Goal: Task Accomplishment & Management: Manage account settings

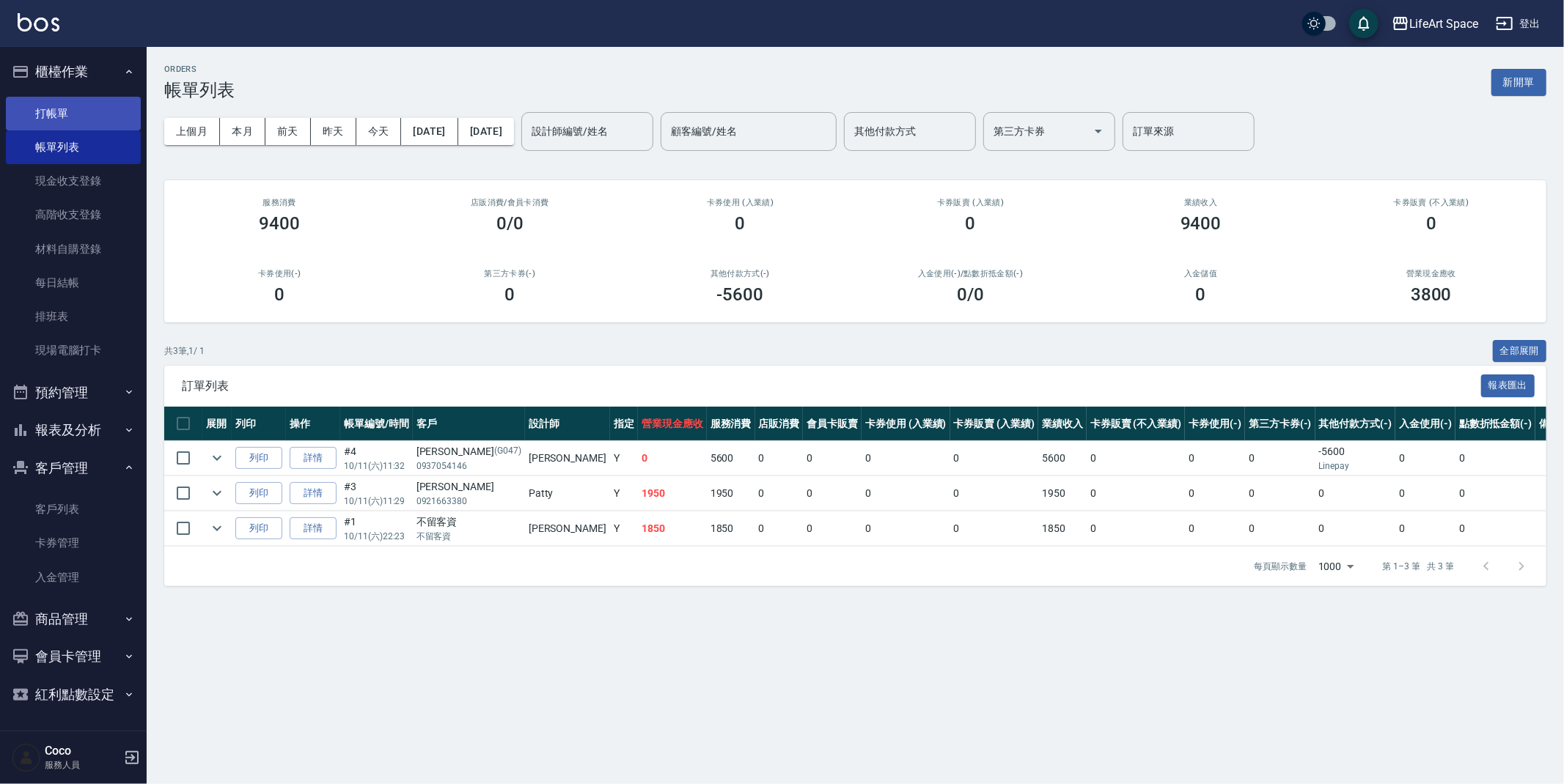
click at [72, 104] on link "打帳單" at bounding box center [73, 114] width 135 height 34
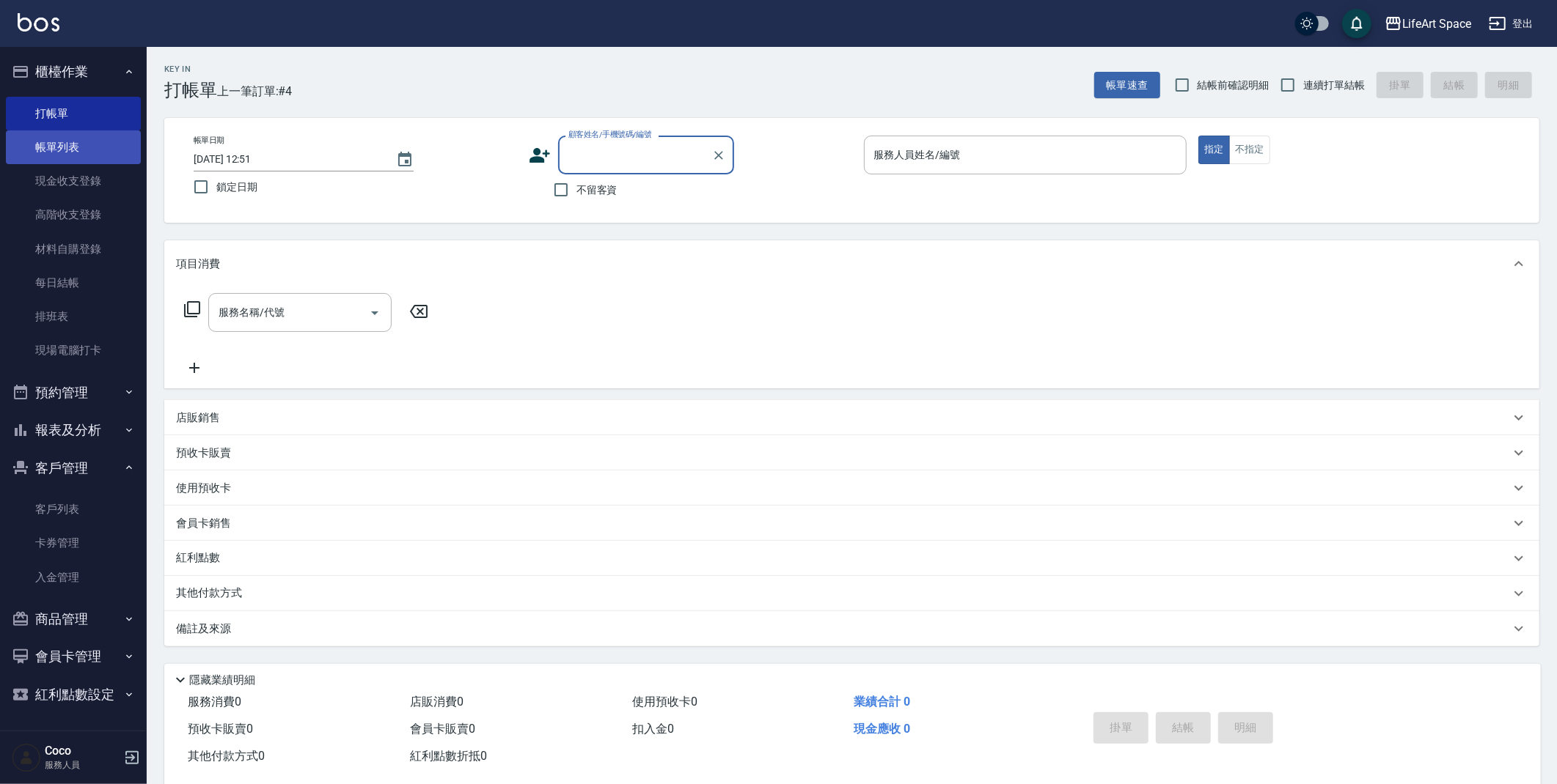
click at [75, 154] on link "帳單列表" at bounding box center [73, 148] width 135 height 34
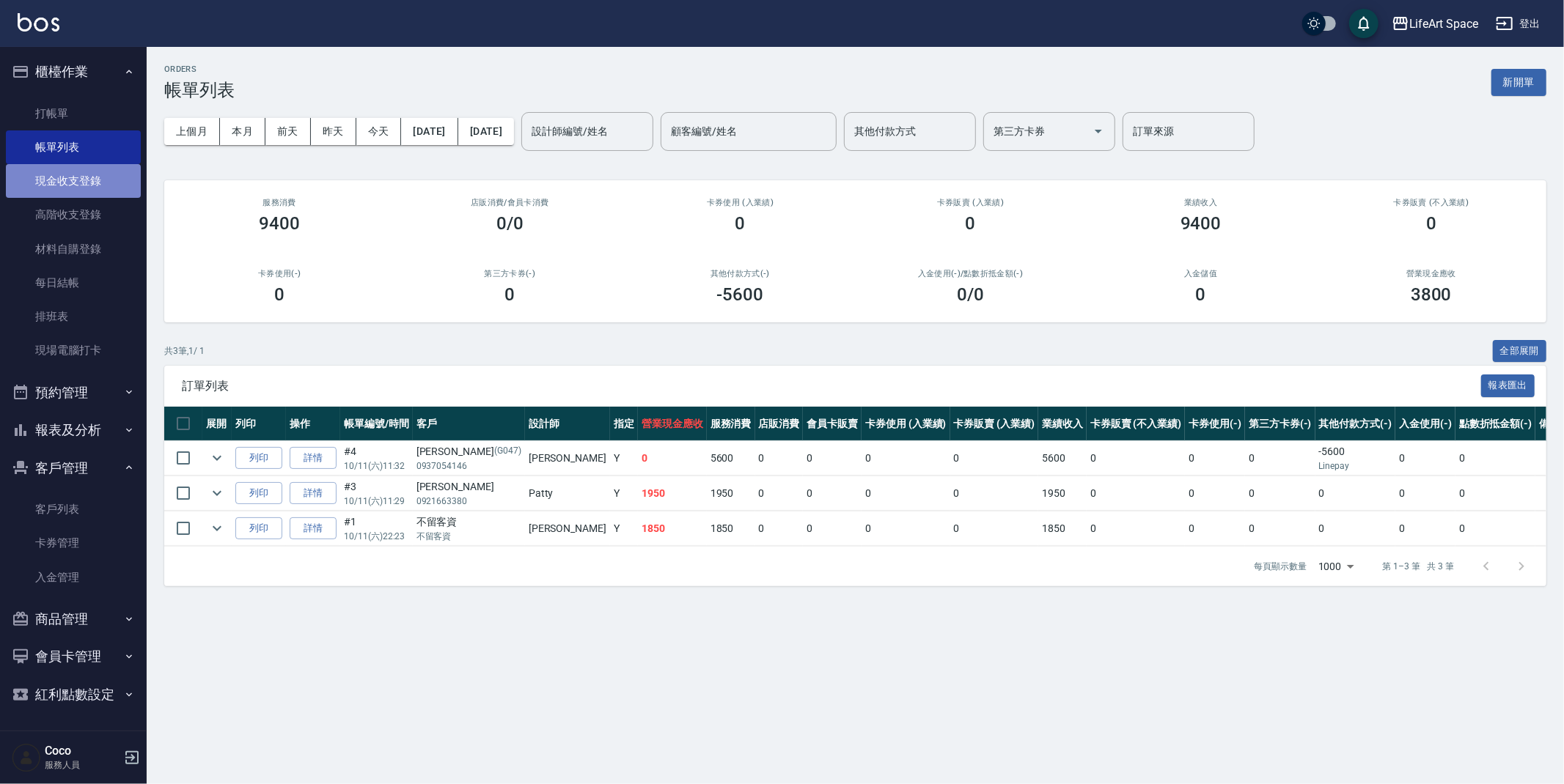
click at [75, 182] on link "現金收支登錄" at bounding box center [73, 181] width 135 height 34
click at [75, 181] on link "現金收支登錄" at bounding box center [73, 181] width 135 height 34
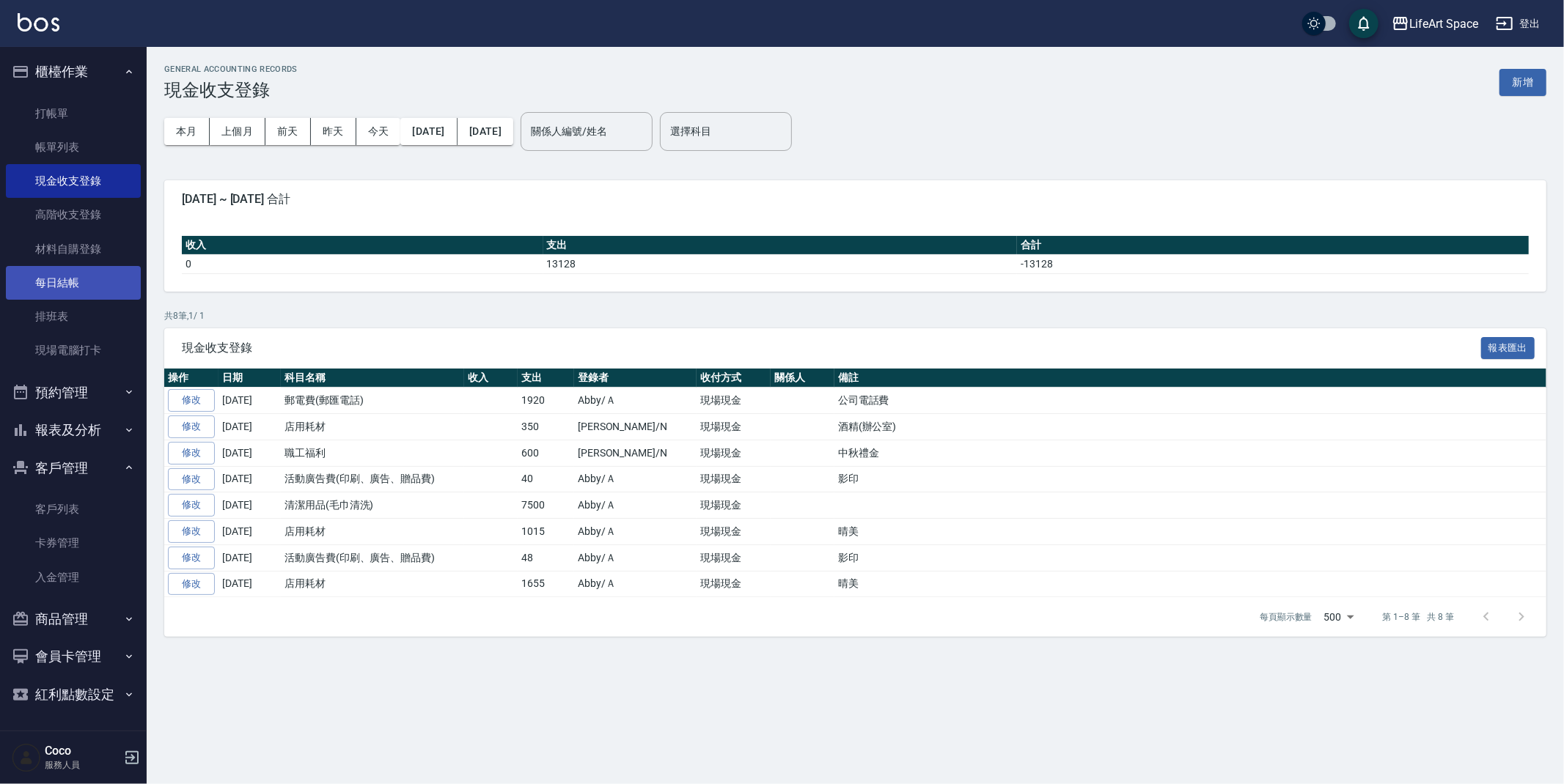
click at [101, 284] on link "每日結帳" at bounding box center [73, 283] width 135 height 34
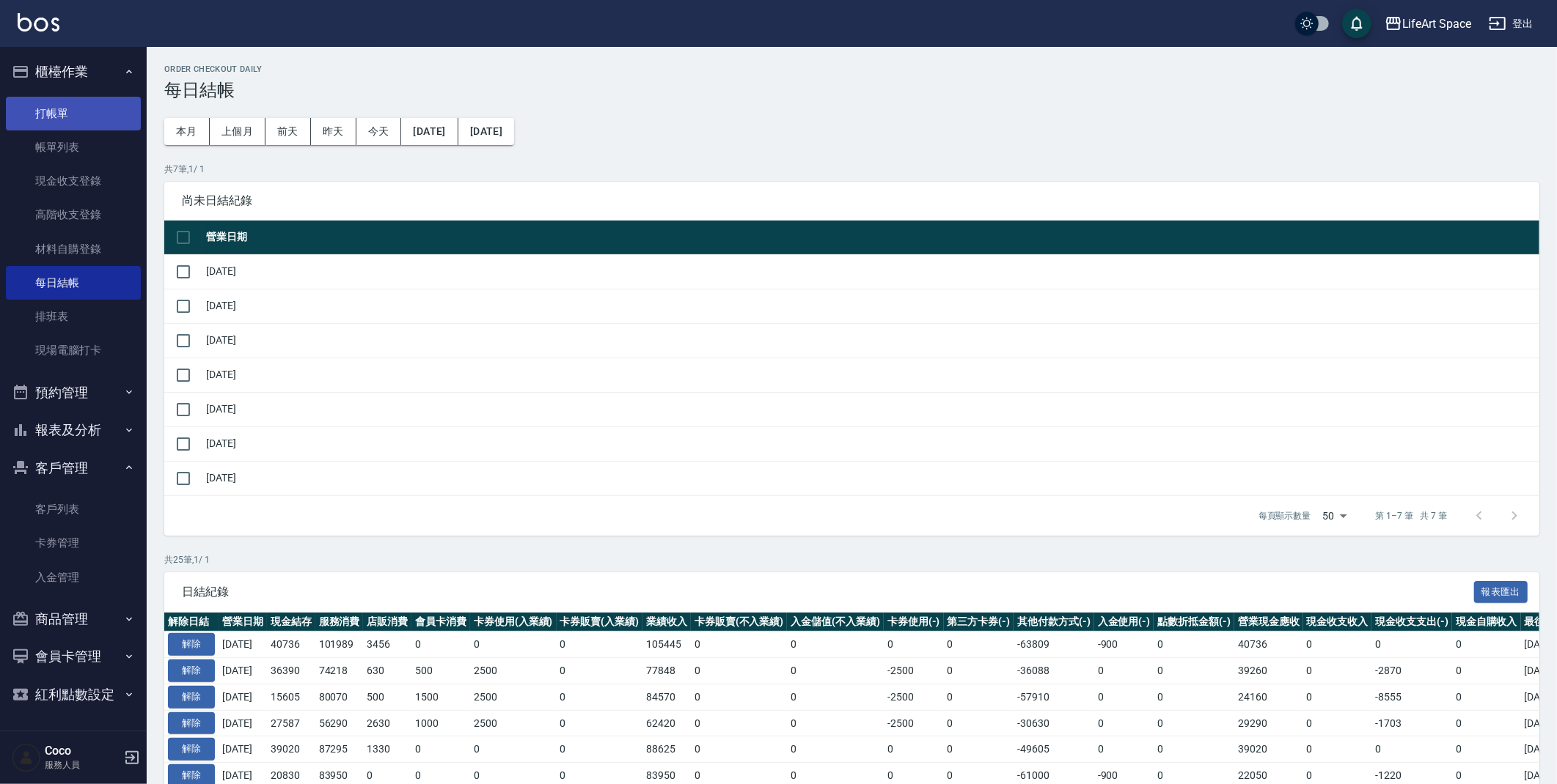
click at [45, 98] on link "打帳單" at bounding box center [73, 114] width 135 height 34
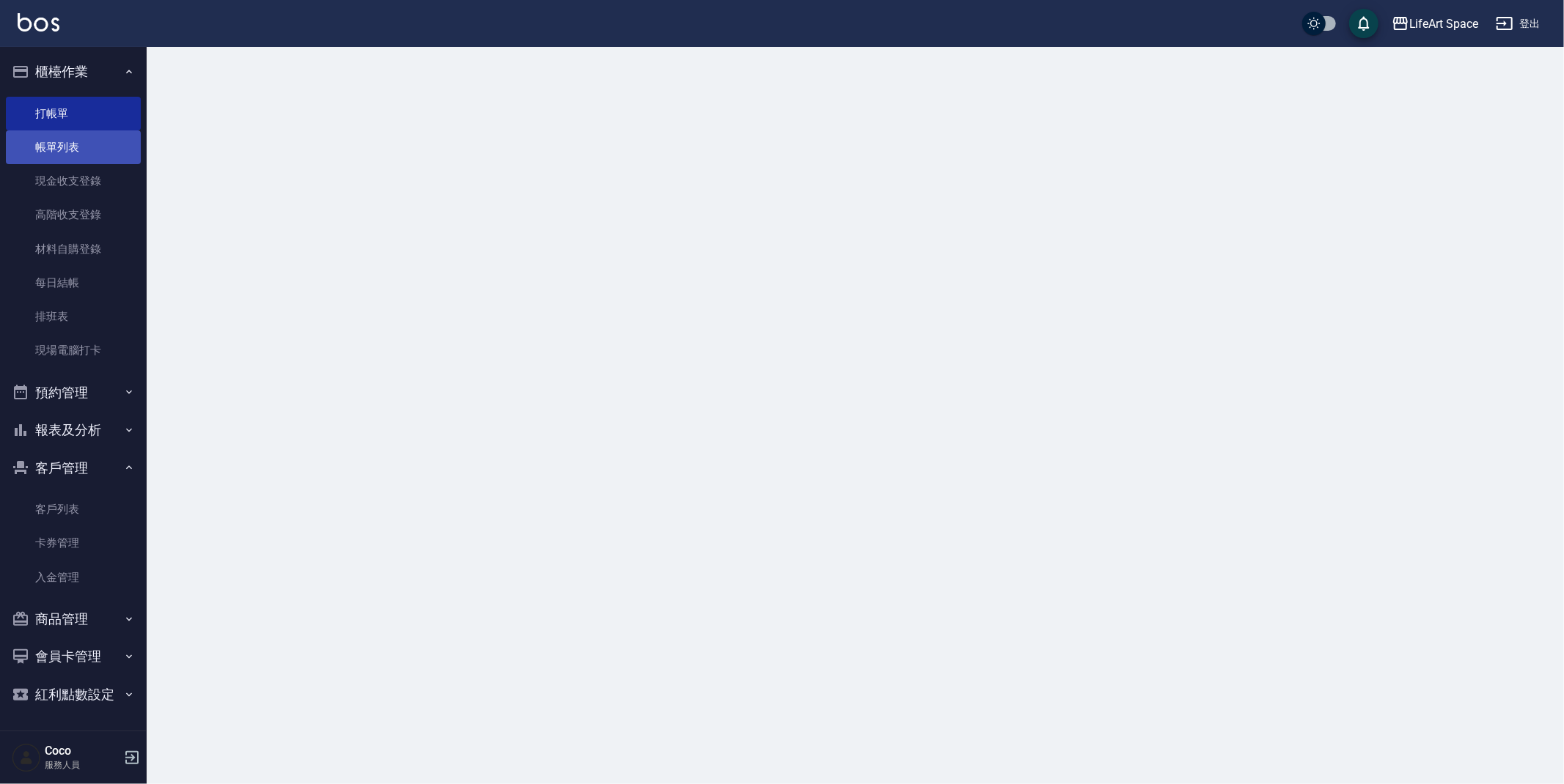
click at [88, 154] on link "帳單列表" at bounding box center [73, 148] width 135 height 34
click at [87, 154] on link "帳單列表" at bounding box center [73, 148] width 135 height 34
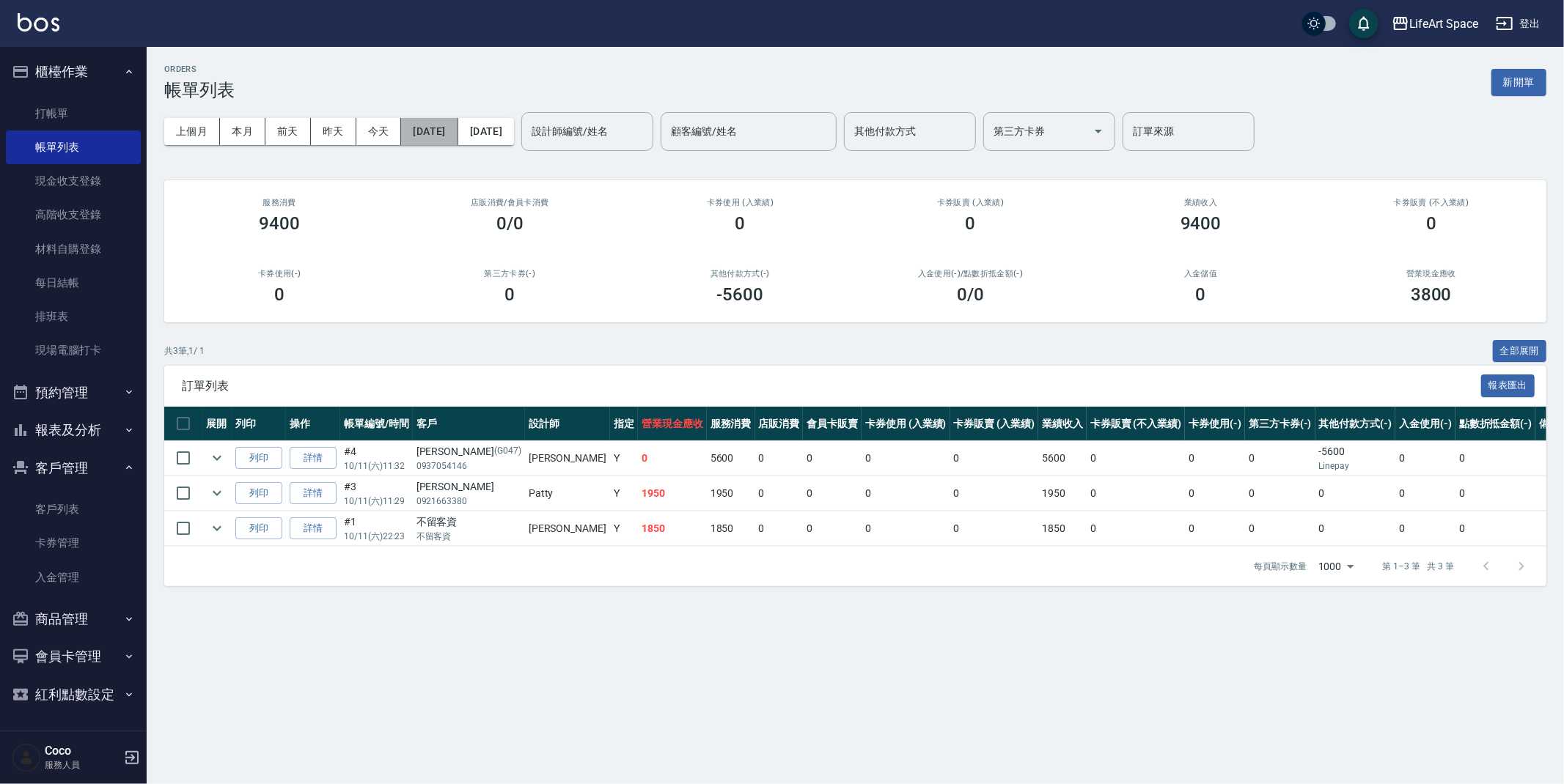
click at [458, 134] on button "[DATE]" at bounding box center [429, 132] width 56 height 27
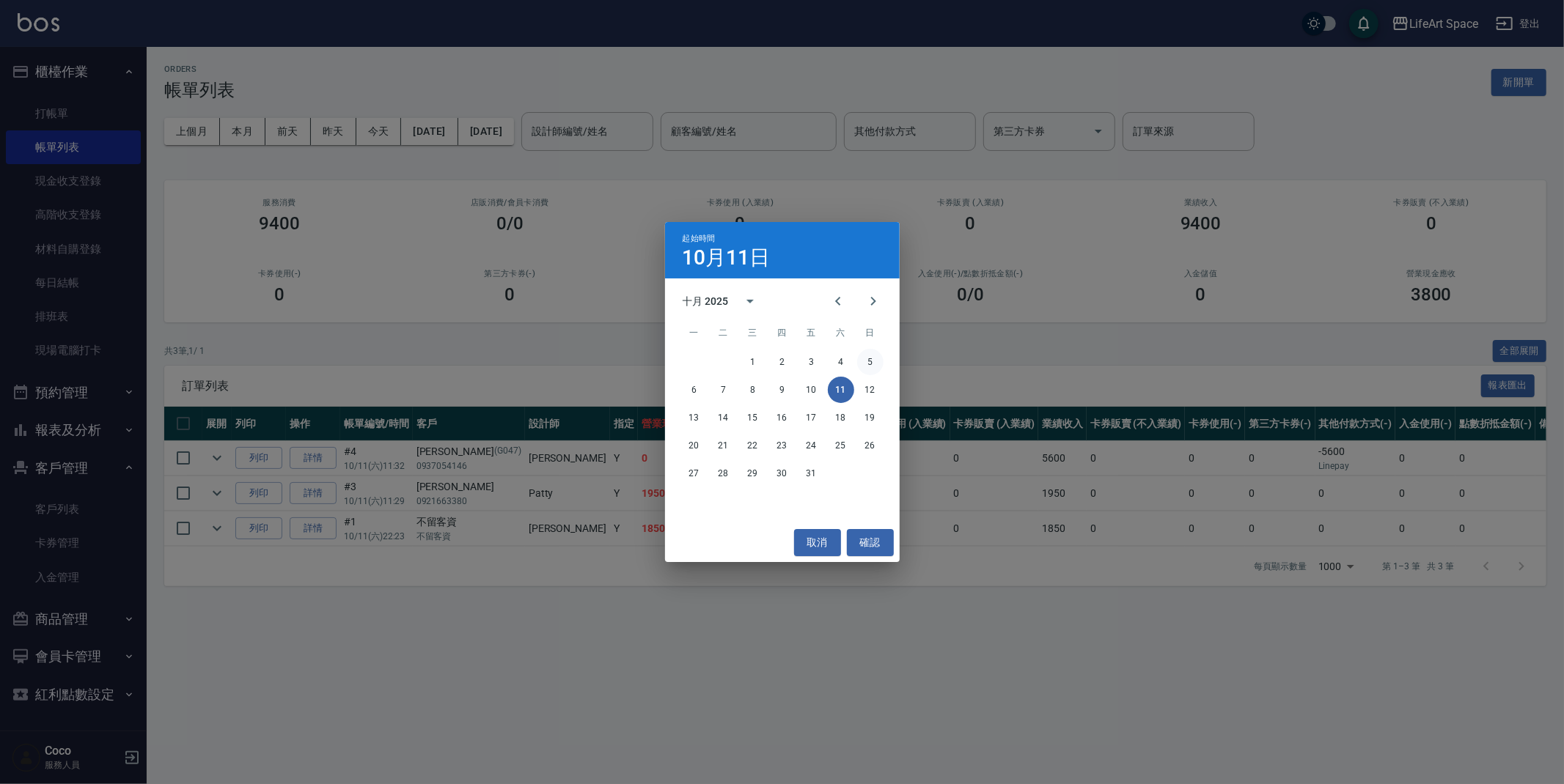
click at [866, 359] on button "5" at bounding box center [871, 362] width 27 height 27
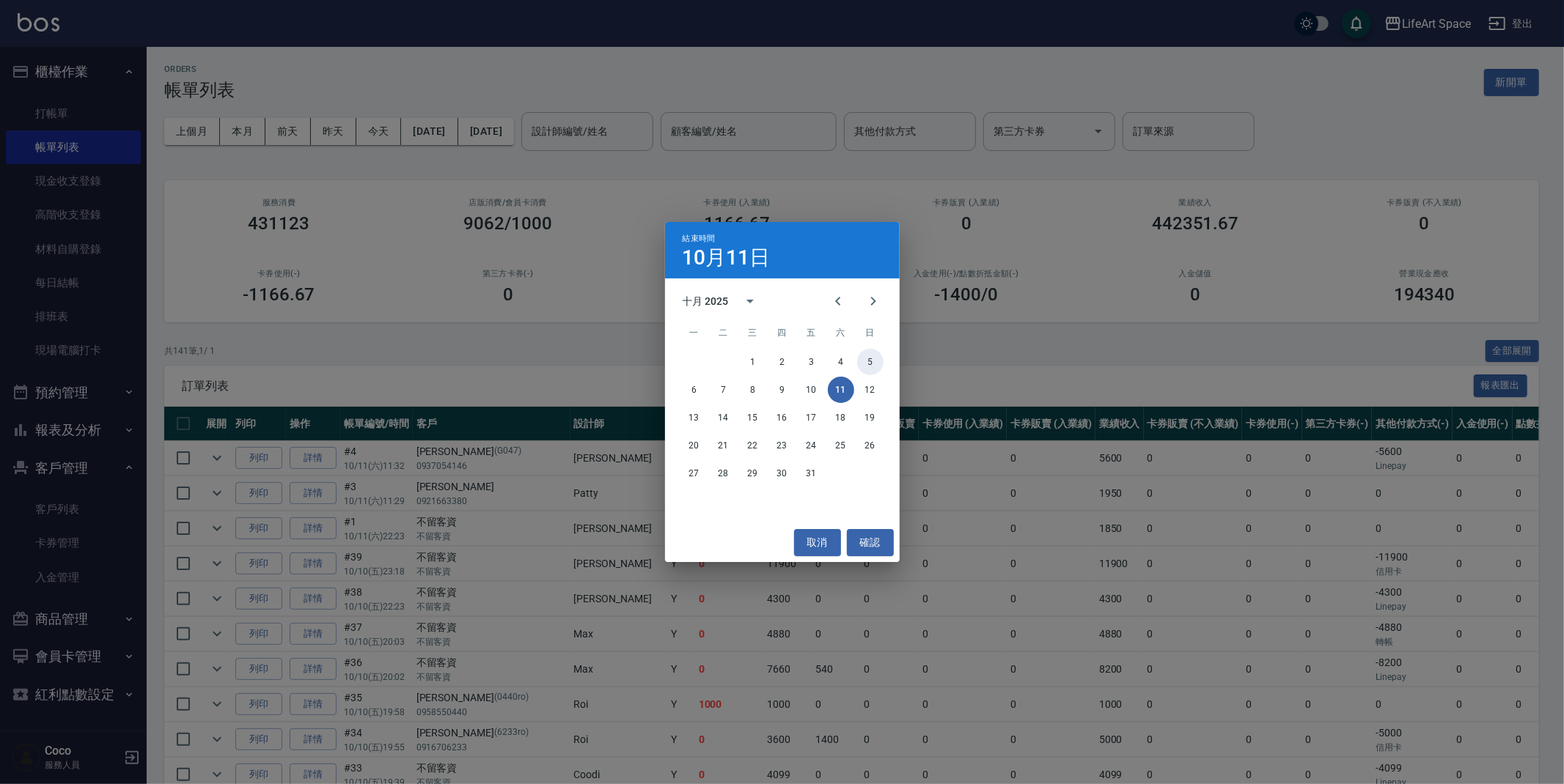
click at [877, 365] on button "5" at bounding box center [871, 362] width 27 height 27
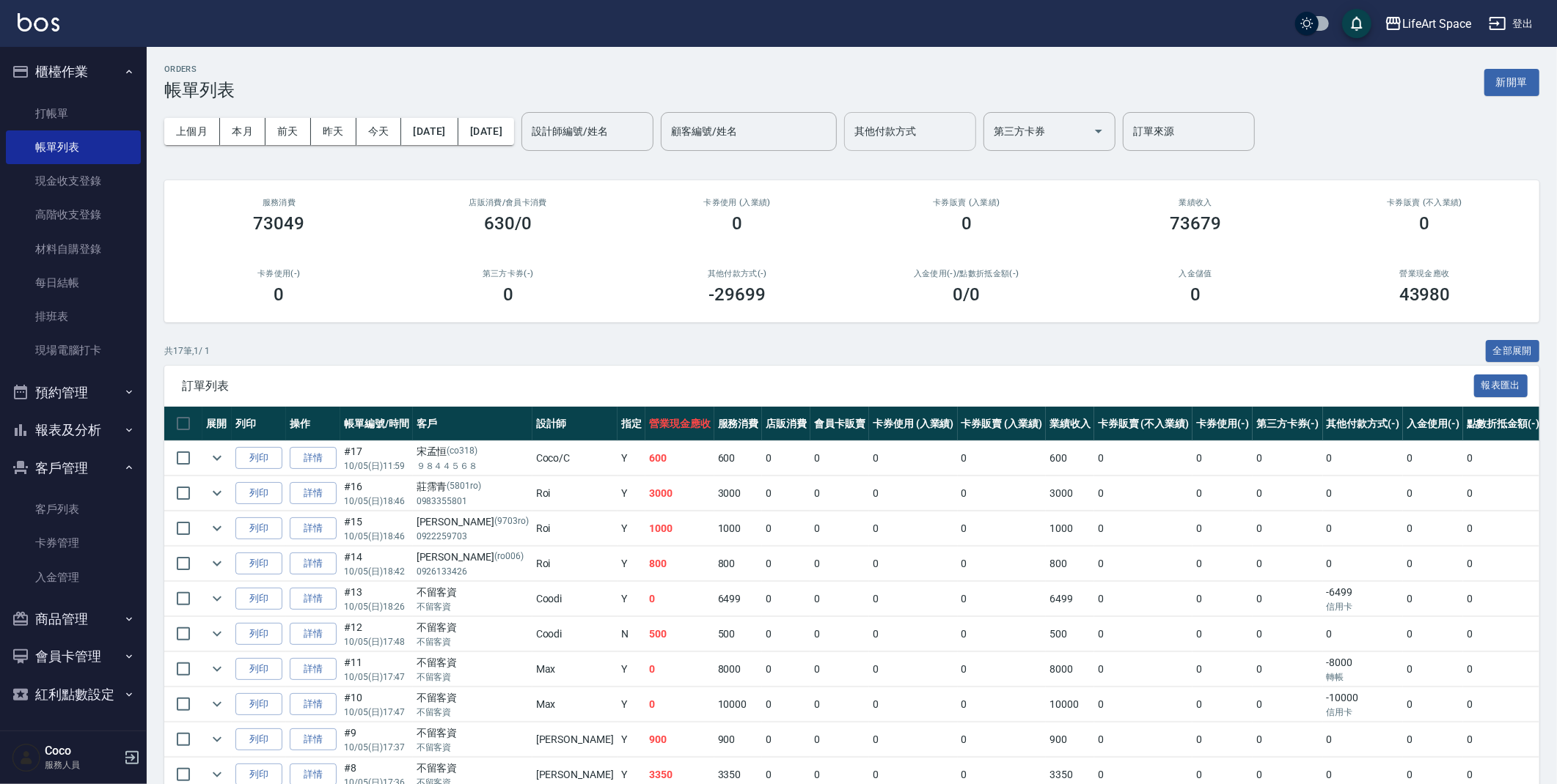
click at [952, 134] on input "其他付款方式" at bounding box center [910, 132] width 119 height 26
click at [949, 174] on span "轉帳" at bounding box center [960, 168] width 132 height 24
type input "轉帳"
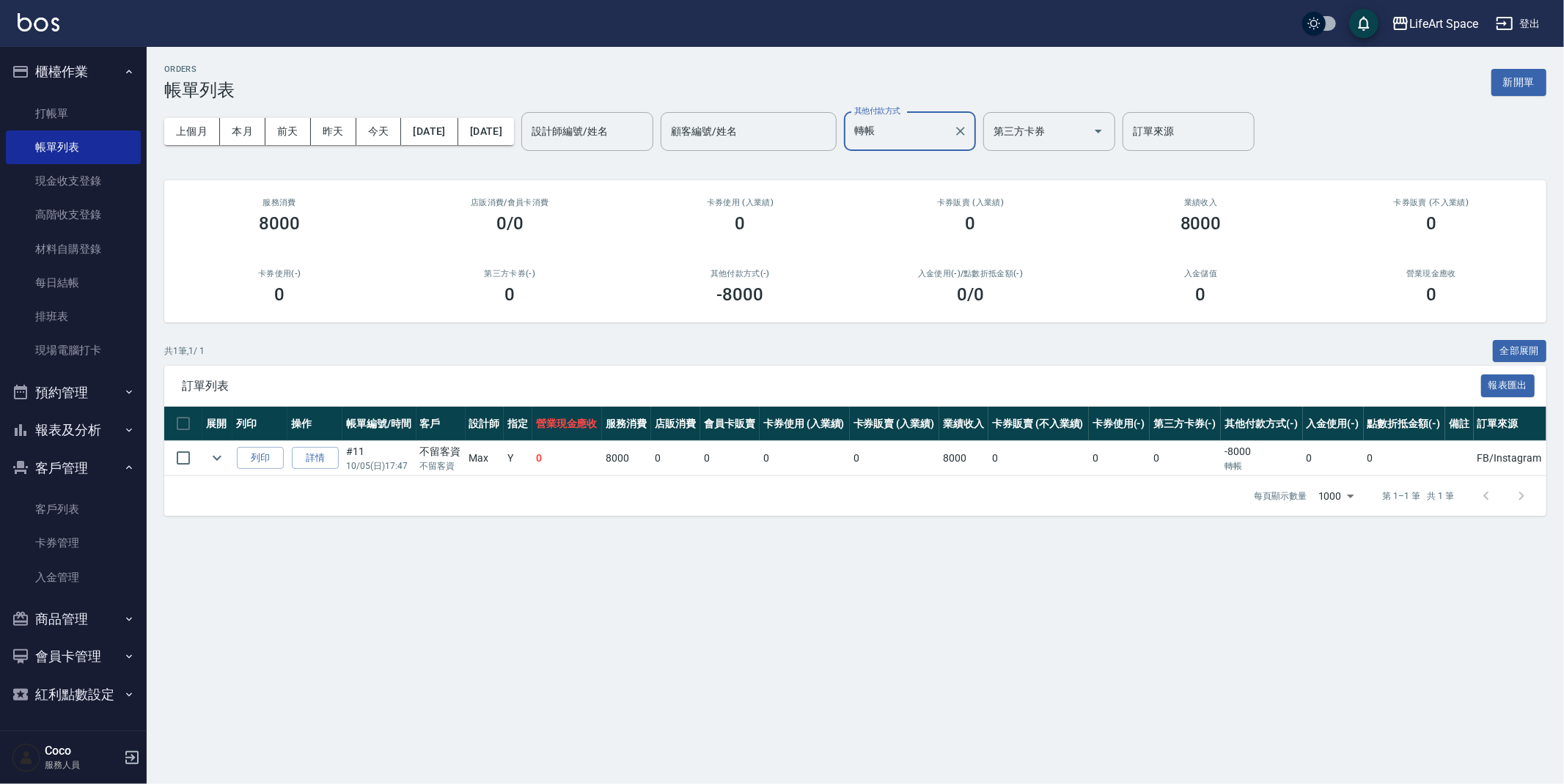
drag, startPoint x: 1009, startPoint y: 129, endPoint x: 996, endPoint y: 137, distance: 15.3
click at [968, 129] on icon "Clear" at bounding box center [961, 132] width 15 height 15
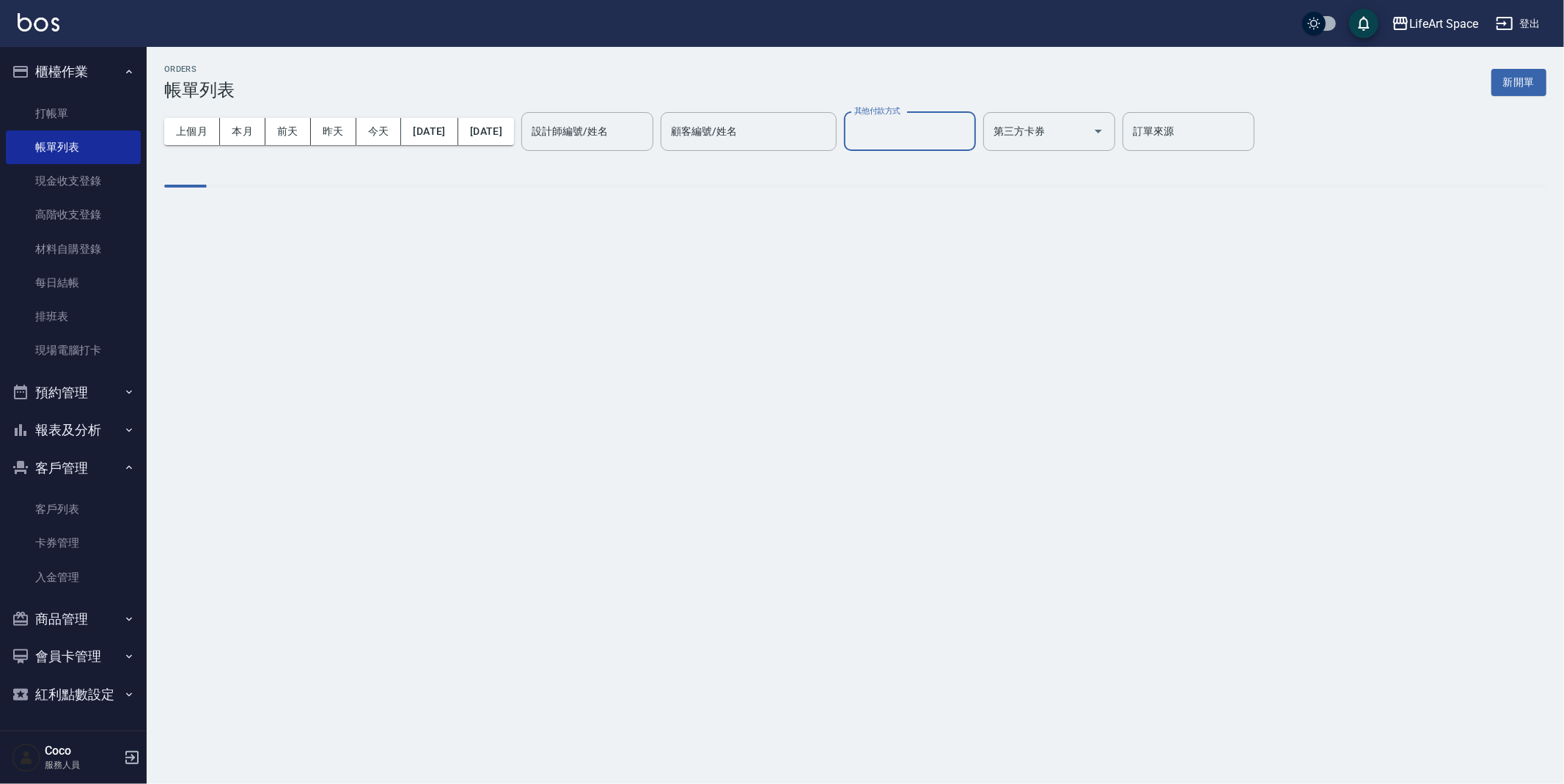
click at [969, 138] on input "其他付款方式" at bounding box center [910, 132] width 119 height 26
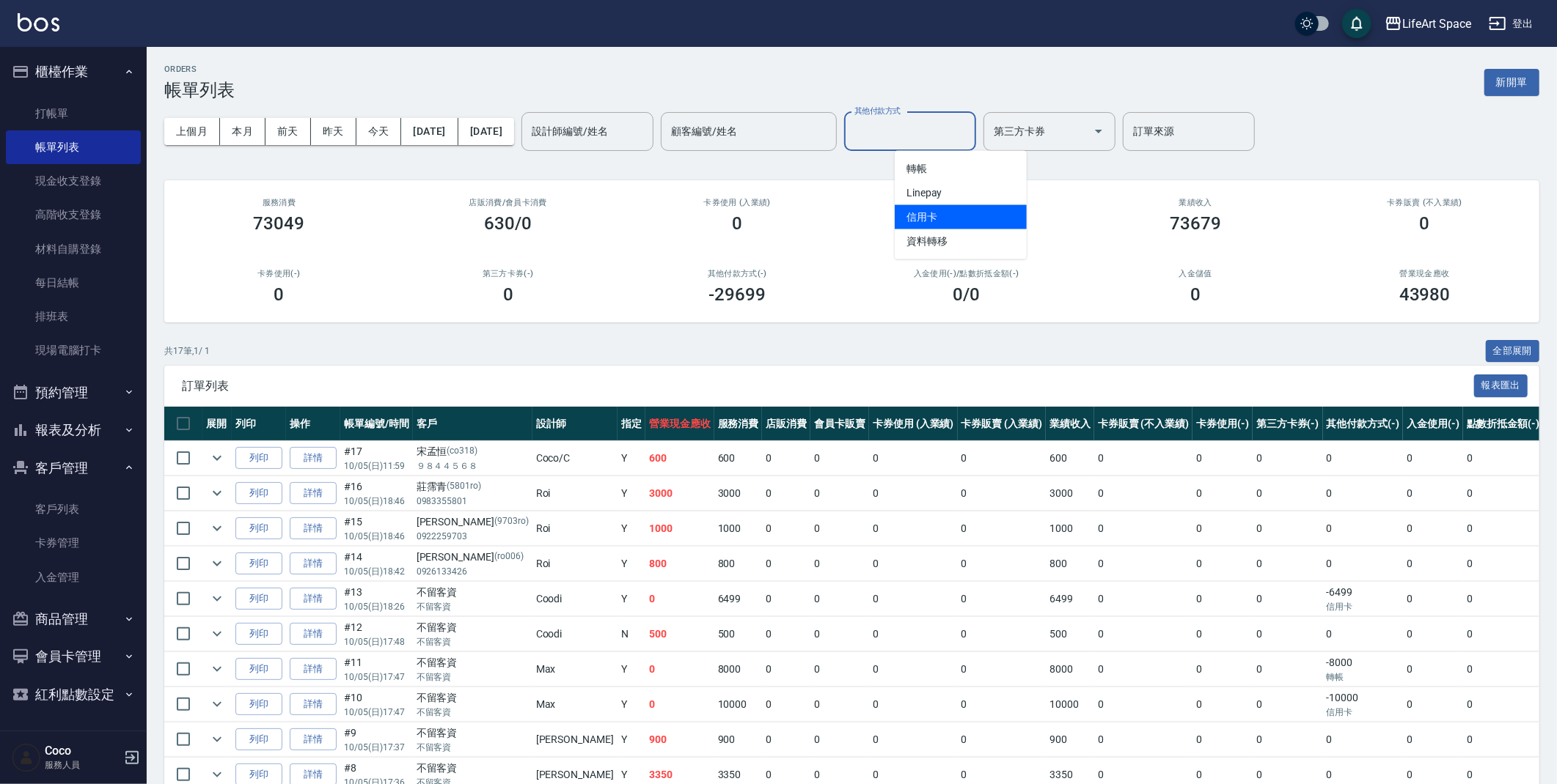
click at [969, 225] on span "信用卡" at bounding box center [960, 217] width 132 height 24
type input "信用卡"
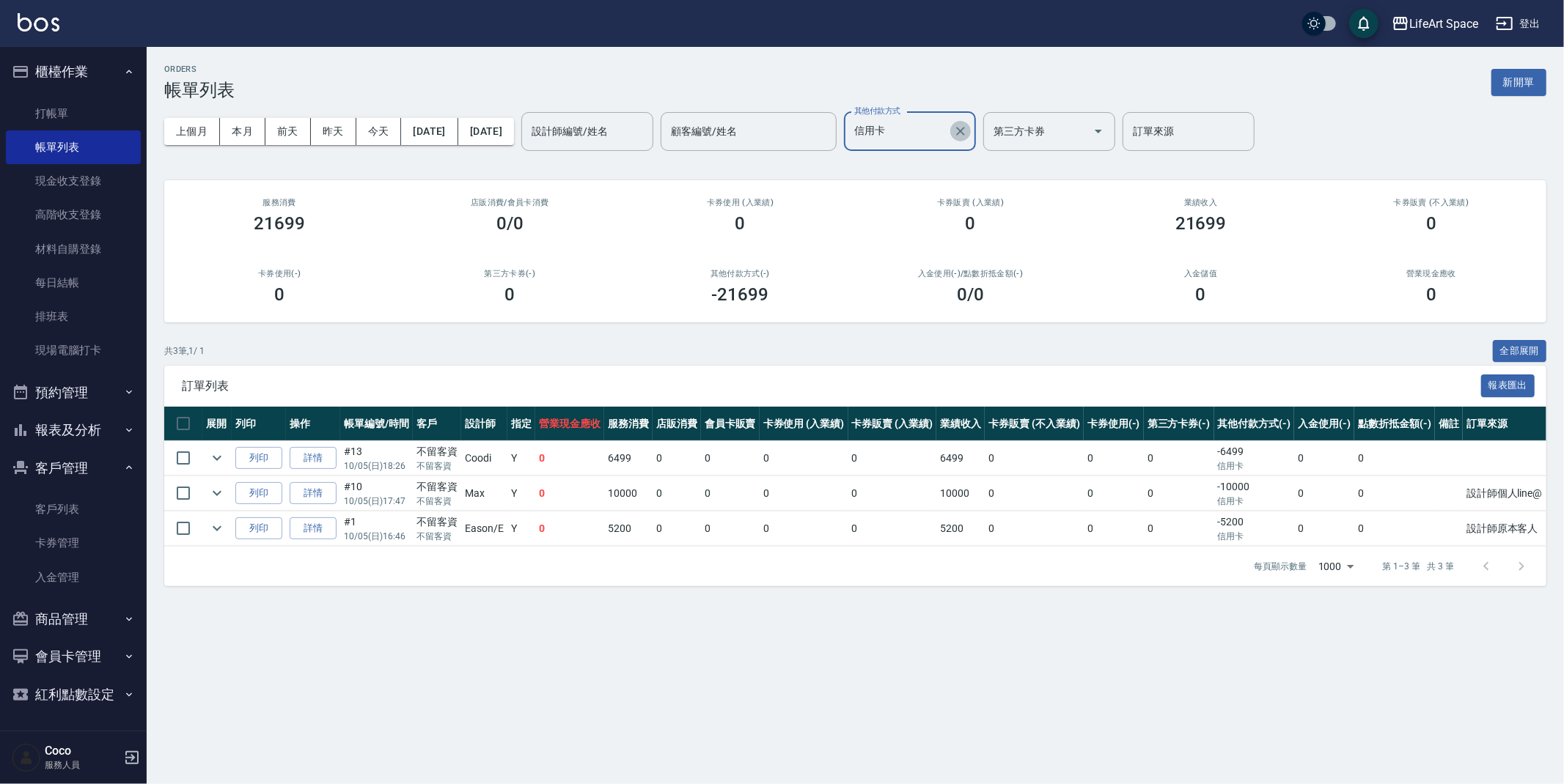
click at [970, 123] on button "Clear" at bounding box center [961, 132] width 21 height 21
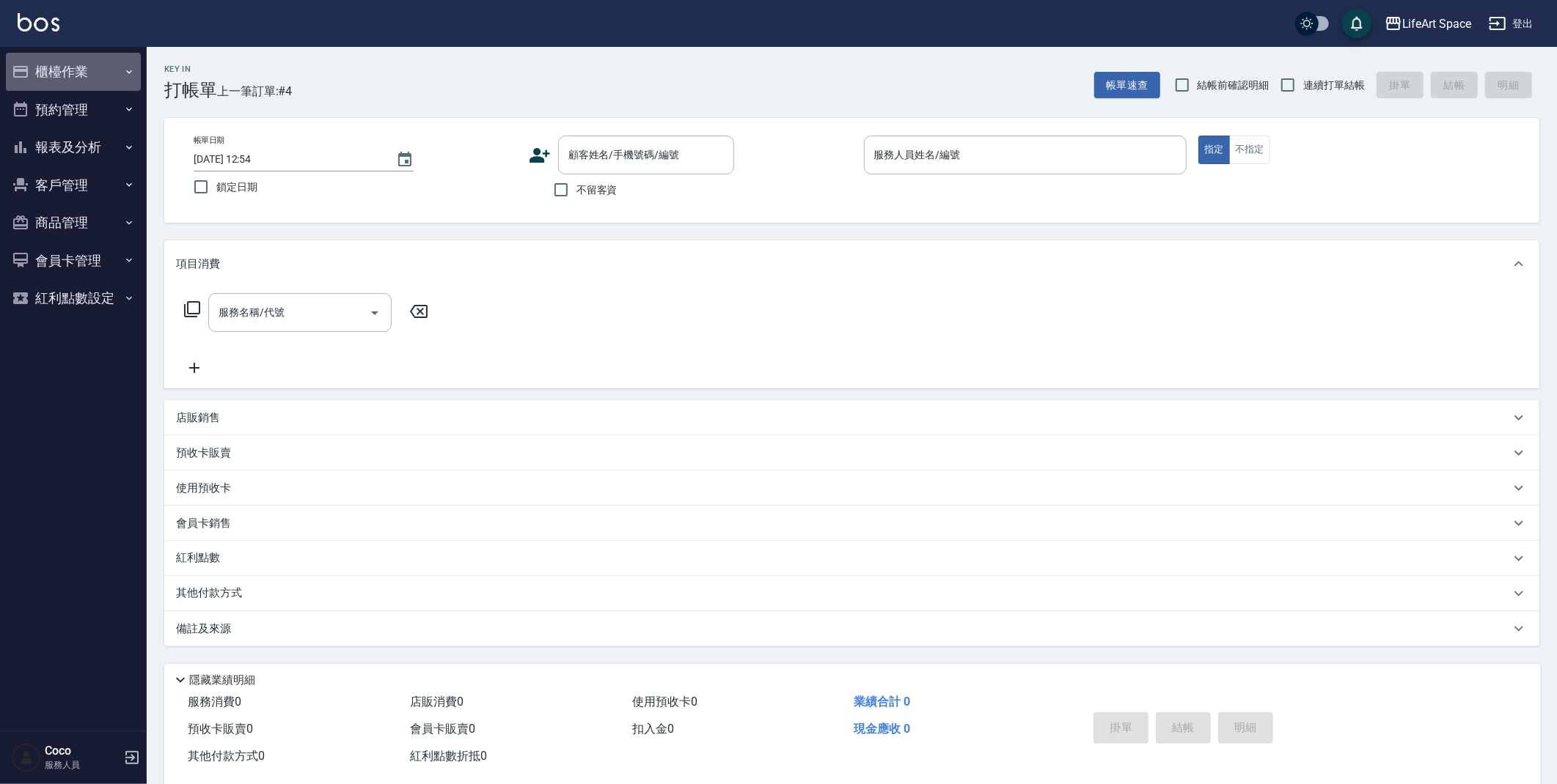
click at [89, 78] on button "櫃檯作業" at bounding box center [73, 72] width 135 height 38
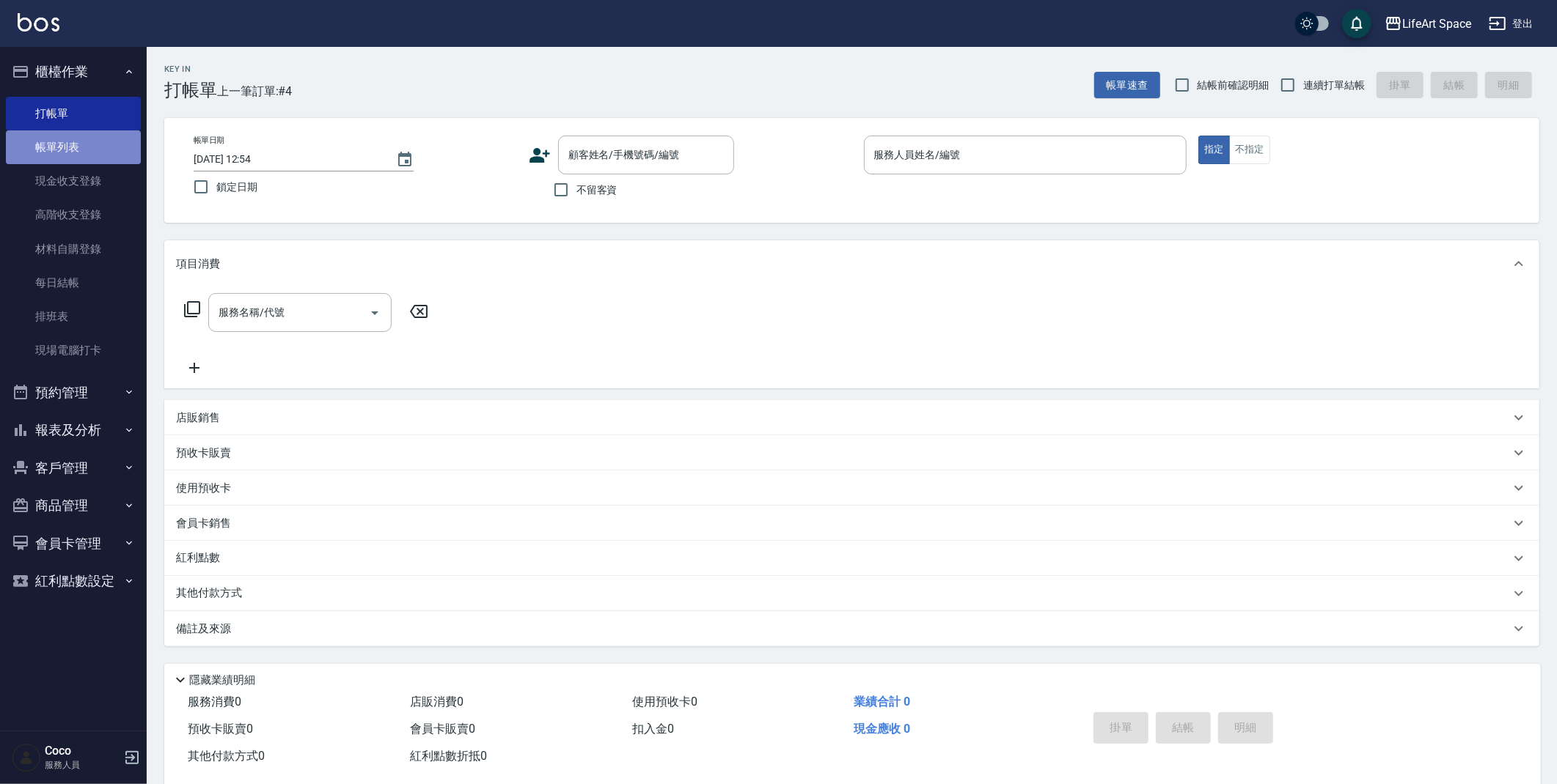
click at [80, 150] on link "帳單列表" at bounding box center [73, 148] width 135 height 34
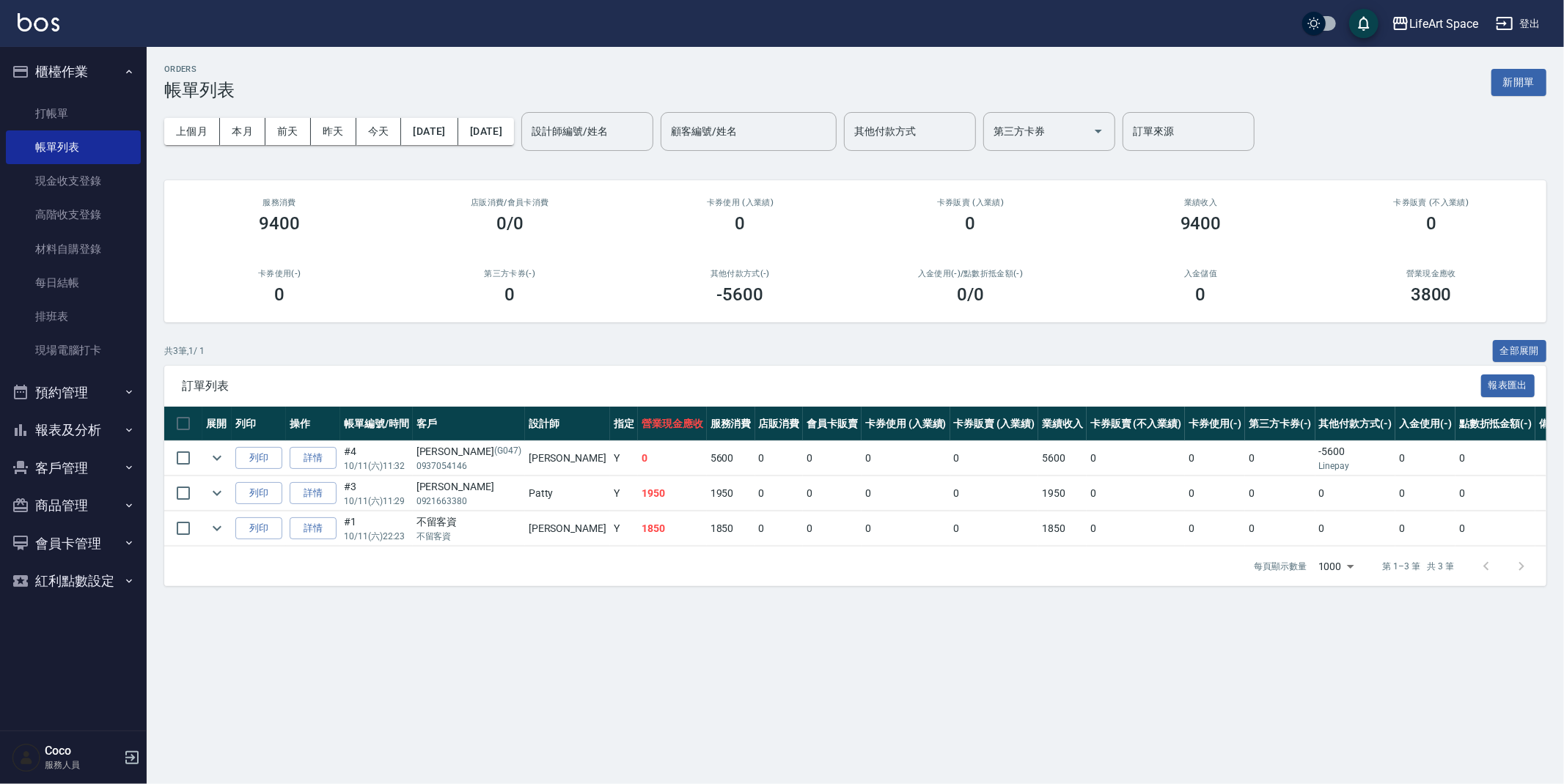
click at [438, 116] on div "上個月 本月 前天 昨天 今天 2025/10/11 2025/10/11 設計師編號/姓名 設計師編號/姓名 顧客編號/姓名 顧客編號/姓名 其他付款方式 …" at bounding box center [855, 132] width 1382 height 62
click at [438, 126] on button "[DATE]" at bounding box center [429, 132] width 56 height 27
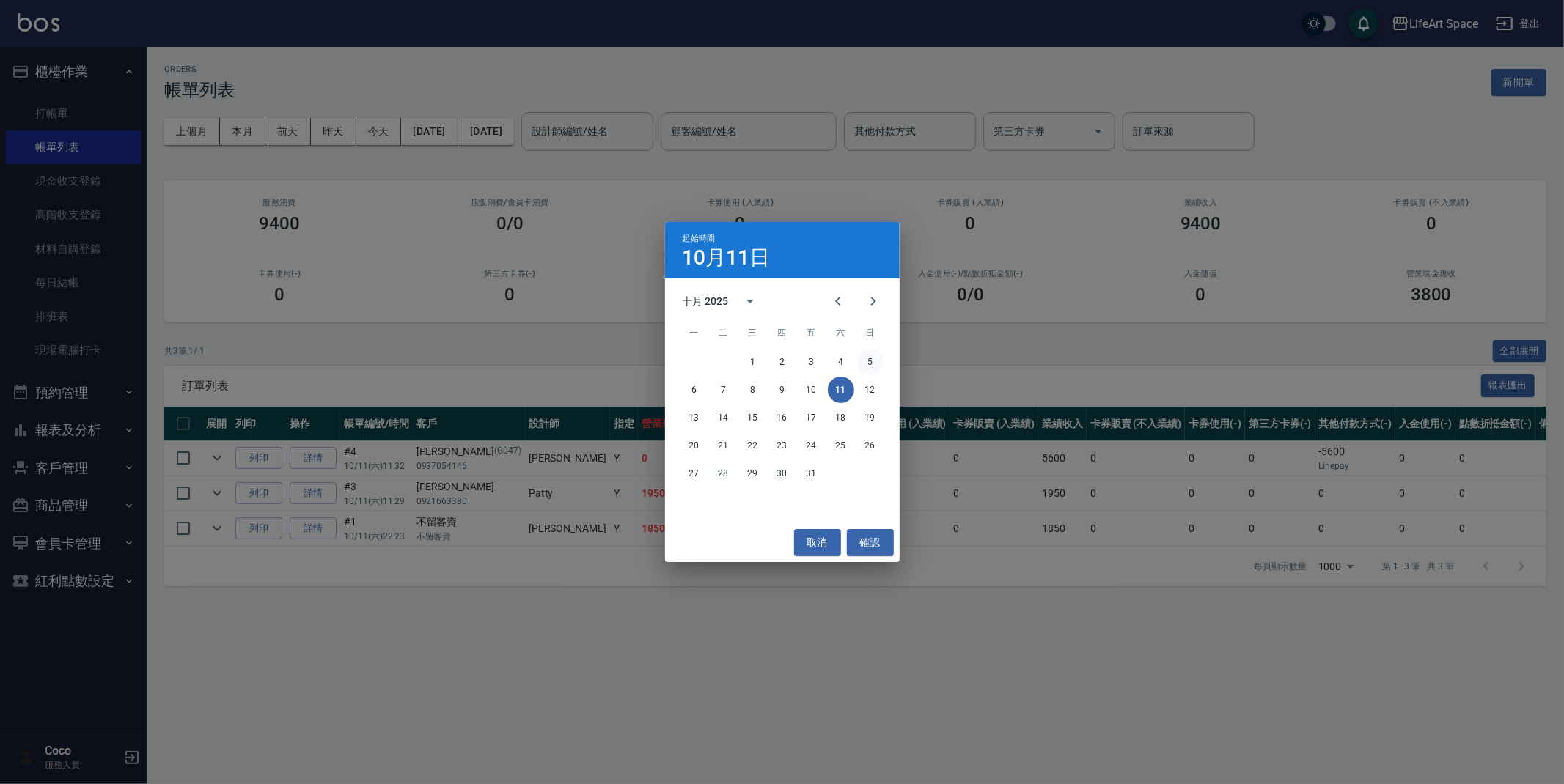
click at [863, 355] on button "5" at bounding box center [871, 362] width 27 height 27
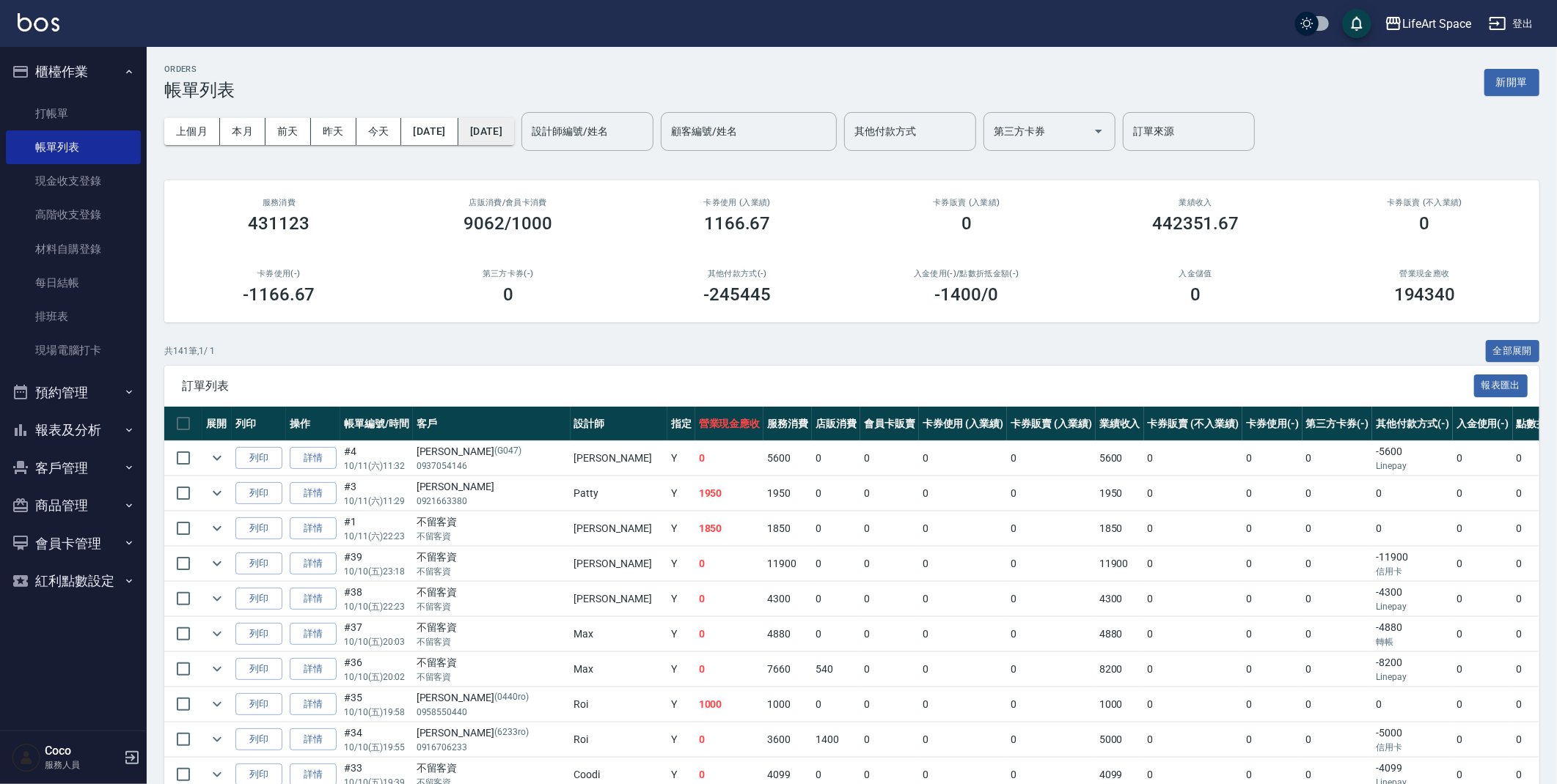
click at [506, 120] on button "[DATE]" at bounding box center [486, 132] width 55 height 27
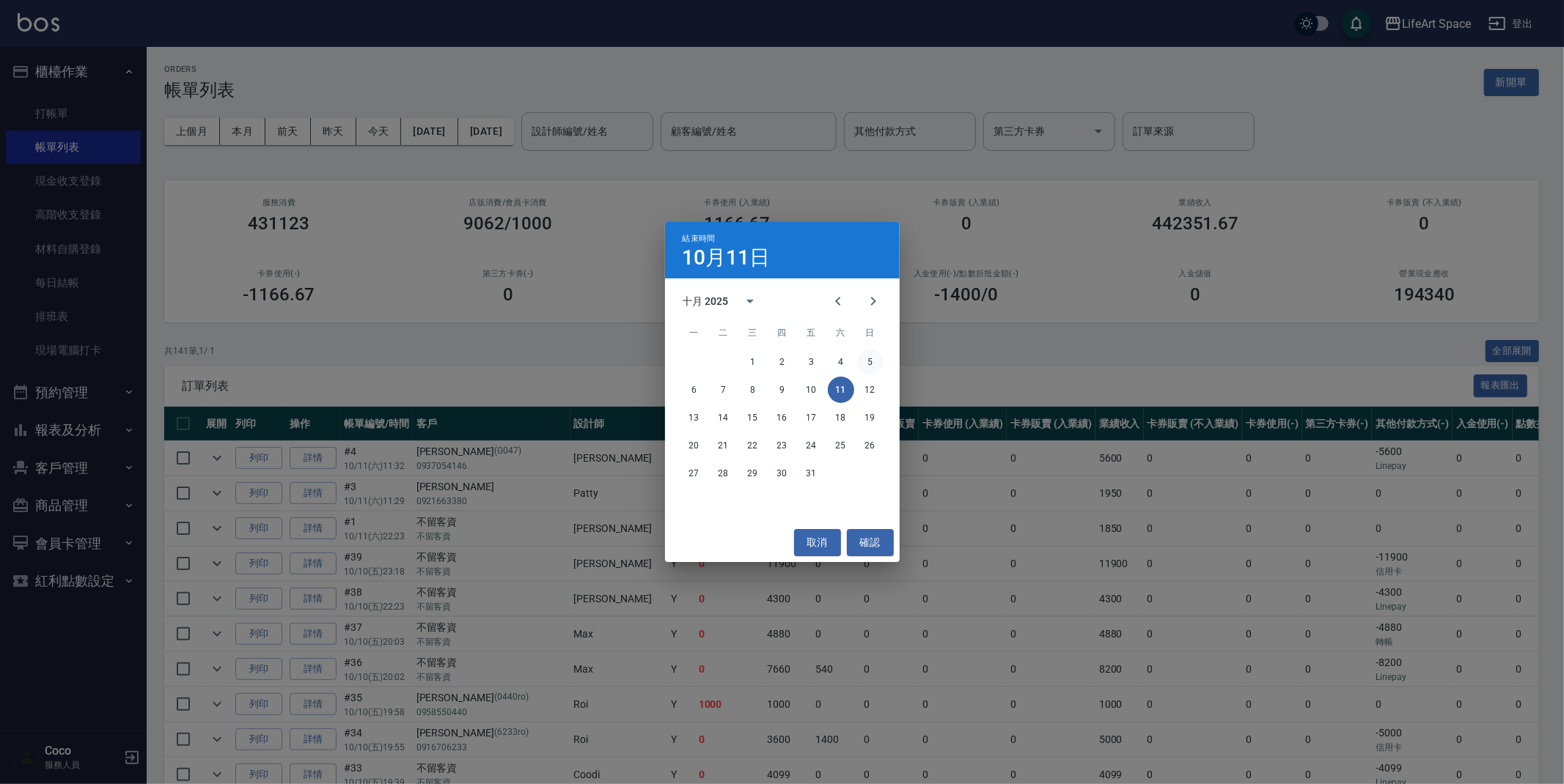
click at [863, 363] on button "5" at bounding box center [871, 362] width 27 height 27
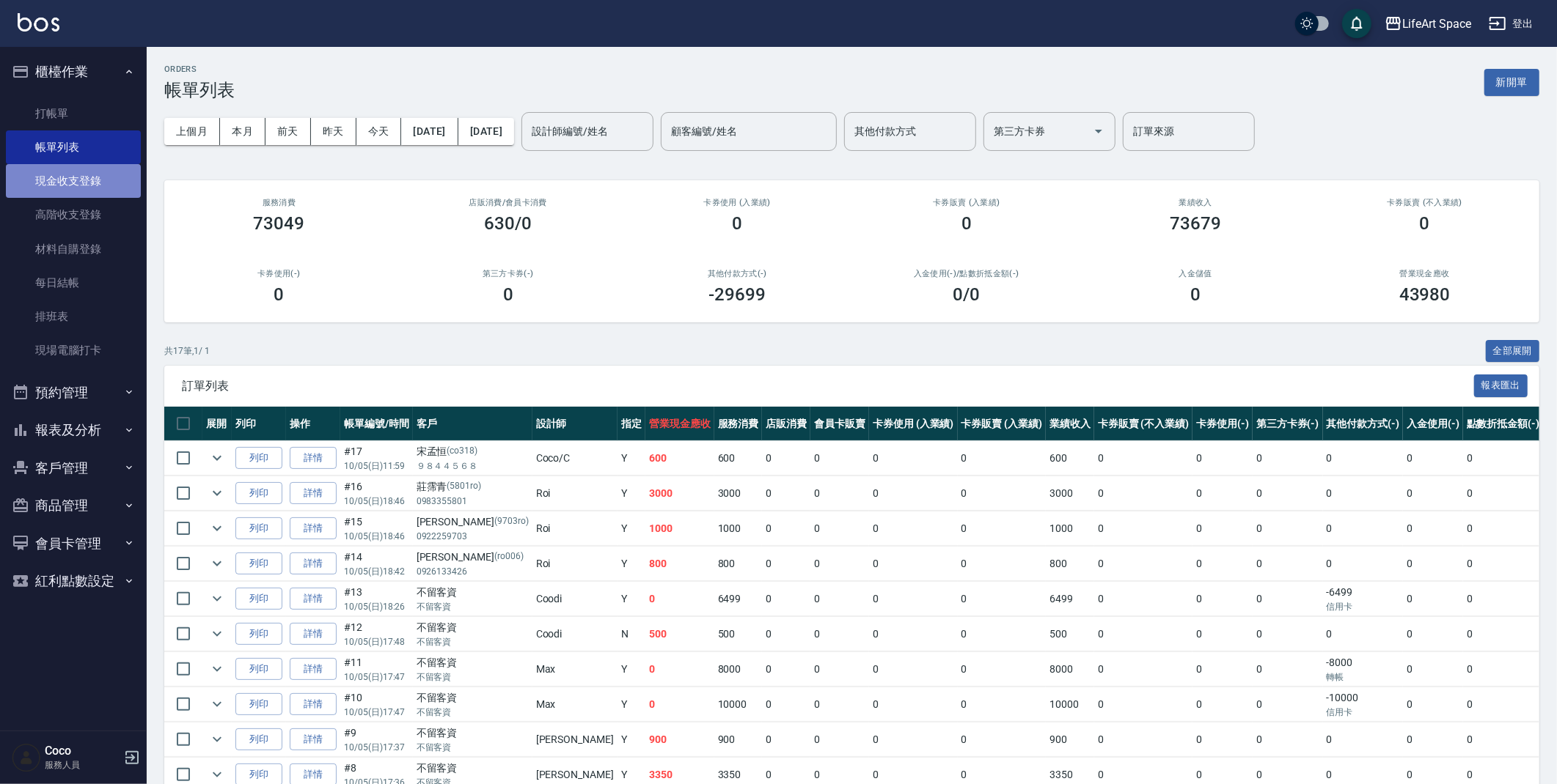
click at [90, 184] on link "現金收支登錄" at bounding box center [73, 181] width 135 height 34
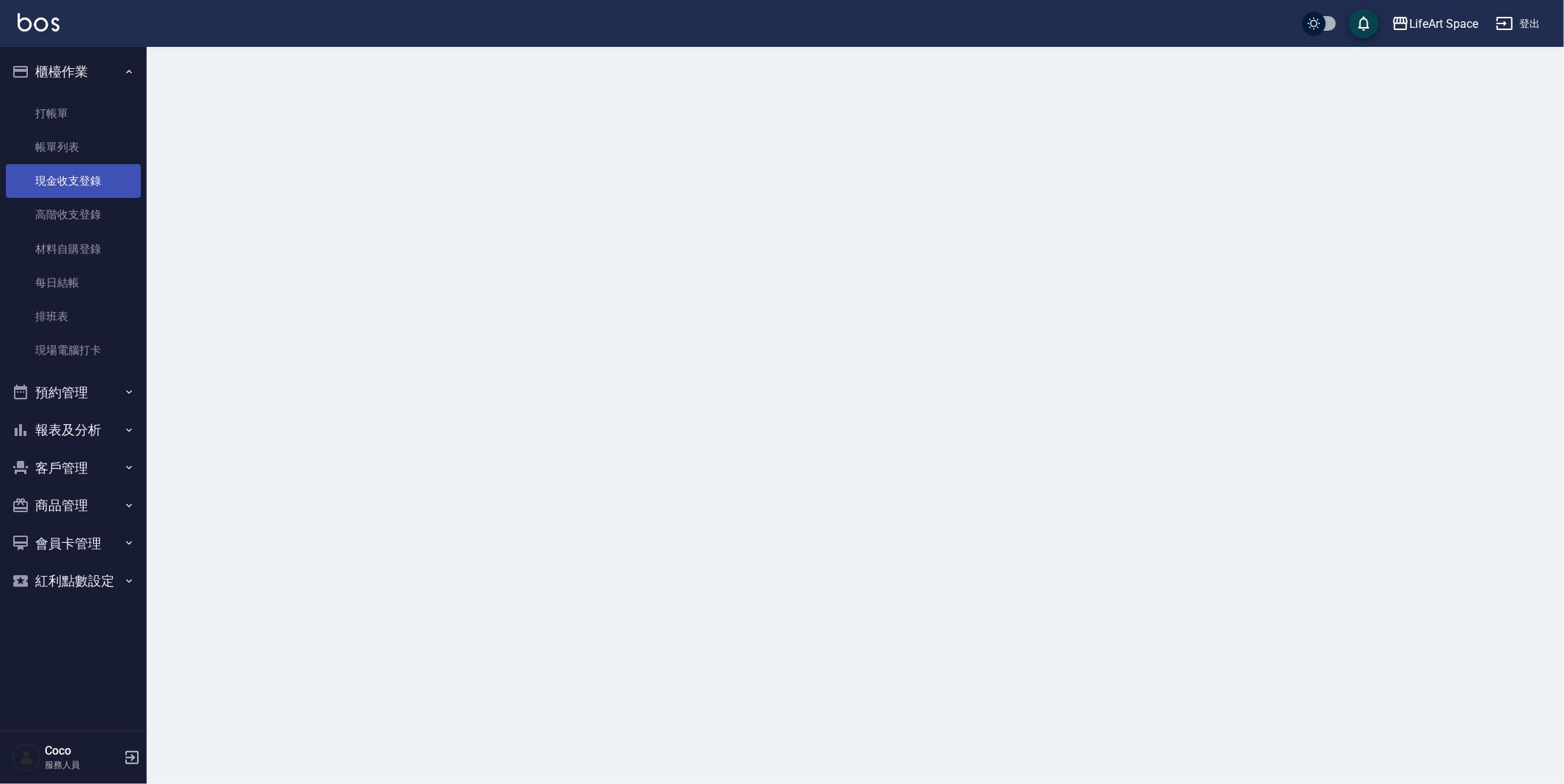
click at [90, 184] on link "現金收支登錄" at bounding box center [73, 181] width 135 height 34
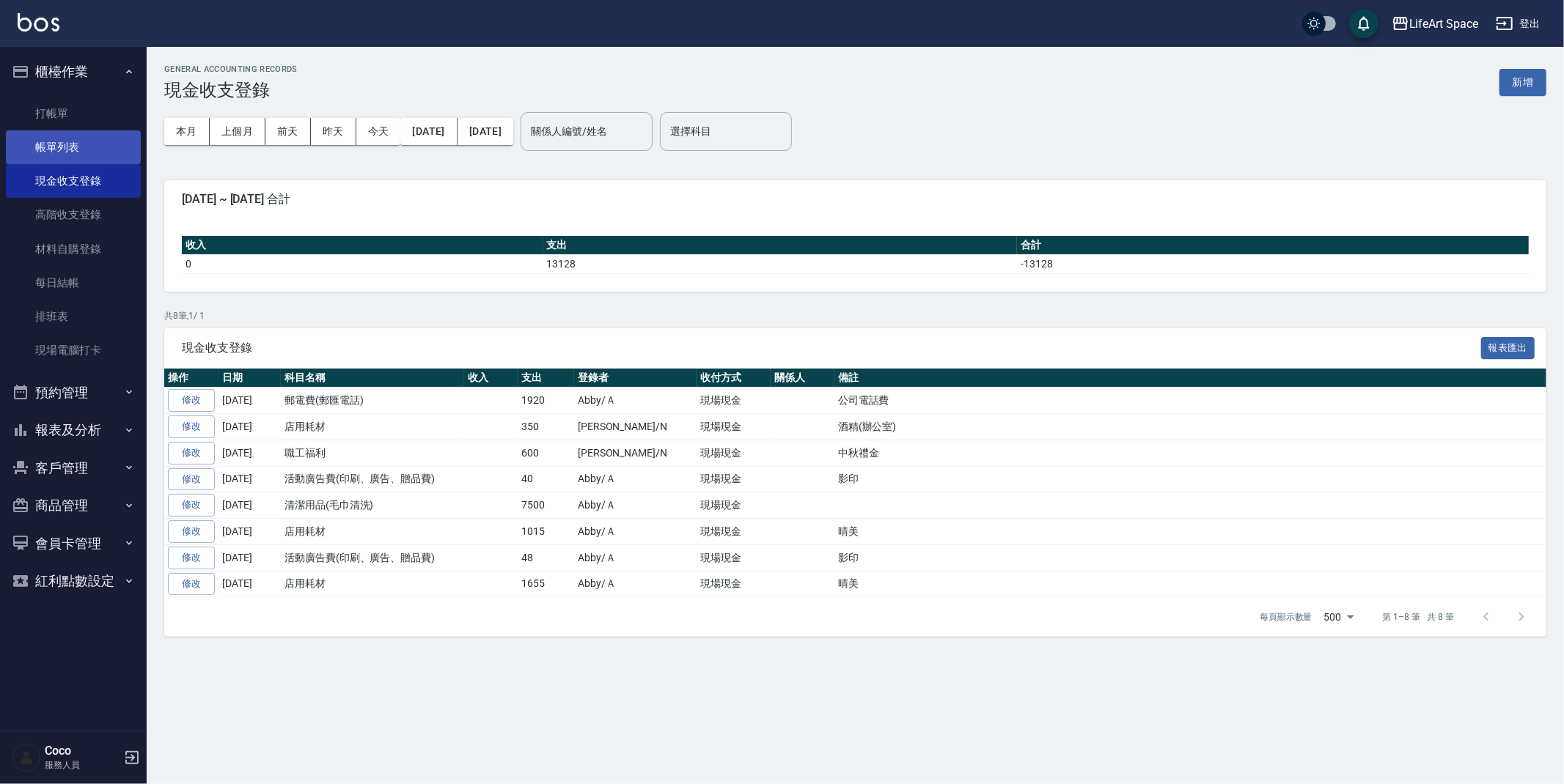
click at [83, 140] on link "帳單列表" at bounding box center [73, 148] width 135 height 34
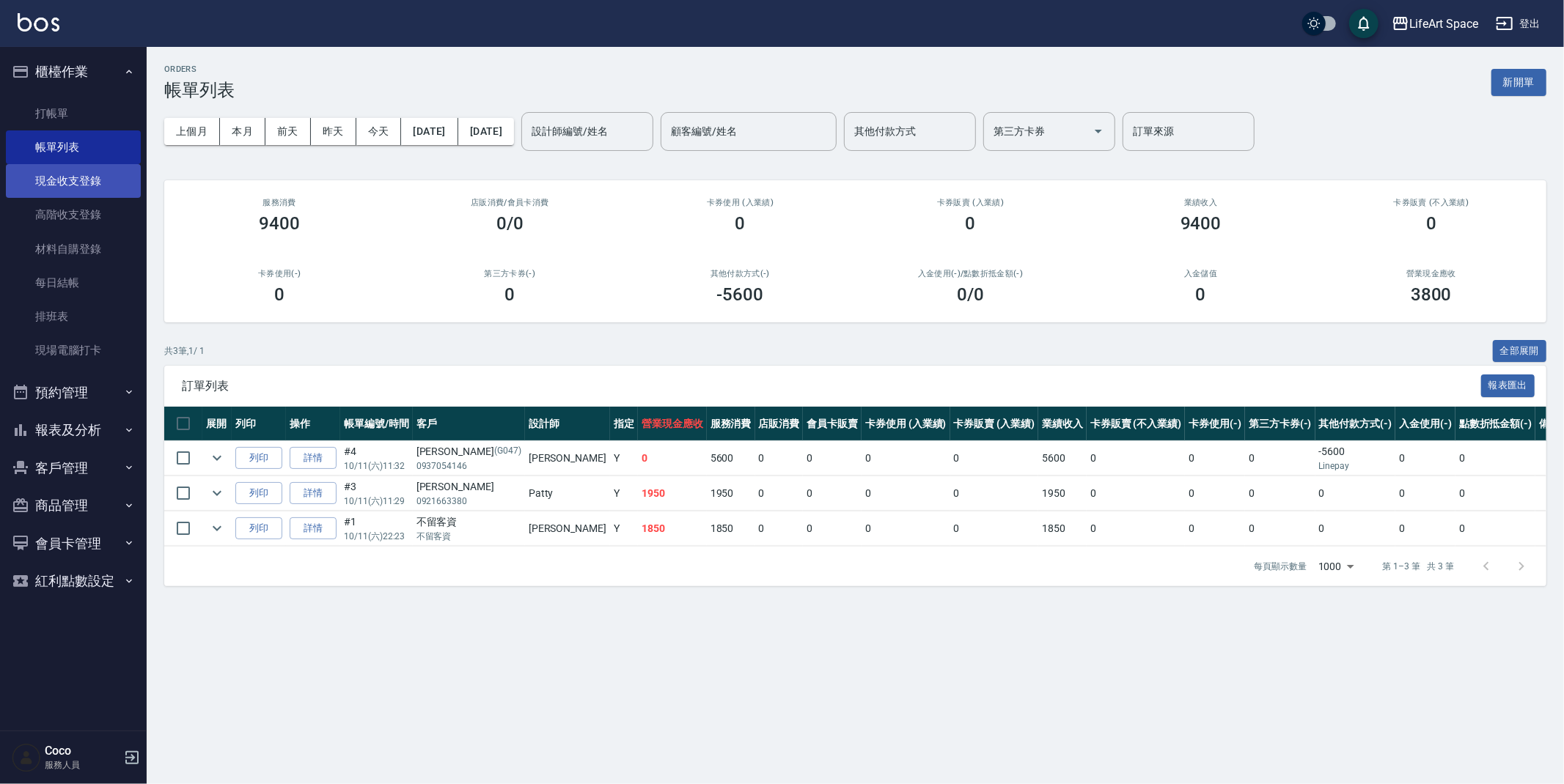
click at [99, 196] on link "現金收支登錄" at bounding box center [73, 181] width 135 height 34
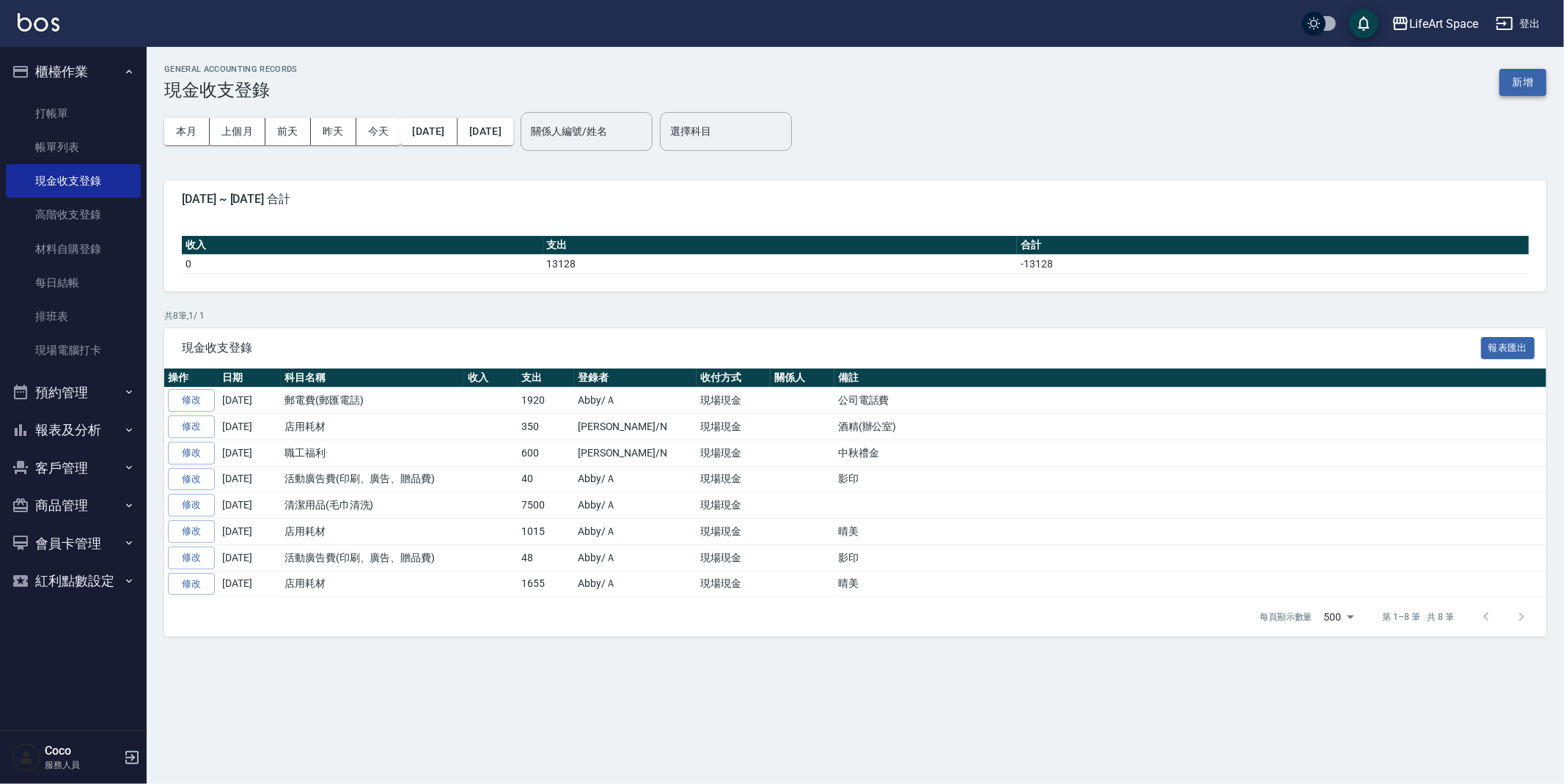
click at [1500, 83] on div "GENERAL ACCOUNTING RECORDS 現金收支登錄 新增" at bounding box center [855, 82] width 1382 height 36
click at [1508, 88] on button "新增" at bounding box center [1523, 82] width 47 height 27
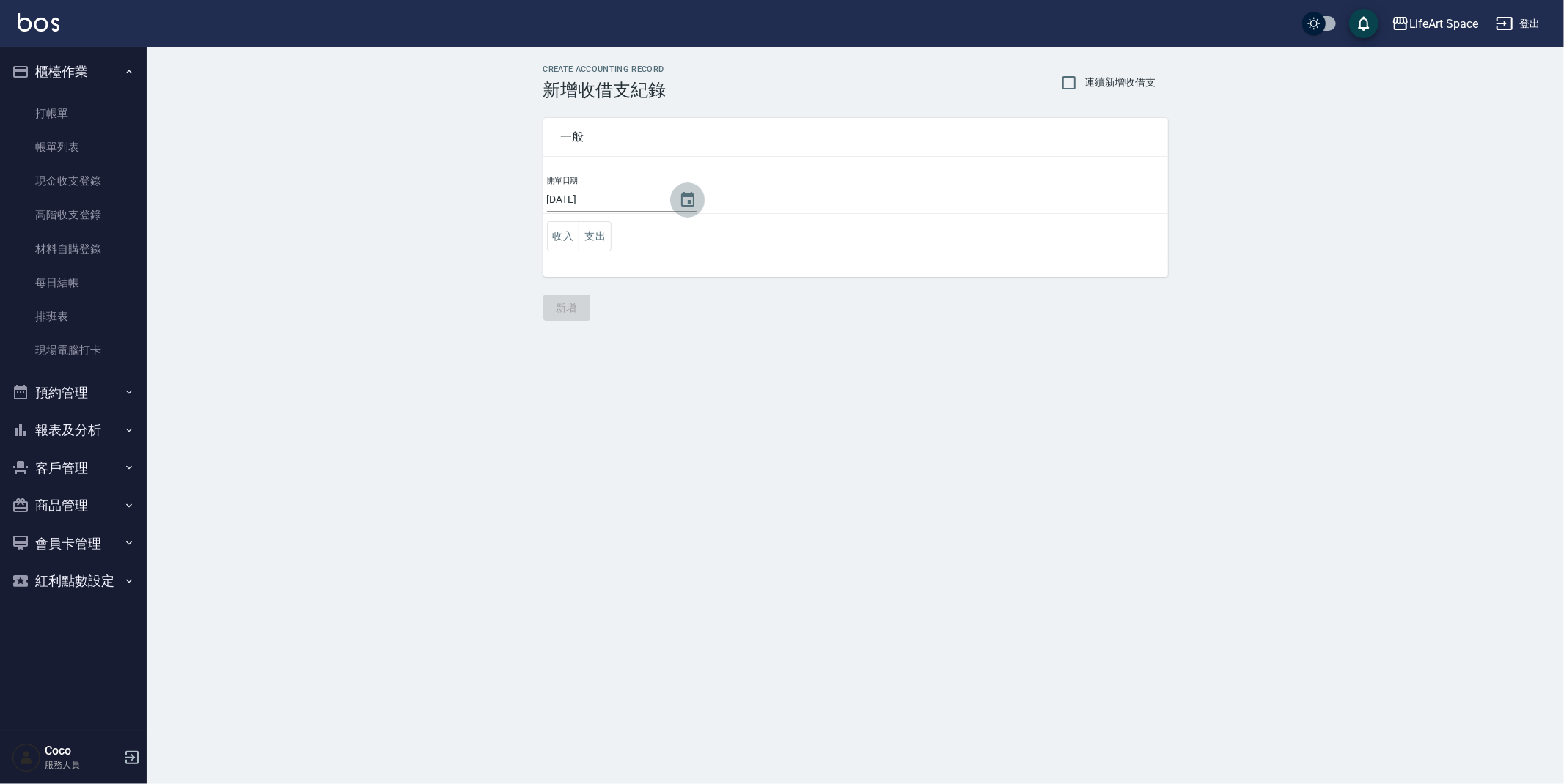
click at [687, 195] on button "Choose date, selected date is 2025-10-11" at bounding box center [688, 200] width 35 height 35
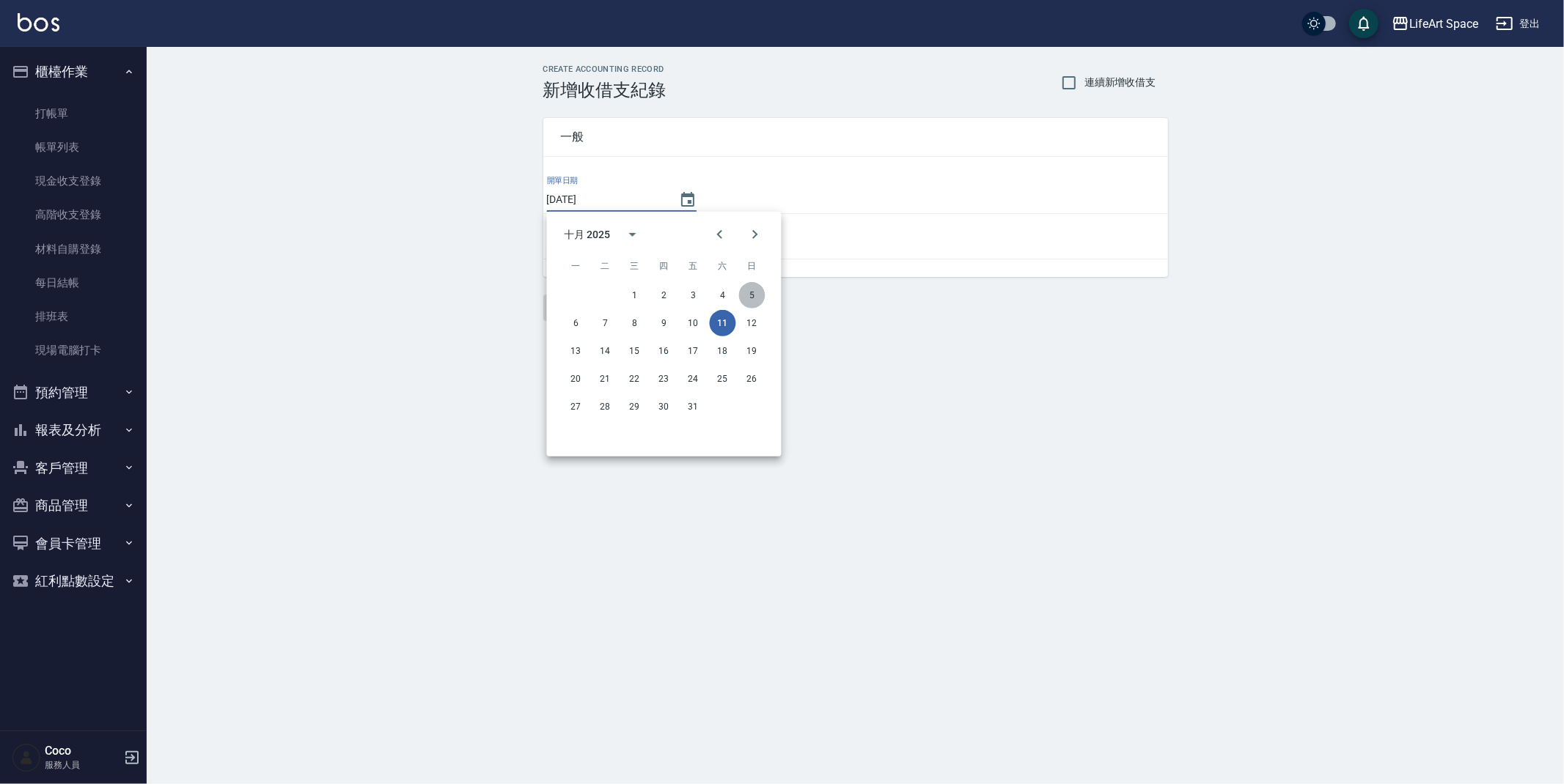
click at [763, 296] on button "5" at bounding box center [752, 296] width 27 height 27
type input "[DATE]"
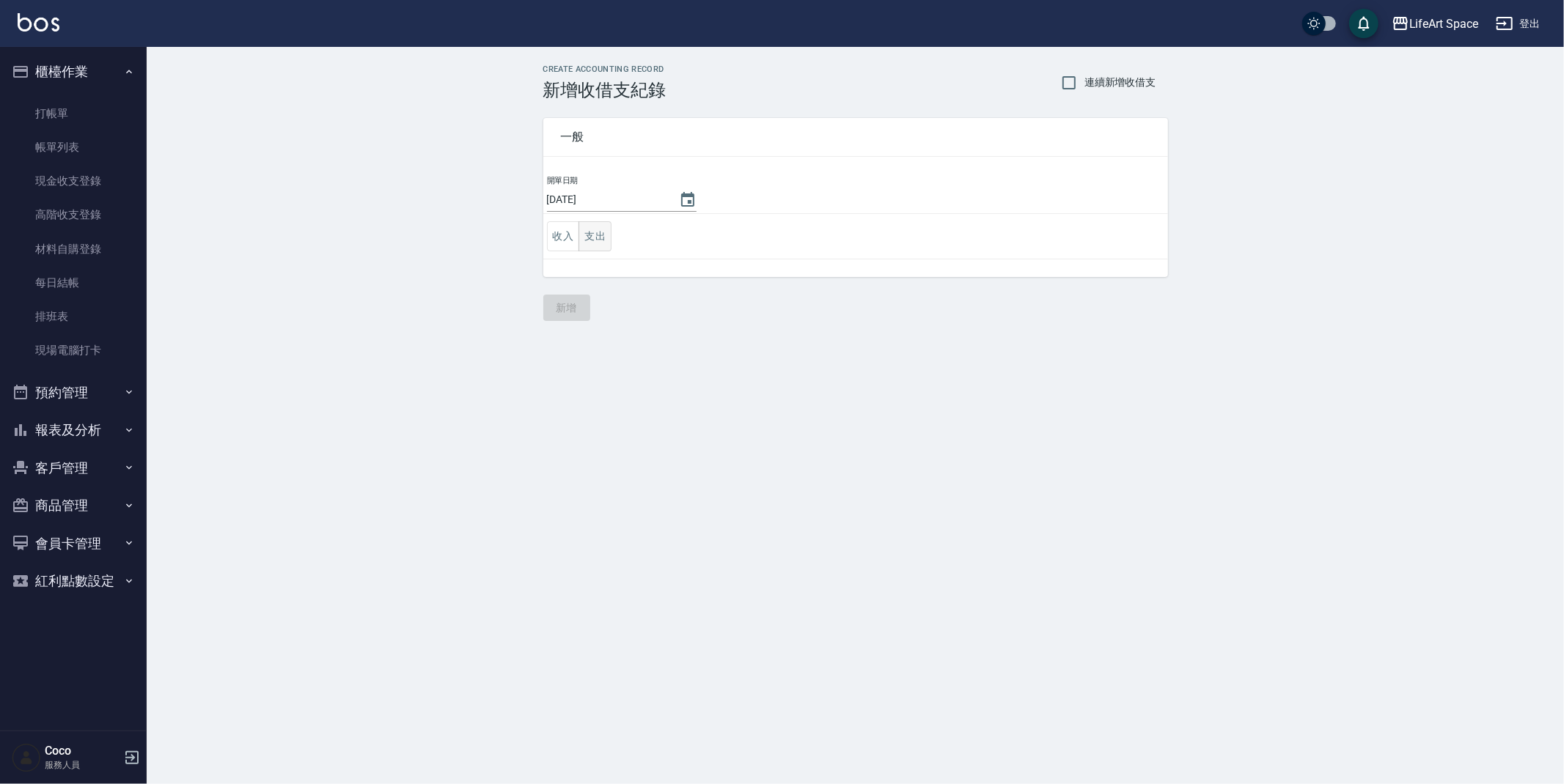
click at [598, 233] on button "支出" at bounding box center [595, 236] width 33 height 30
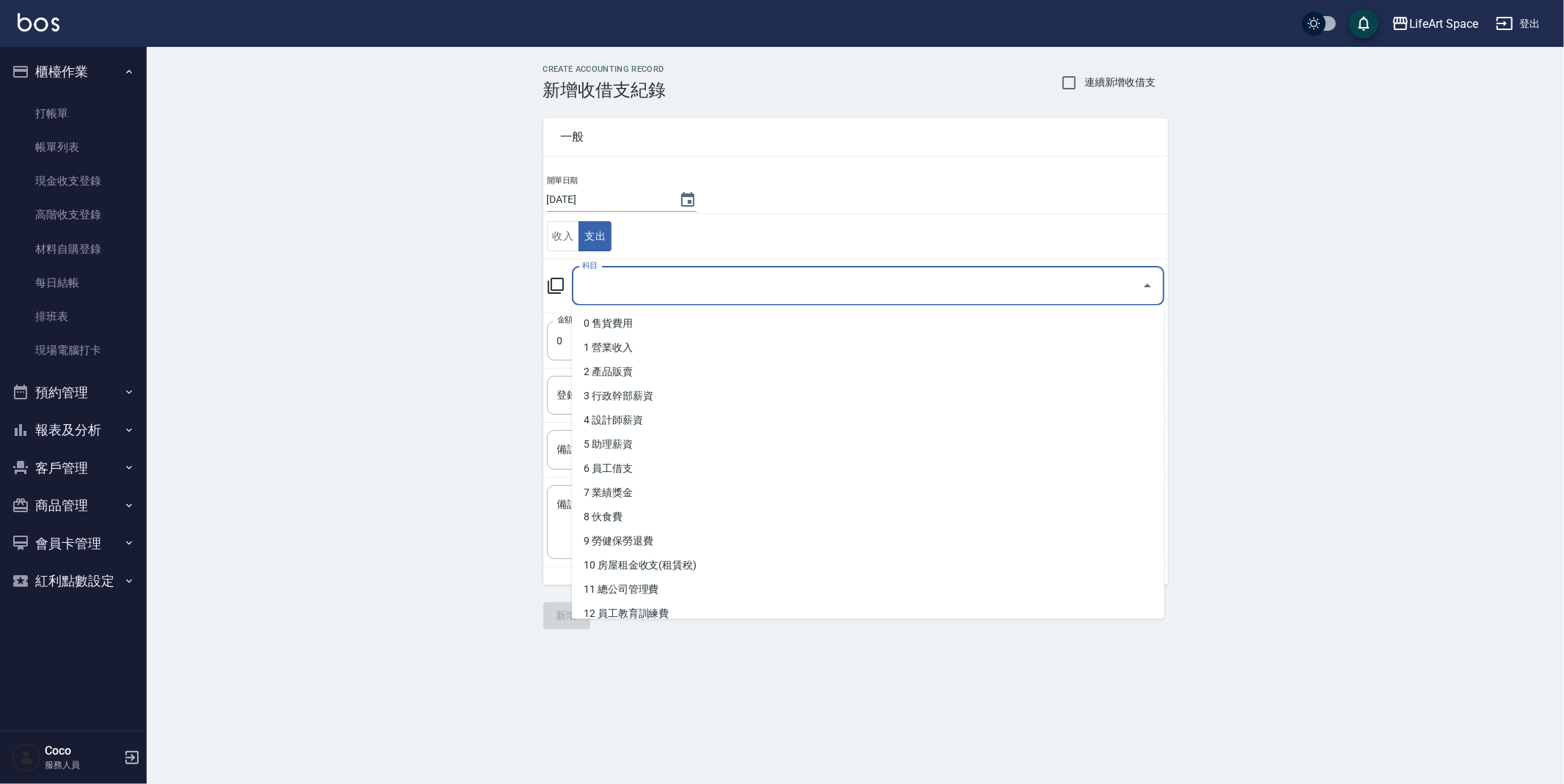
click at [616, 296] on input "科目" at bounding box center [857, 286] width 557 height 26
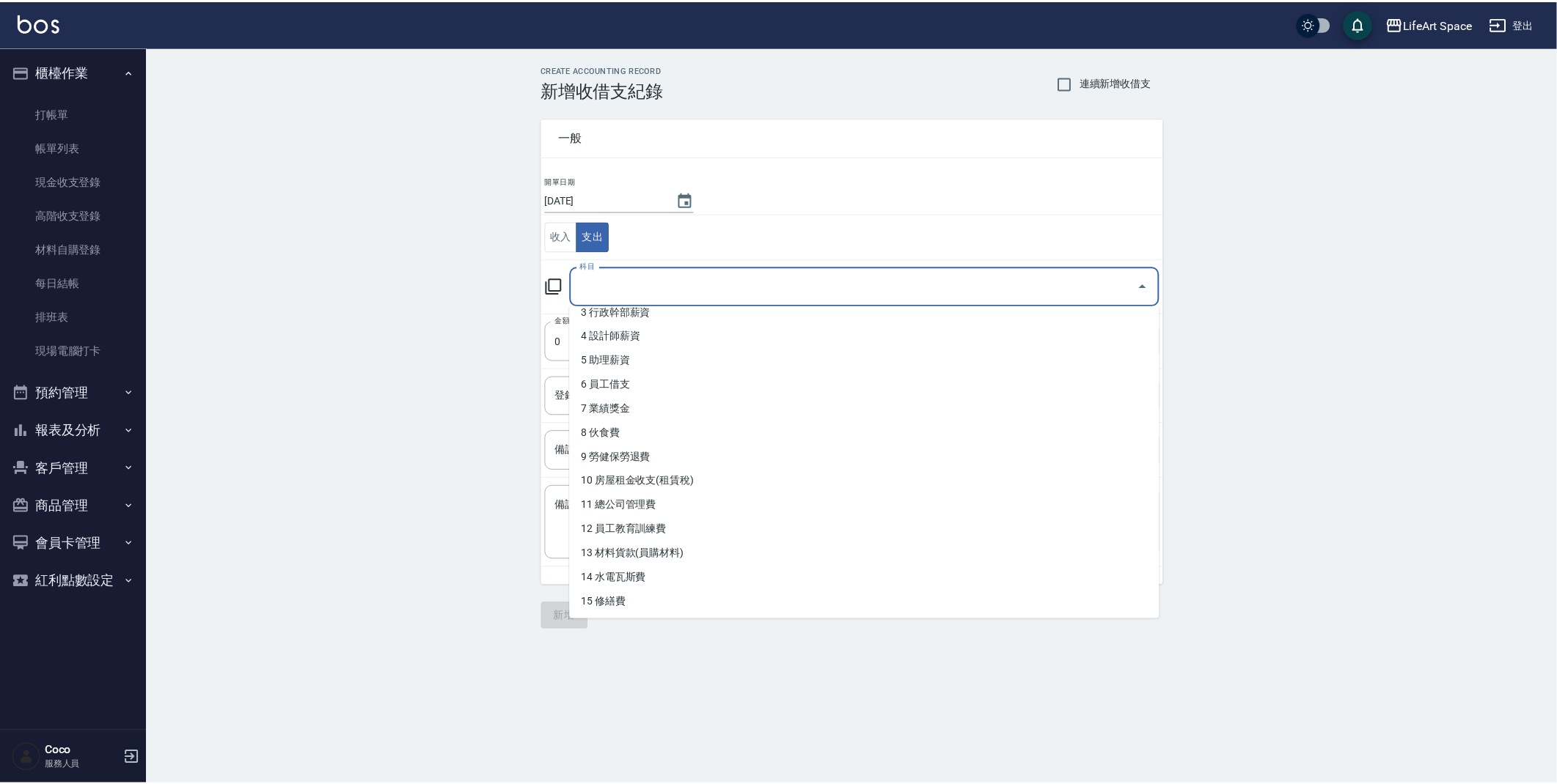
scroll to position [249, 0]
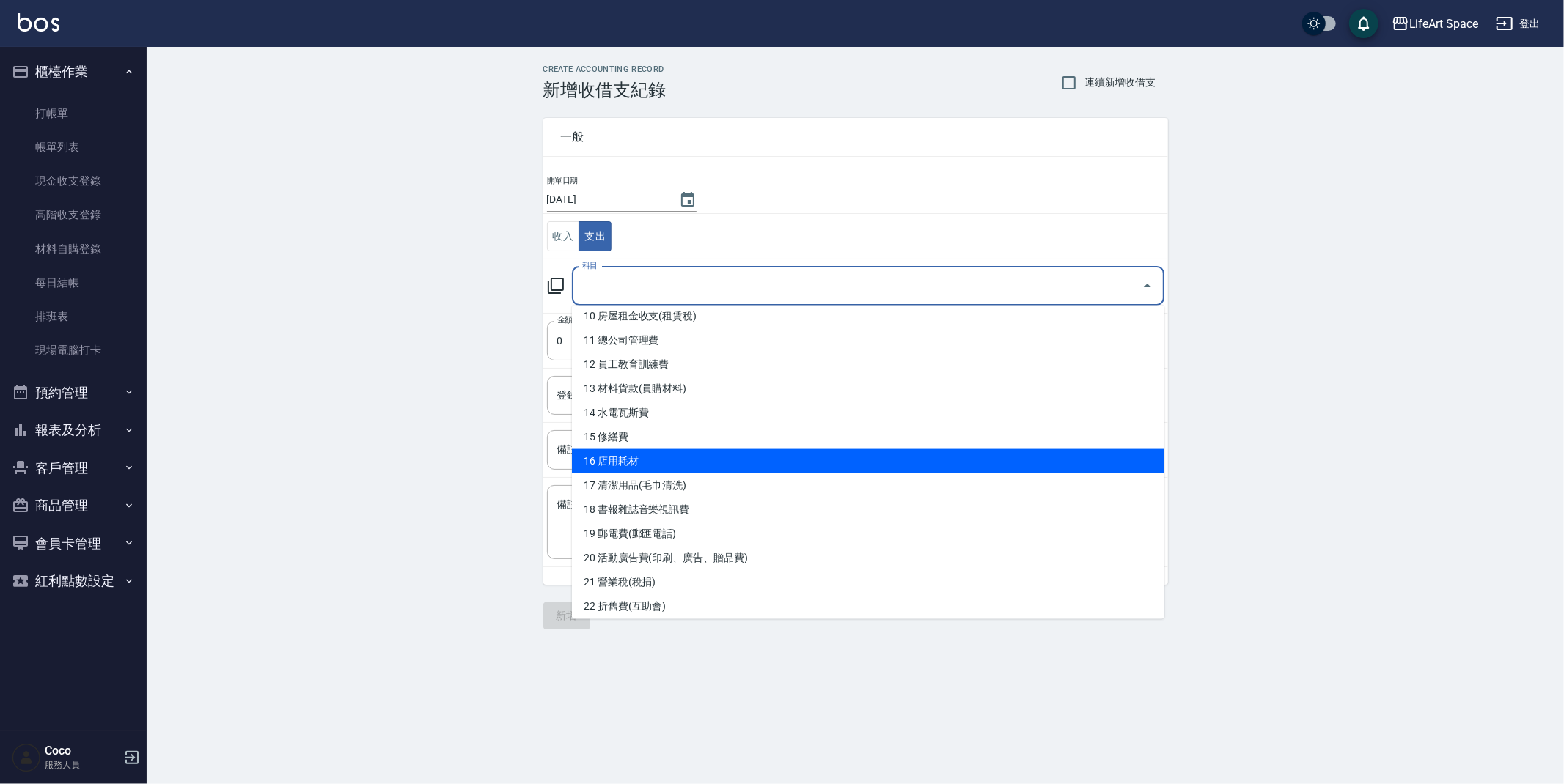
click at [630, 458] on li "16 店用耗材" at bounding box center [868, 461] width 592 height 24
type input "16 店用耗材"
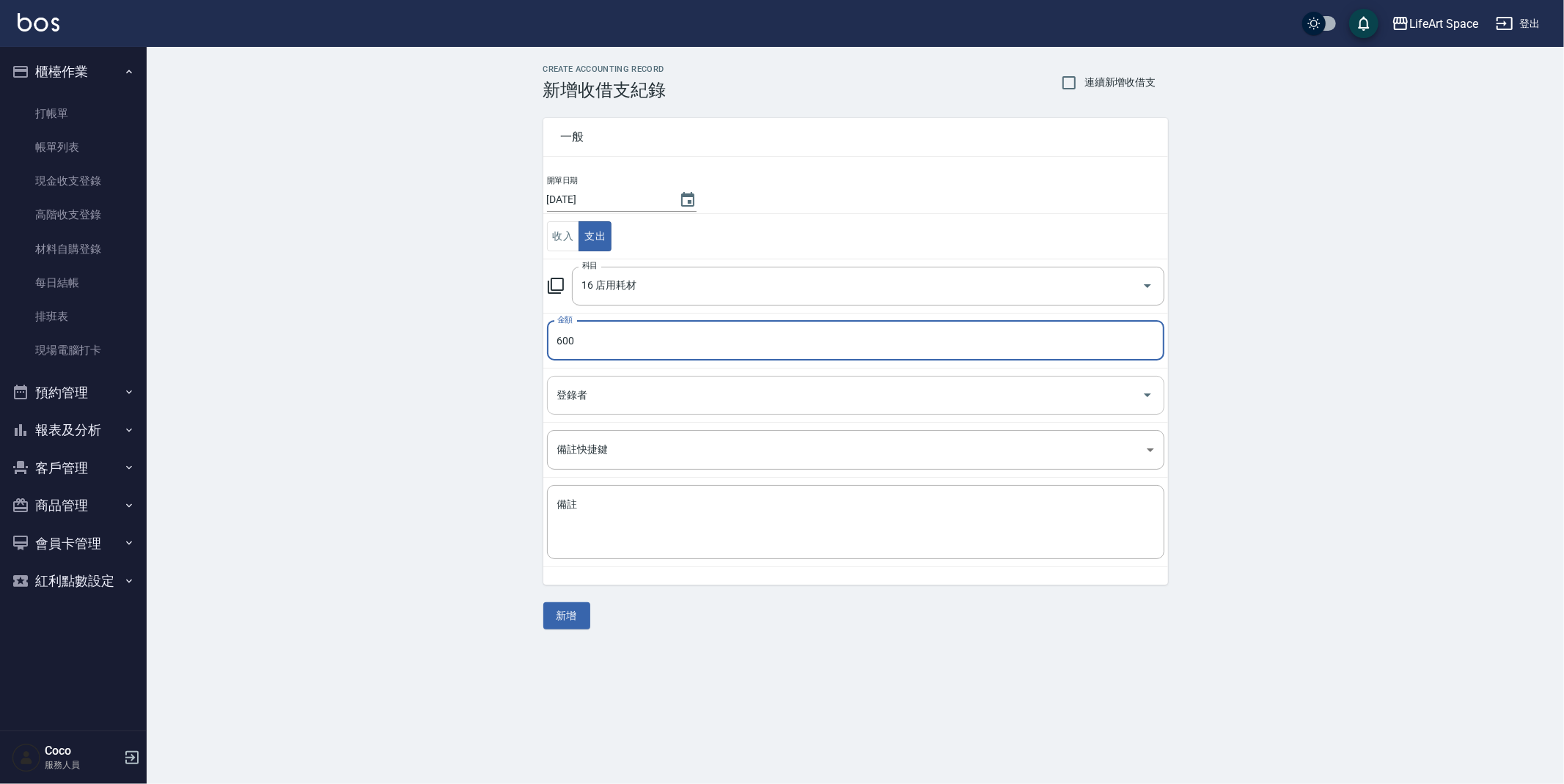
type input "600"
drag, startPoint x: 746, startPoint y: 386, endPoint x: 738, endPoint y: 390, distance: 8.9
click at [745, 387] on input "登錄者" at bounding box center [845, 395] width 582 height 26
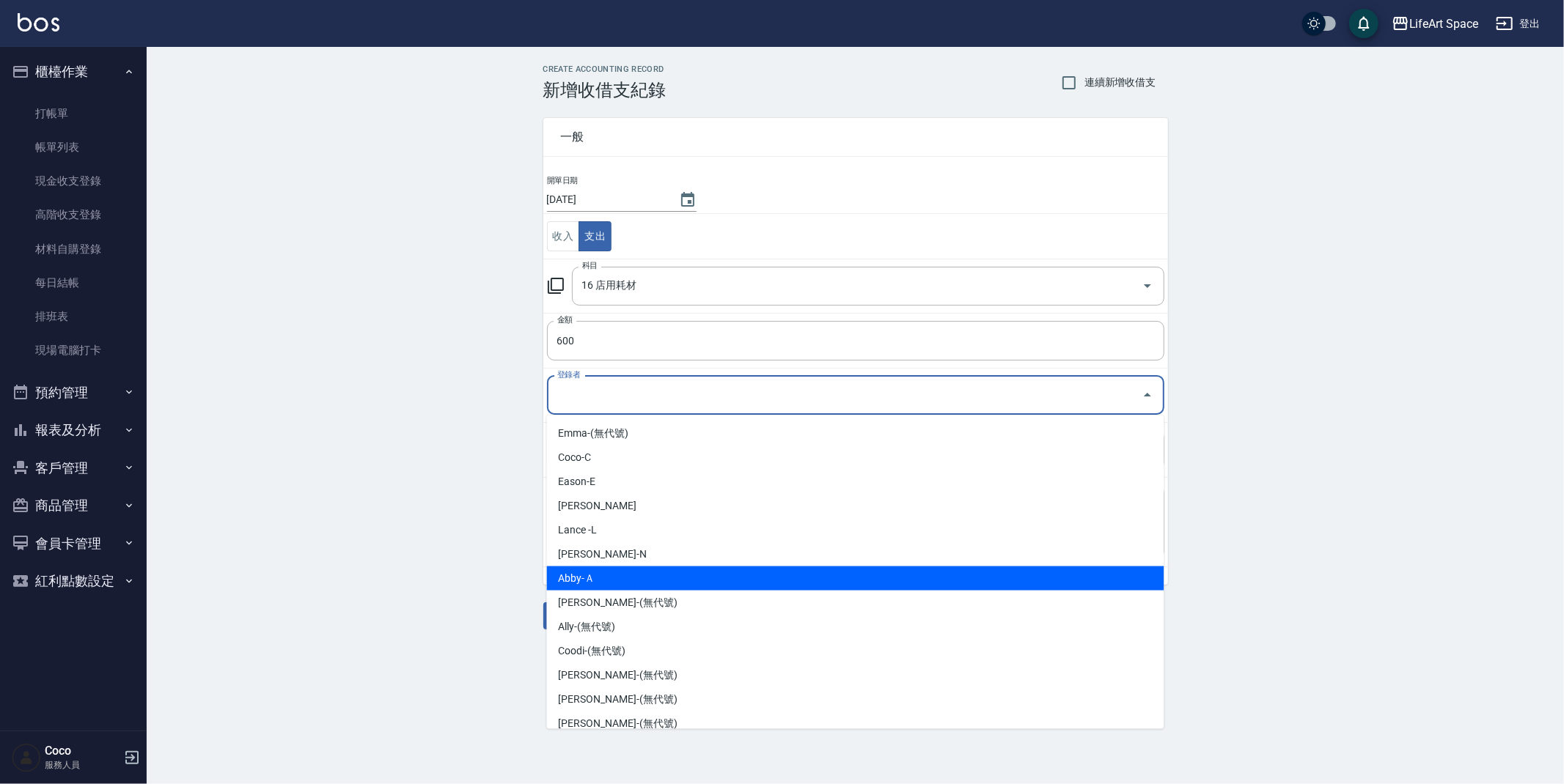
click at [659, 577] on li "Abby-Ａ" at bounding box center [855, 579] width 617 height 24
type input "Abby-Ａ"
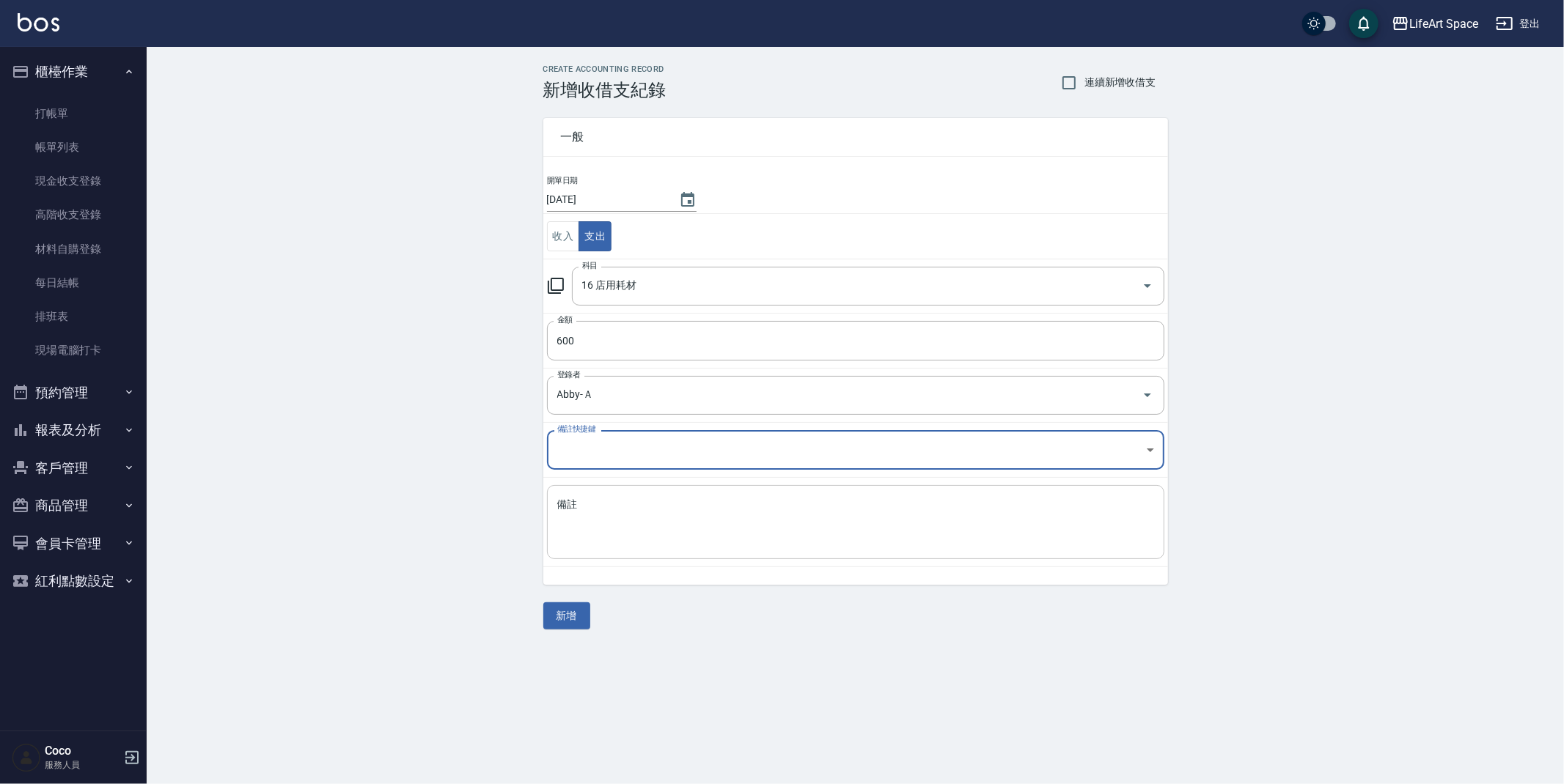
click at [670, 505] on textarea "備註" at bounding box center [855, 522] width 596 height 50
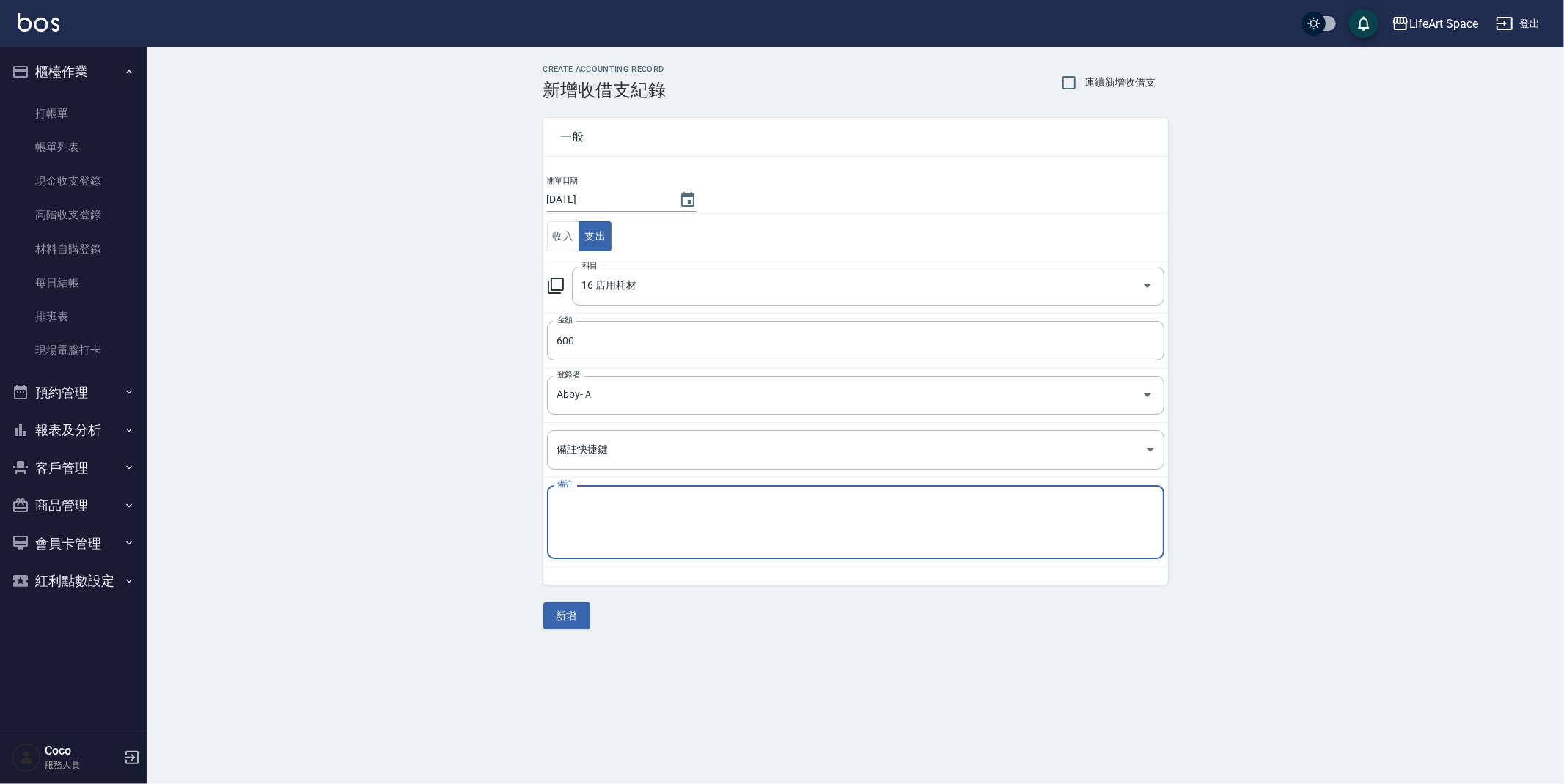
type textarea "h"
type textarea "ㄑ"
type textarea "幾"
type textarea "ㄘ"
type textarea "晴美"
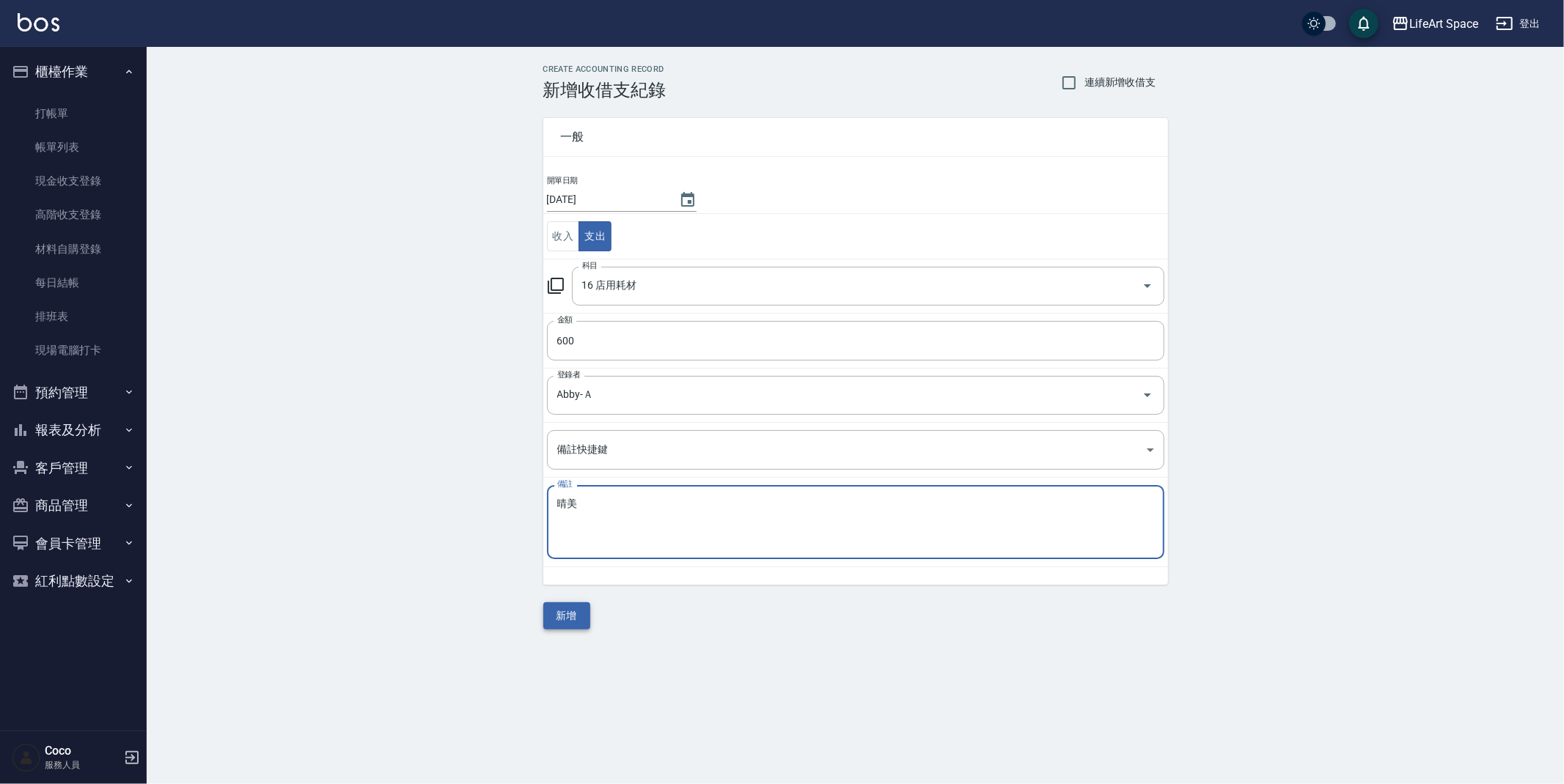
click at [574, 624] on button "新增" at bounding box center [566, 616] width 47 height 27
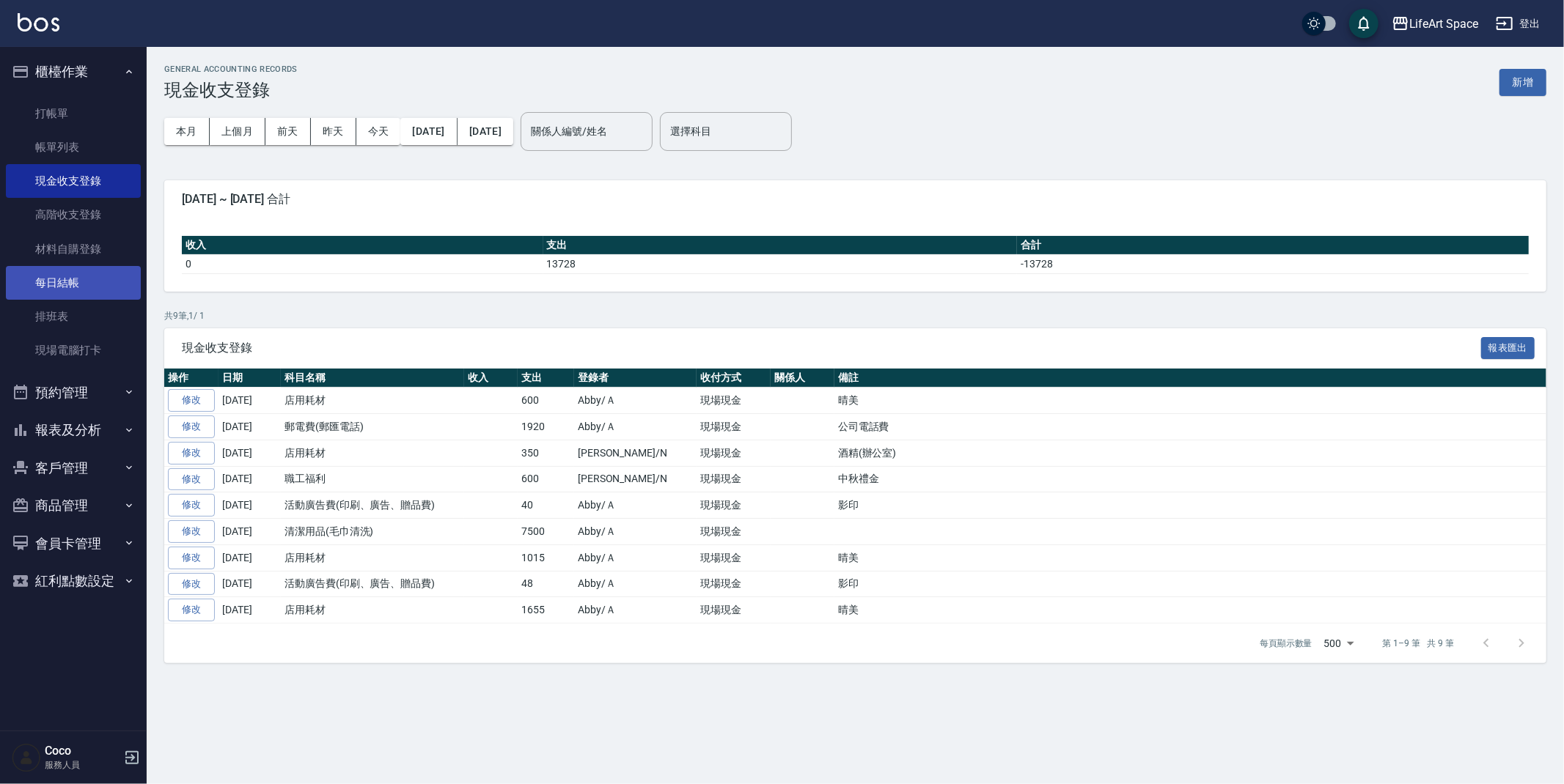
click at [71, 279] on link "每日結帳" at bounding box center [73, 283] width 135 height 34
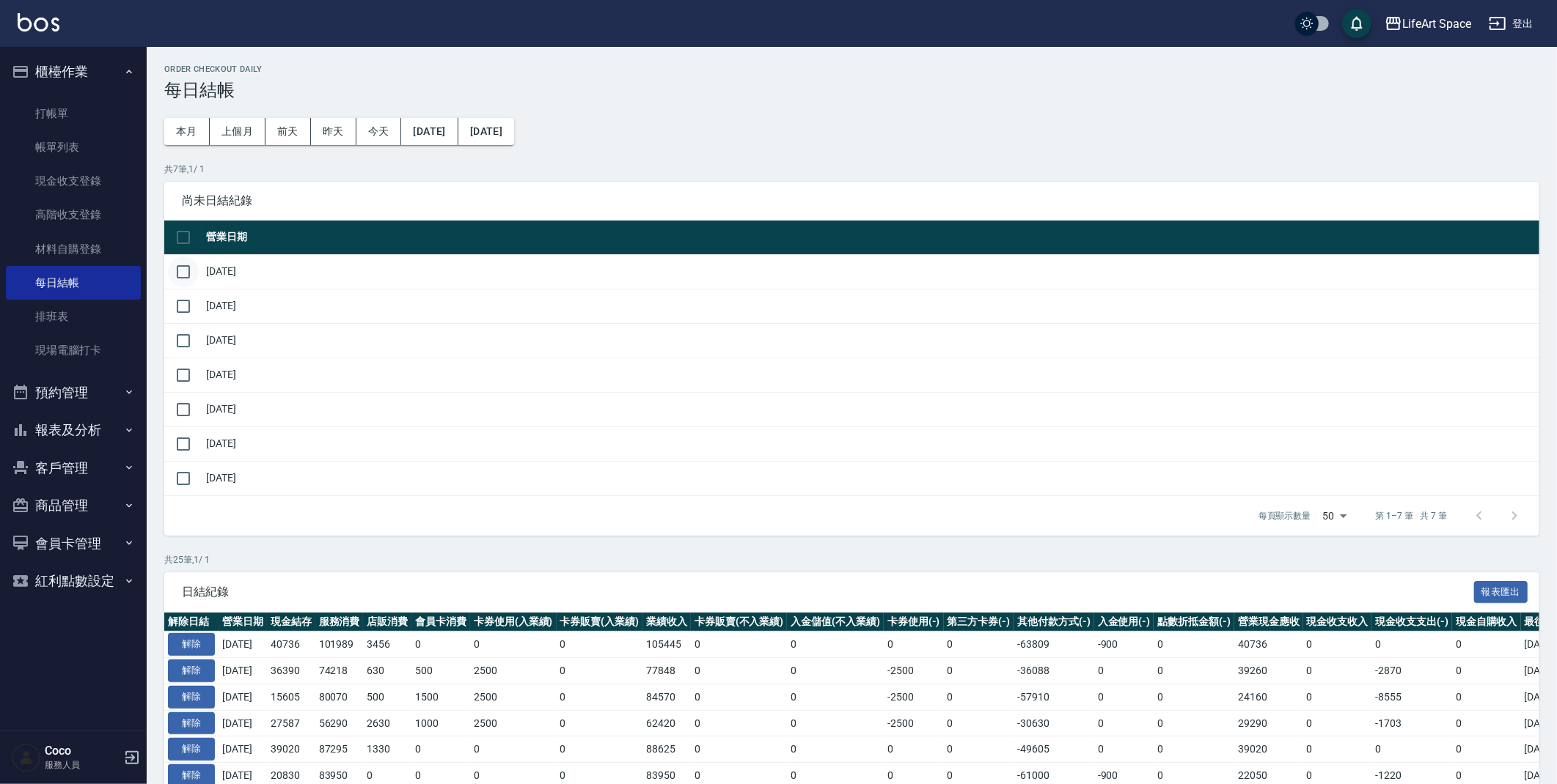
click at [190, 271] on input "checkbox" at bounding box center [183, 272] width 31 height 31
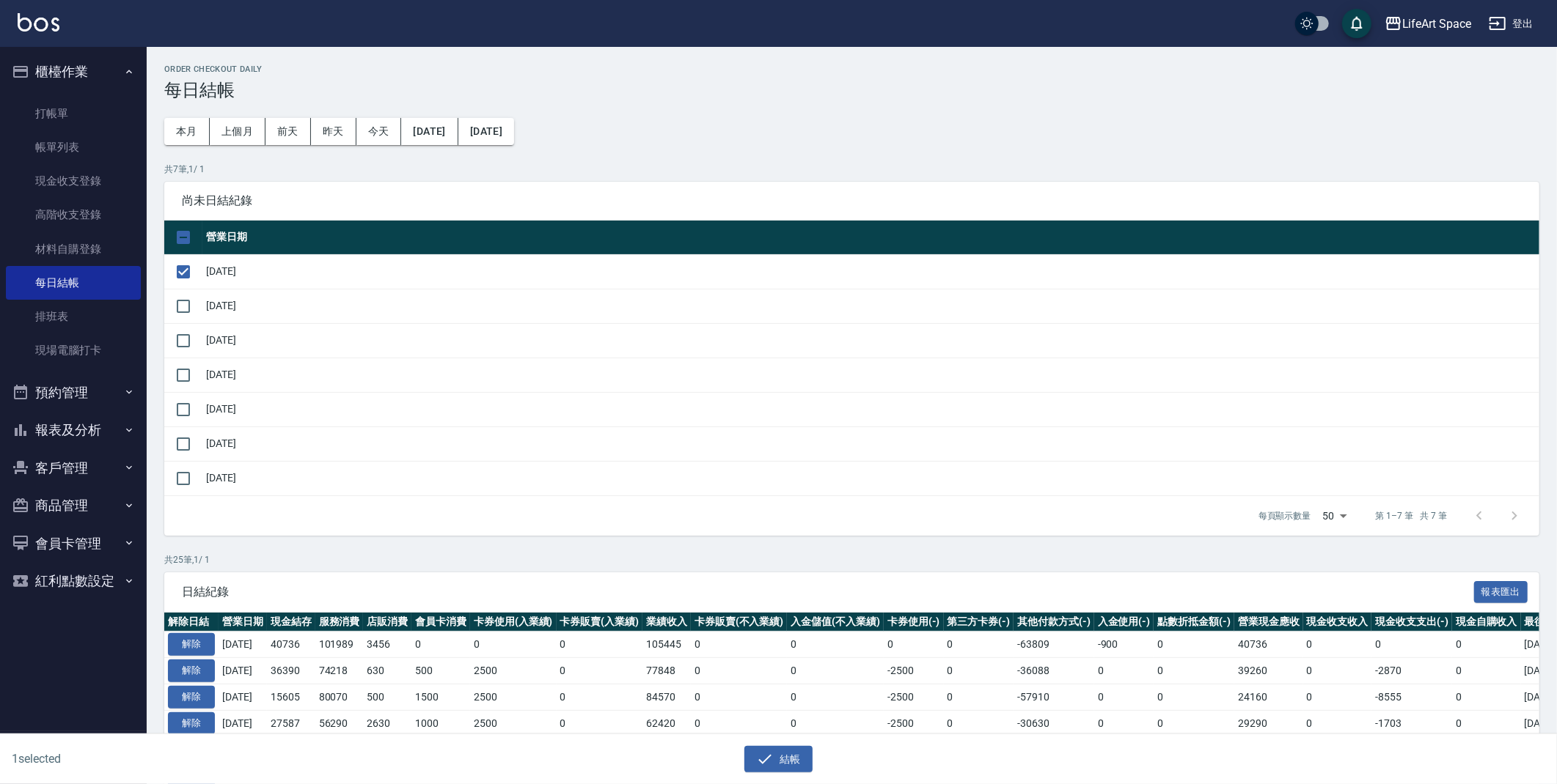
click at [742, 757] on div "結帳" at bounding box center [779, 760] width 761 height 27
click at [767, 760] on icon "button" at bounding box center [766, 759] width 13 height 10
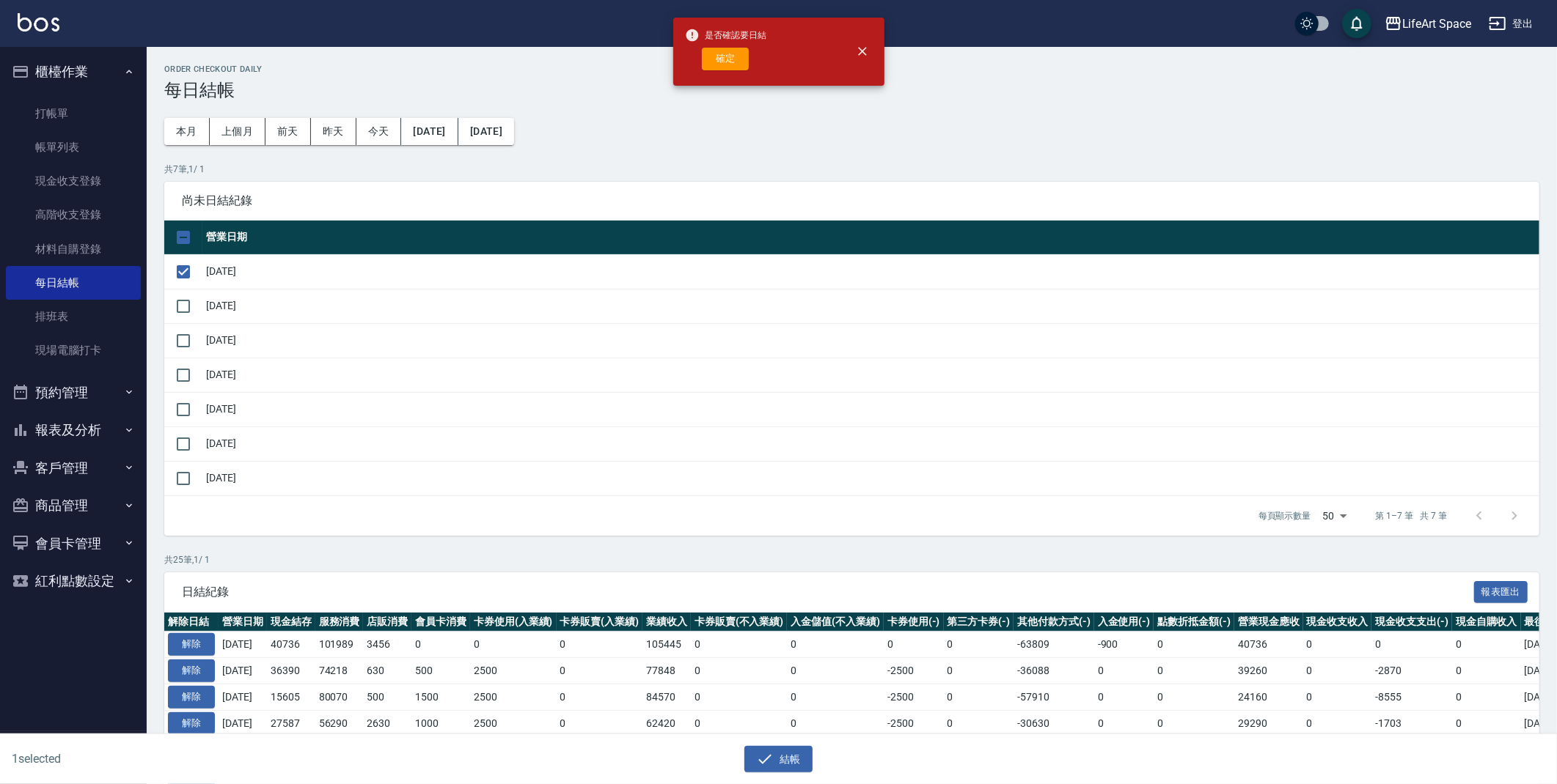
click at [730, 74] on div "是否確認要日結 確定" at bounding box center [725, 52] width 82 height 59
click at [730, 69] on button "確定" at bounding box center [725, 58] width 47 height 23
checkbox input "false"
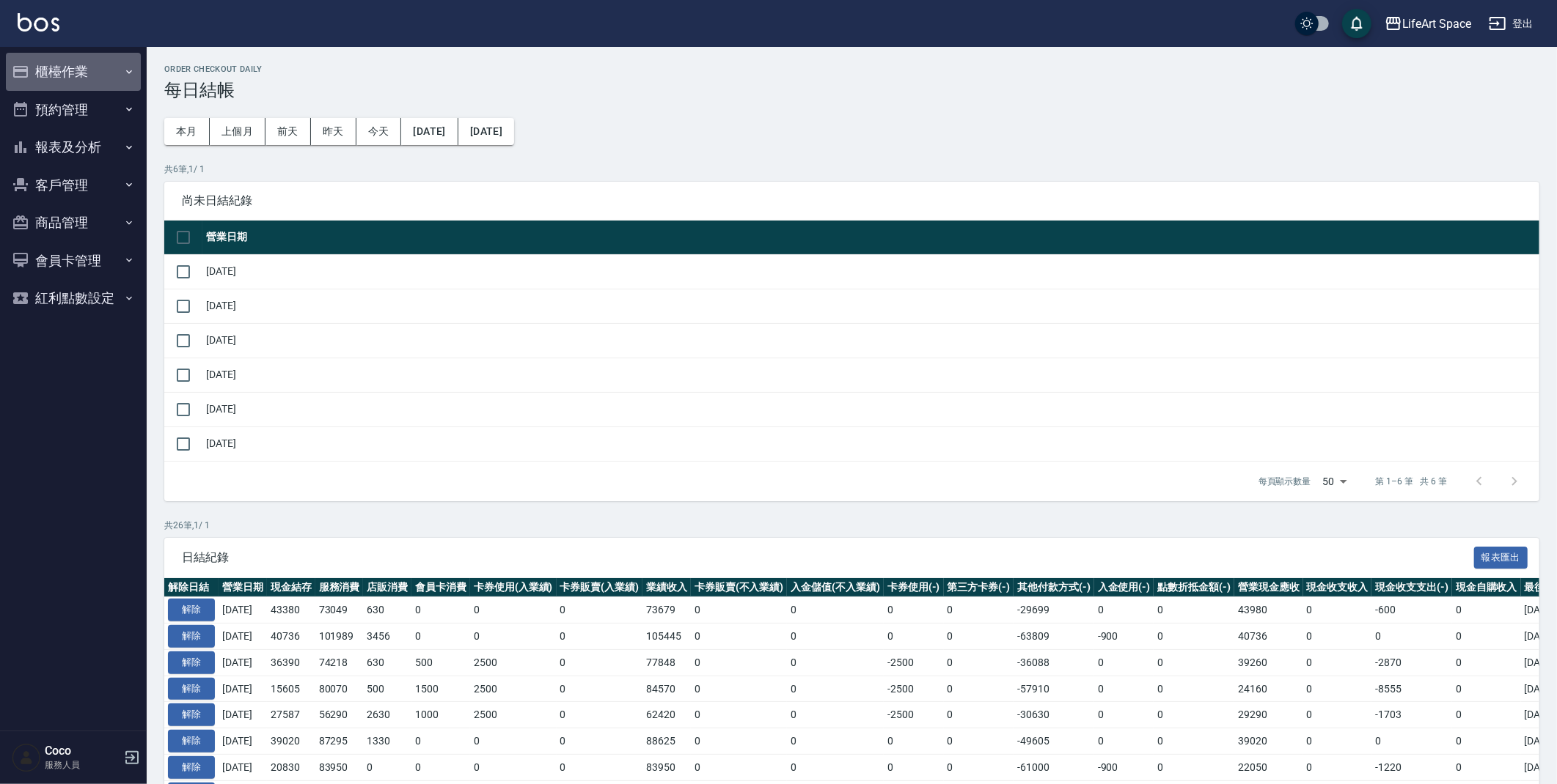
click at [59, 67] on button "櫃檯作業" at bounding box center [73, 72] width 135 height 38
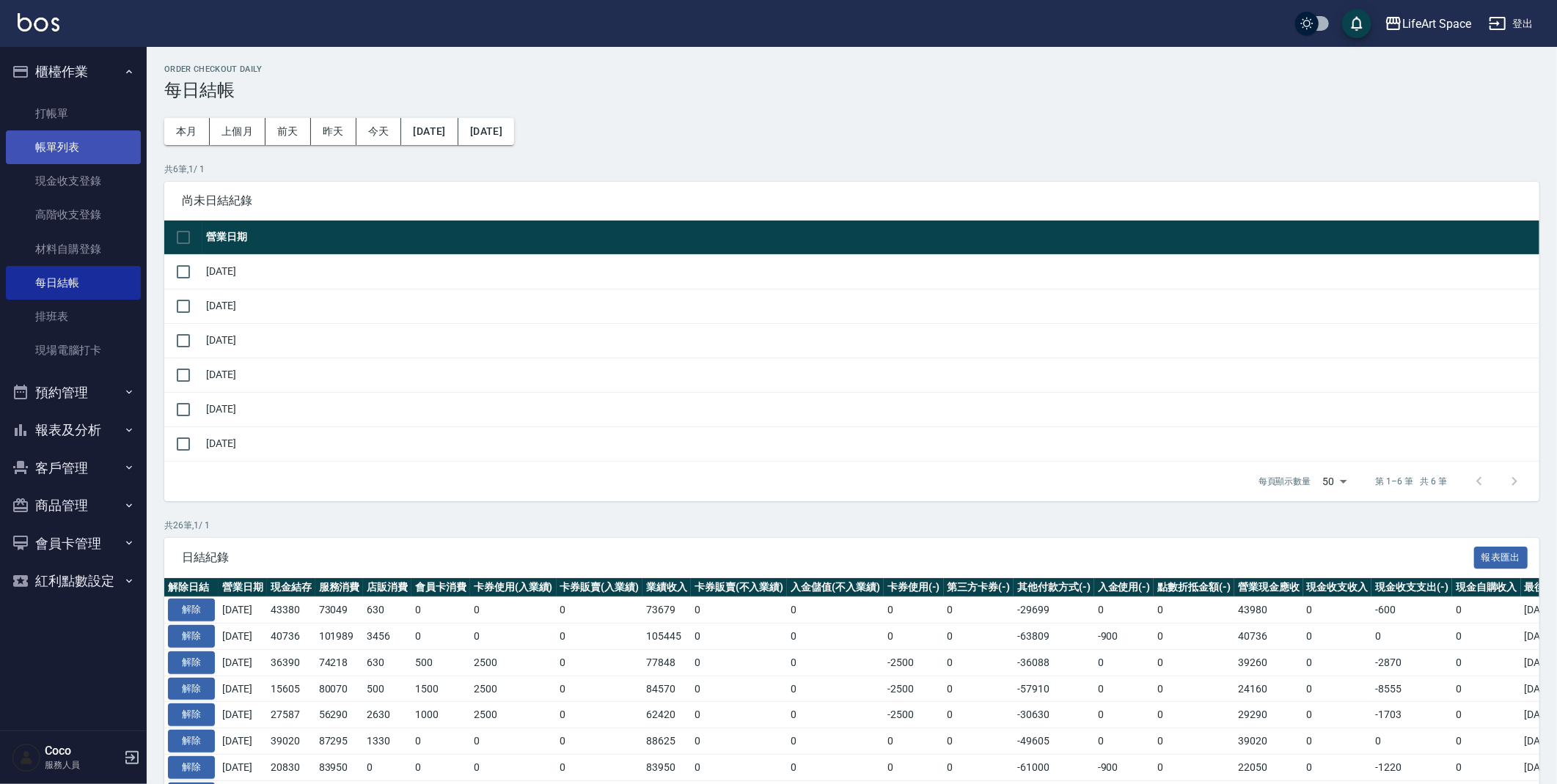
click at [85, 143] on link "帳單列表" at bounding box center [73, 148] width 135 height 34
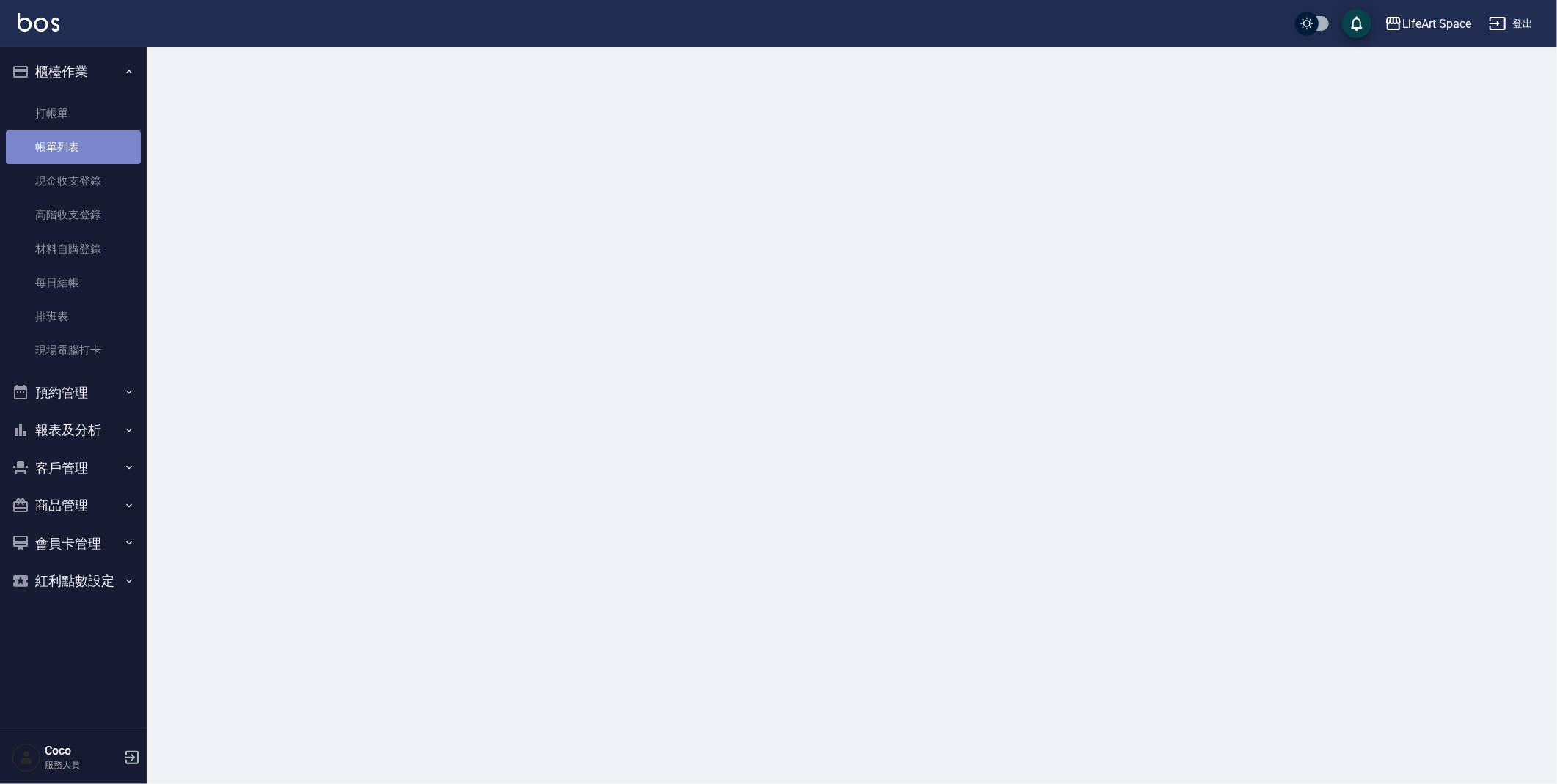
click at [85, 142] on link "帳單列表" at bounding box center [73, 148] width 135 height 34
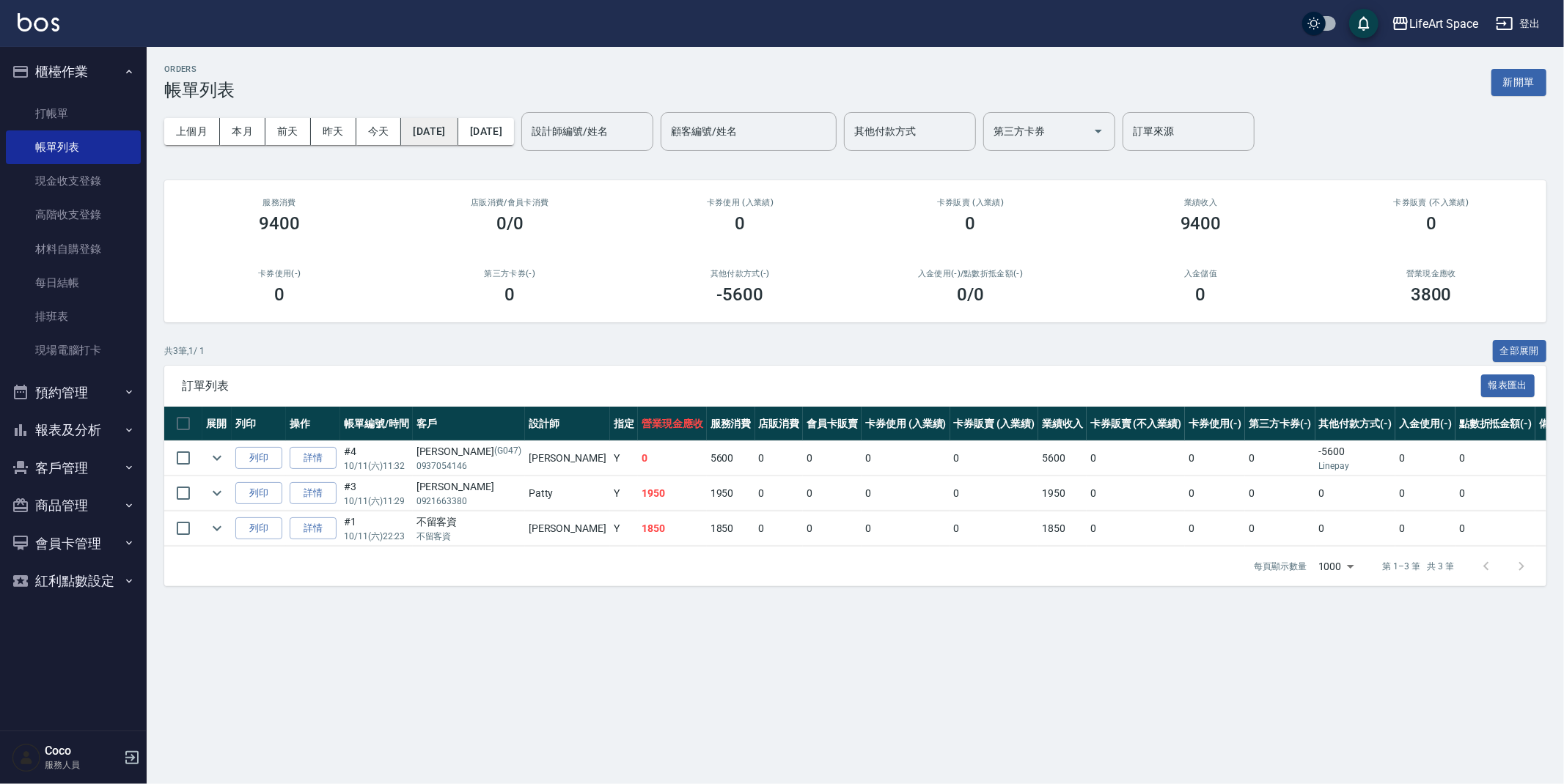
click at [458, 127] on button "[DATE]" at bounding box center [429, 132] width 56 height 27
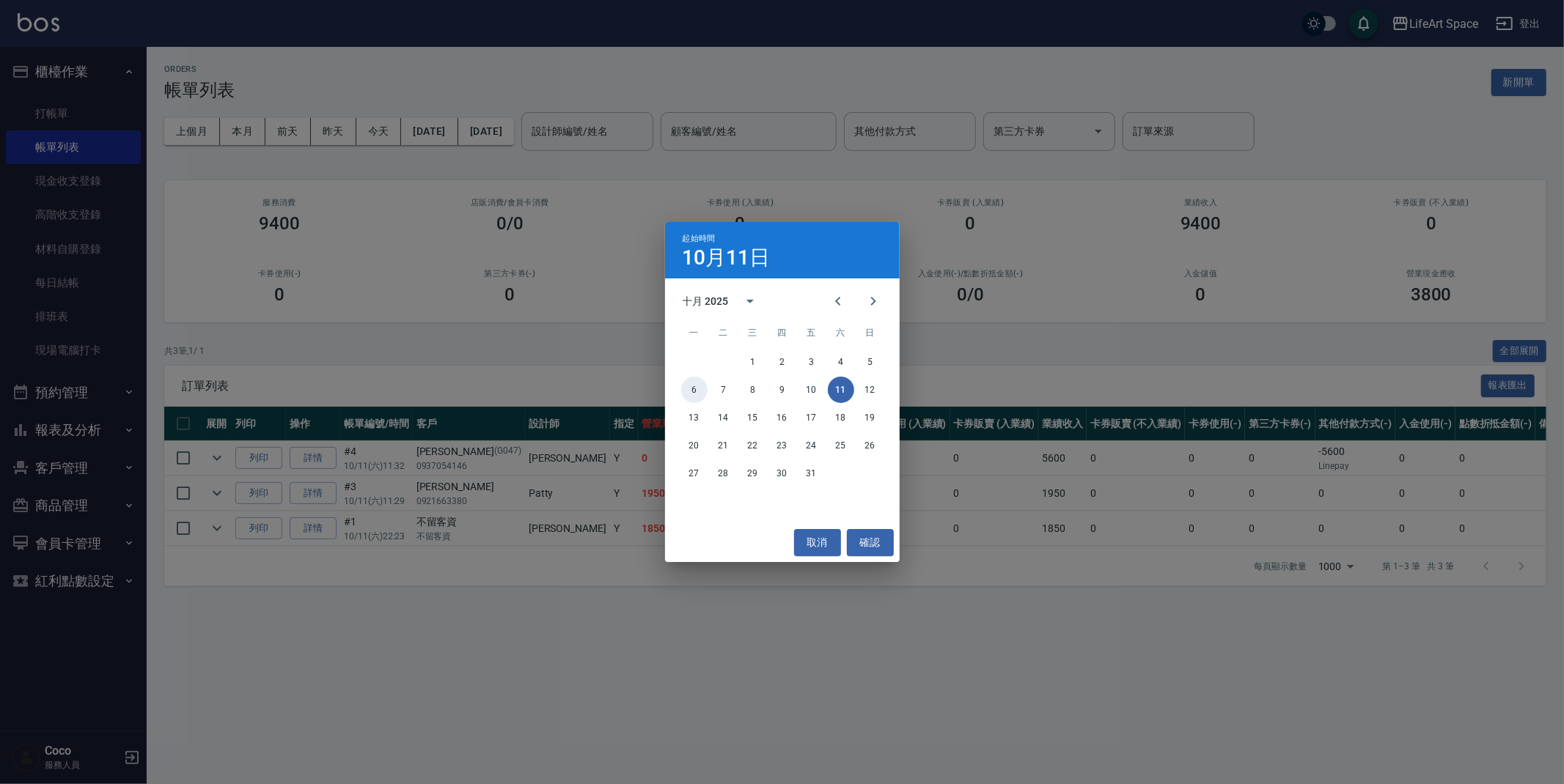
click at [704, 387] on button "6" at bounding box center [695, 390] width 27 height 27
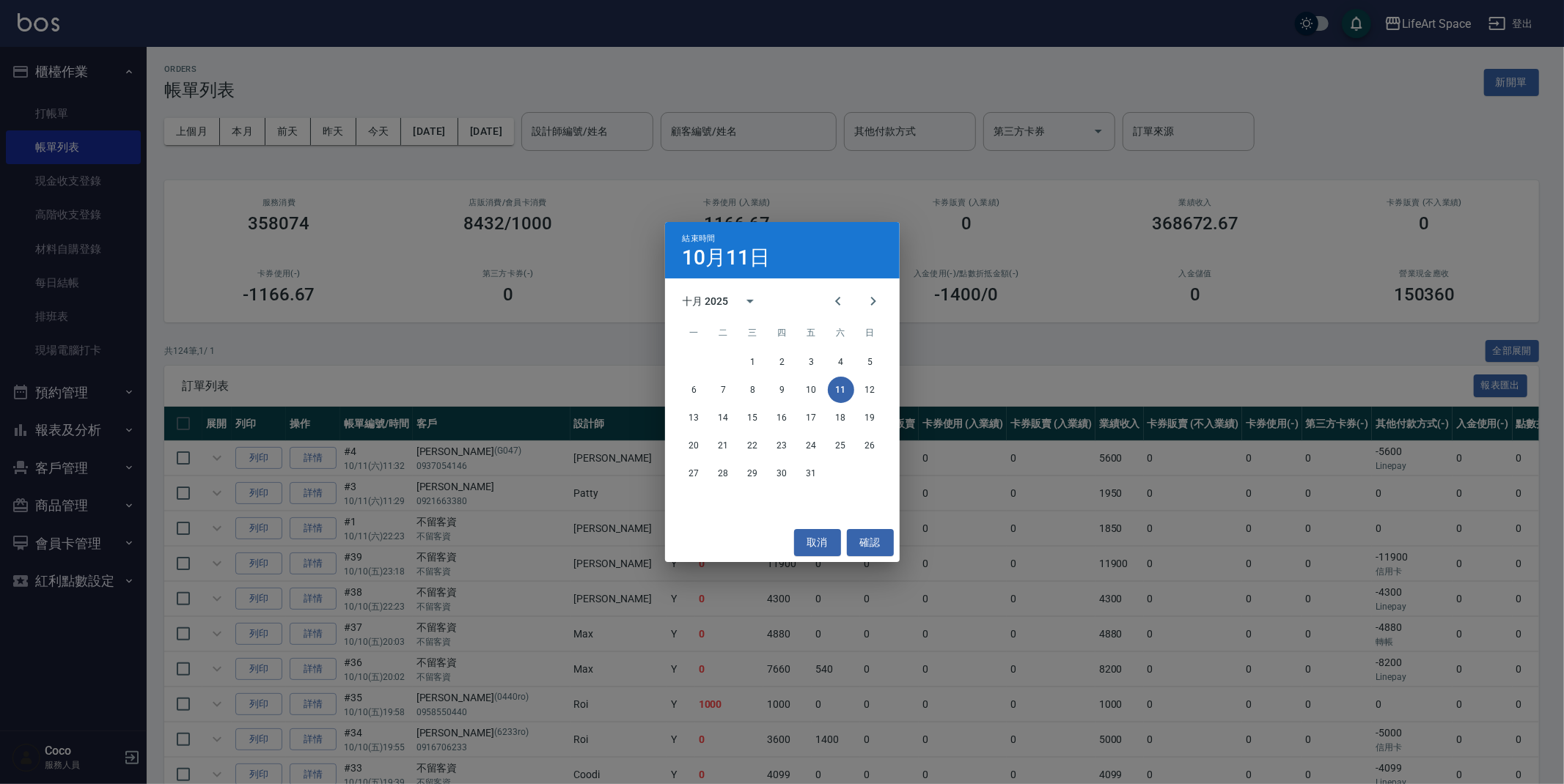
click at [691, 388] on span "訂單列表" at bounding box center [828, 386] width 1292 height 15
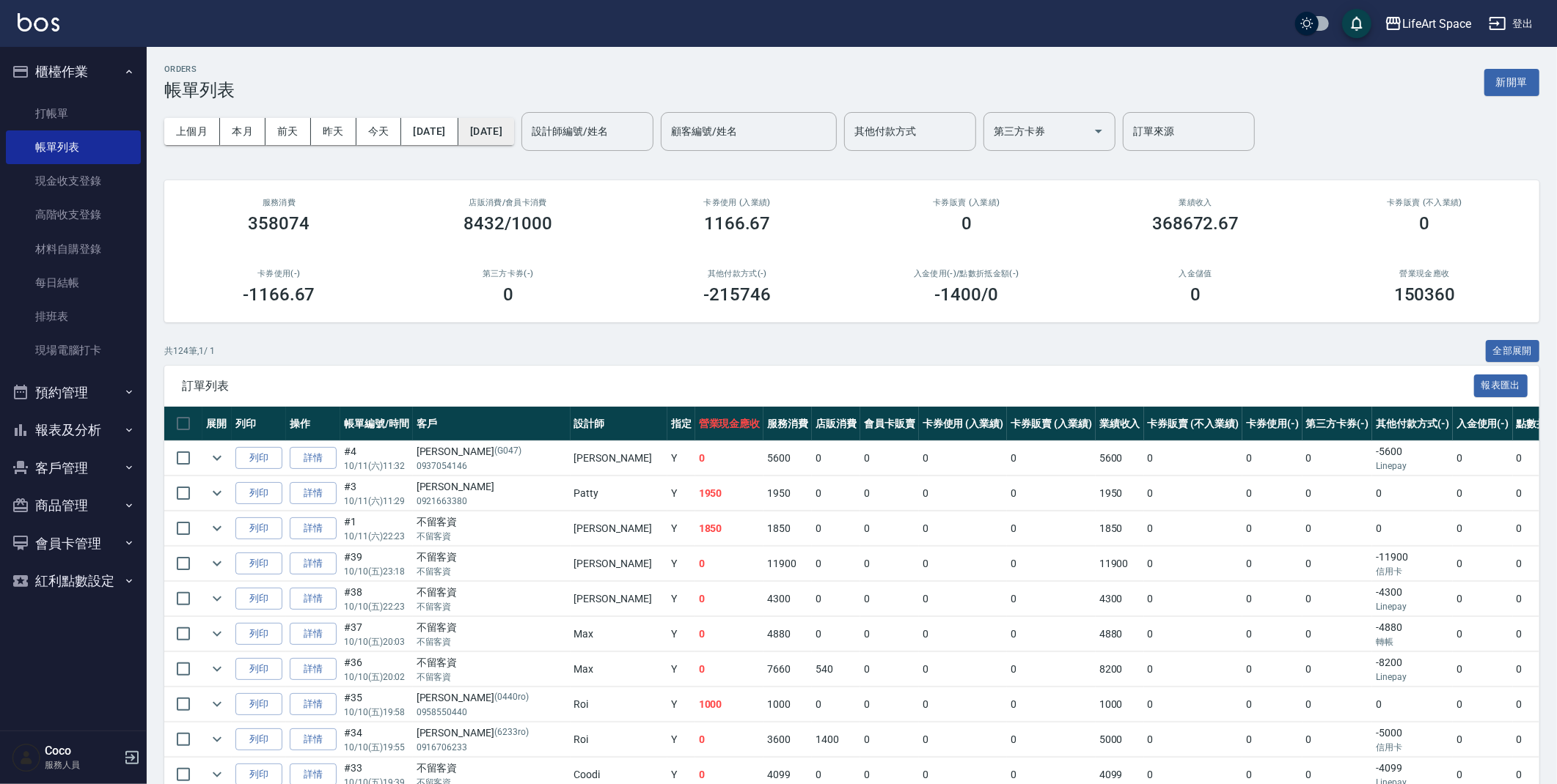
click at [514, 128] on button "[DATE]" at bounding box center [486, 132] width 55 height 27
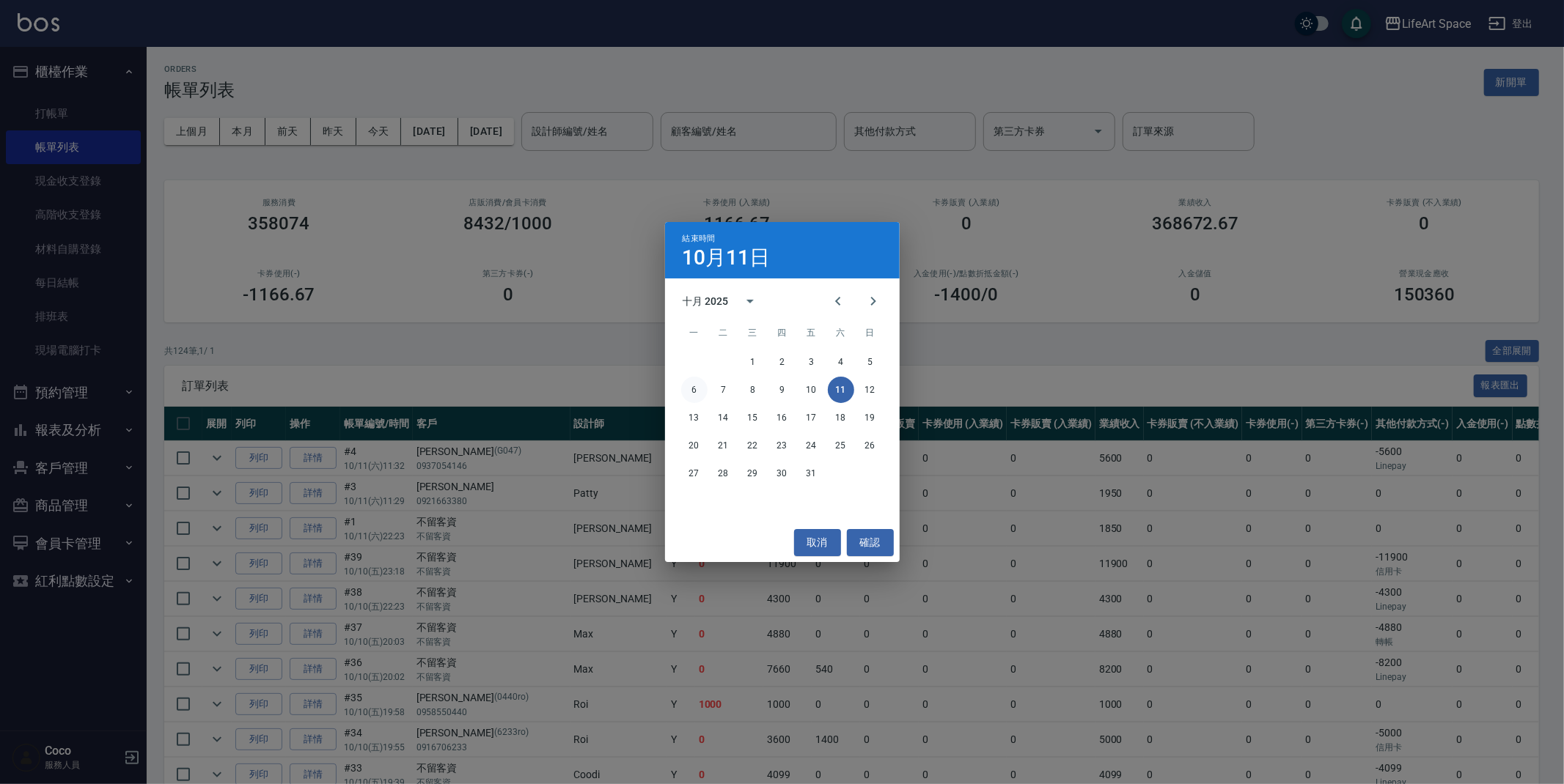
click at [690, 378] on button "6" at bounding box center [695, 390] width 27 height 27
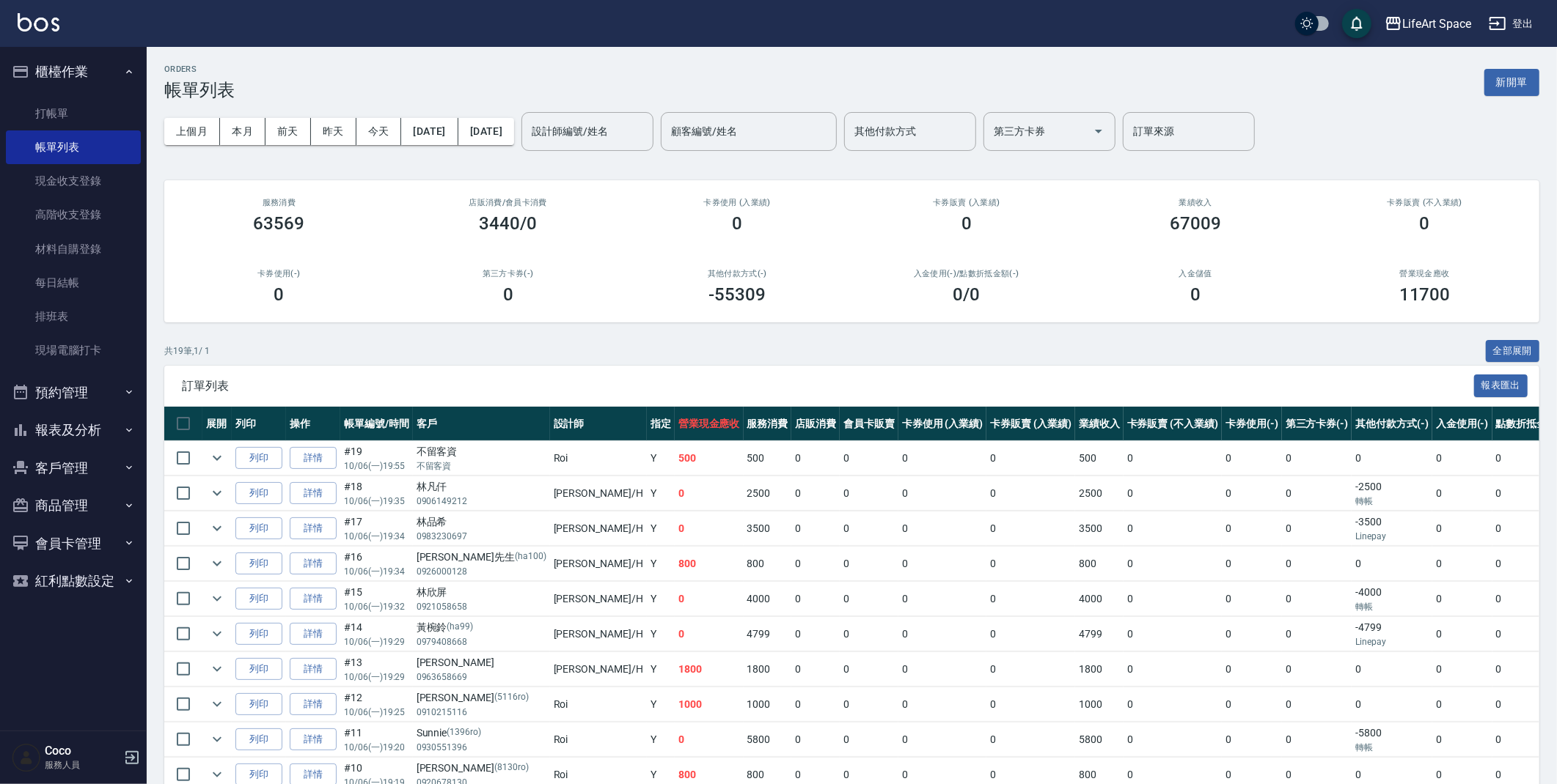
click at [1483, 89] on div "ORDERS 帳單列表 新開單" at bounding box center [852, 82] width 1375 height 36
click at [1502, 89] on button "新開單" at bounding box center [1512, 82] width 55 height 27
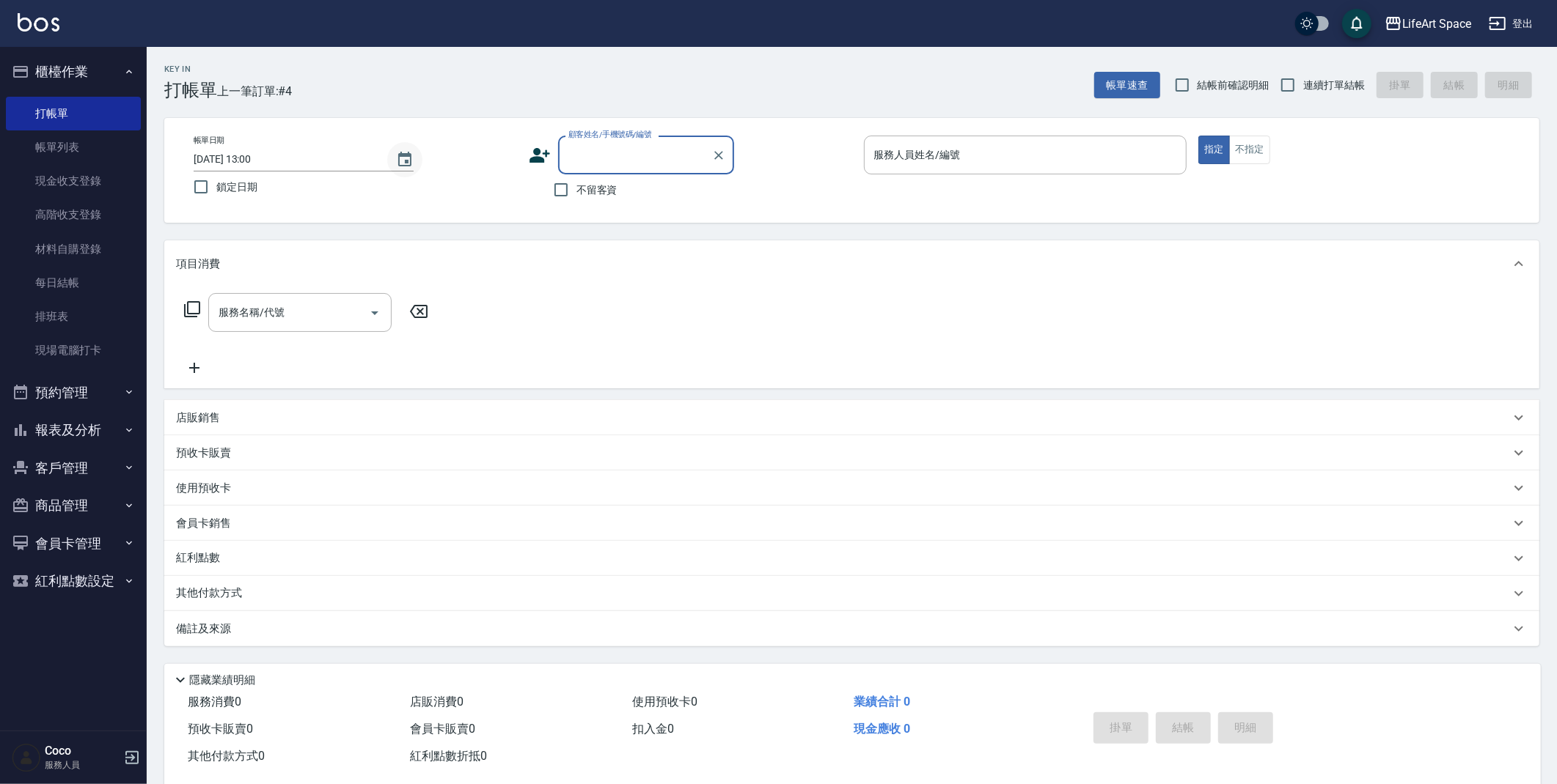
click at [404, 162] on icon "Choose date, selected date is 2025-10-11" at bounding box center [405, 160] width 18 height 18
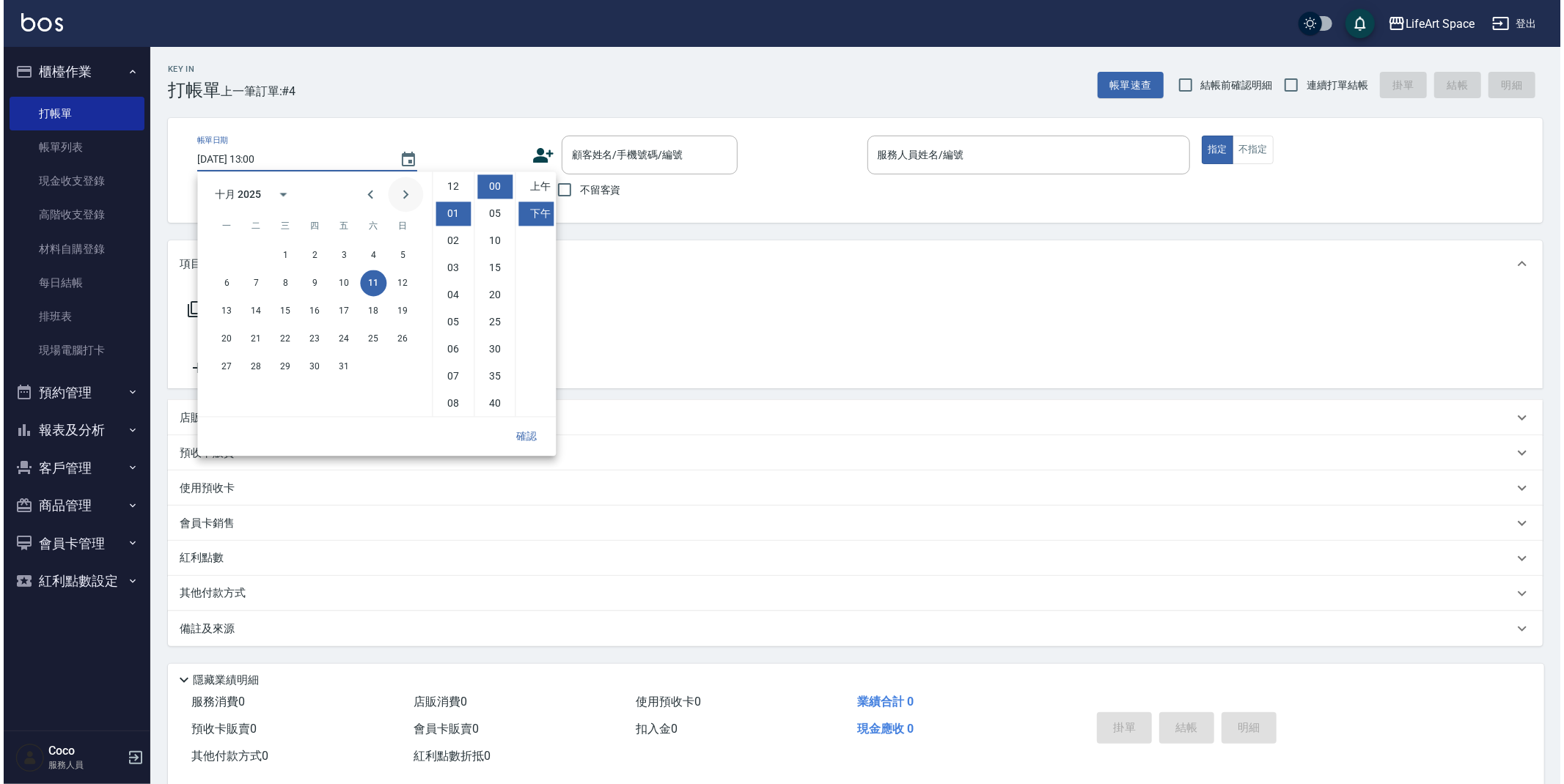
scroll to position [27, 0]
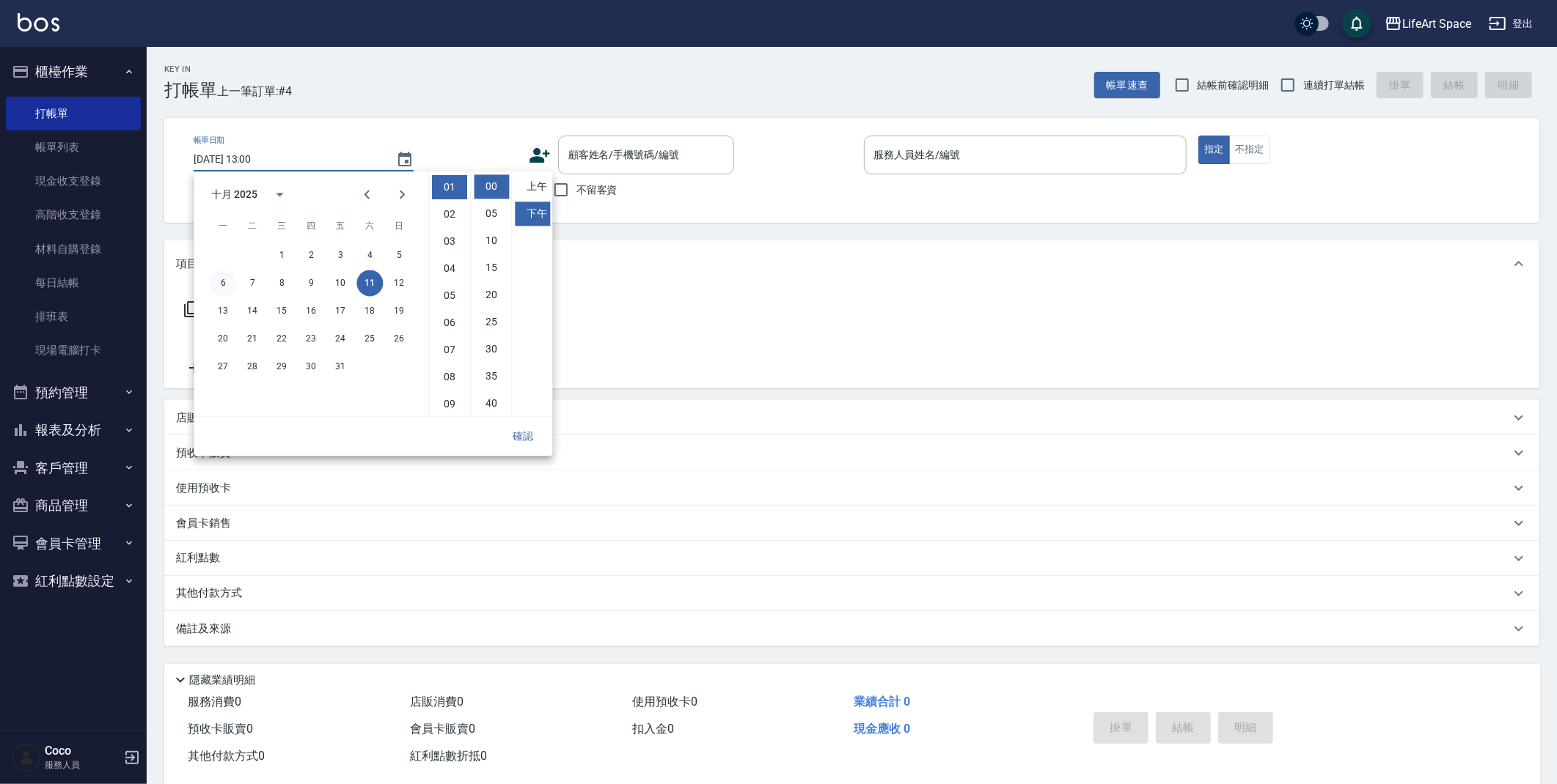
click at [223, 284] on button "6" at bounding box center [223, 283] width 27 height 27
type input "2025/10/06 13:00"
click at [523, 433] on button "確認" at bounding box center [523, 436] width 47 height 27
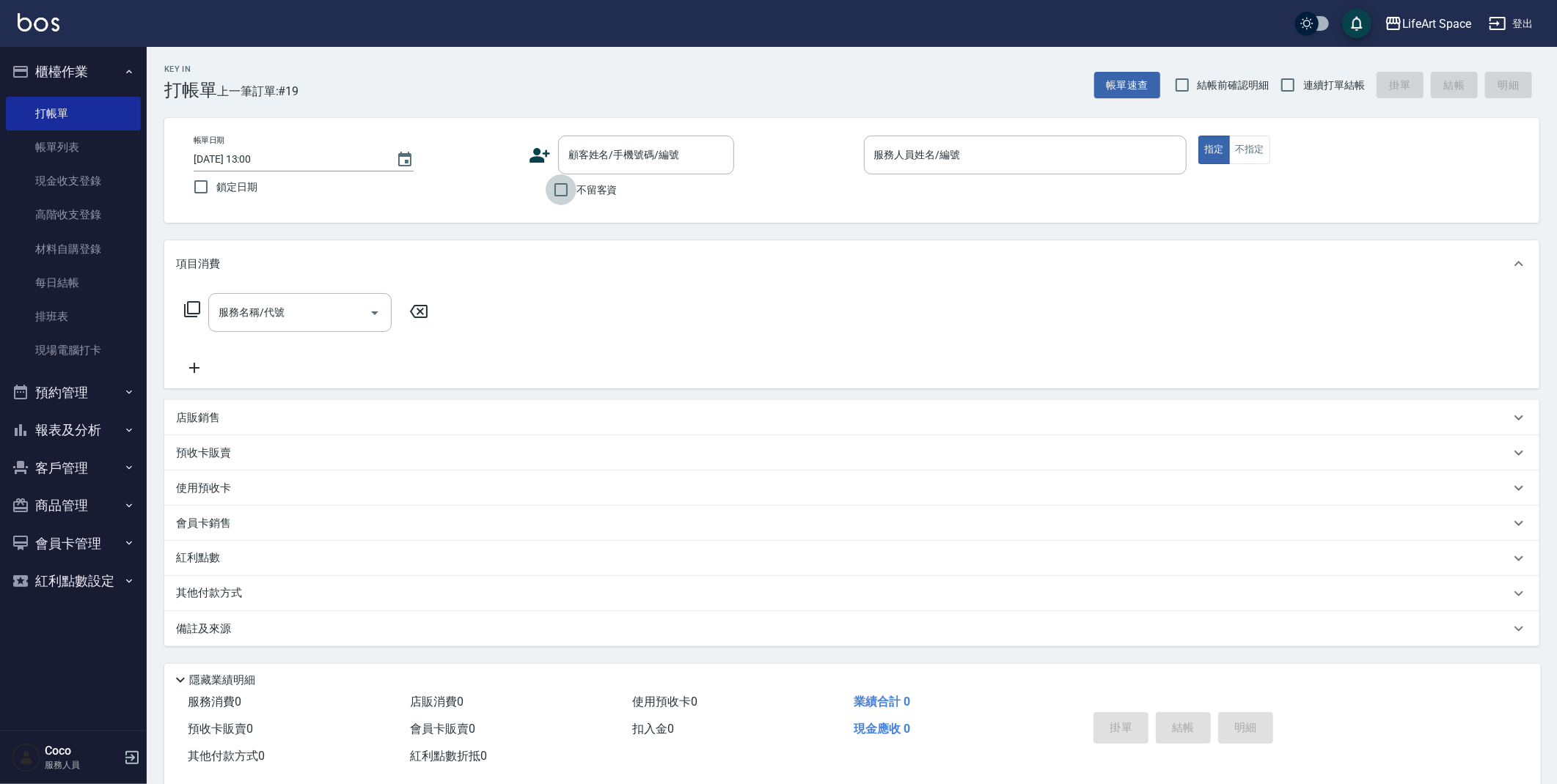
drag, startPoint x: 547, startPoint y: 188, endPoint x: 554, endPoint y: 171, distance: 18.4
click at [547, 188] on input "不留客資" at bounding box center [561, 190] width 31 height 31
checkbox input "true"
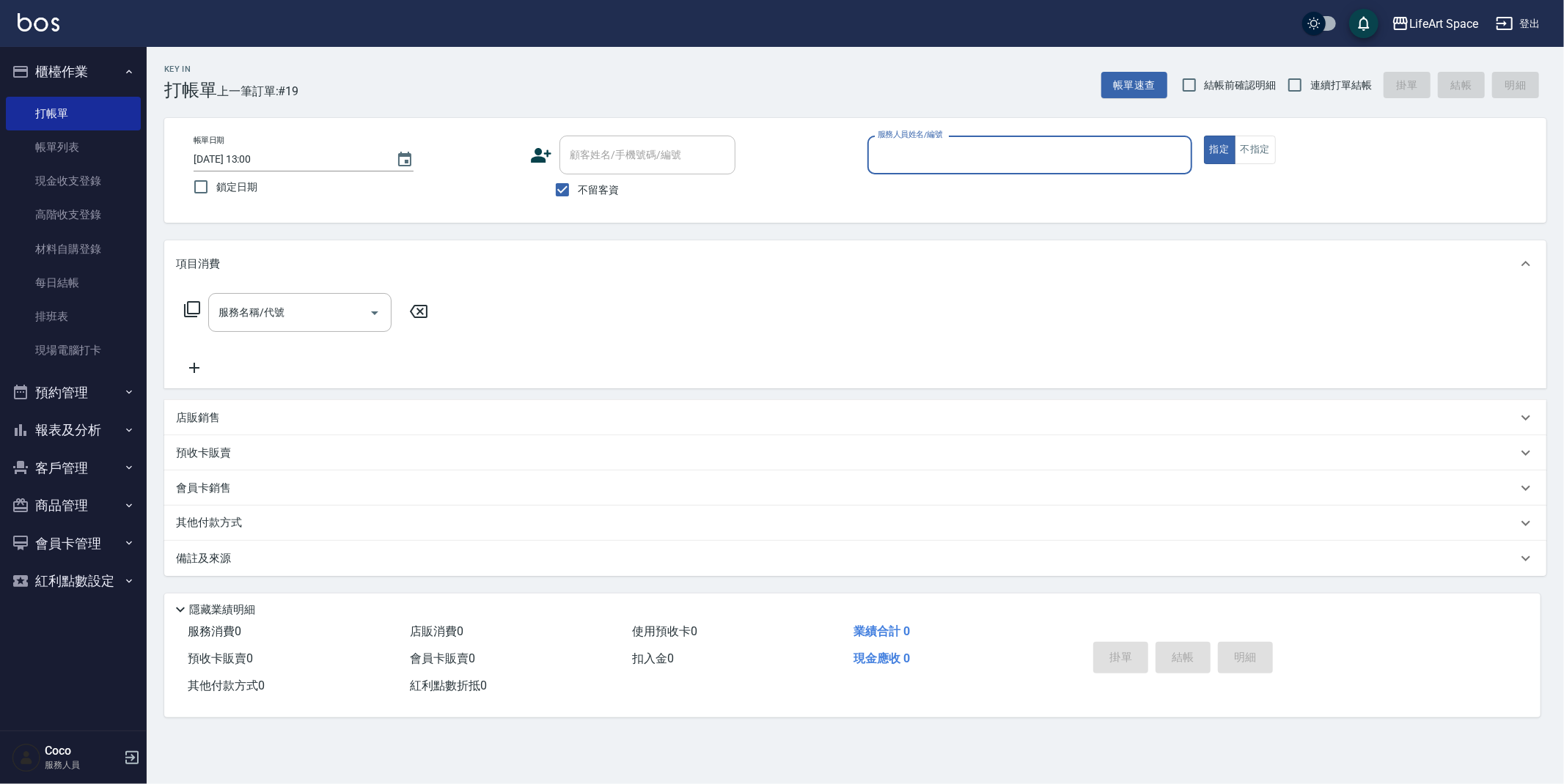
click at [955, 172] on div "服務人員姓名/編號" at bounding box center [1029, 155] width 324 height 39
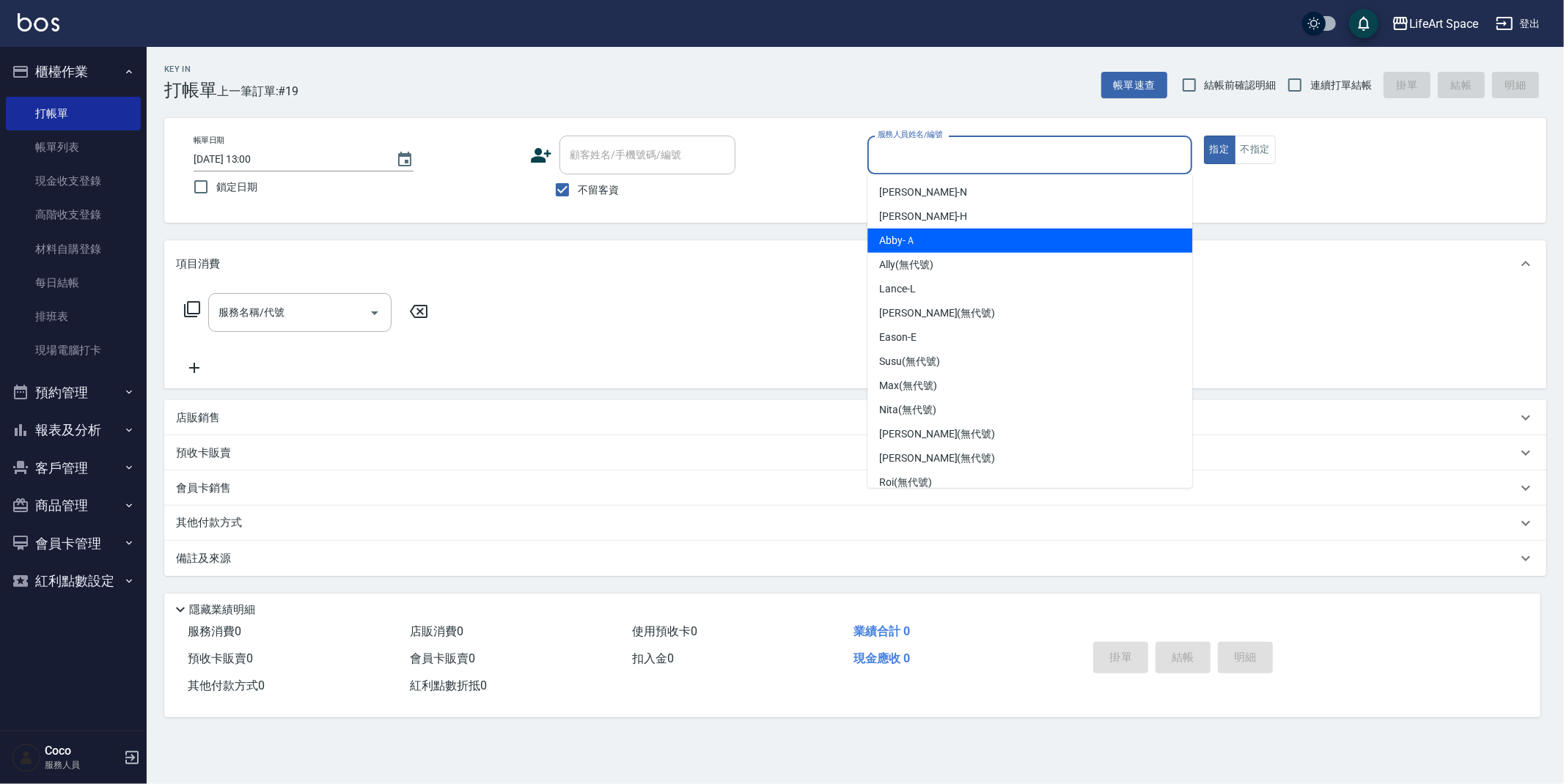
click at [925, 233] on div "Abby -Ａ" at bounding box center [1029, 240] width 324 height 24
type input "Abby-Ａ"
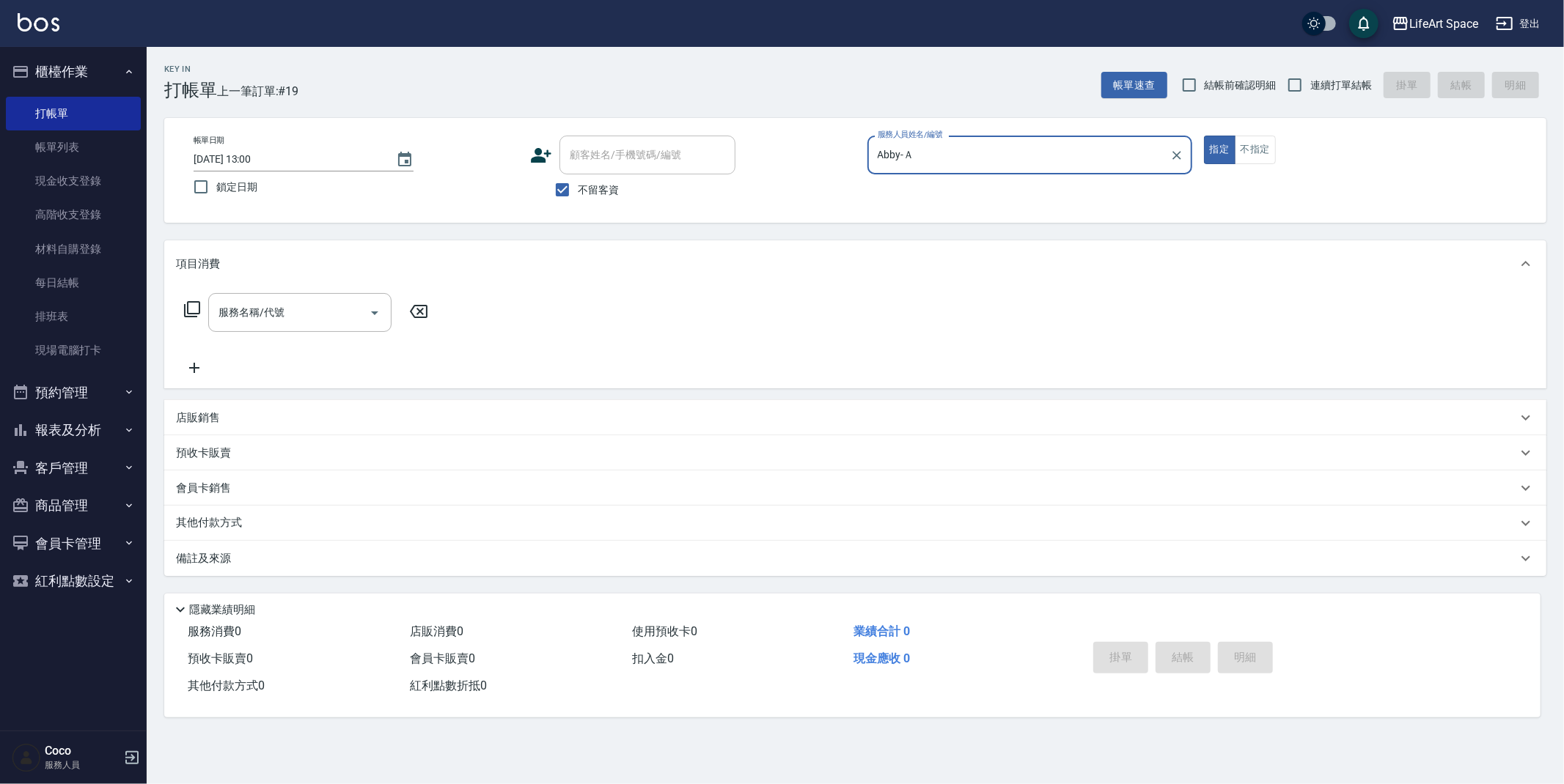
click at [239, 302] on input "服務名稱/代號" at bounding box center [289, 313] width 148 height 26
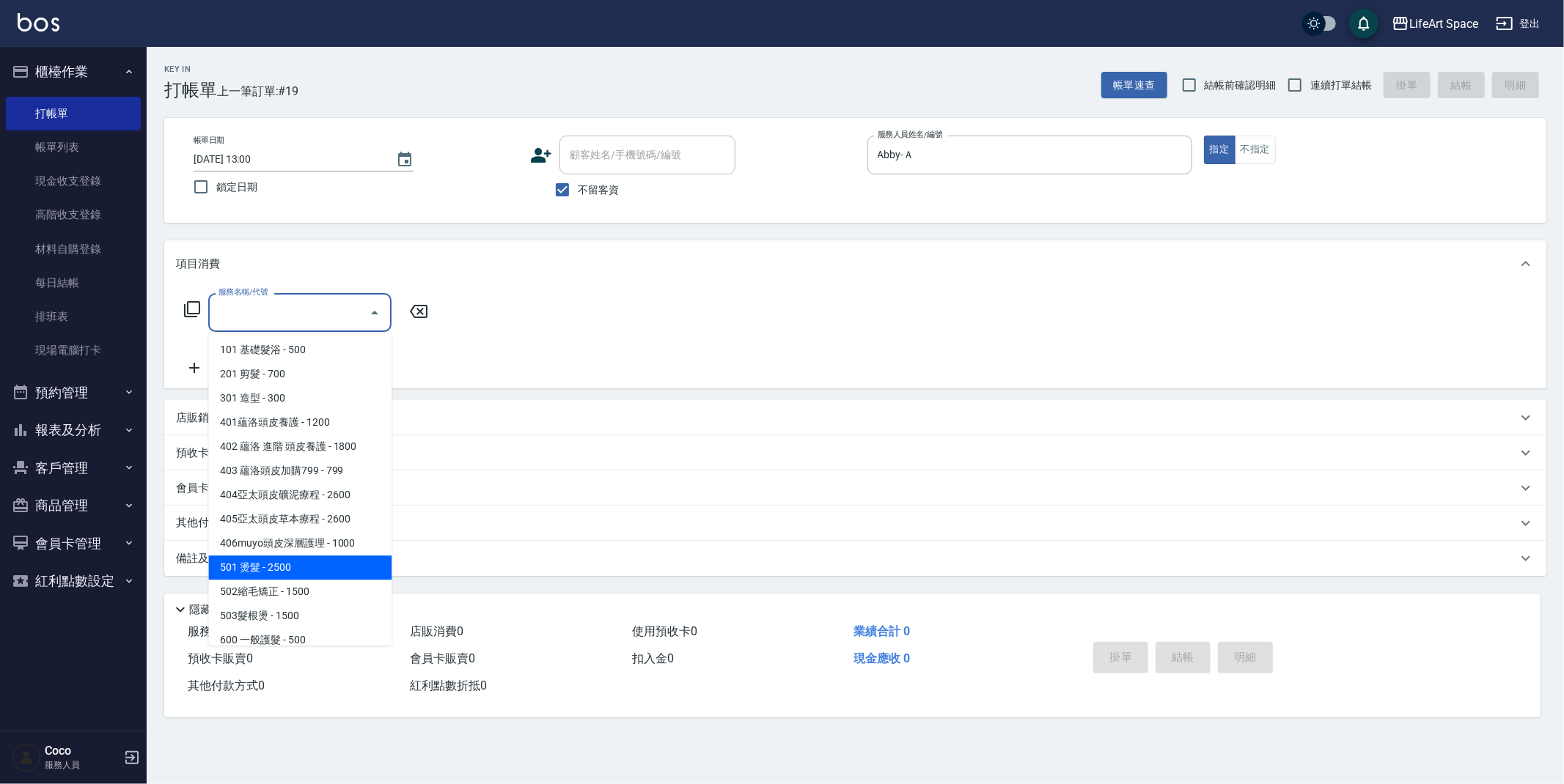
click at [285, 564] on span "501 燙髮 - 2500" at bounding box center [300, 567] width 183 height 24
type input "501 燙髮(501)"
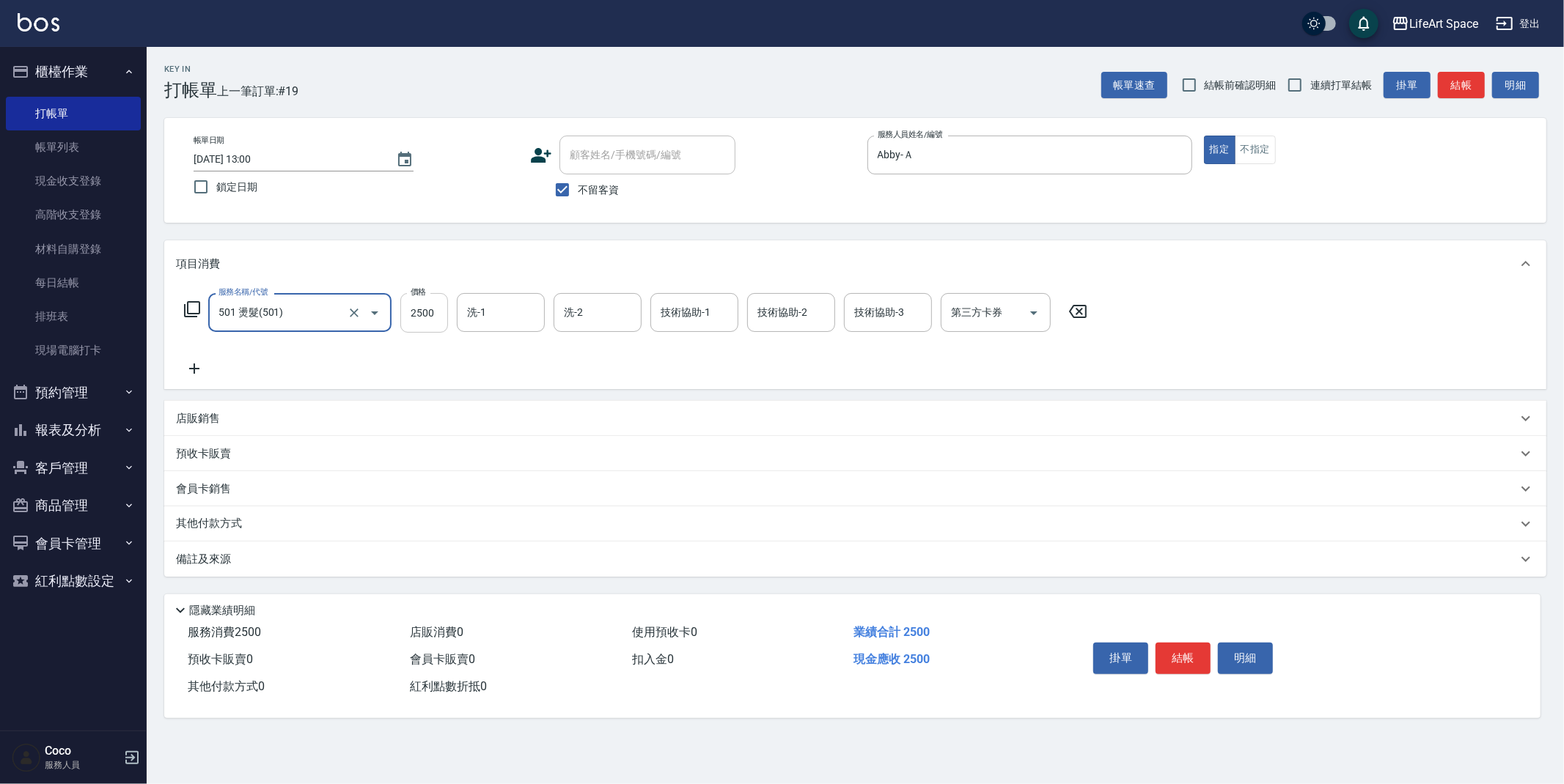
click at [433, 310] on input "2500" at bounding box center [424, 313] width 47 height 40
type input "1500"
click at [246, 558] on div "備註及來源" at bounding box center [846, 559] width 1341 height 16
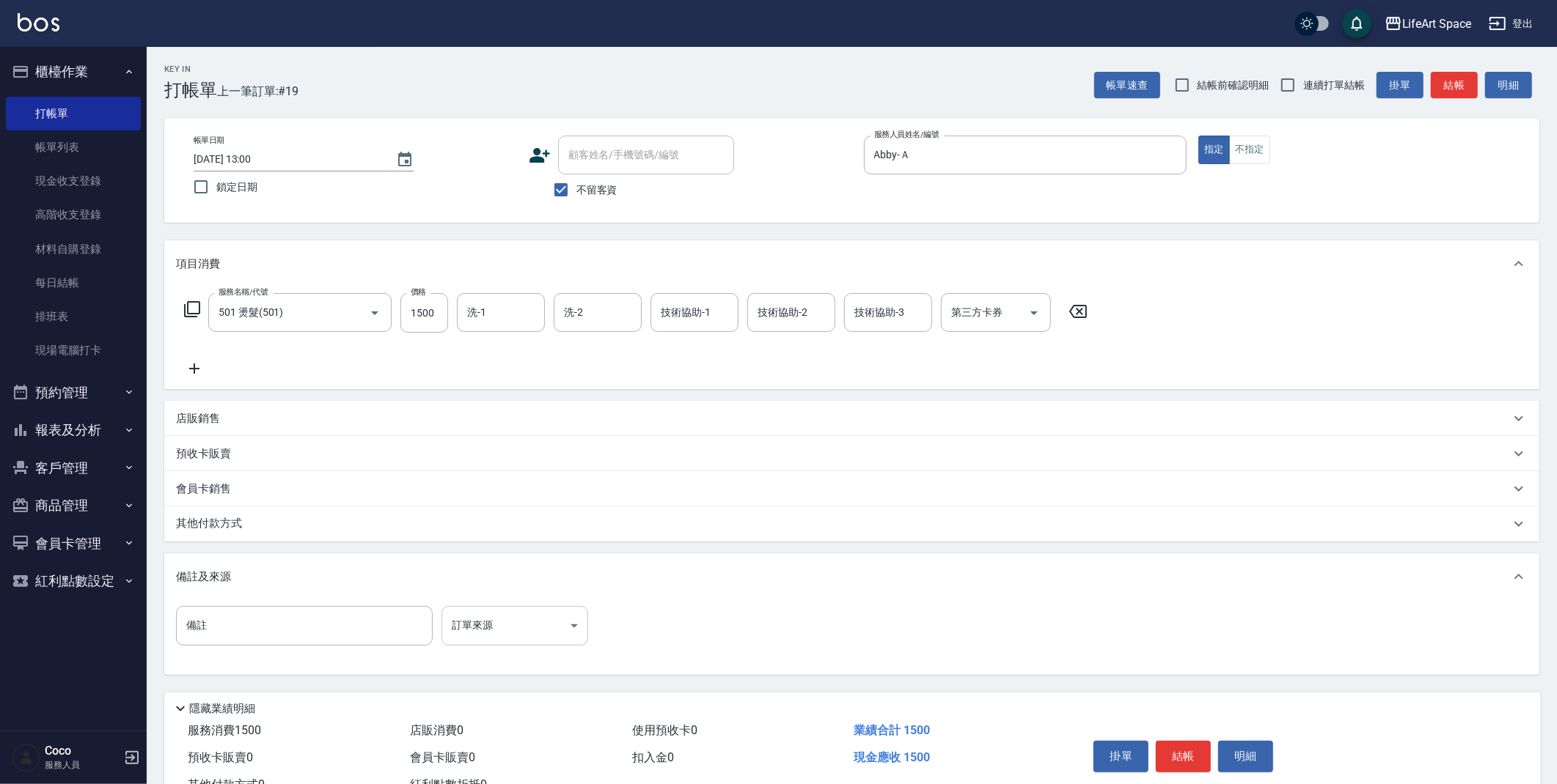
click at [447, 615] on body "LifeArt Space 登出 櫃檯作業 打帳單 帳單列表 現金收支登錄 高階收支登錄 材料自購登錄 每日結帳 排班表 現場電腦打卡 預約管理 預約管理 單…" at bounding box center [778, 417] width 1557 height 834
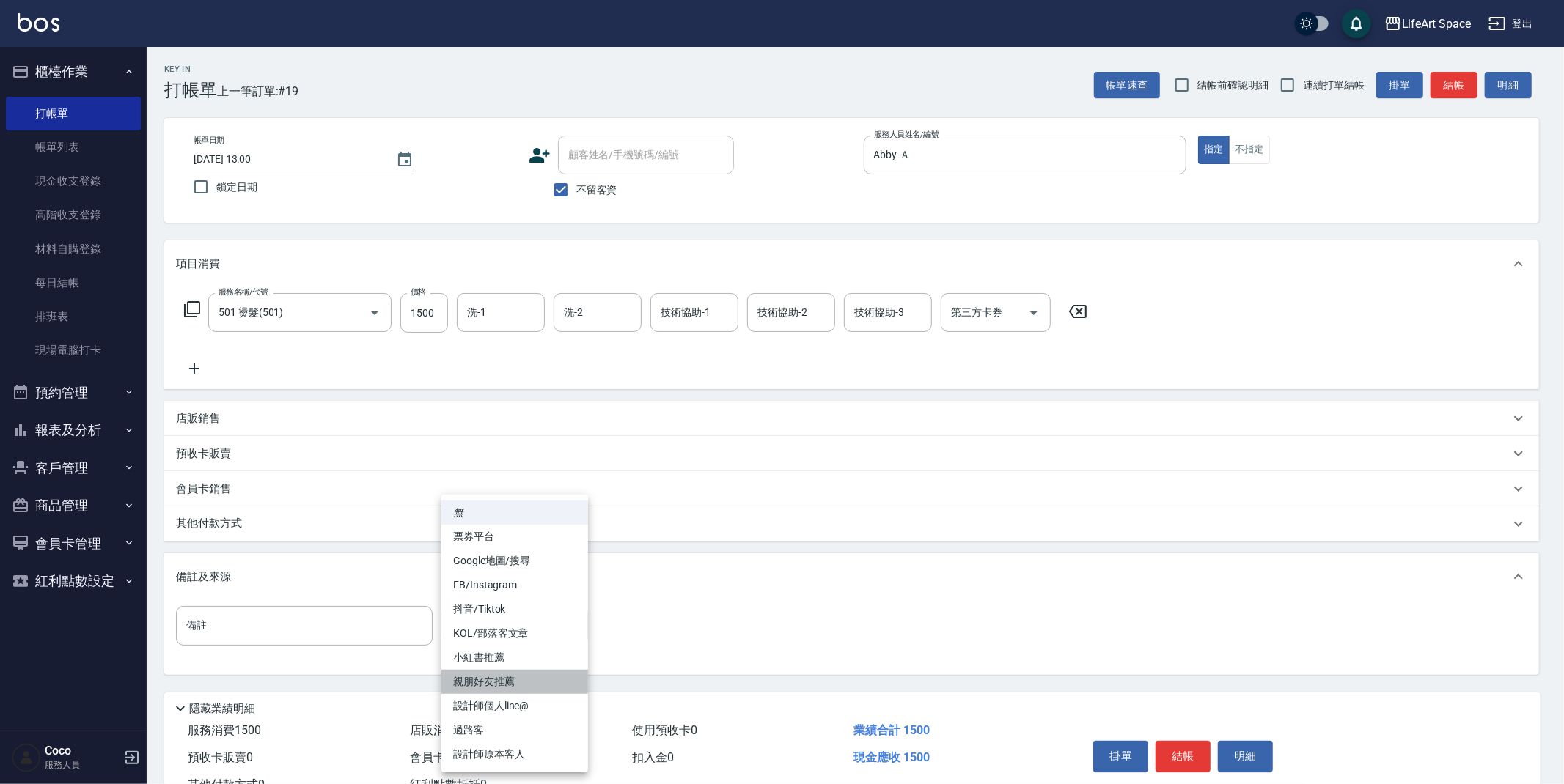
click at [503, 676] on li "親朋好友推薦" at bounding box center [514, 682] width 146 height 24
type input "親朋好友推薦"
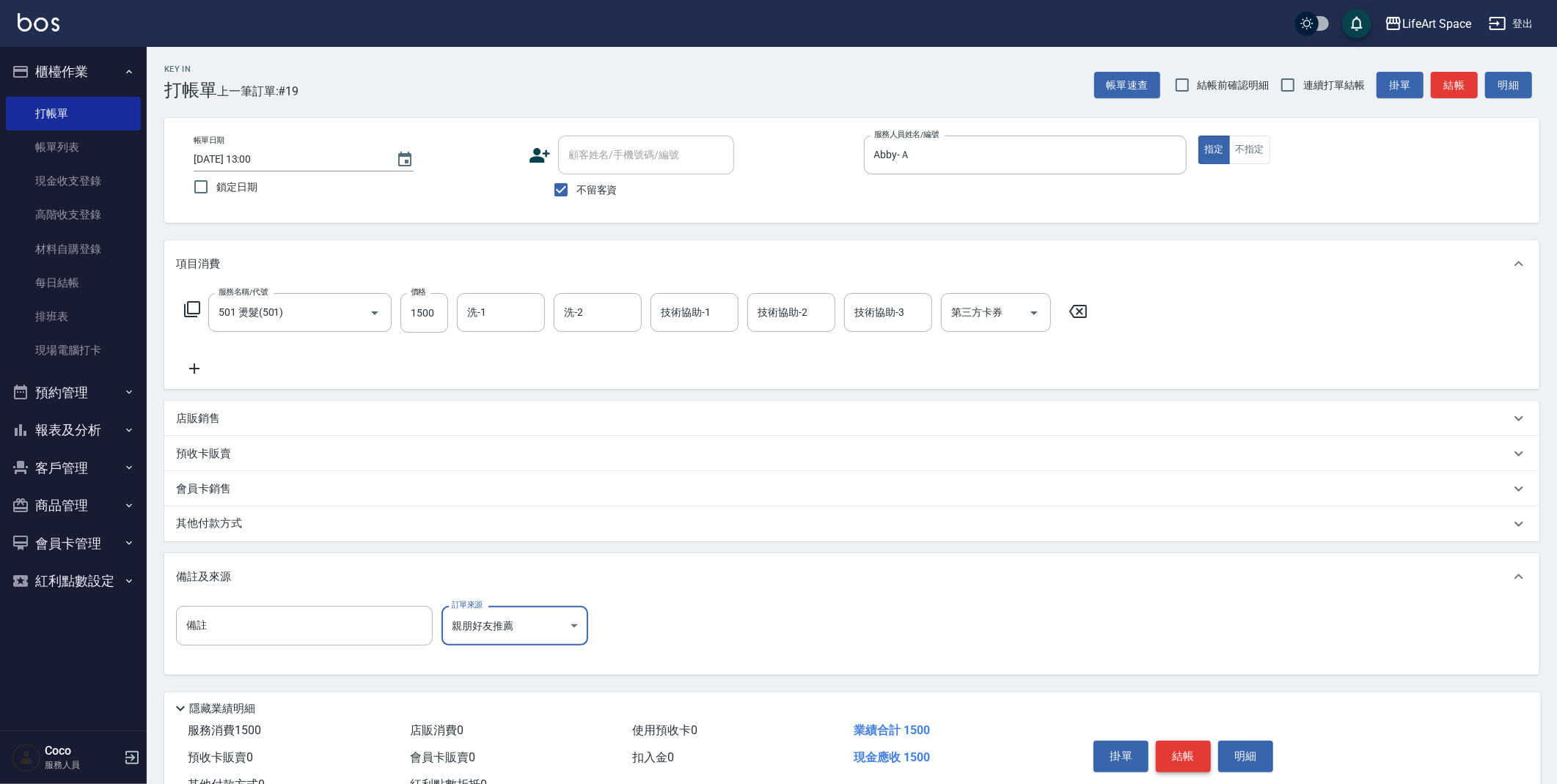
click at [1198, 752] on button "結帳" at bounding box center [1183, 757] width 55 height 31
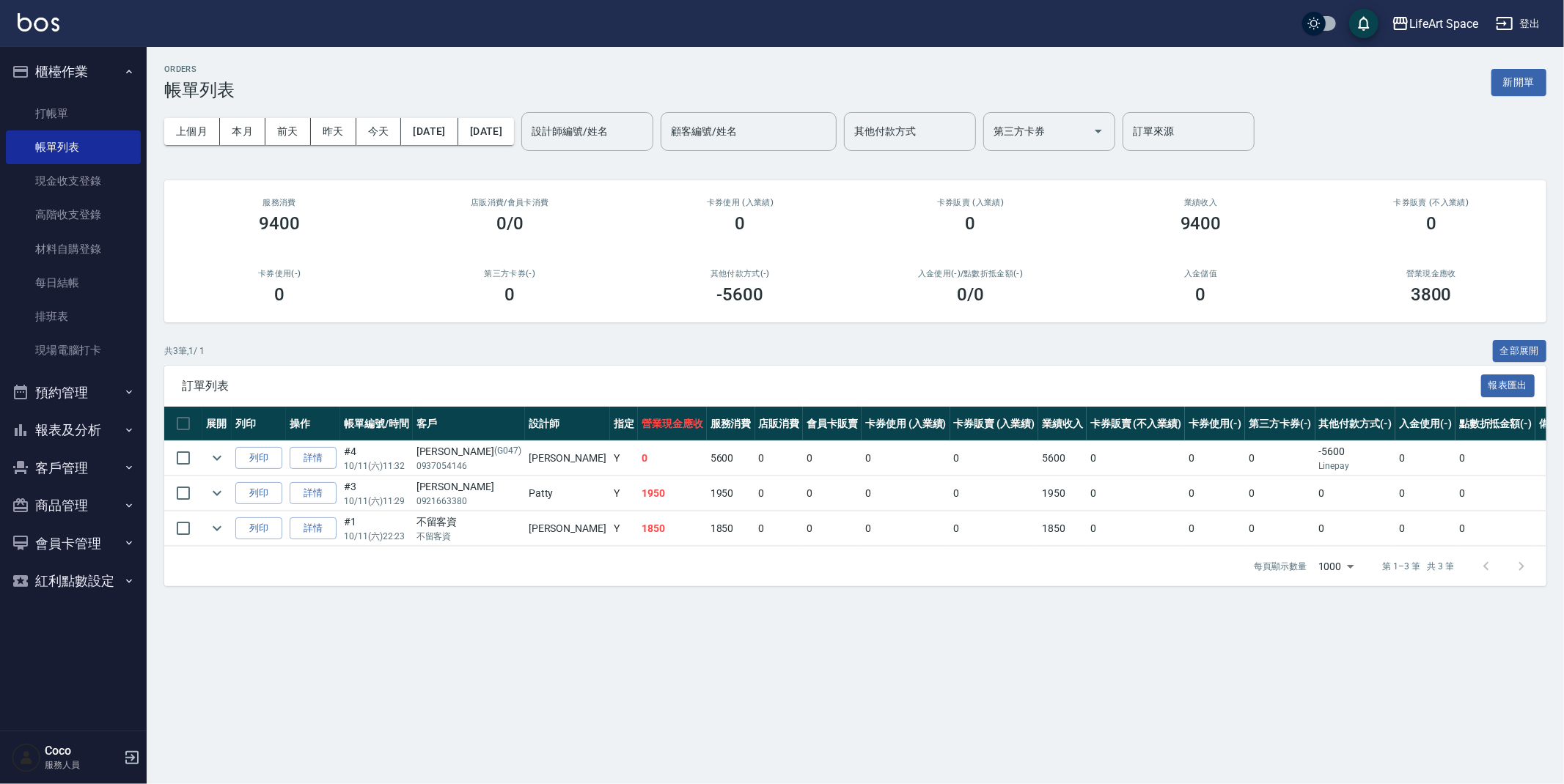
click at [1527, 89] on button "新開單" at bounding box center [1519, 82] width 55 height 27
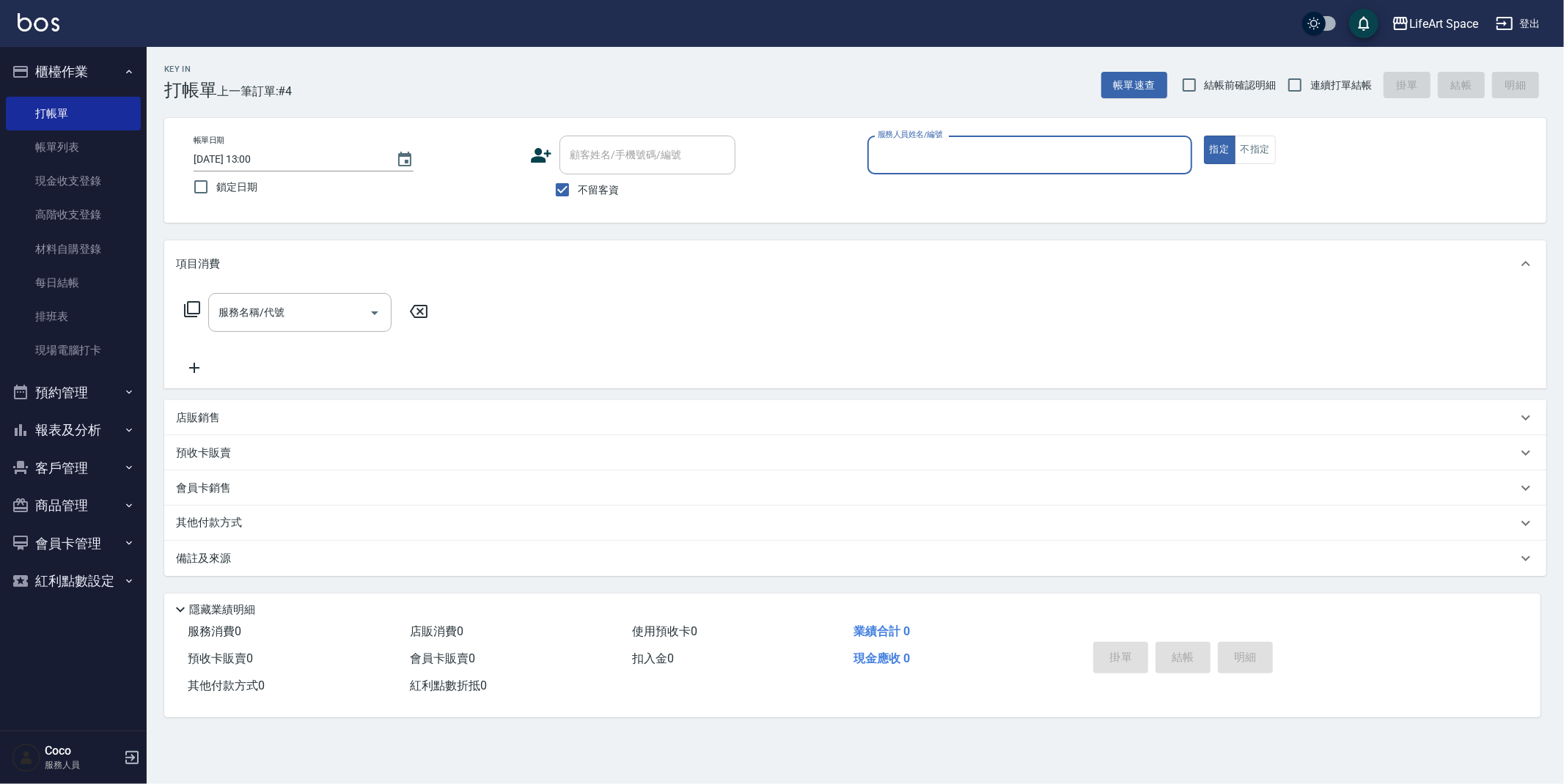
click at [1041, 160] on input "服務人員姓名/編號" at bounding box center [1030, 154] width 312 height 26
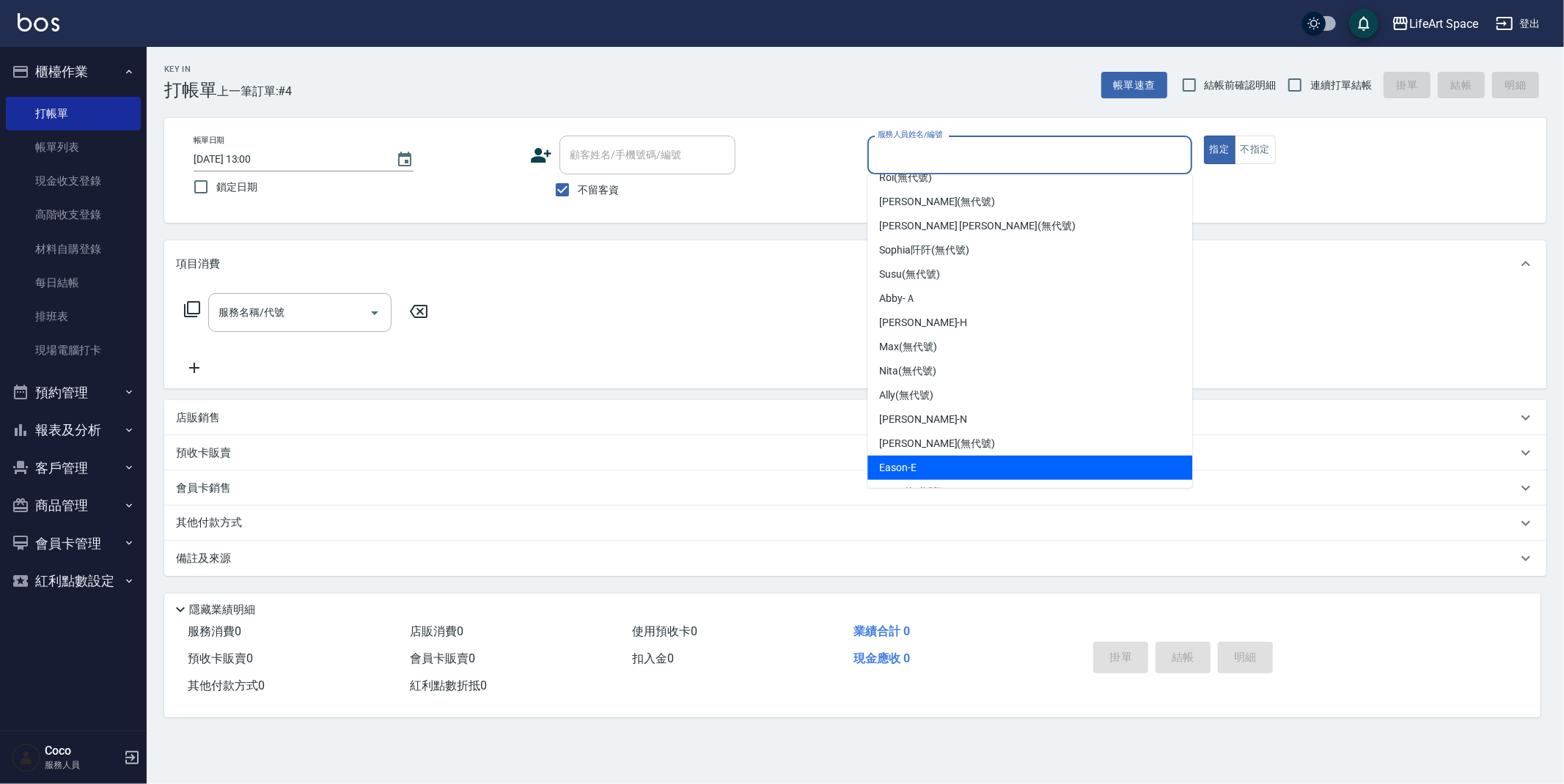
scroll to position [253, 0]
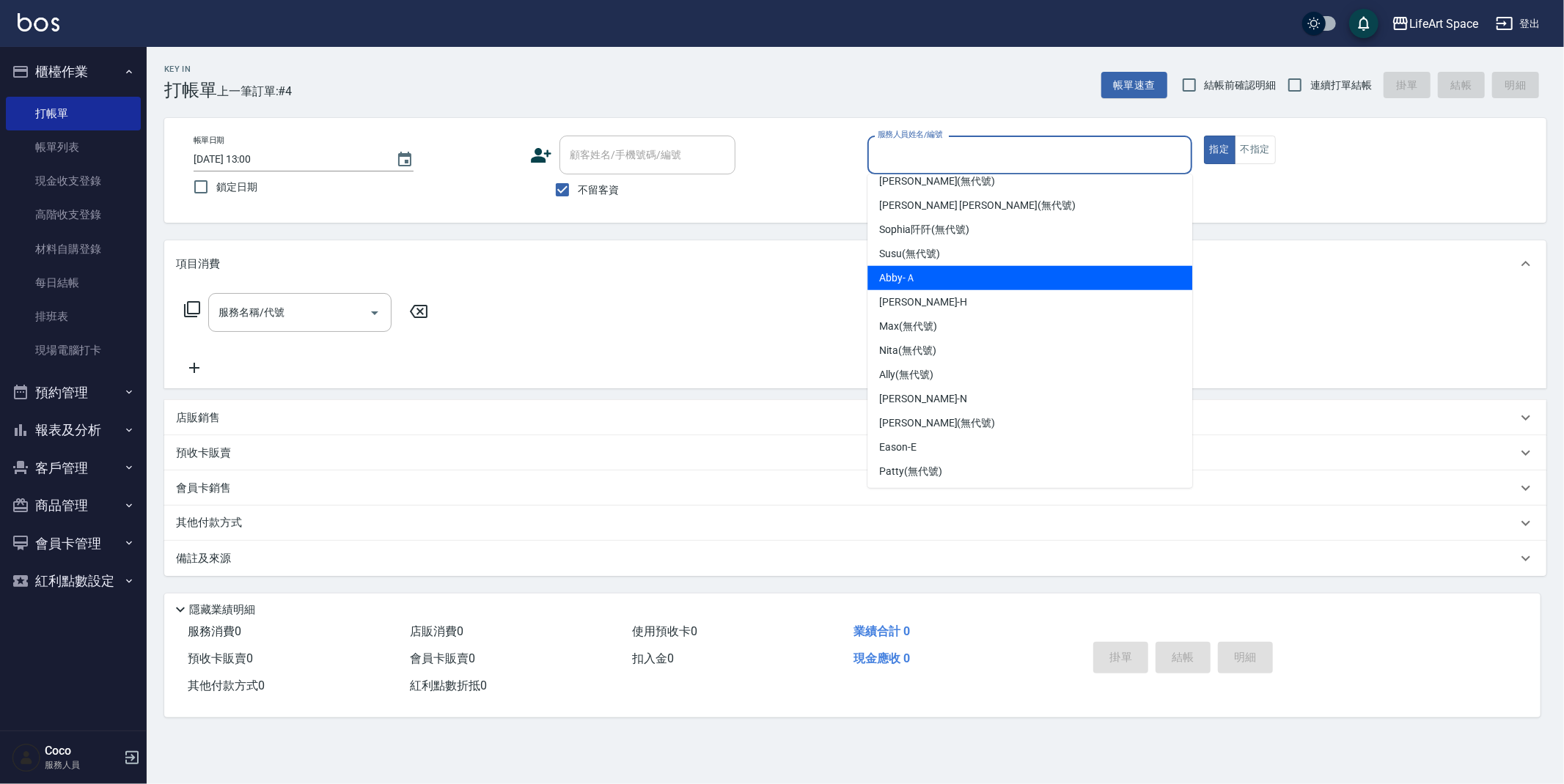
click at [942, 280] on div "Abby -Ａ" at bounding box center [1029, 278] width 324 height 24
type input "Abby-Ａ"
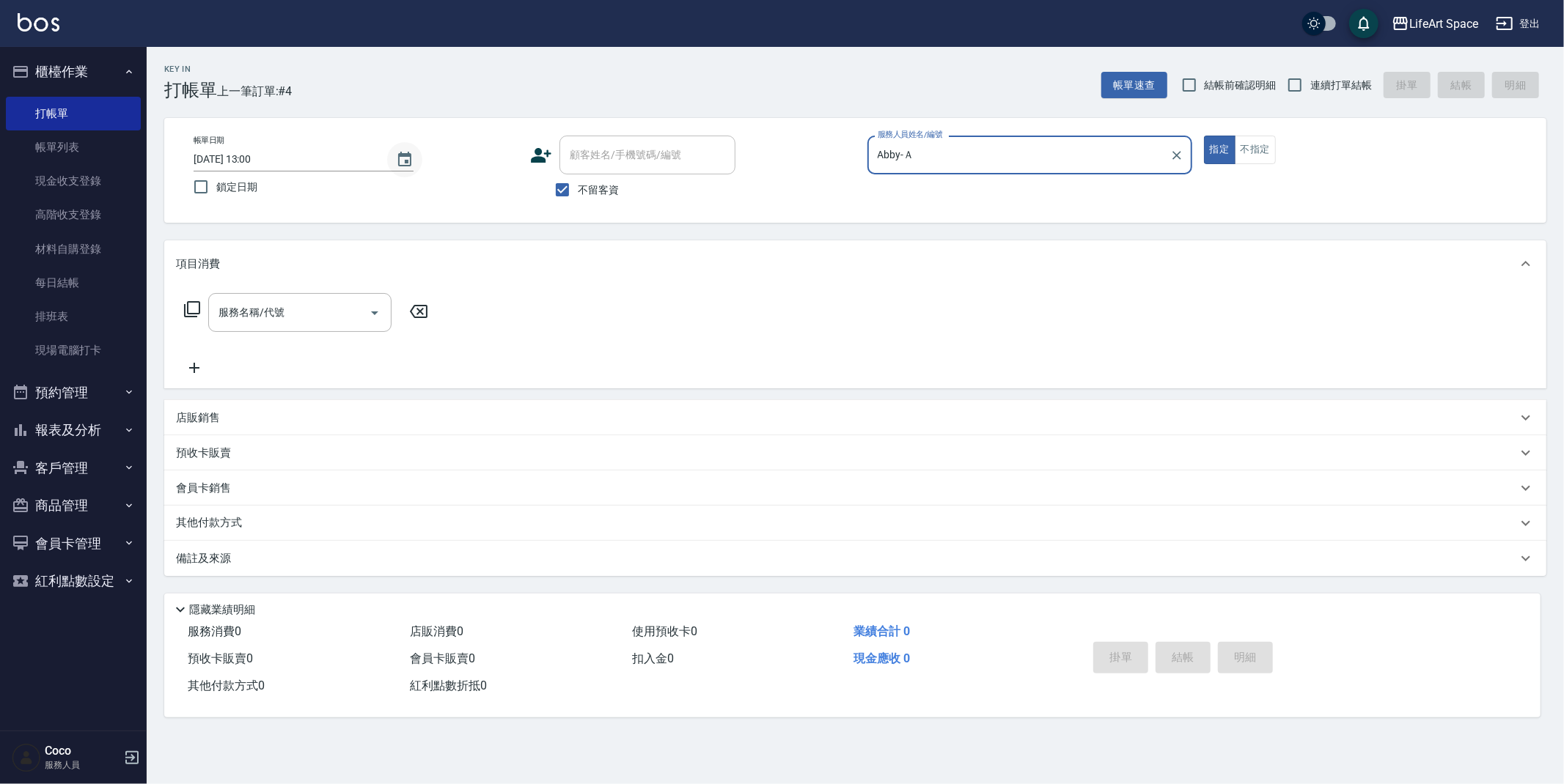
click at [405, 165] on icon "Choose date, selected date is 2025-10-11" at bounding box center [405, 159] width 13 height 15
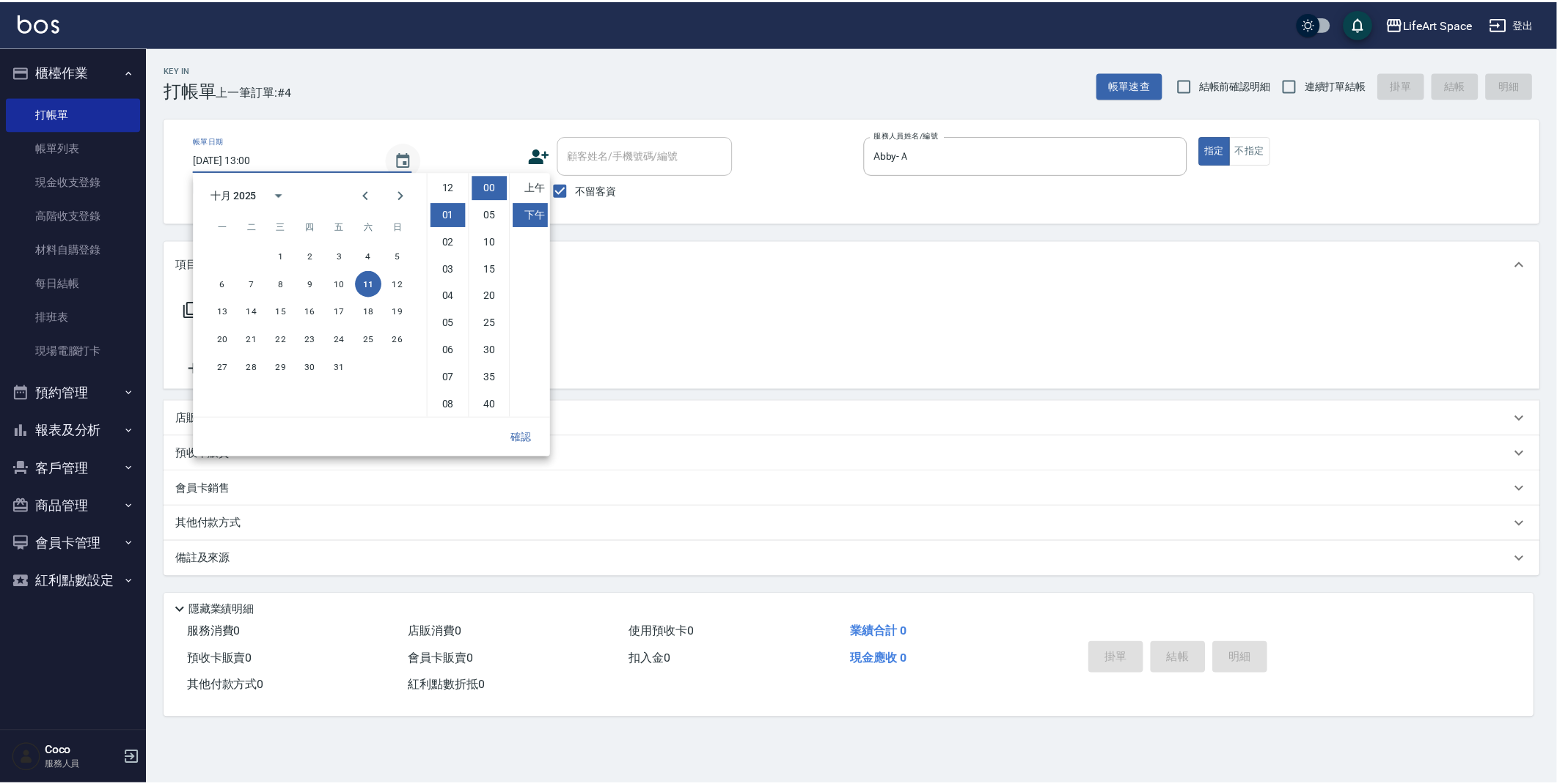
scroll to position [27, 0]
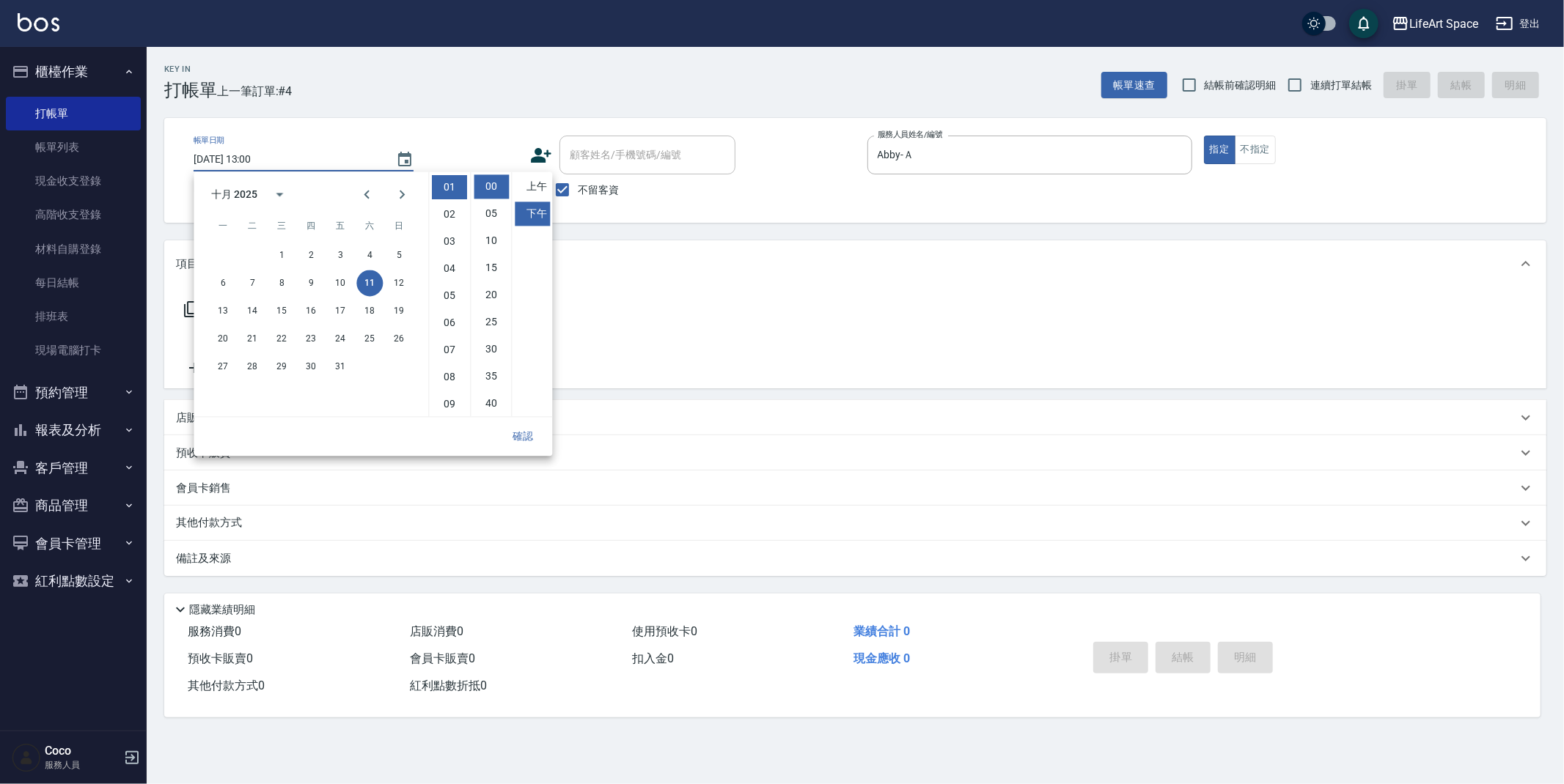
click at [208, 287] on div "6 7 8 9 10 11 12" at bounding box center [310, 283] width 234 height 27
click at [225, 281] on button "6" at bounding box center [223, 283] width 27 height 27
type input "2025/10/06 13:00"
click at [512, 433] on button "確認" at bounding box center [523, 436] width 47 height 27
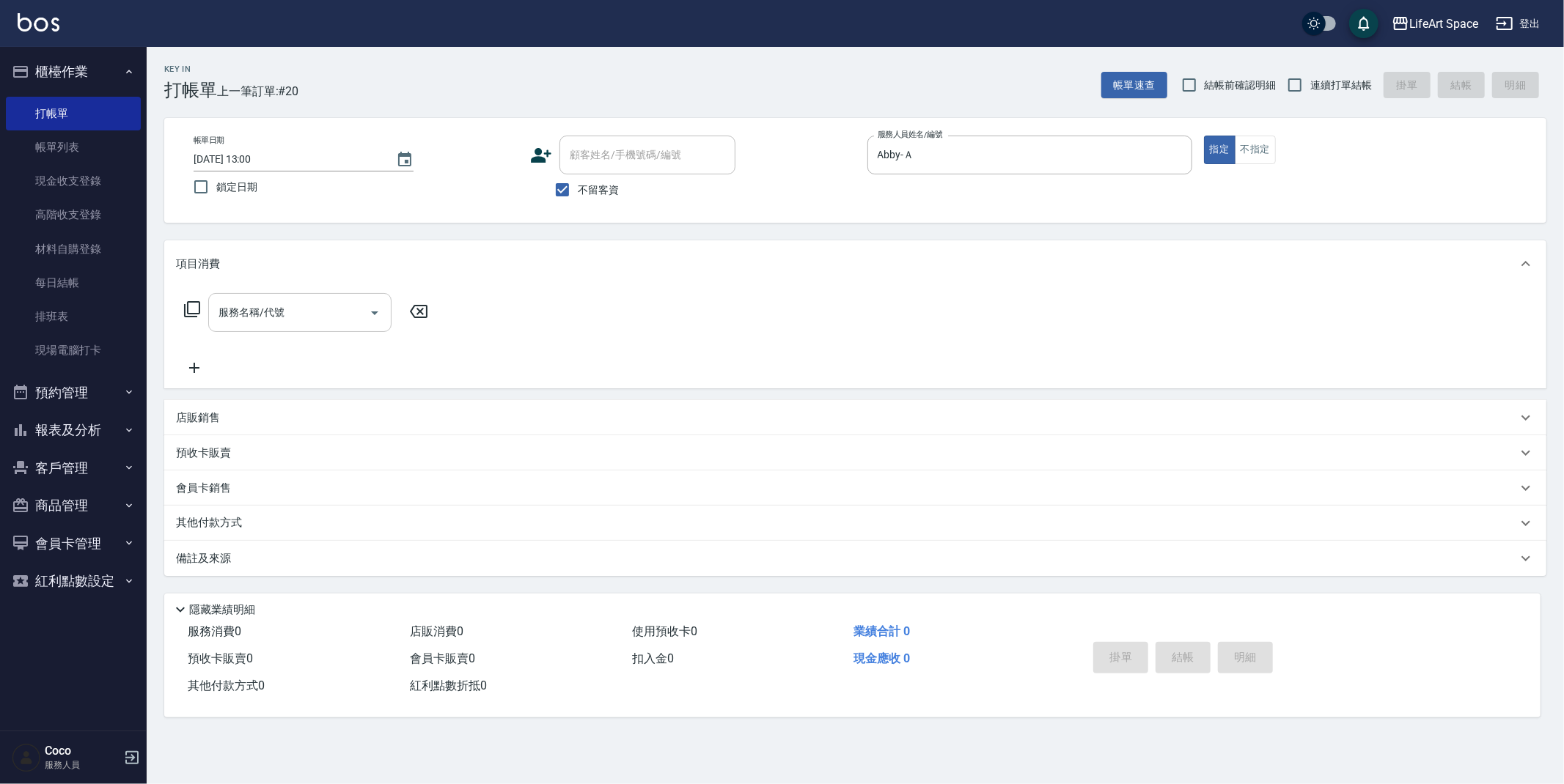
click at [243, 316] on input "服務名稱/代號" at bounding box center [289, 313] width 148 height 26
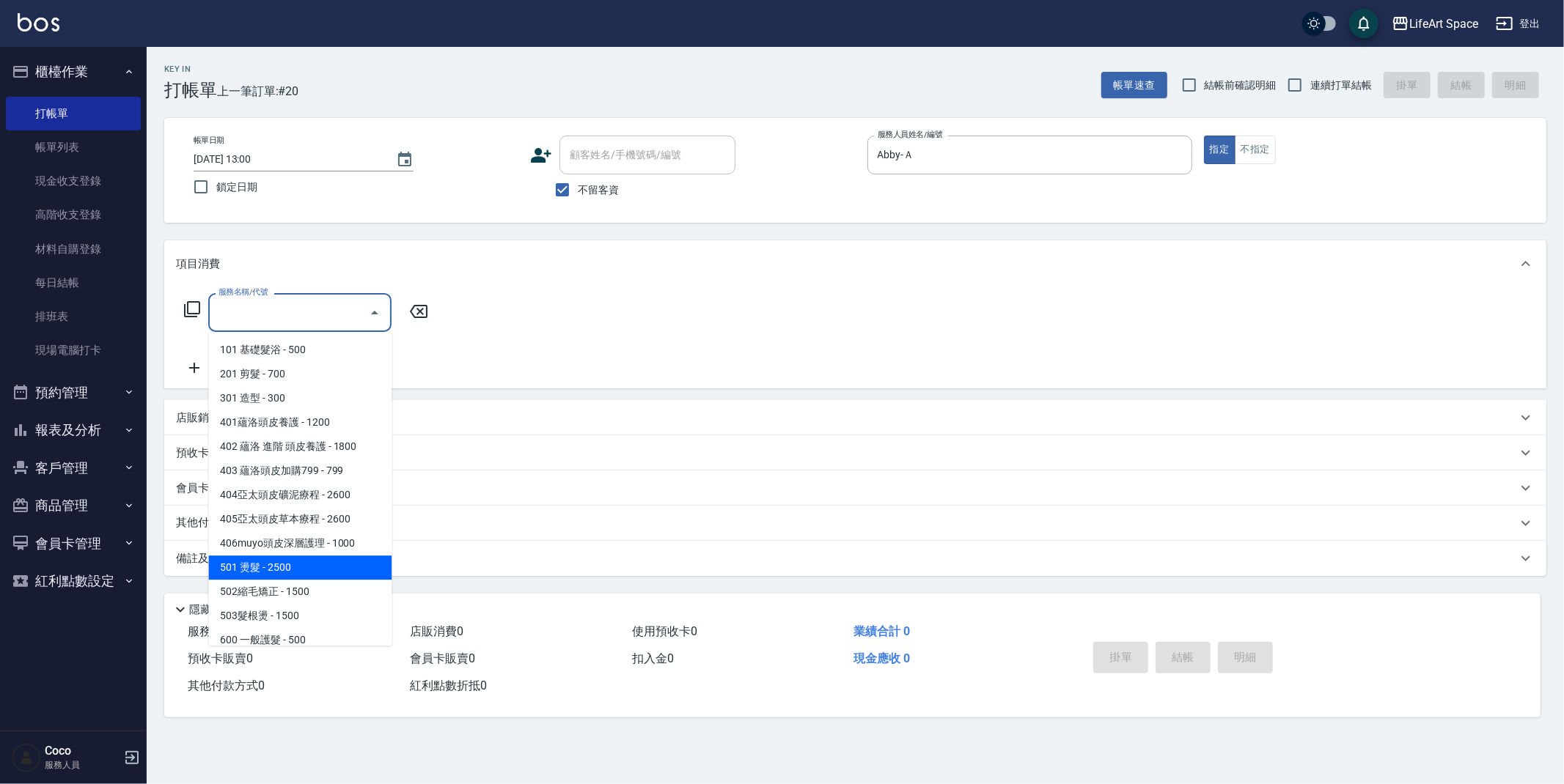
click at [273, 572] on span "501 燙髮 - 2500" at bounding box center [300, 567] width 183 height 24
type input "501 燙髮(501)"
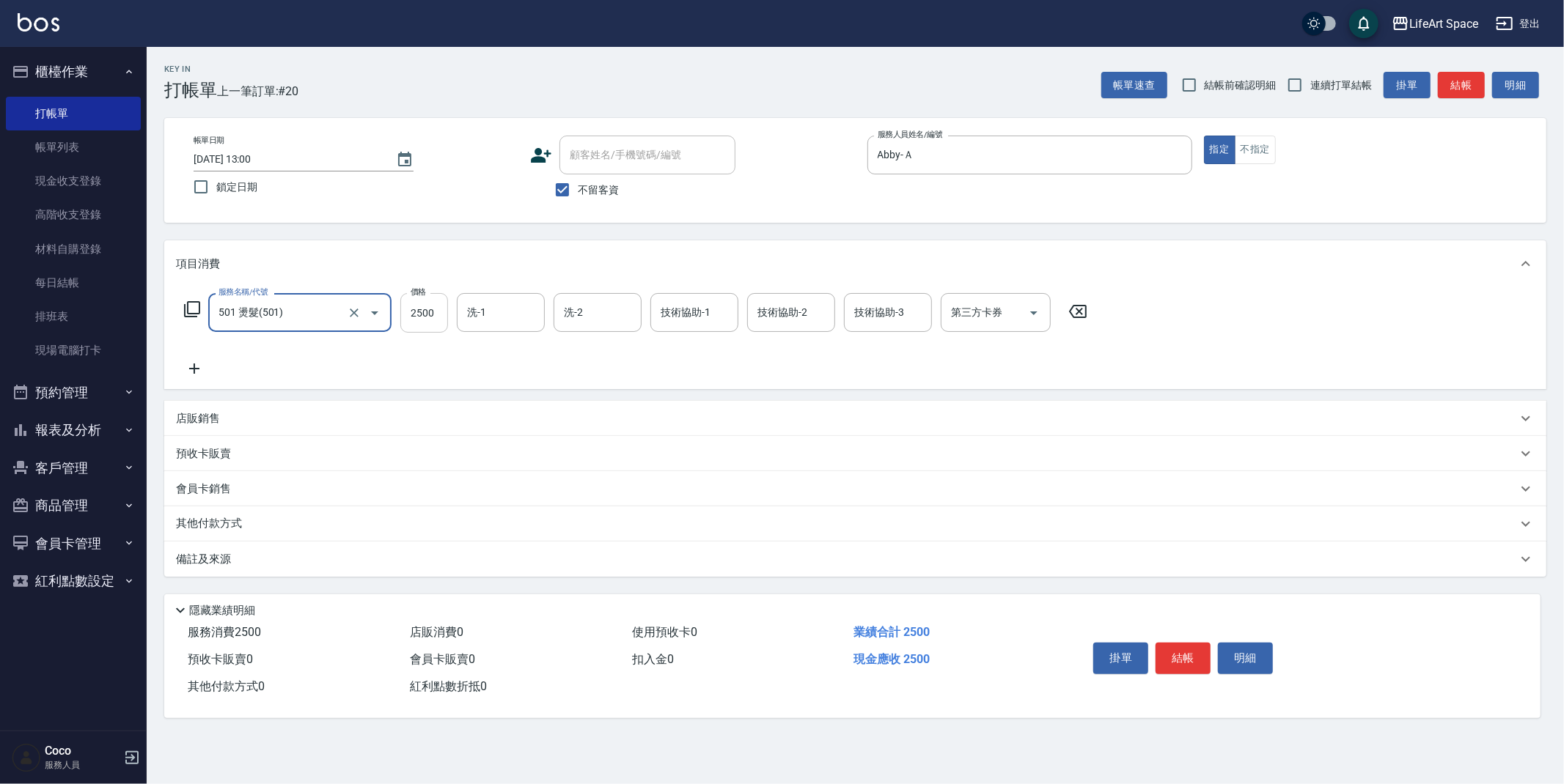
click at [446, 313] on input "2500" at bounding box center [424, 313] width 47 height 40
type input "2300"
click at [244, 565] on div "備註及來源" at bounding box center [846, 559] width 1341 height 16
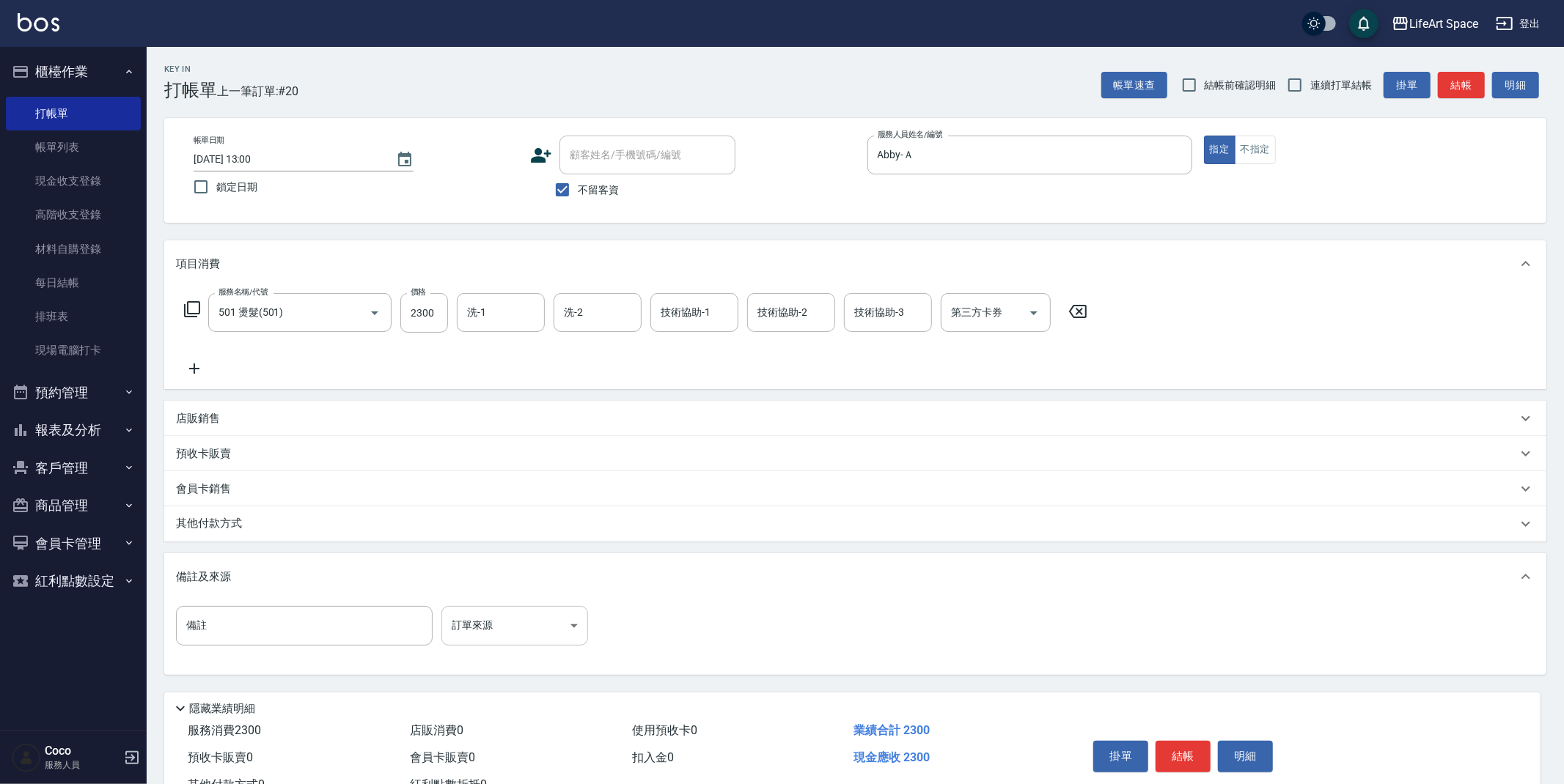
click at [501, 638] on body "LifeArt Space 登出 櫃檯作業 打帳單 帳單列表 現金收支登錄 高階收支登錄 材料自購登錄 每日結帳 排班表 現場電腦打卡 預約管理 預約管理 單…" at bounding box center [782, 417] width 1564 height 834
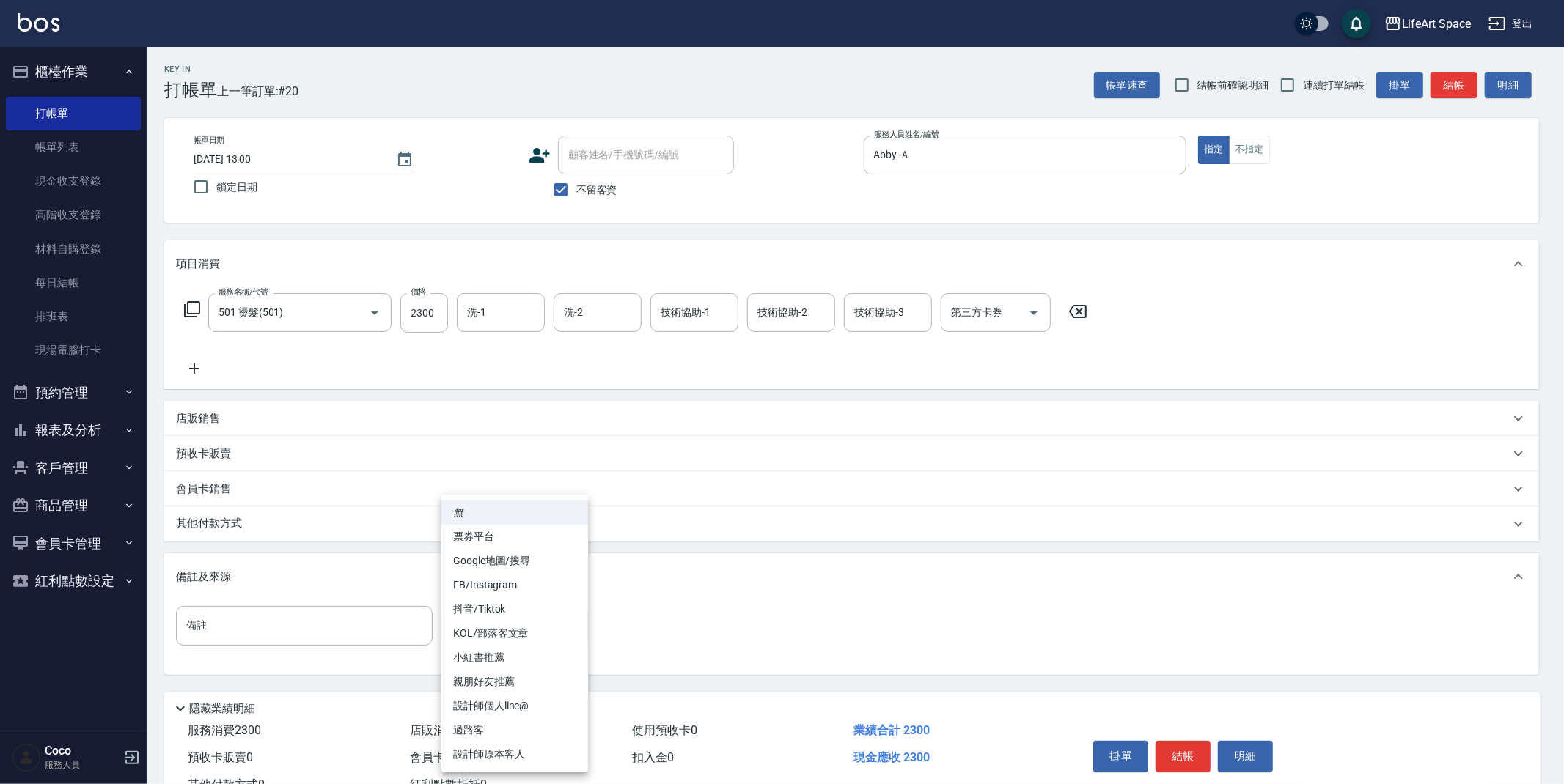
drag, startPoint x: 524, startPoint y: 703, endPoint x: 461, endPoint y: 709, distance: 63.3
click at [524, 703] on li "設計師個人line@" at bounding box center [514, 706] width 146 height 24
type input "設計師個人line@"
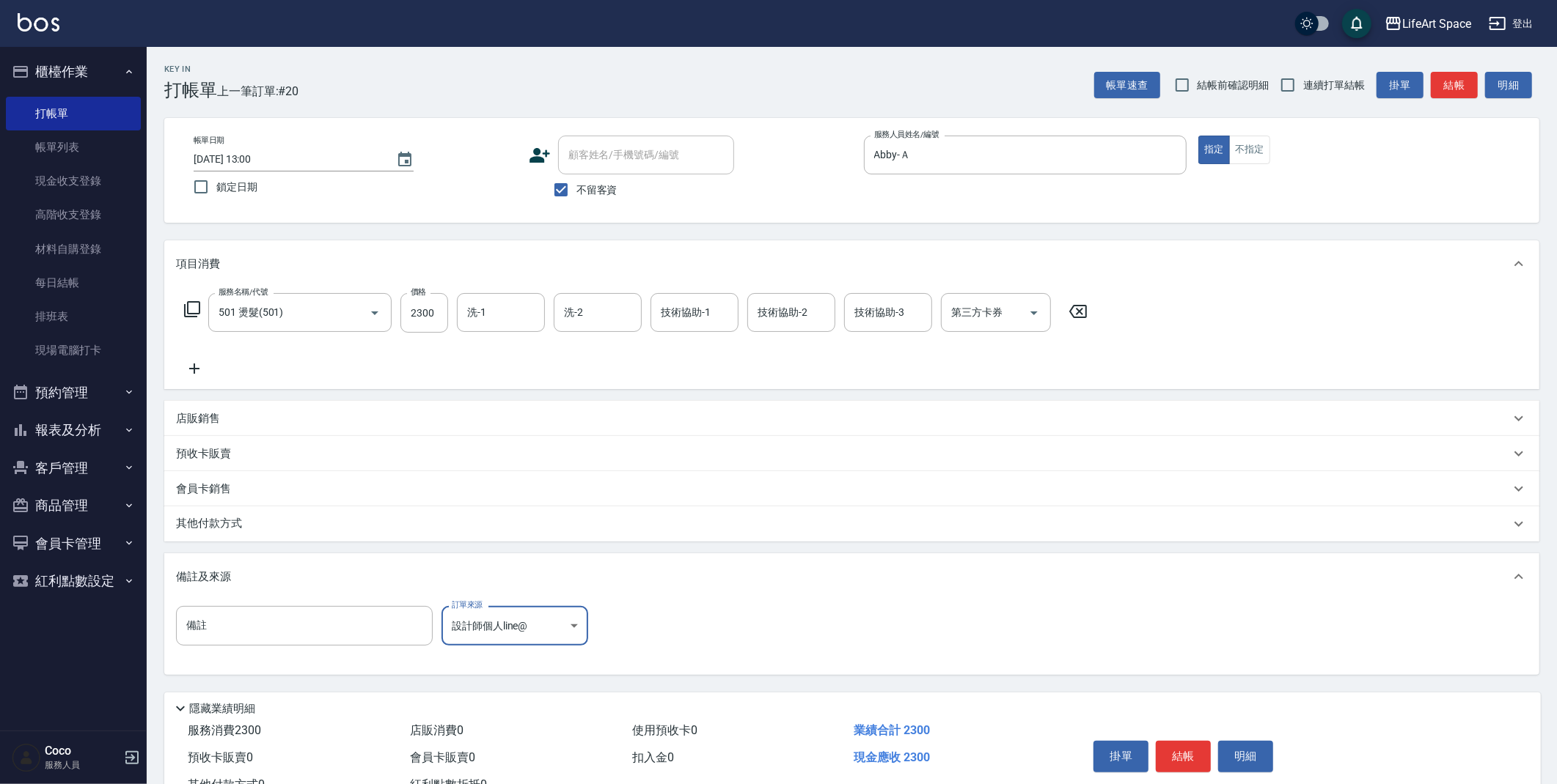
click at [1185, 752] on button "結帳" at bounding box center [1183, 757] width 55 height 31
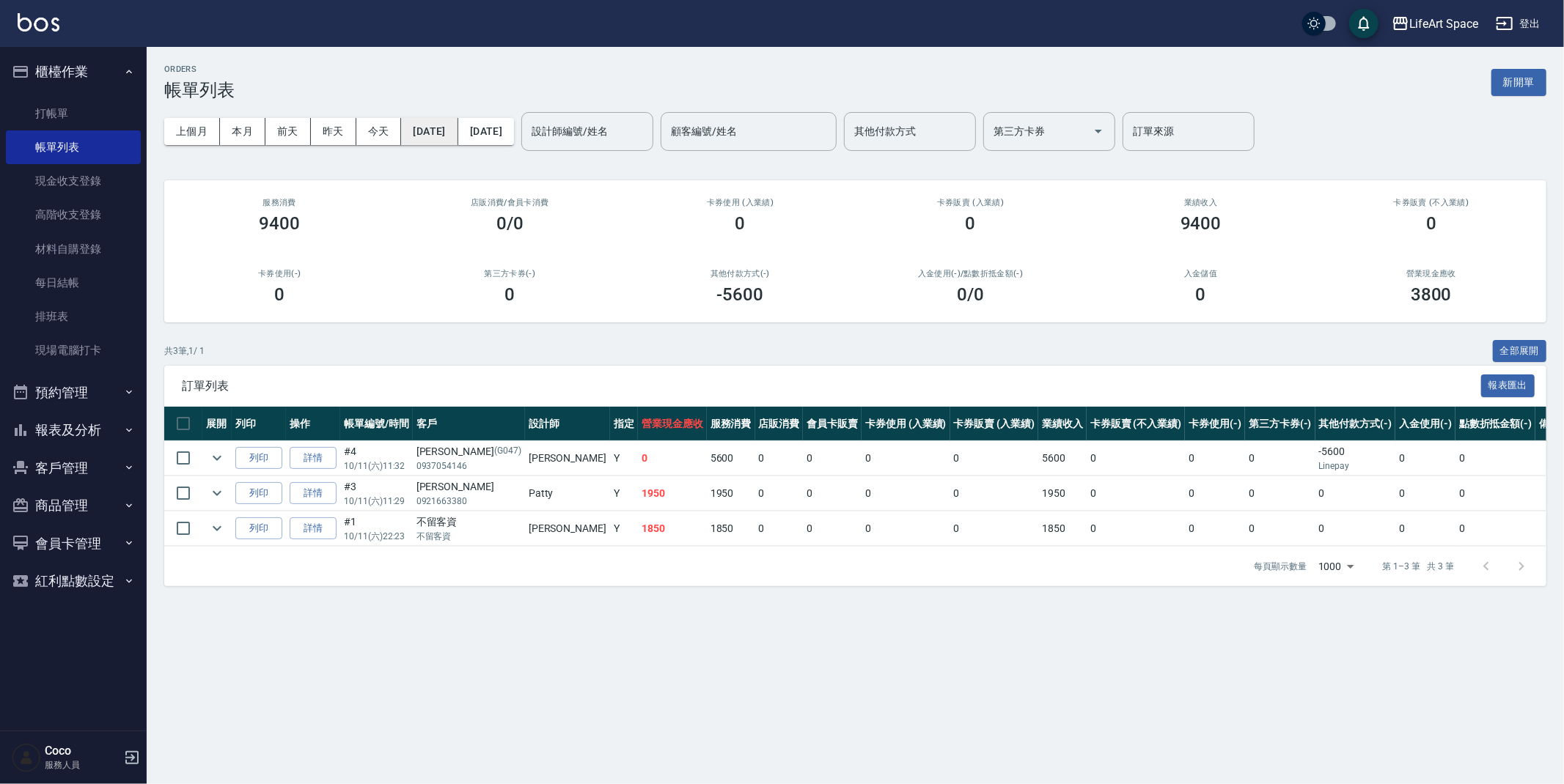
click at [458, 140] on button "[DATE]" at bounding box center [429, 132] width 56 height 27
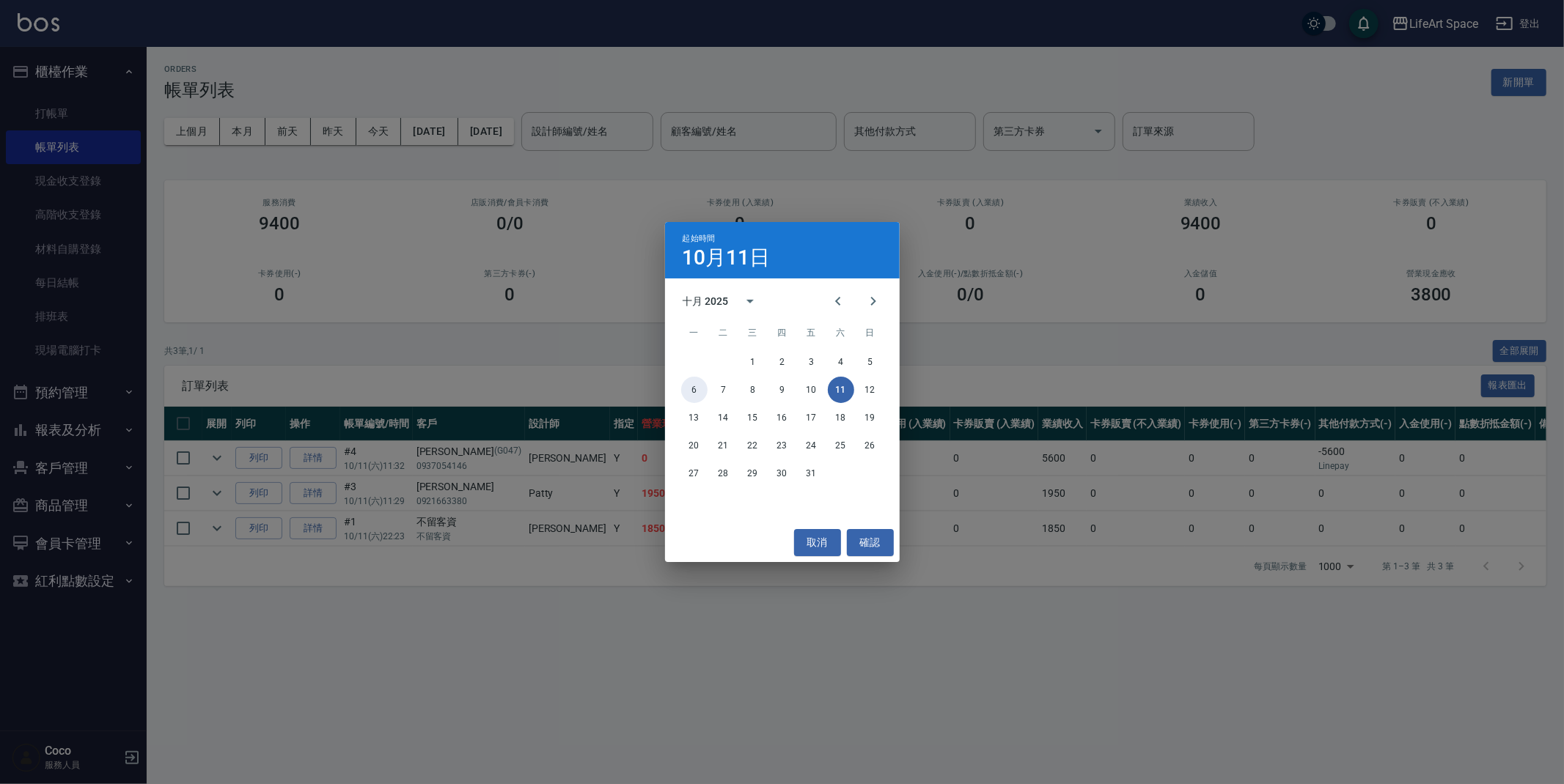
click at [692, 387] on button "6" at bounding box center [695, 390] width 27 height 27
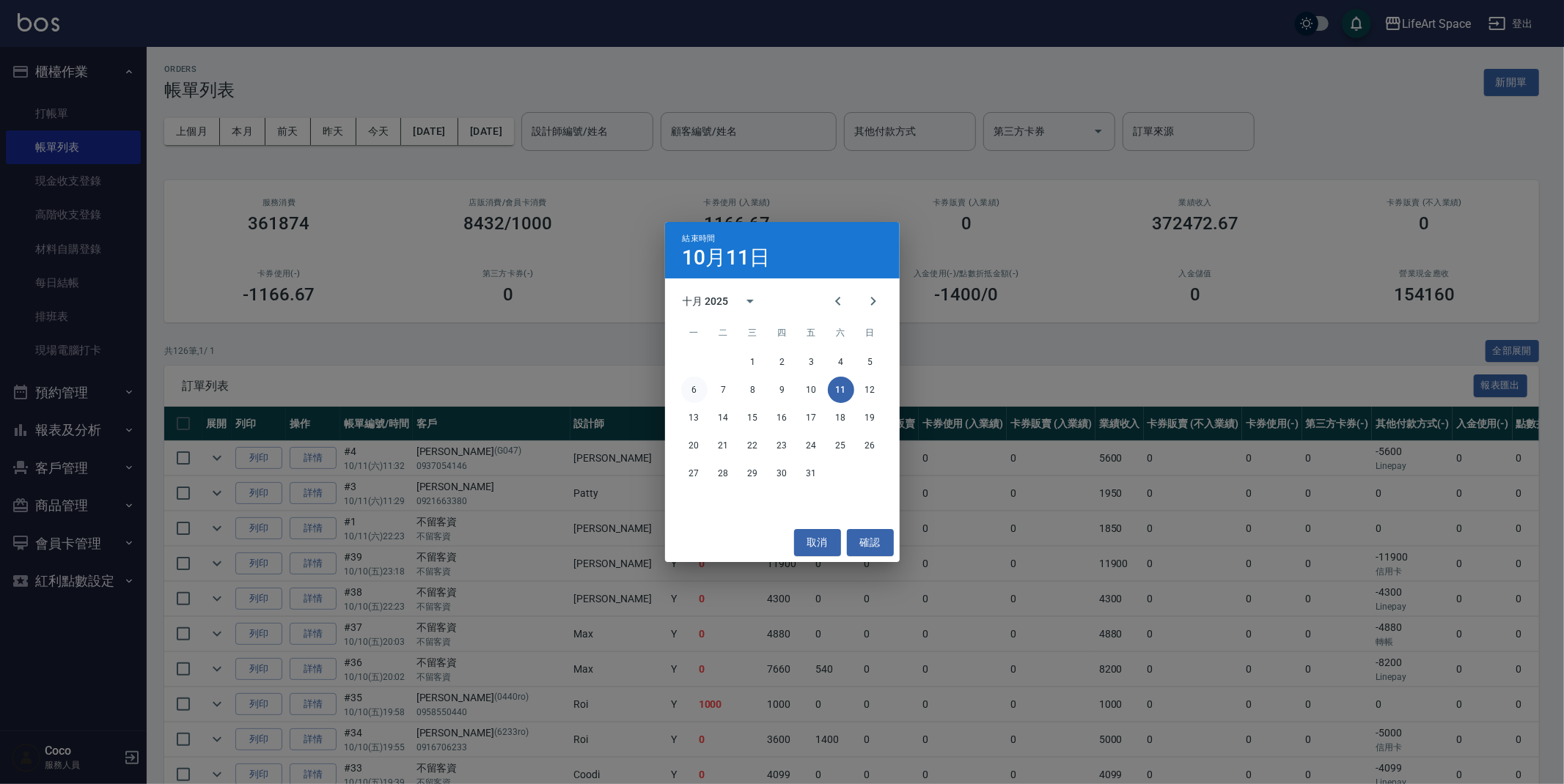
click at [698, 390] on button "6" at bounding box center [695, 390] width 27 height 27
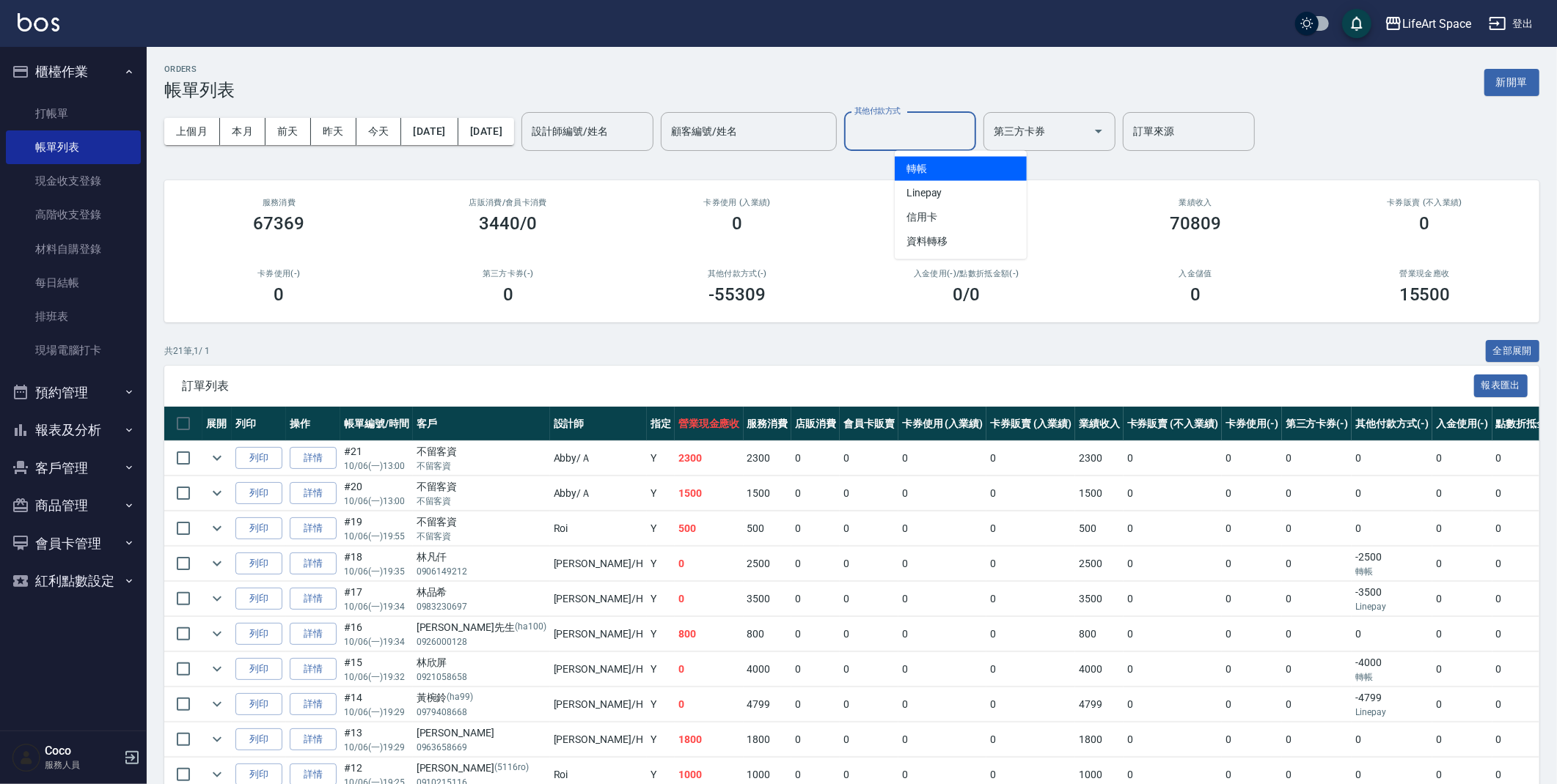
click at [969, 138] on input "其他付款方式" at bounding box center [910, 132] width 119 height 26
click at [969, 168] on span "轉帳" at bounding box center [960, 168] width 132 height 24
type input "轉帳"
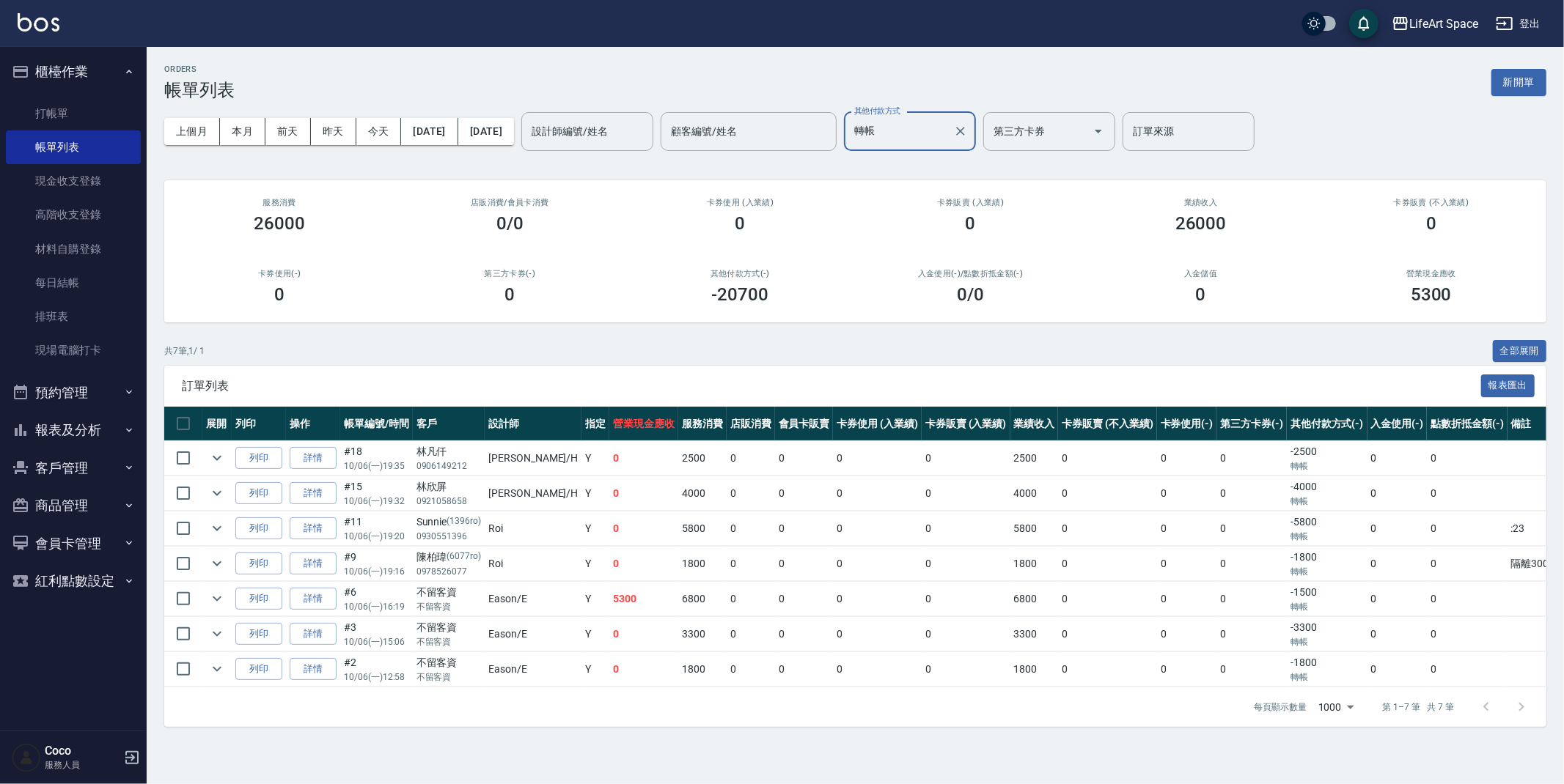
click at [965, 134] on icon "Clear" at bounding box center [960, 132] width 9 height 9
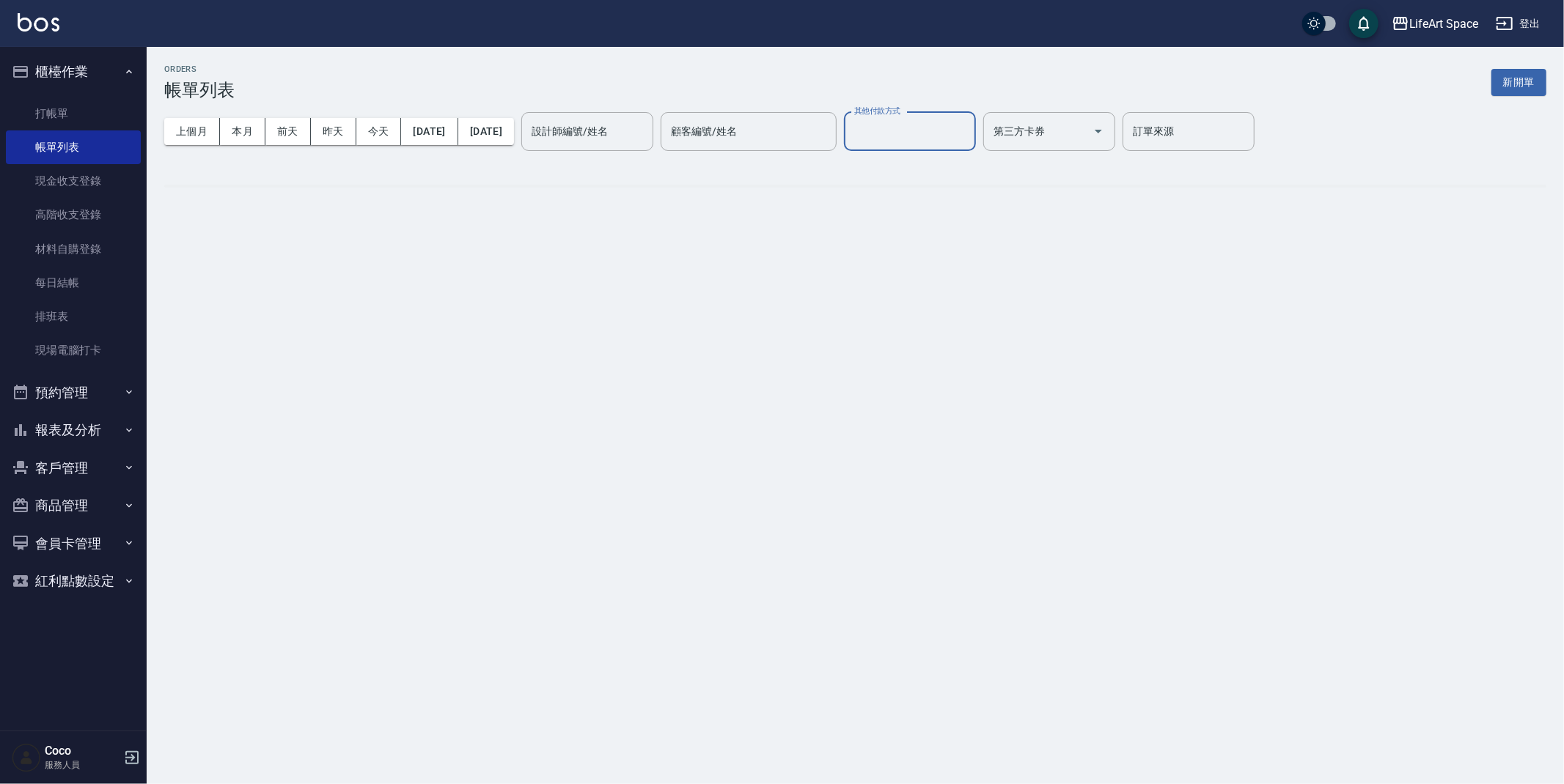
click at [943, 136] on input "其他付款方式" at bounding box center [910, 132] width 119 height 26
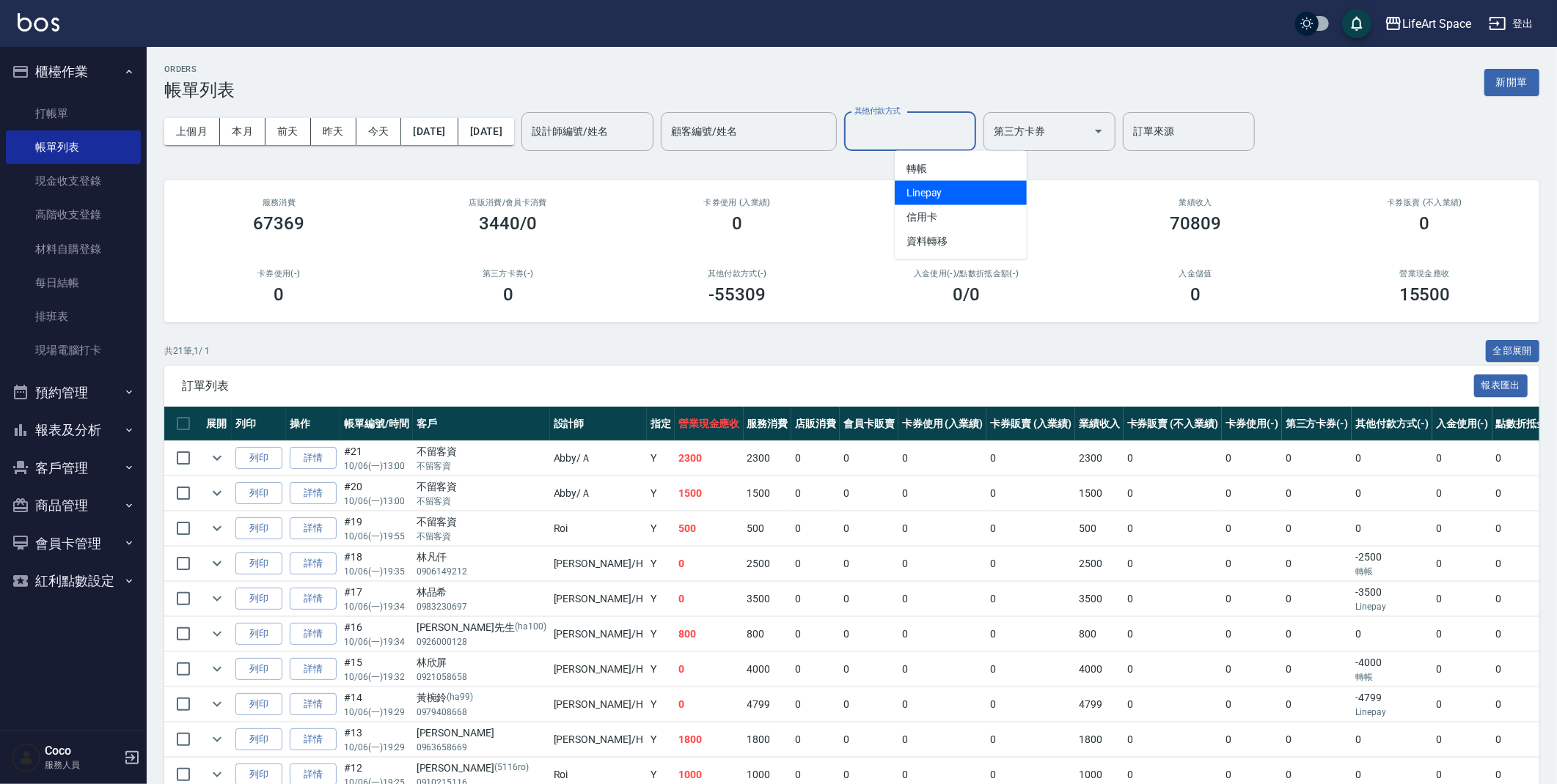
click at [954, 188] on span "Linepay" at bounding box center [960, 193] width 132 height 24
type input "Linepay"
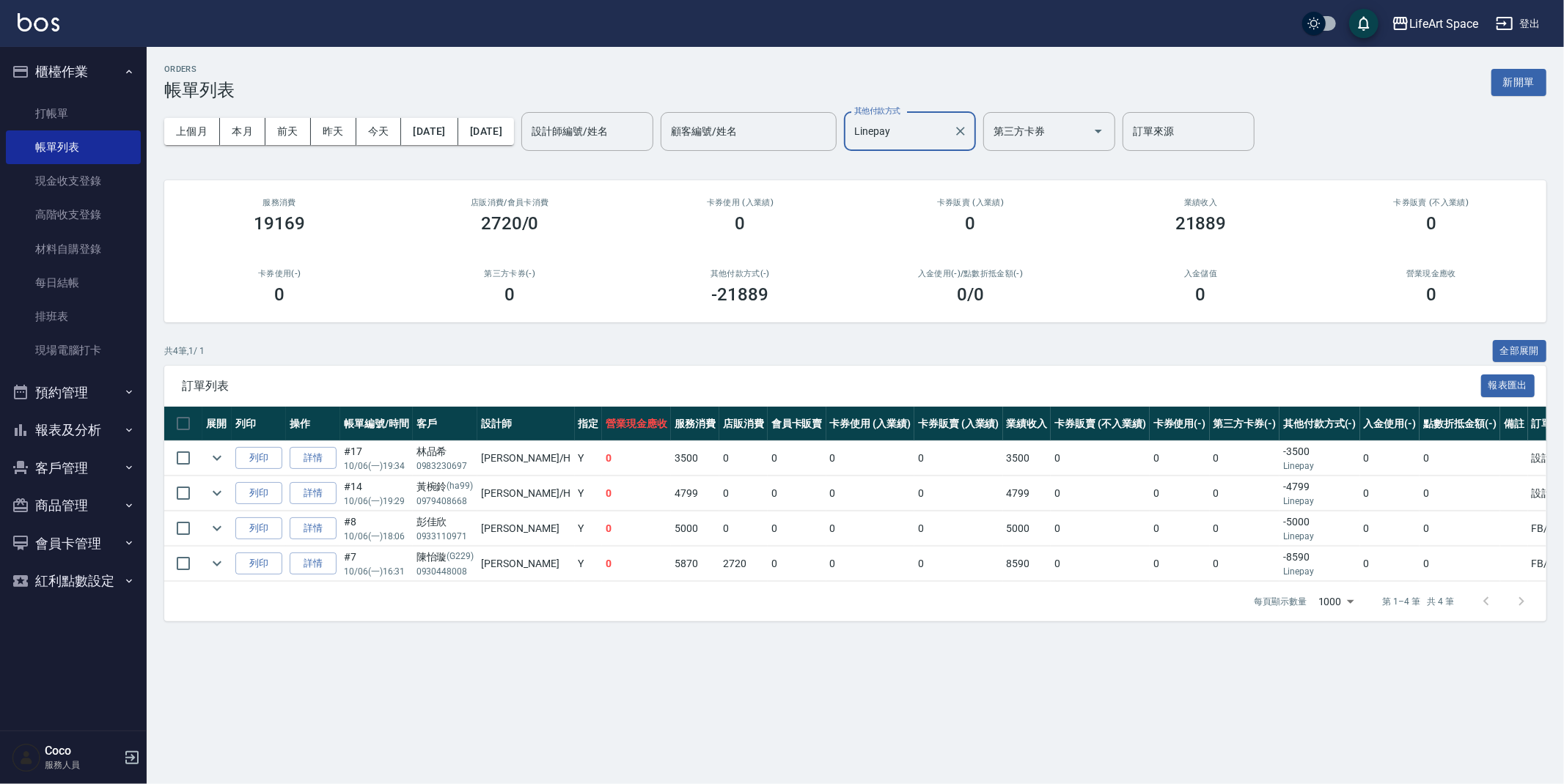
click at [976, 134] on div "Linepay 其他付款方式" at bounding box center [910, 132] width 132 height 39
click at [968, 132] on icon "Clear" at bounding box center [961, 132] width 15 height 15
click at [948, 132] on input "其他付款方式" at bounding box center [899, 132] width 97 height 26
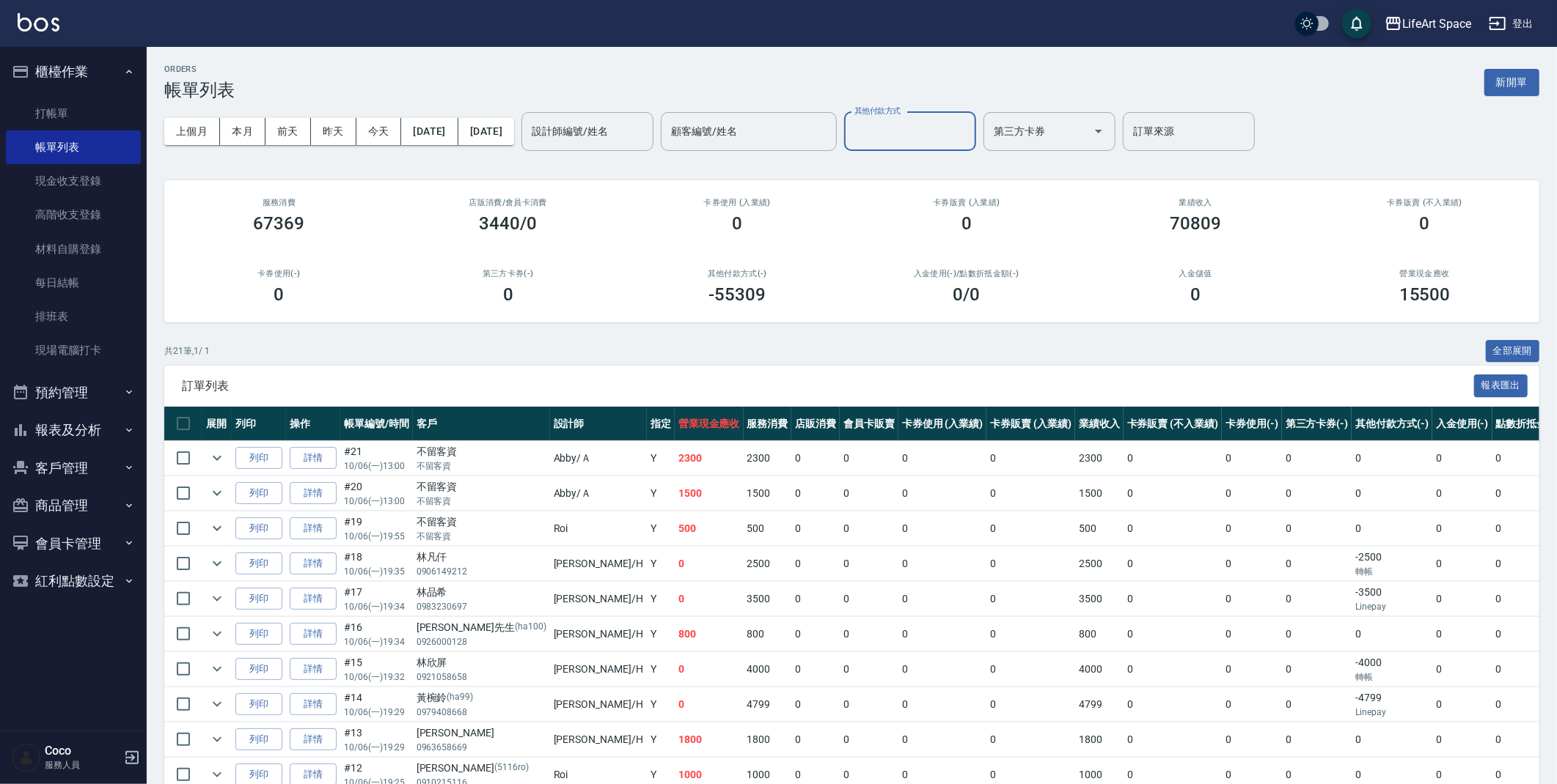
click at [927, 129] on input "其他付款方式" at bounding box center [910, 132] width 119 height 26
click at [951, 213] on span "信用卡" at bounding box center [960, 217] width 132 height 24
type input "信用卡"
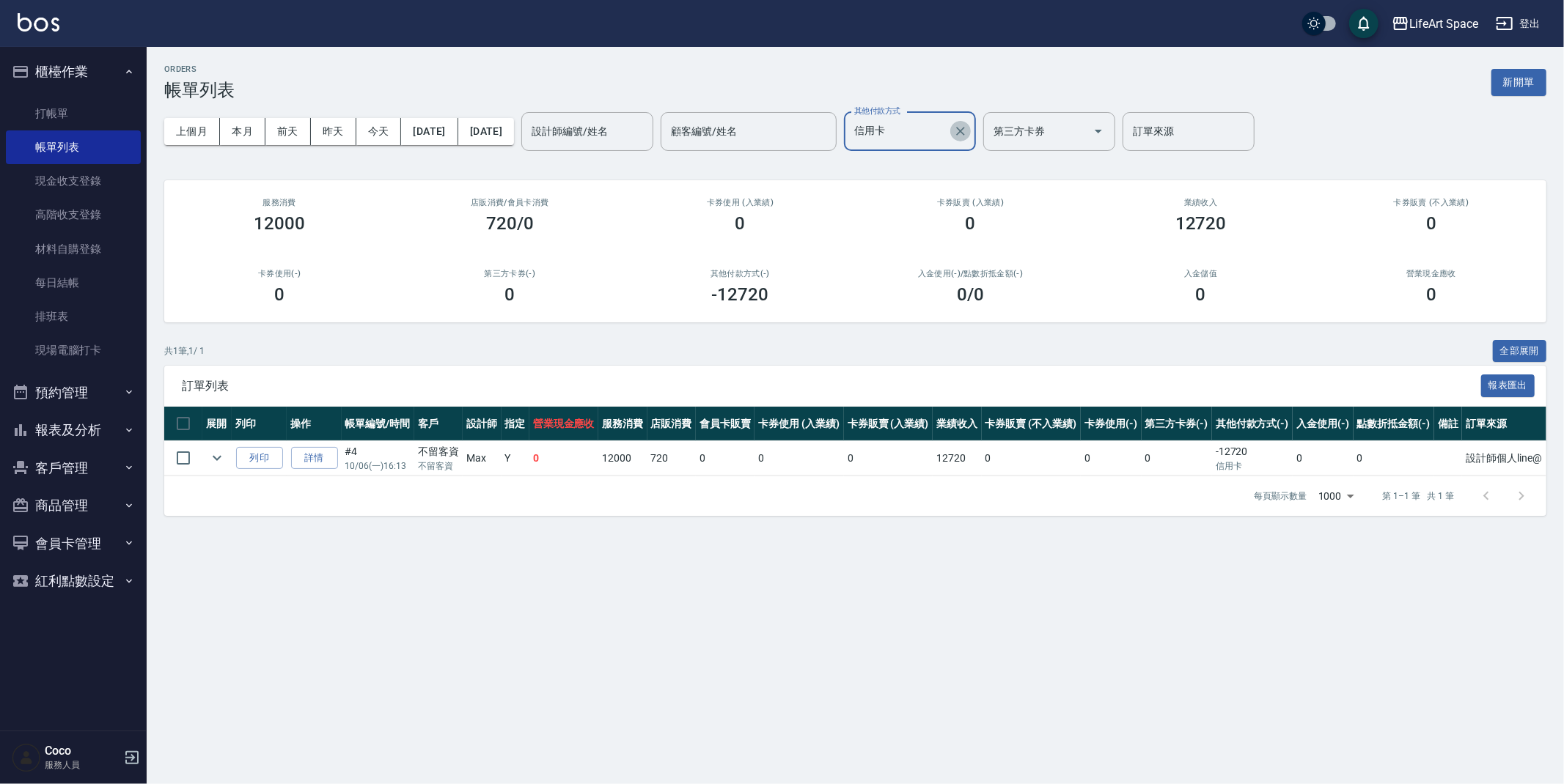
click at [968, 124] on icon "Clear" at bounding box center [961, 132] width 15 height 15
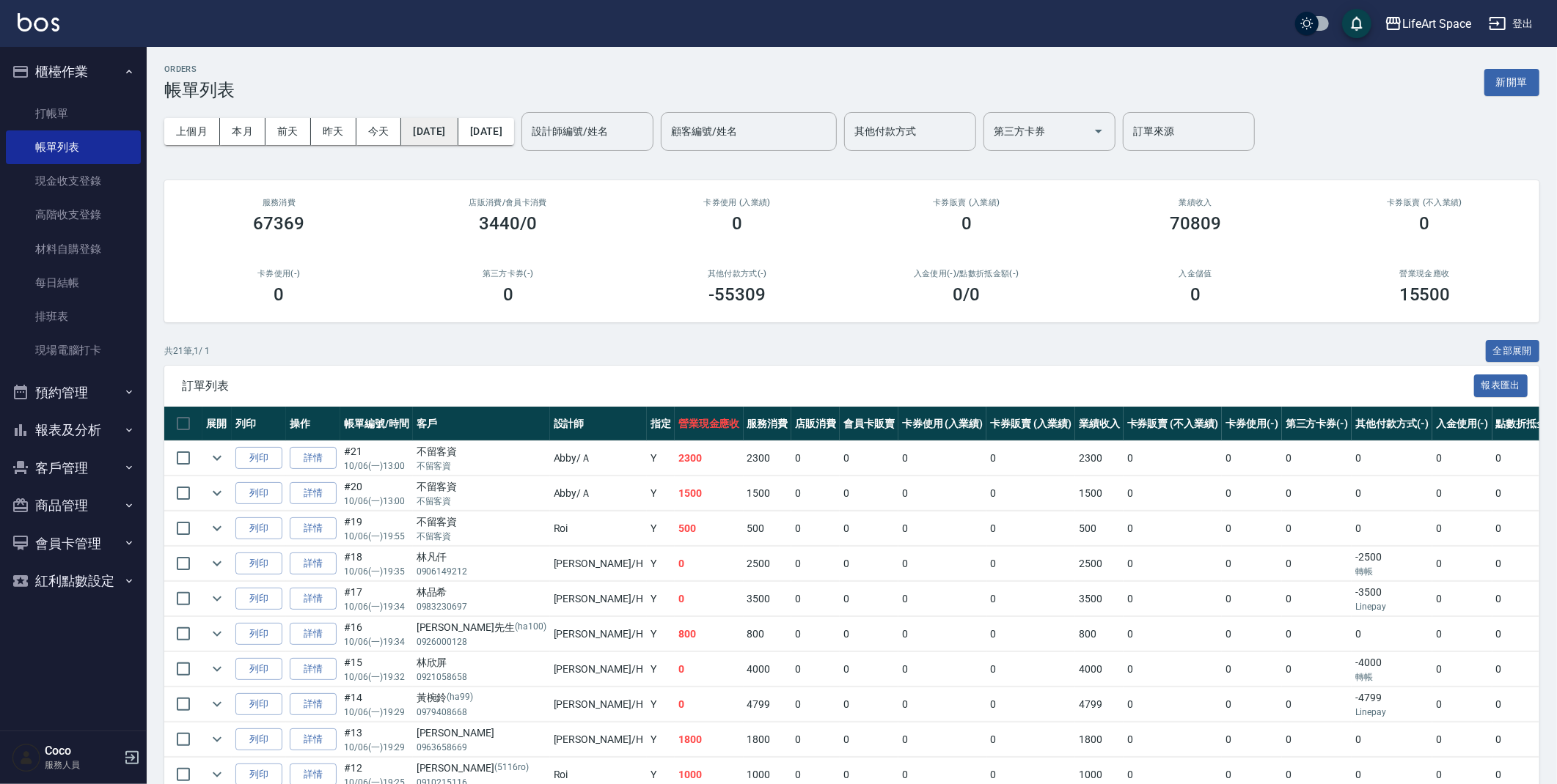
click at [458, 136] on button "[DATE]" at bounding box center [430, 132] width 56 height 27
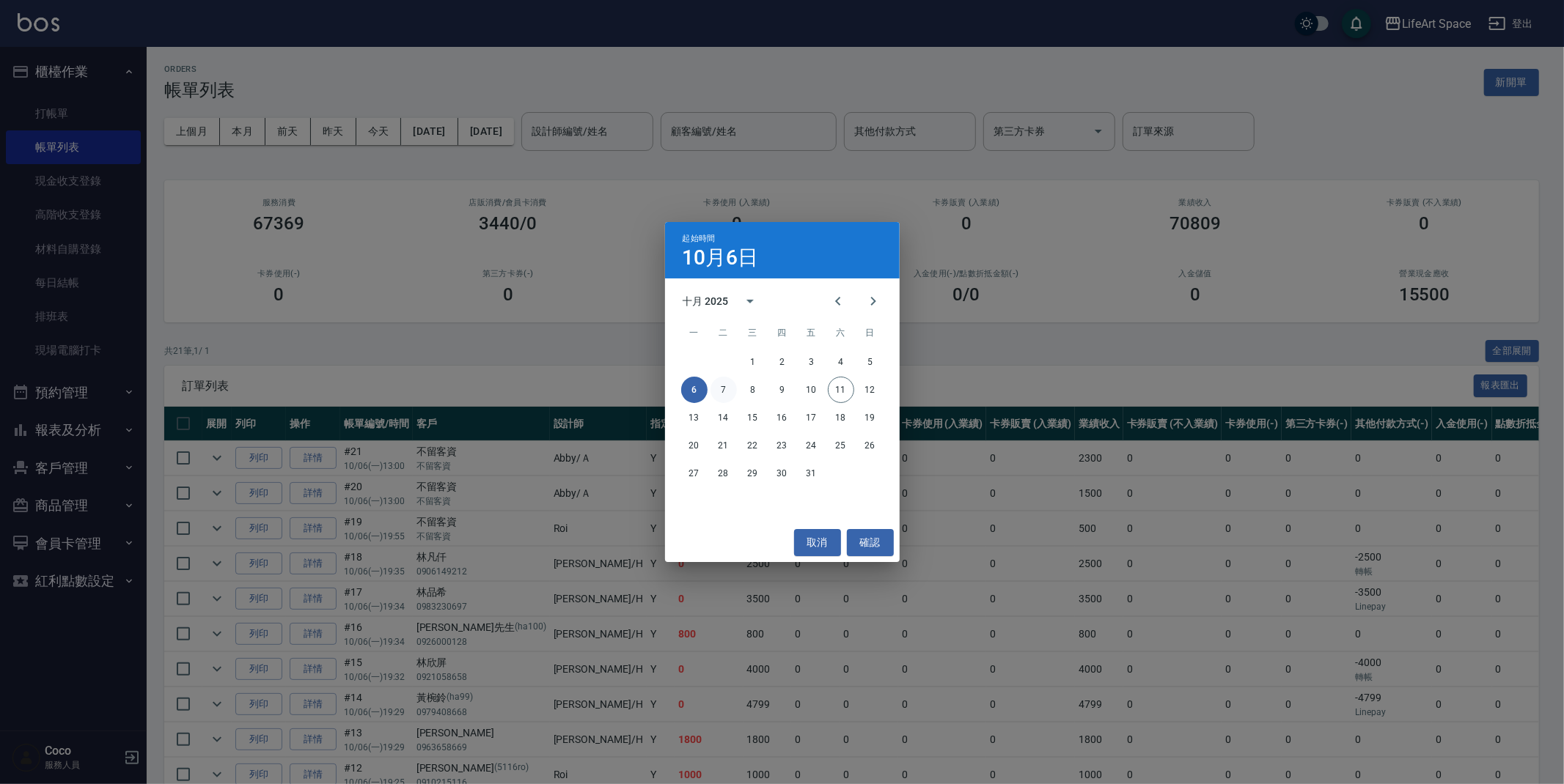
click at [727, 383] on button "7" at bounding box center [724, 390] width 27 height 27
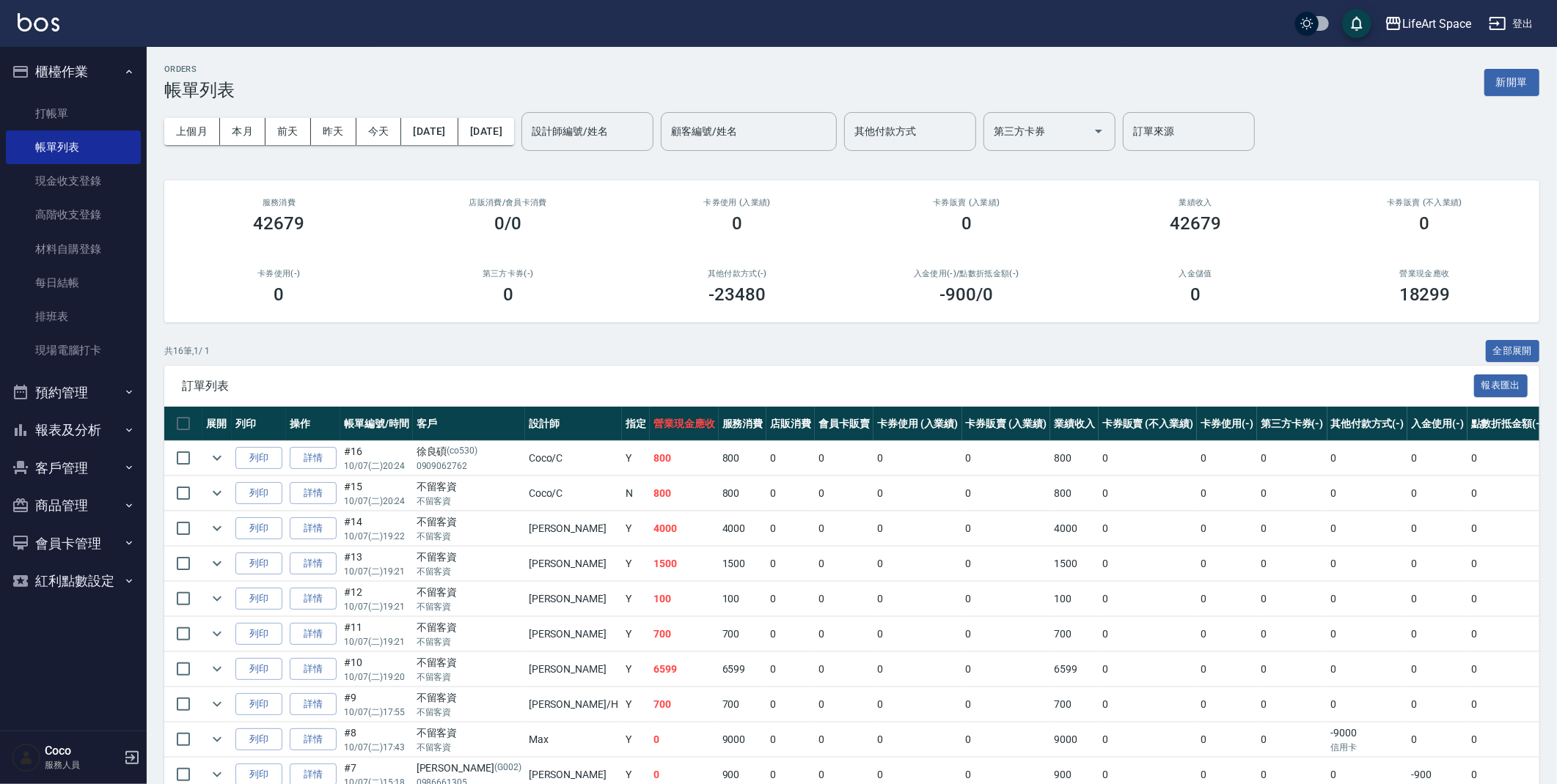
drag, startPoint x: 1501, startPoint y: 88, endPoint x: 1498, endPoint y: 101, distance: 13.3
click at [1500, 89] on button "新開單" at bounding box center [1512, 82] width 55 height 27
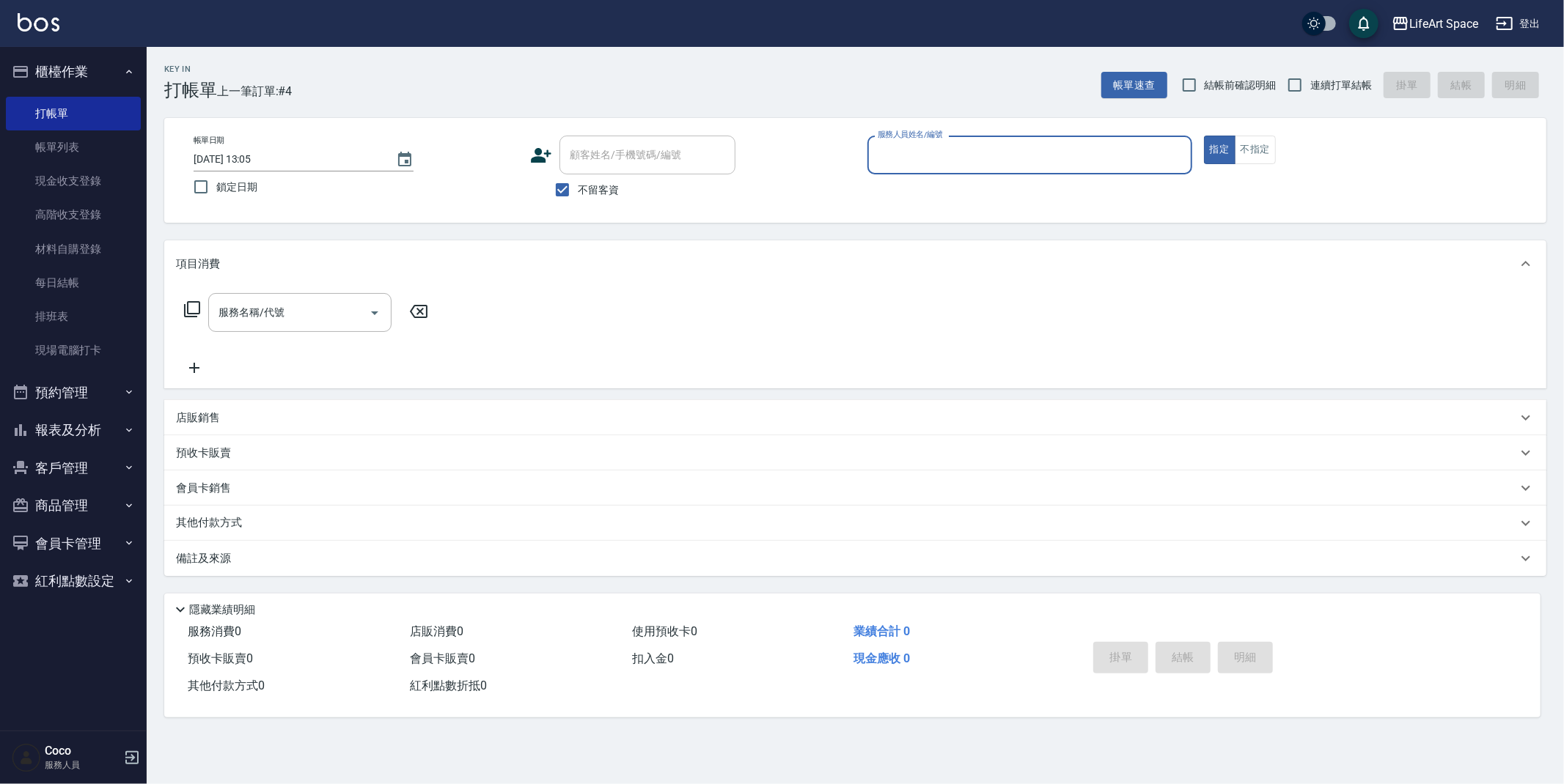
click at [982, 140] on div "服務人員姓名/編號" at bounding box center [1029, 155] width 324 height 39
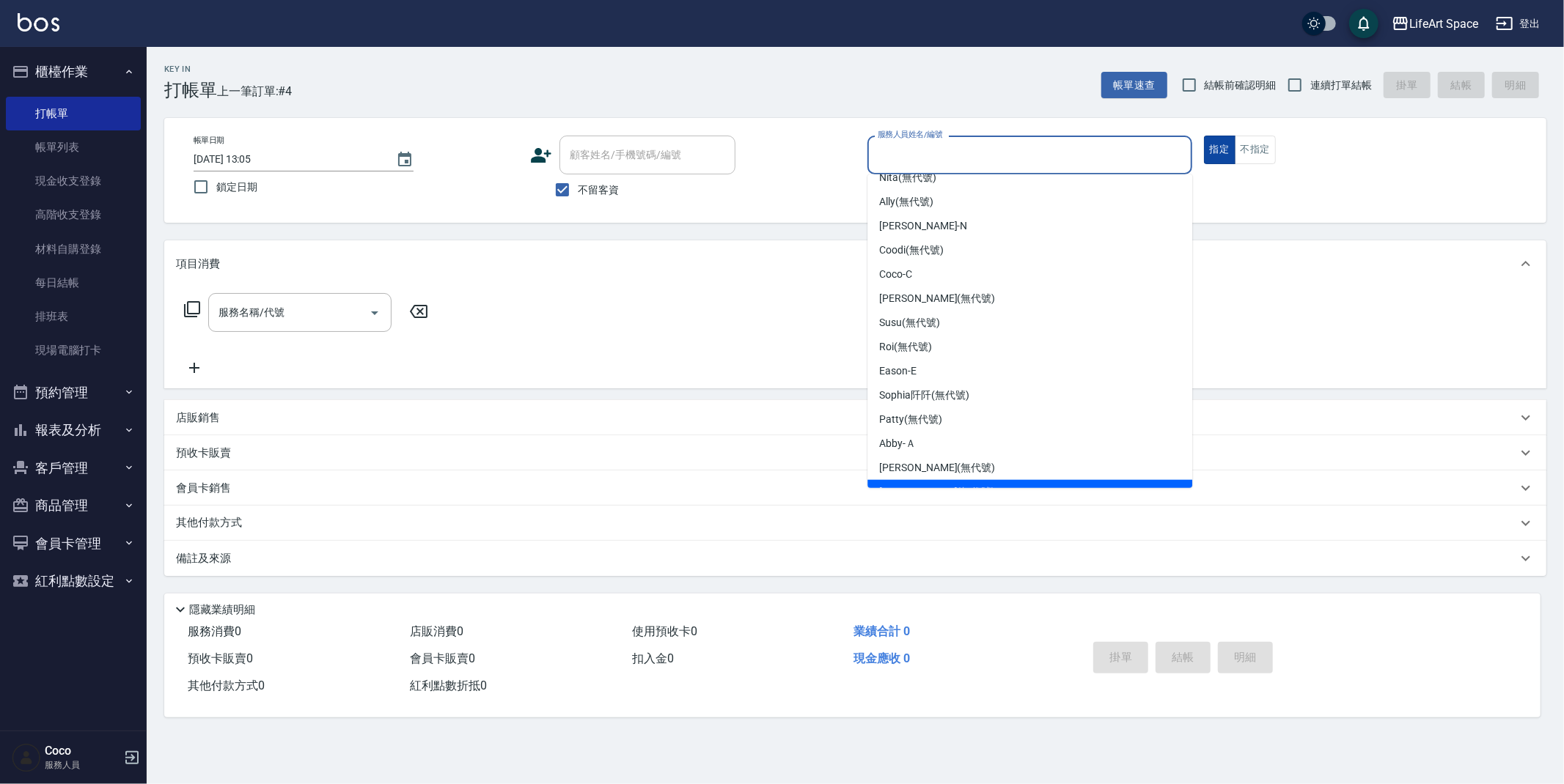
scroll to position [253, 0]
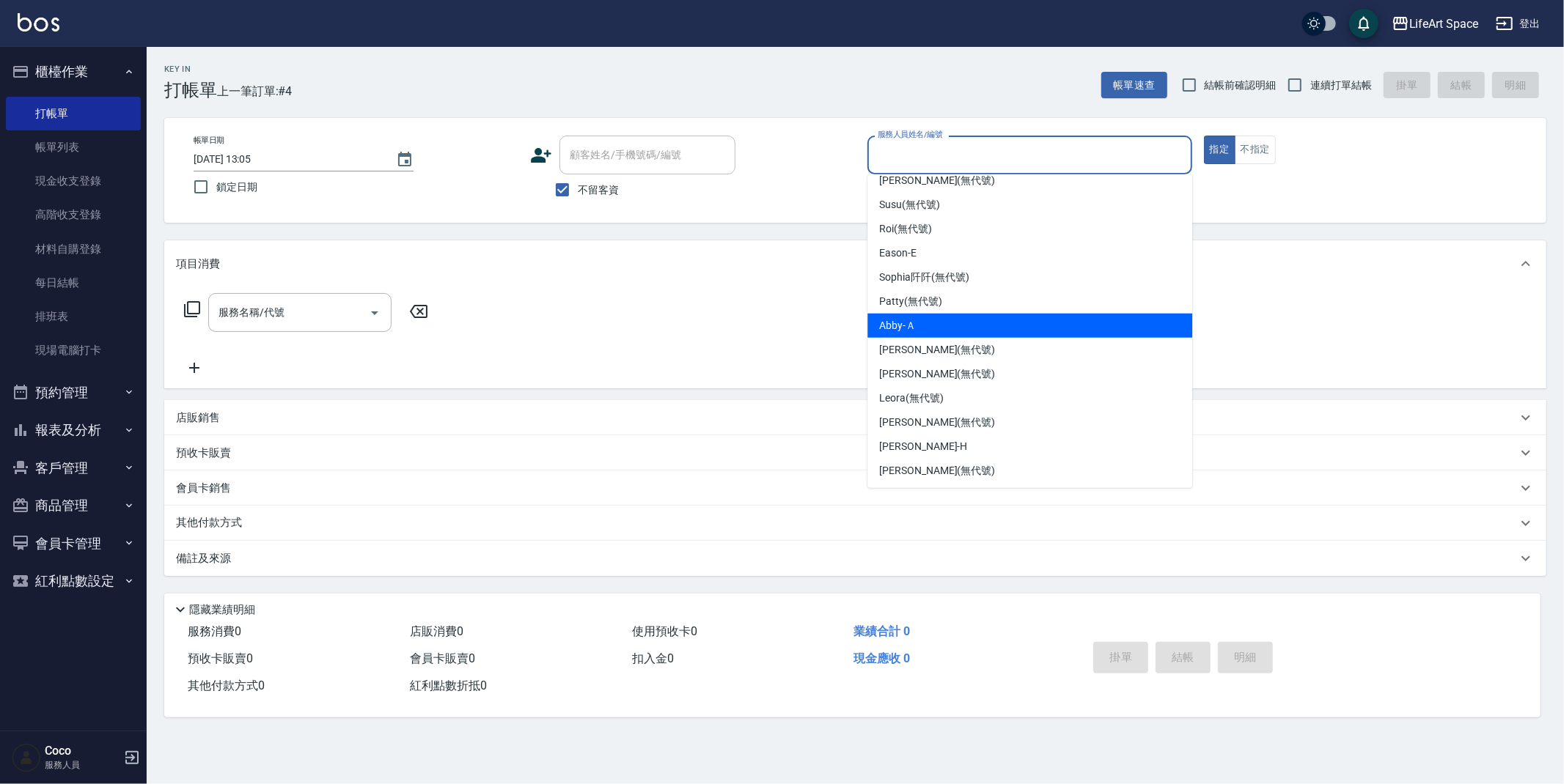
click at [1061, 323] on div "Abby -Ａ" at bounding box center [1029, 326] width 324 height 24
type input "Abby-Ａ"
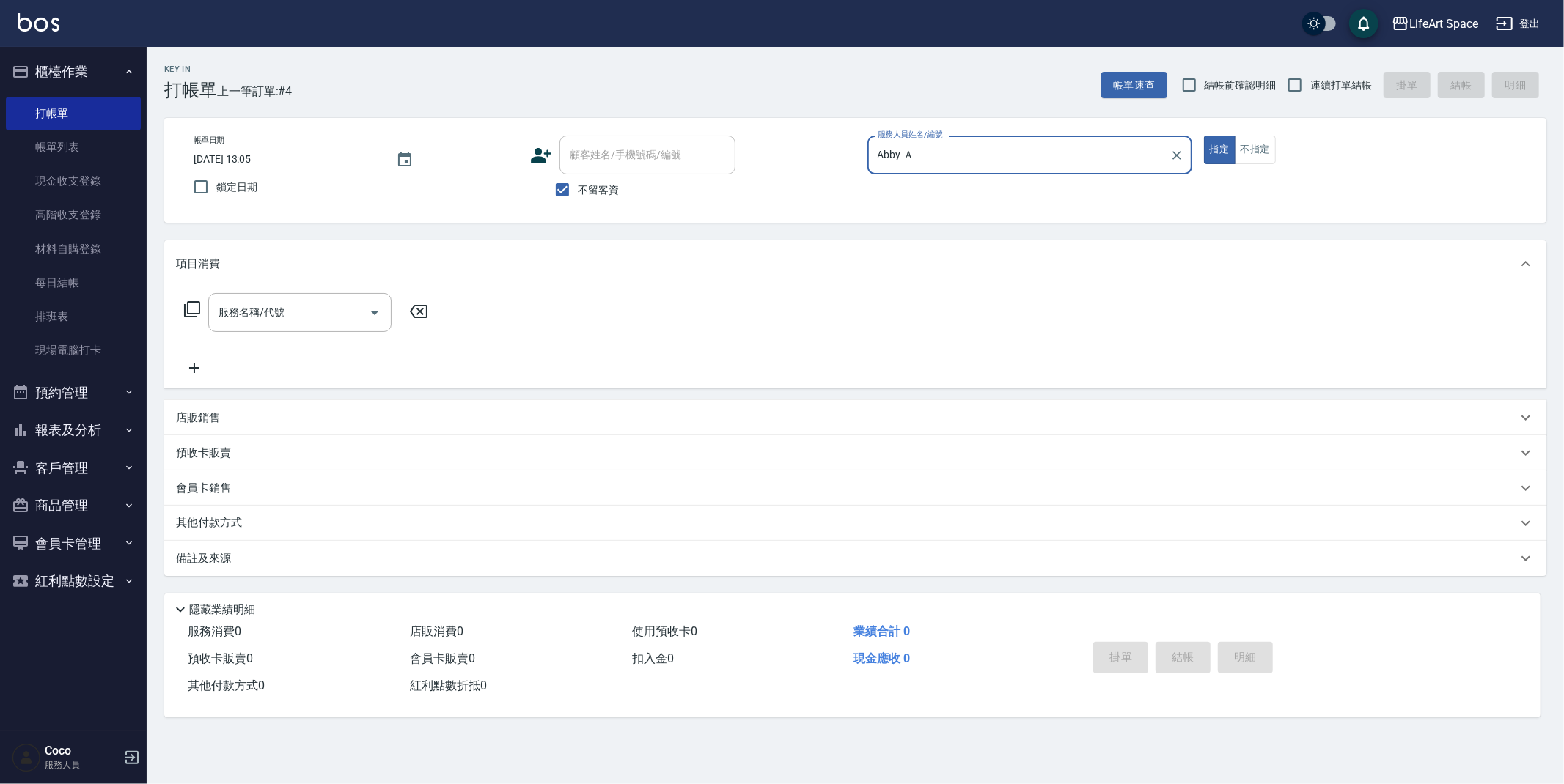
click at [315, 298] on div "服務名稱/代號" at bounding box center [300, 313] width 183 height 39
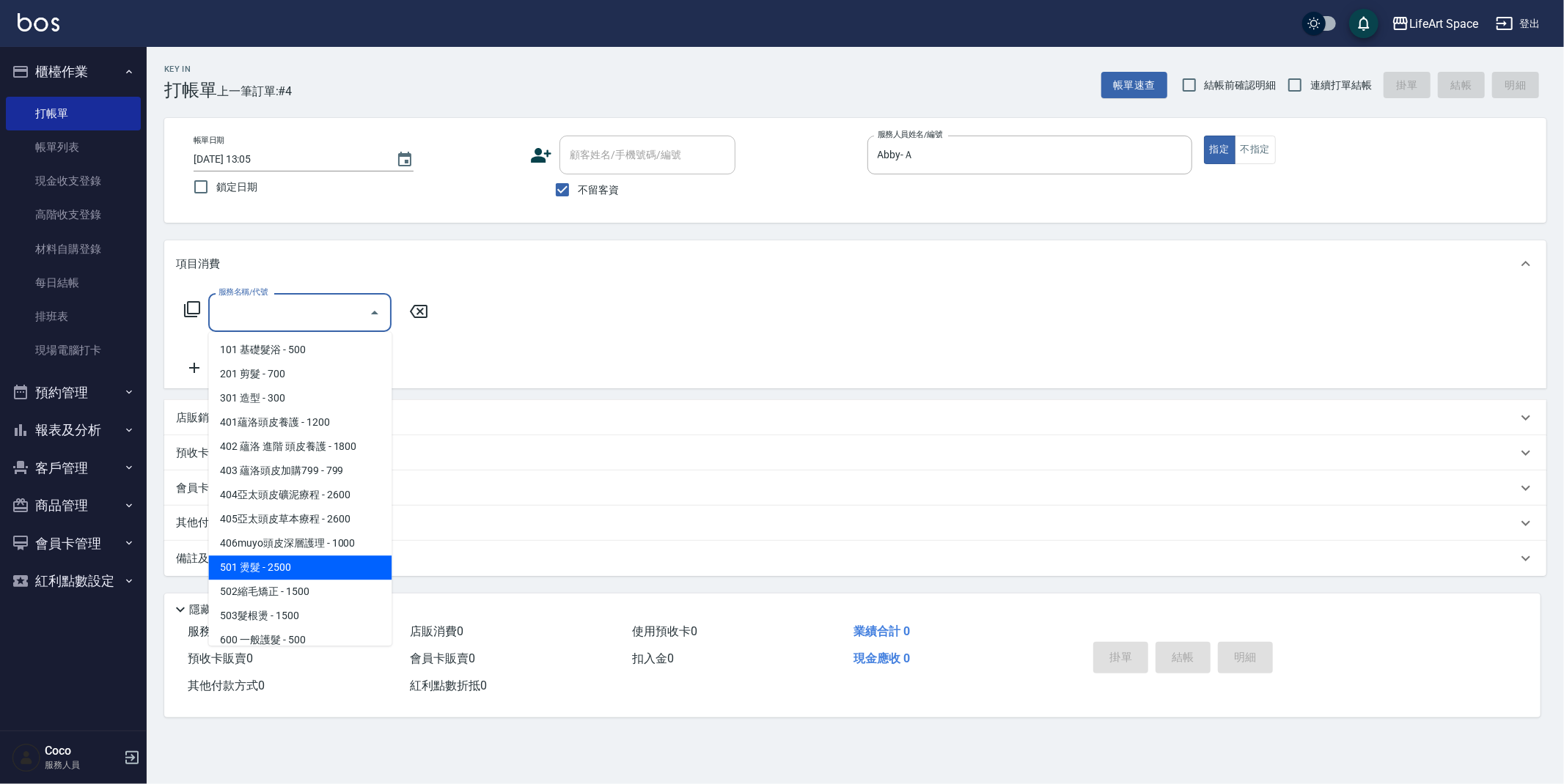
click at [273, 558] on span "501 燙髮 - 2500" at bounding box center [300, 567] width 183 height 24
type input "501 燙髮(501)"
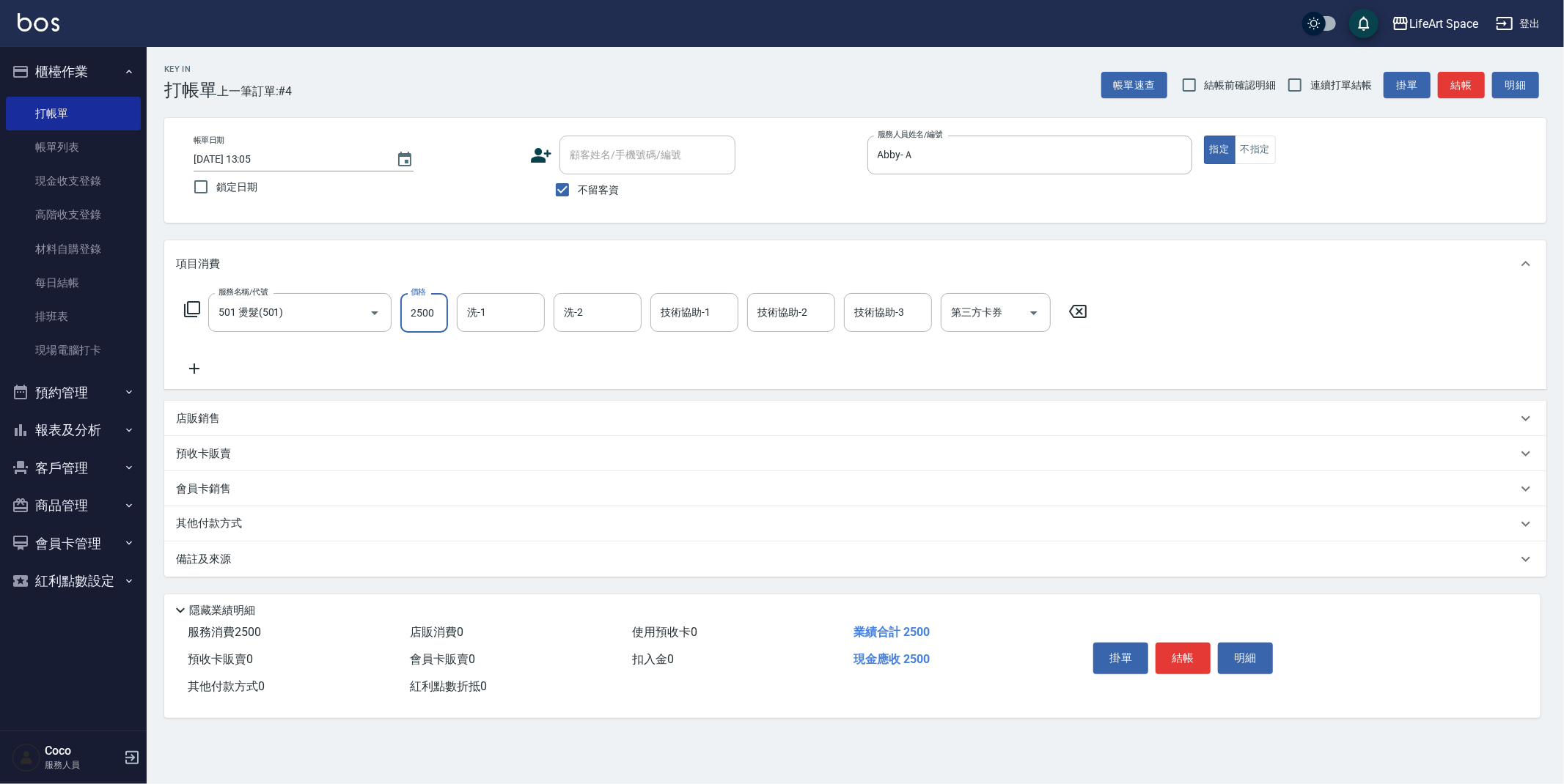
click at [446, 316] on input "2500" at bounding box center [424, 313] width 47 height 40
type input "2300"
click at [415, 156] on button "Choose date, selected date is 2025-10-11" at bounding box center [405, 160] width 35 height 35
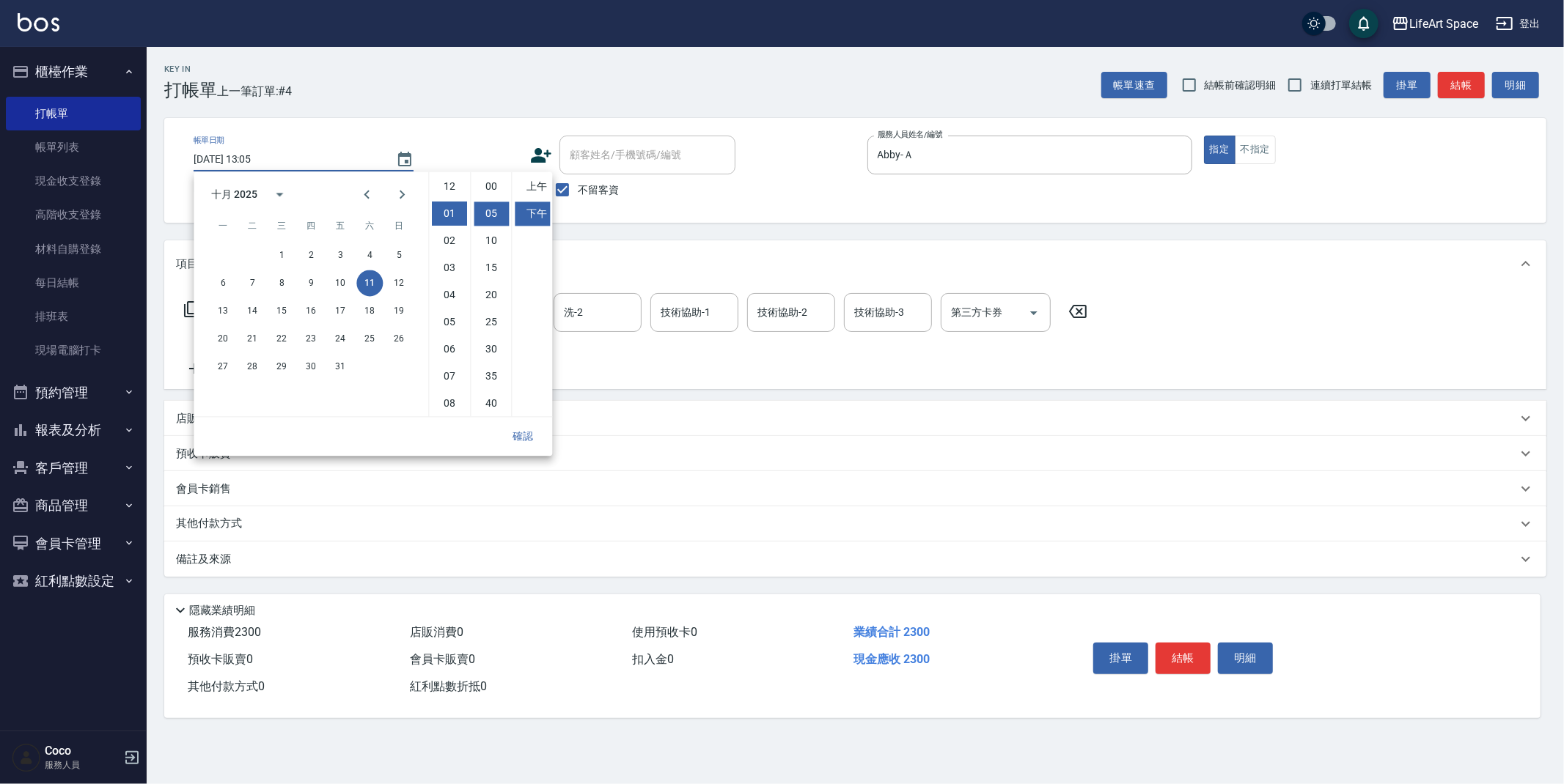
scroll to position [27, 0]
click at [254, 283] on button "7" at bounding box center [252, 283] width 27 height 27
type input "2025/10/07 13:05"
click at [523, 430] on button "確認" at bounding box center [523, 436] width 47 height 27
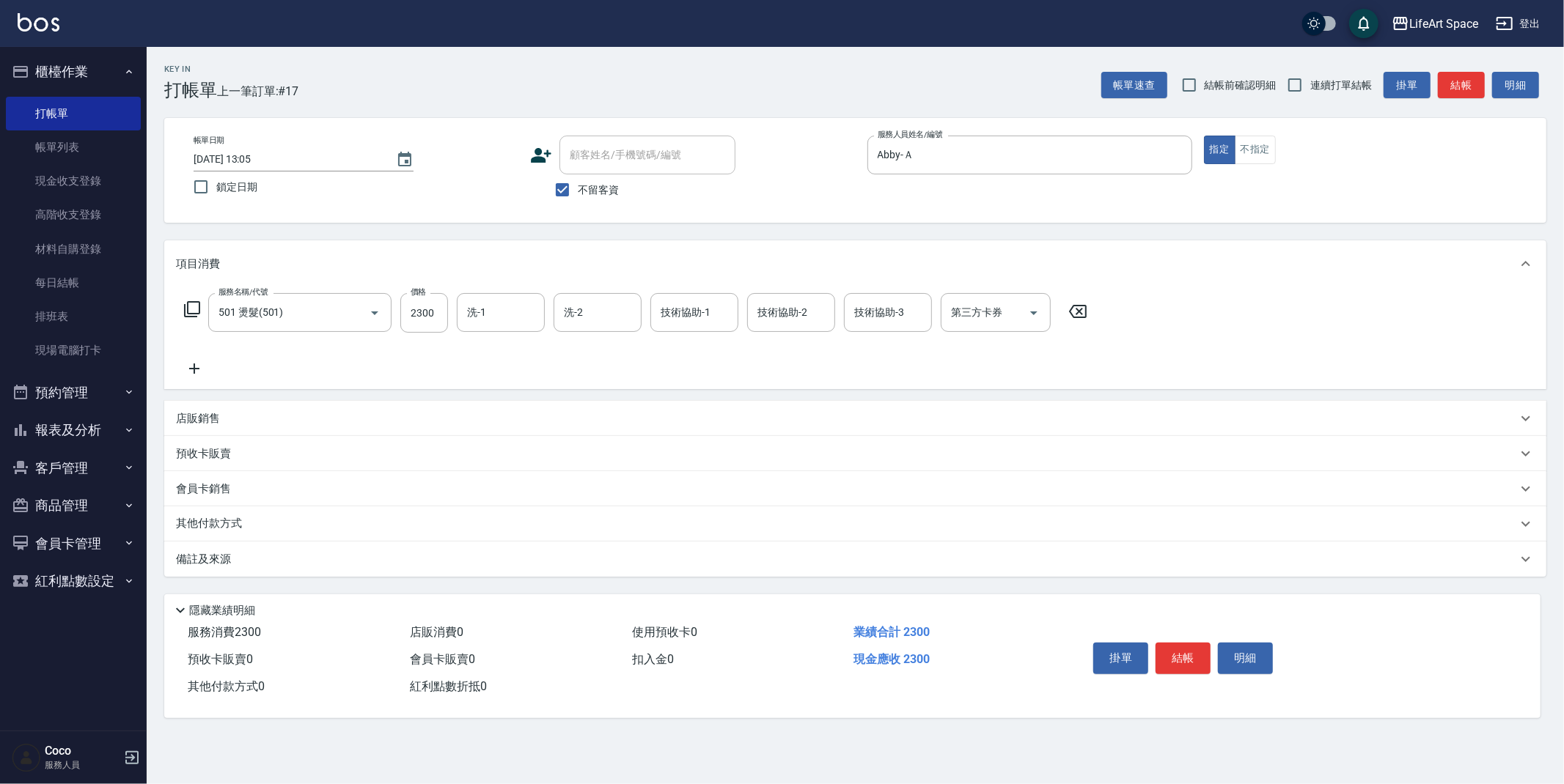
click at [232, 426] on div "店販銷售" at bounding box center [855, 419] width 1382 height 35
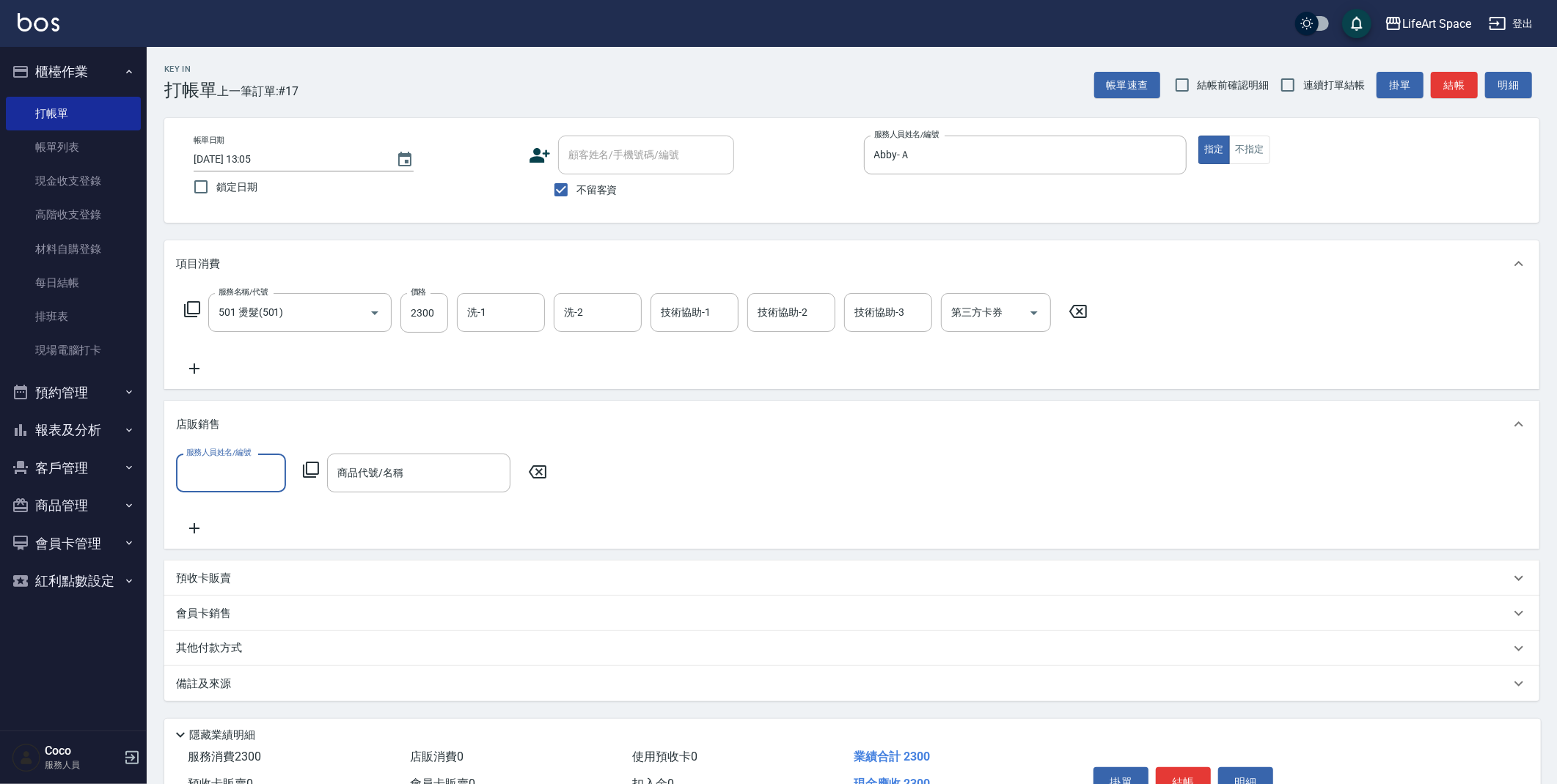
scroll to position [0, 0]
click at [191, 366] on icon at bounding box center [194, 369] width 37 height 18
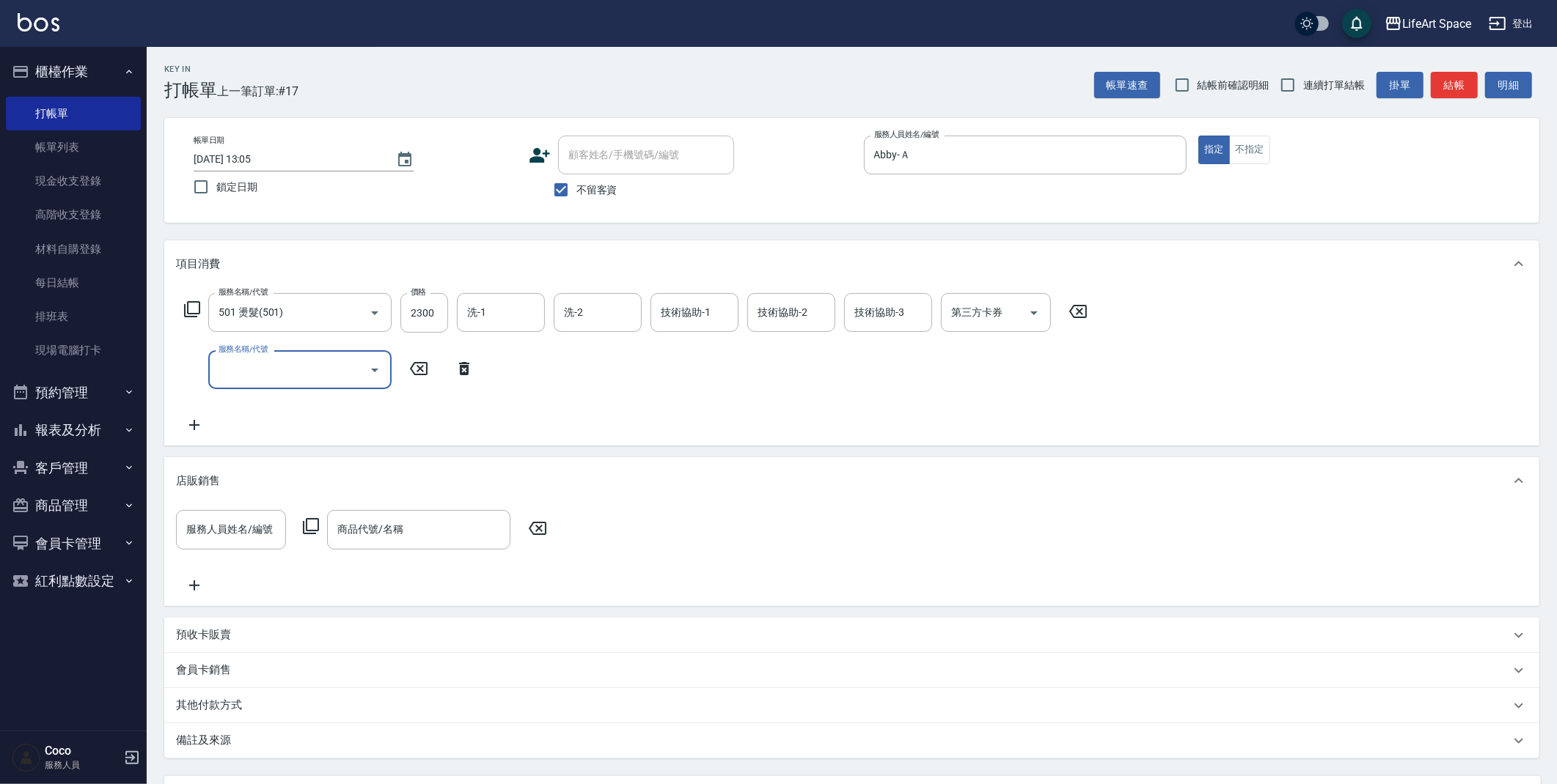
click at [313, 361] on input "服務名稱/代號" at bounding box center [289, 369] width 148 height 26
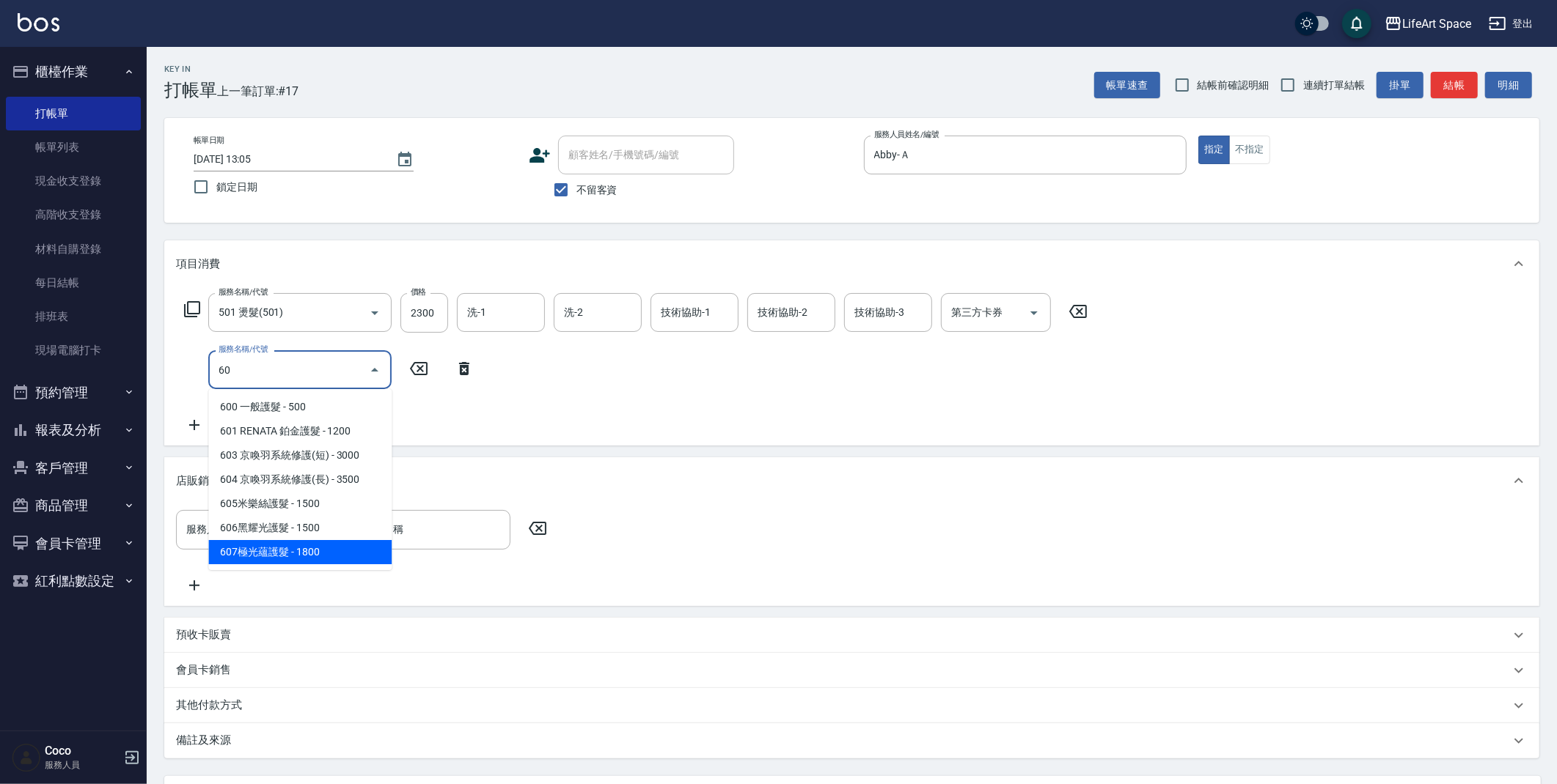
drag, startPoint x: 290, startPoint y: 560, endPoint x: 348, endPoint y: 483, distance: 96.4
click at [290, 560] on span "607極光蘊護髮 - 1800" at bounding box center [300, 552] width 183 height 24
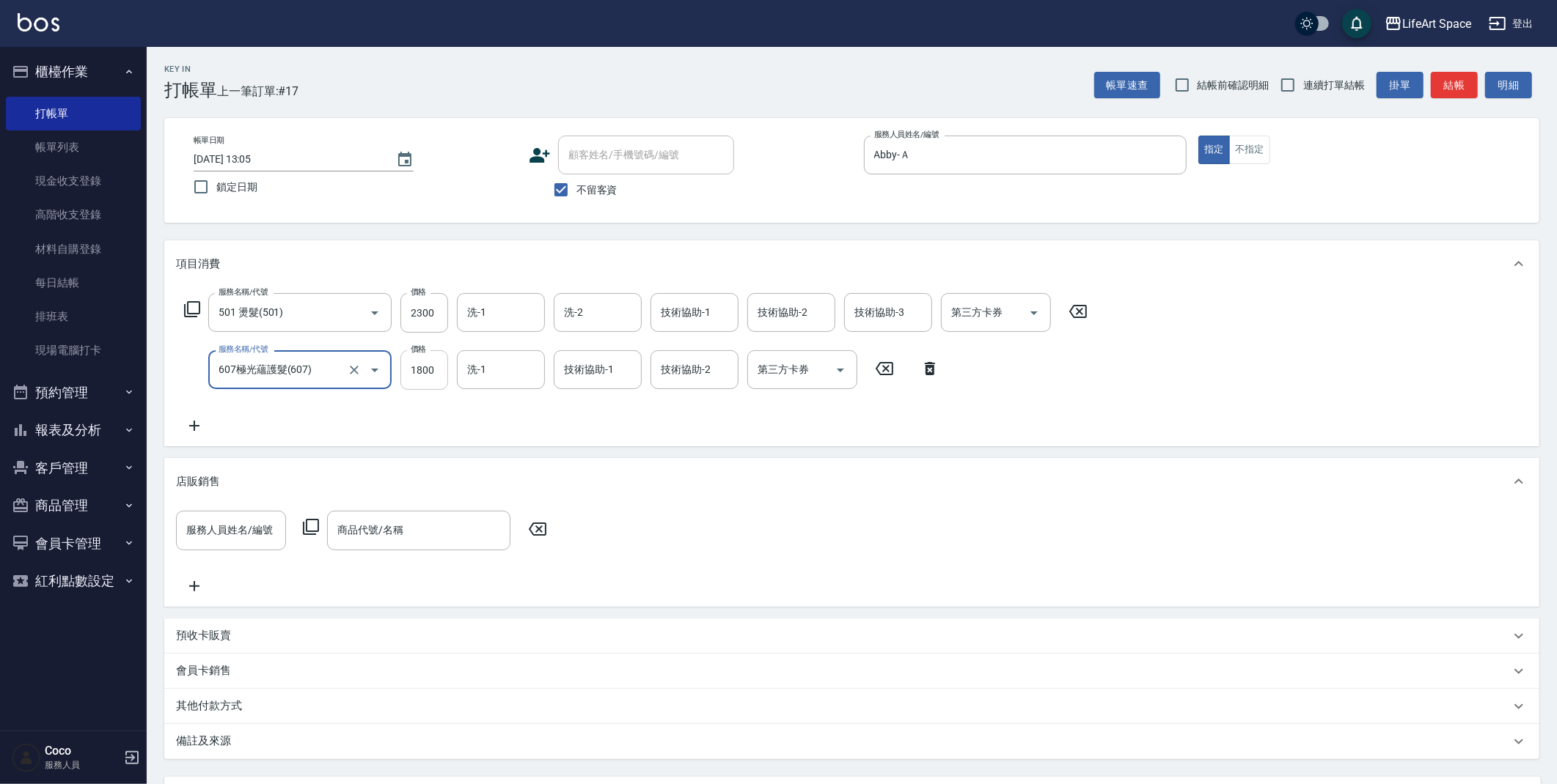
type input "607極光蘊護髮(607)"
click at [436, 378] on input "1800" at bounding box center [424, 370] width 47 height 40
type input "2200"
click at [231, 474] on div "店販銷售" at bounding box center [843, 482] width 1334 height 16
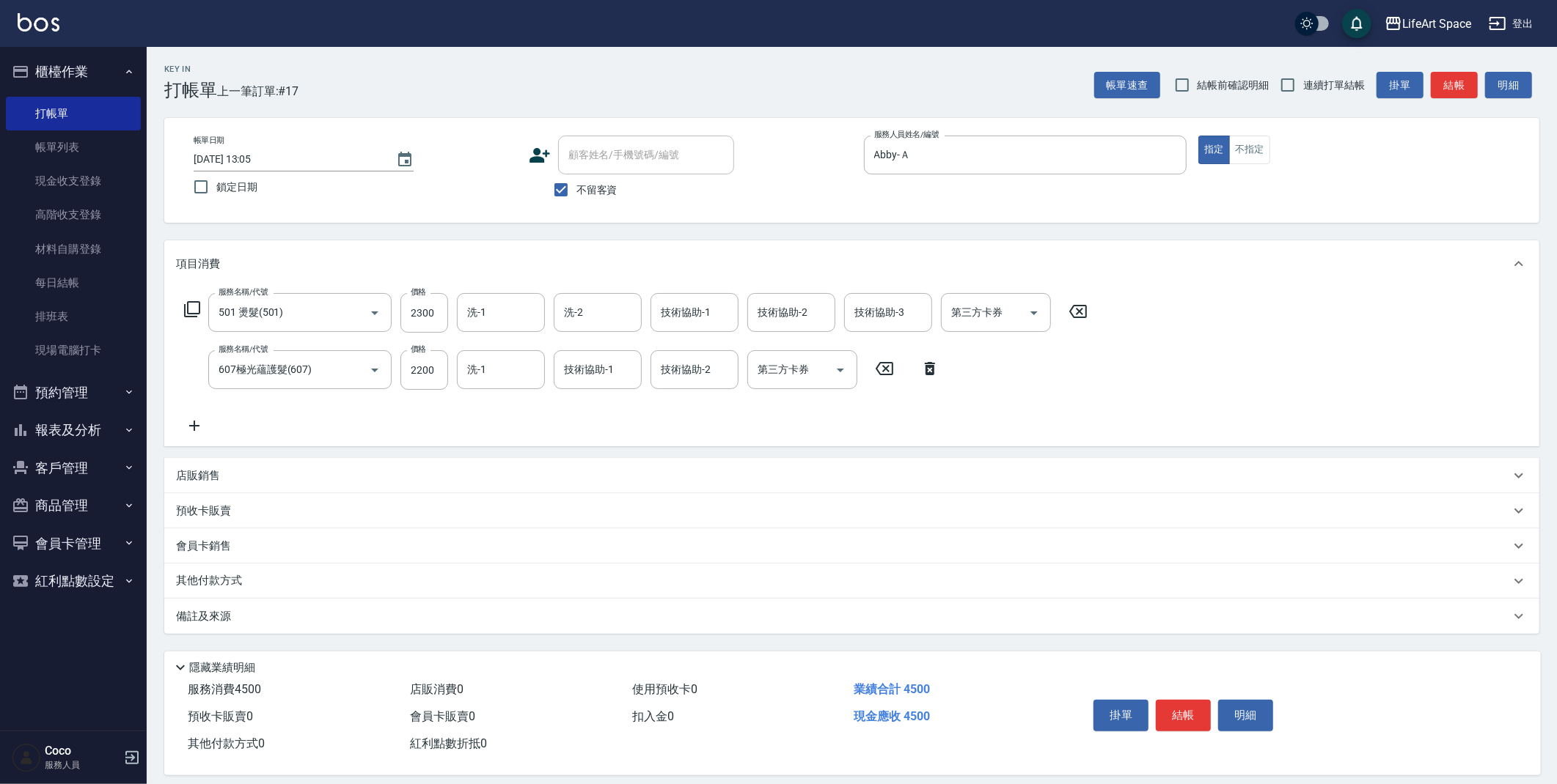
click at [235, 582] on p "其他付款方式" at bounding box center [212, 582] width 73 height 16
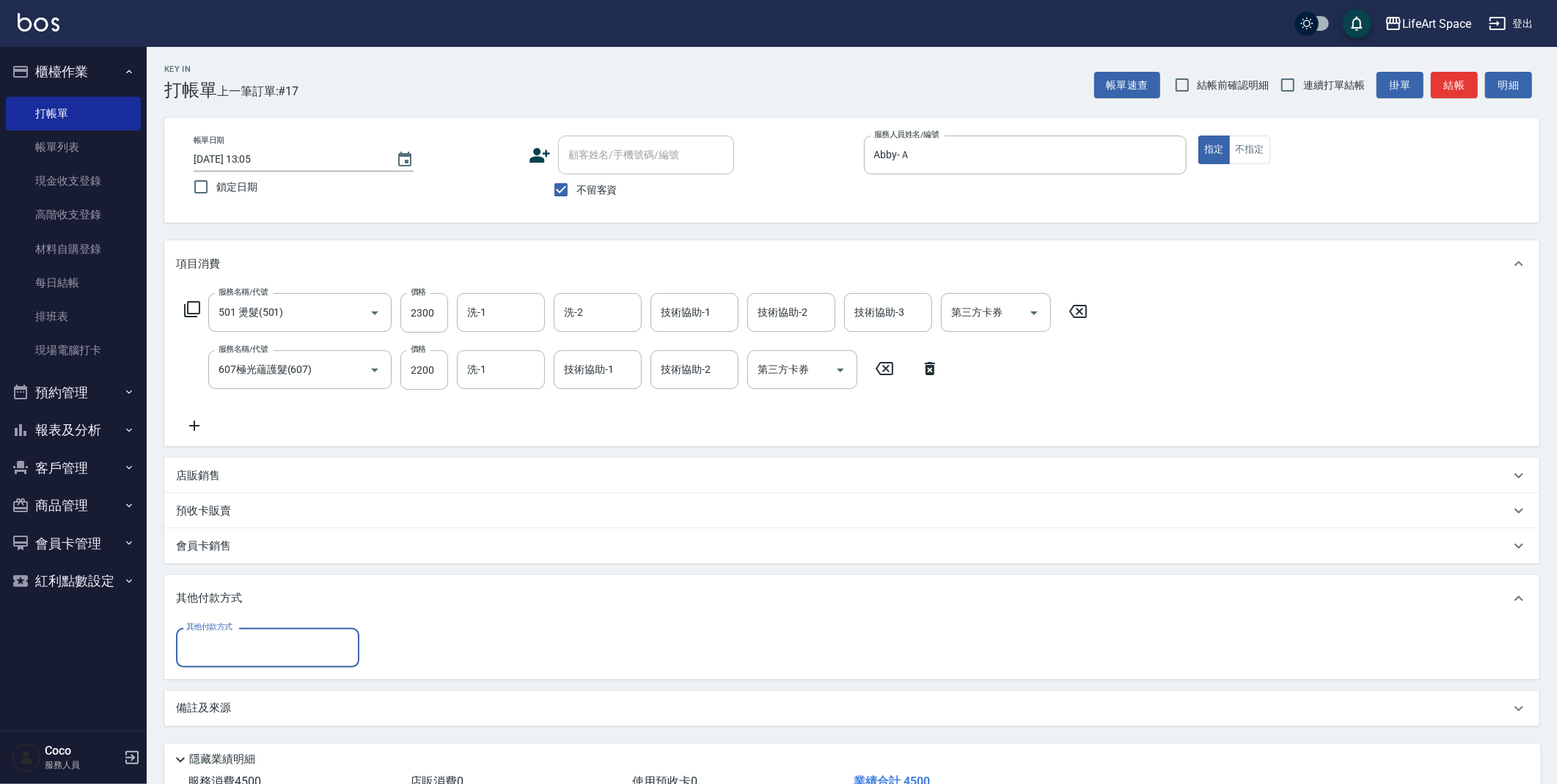
click at [328, 661] on div "其他付款方式" at bounding box center [268, 647] width 183 height 39
drag, startPoint x: 279, startPoint y: 693, endPoint x: 328, endPoint y: 673, distance: 52.9
click at [279, 693] on span "轉帳" at bounding box center [268, 685] width 183 height 24
type input "轉帳"
type input "4500"
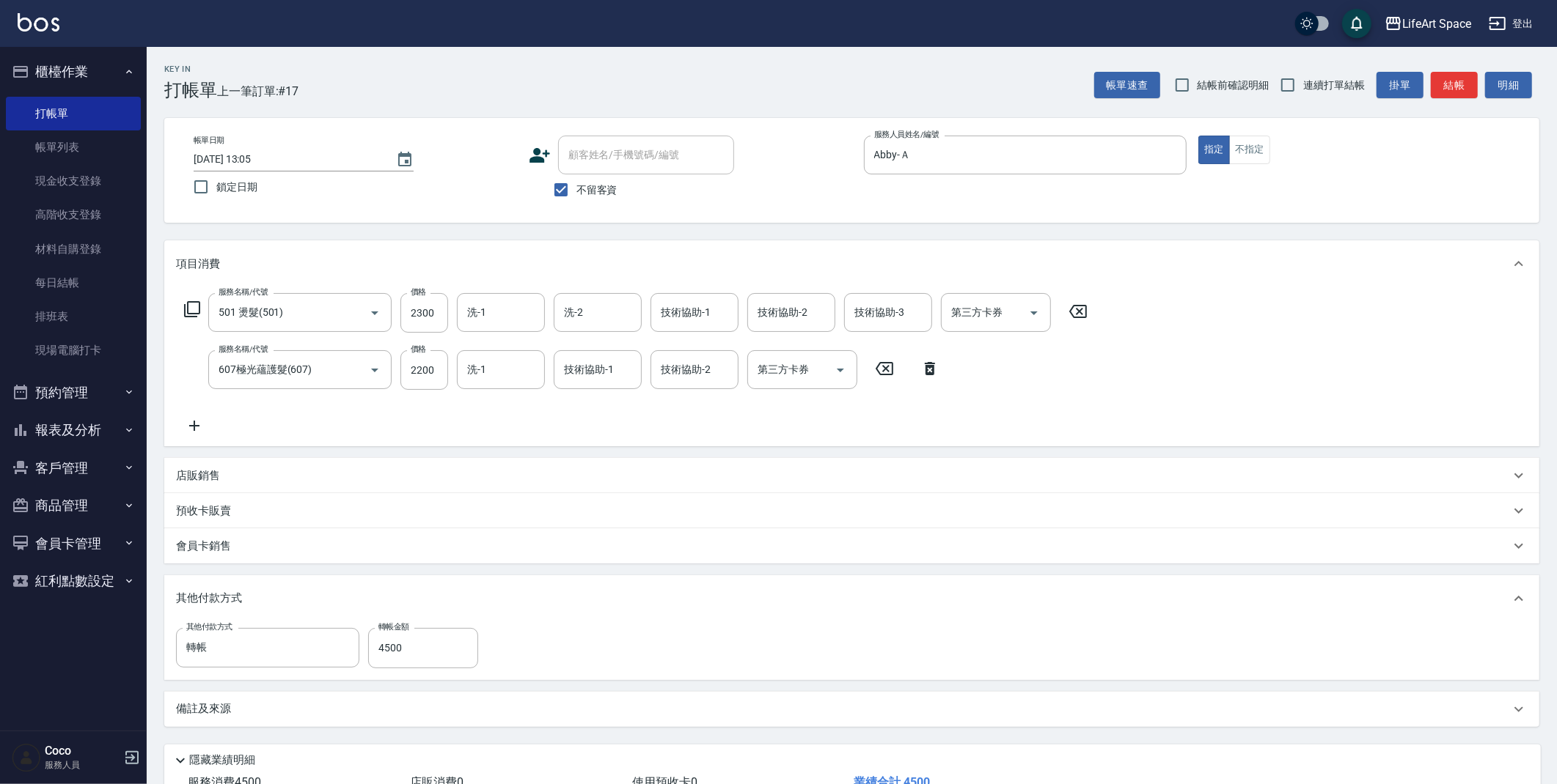
click at [287, 701] on div "備註及來源" at bounding box center [843, 709] width 1334 height 16
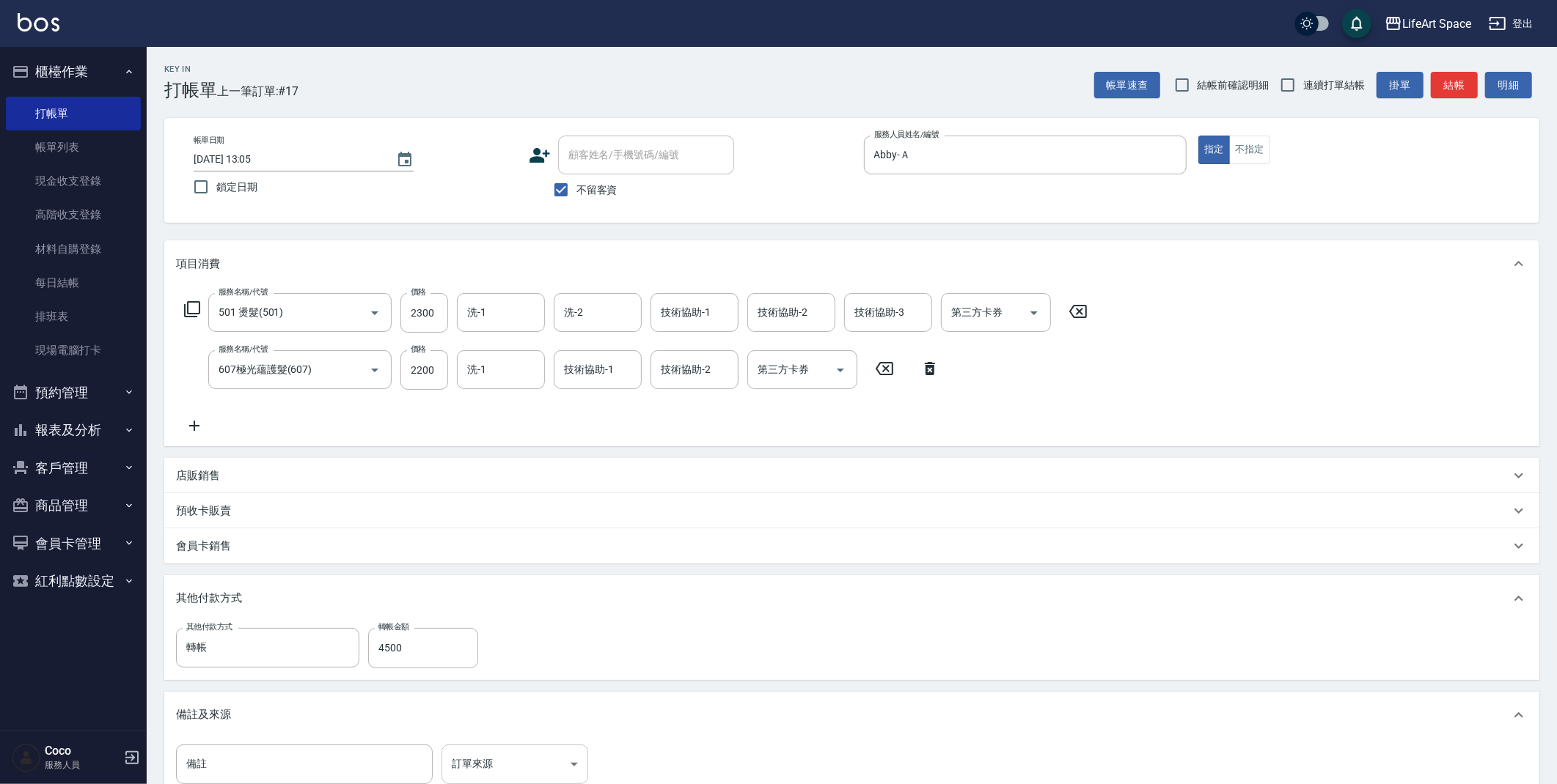
click at [501, 763] on body "LifeArt Space 登出 櫃檯作業 打帳單 帳單列表 現金收支登錄 高階收支登錄 材料自購登錄 每日結帳 排班表 現場電腦打卡 預約管理 預約管理 單…" at bounding box center [778, 486] width 1557 height 972
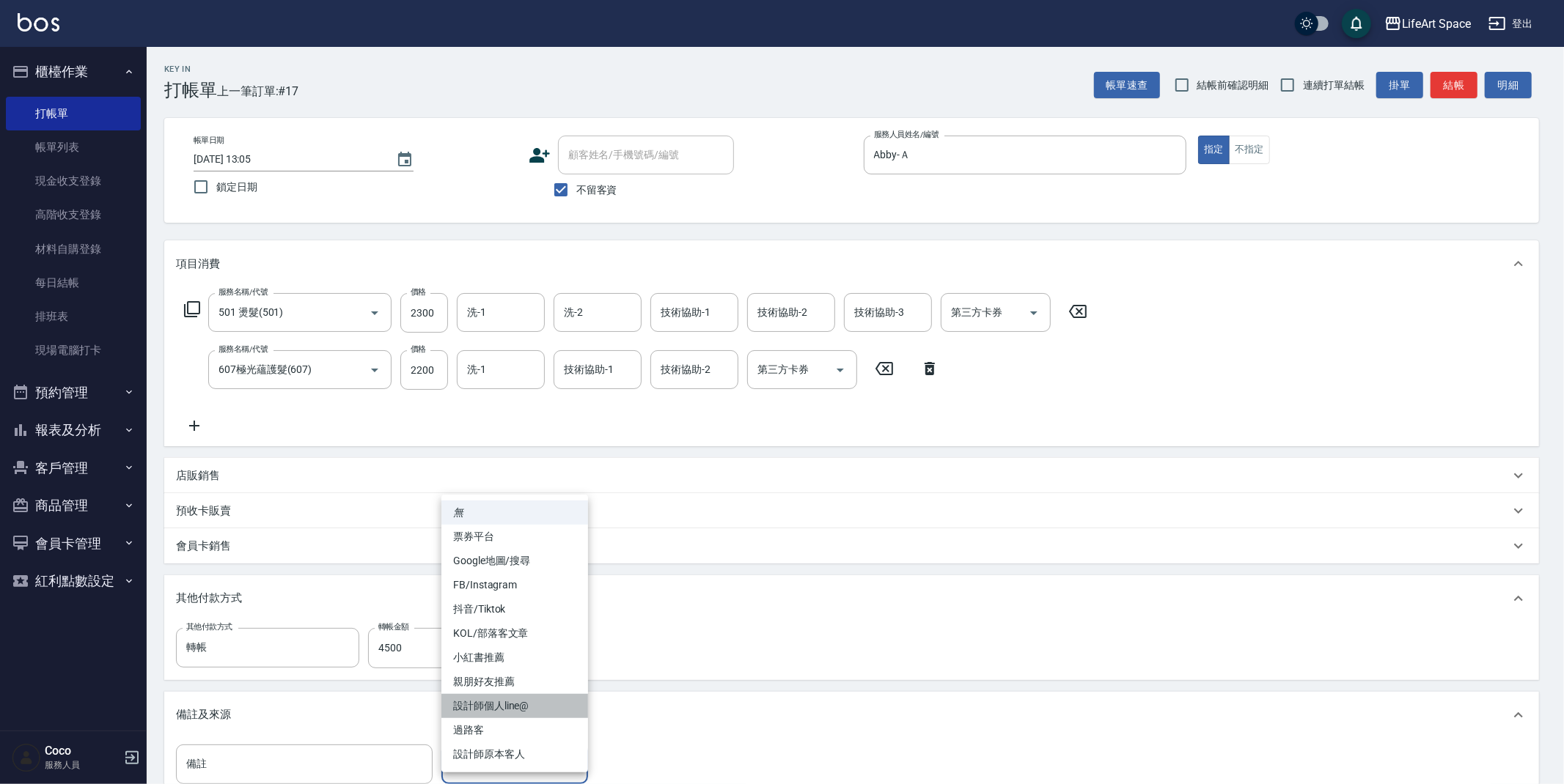
click at [511, 698] on li "設計師個人line@" at bounding box center [514, 706] width 146 height 24
type input "設計師個人line@"
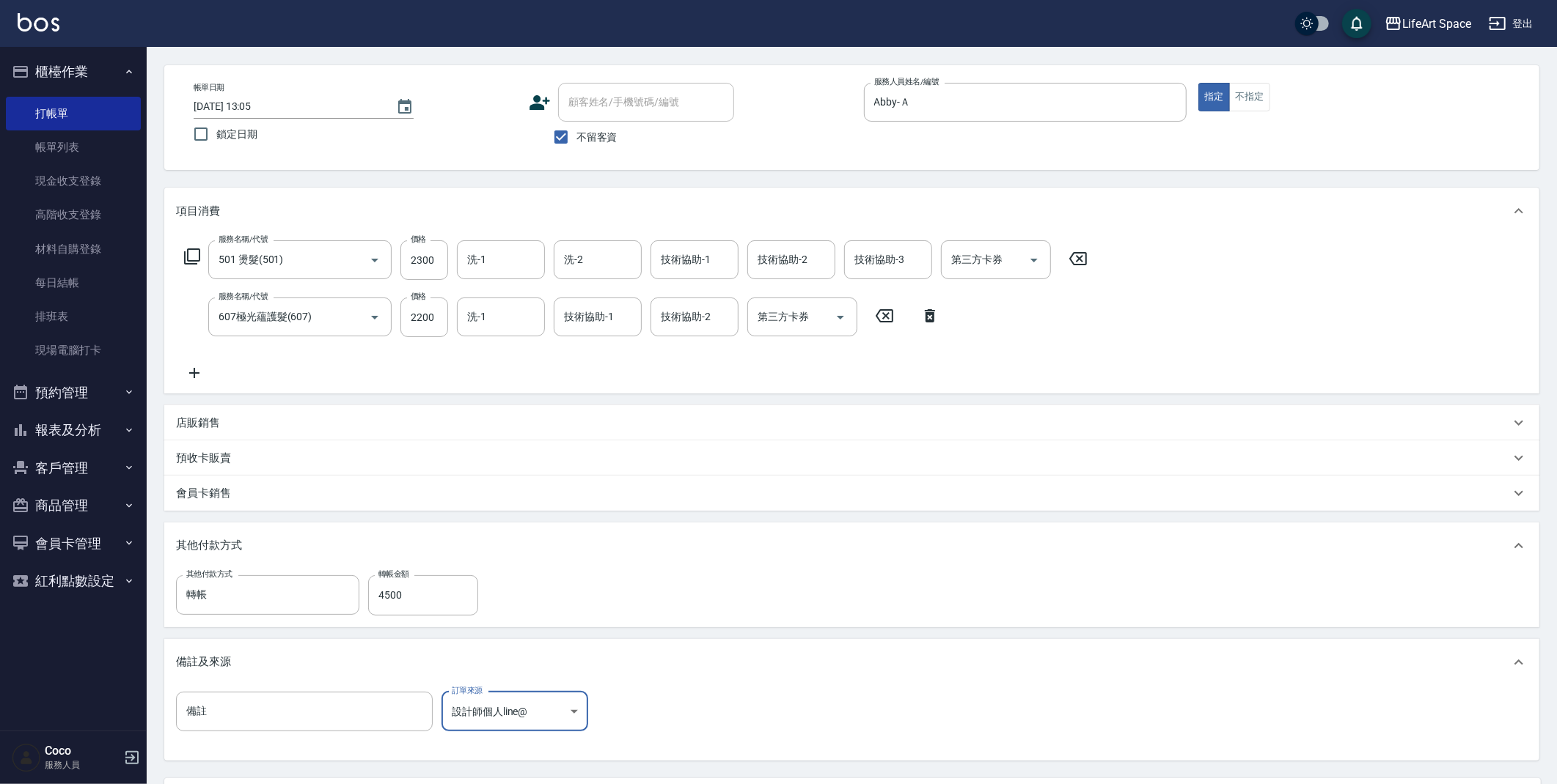
scroll to position [193, 0]
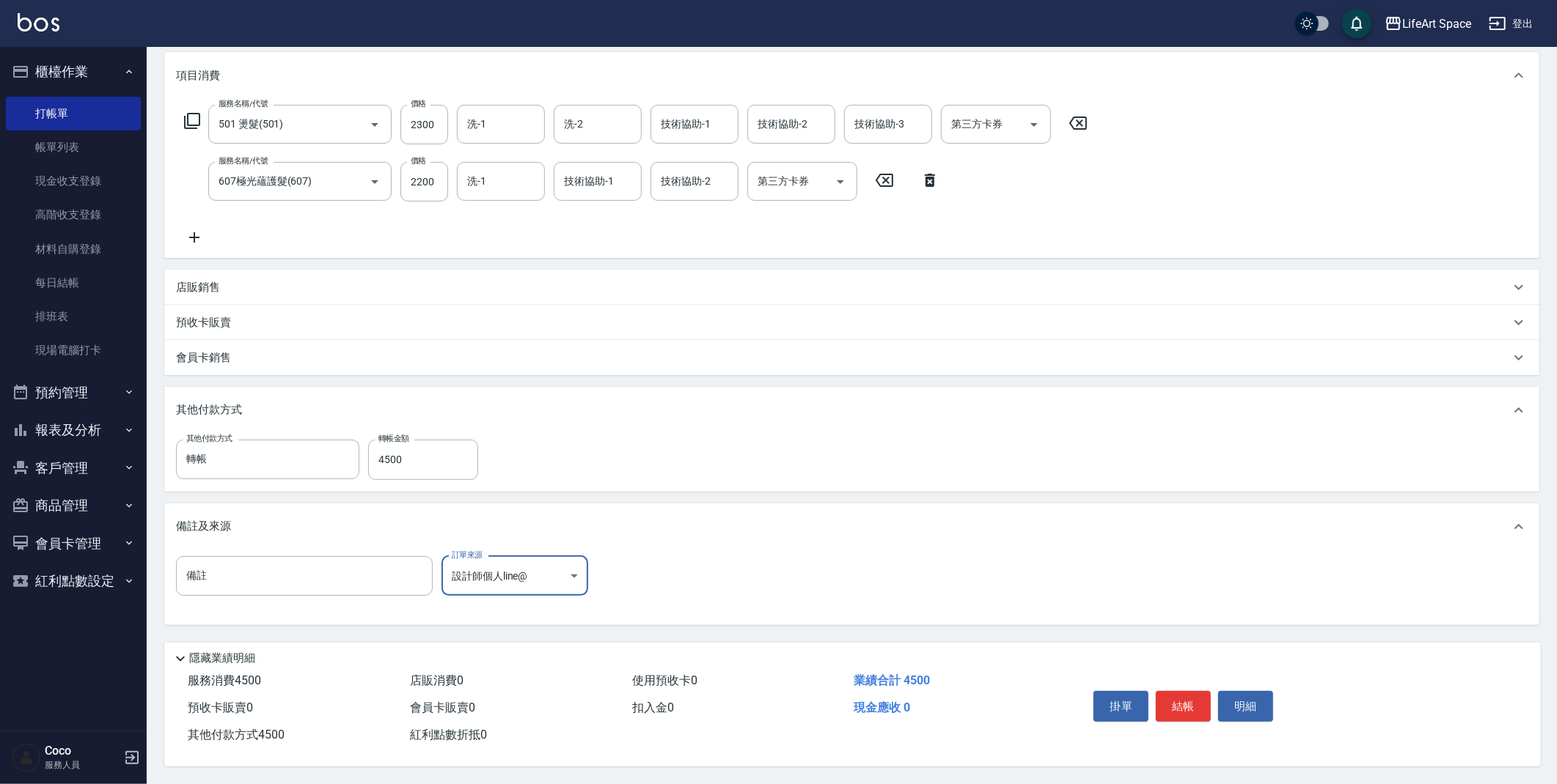
click at [1189, 699] on button "結帳" at bounding box center [1183, 706] width 55 height 31
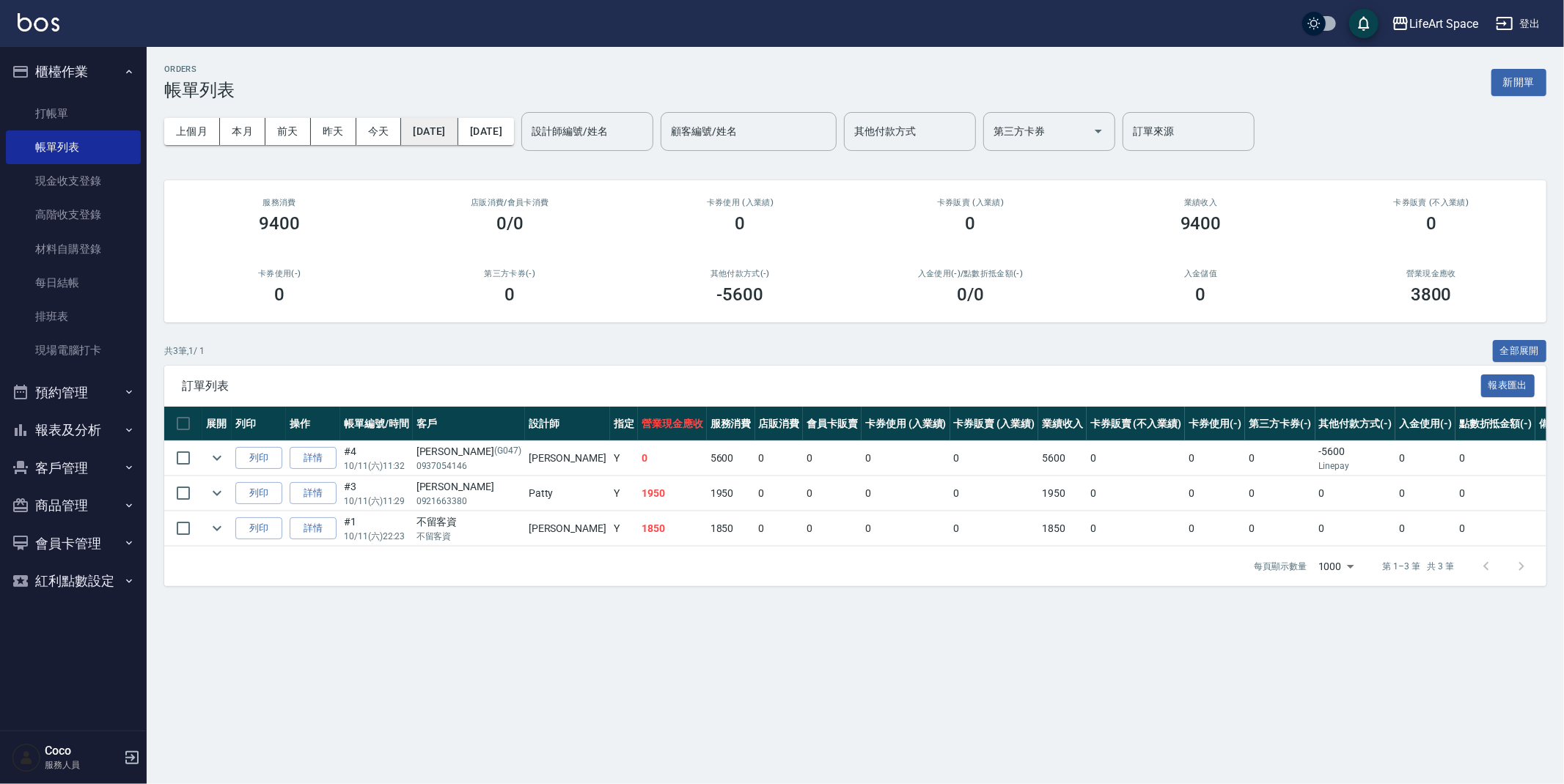
click at [455, 125] on button "[DATE]" at bounding box center [429, 132] width 56 height 27
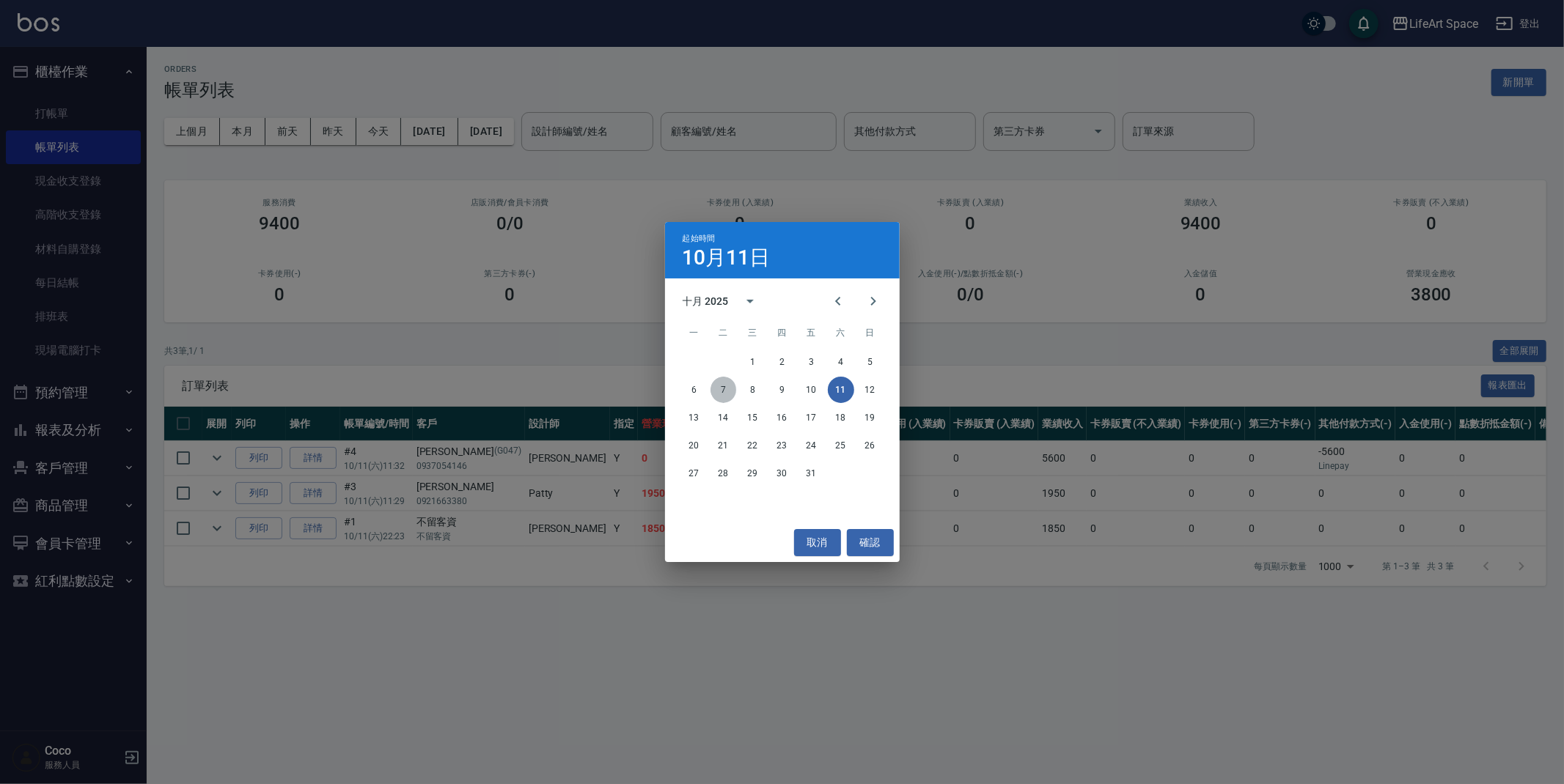
click at [728, 384] on button "7" at bounding box center [724, 390] width 27 height 27
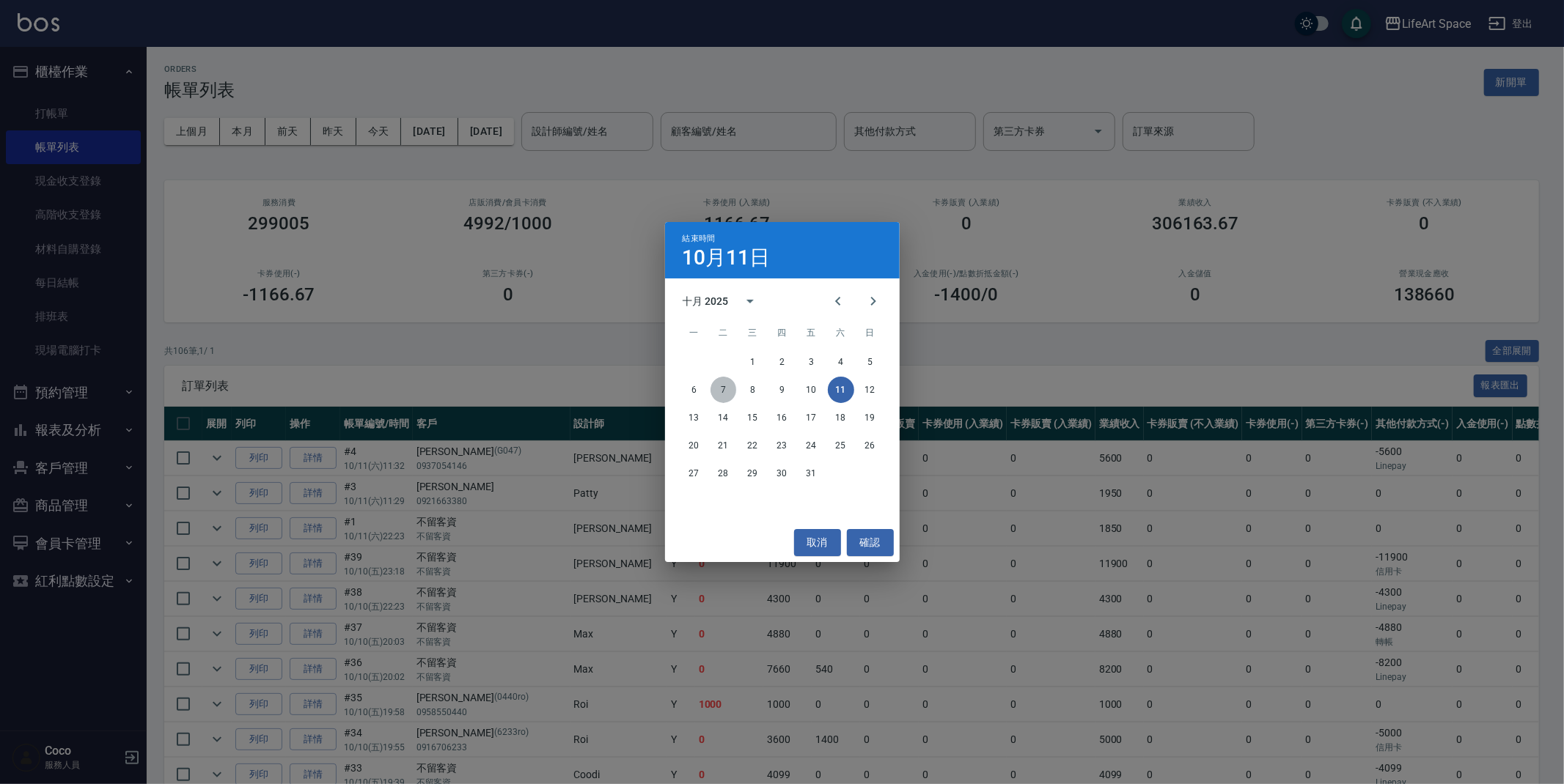
click at [718, 390] on button "7" at bounding box center [724, 390] width 27 height 27
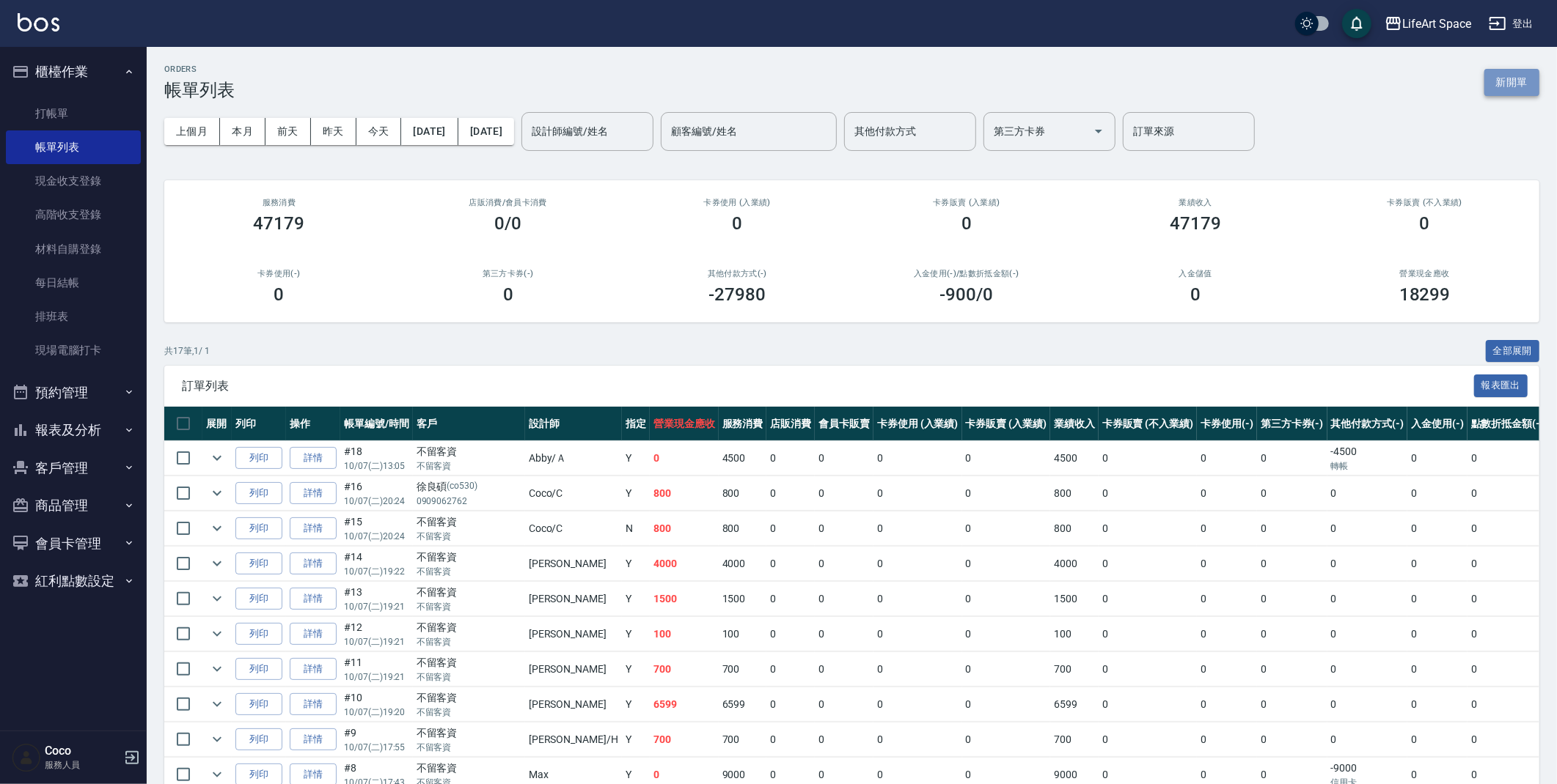
click at [1499, 89] on button "新開單" at bounding box center [1512, 82] width 55 height 27
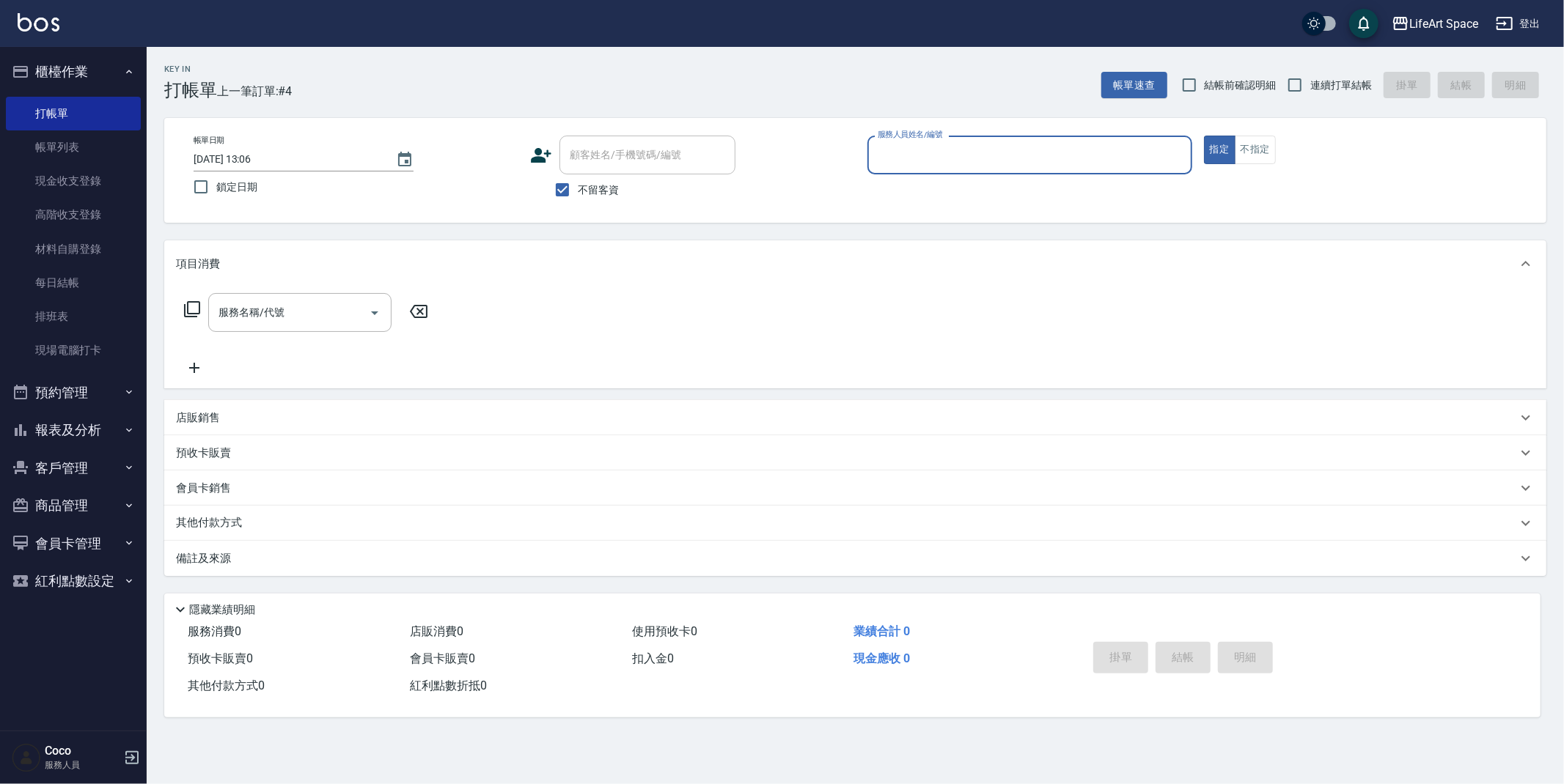
click at [1029, 169] on div "服務人員姓名/編號" at bounding box center [1029, 155] width 324 height 39
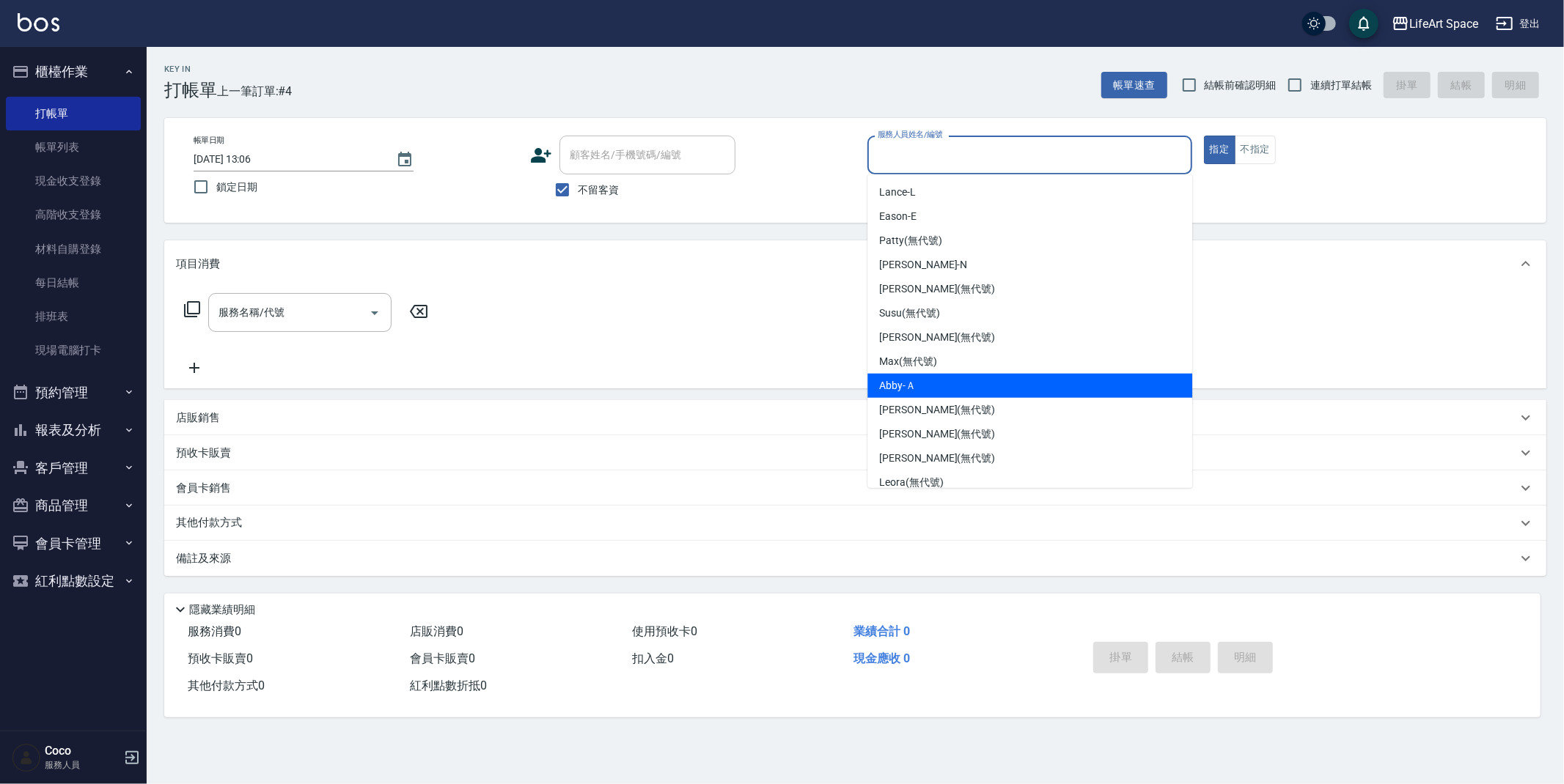
click at [928, 377] on div "Abby -Ａ" at bounding box center [1029, 386] width 324 height 24
type input "Abby-Ａ"
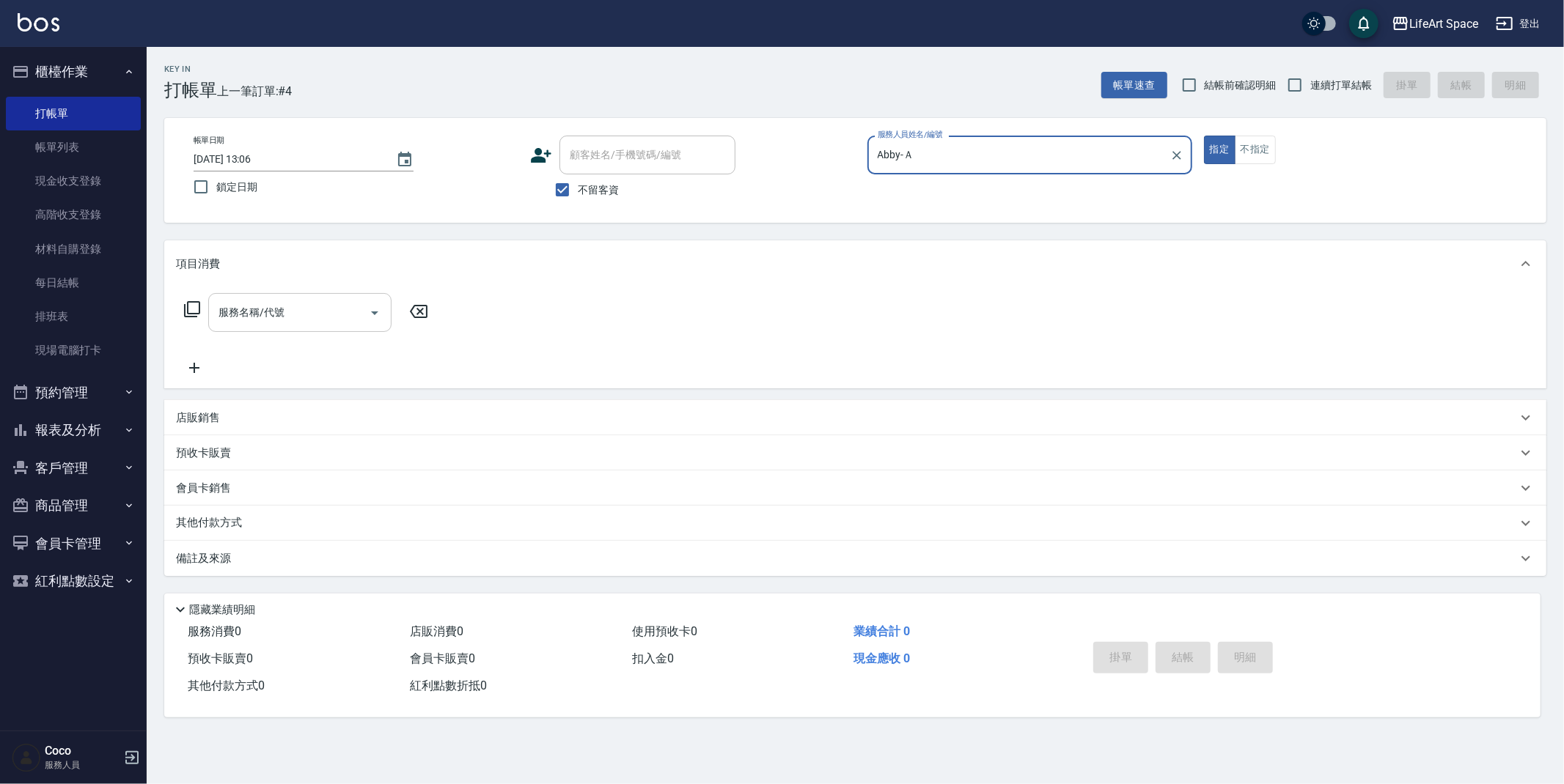
click at [322, 317] on input "服務名稱/代號" at bounding box center [289, 313] width 148 height 26
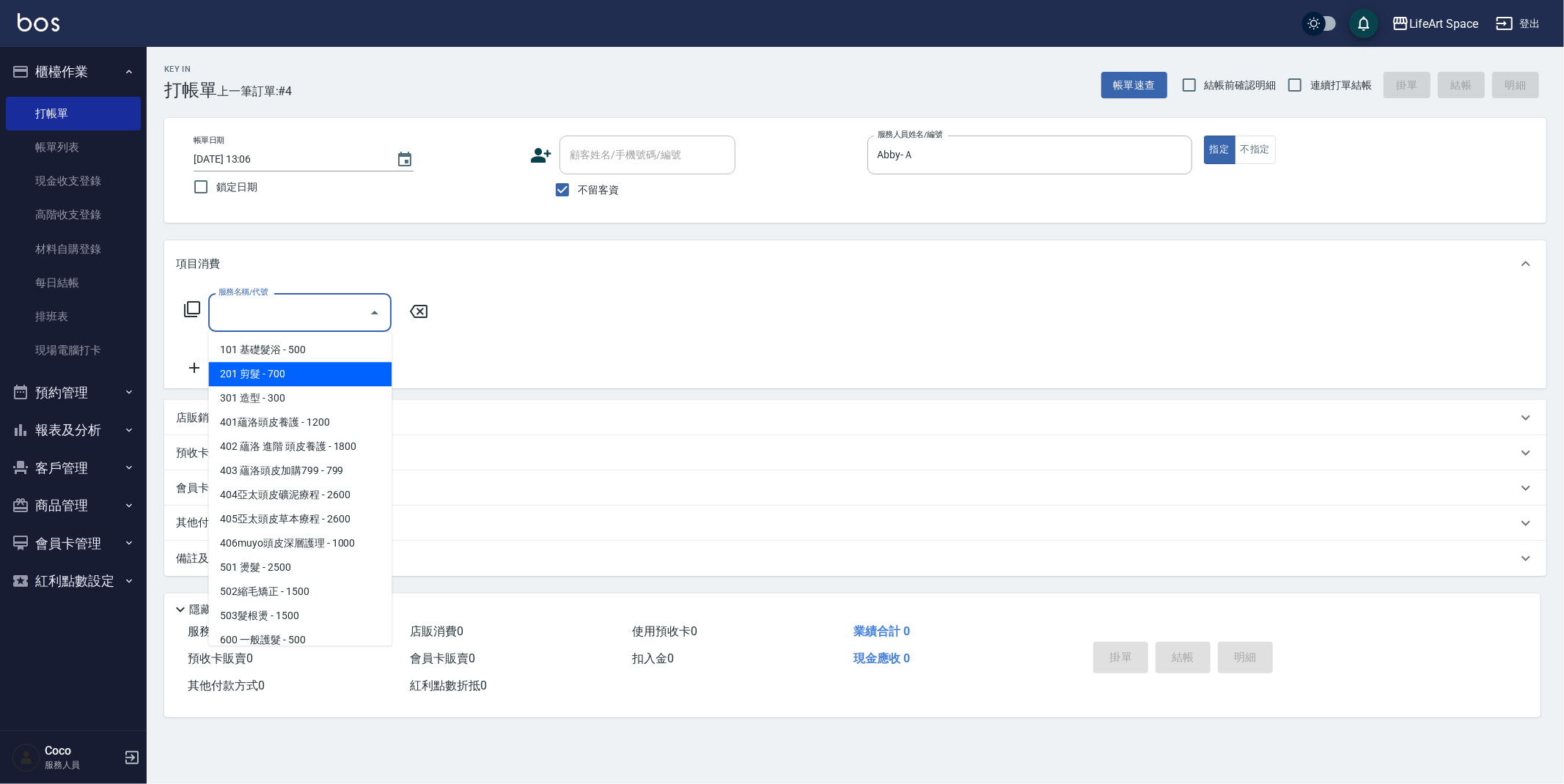
click at [318, 375] on span "201 剪髮 - 700" at bounding box center [300, 374] width 183 height 24
type input "201 剪髮(201)"
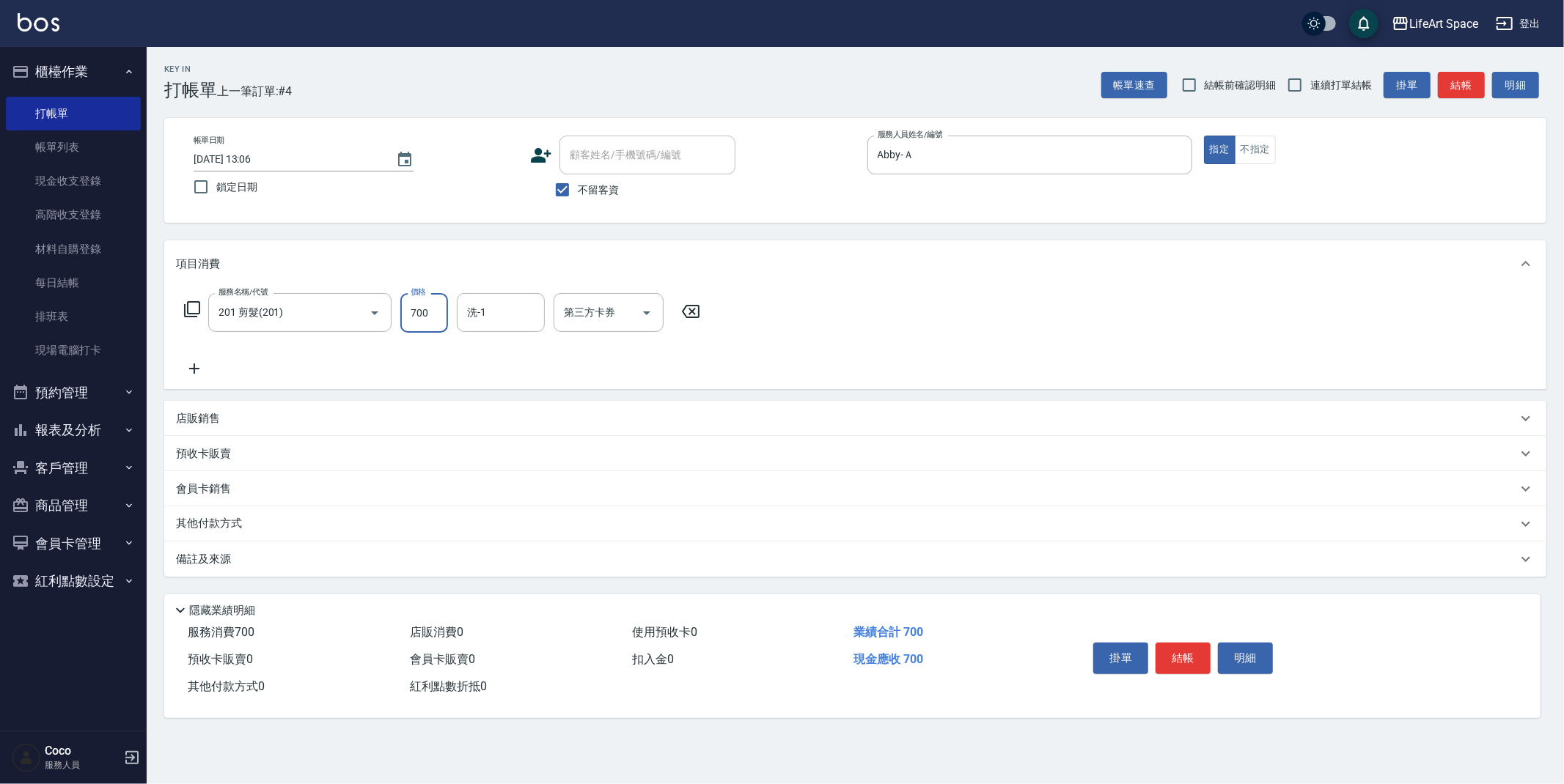
click at [441, 323] on input "700" at bounding box center [424, 313] width 47 height 40
type input "800"
click at [1248, 148] on button "不指定" at bounding box center [1255, 150] width 41 height 29
click at [273, 567] on div "備註及來源" at bounding box center [855, 559] width 1382 height 35
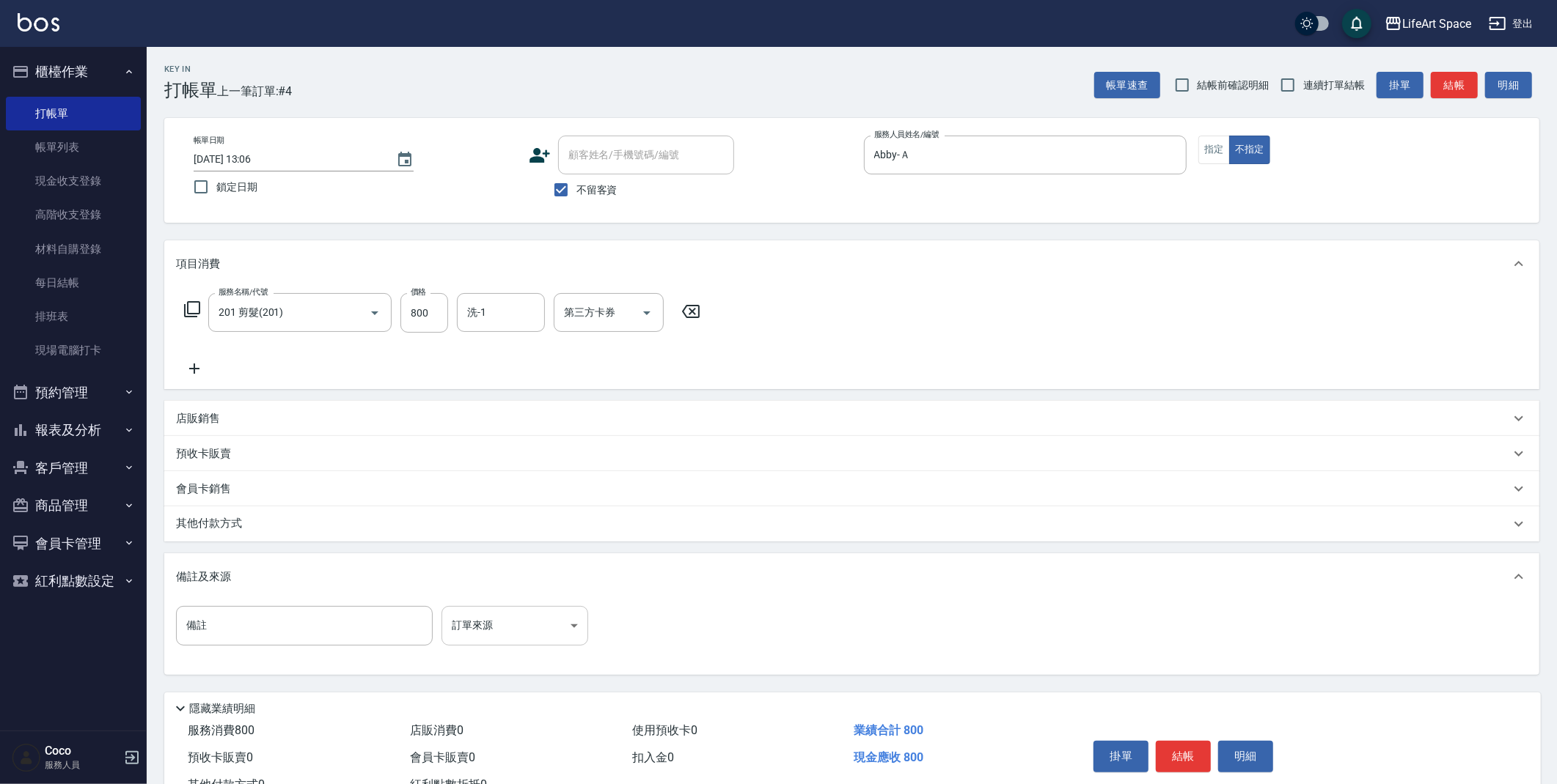
click at [483, 610] on body "LifeArt Space 登出 櫃檯作業 打帳單 帳單列表 現金收支登錄 高階收支登錄 材料自購登錄 每日結帳 排班表 現場電腦打卡 預約管理 預約管理 單…" at bounding box center [778, 417] width 1557 height 834
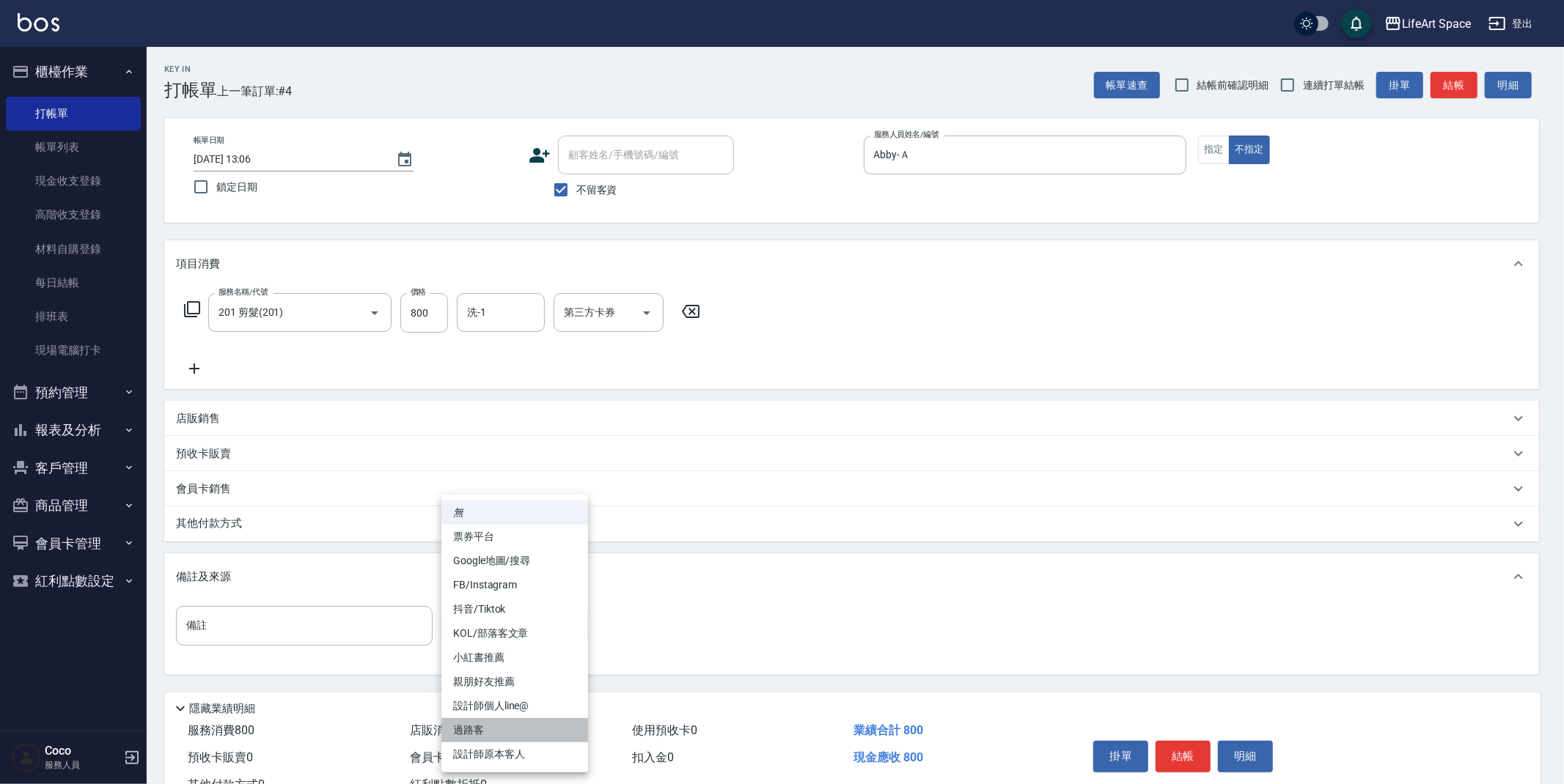
click at [493, 724] on li "過路客" at bounding box center [514, 730] width 146 height 24
type input "過路客"
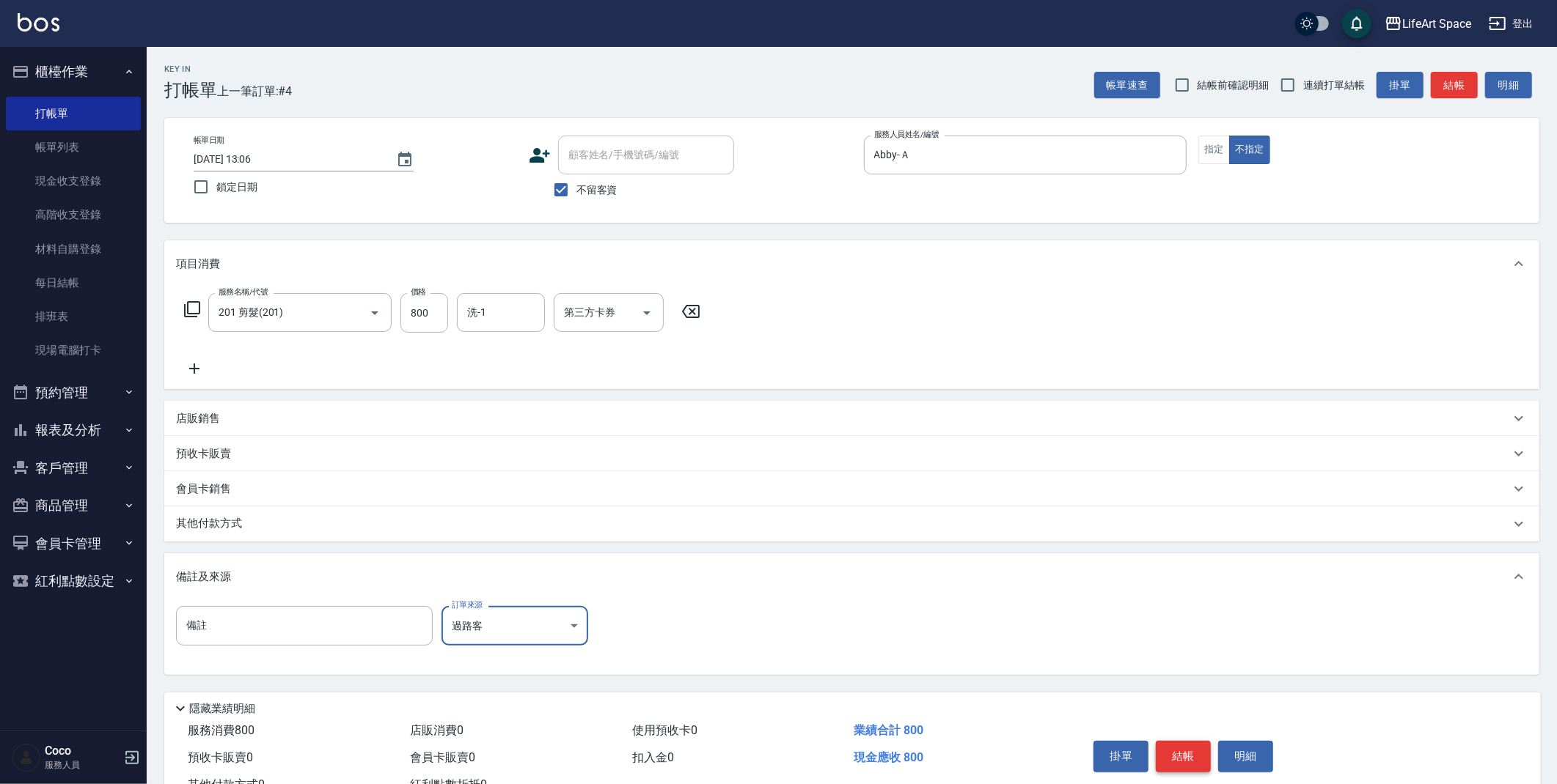
click at [1167, 754] on button "結帳" at bounding box center [1183, 757] width 55 height 31
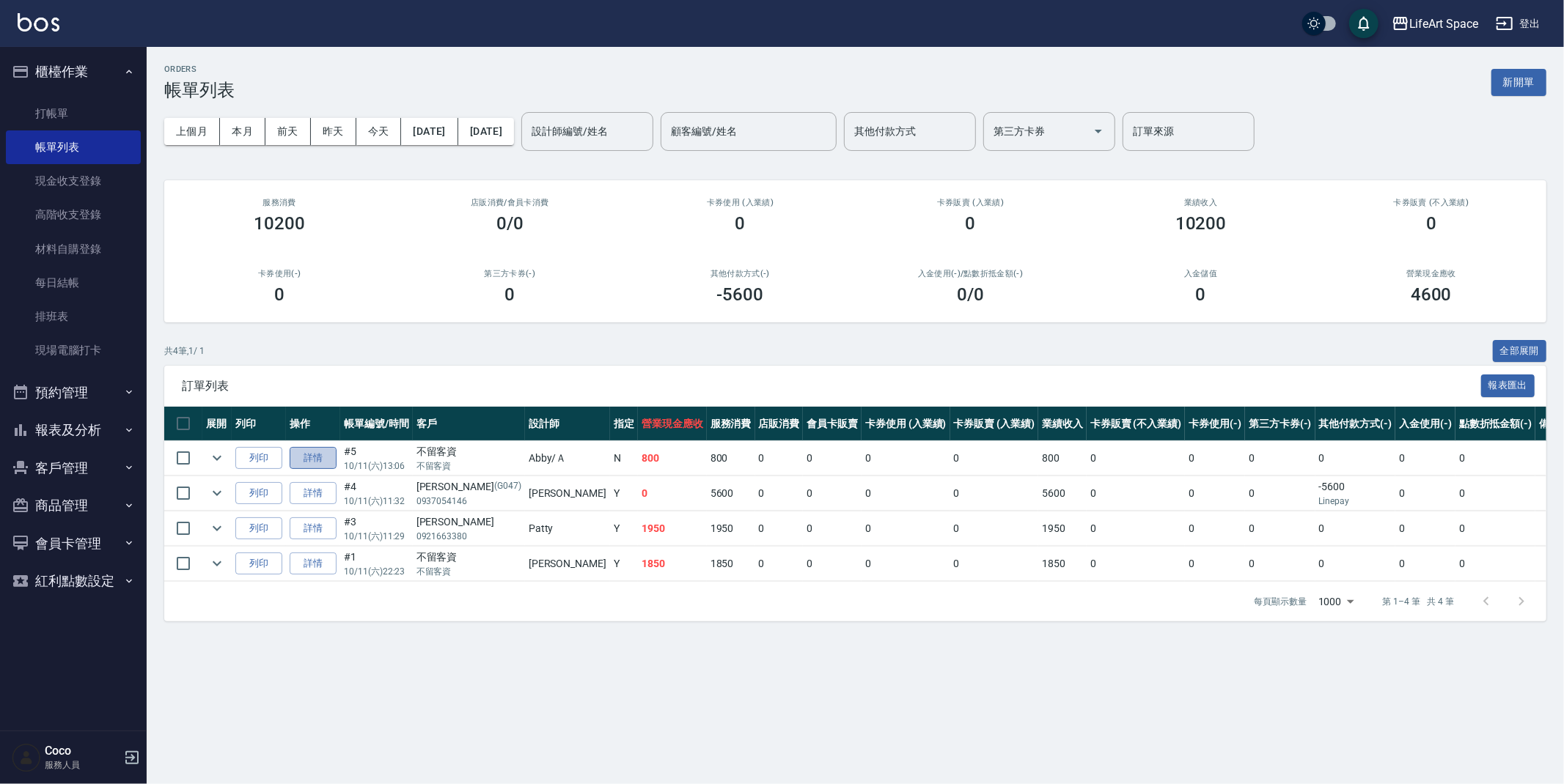
click at [310, 460] on link "詳情" at bounding box center [313, 458] width 47 height 23
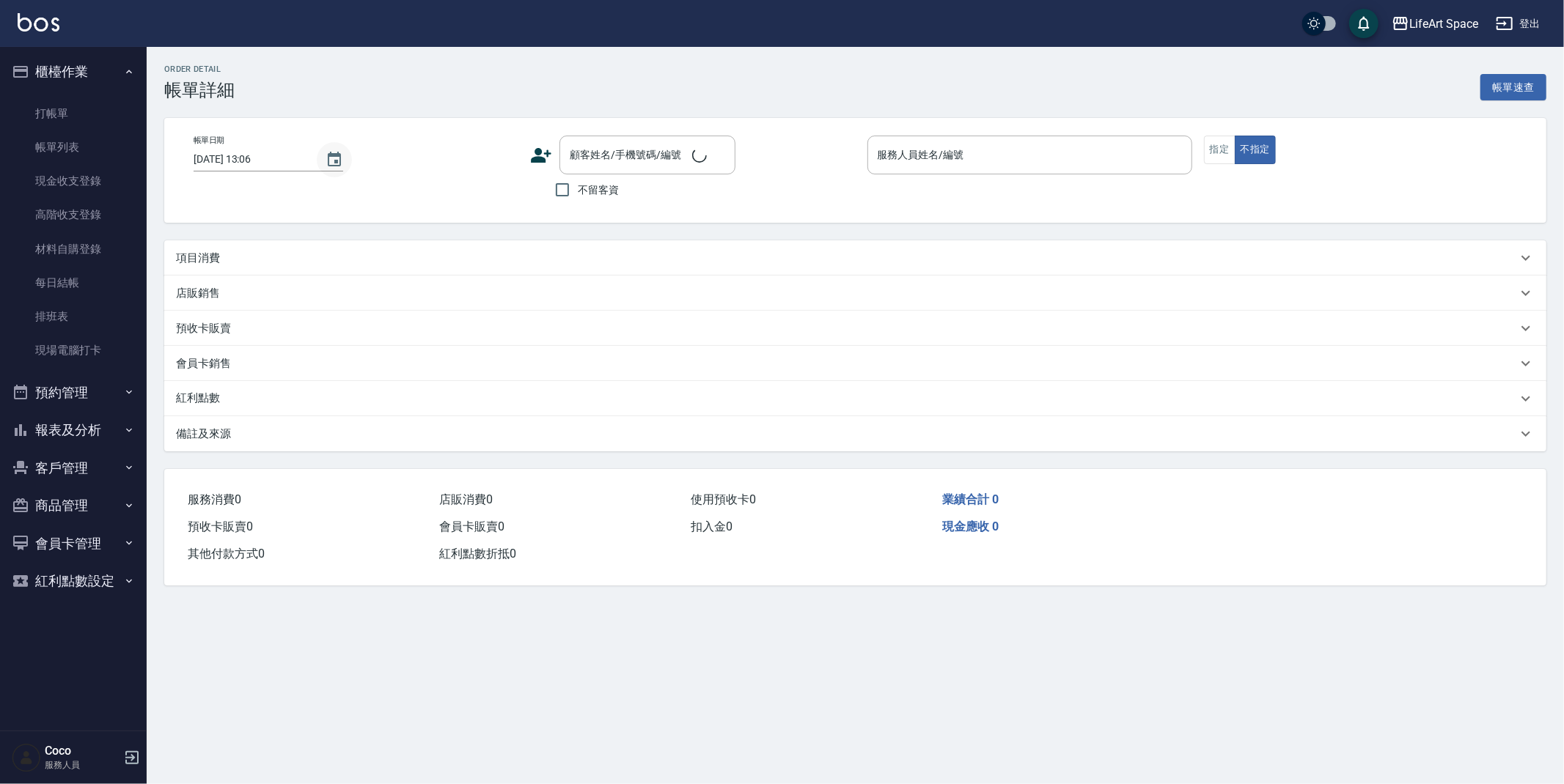
click at [319, 163] on button "Choose date, selected date is 2025-10-11" at bounding box center [335, 160] width 35 height 35
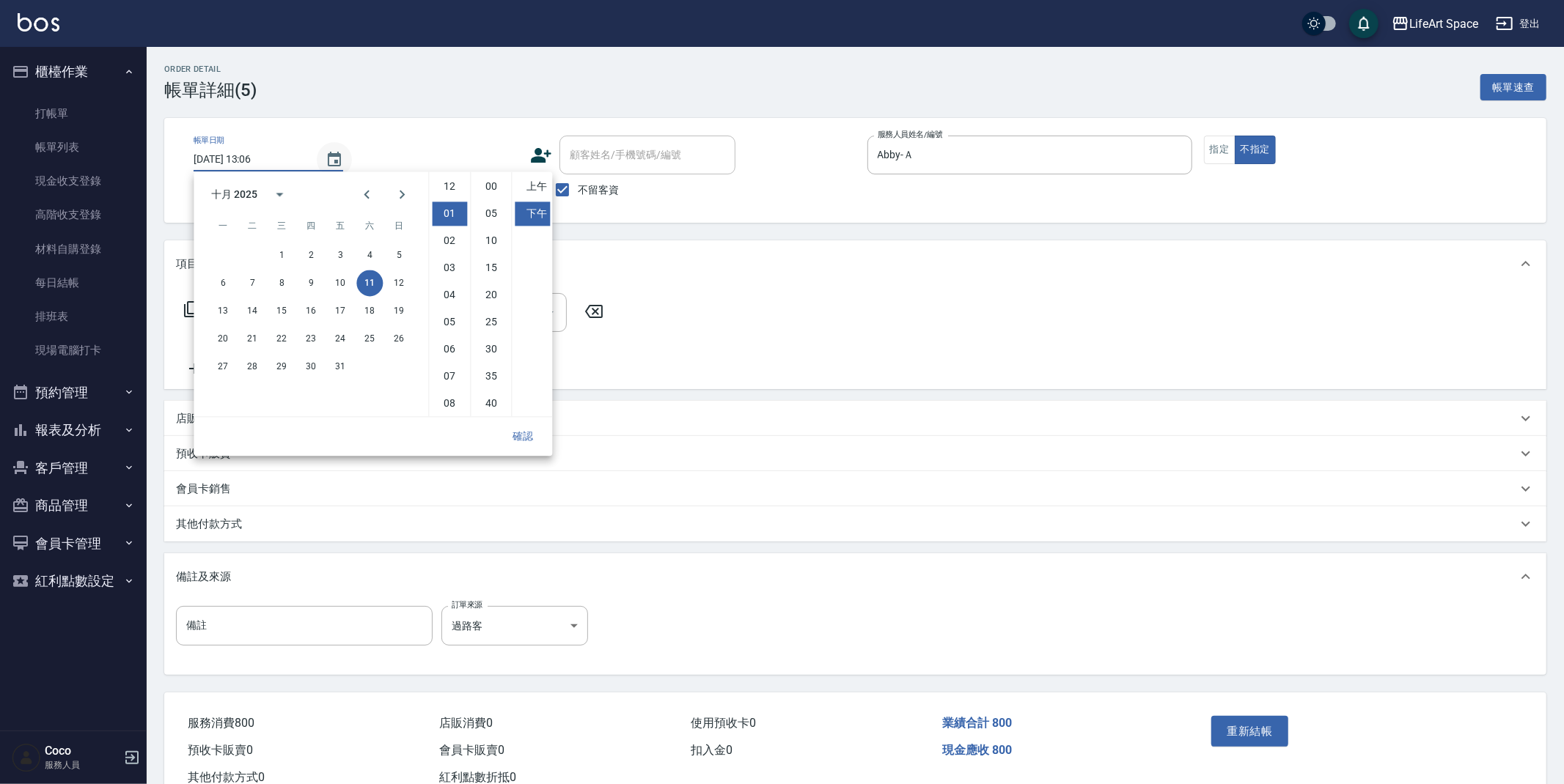
checkbox input "true"
type input "Abby-Ａ"
type input "過路客"
type input "201 剪髮(201)"
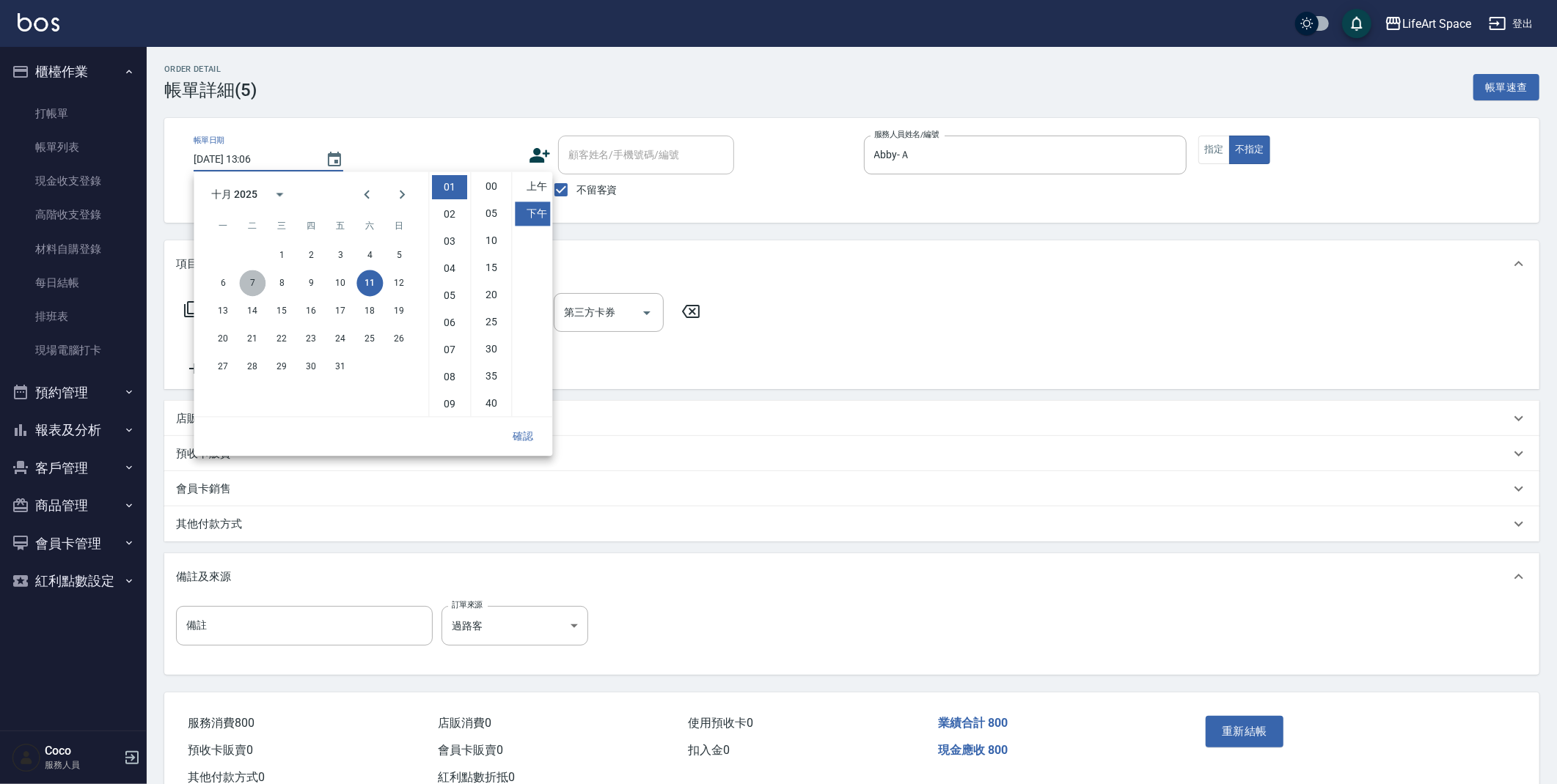
click at [254, 276] on button "7" at bounding box center [252, 283] width 27 height 27
type input "2025/10/07 13:06"
click at [531, 443] on button "確認" at bounding box center [523, 436] width 47 height 27
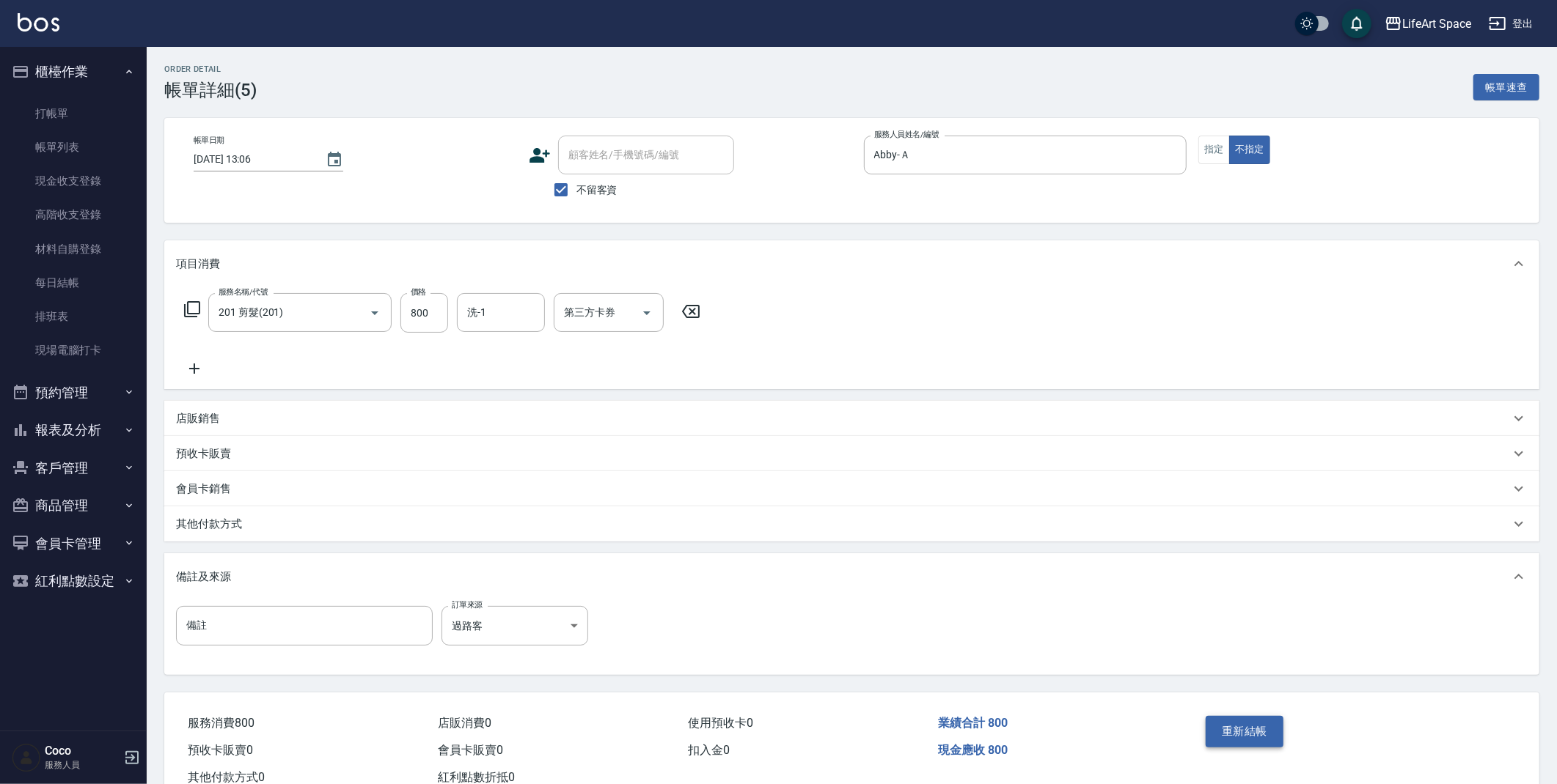
click at [1280, 723] on button "重新結帳" at bounding box center [1244, 732] width 78 height 31
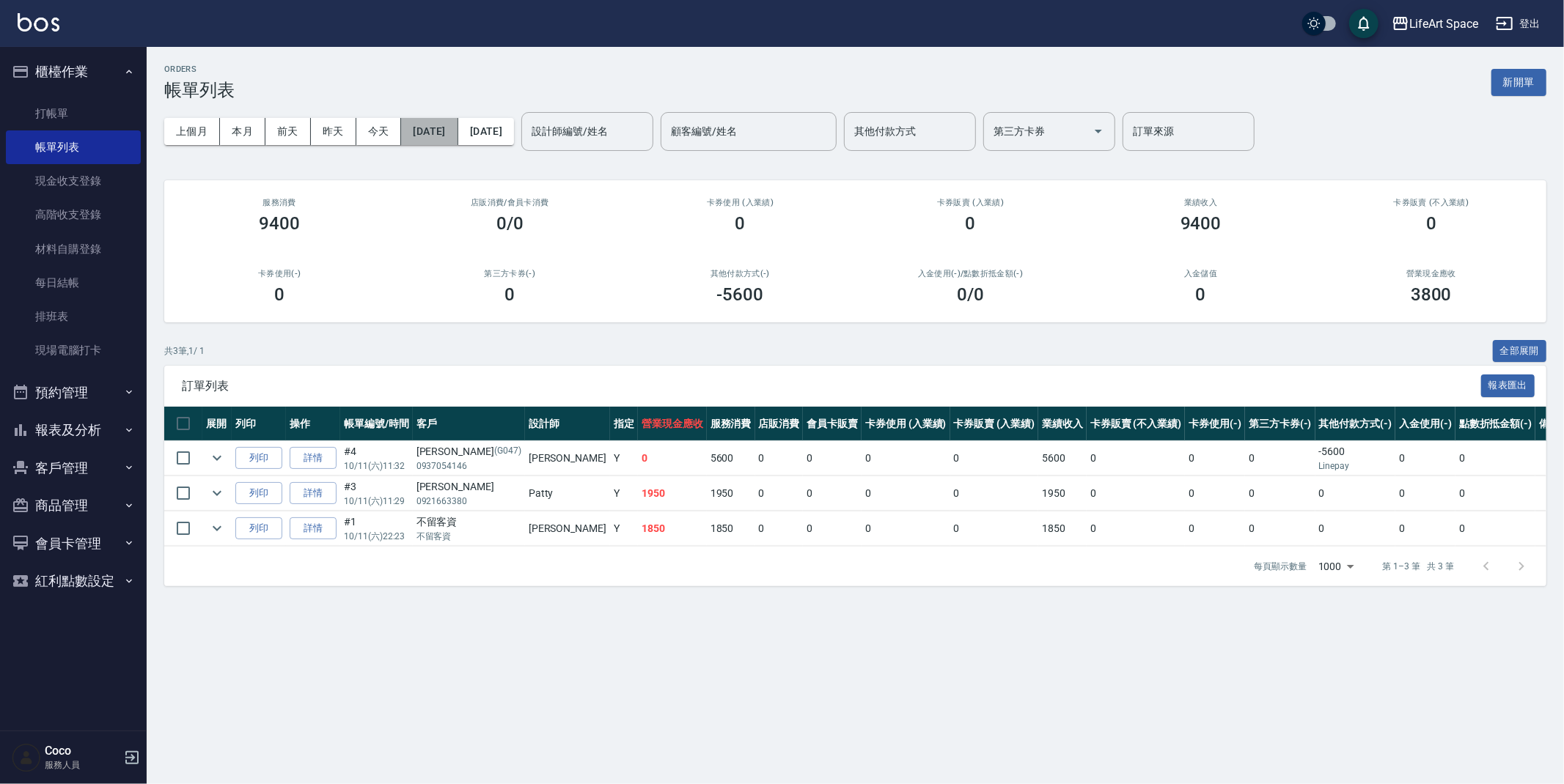
click at [458, 124] on button "[DATE]" at bounding box center [429, 132] width 56 height 27
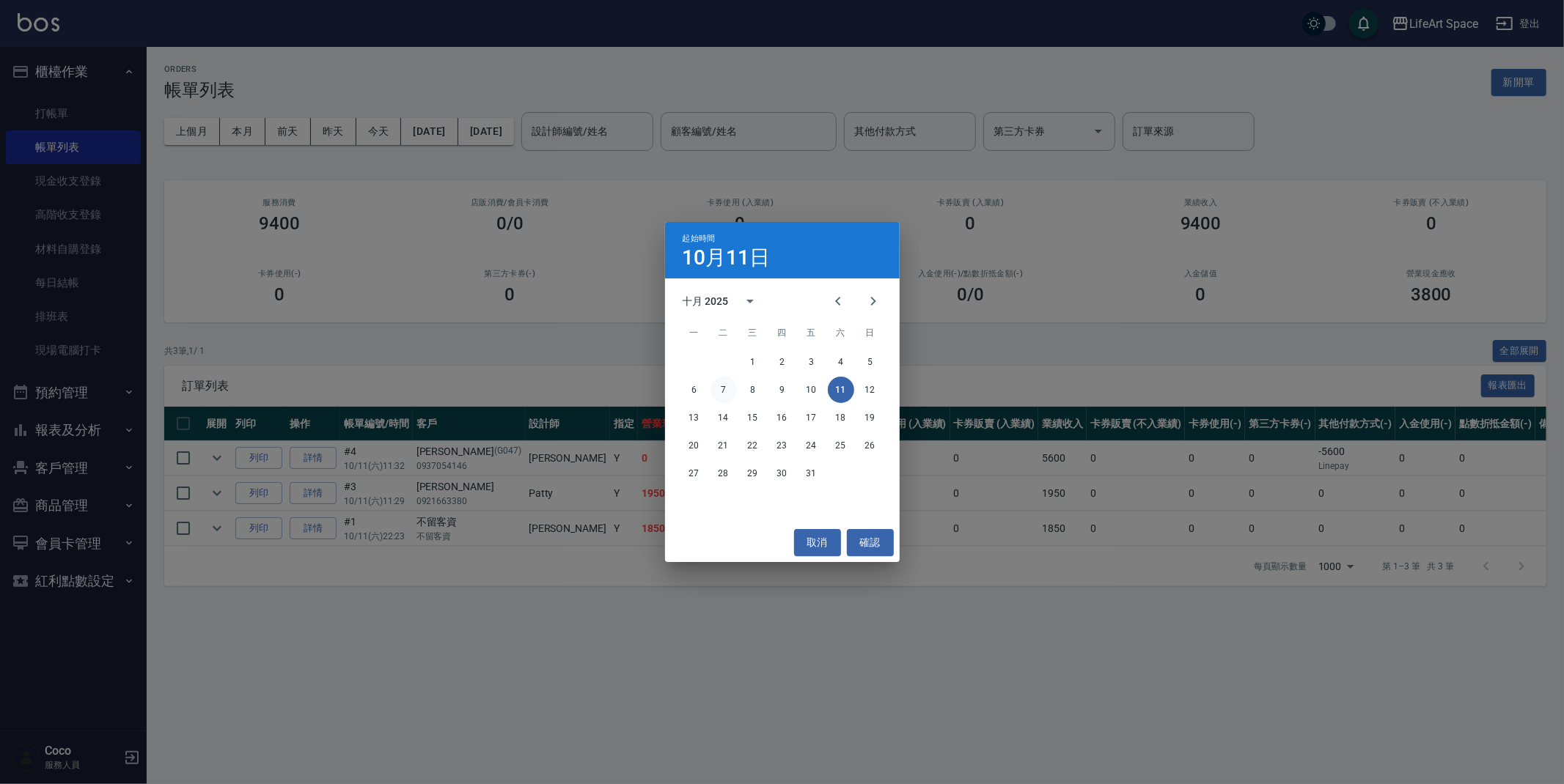
click at [731, 390] on button "7" at bounding box center [724, 390] width 27 height 27
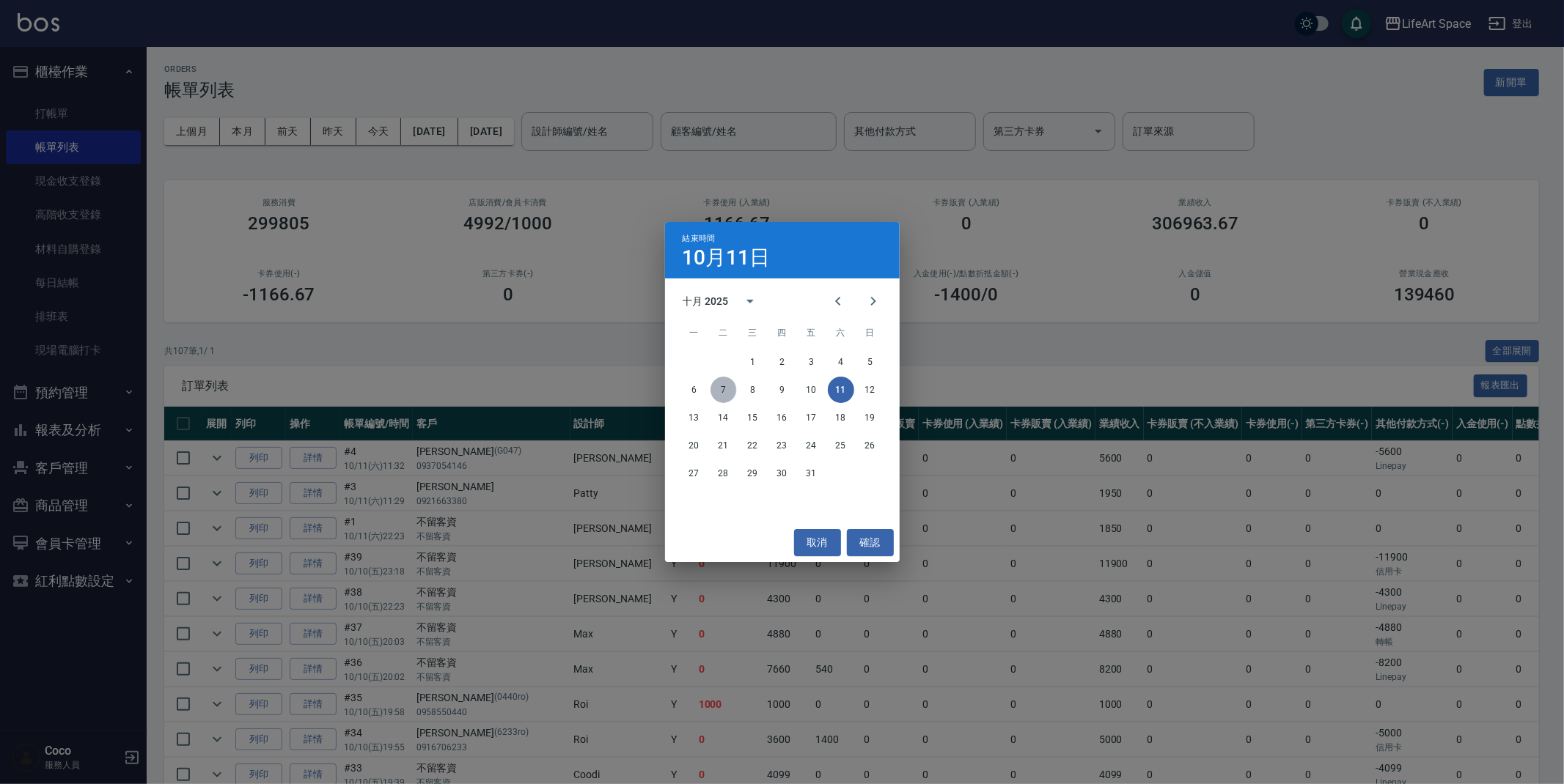
click at [726, 394] on button "7" at bounding box center [724, 390] width 27 height 27
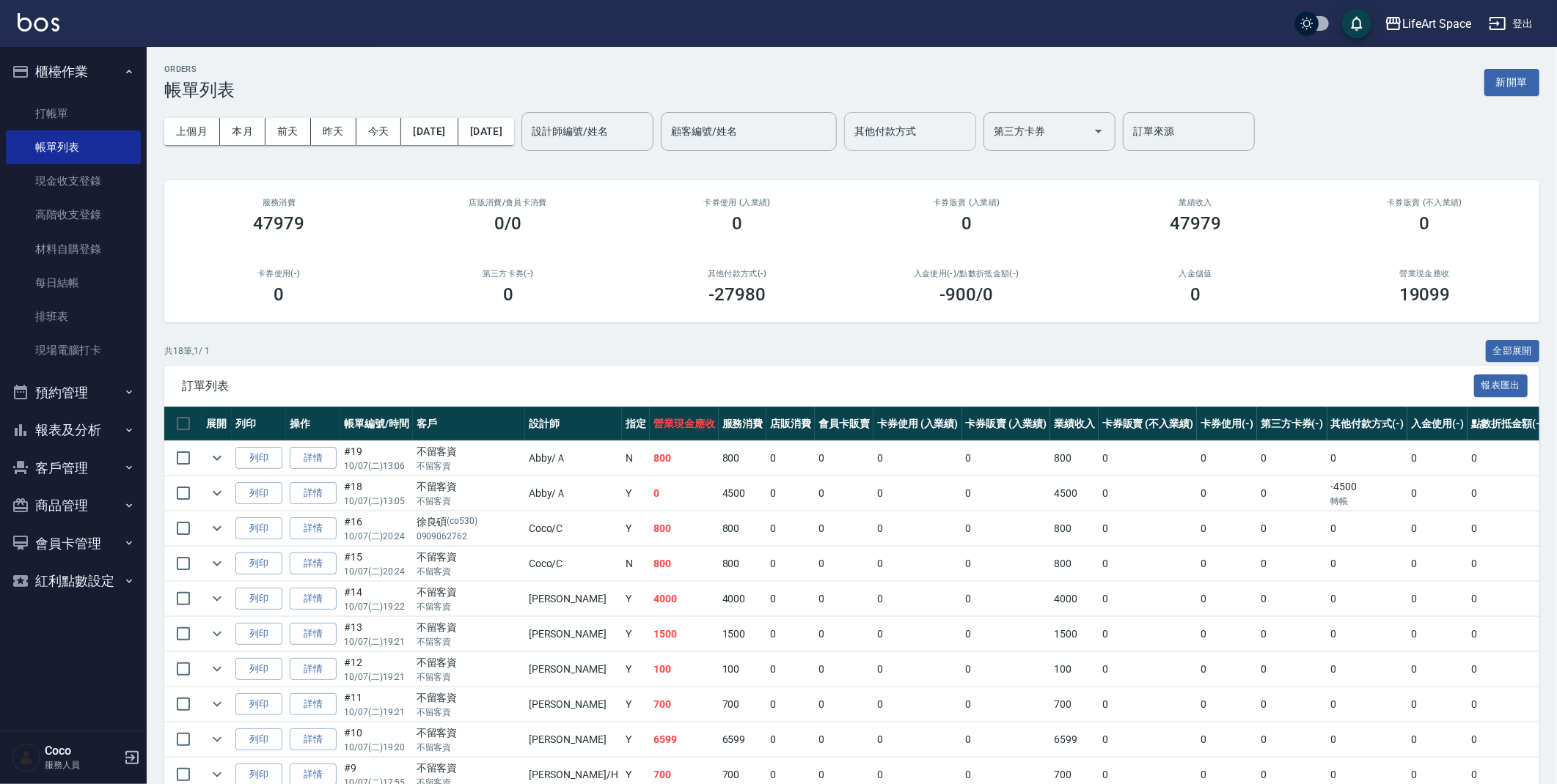
click at [974, 148] on div "其他付款方式" at bounding box center [910, 132] width 132 height 39
click at [960, 168] on span "轉帳" at bounding box center [960, 168] width 132 height 24
type input "轉帳"
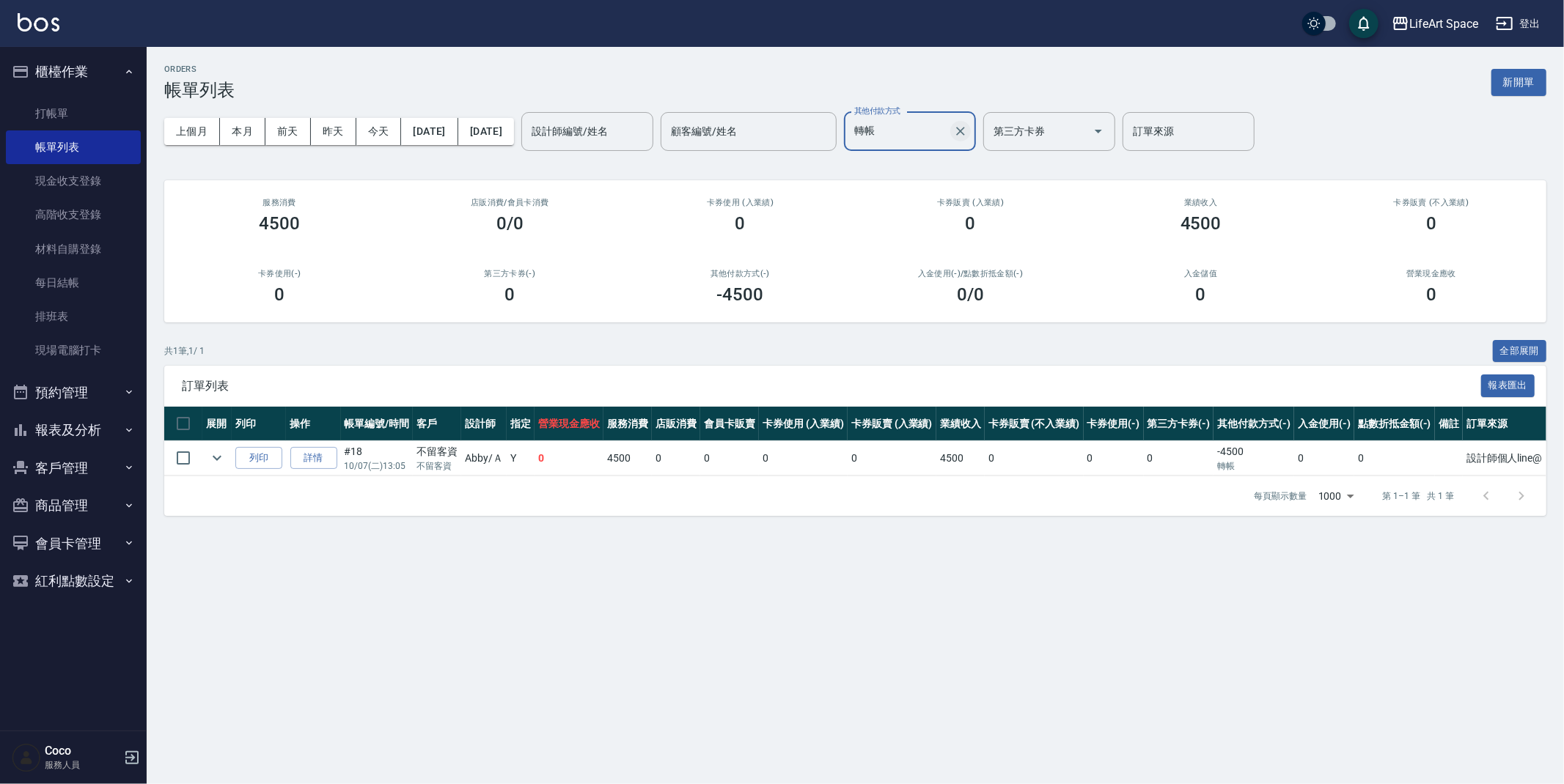
click at [968, 133] on icon "Clear" at bounding box center [961, 132] width 15 height 15
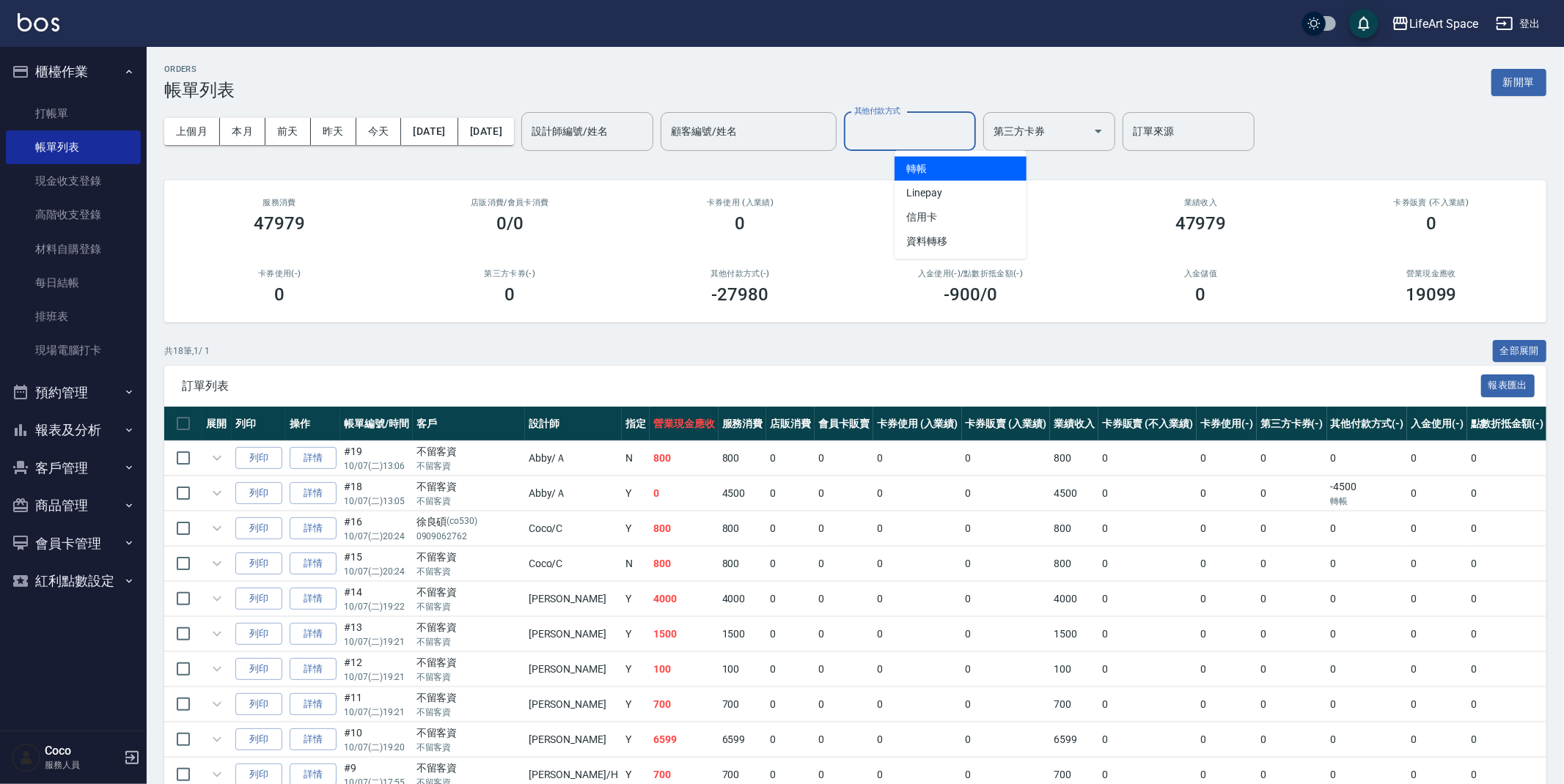
click at [955, 126] on input "其他付款方式" at bounding box center [910, 132] width 119 height 26
click at [946, 182] on span "Linepay" at bounding box center [960, 193] width 132 height 24
type input "Linepay"
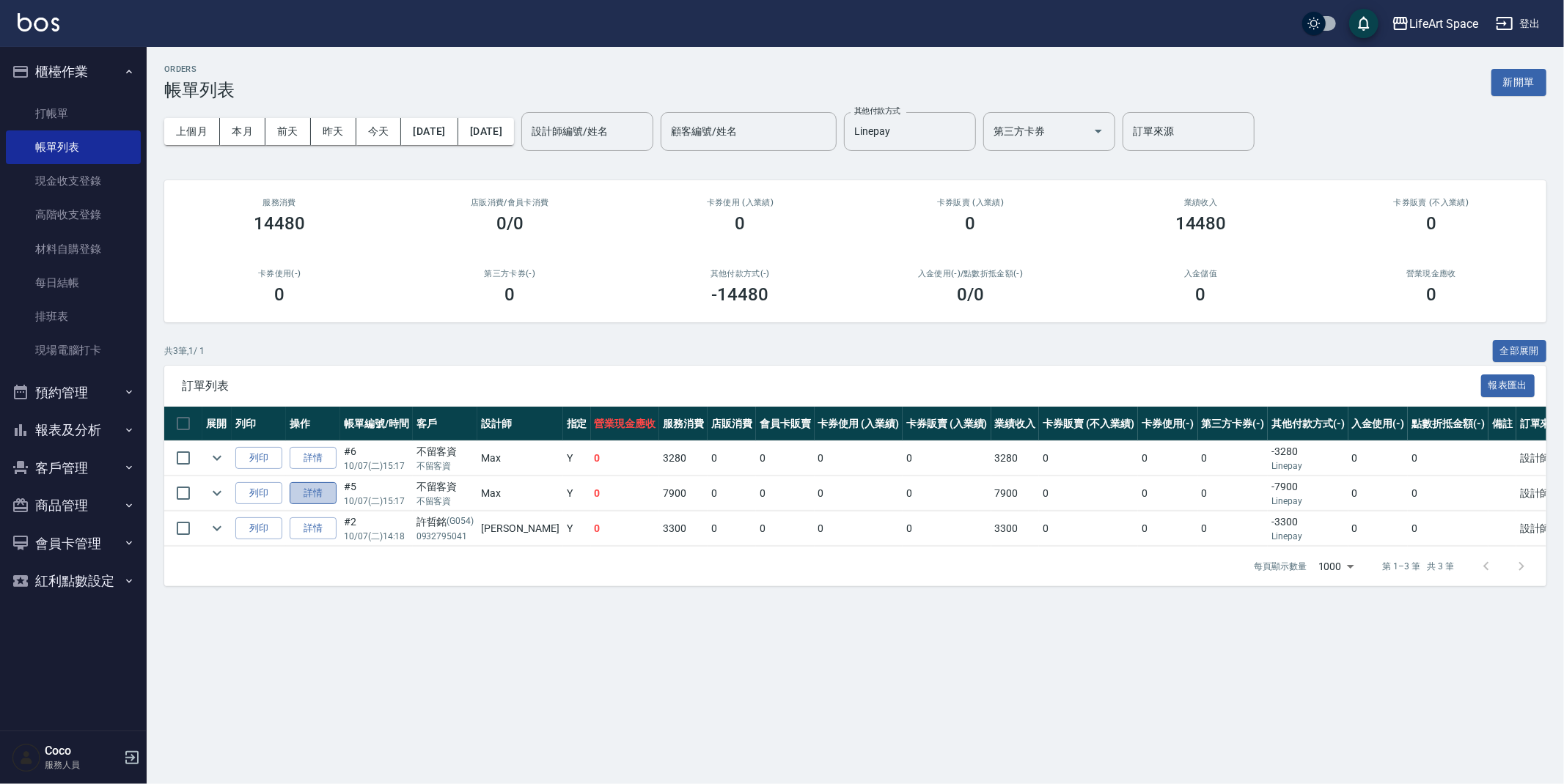
click at [322, 494] on link "詳情" at bounding box center [313, 494] width 47 height 23
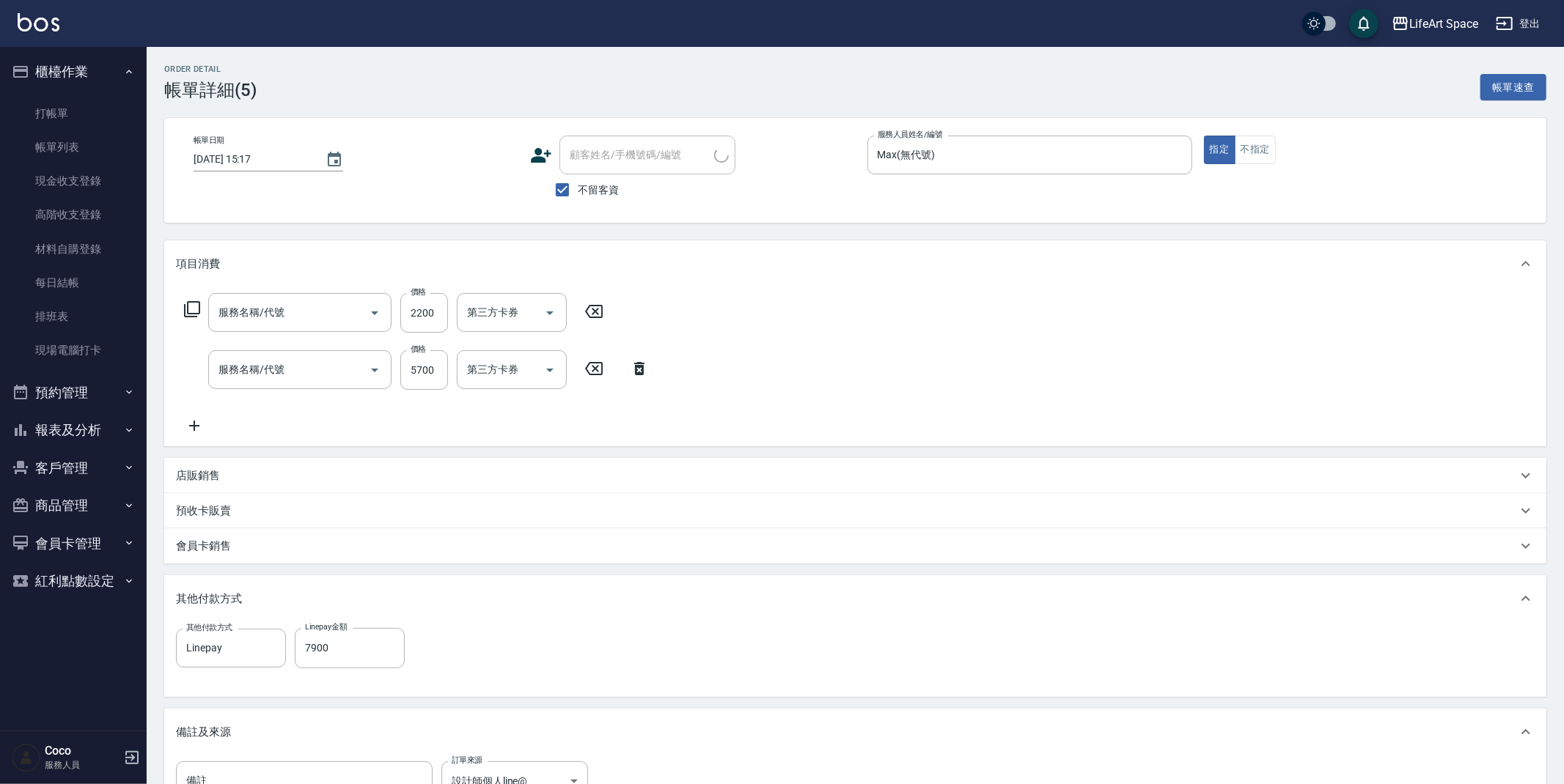
type input "2025/10/07 15:17"
checkbox input "true"
type input "Max(無代號)"
type input "設計師個人line@"
type input "607極光蘊護髮(607)"
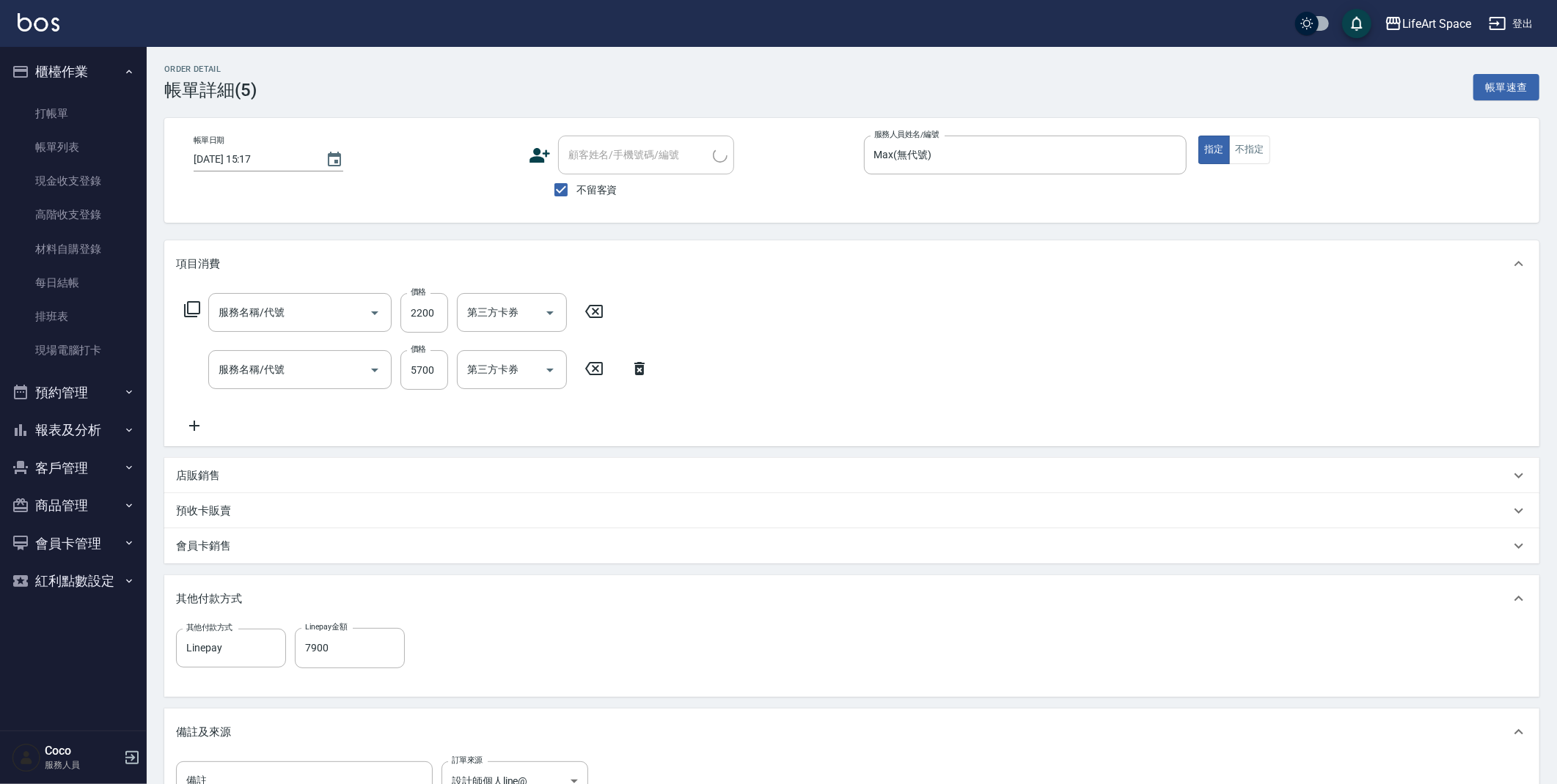
type input "701 染髮(701)"
click at [262, 643] on button "Clear" at bounding box center [271, 648] width 21 height 21
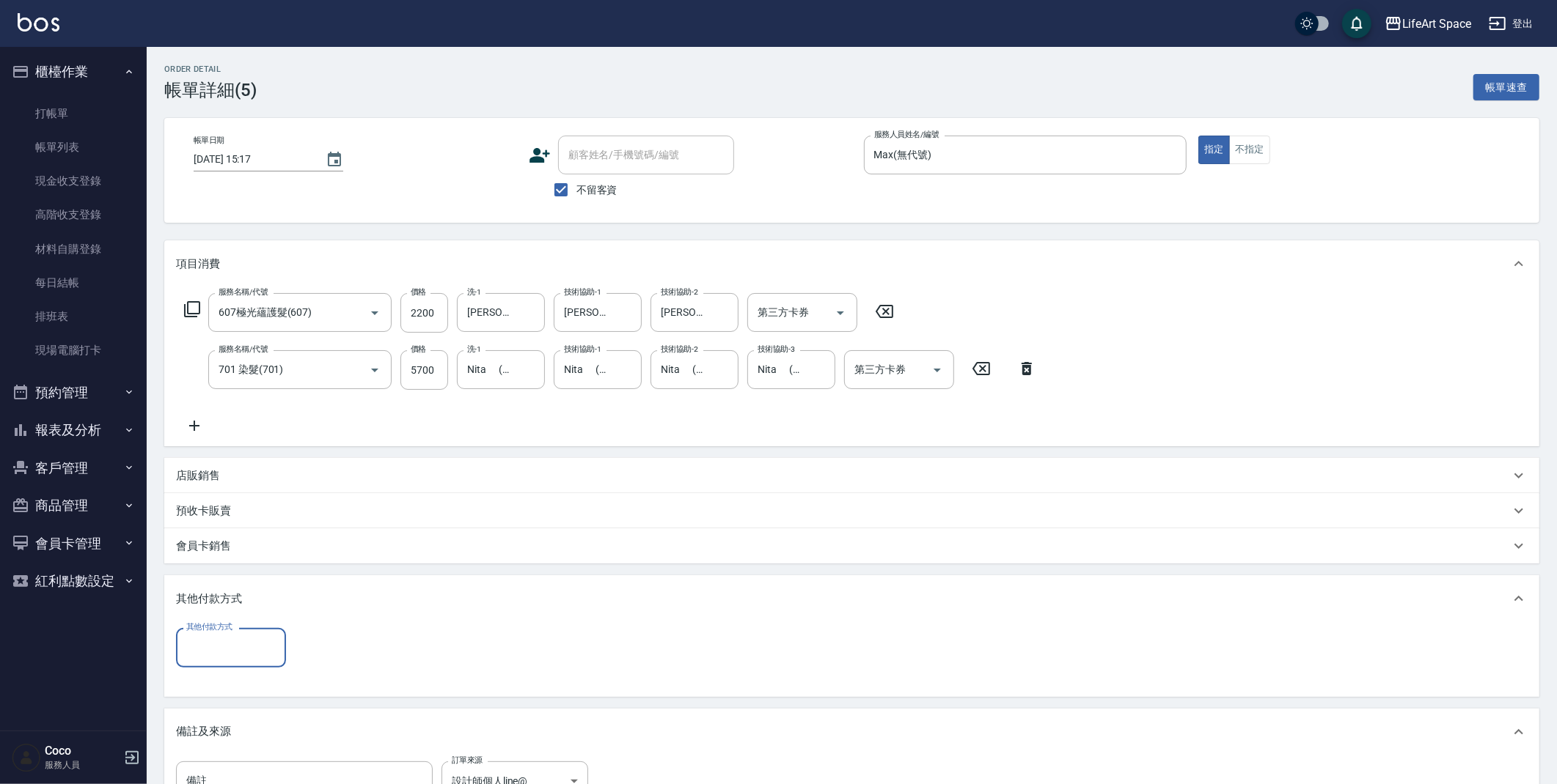
click at [231, 650] on input "其他付款方式" at bounding box center [231, 647] width 97 height 26
click at [228, 732] on span "信用卡" at bounding box center [231, 733] width 110 height 24
type input "信用卡"
click at [316, 654] on input "0" at bounding box center [350, 648] width 110 height 40
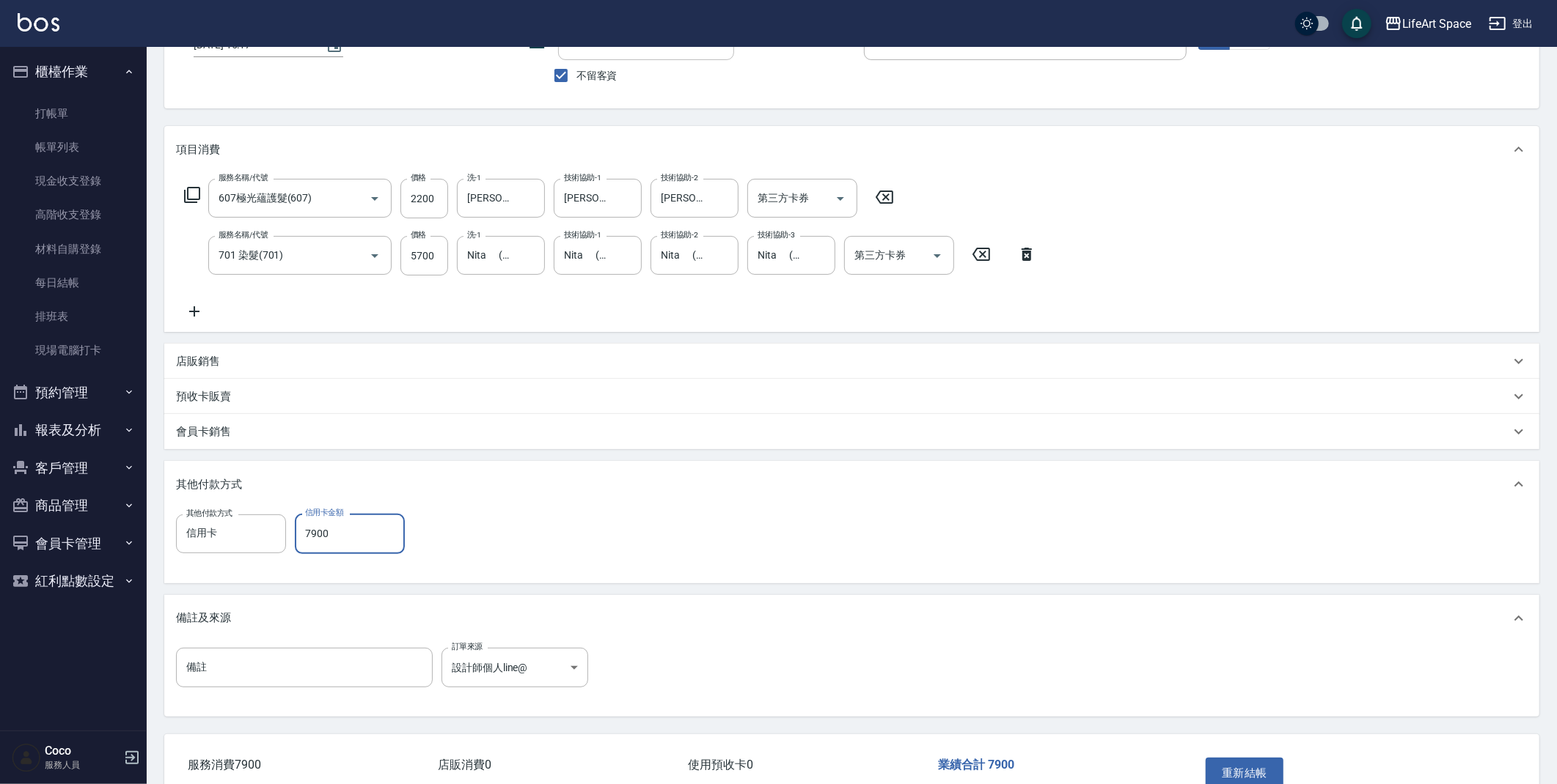
scroll to position [202, 0]
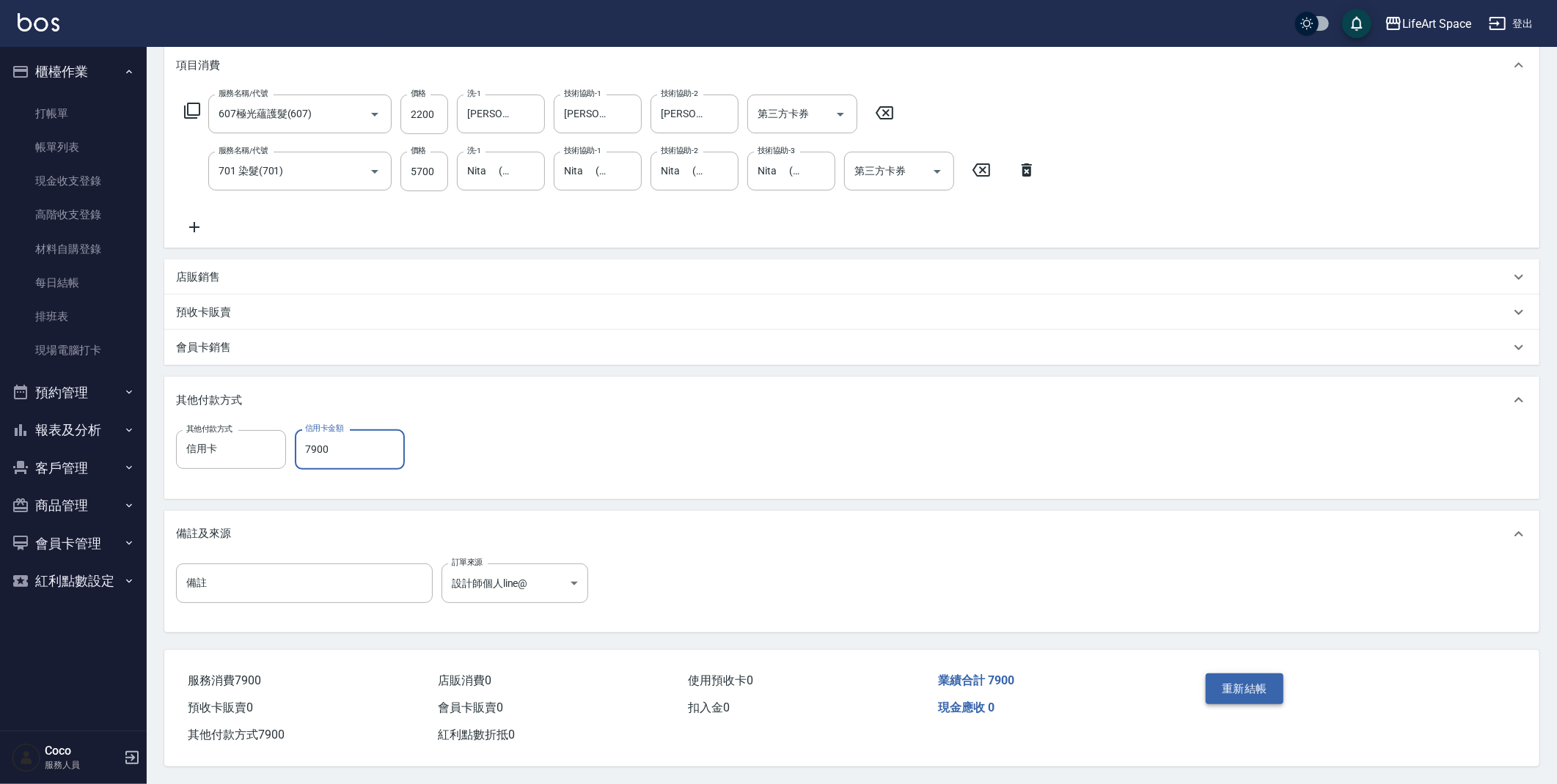
type input "7900"
click at [1249, 686] on button "重新結帳" at bounding box center [1244, 689] width 78 height 31
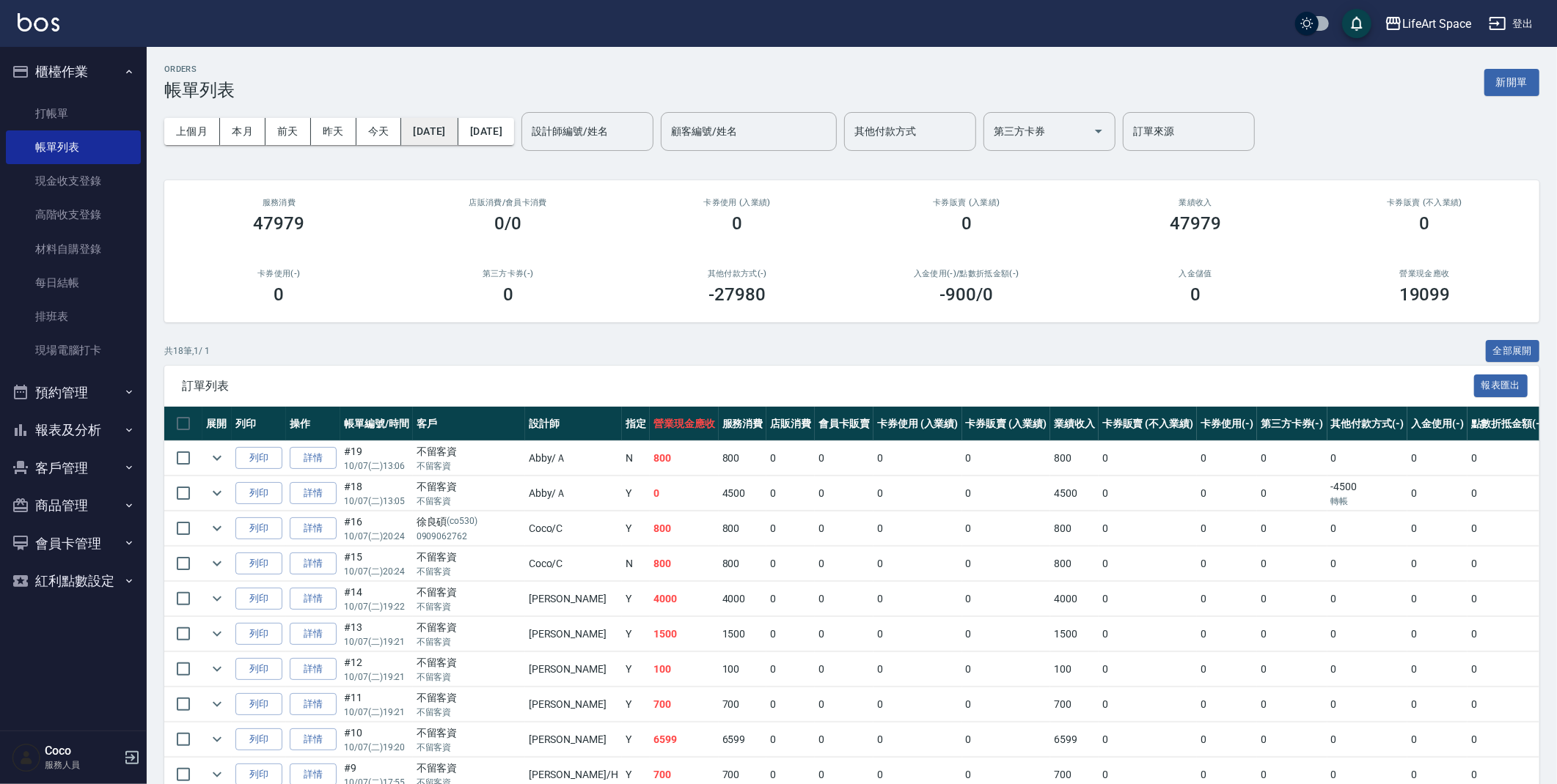
click at [435, 136] on button "[DATE]" at bounding box center [430, 132] width 56 height 27
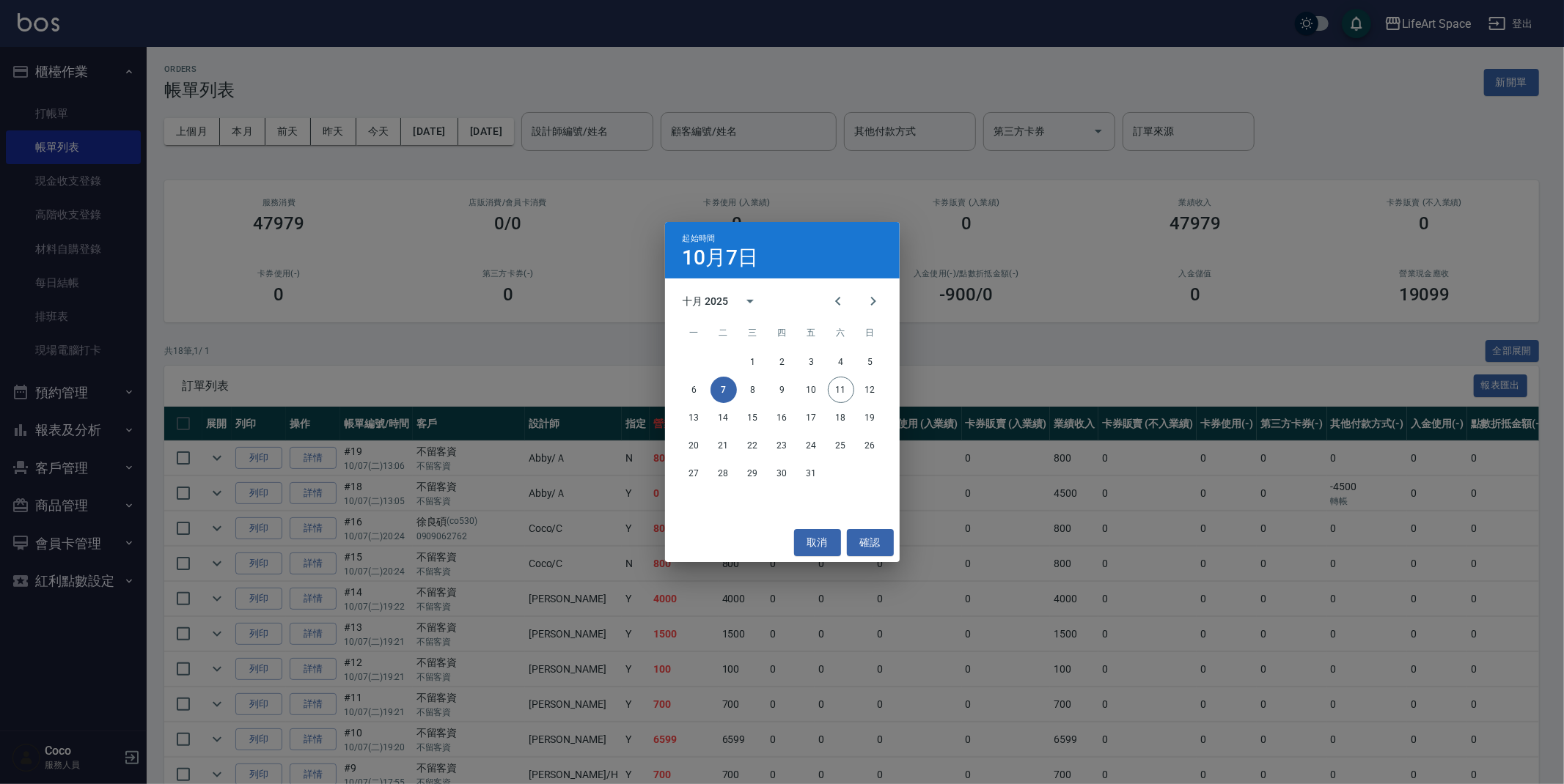
click at [754, 125] on div "起始時間 10月7日 十月 2025 一 二 三 四 五 六 日 1 2 3 4 5 6 7 8 9 10 11 12 13 14 15 16 17 18 1…" at bounding box center [782, 392] width 1564 height 784
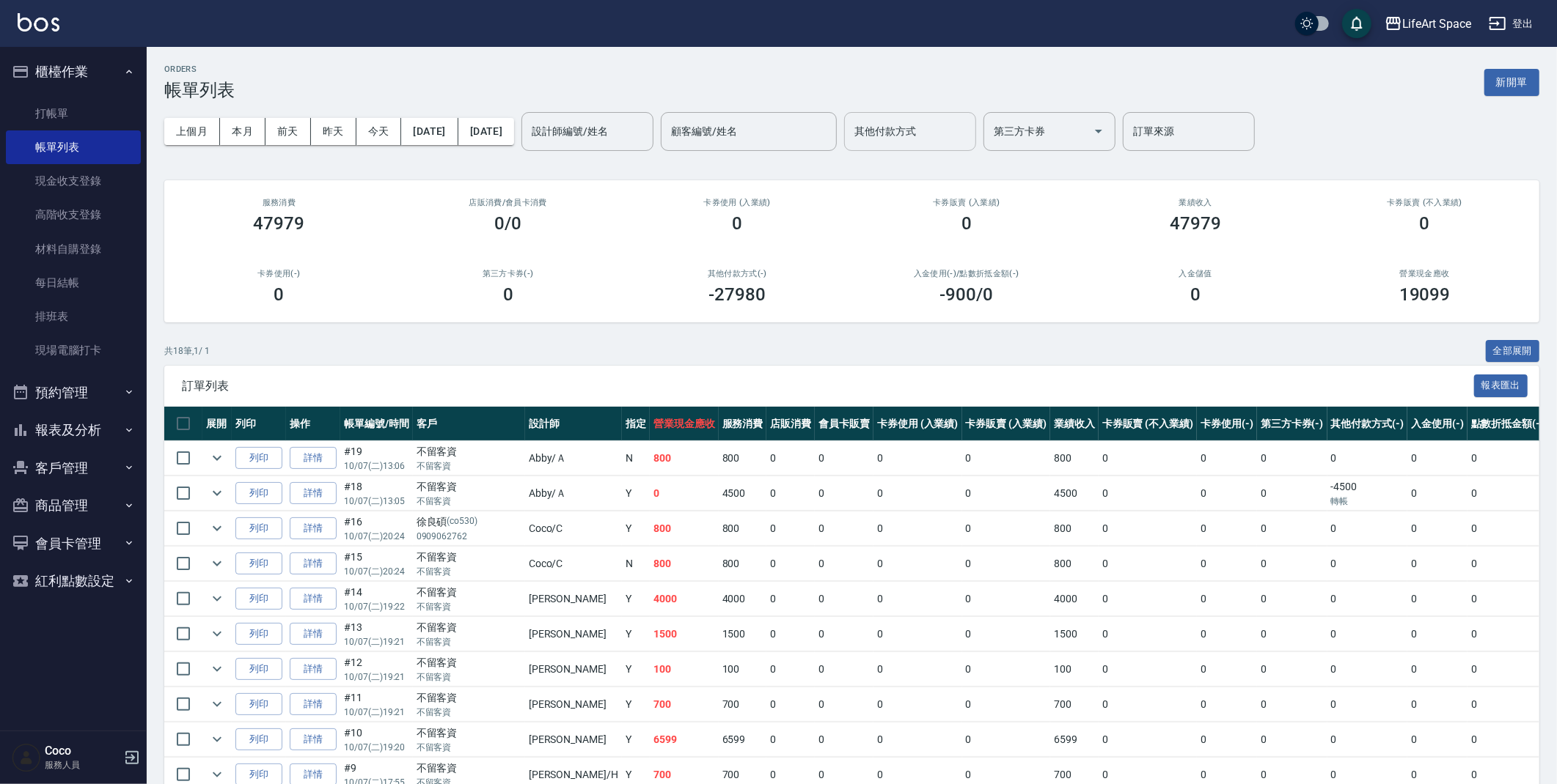
click at [969, 119] on input "其他付款方式" at bounding box center [910, 132] width 119 height 26
click at [949, 218] on span "信用卡" at bounding box center [960, 217] width 132 height 24
type input "信用卡"
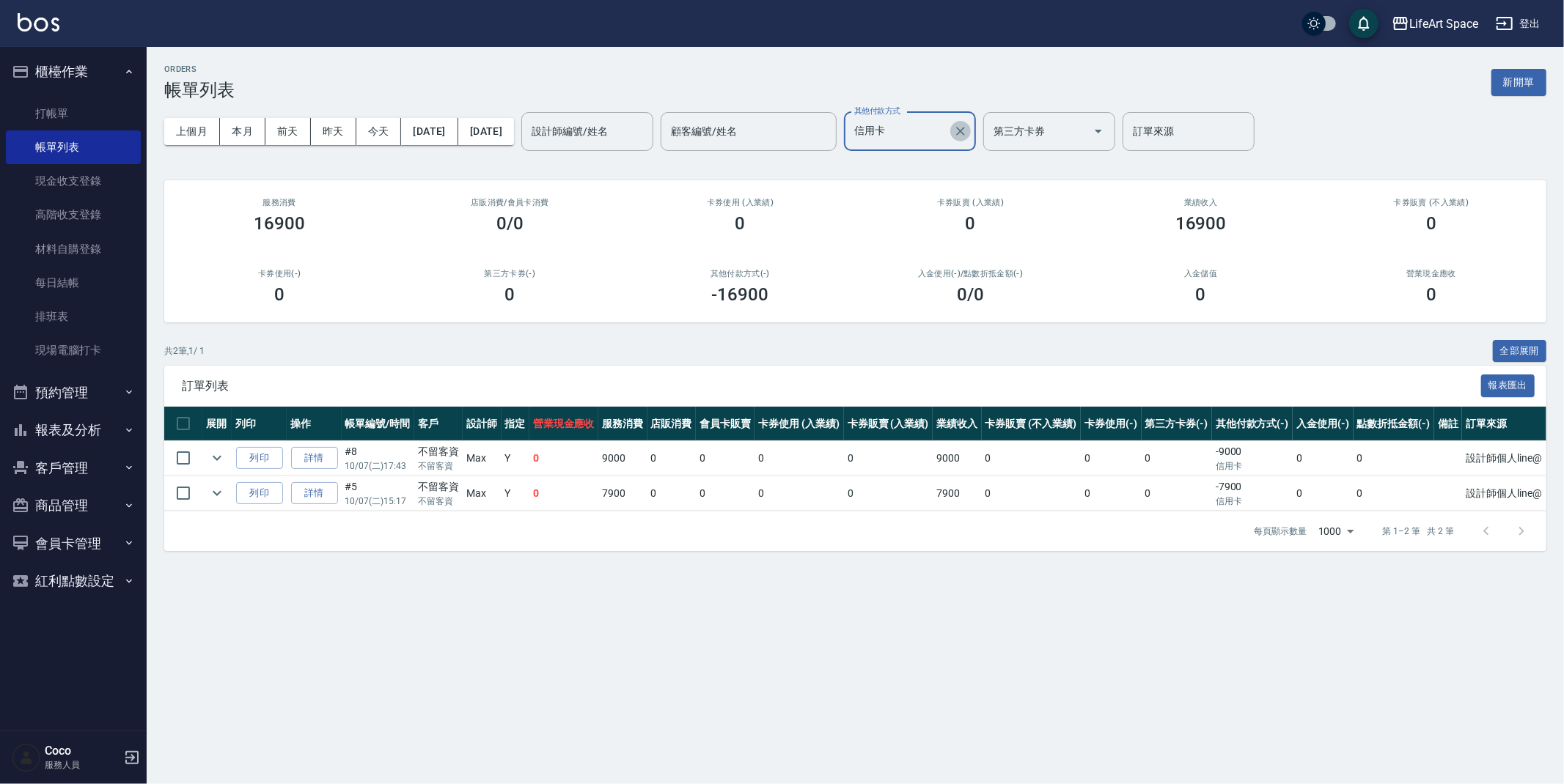
click at [965, 134] on icon "Clear" at bounding box center [960, 132] width 9 height 9
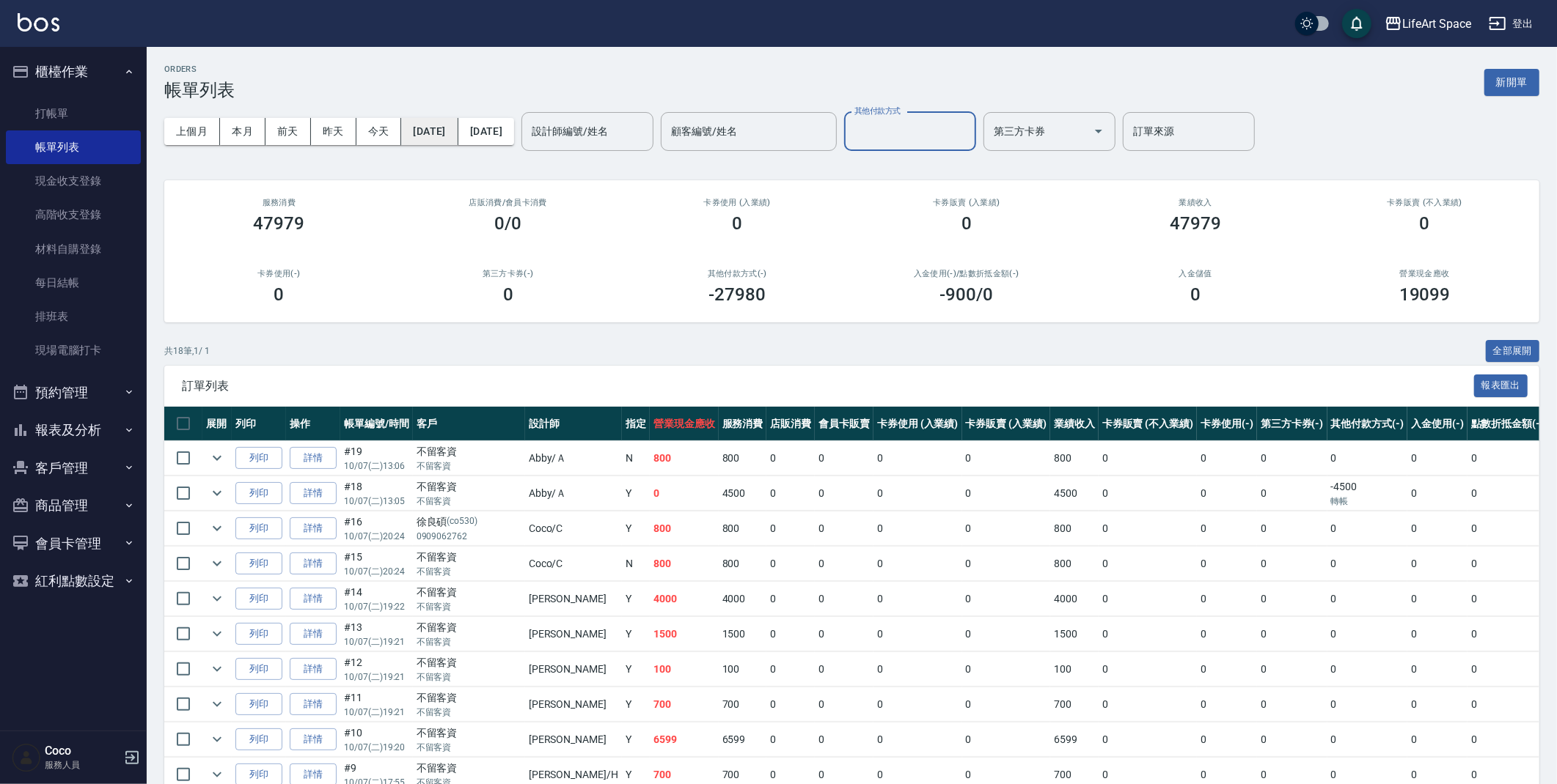
click at [458, 136] on button "[DATE]" at bounding box center [430, 132] width 56 height 27
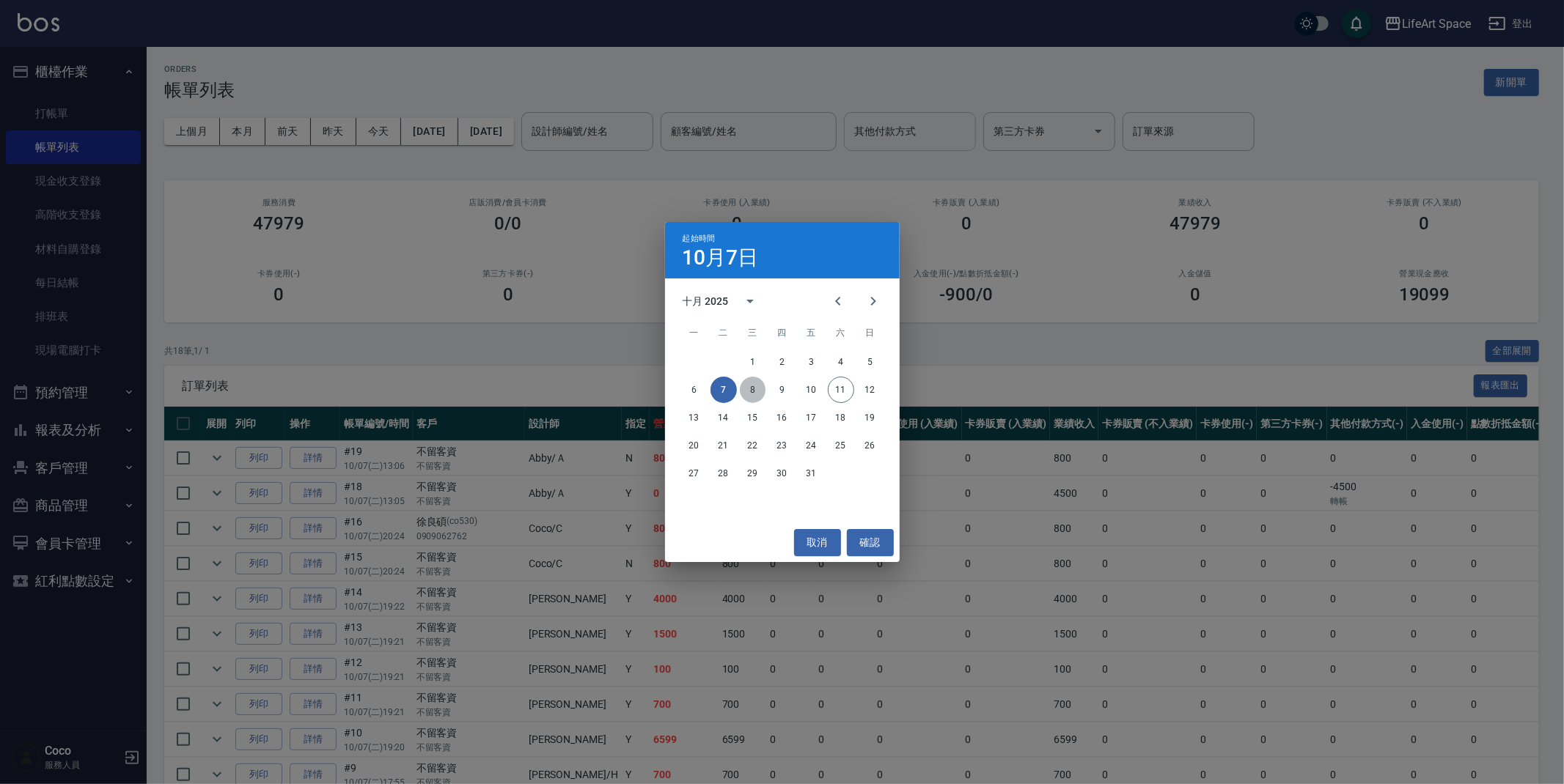
click at [746, 392] on button "8" at bounding box center [753, 390] width 27 height 27
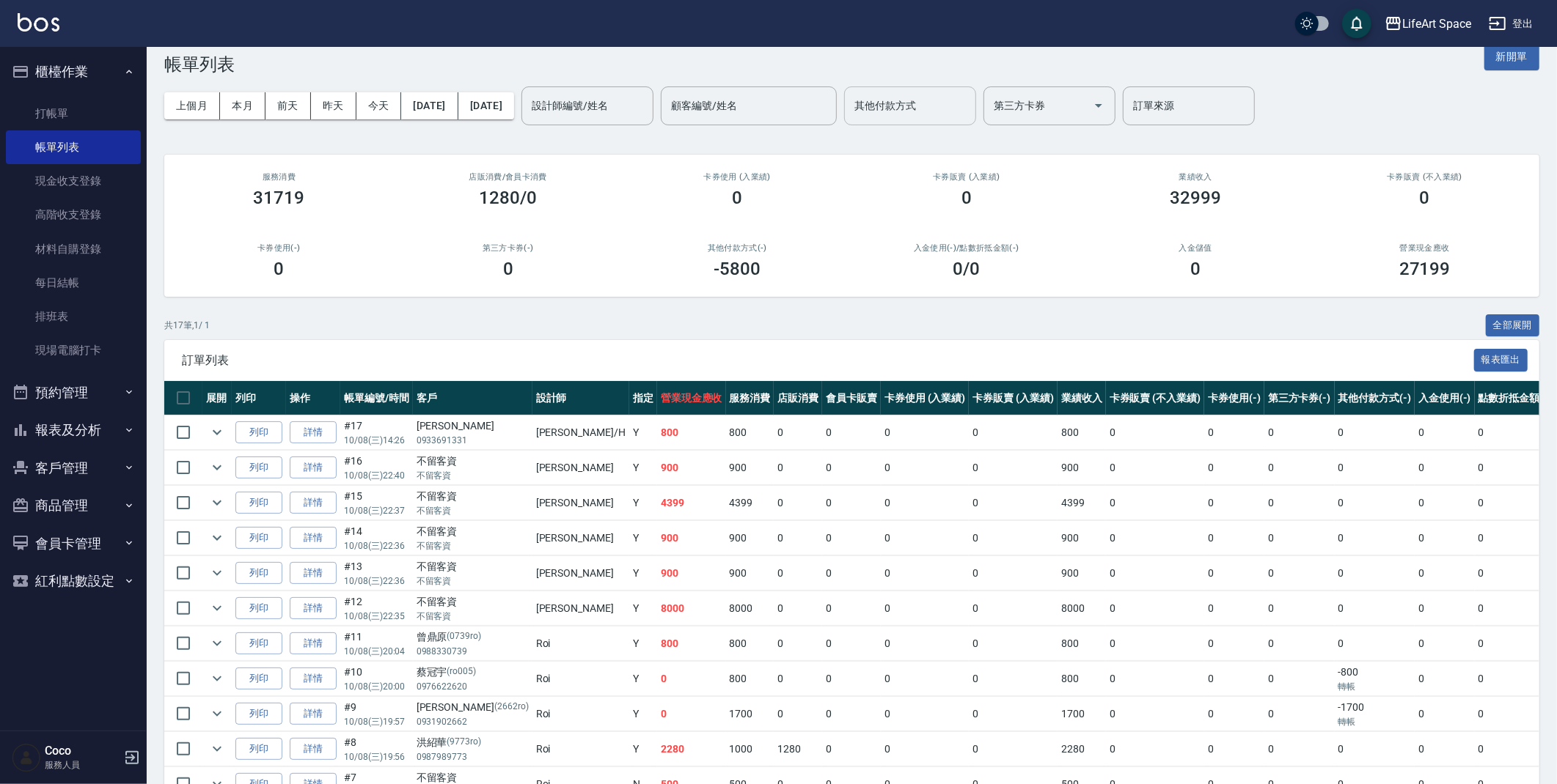
scroll to position [19, 0]
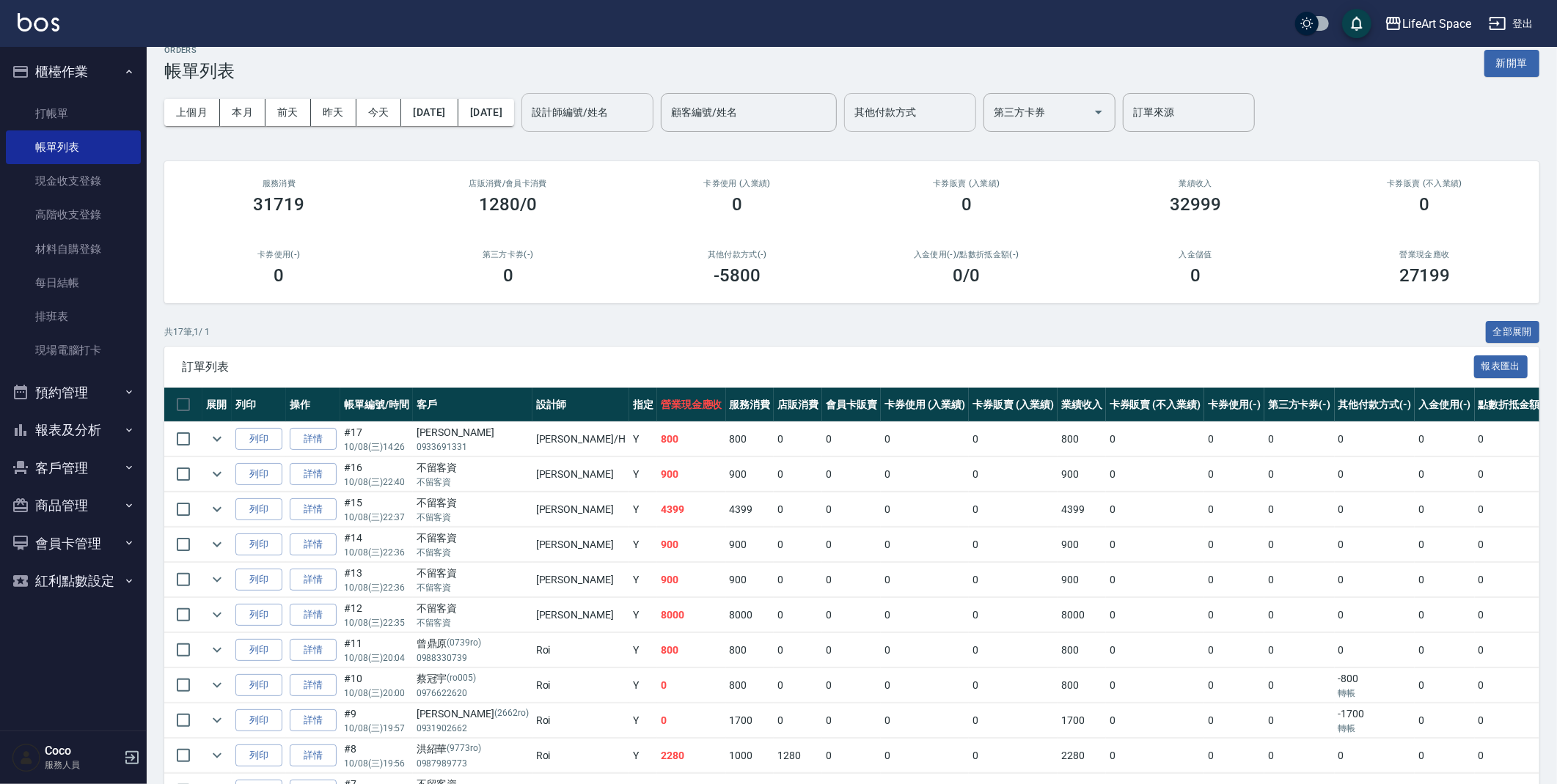
click at [651, 125] on div "設計師編號/姓名" at bounding box center [587, 112] width 132 height 39
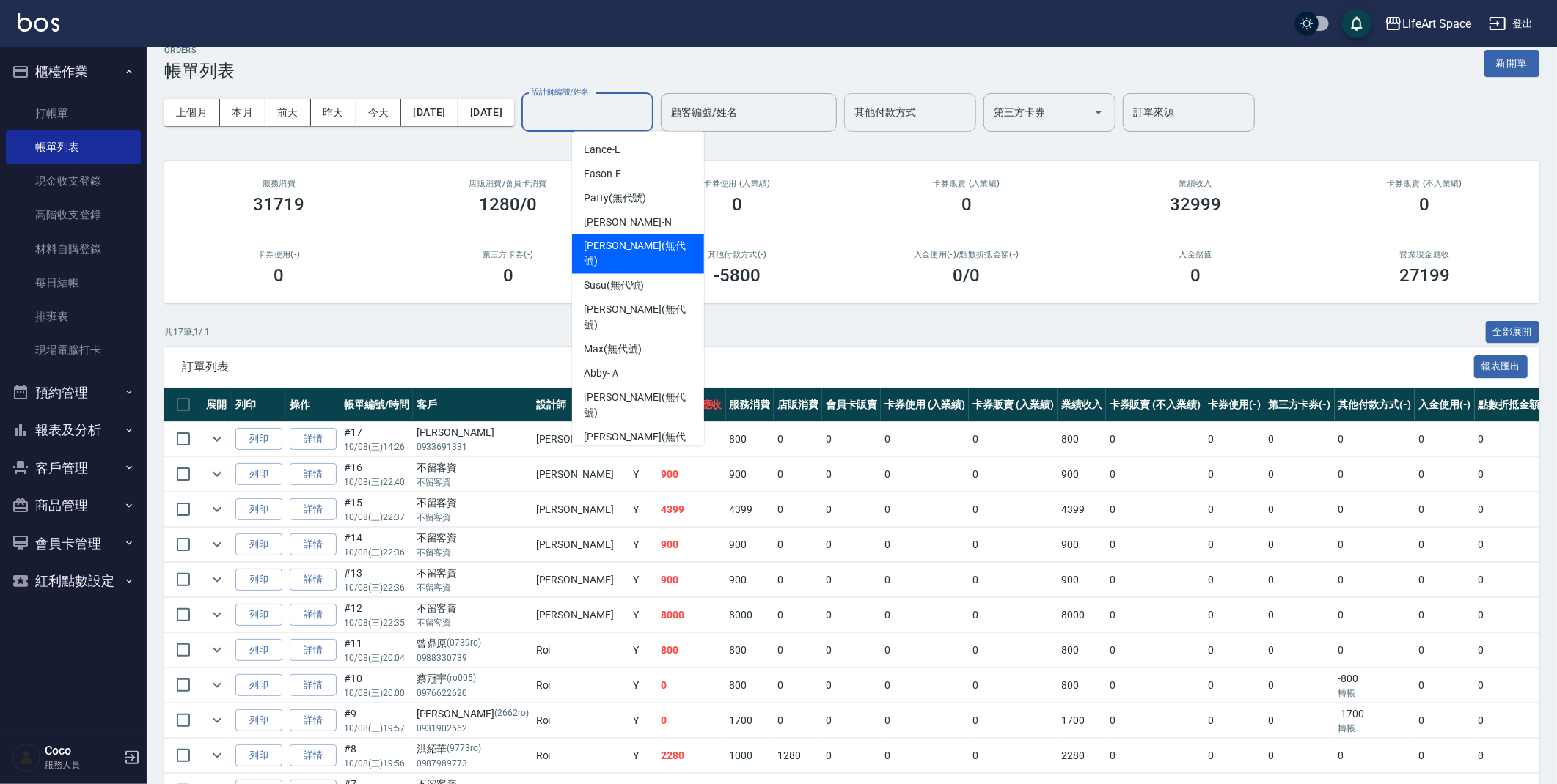
type input "ㄐ"
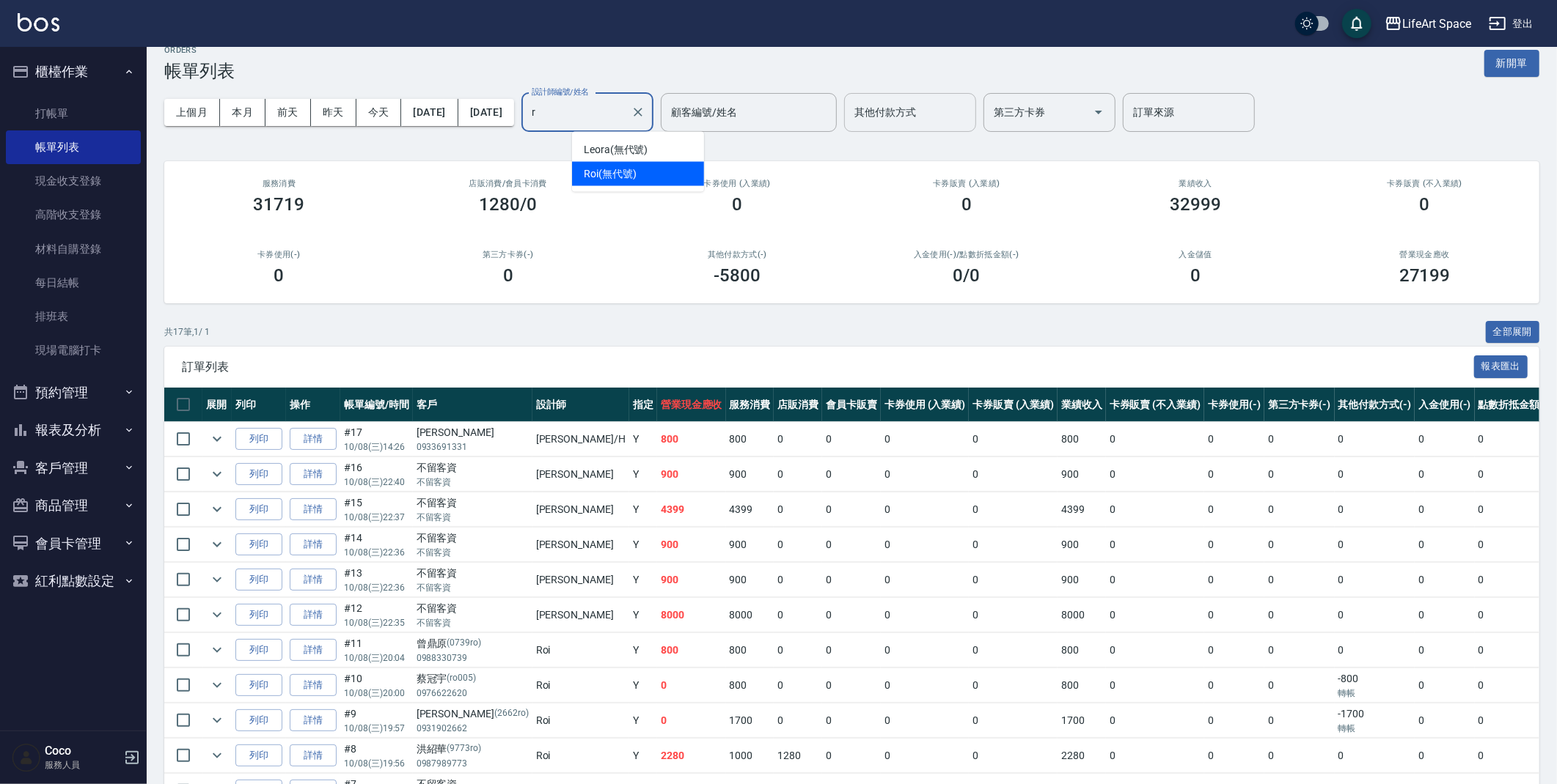
click at [628, 178] on span "Roi (無代號)" at bounding box center [610, 174] width 52 height 16
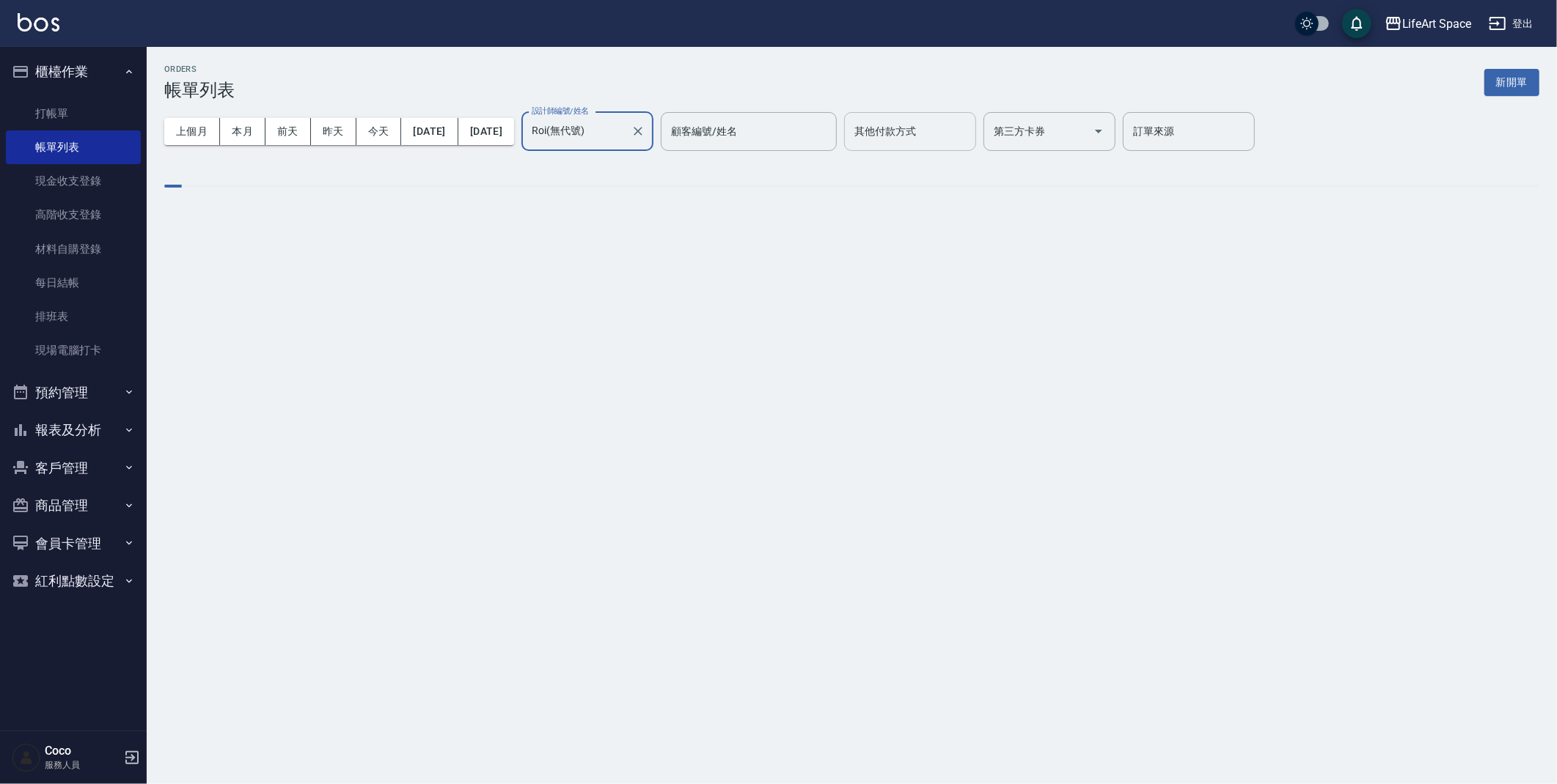
scroll to position [0, 0]
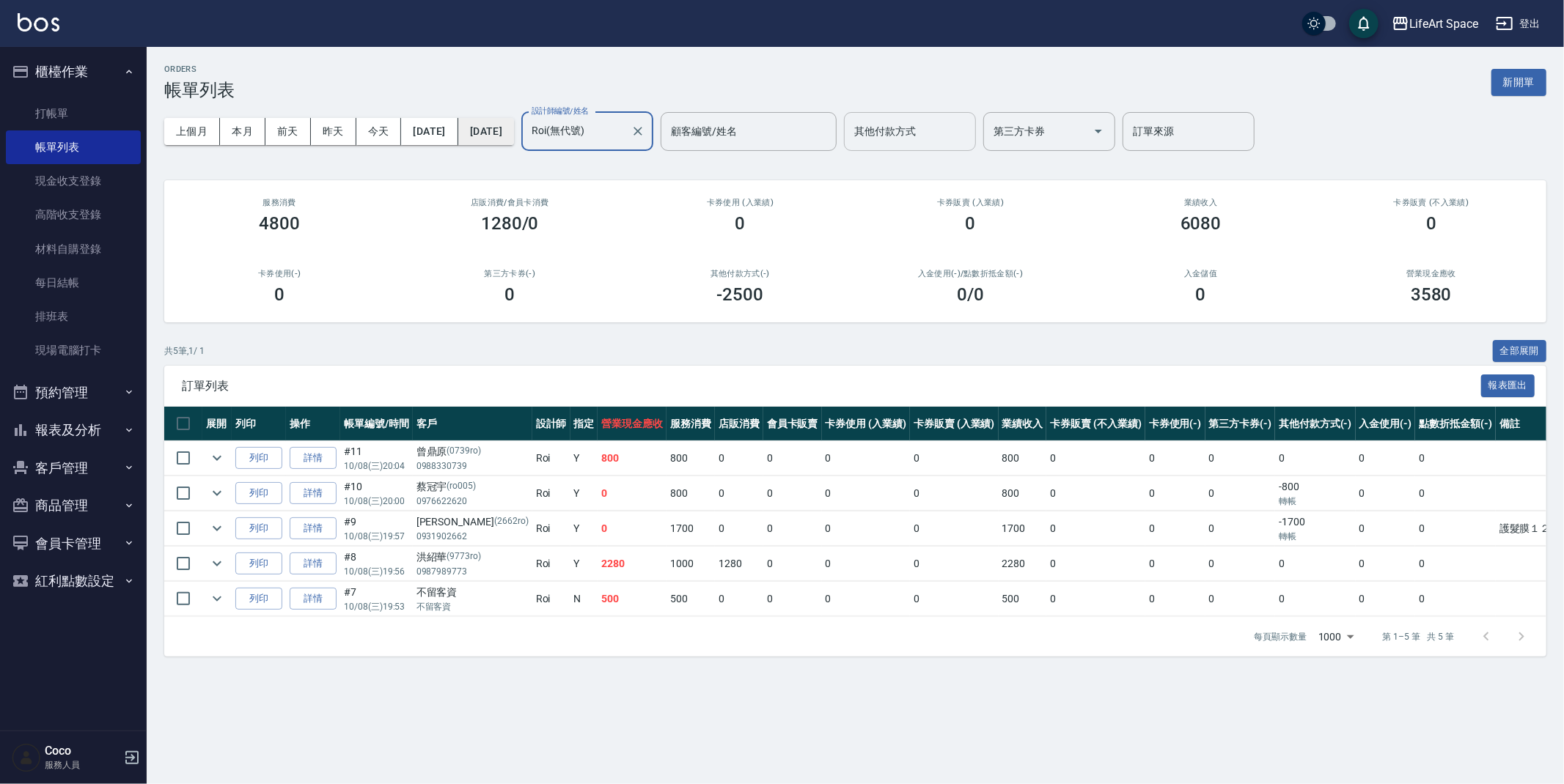
type input "Roi(無代號)"
click at [509, 121] on button "[DATE]" at bounding box center [486, 132] width 55 height 27
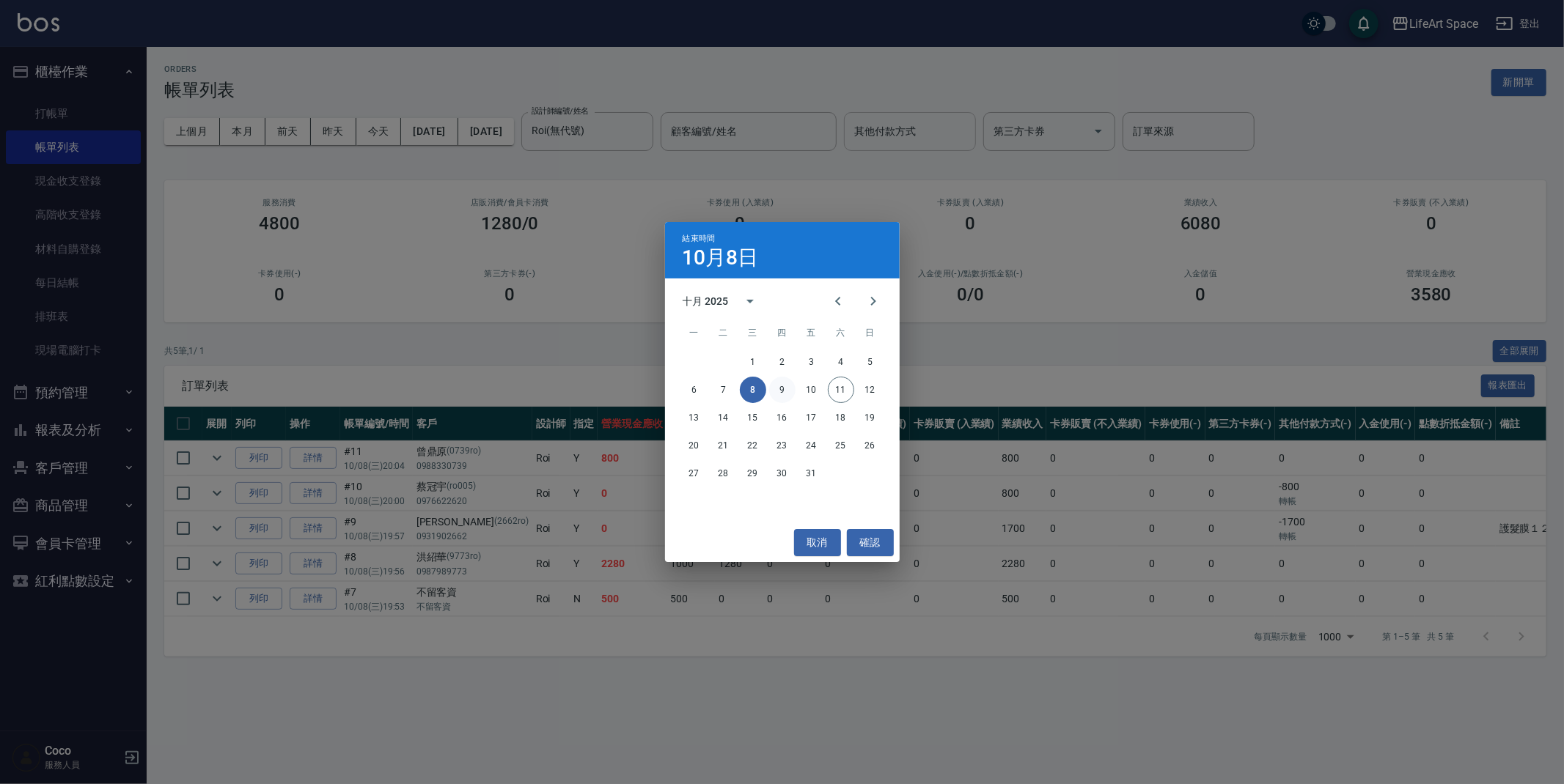
click at [772, 389] on button "9" at bounding box center [783, 390] width 27 height 27
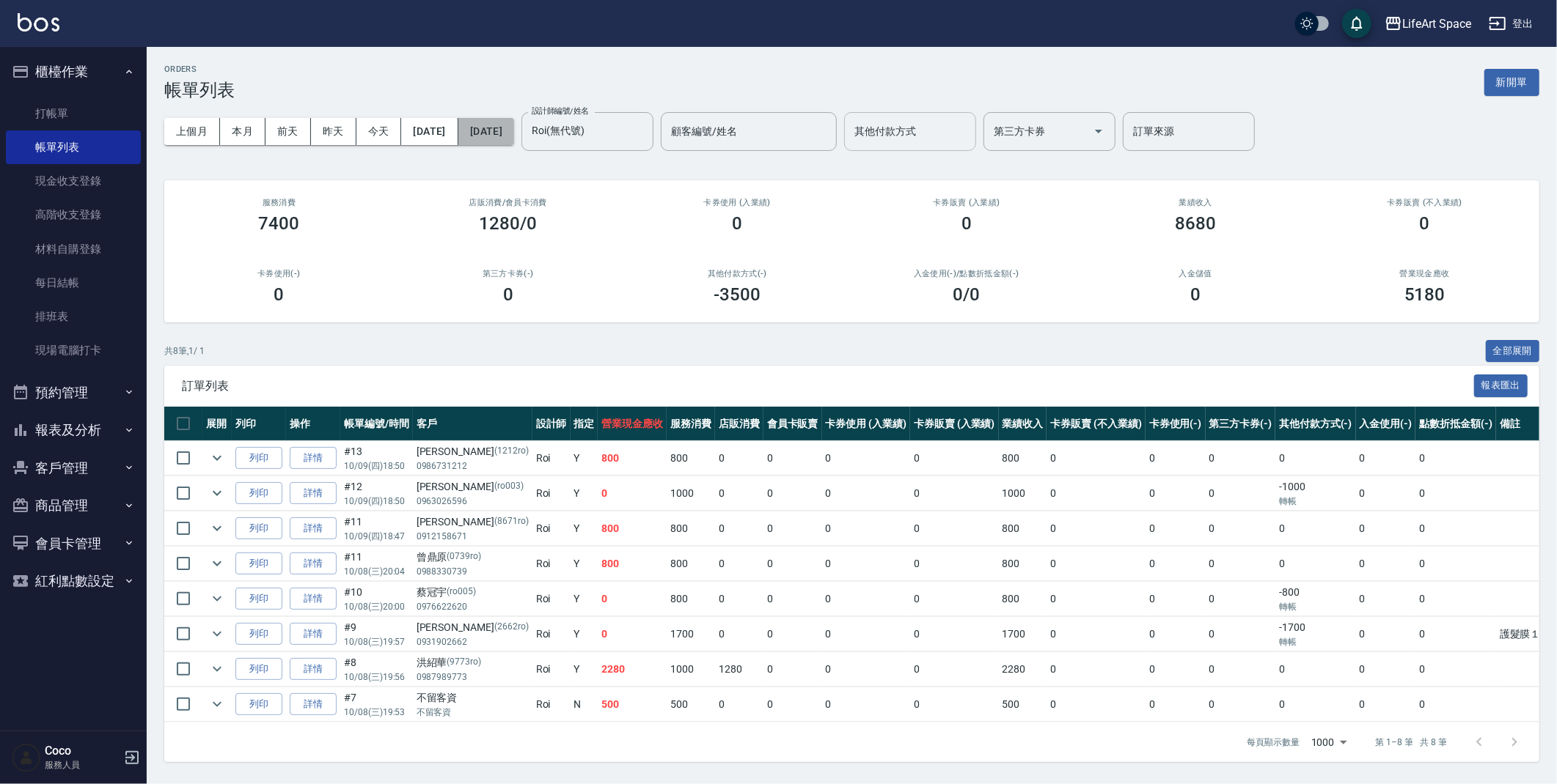
click at [511, 141] on button "[DATE]" at bounding box center [486, 132] width 55 height 27
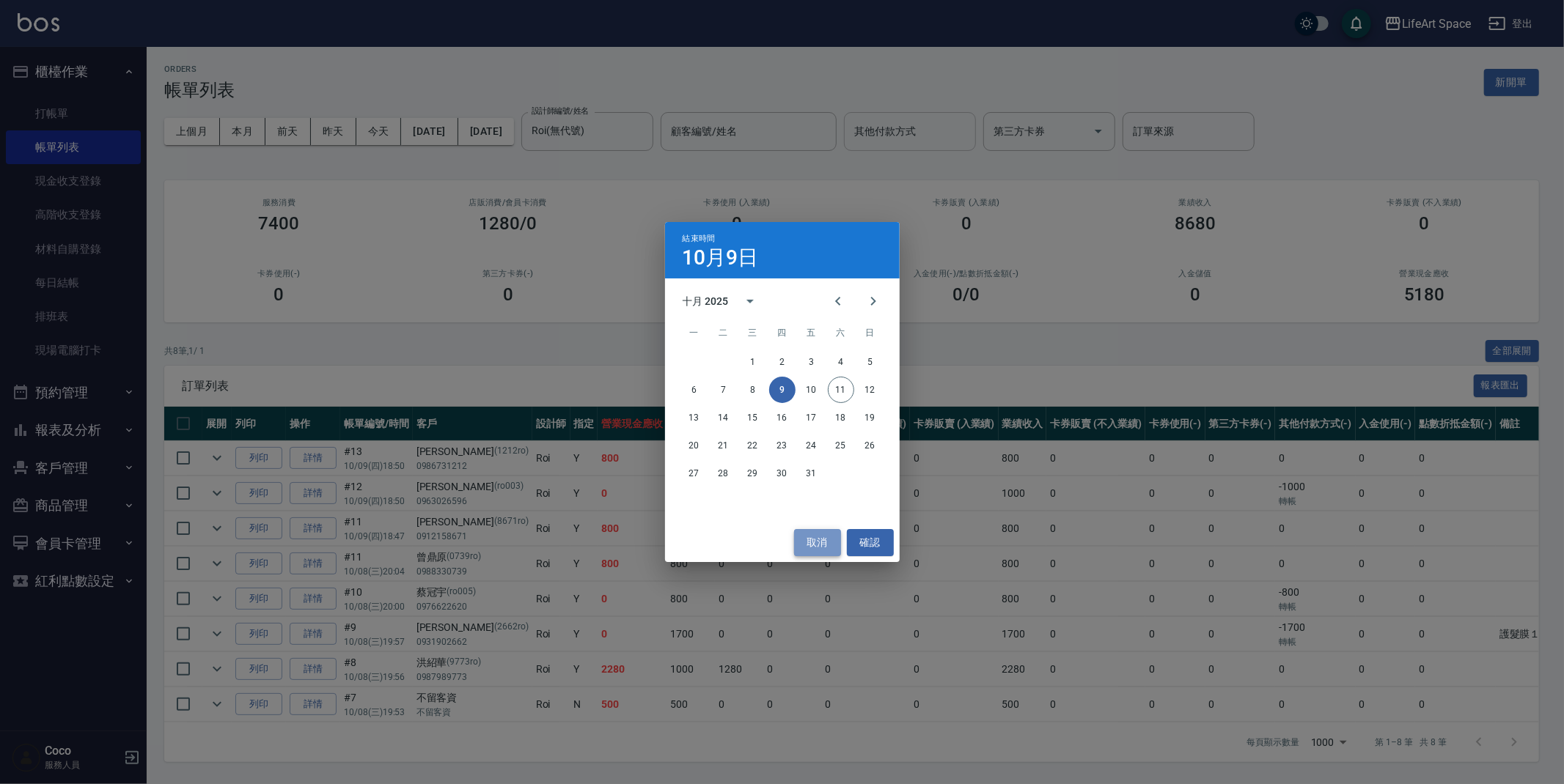
click at [809, 541] on button "取消" at bounding box center [817, 542] width 47 height 27
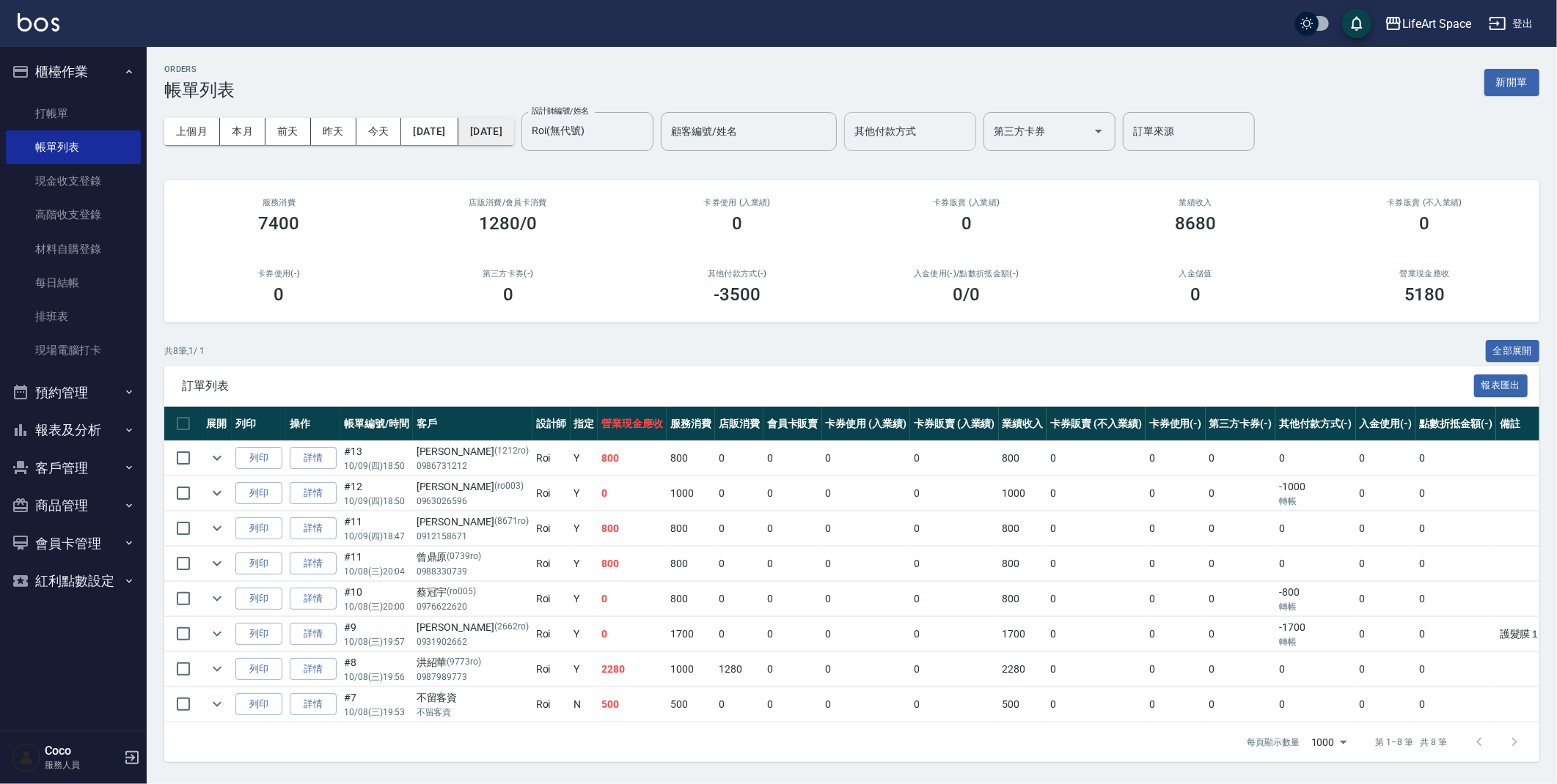
click at [514, 134] on button "[DATE]" at bounding box center [486, 132] width 55 height 27
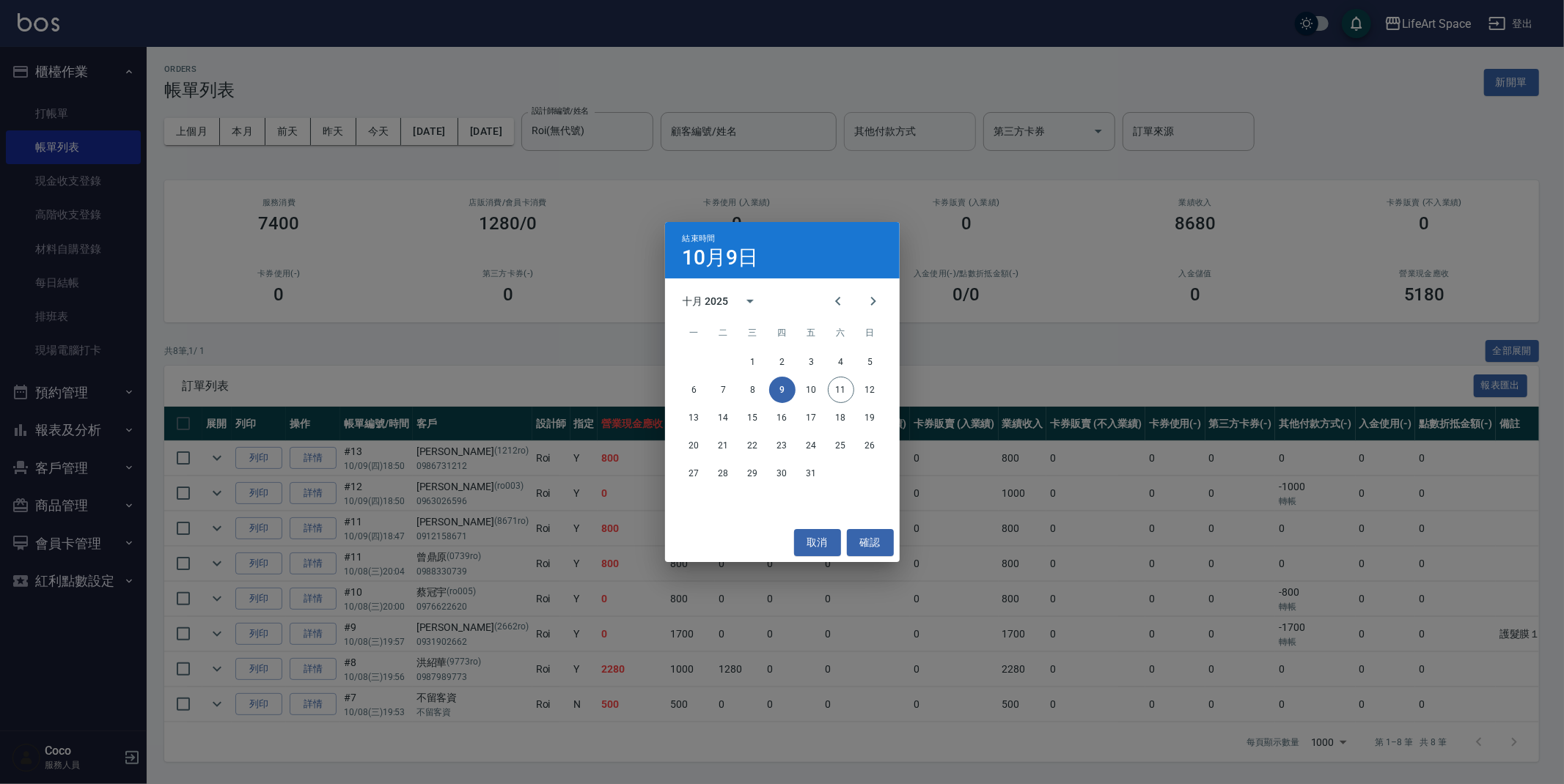
click at [455, 141] on div "結束時間 10月9日 十月 2025 一 二 三 四 五 六 日 1 2 3 4 5 6 7 8 9 10 11 12 13 14 15 16 17 18 1…" at bounding box center [782, 392] width 1564 height 784
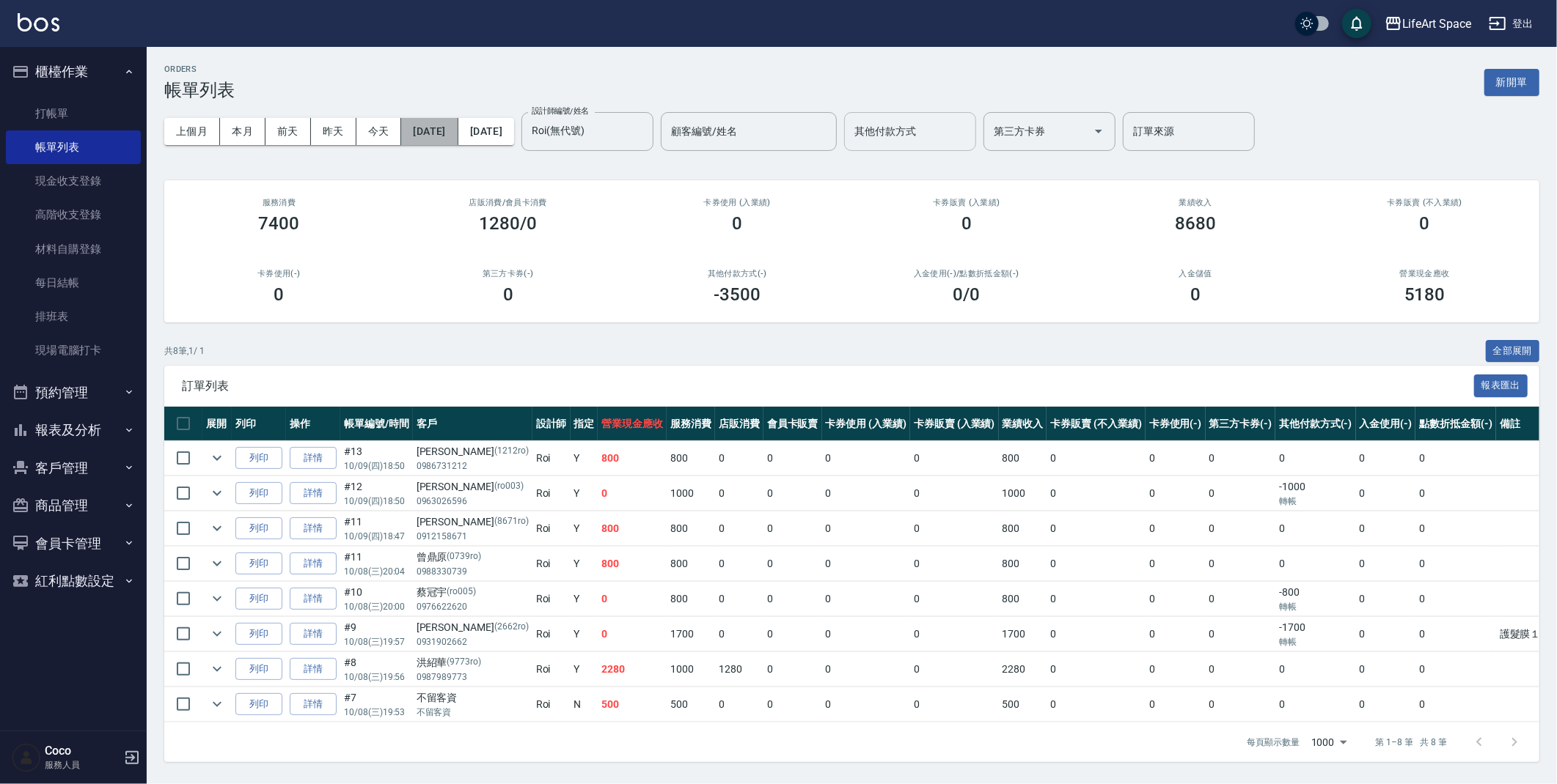
click at [454, 137] on button "[DATE]" at bounding box center [430, 132] width 56 height 27
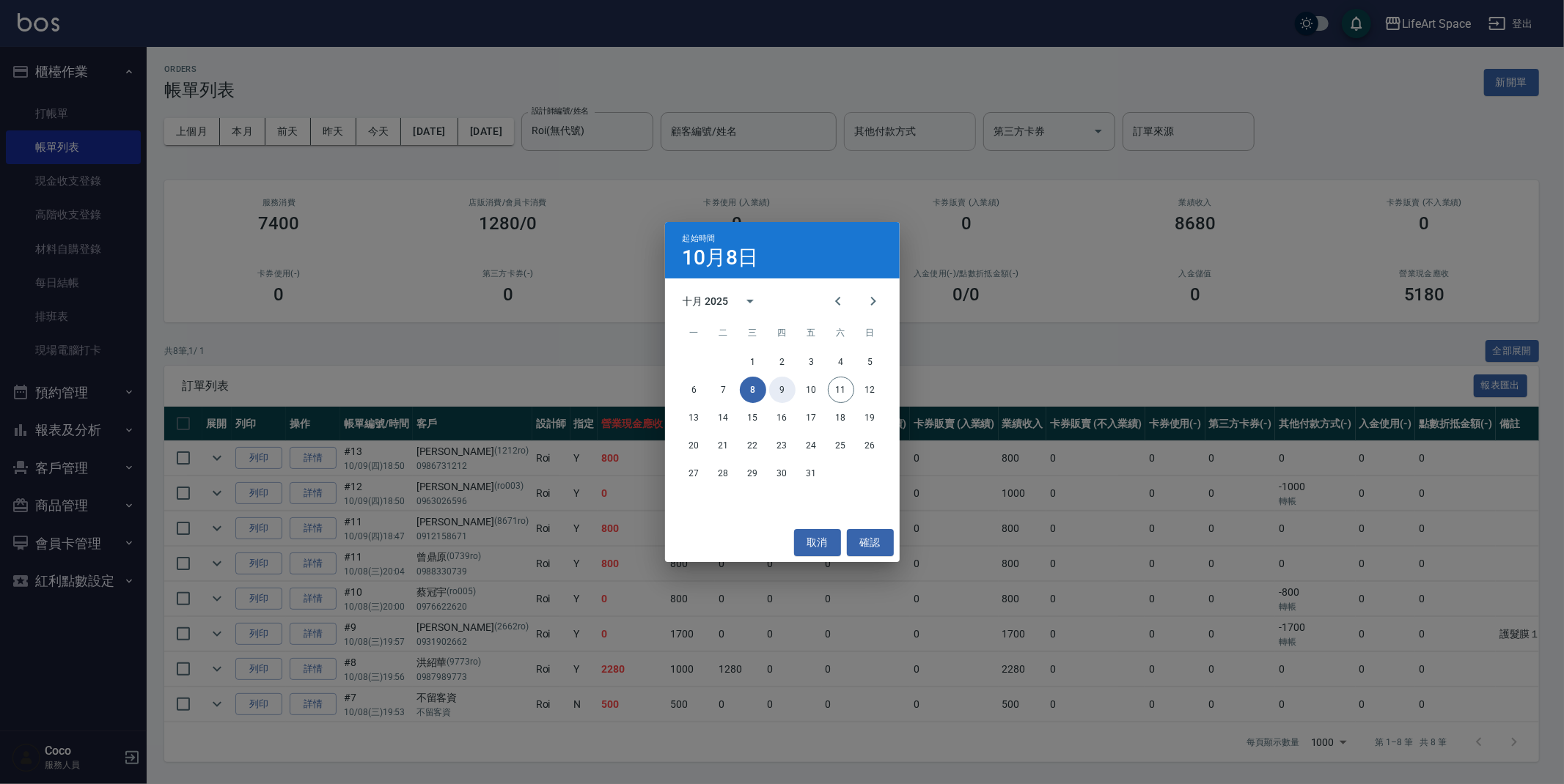
click at [782, 392] on button "9" at bounding box center [783, 390] width 27 height 27
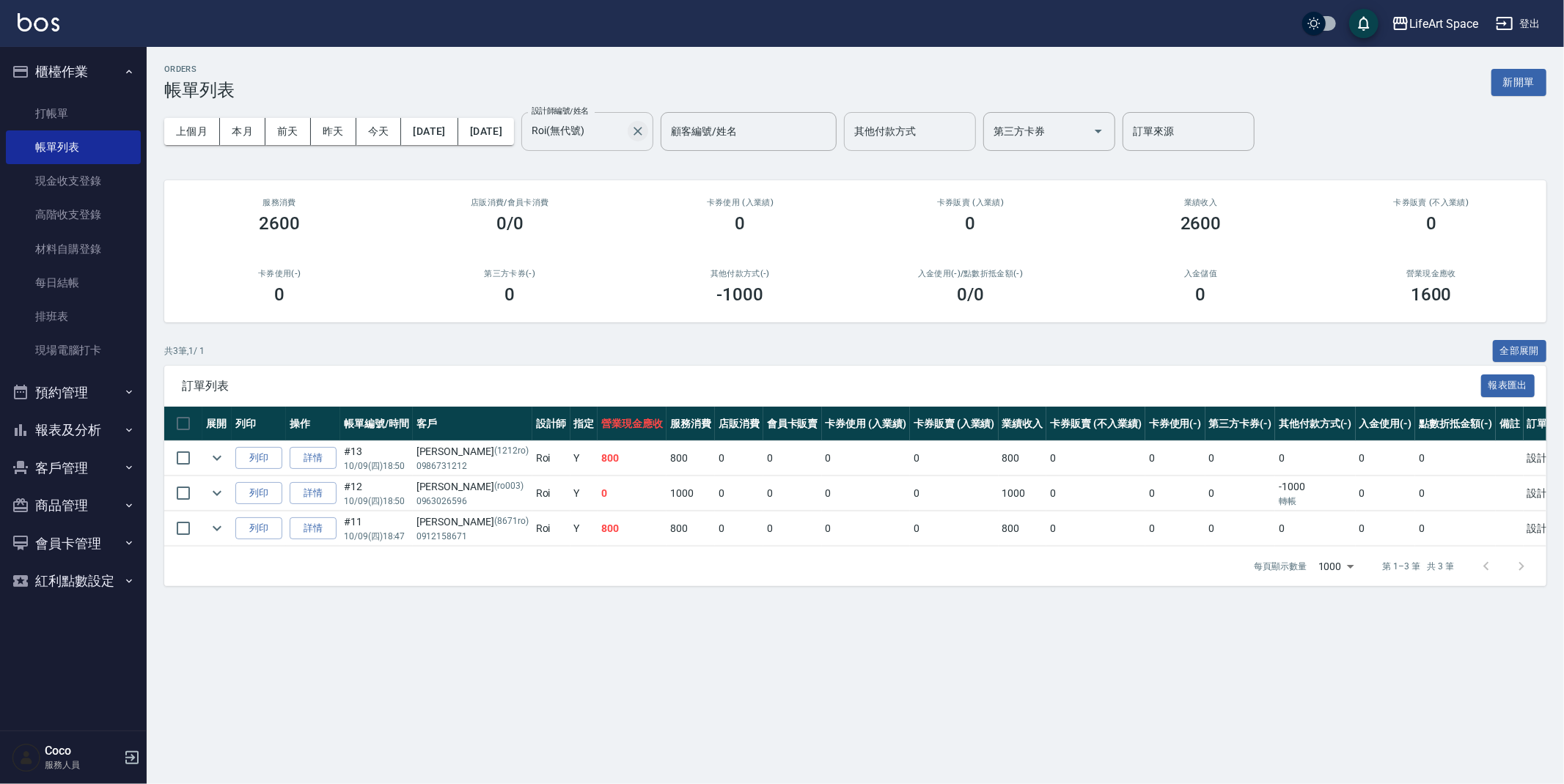
click at [645, 132] on icon "Clear" at bounding box center [638, 132] width 15 height 15
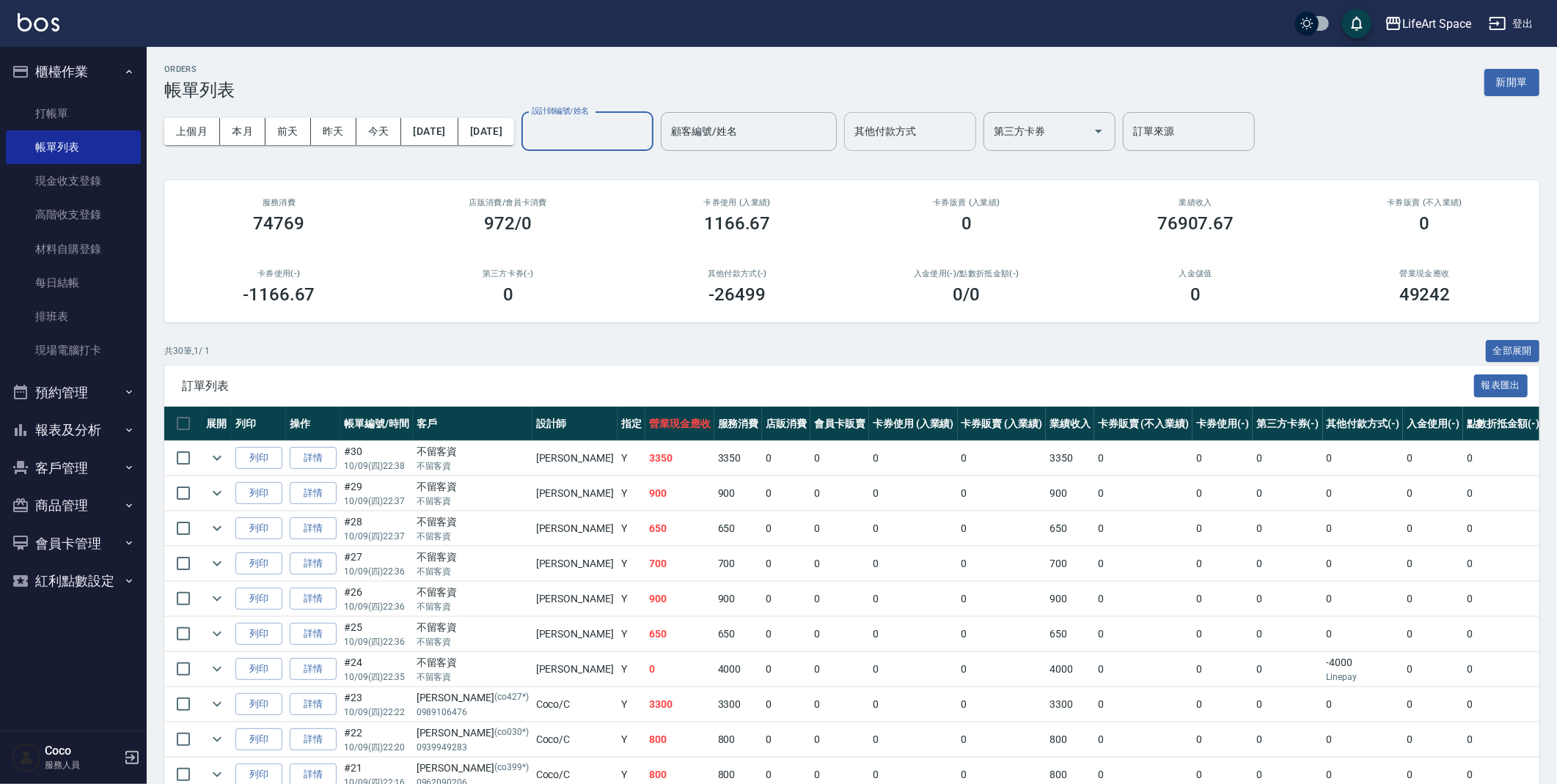
click at [647, 123] on input "設計師編號/姓名" at bounding box center [587, 132] width 119 height 26
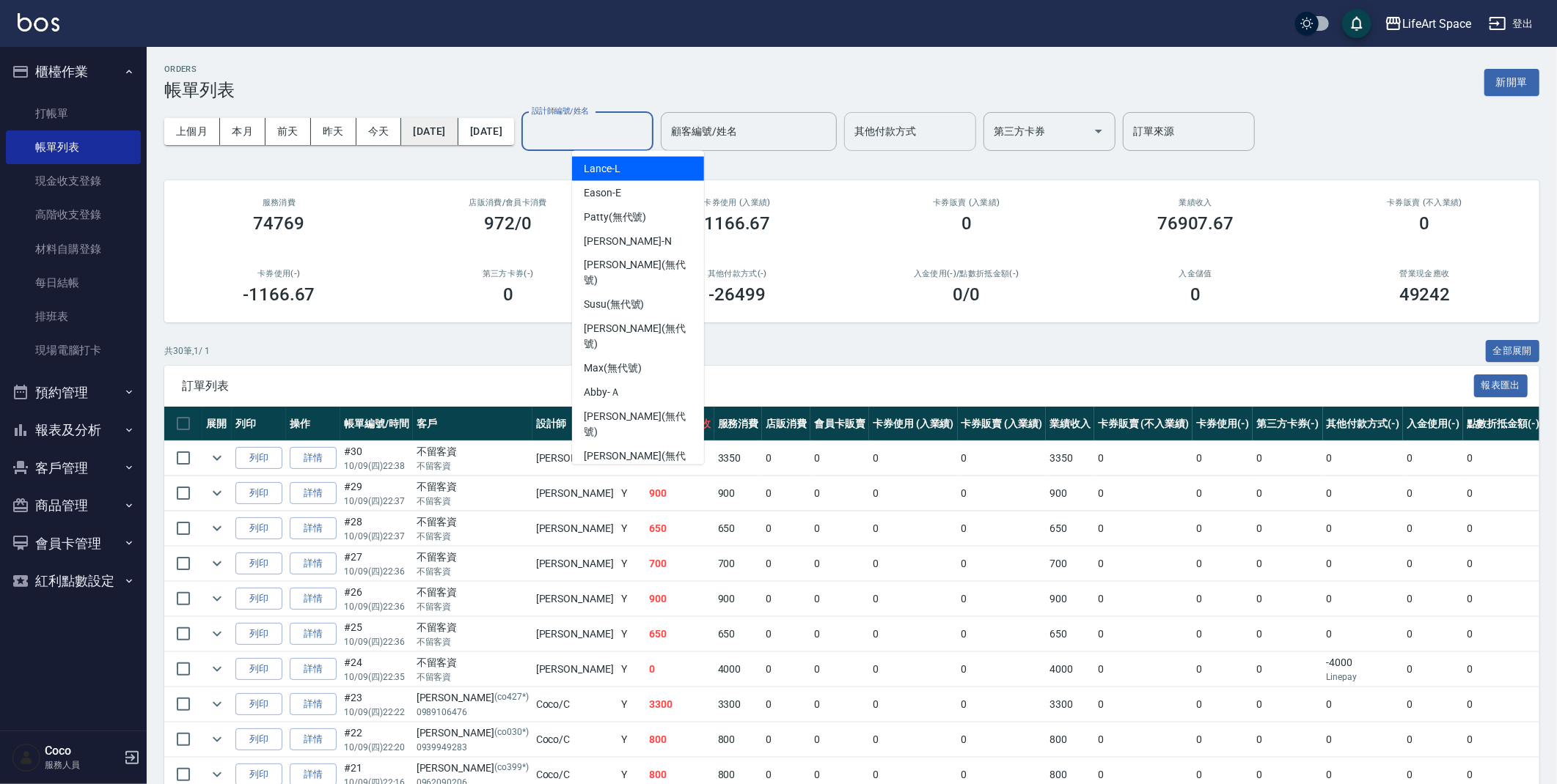
click at [458, 127] on button "[DATE]" at bounding box center [430, 132] width 56 height 27
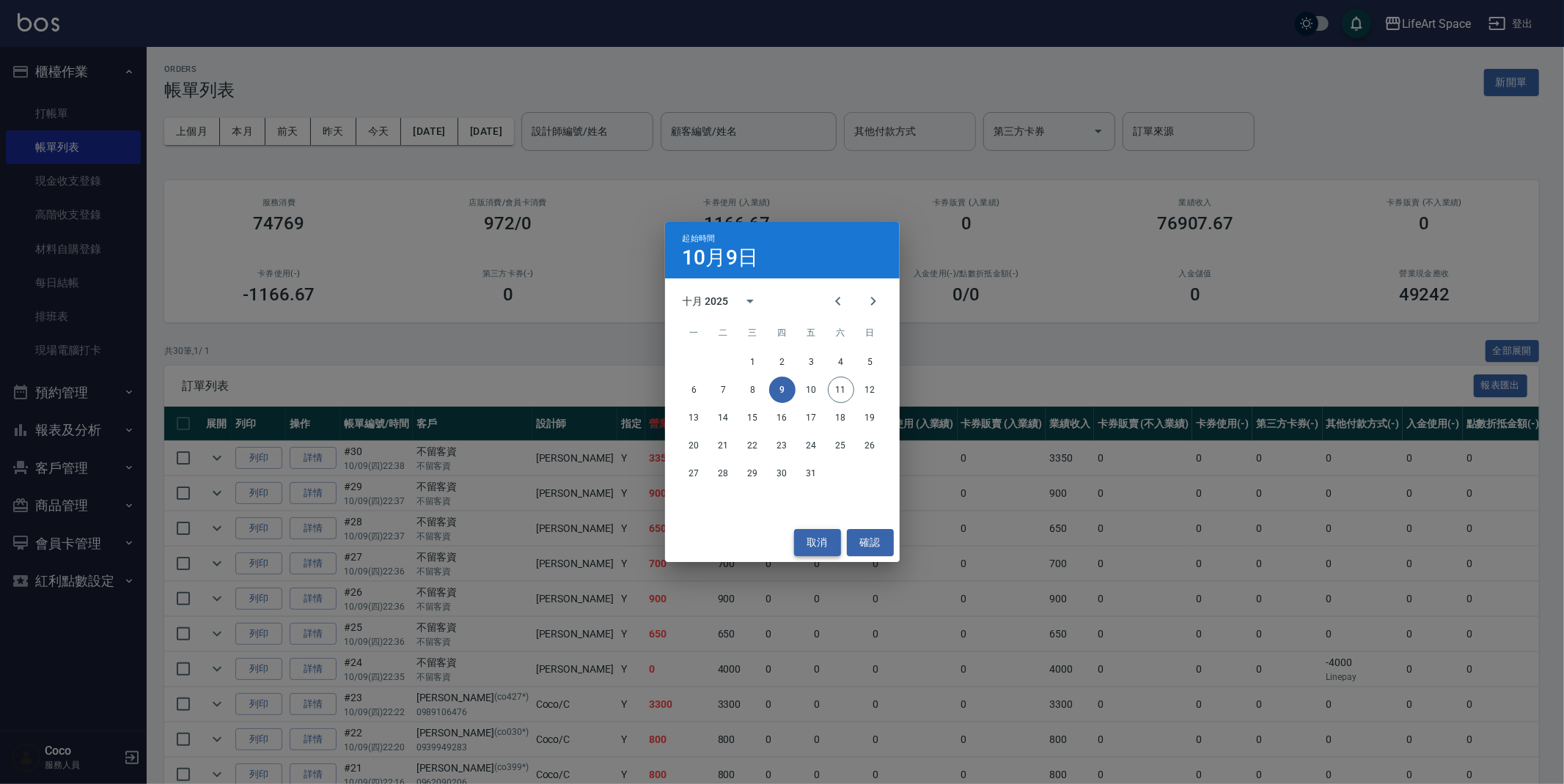
click at [807, 539] on button "取消" at bounding box center [817, 542] width 47 height 27
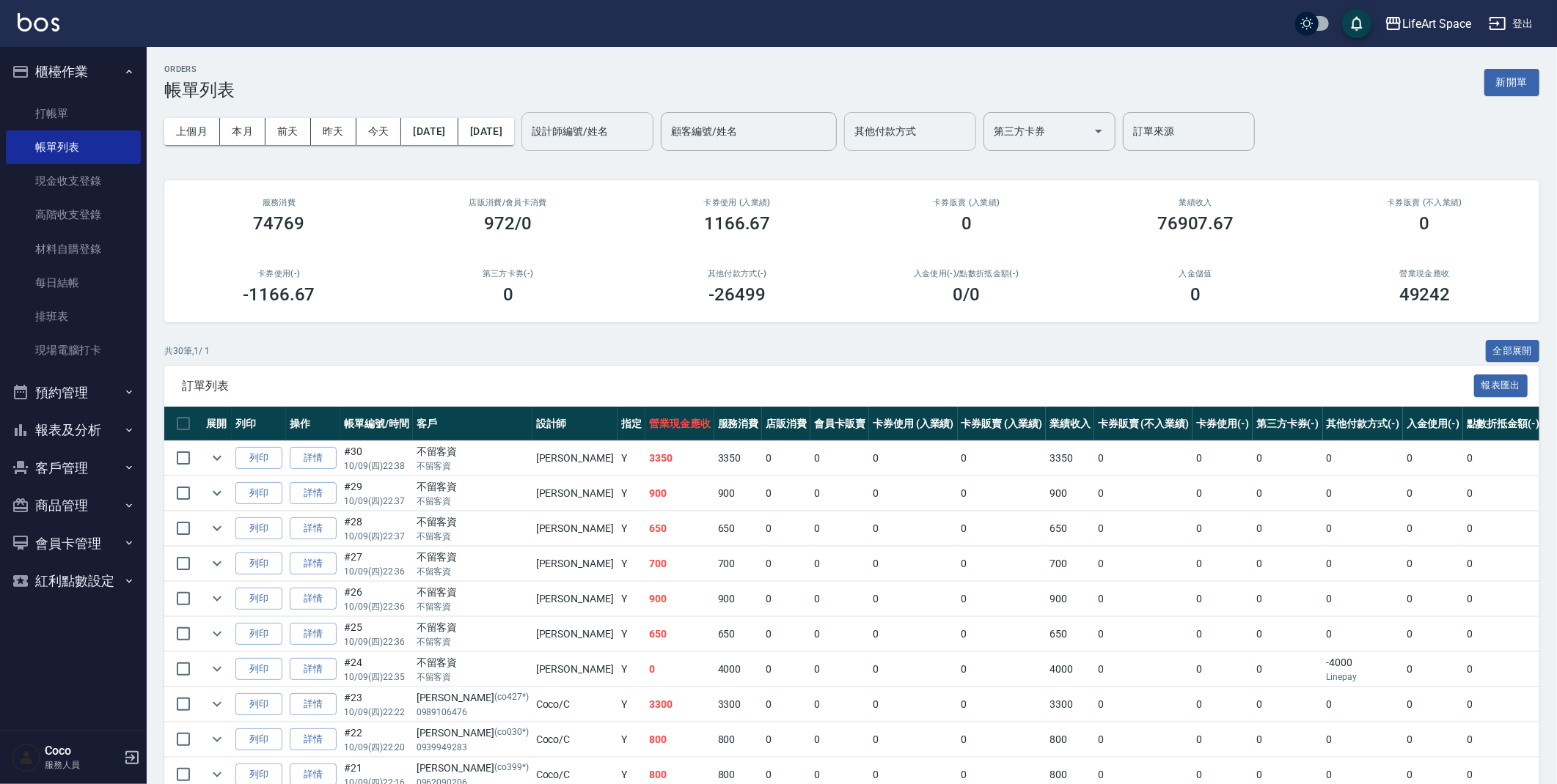
click at [647, 137] on input "設計師編號/姓名" at bounding box center [587, 132] width 119 height 26
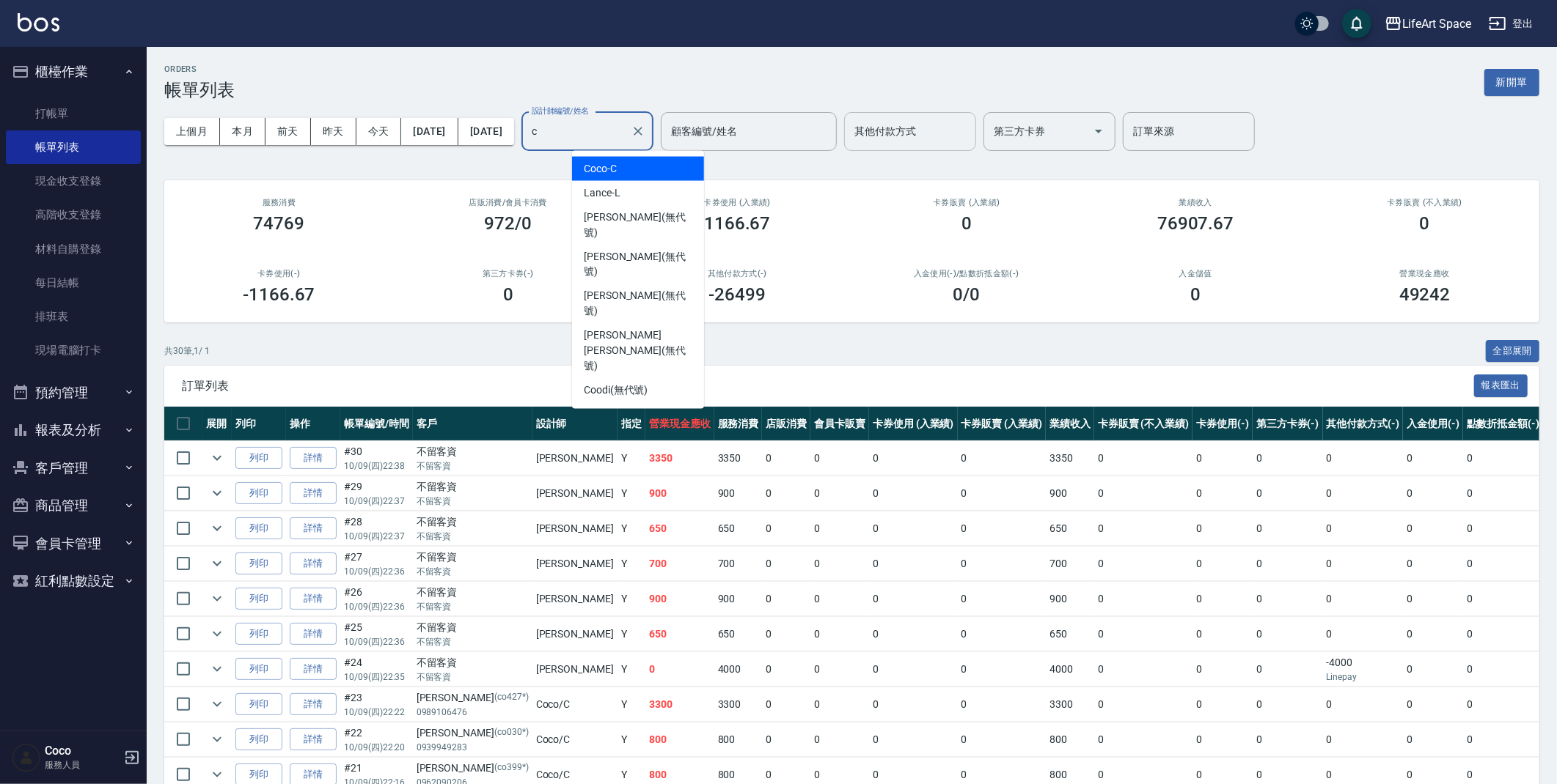
click at [621, 171] on div "Coco -C" at bounding box center [638, 168] width 132 height 24
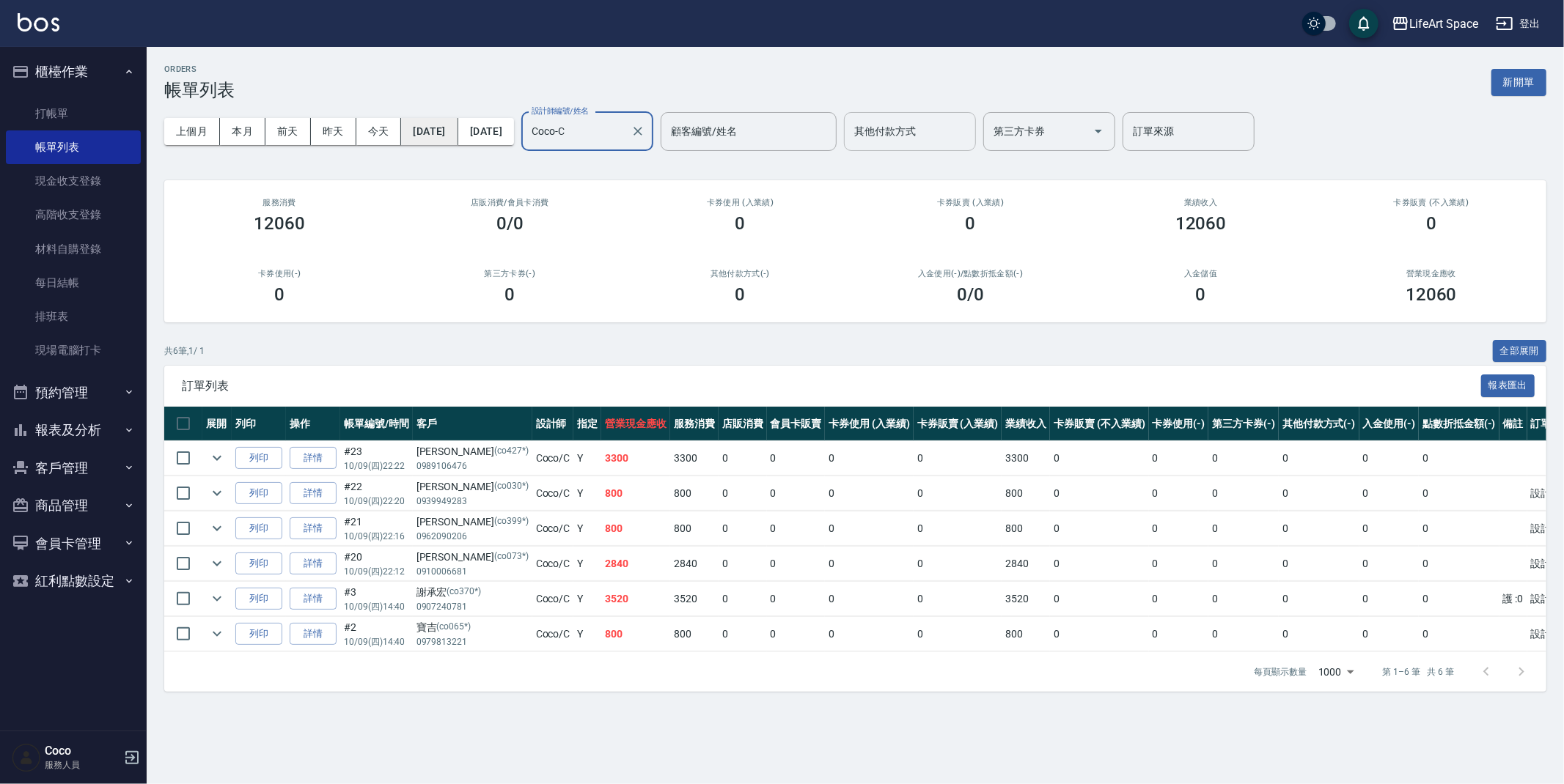
click at [457, 128] on button "[DATE]" at bounding box center [429, 132] width 56 height 27
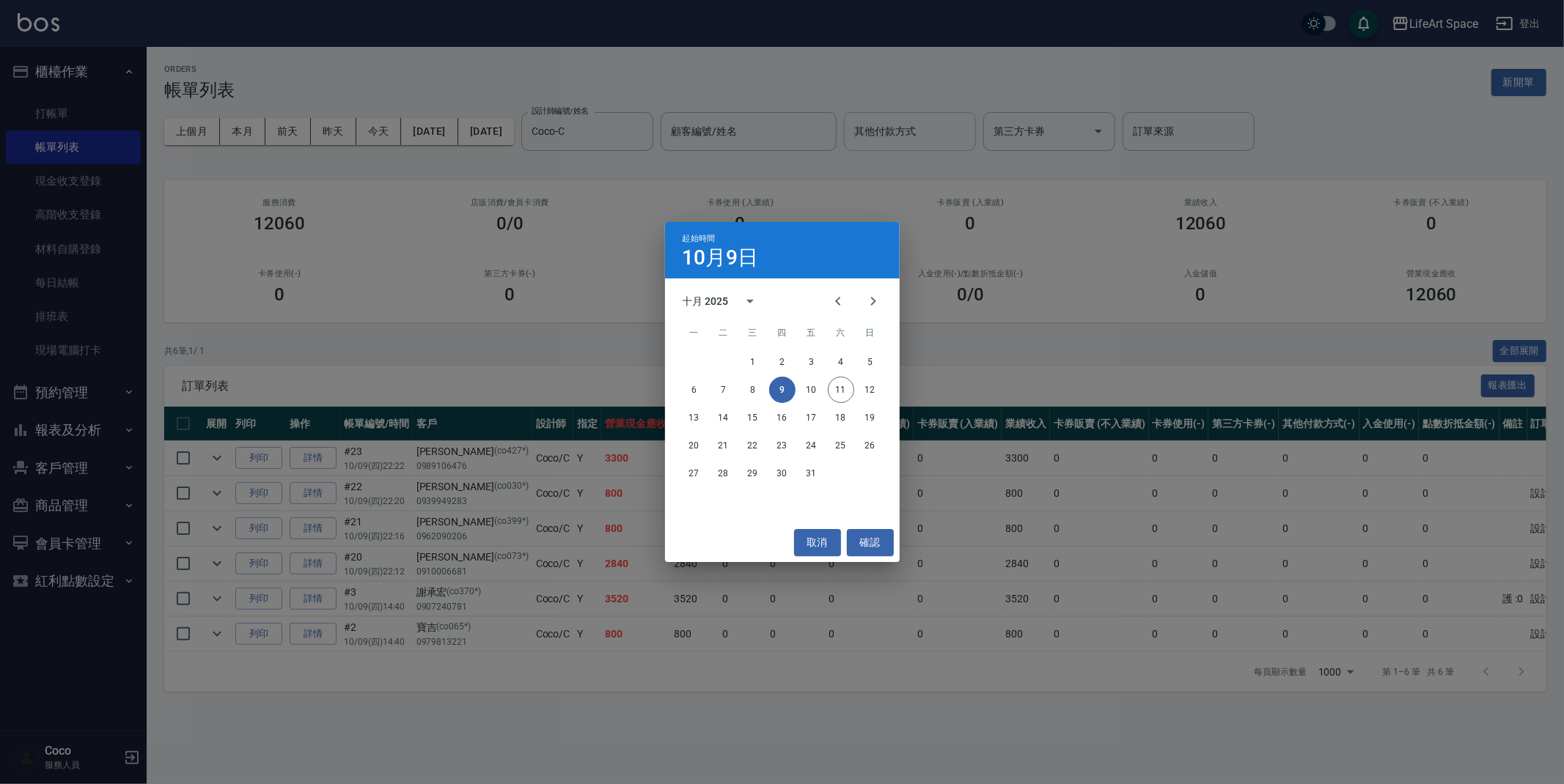
click at [738, 386] on div "6 7 8 9 10 11 12" at bounding box center [782, 390] width 234 height 27
click at [759, 388] on button "8" at bounding box center [753, 390] width 27 height 27
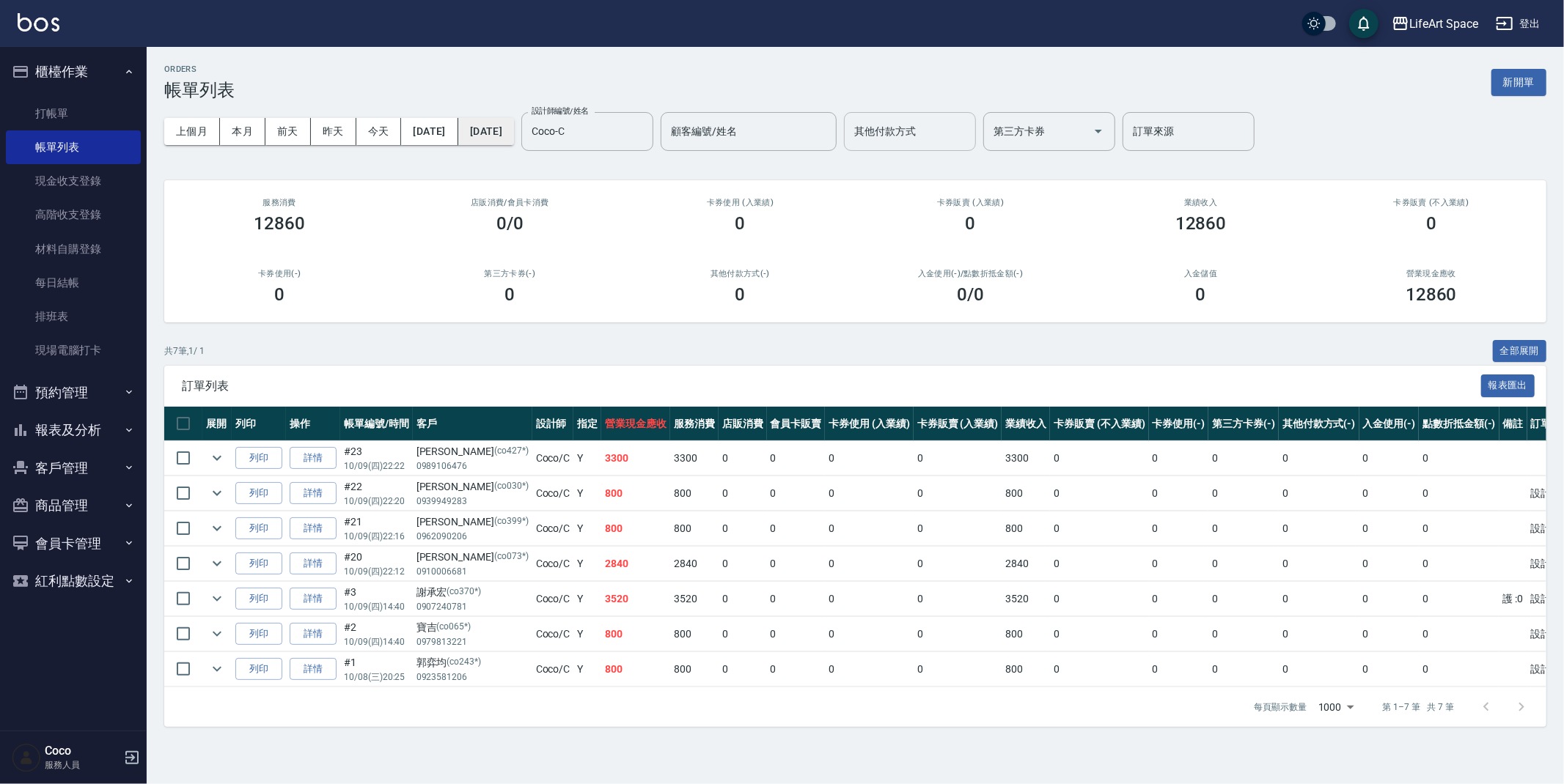
click at [514, 136] on button "[DATE]" at bounding box center [486, 132] width 55 height 27
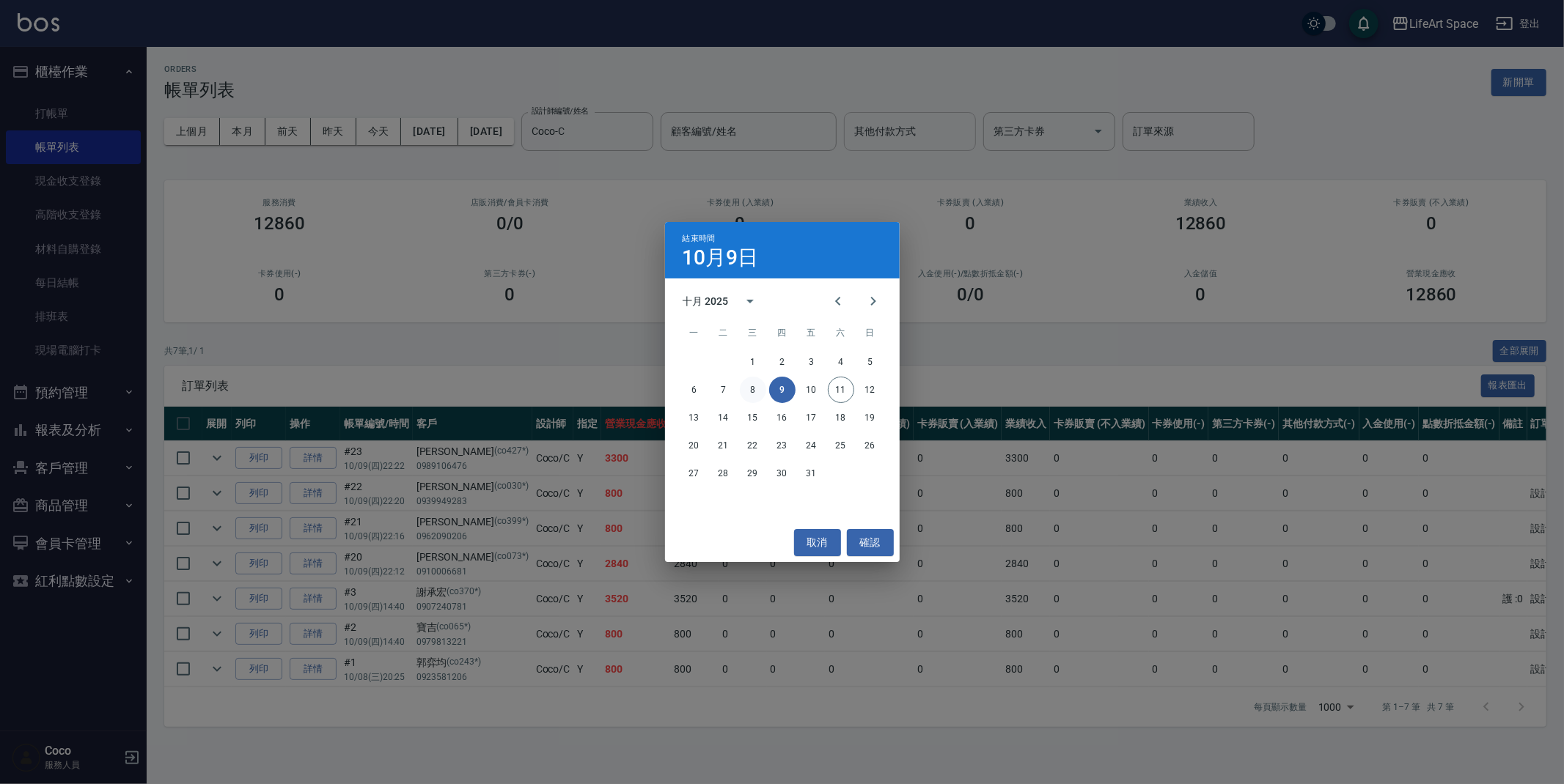
click at [757, 395] on button "8" at bounding box center [753, 390] width 27 height 27
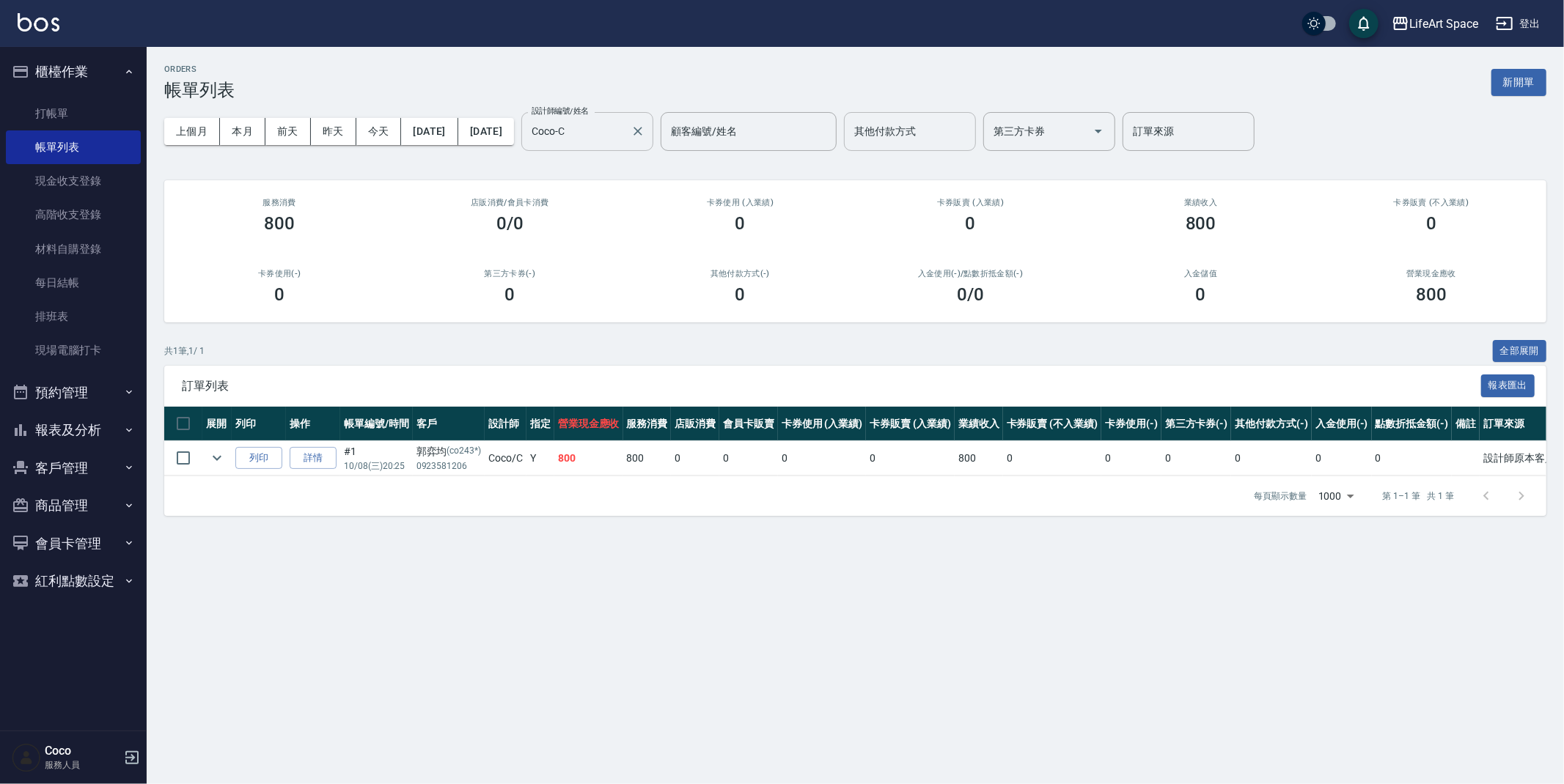
click at [653, 134] on div "Coco-C 設計師編號/姓名" at bounding box center [587, 132] width 132 height 39
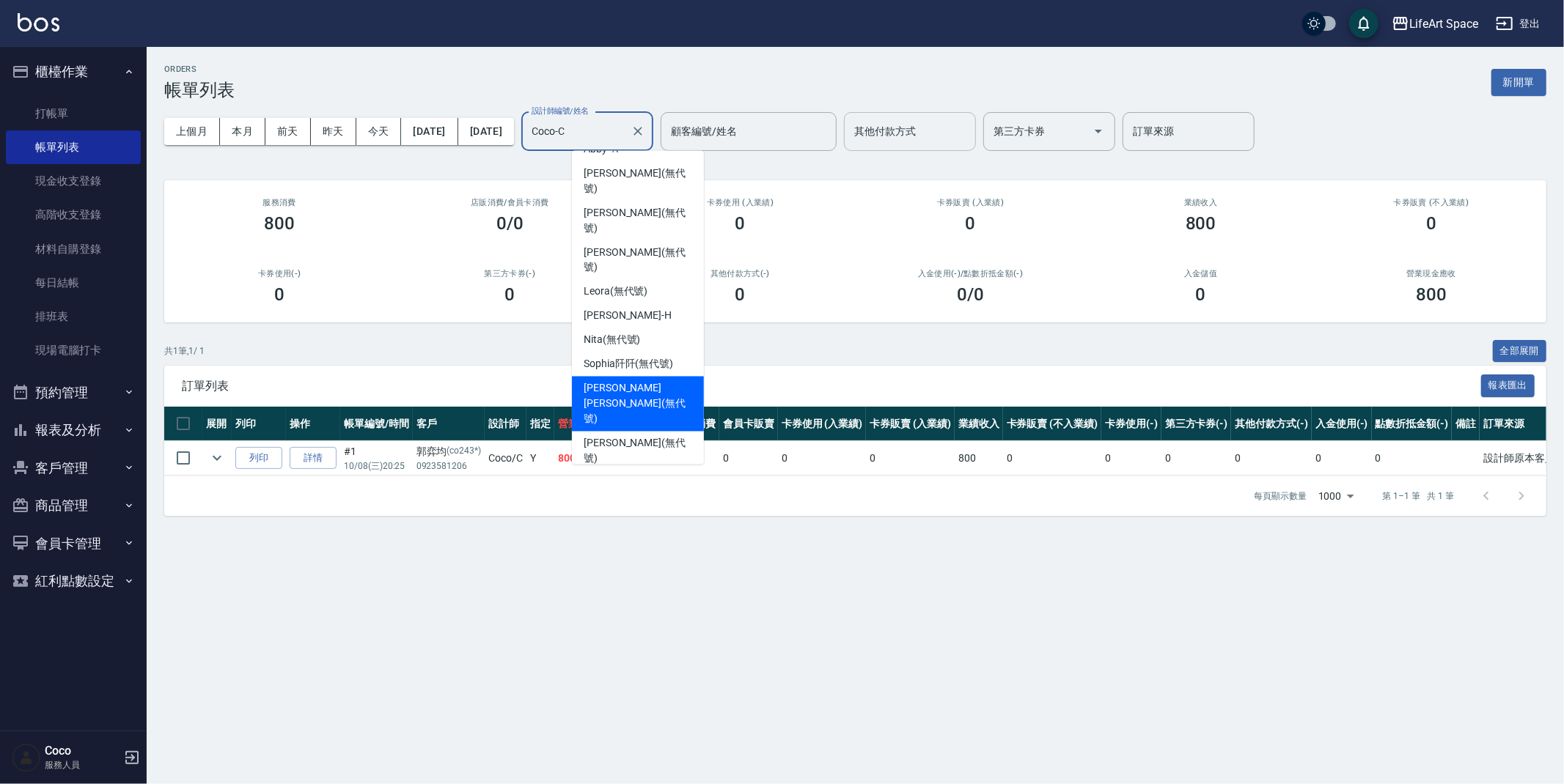
scroll to position [253, 0]
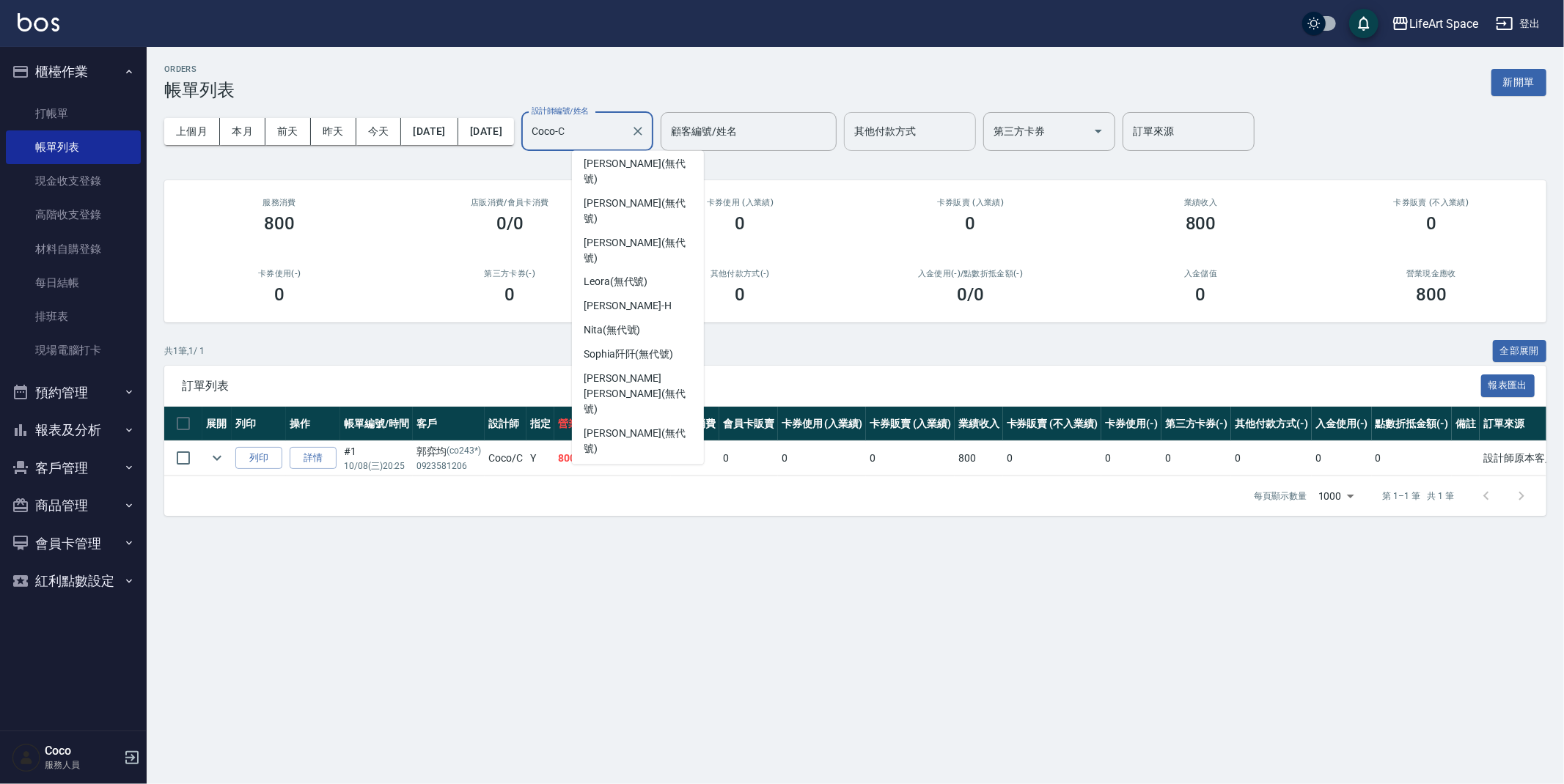
click at [622, 579] on span "Roi (無代號)" at bounding box center [610, 586] width 52 height 16
type input "Roi(無代號)"
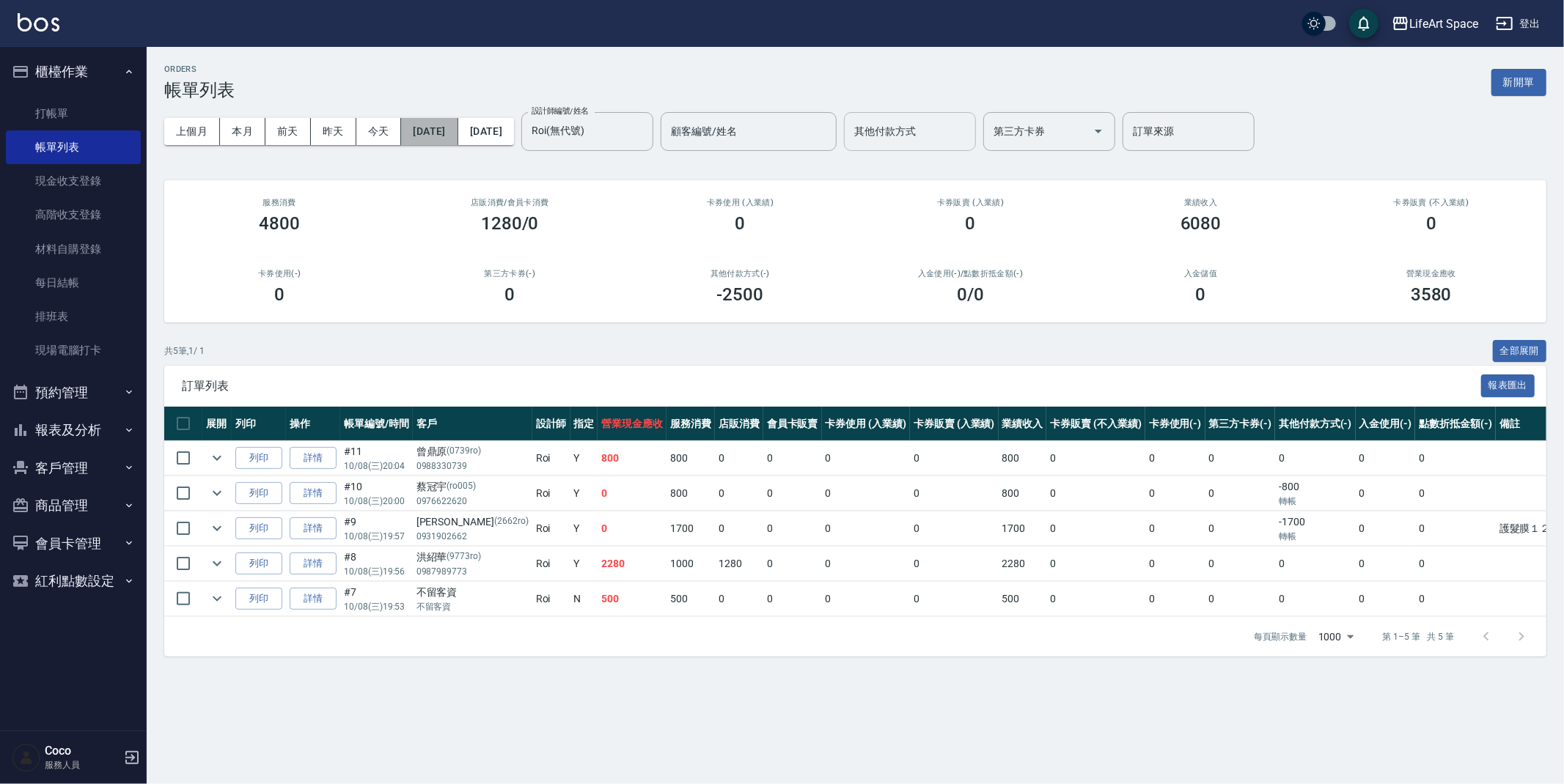
click at [424, 131] on button "[DATE]" at bounding box center [429, 132] width 56 height 27
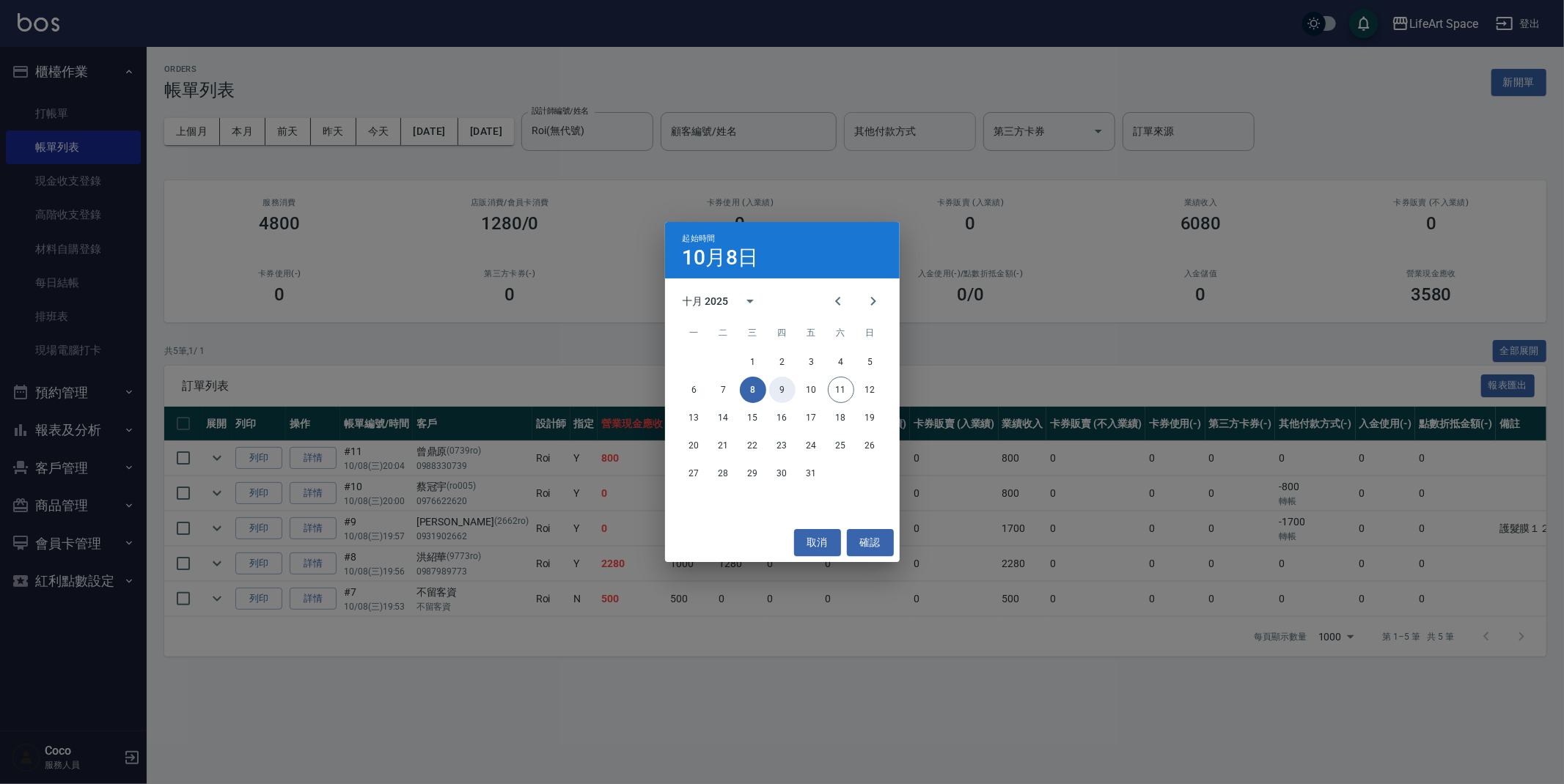
click at [778, 389] on button "9" at bounding box center [783, 390] width 27 height 27
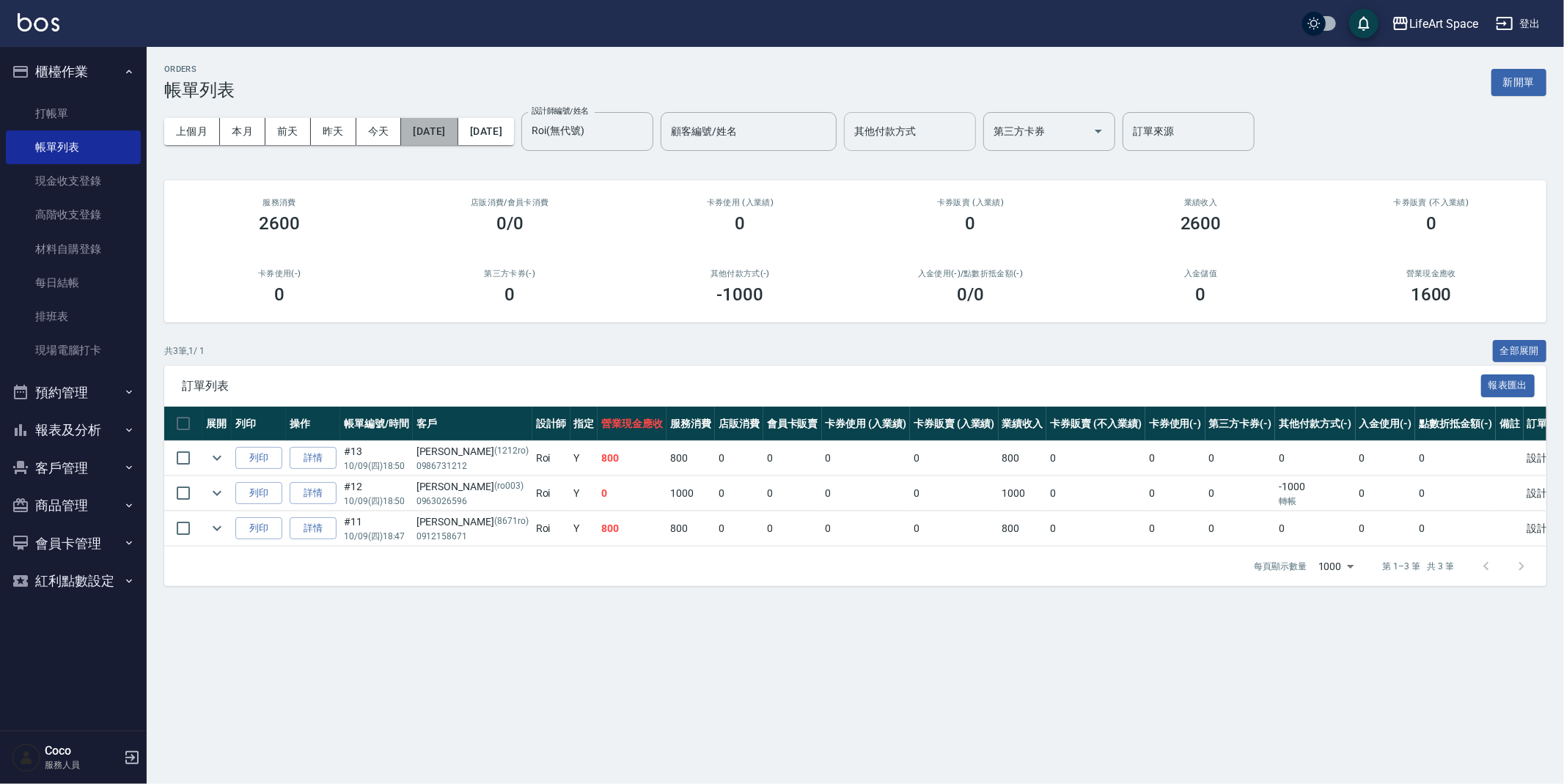
click at [434, 136] on button "[DATE]" at bounding box center [429, 132] width 56 height 27
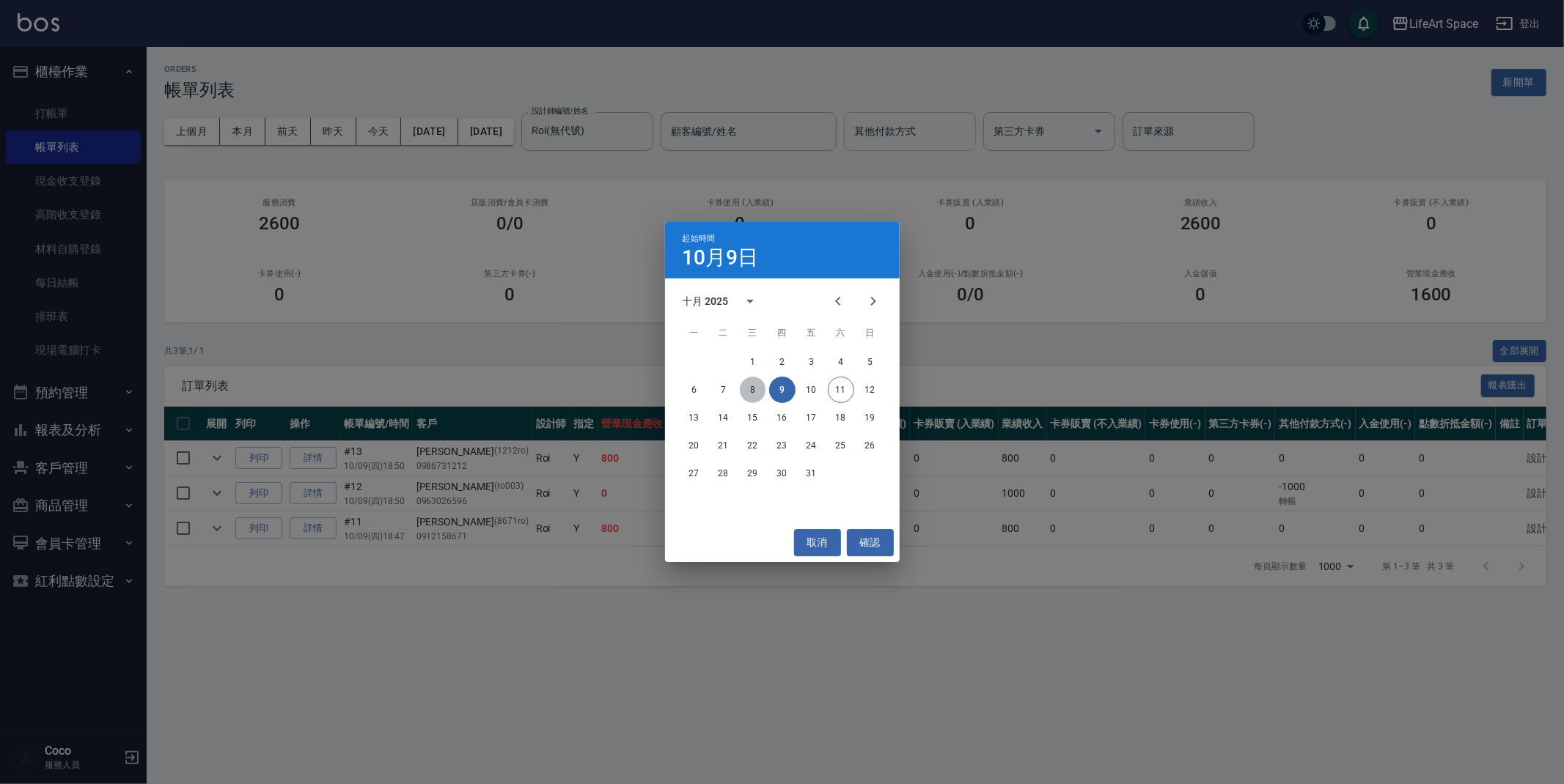
click at [756, 388] on button "8" at bounding box center [753, 390] width 27 height 27
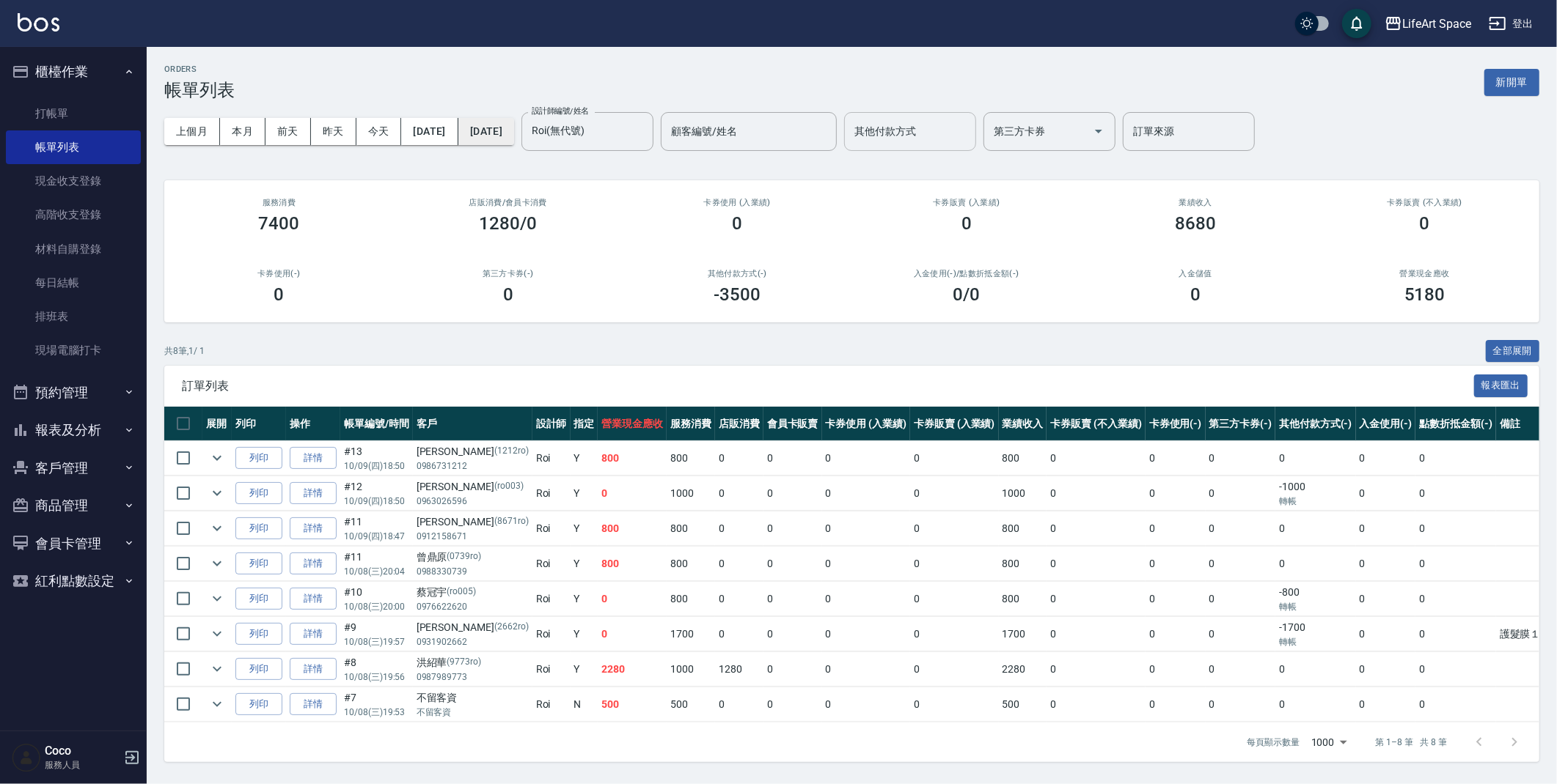
click at [514, 123] on button "[DATE]" at bounding box center [486, 132] width 55 height 27
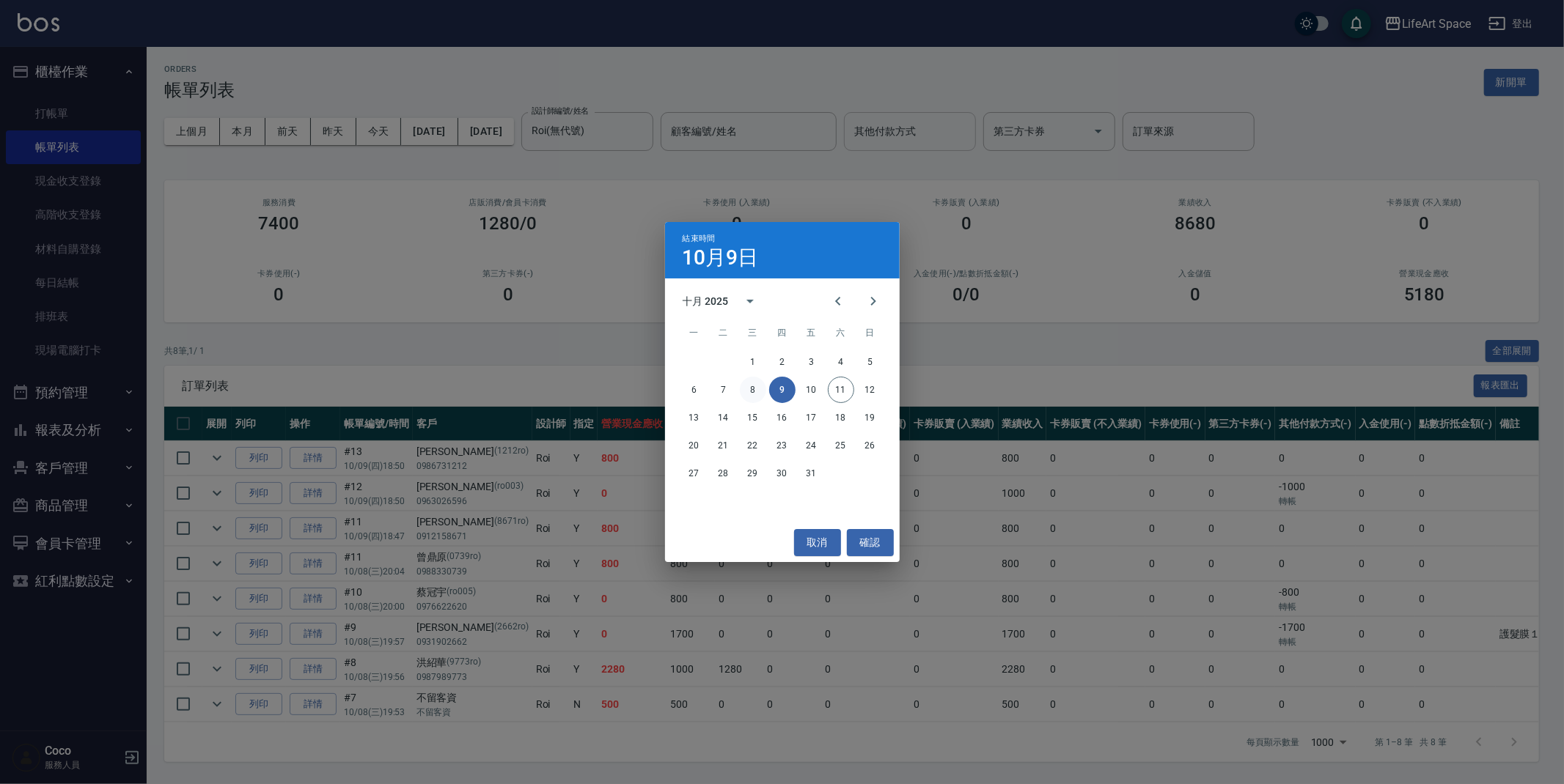
click at [756, 389] on button "8" at bounding box center [753, 390] width 27 height 27
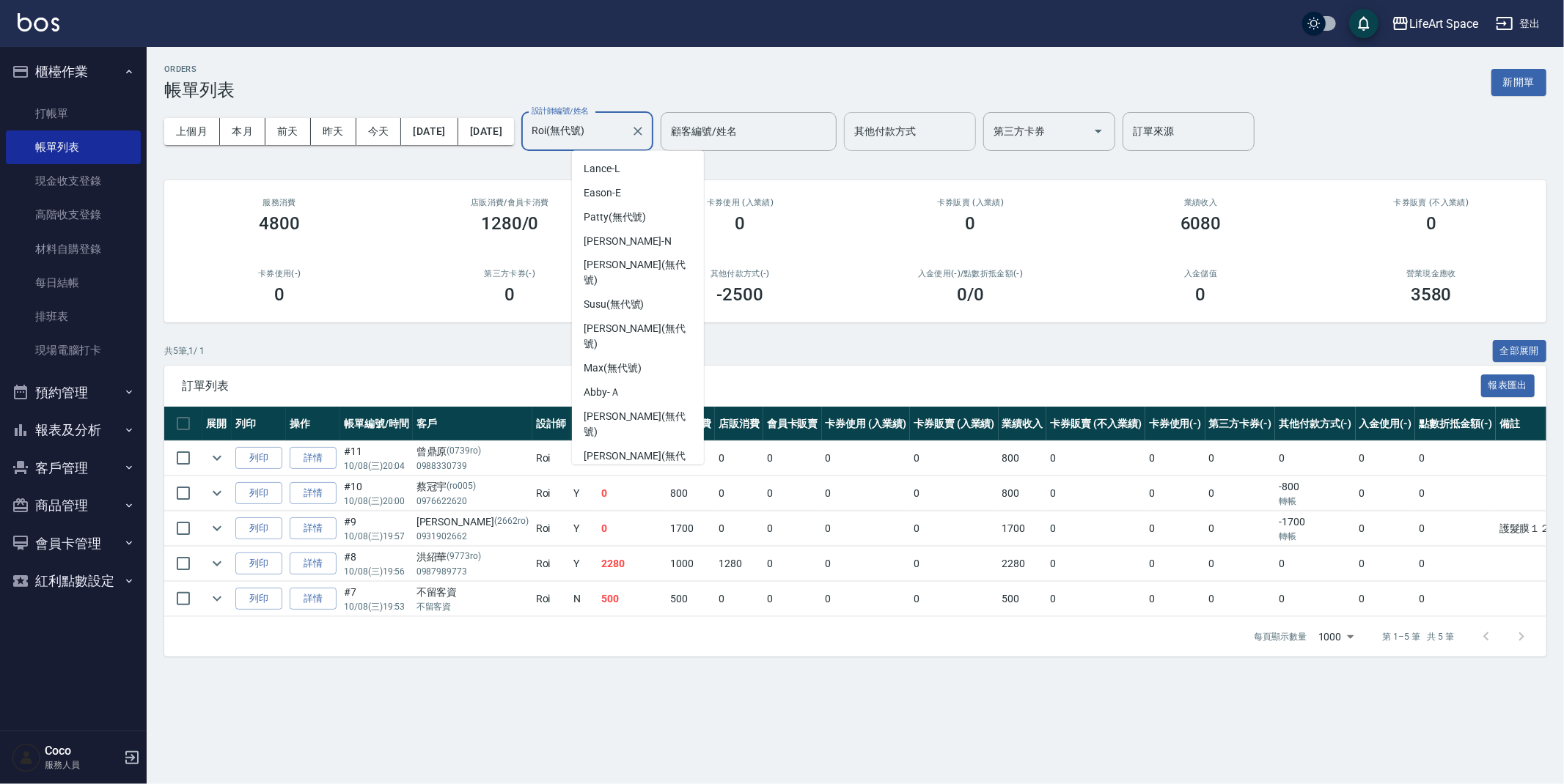
click at [625, 134] on input "Roi(無代號)" at bounding box center [576, 132] width 97 height 26
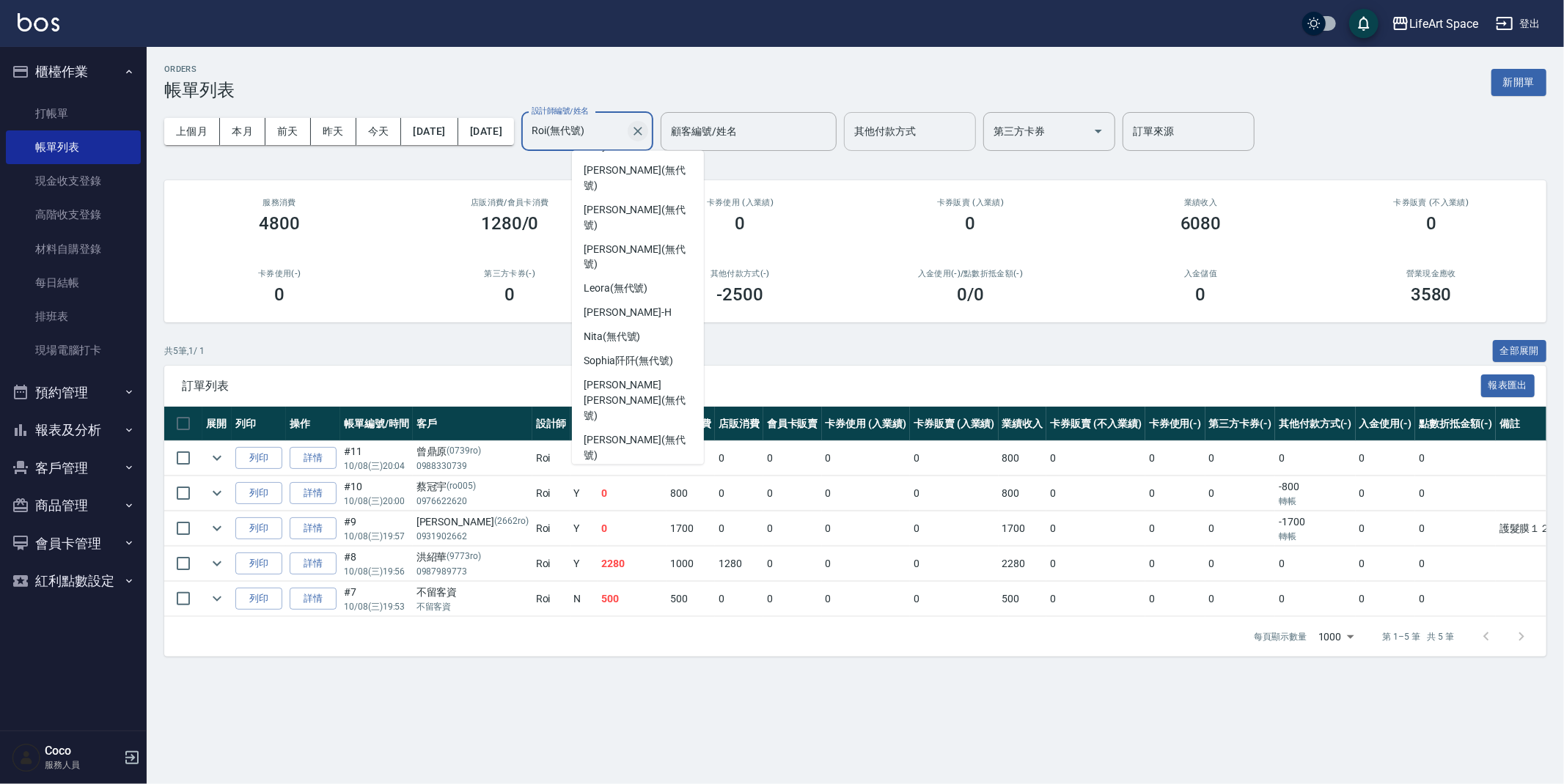
click at [645, 132] on icon "Clear" at bounding box center [638, 132] width 15 height 15
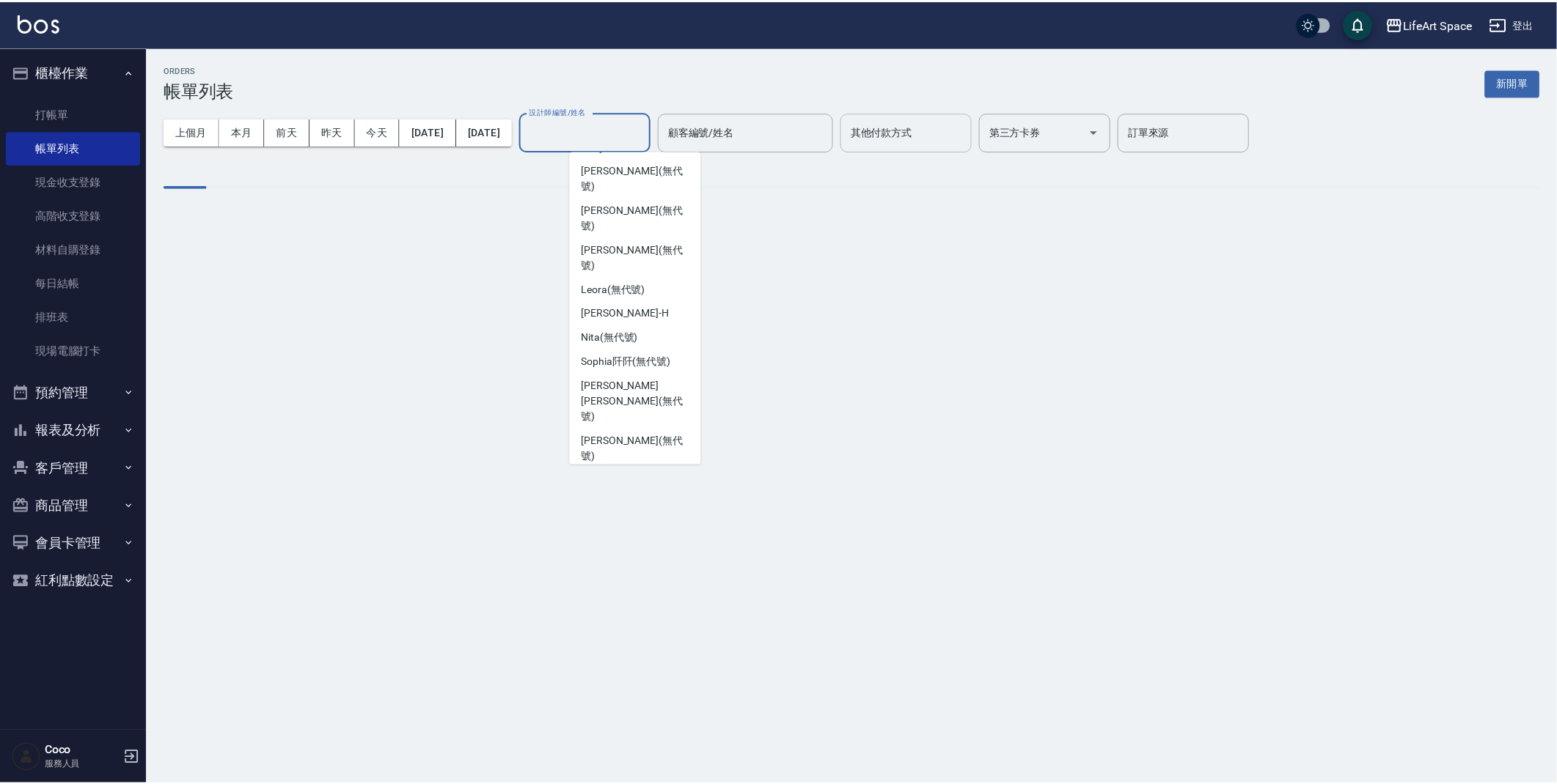
scroll to position [5, 0]
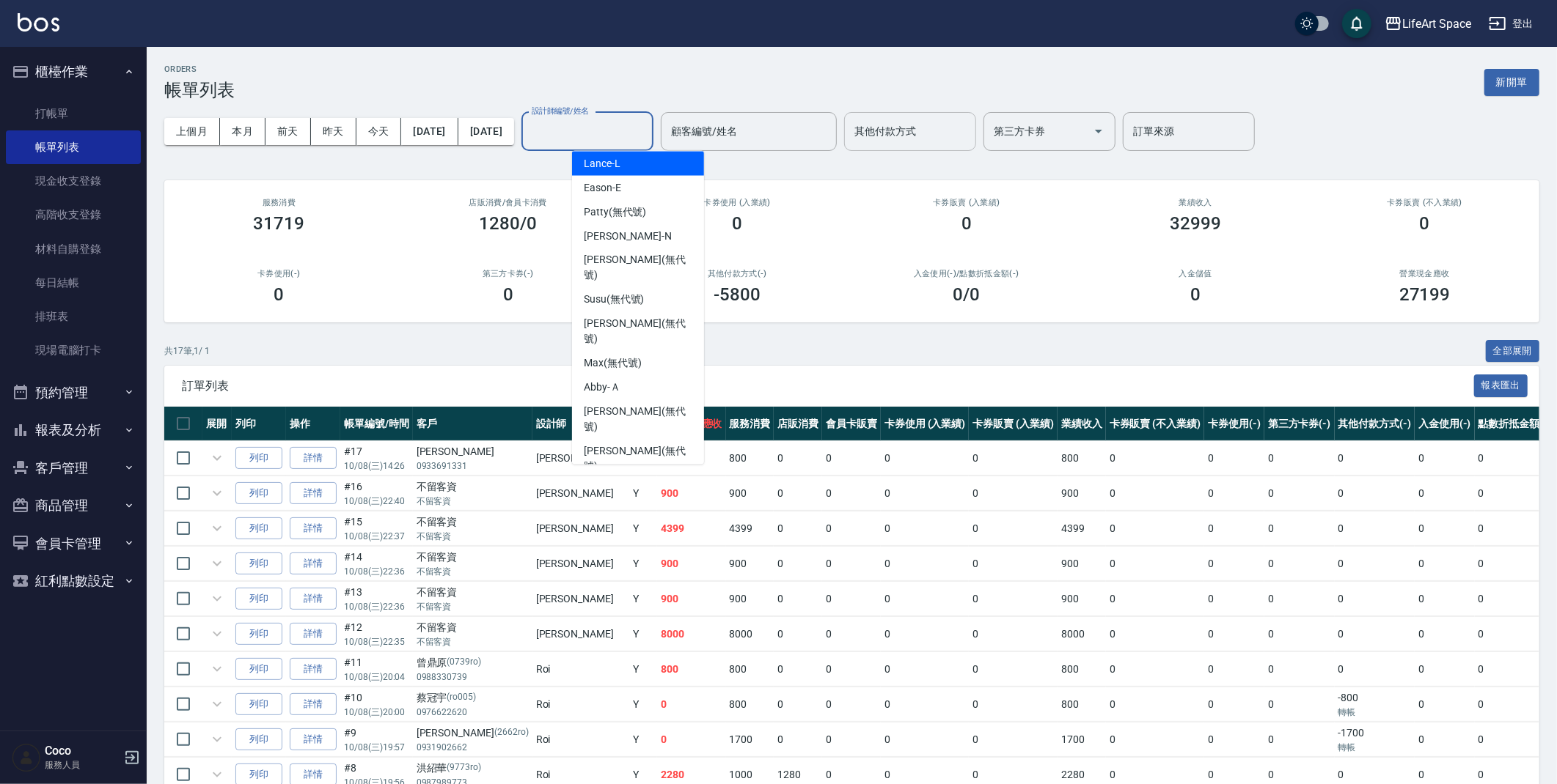
click at [664, 86] on div "ORDERS 帳單列表 新開單" at bounding box center [852, 82] width 1375 height 36
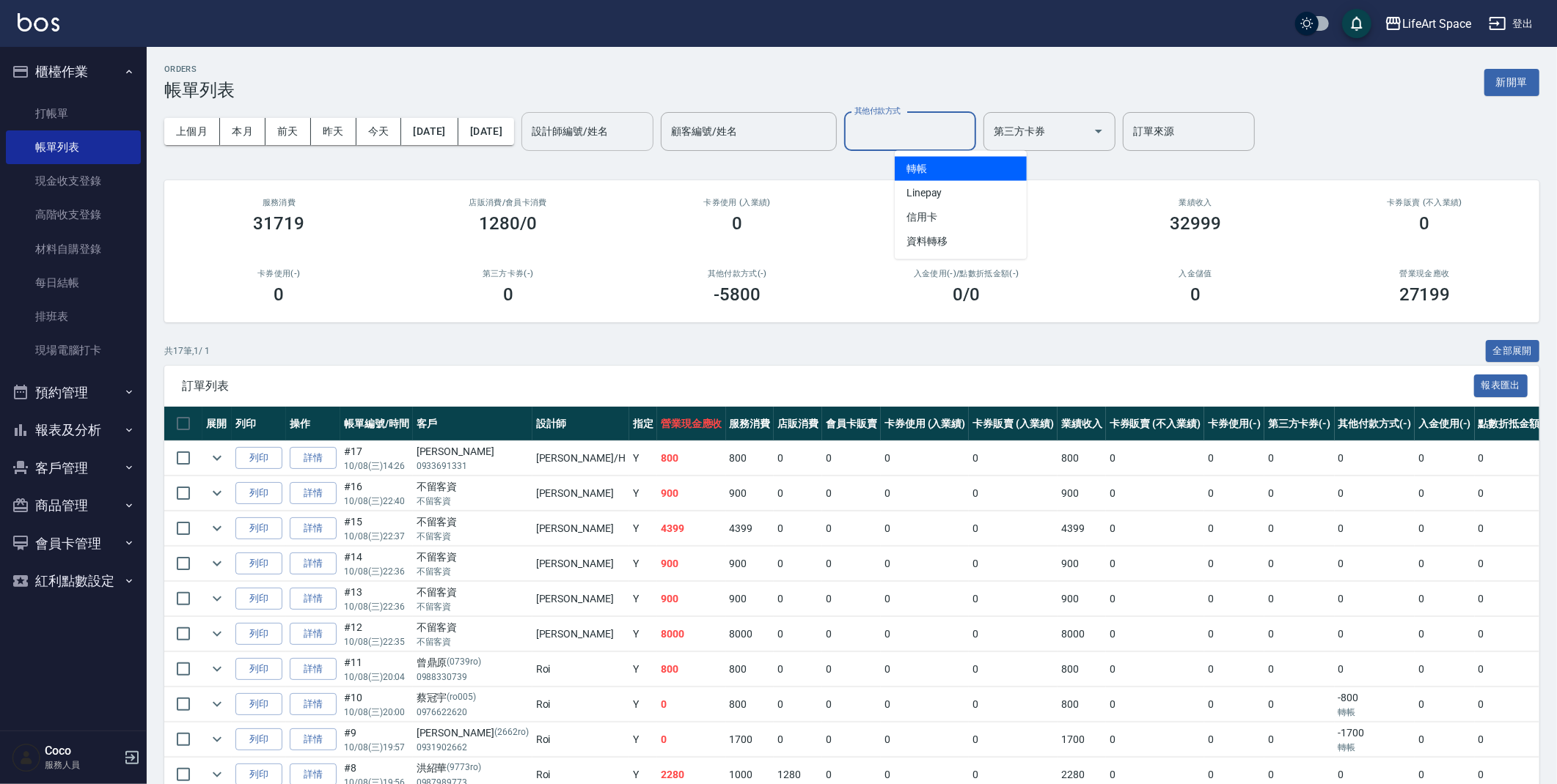
click at [916, 134] on input "其他付款方式" at bounding box center [910, 132] width 119 height 26
click at [927, 166] on span "轉帳" at bounding box center [960, 168] width 132 height 24
type input "轉帳"
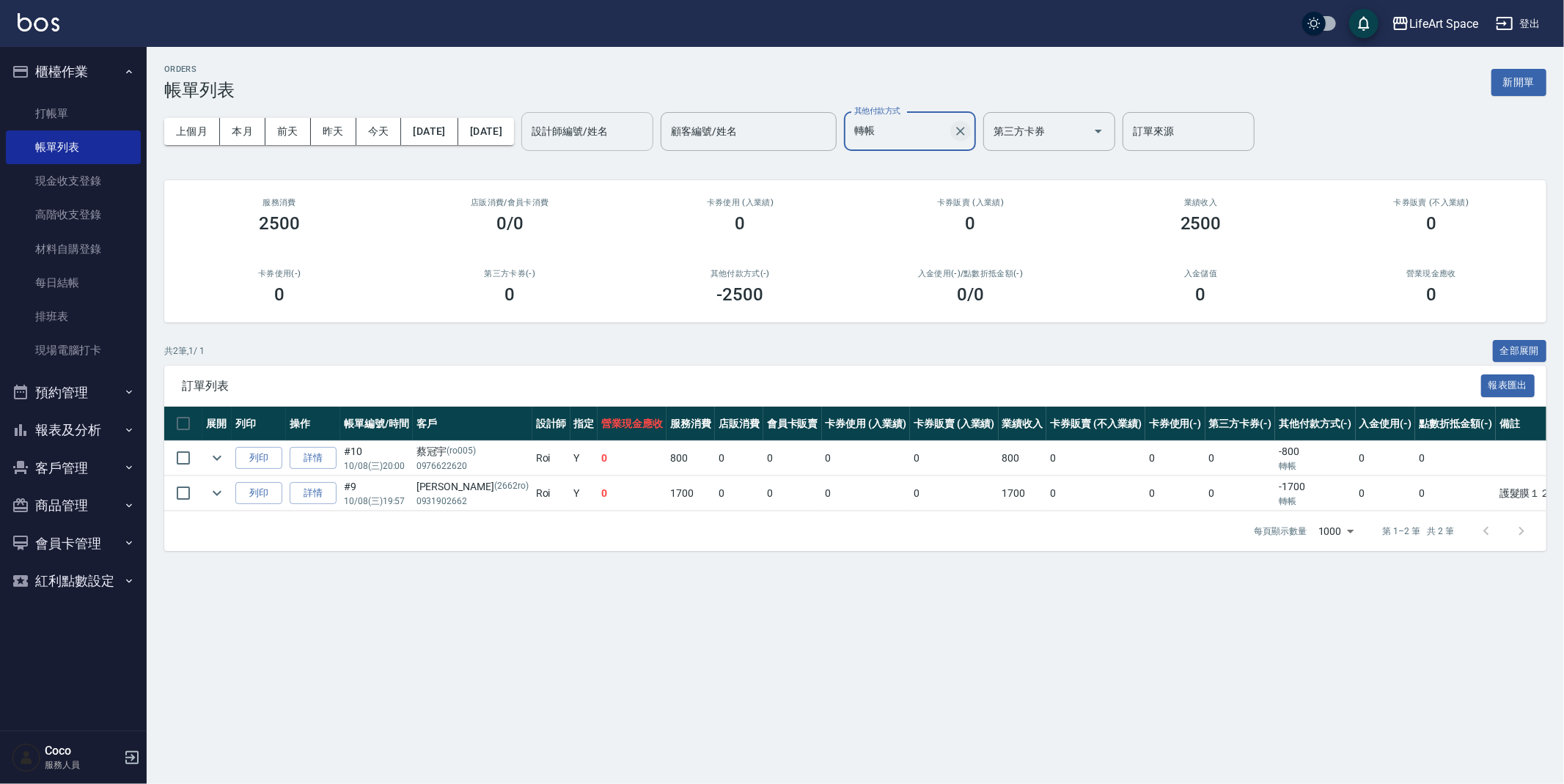
click at [968, 135] on icon "Clear" at bounding box center [961, 132] width 15 height 15
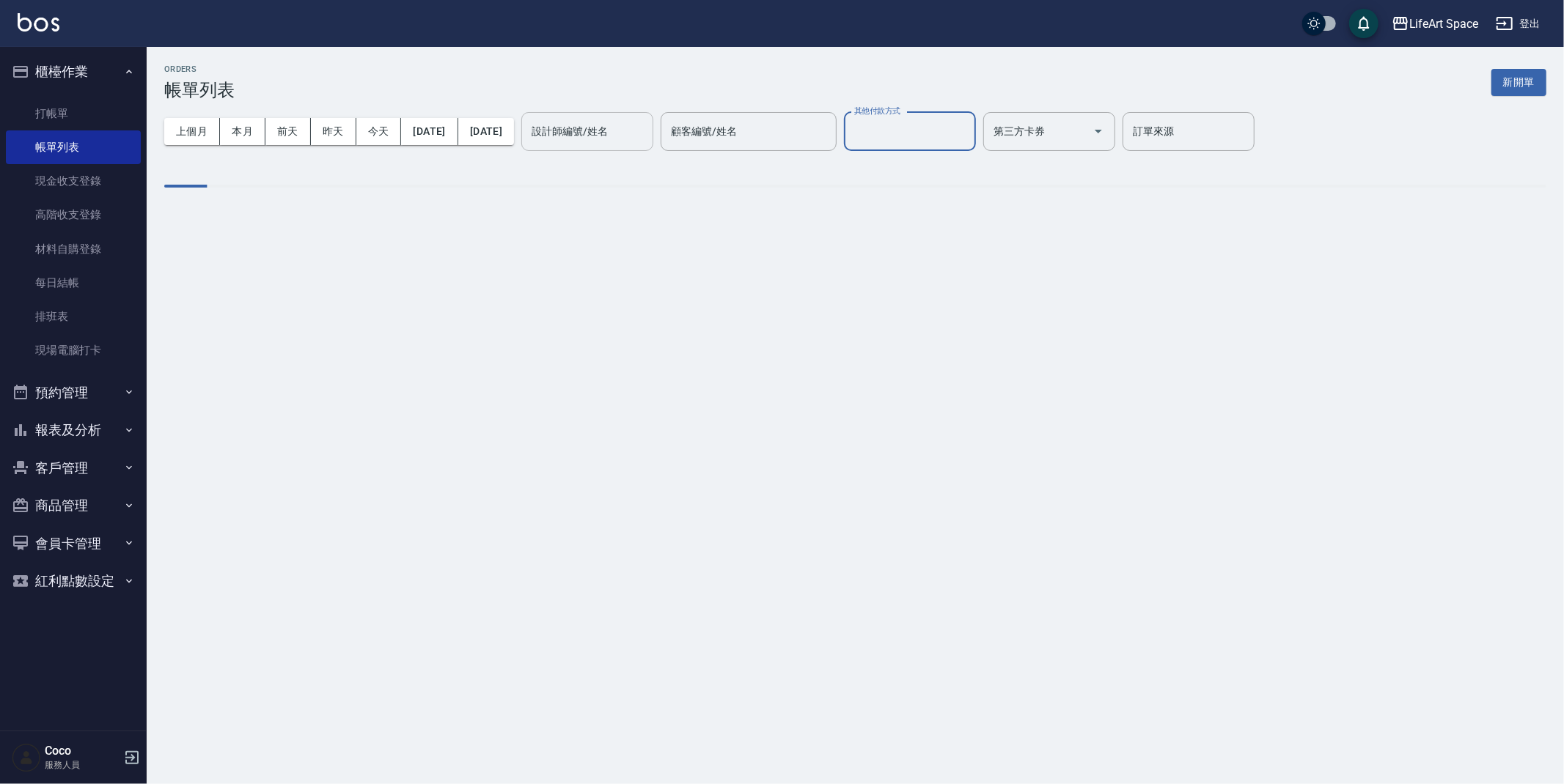
click at [969, 140] on input "其他付款方式" at bounding box center [910, 132] width 119 height 26
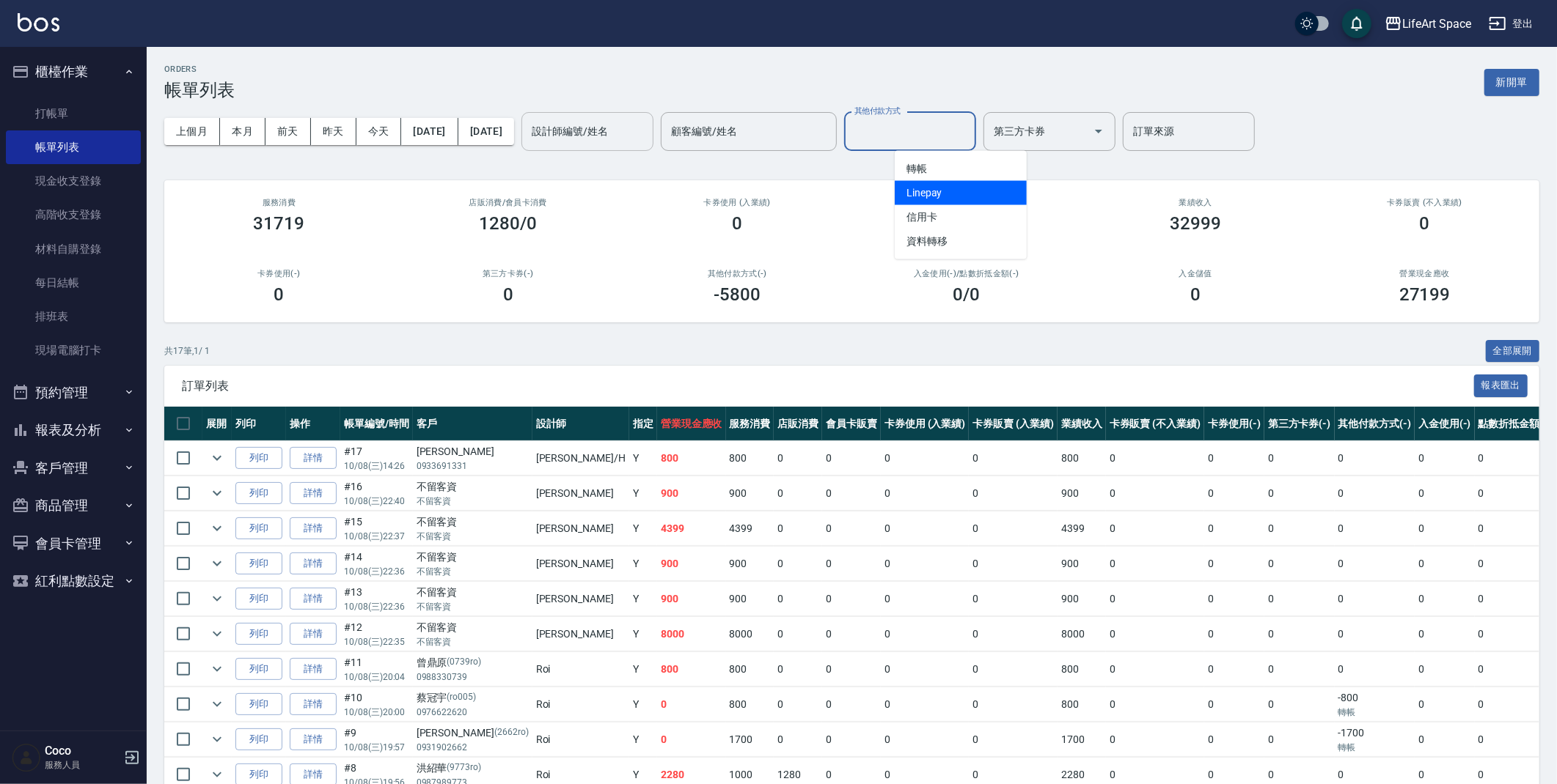
click at [957, 195] on span "Linepay" at bounding box center [960, 193] width 132 height 24
type input "Linepay"
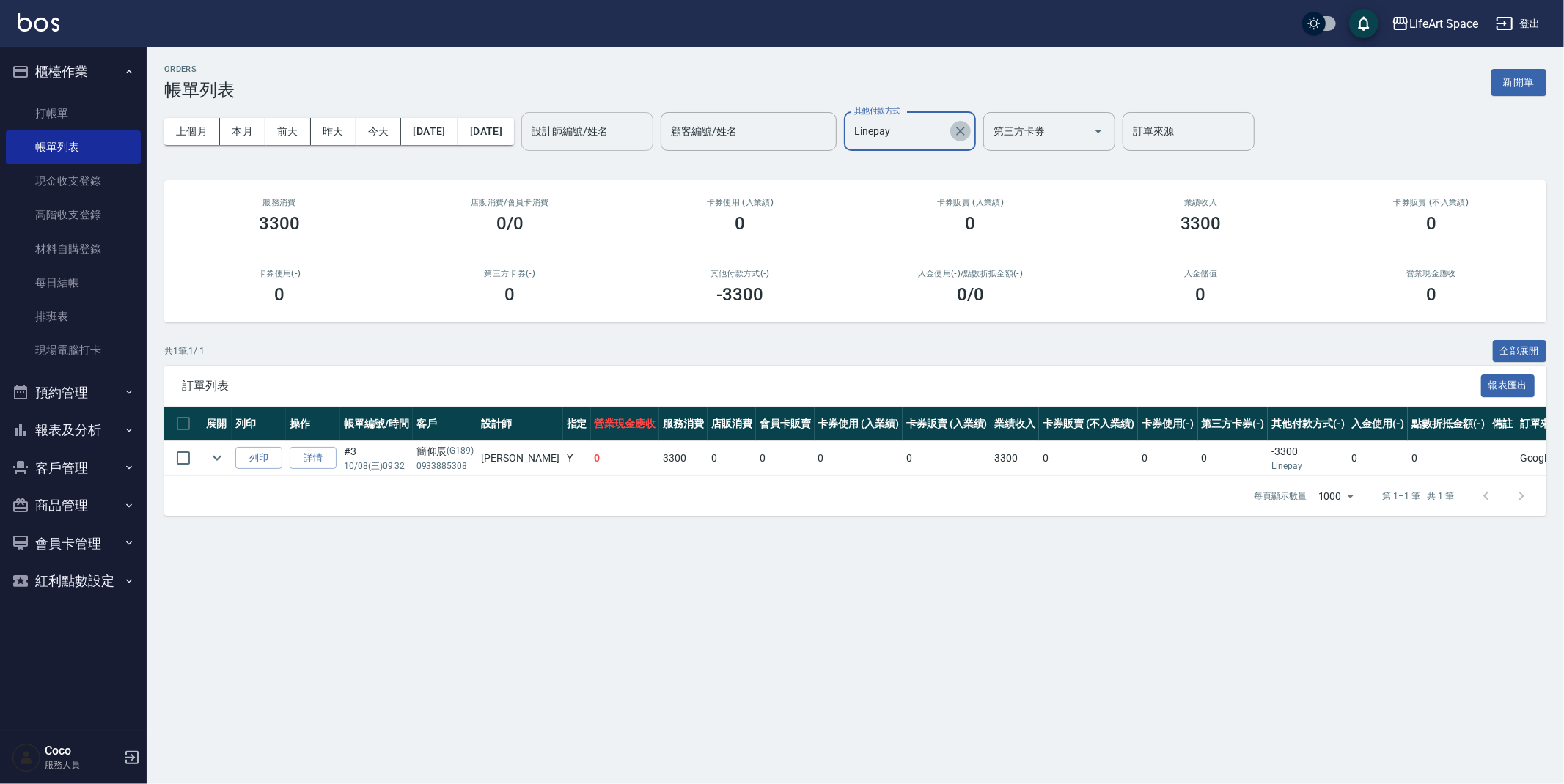
click at [968, 137] on icon "Clear" at bounding box center [961, 132] width 15 height 15
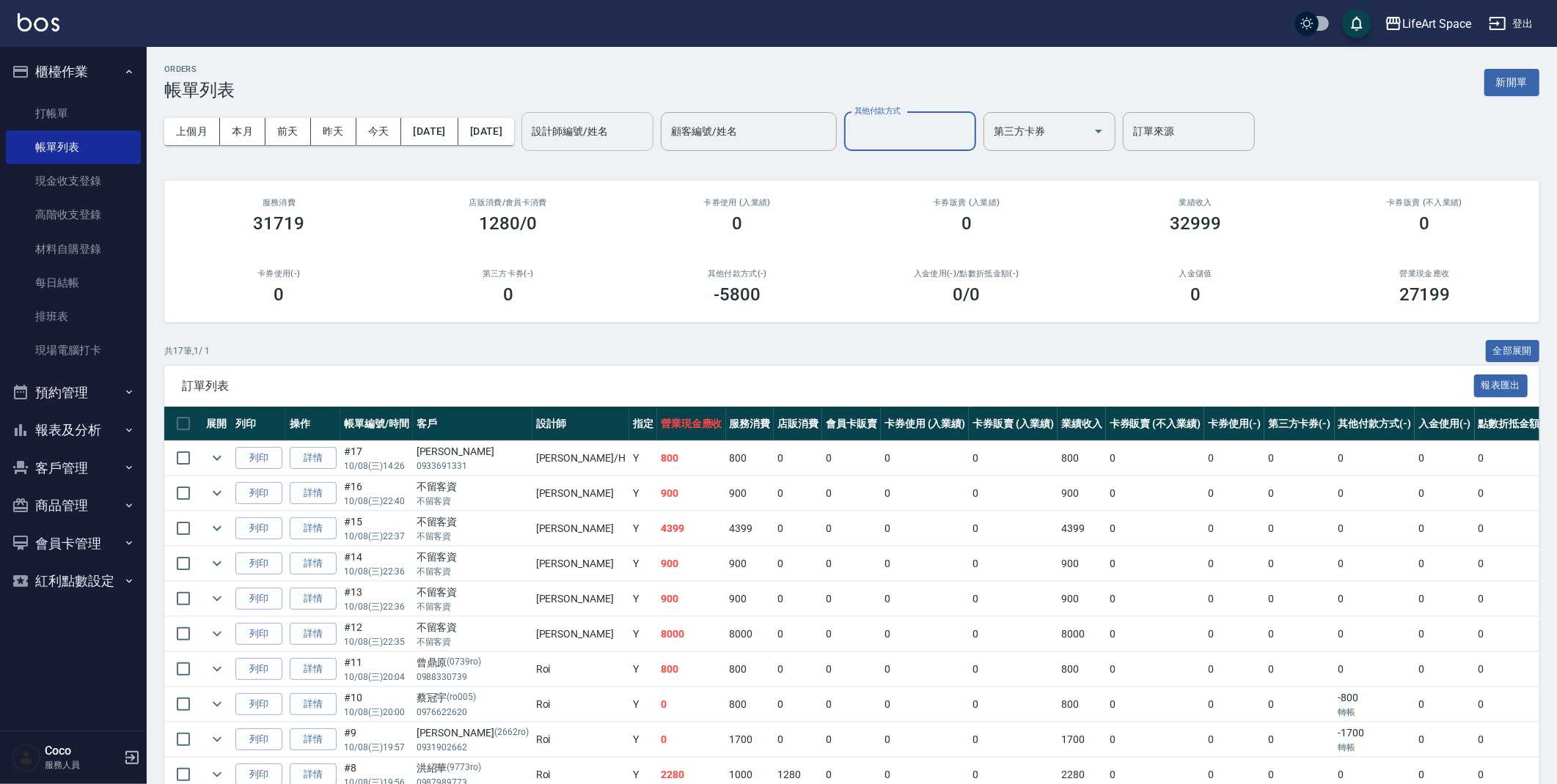
drag, startPoint x: 1090, startPoint y: 76, endPoint x: 1079, endPoint y: 78, distance: 11.2
click at [1087, 76] on div "ORDERS 帳單列表 新開單" at bounding box center [852, 82] width 1375 height 36
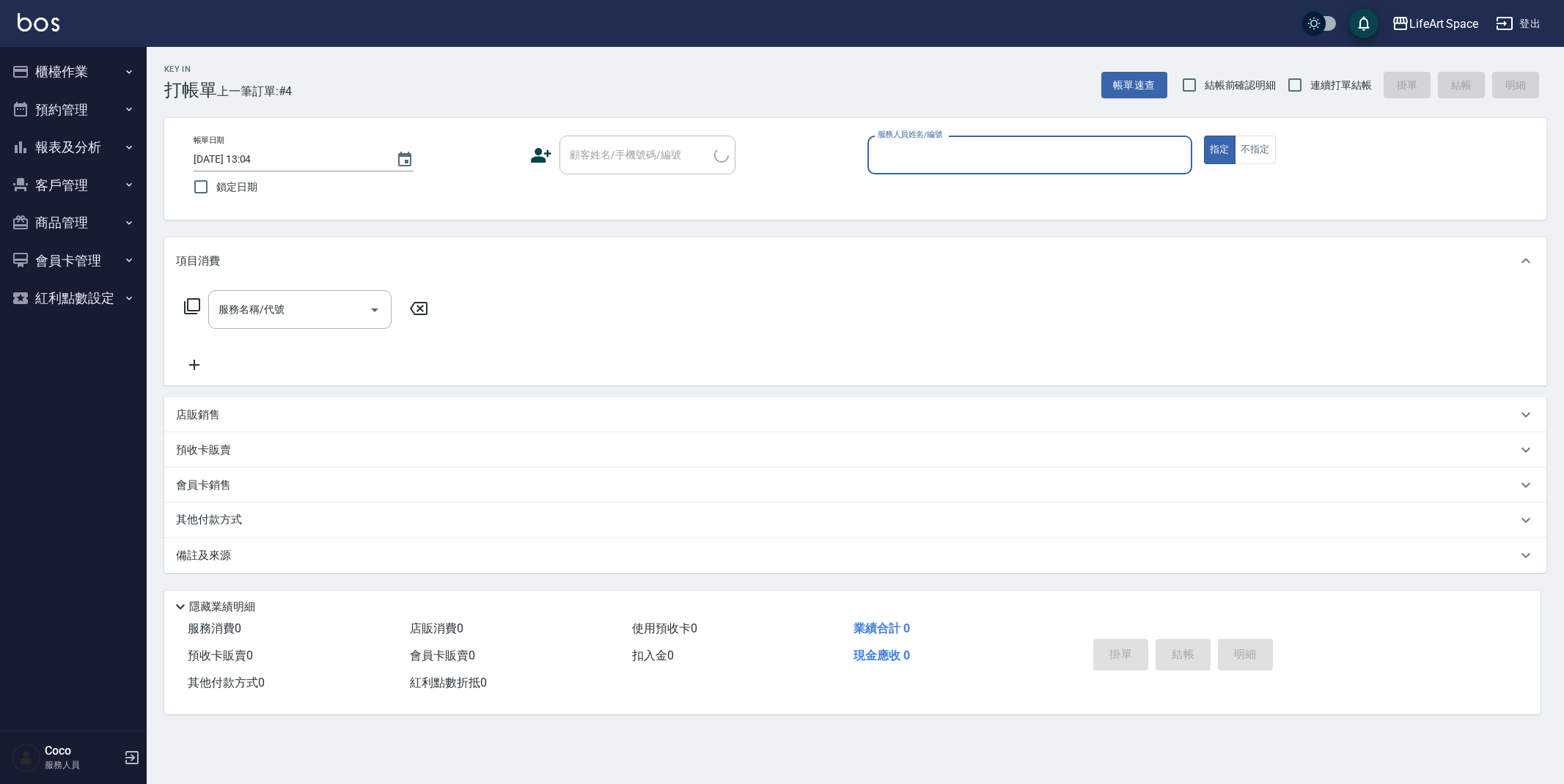
click at [82, 81] on button "櫃檯作業" at bounding box center [73, 72] width 135 height 38
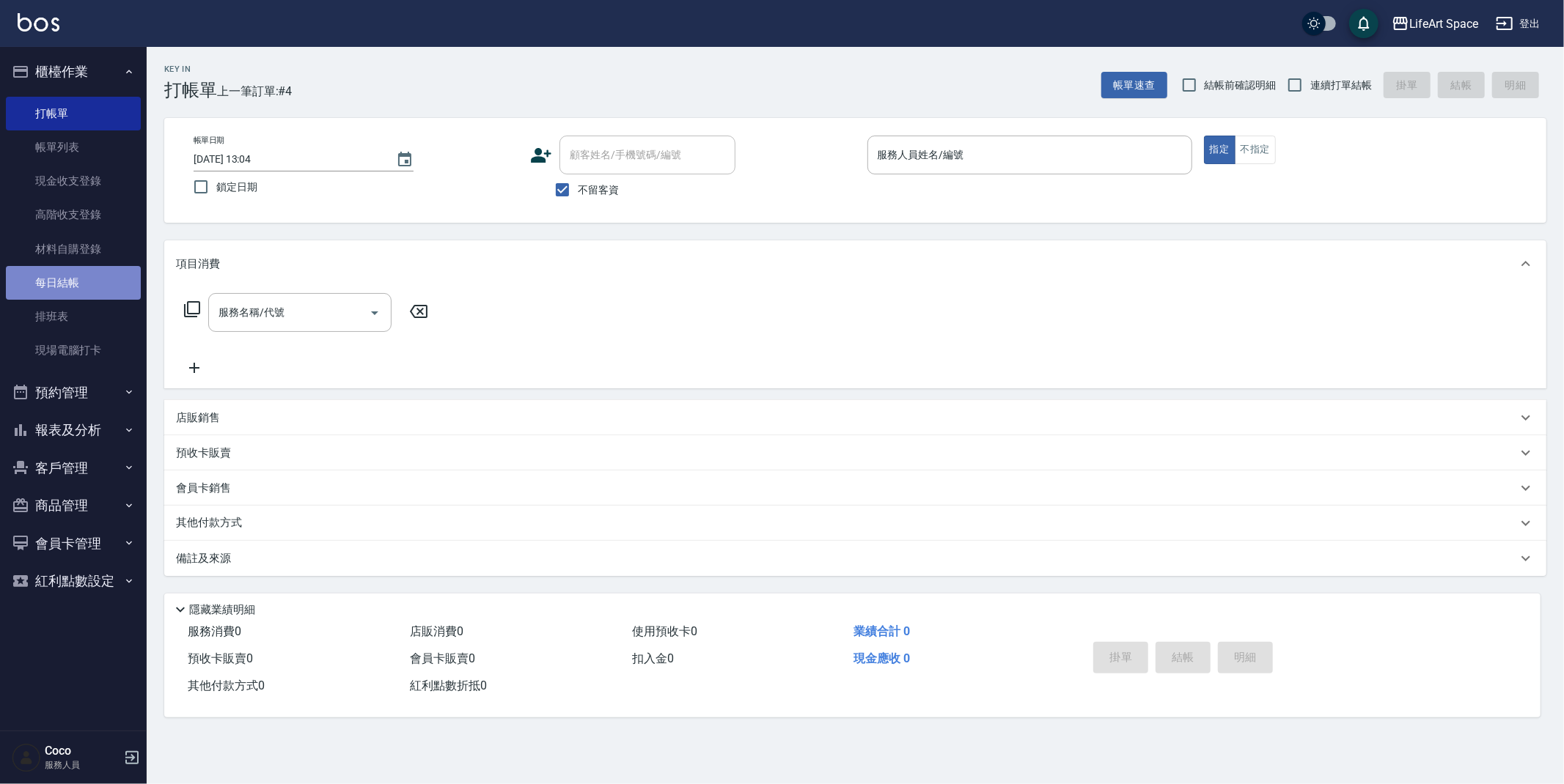
click at [79, 273] on link "每日結帳" at bounding box center [73, 283] width 135 height 34
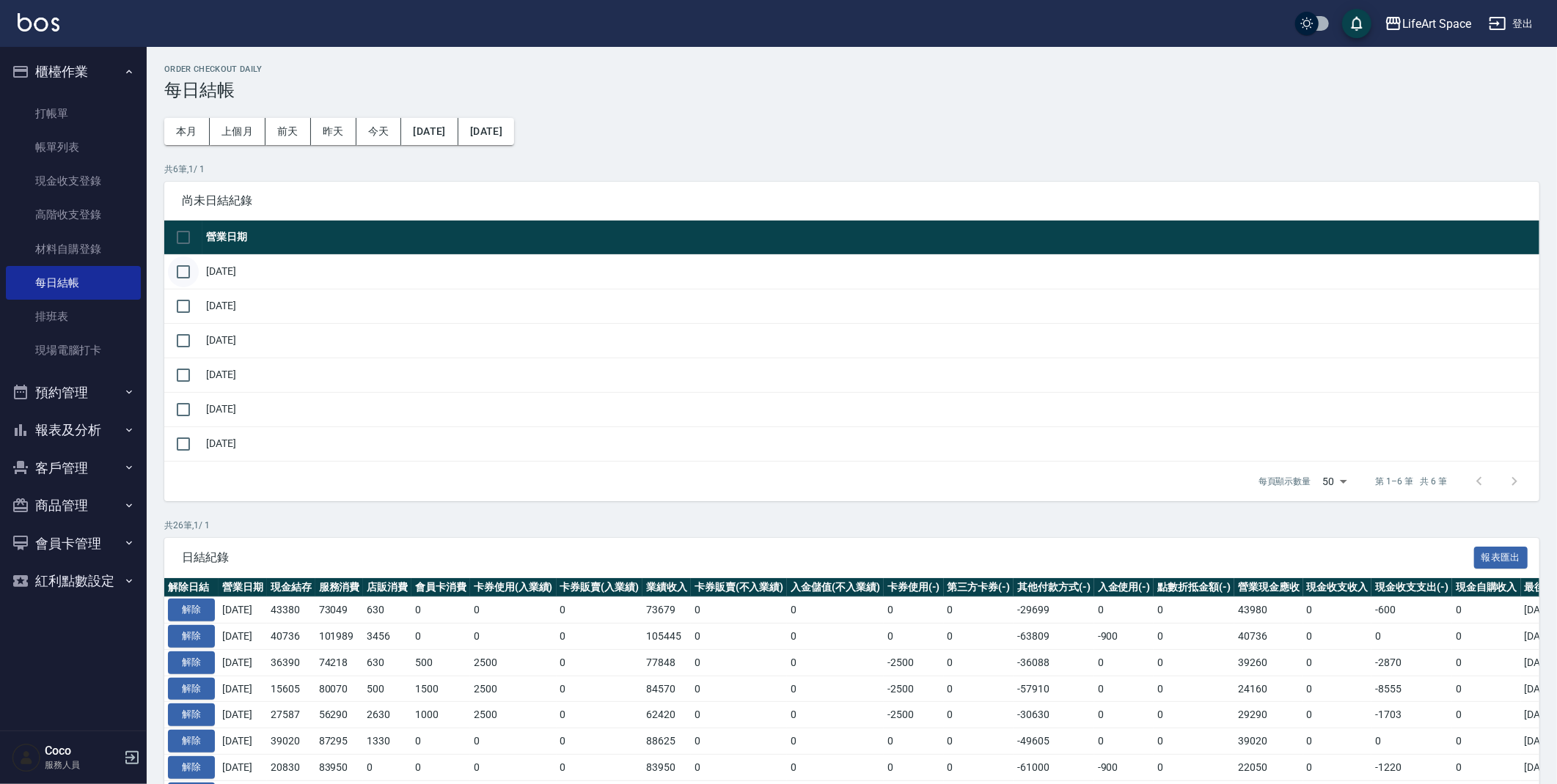
click at [181, 261] on input "checkbox" at bounding box center [183, 272] width 31 height 31
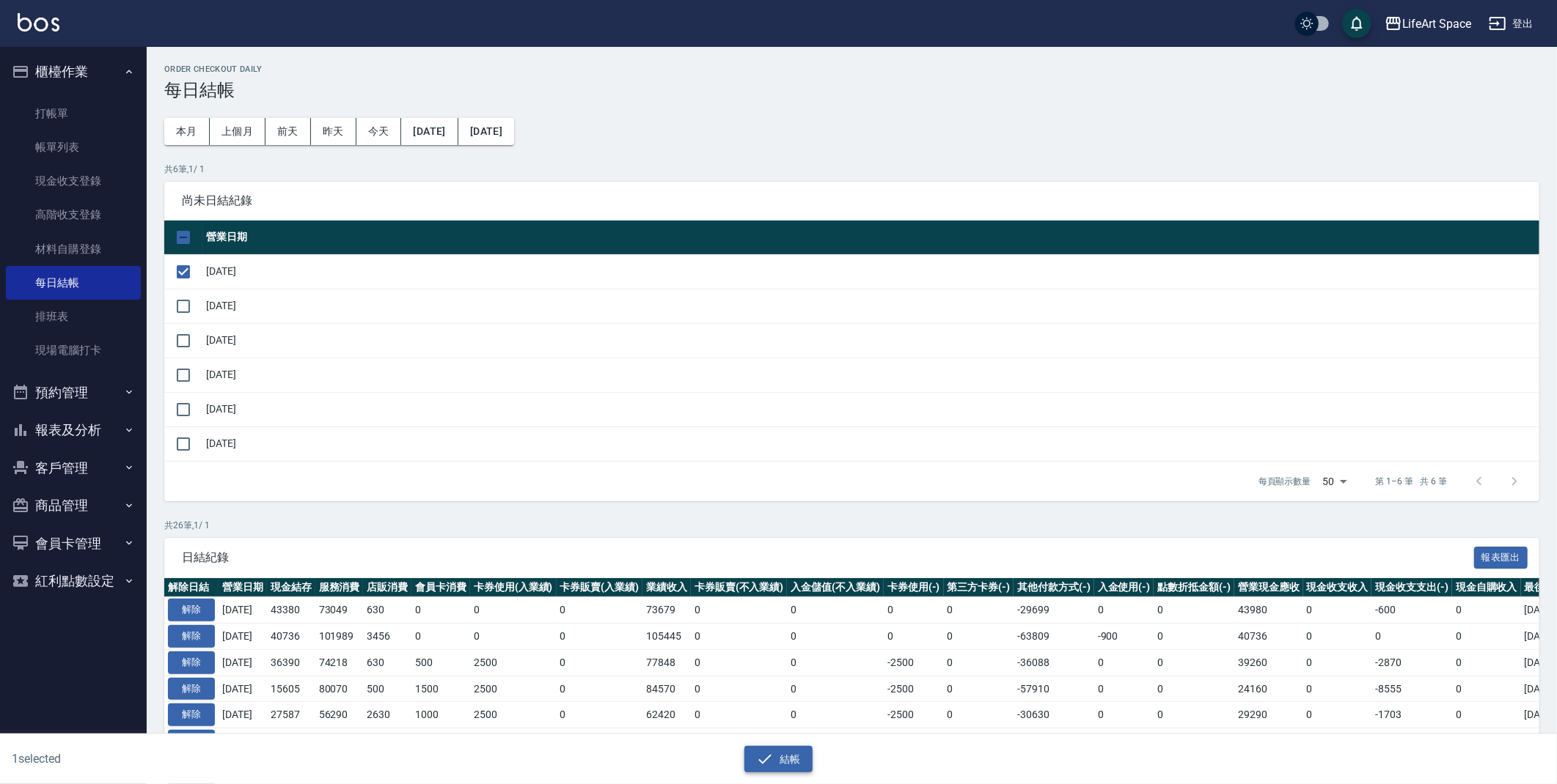
click at [786, 764] on button "結帳" at bounding box center [778, 760] width 68 height 27
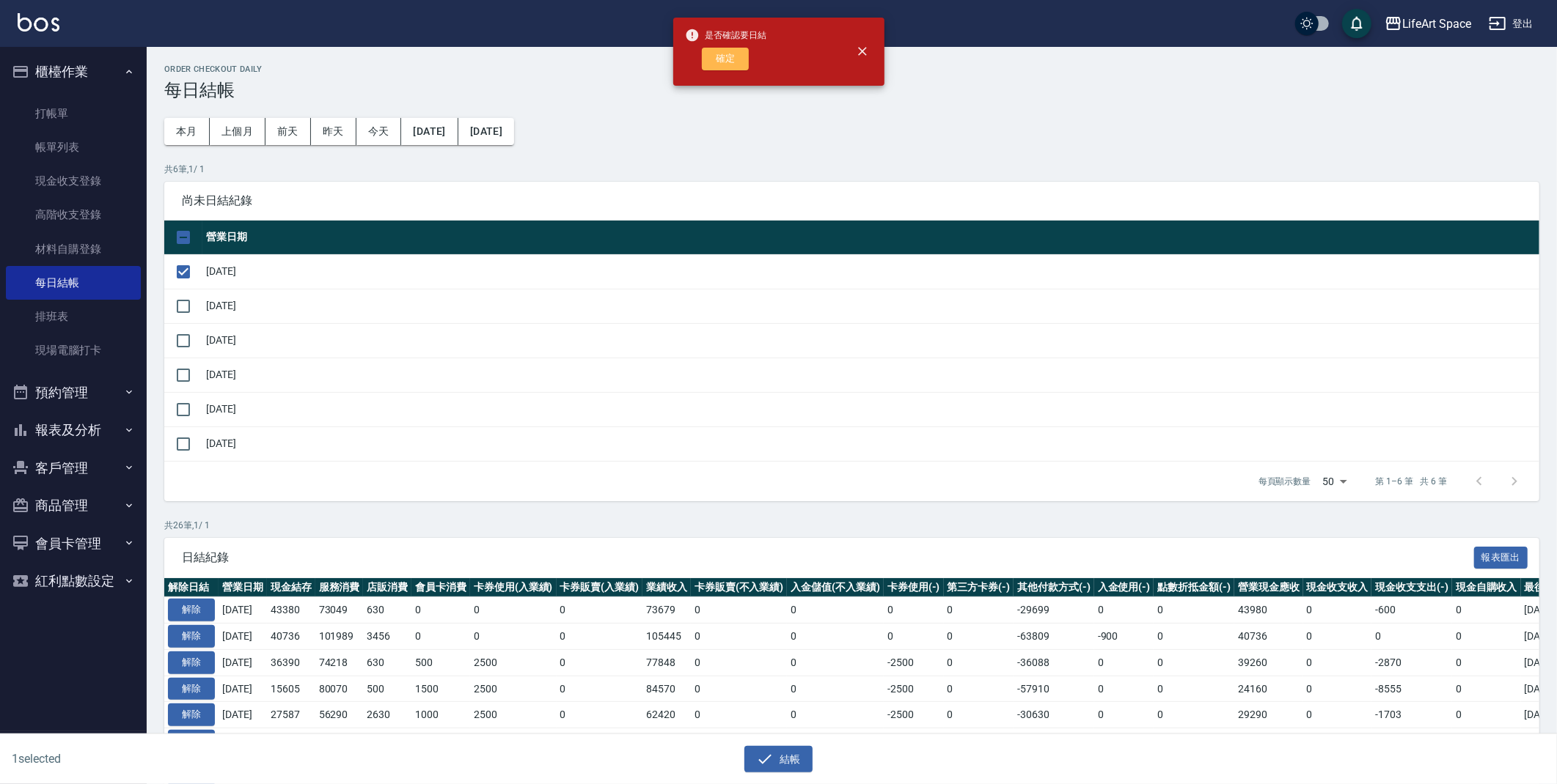
click at [725, 54] on button "確定" at bounding box center [725, 58] width 47 height 23
checkbox input "false"
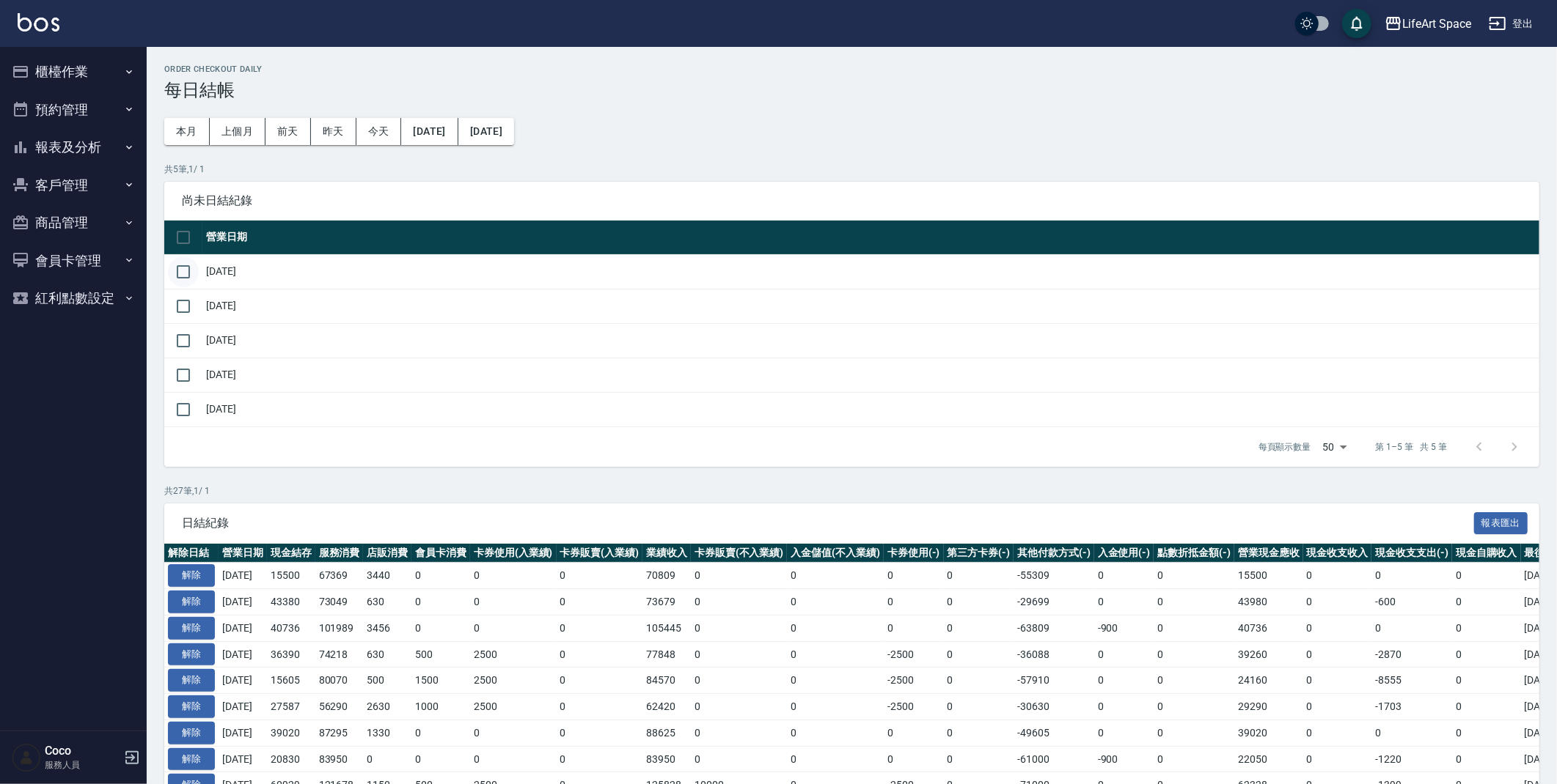
click at [188, 278] on input "checkbox" at bounding box center [183, 272] width 31 height 31
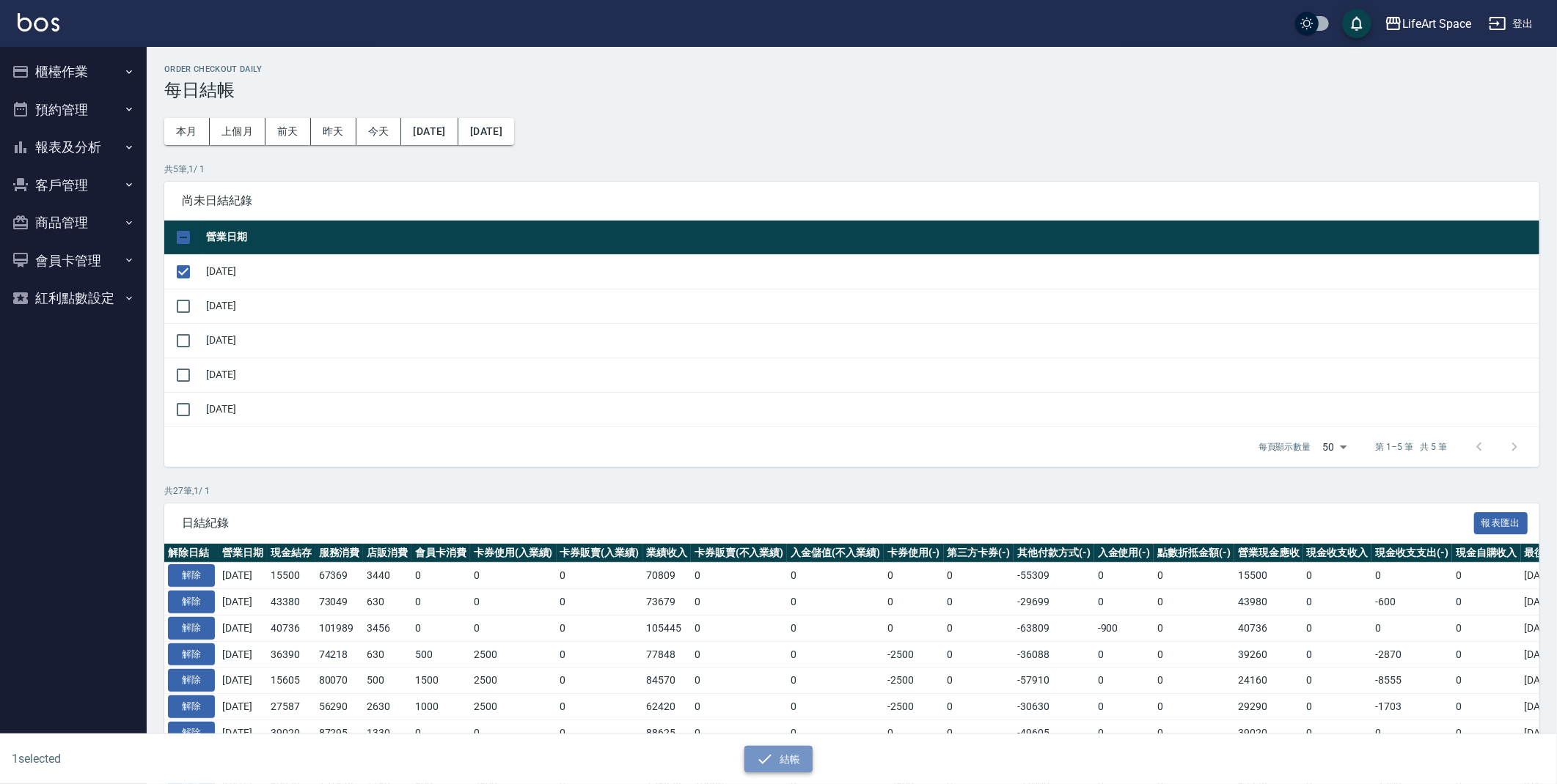
click at [750, 757] on button "結帳" at bounding box center [778, 760] width 68 height 27
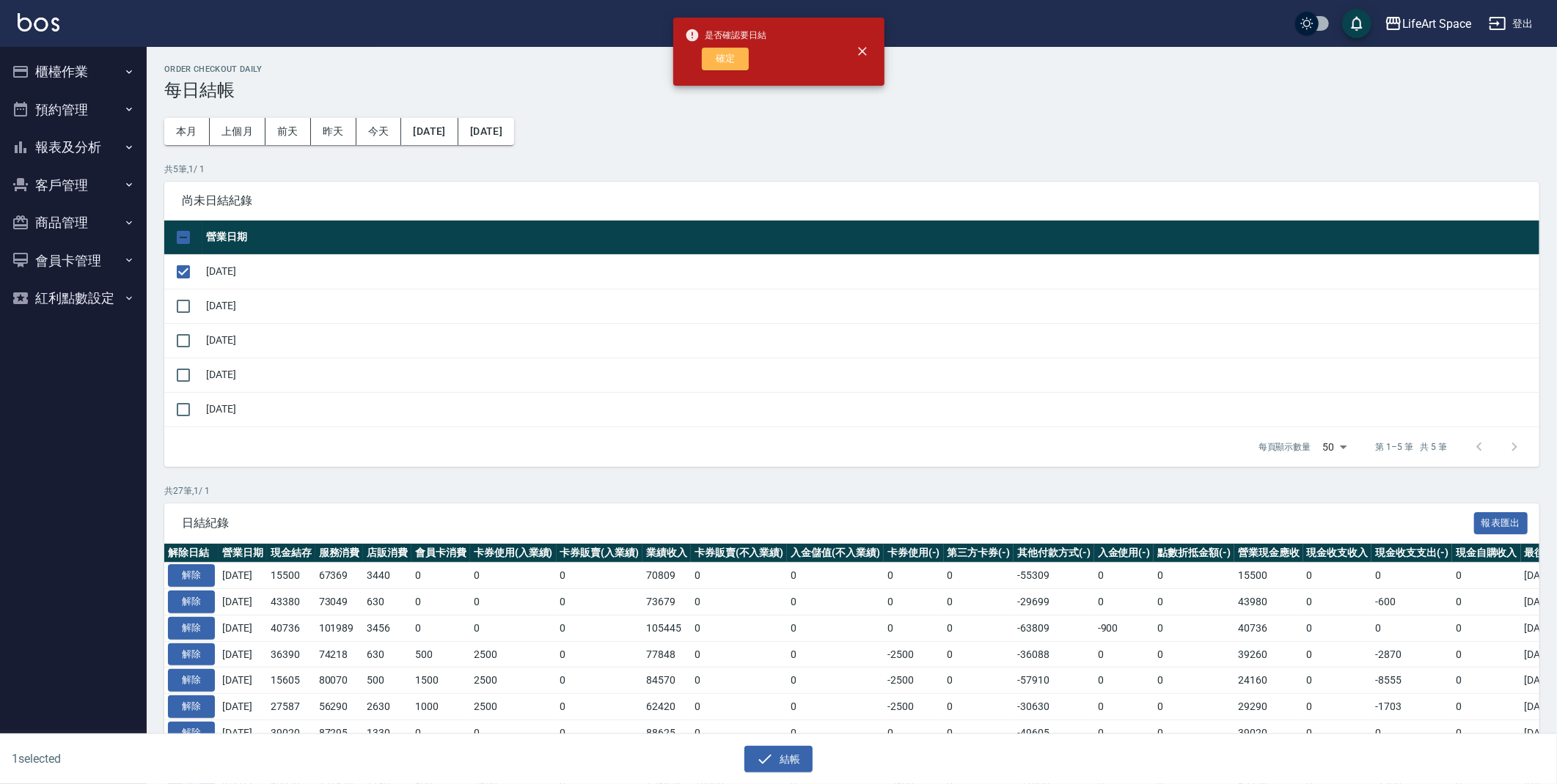
drag, startPoint x: 727, startPoint y: 57, endPoint x: 717, endPoint y: 58, distance: 10.0
click at [725, 57] on button "確定" at bounding box center [725, 58] width 47 height 23
click at [73, 83] on button "櫃檯作業" at bounding box center [73, 72] width 135 height 38
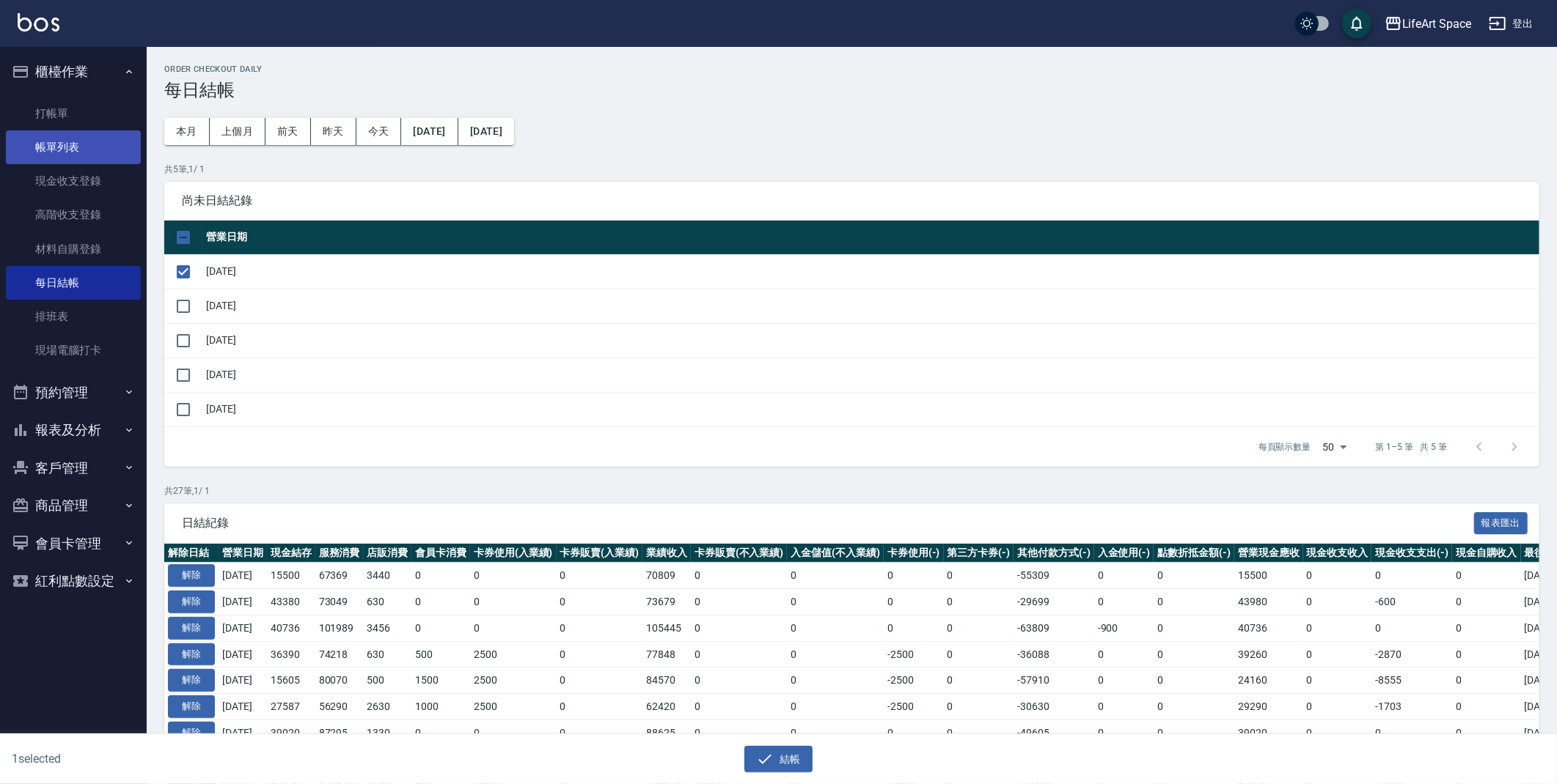
checkbox input "false"
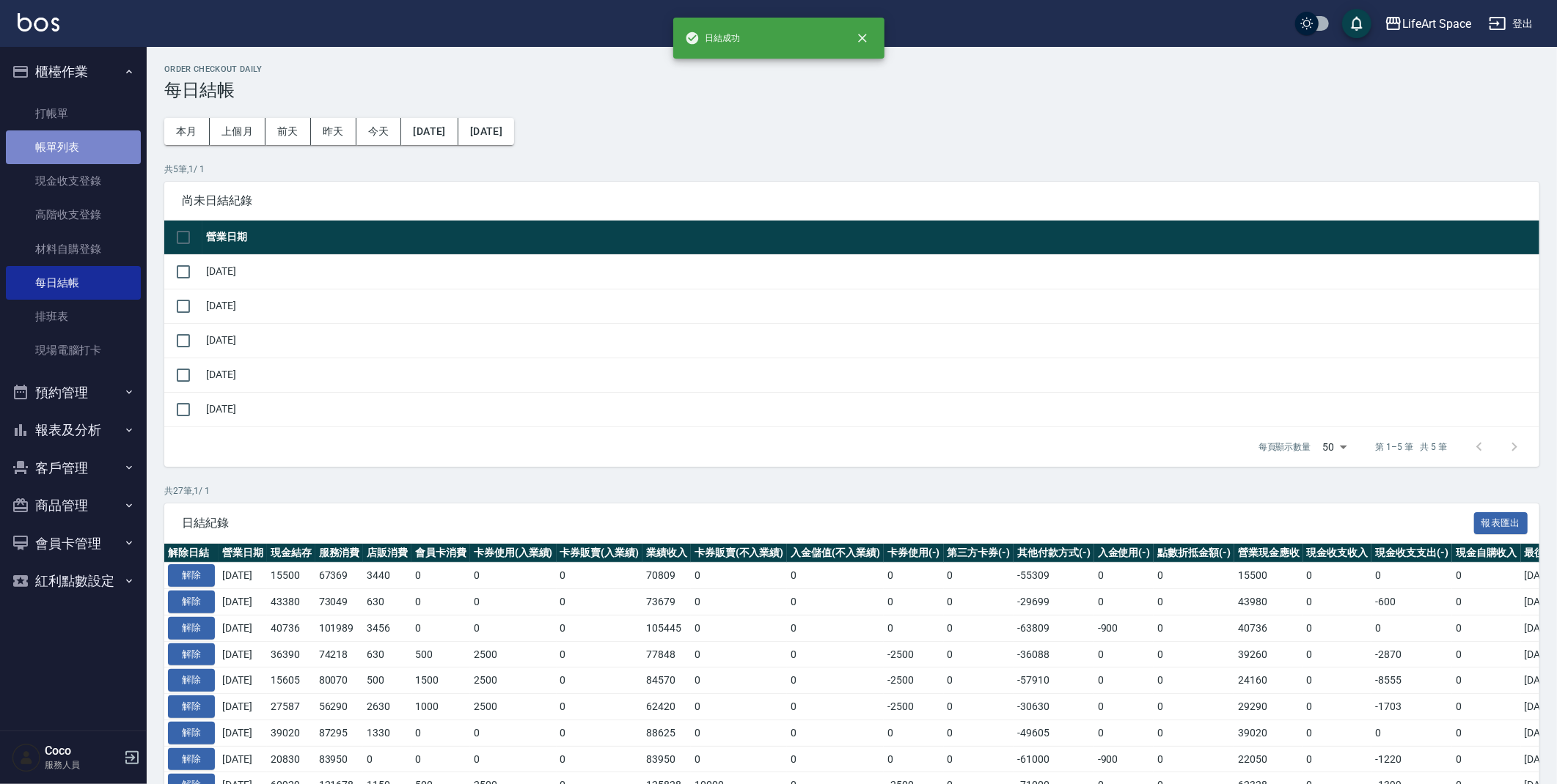
click at [78, 151] on link "帳單列表" at bounding box center [73, 148] width 135 height 34
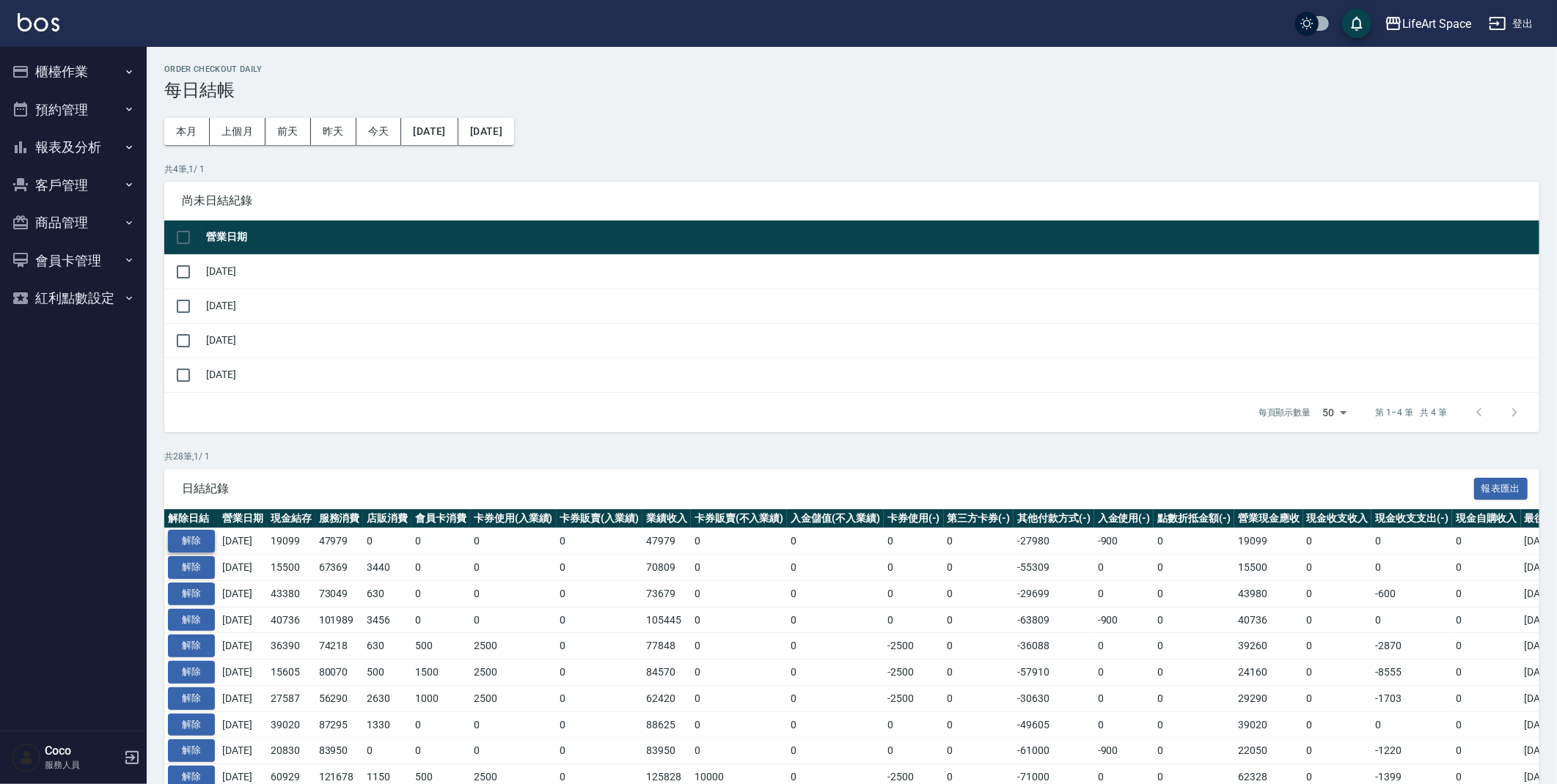
click at [195, 545] on button "解除" at bounding box center [191, 541] width 47 height 23
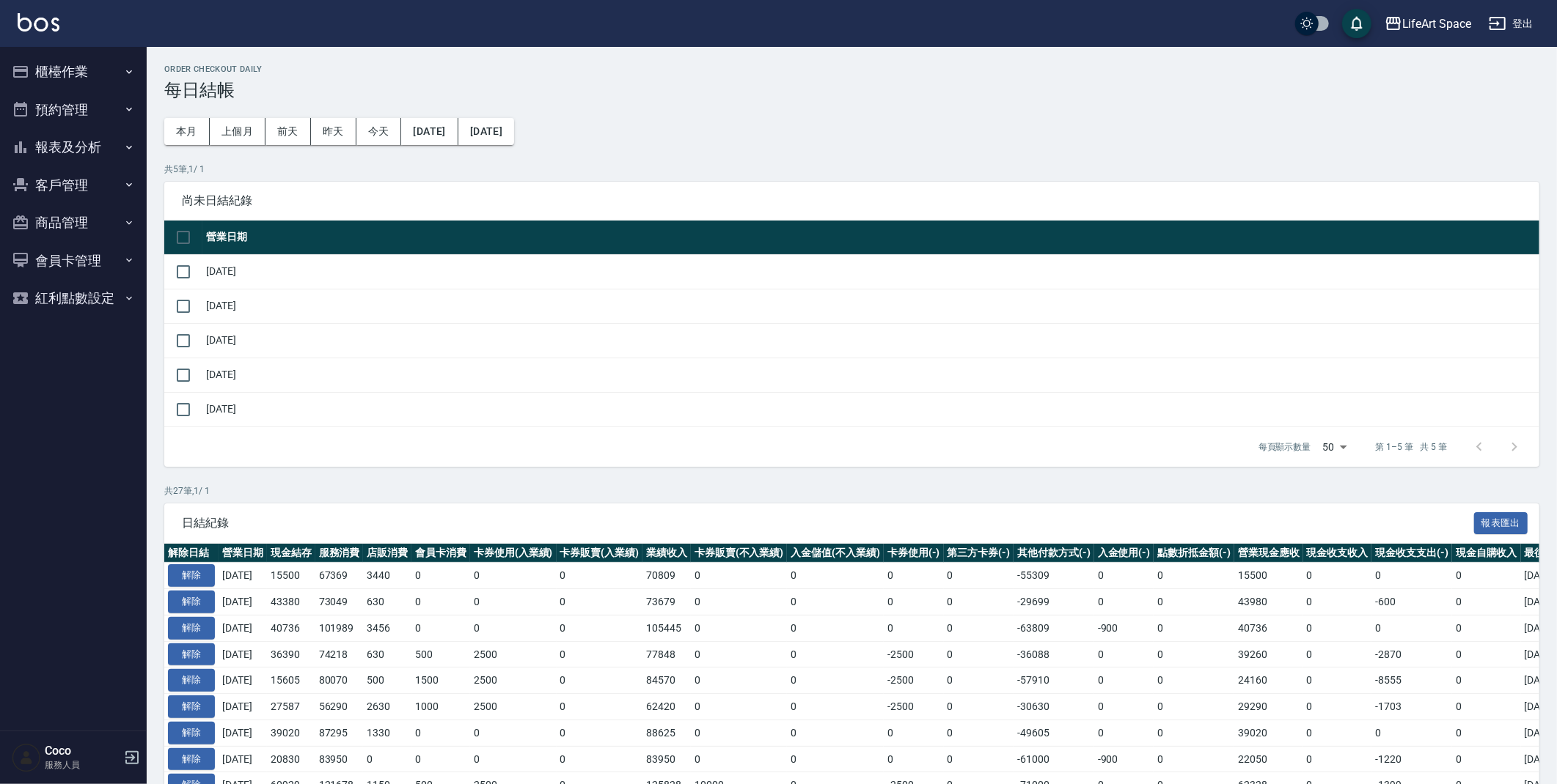
click at [97, 75] on button "櫃檯作業" at bounding box center [73, 72] width 135 height 38
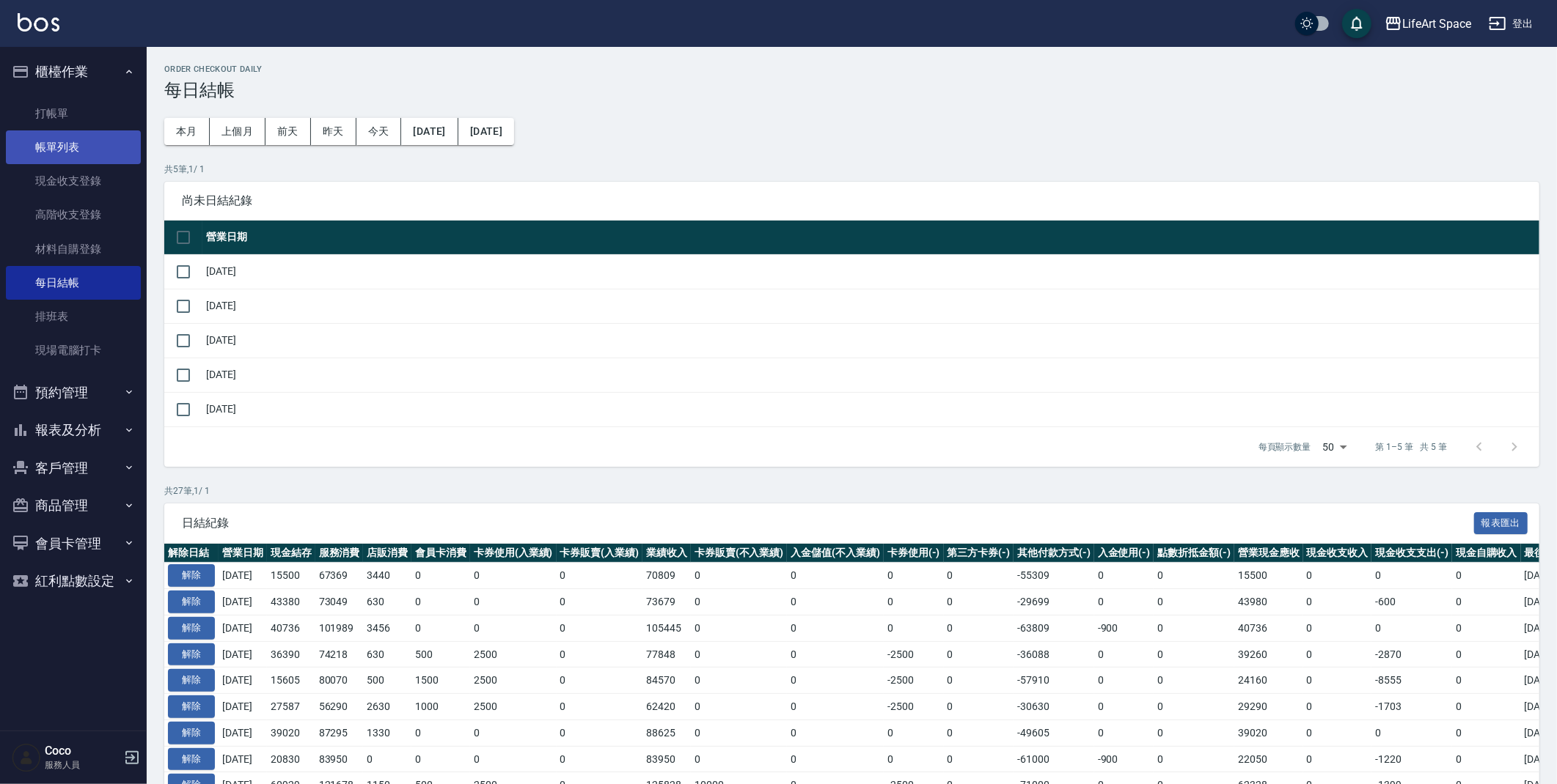
click at [104, 155] on link "帳單列表" at bounding box center [73, 148] width 135 height 34
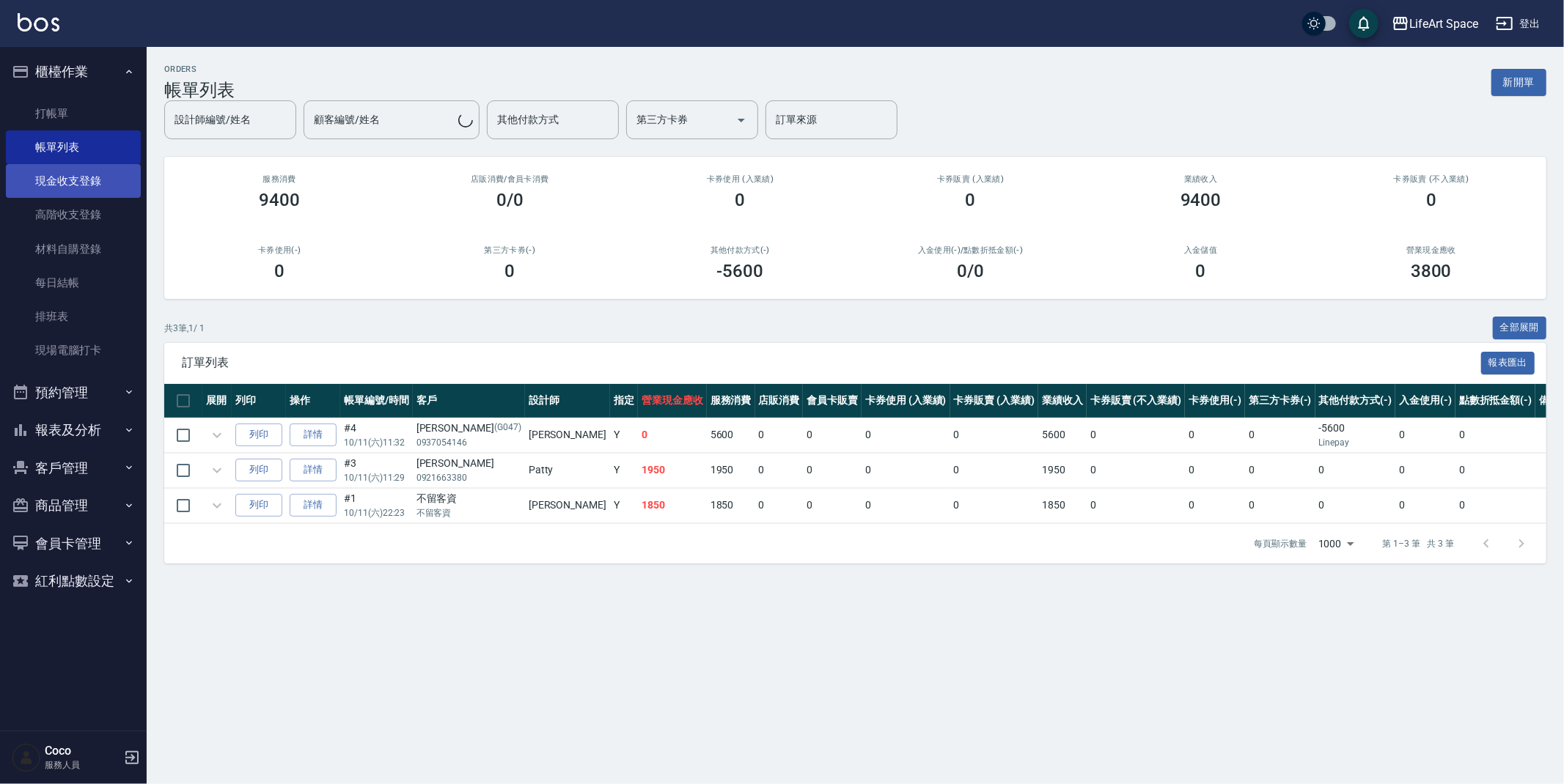
click at [77, 180] on link "現金收支登錄" at bounding box center [73, 181] width 135 height 34
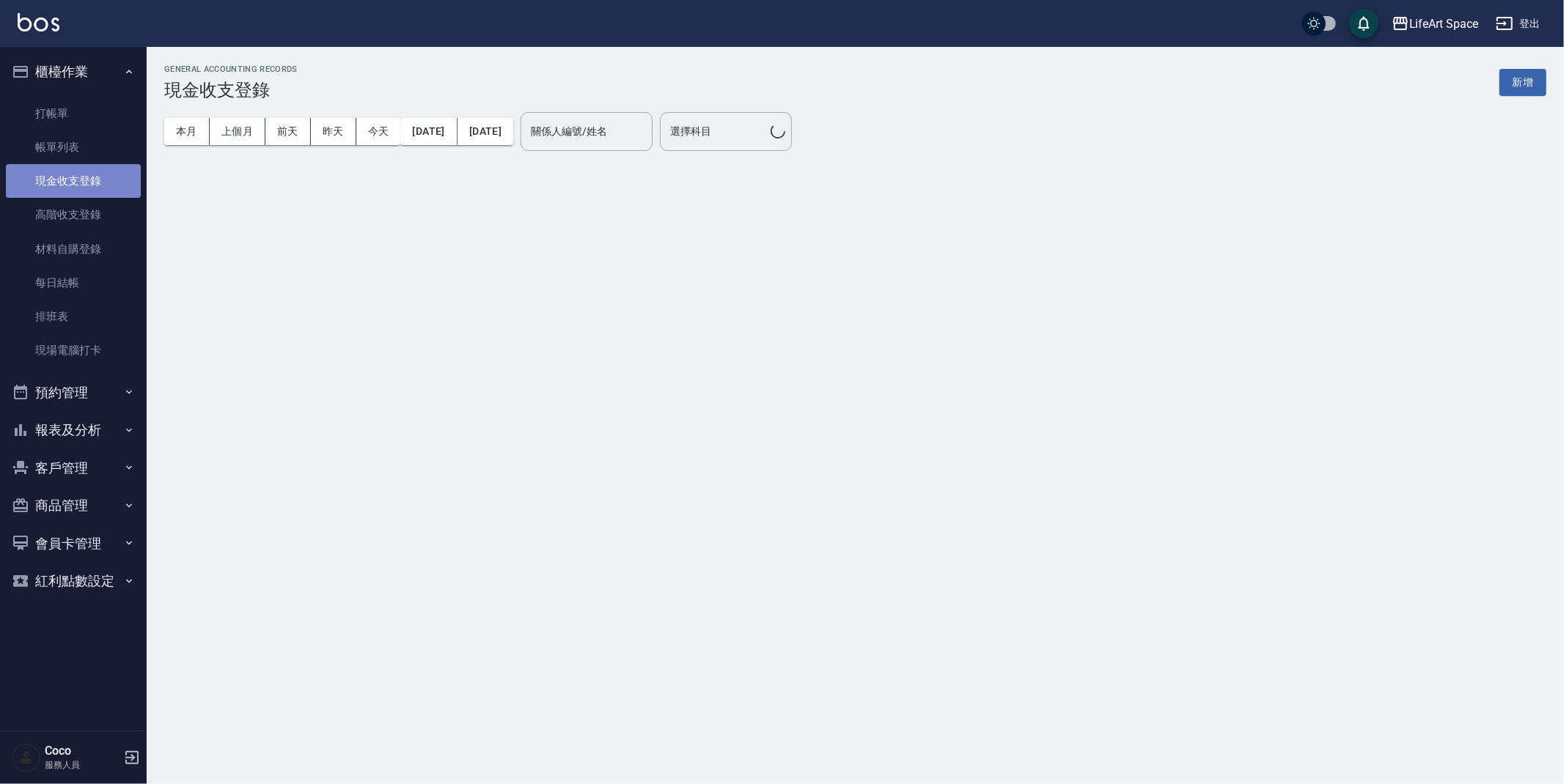
click at [77, 180] on link "現金收支登錄" at bounding box center [73, 181] width 135 height 34
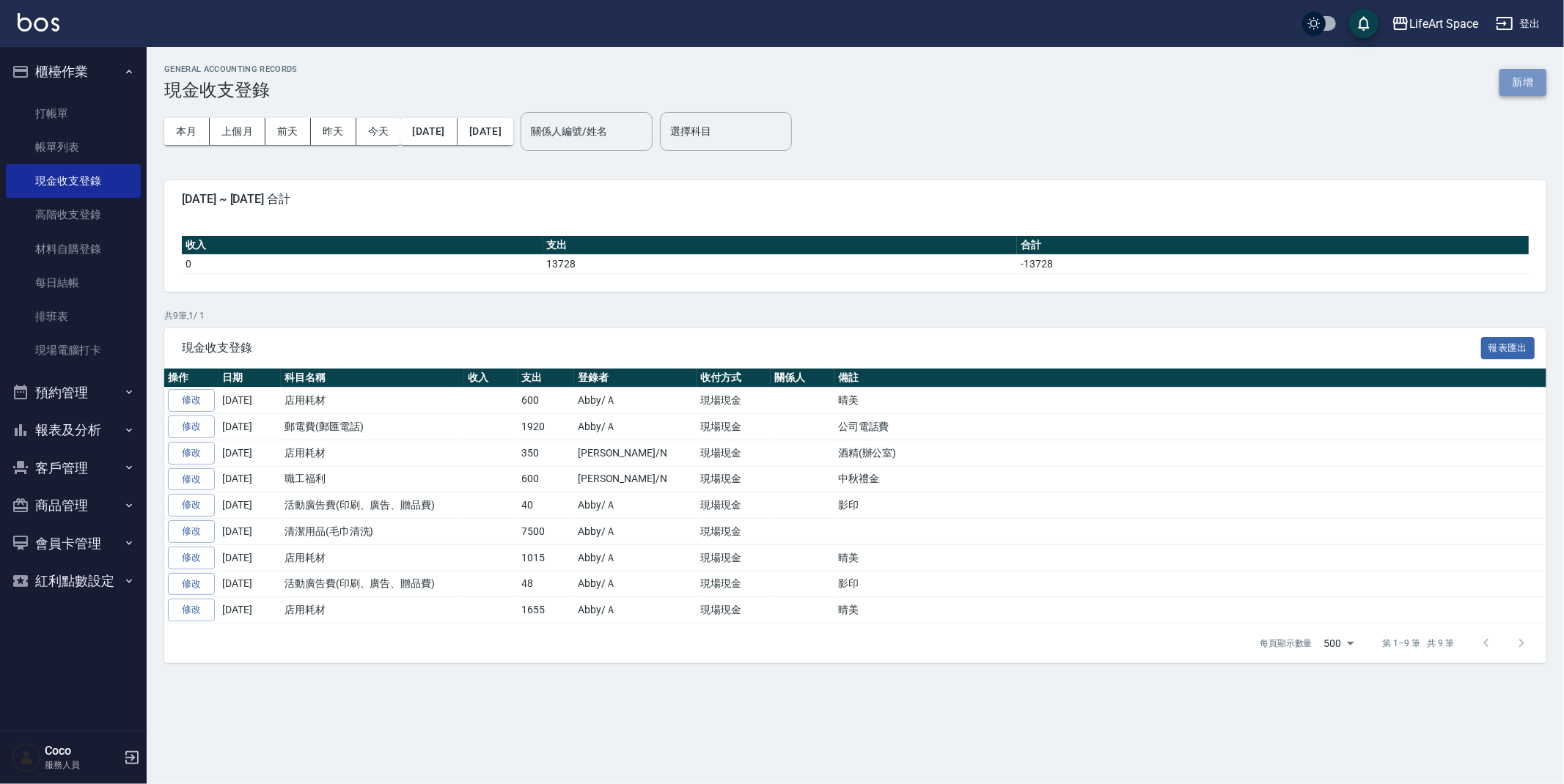
click at [1522, 81] on button "新增" at bounding box center [1523, 82] width 47 height 27
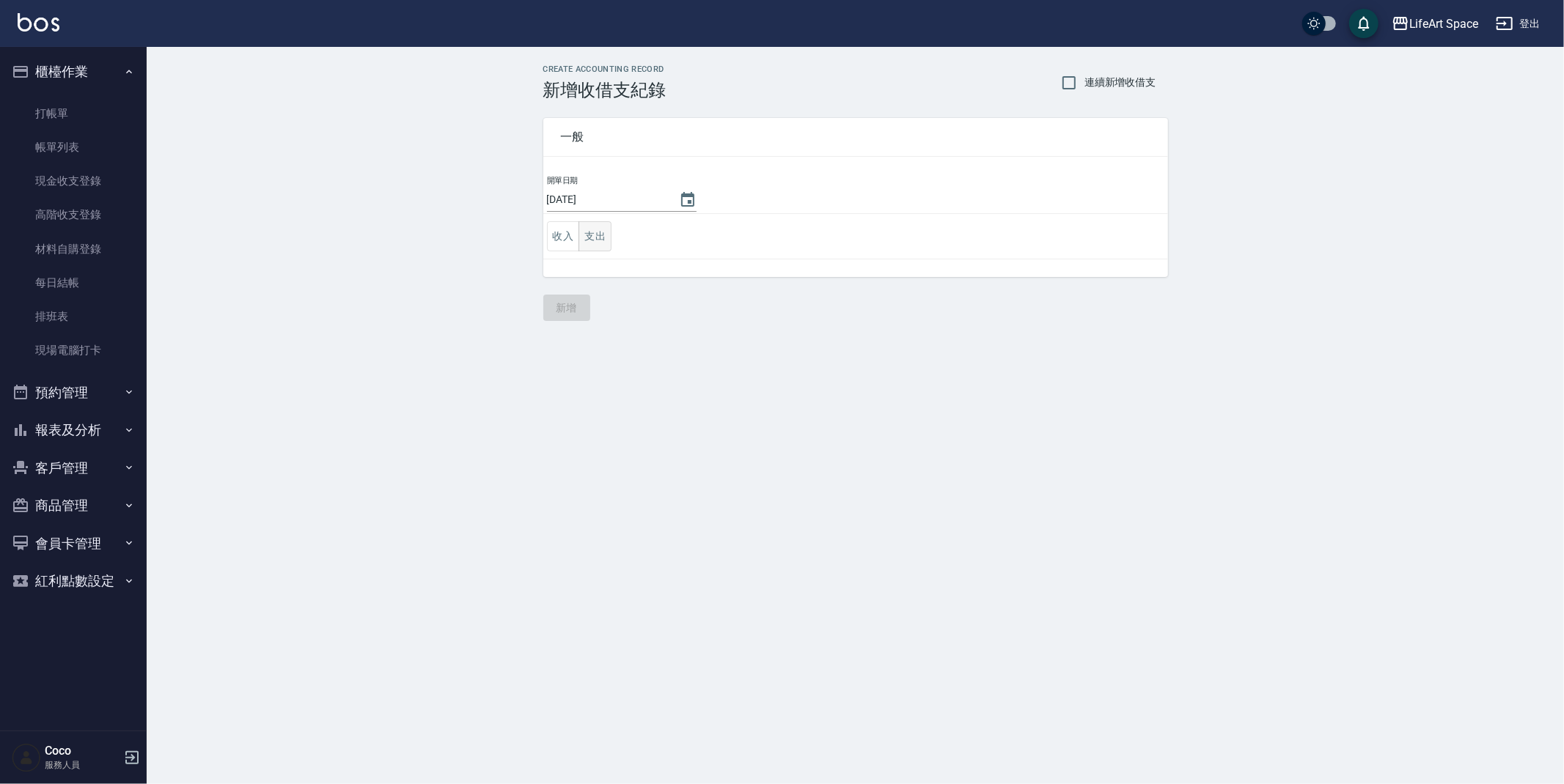
click at [591, 236] on button "支出" at bounding box center [595, 236] width 33 height 30
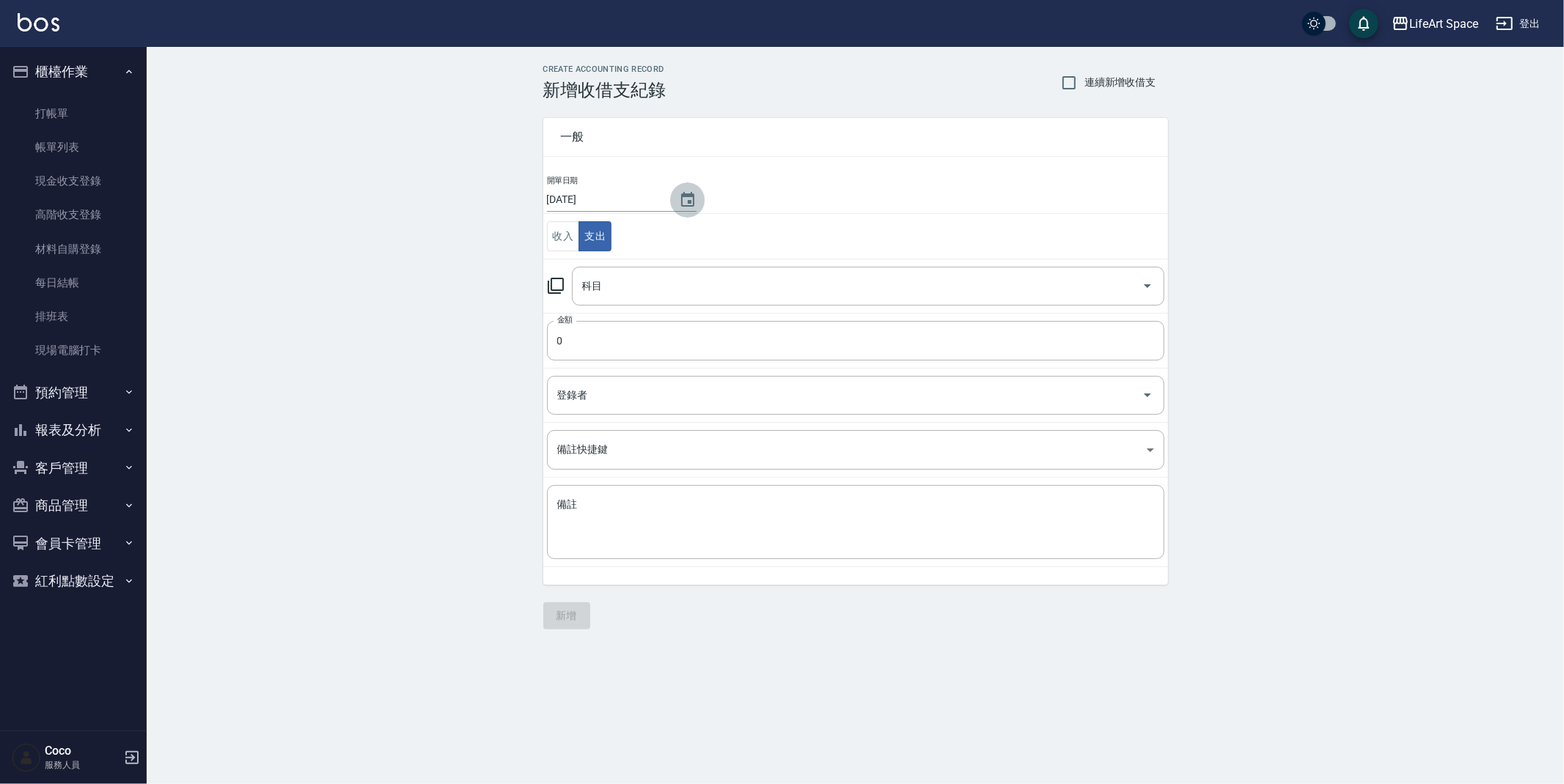
click at [679, 197] on icon "Choose date, selected date is 2025-10-11" at bounding box center [688, 200] width 18 height 18
click at [596, 325] on button "7" at bounding box center [605, 324] width 27 height 27
type input "[DATE]"
click at [611, 287] on input "科目" at bounding box center [857, 286] width 557 height 26
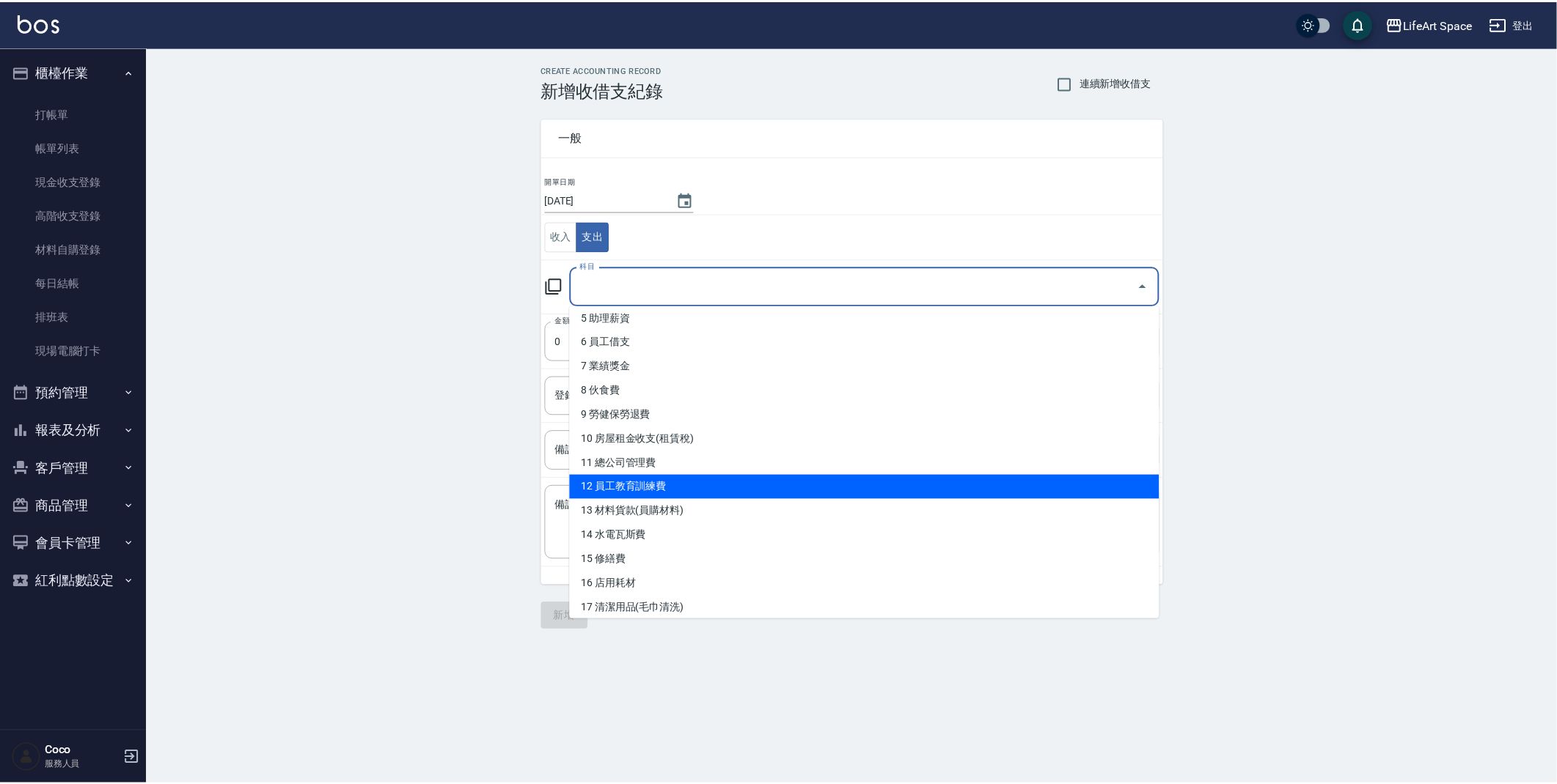
scroll to position [185, 0]
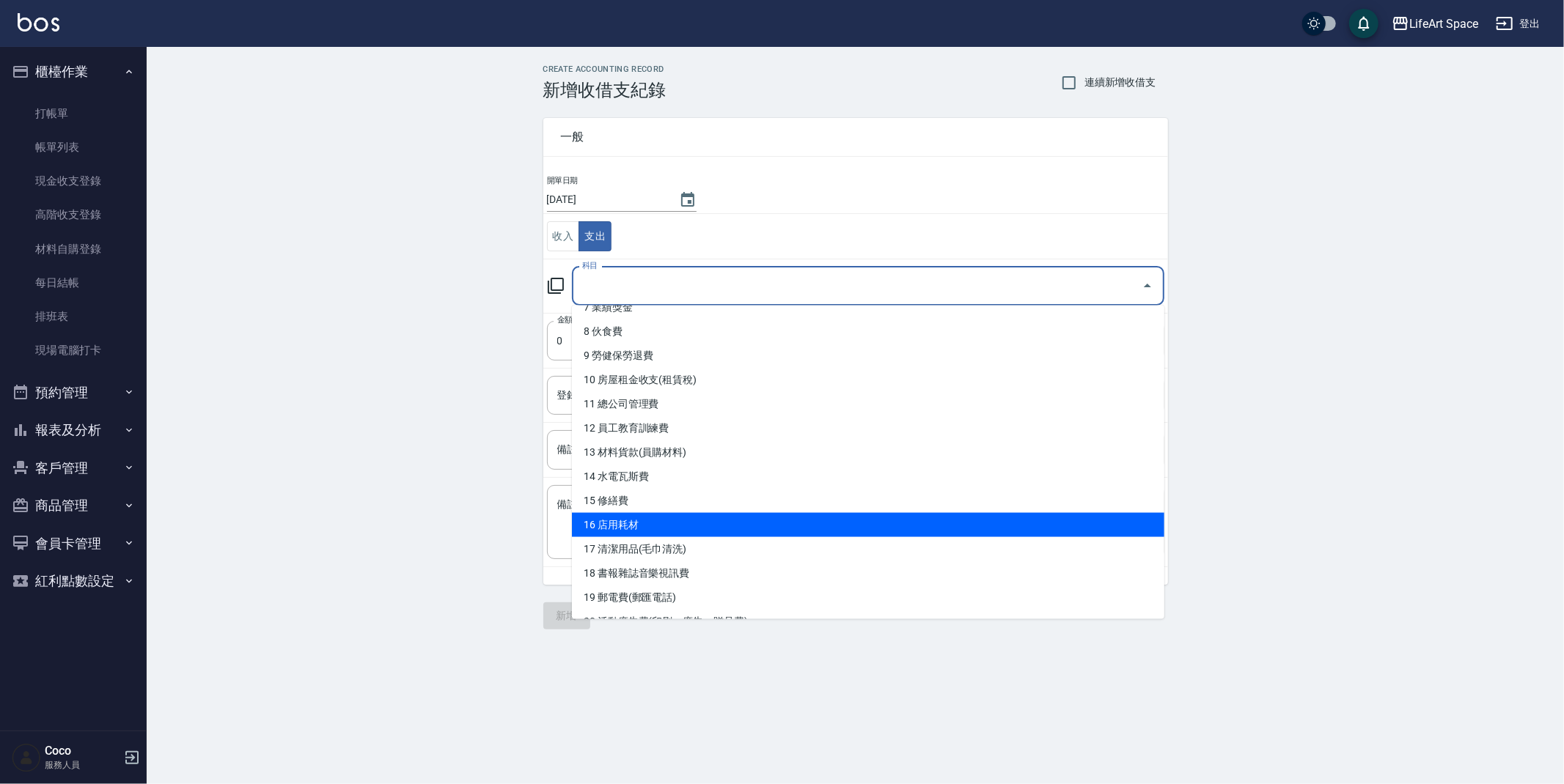
click at [628, 531] on li "16 店用耗材" at bounding box center [868, 525] width 592 height 24
type input "16 店用耗材"
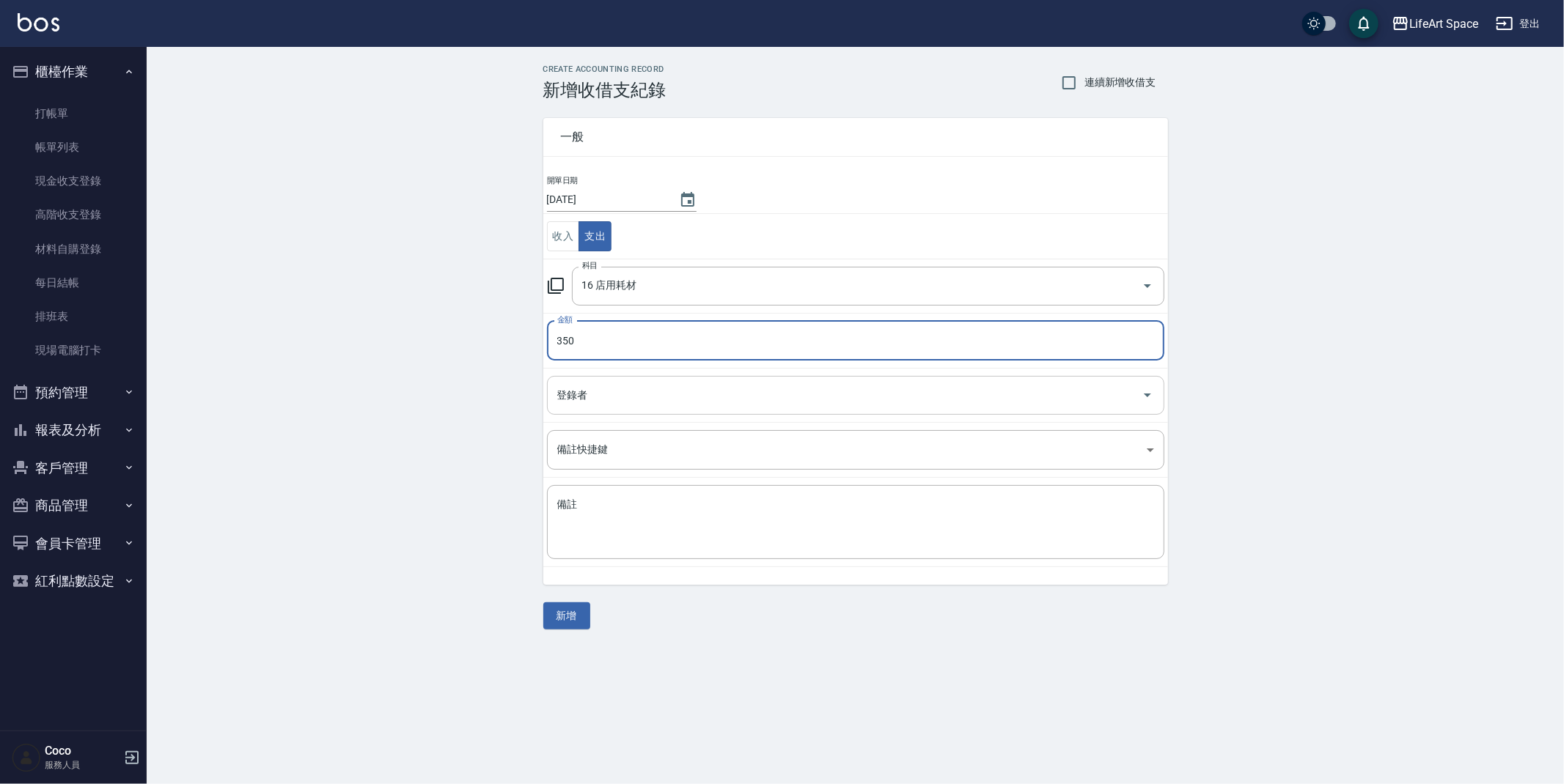
type input "350"
click at [601, 395] on input "登錄者" at bounding box center [845, 395] width 582 height 26
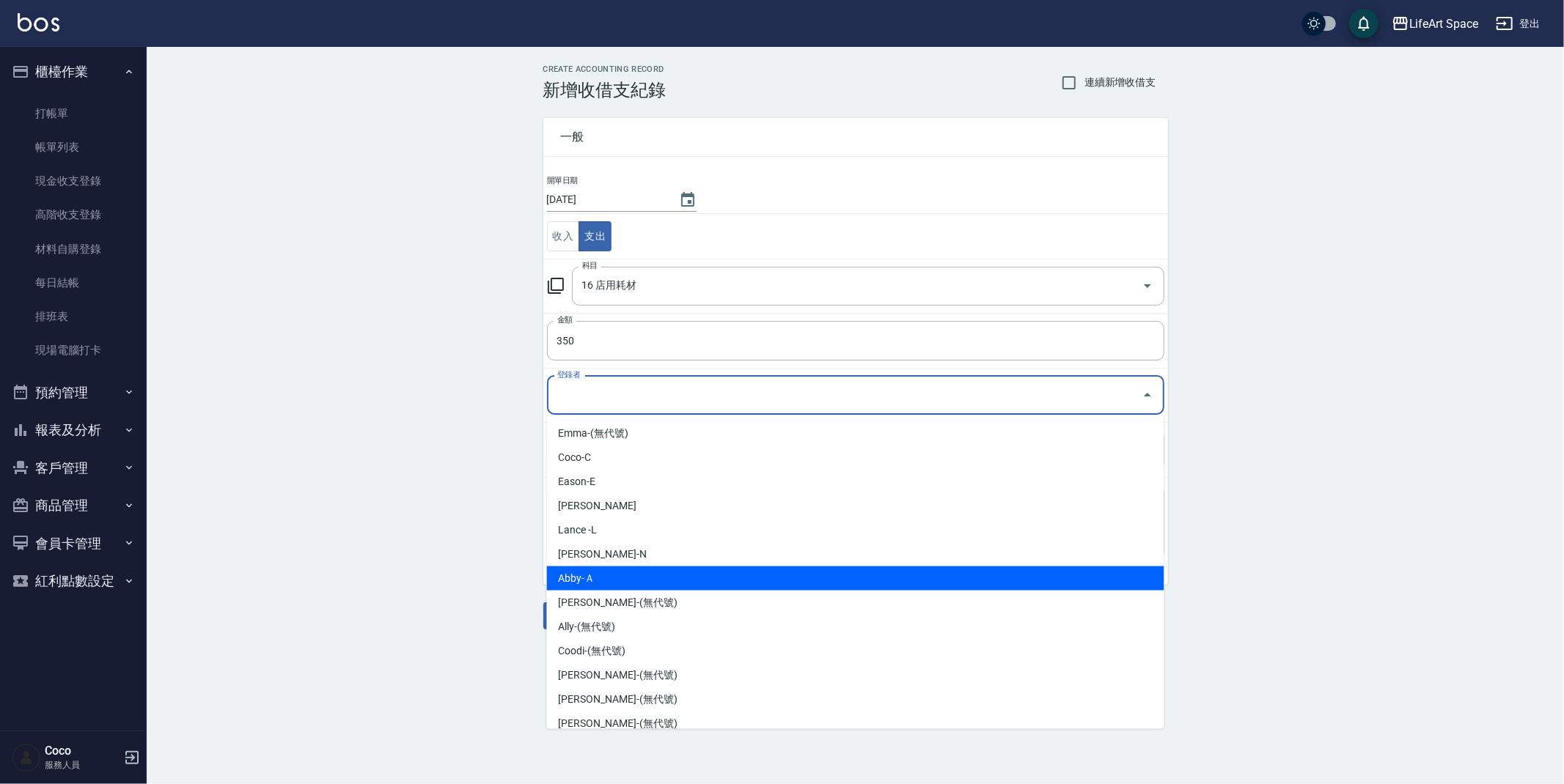
click at [591, 579] on li "Abby-Ａ" at bounding box center [855, 579] width 617 height 24
type input "Abby-Ａ"
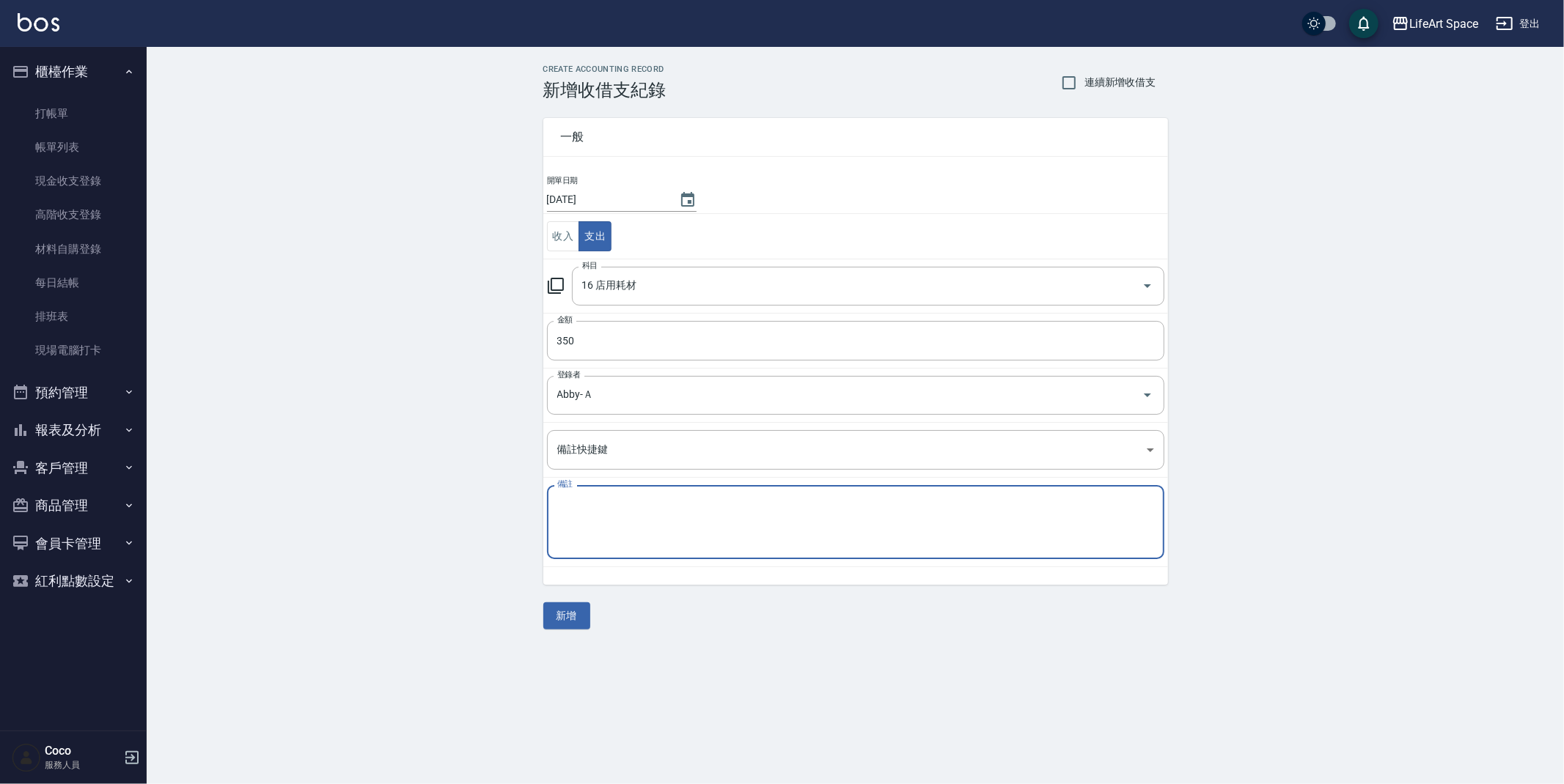
drag, startPoint x: 599, startPoint y: 515, endPoint x: 591, endPoint y: 534, distance: 20.6
click at [598, 522] on textarea "備註" at bounding box center [855, 522] width 596 height 50
type textarea "h"
type textarea "ㄑ"
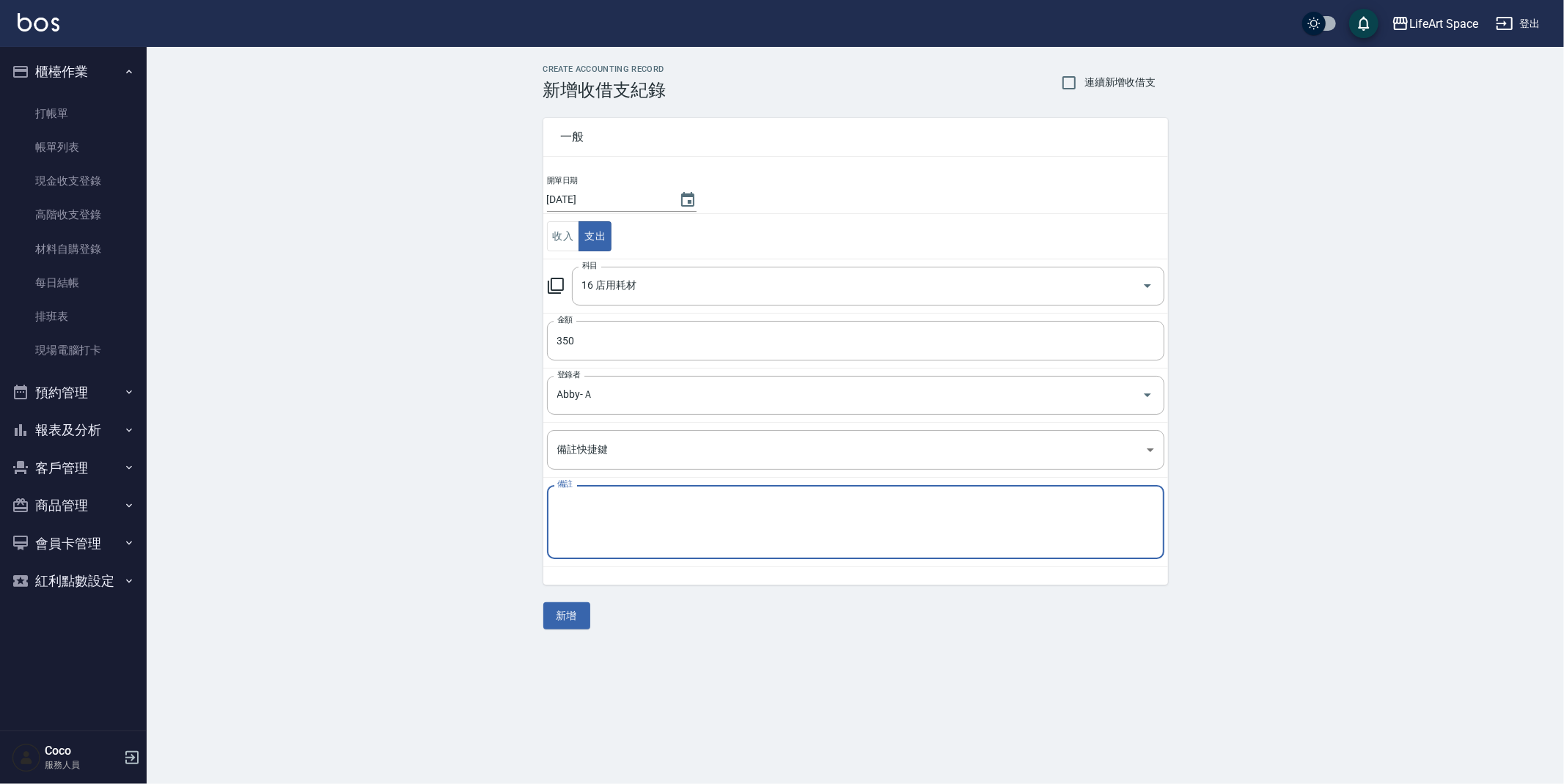
type textarea "ㄕ"
type textarea "情"
type textarea "ㄑ"
type textarea "晴美"
click at [562, 611] on button "新增" at bounding box center [566, 616] width 47 height 27
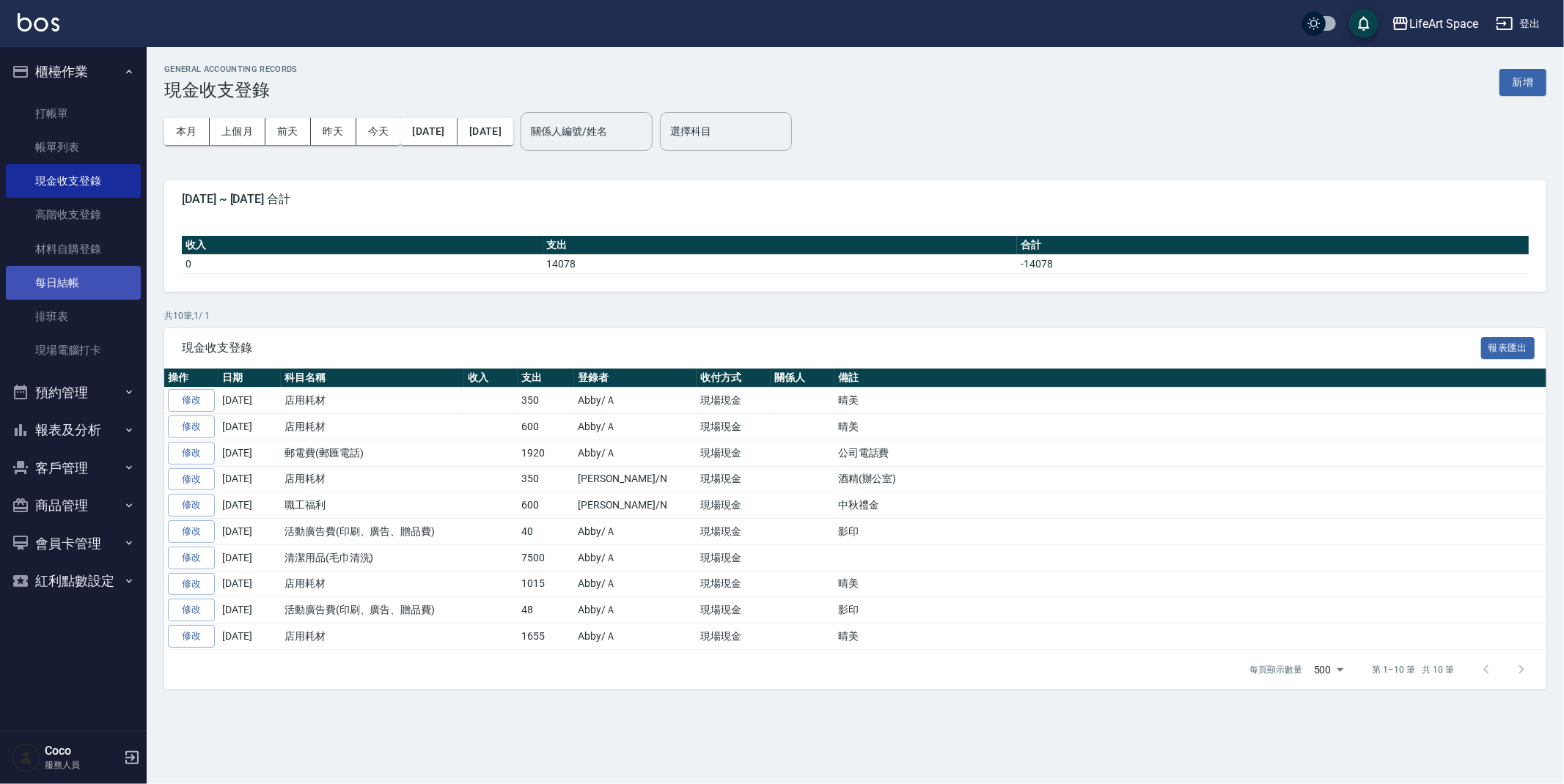
click at [69, 273] on link "每日結帳" at bounding box center [73, 283] width 135 height 34
click at [68, 273] on link "每日結帳" at bounding box center [73, 283] width 135 height 34
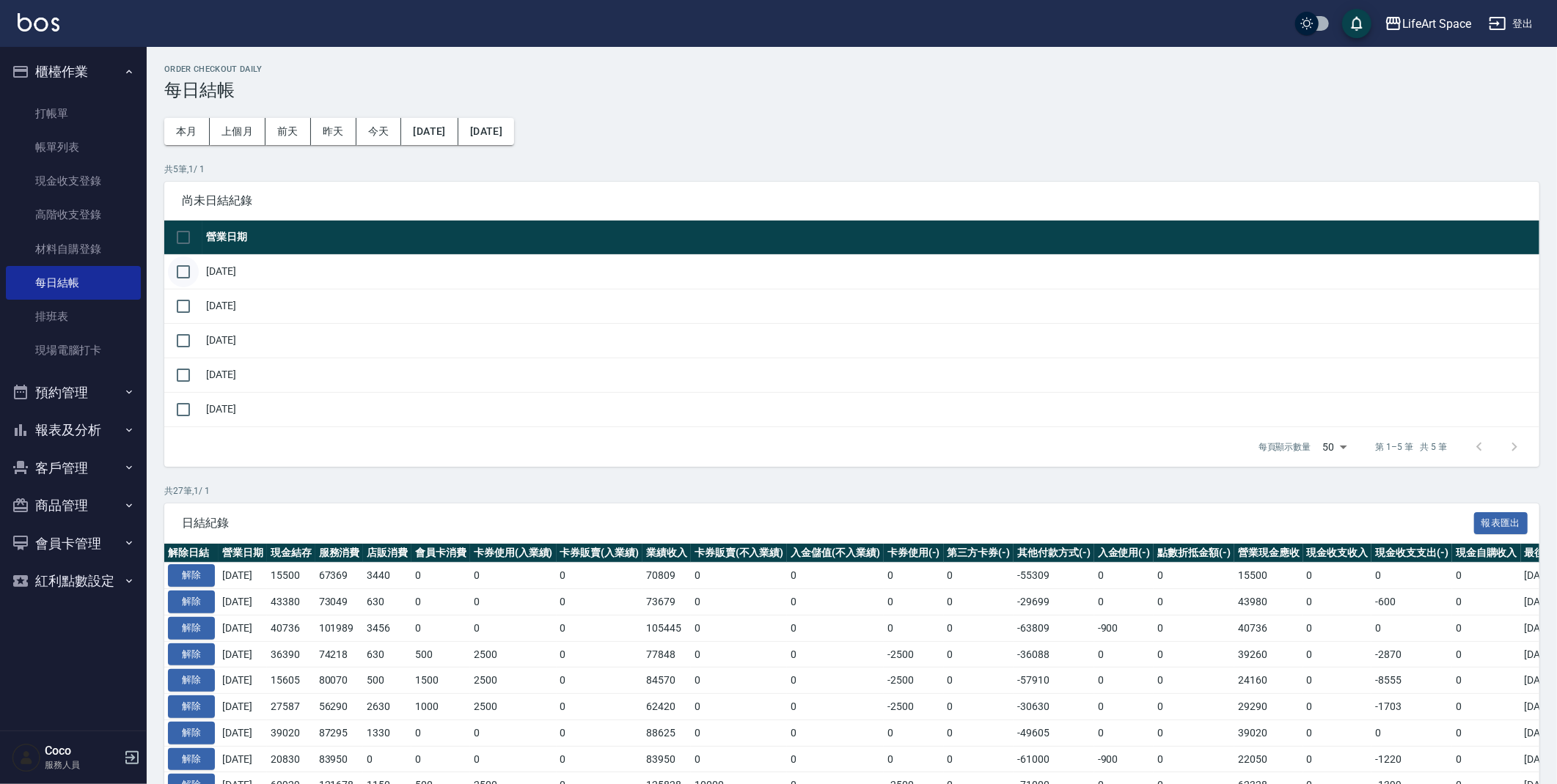
click at [186, 273] on input "checkbox" at bounding box center [183, 272] width 31 height 31
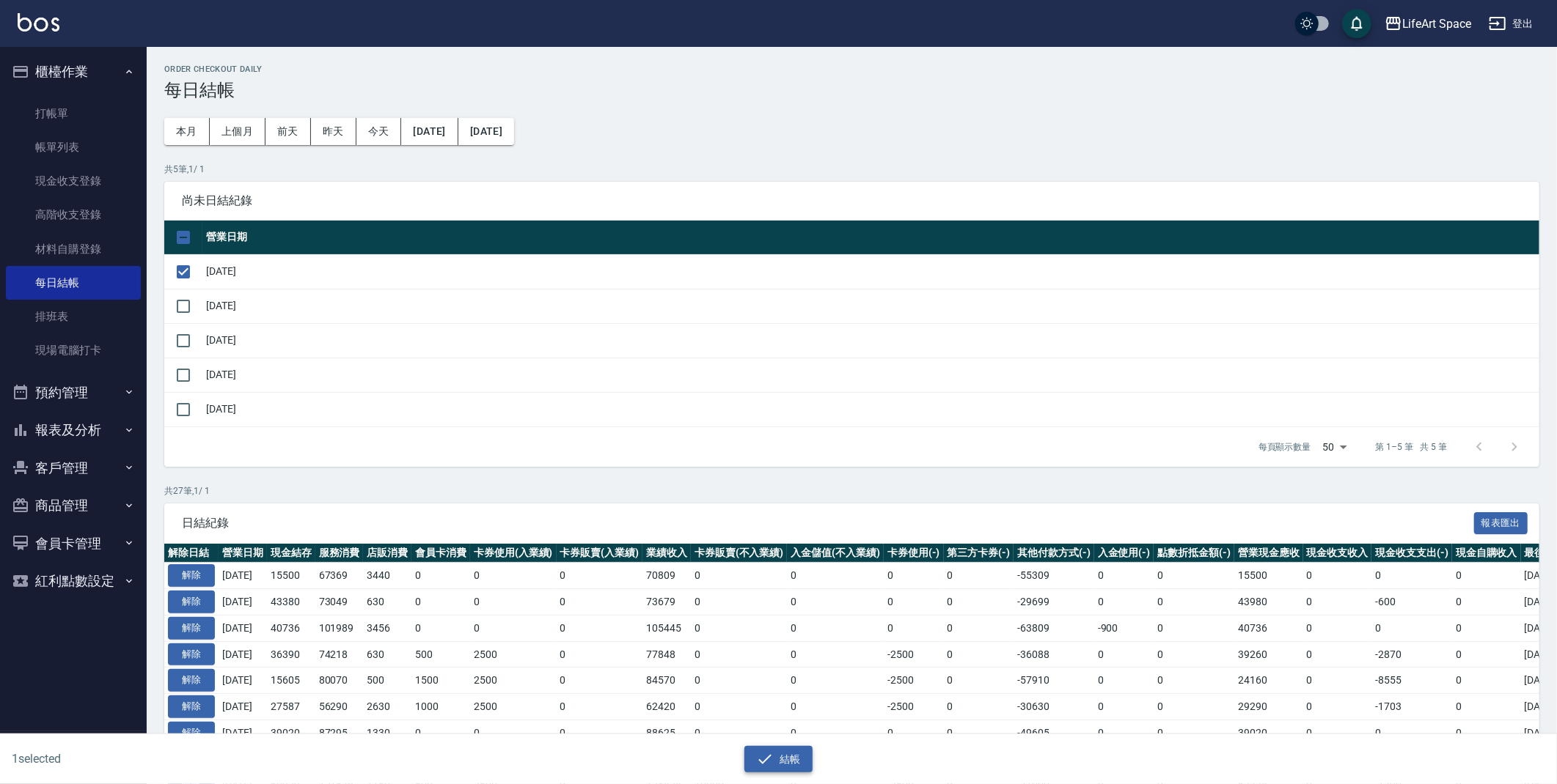
click at [794, 752] on button "結帳" at bounding box center [778, 760] width 68 height 27
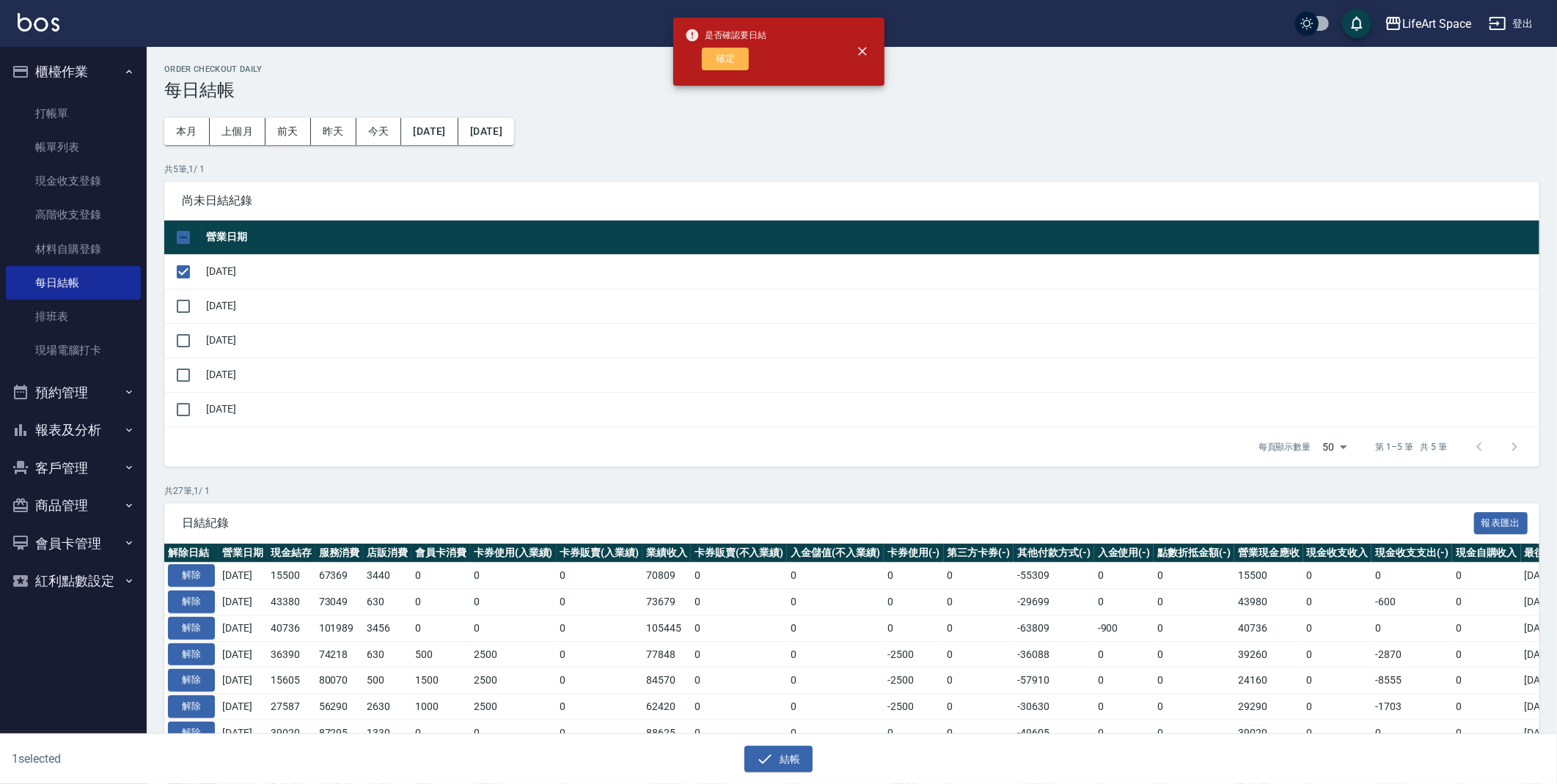
drag, startPoint x: 732, startPoint y: 55, endPoint x: 717, endPoint y: 52, distance: 15.3
click at [732, 54] on button "確定" at bounding box center [725, 58] width 47 height 23
checkbox input "false"
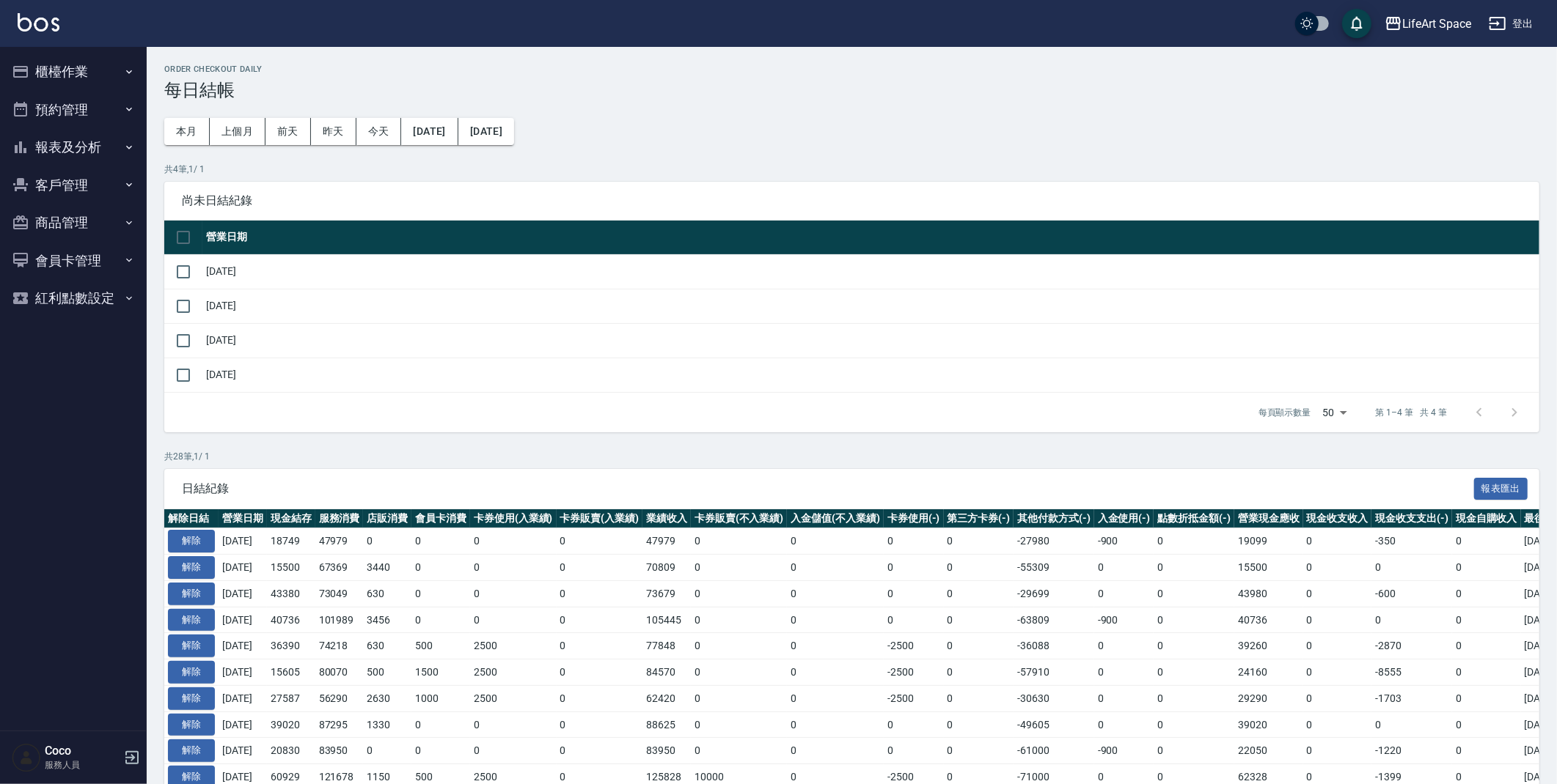
click at [72, 58] on button "櫃檯作業" at bounding box center [73, 72] width 135 height 38
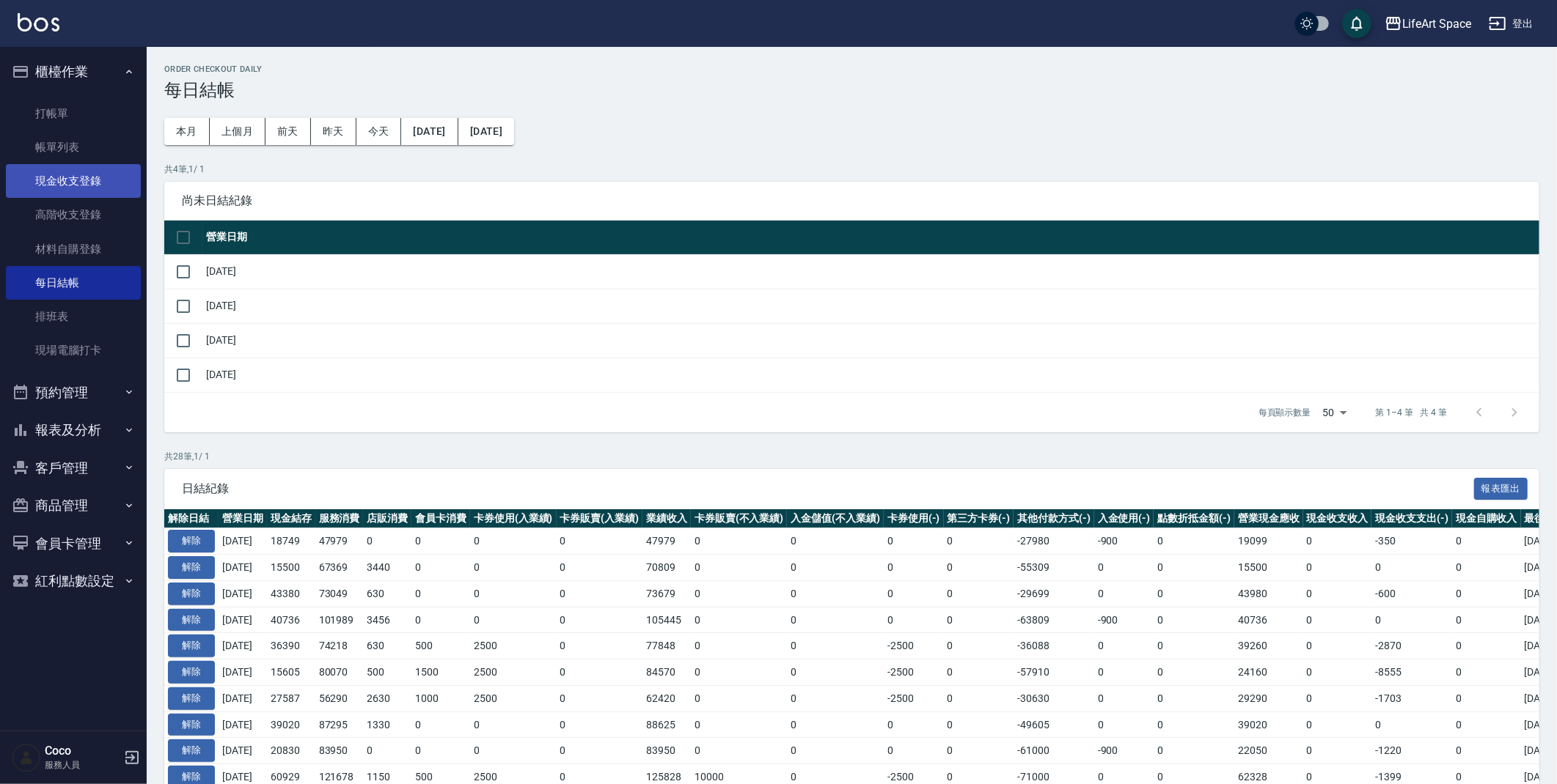
click at [61, 191] on link "現金收支登錄" at bounding box center [73, 181] width 135 height 34
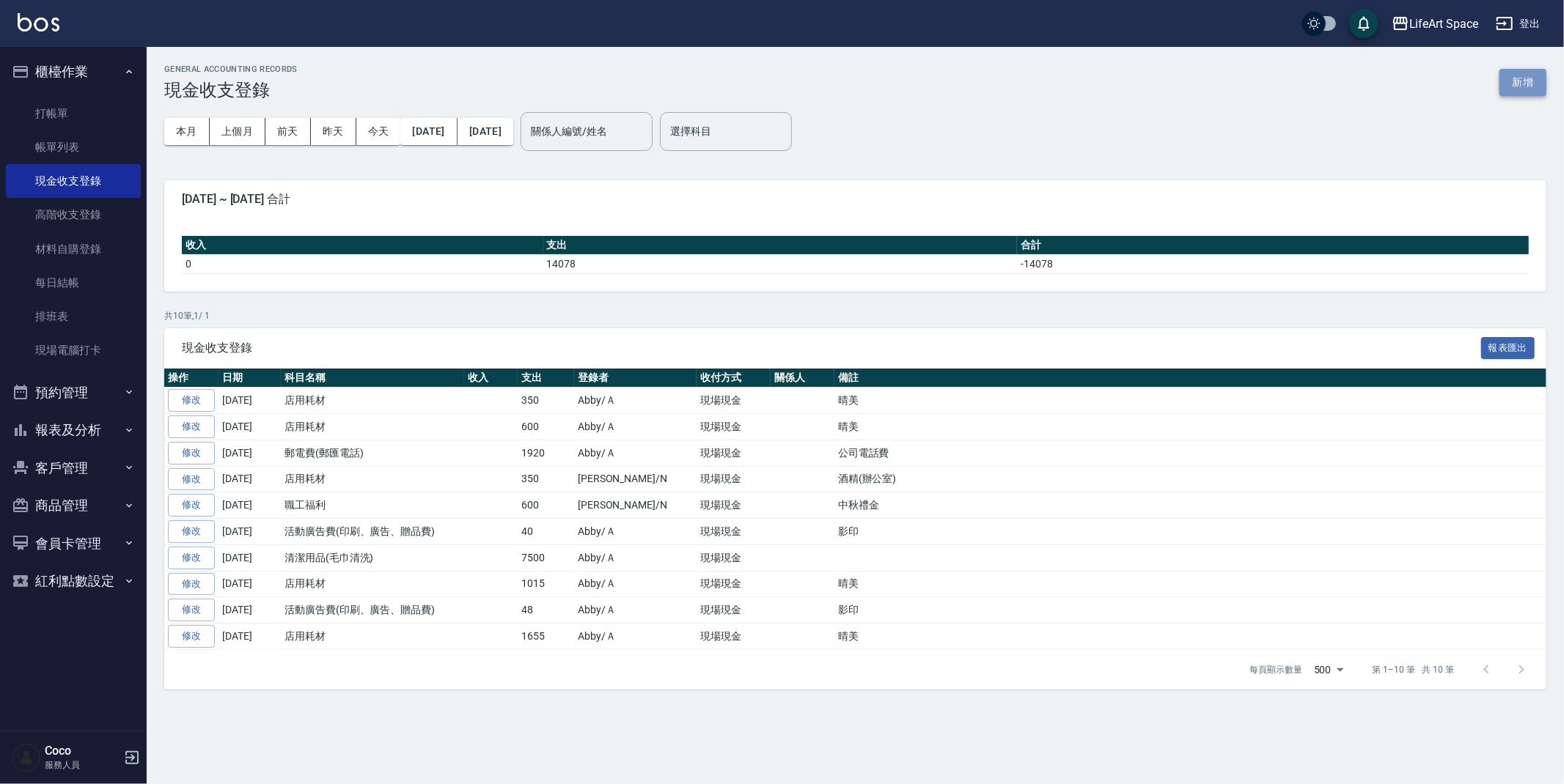
click at [1512, 72] on button "新增" at bounding box center [1523, 82] width 47 height 27
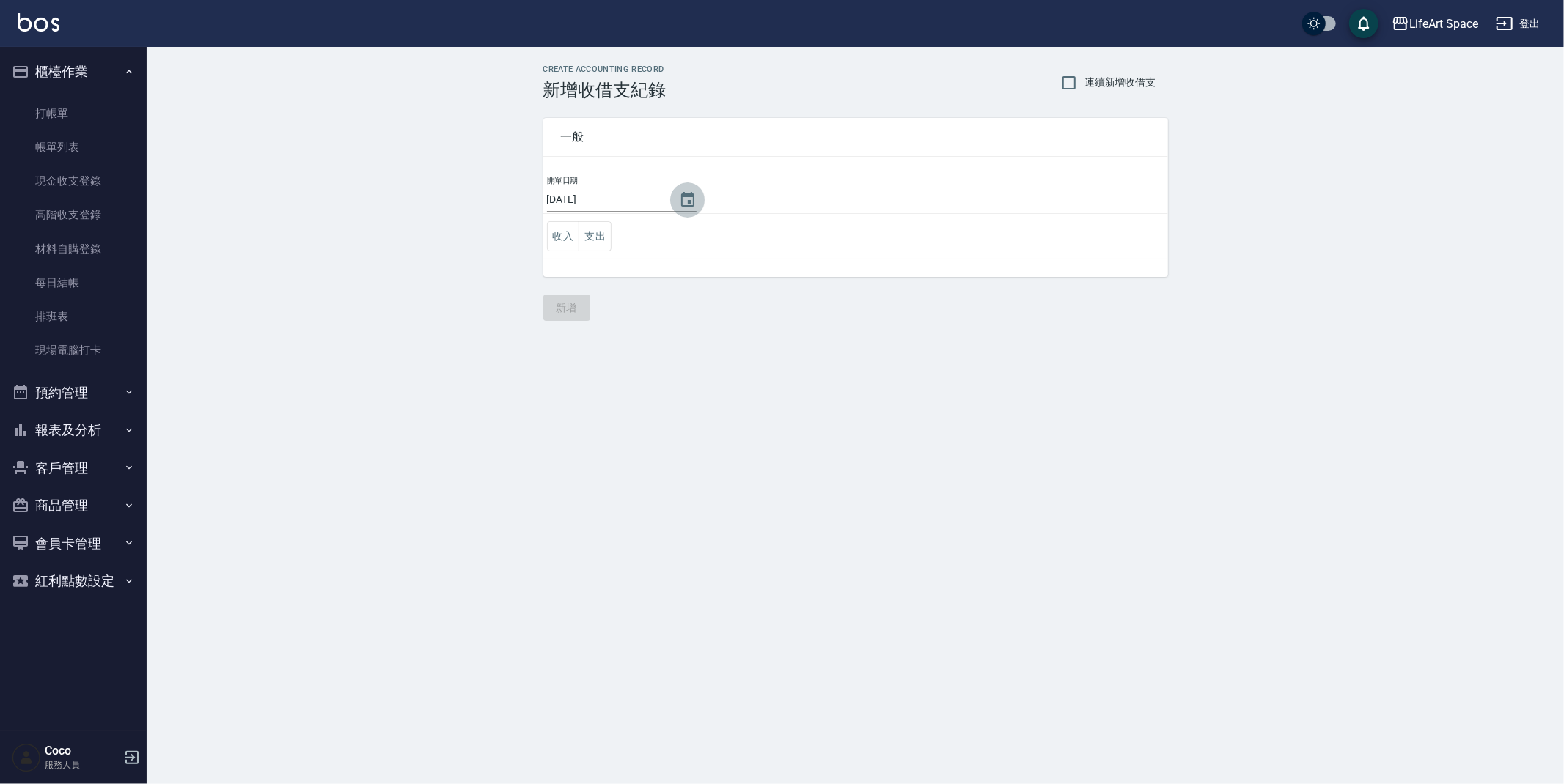
click at [679, 201] on icon "Choose date, selected date is 2025-10-11" at bounding box center [688, 200] width 18 height 18
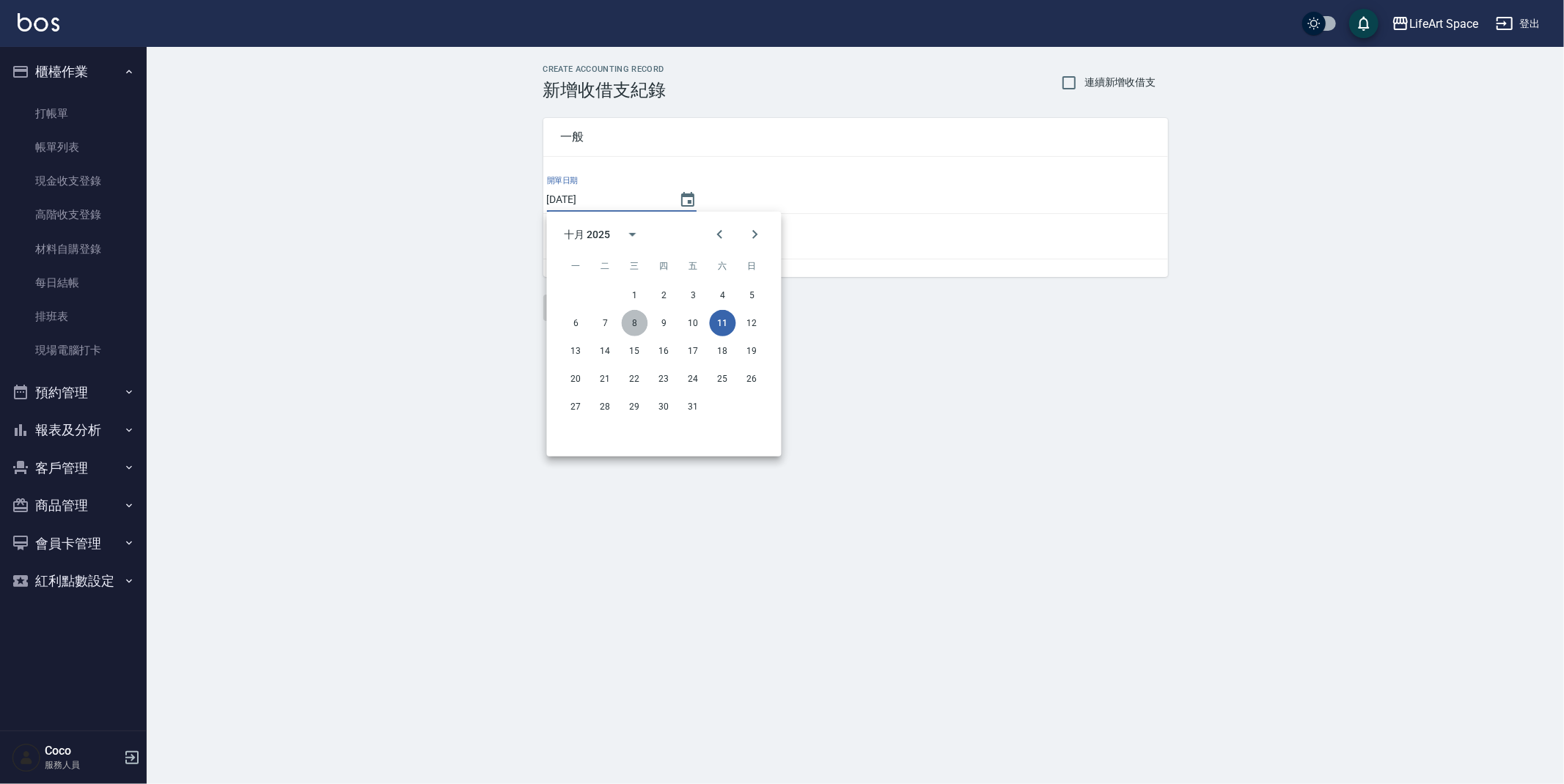
click at [628, 321] on button "8" at bounding box center [635, 324] width 27 height 27
type input "[DATE]"
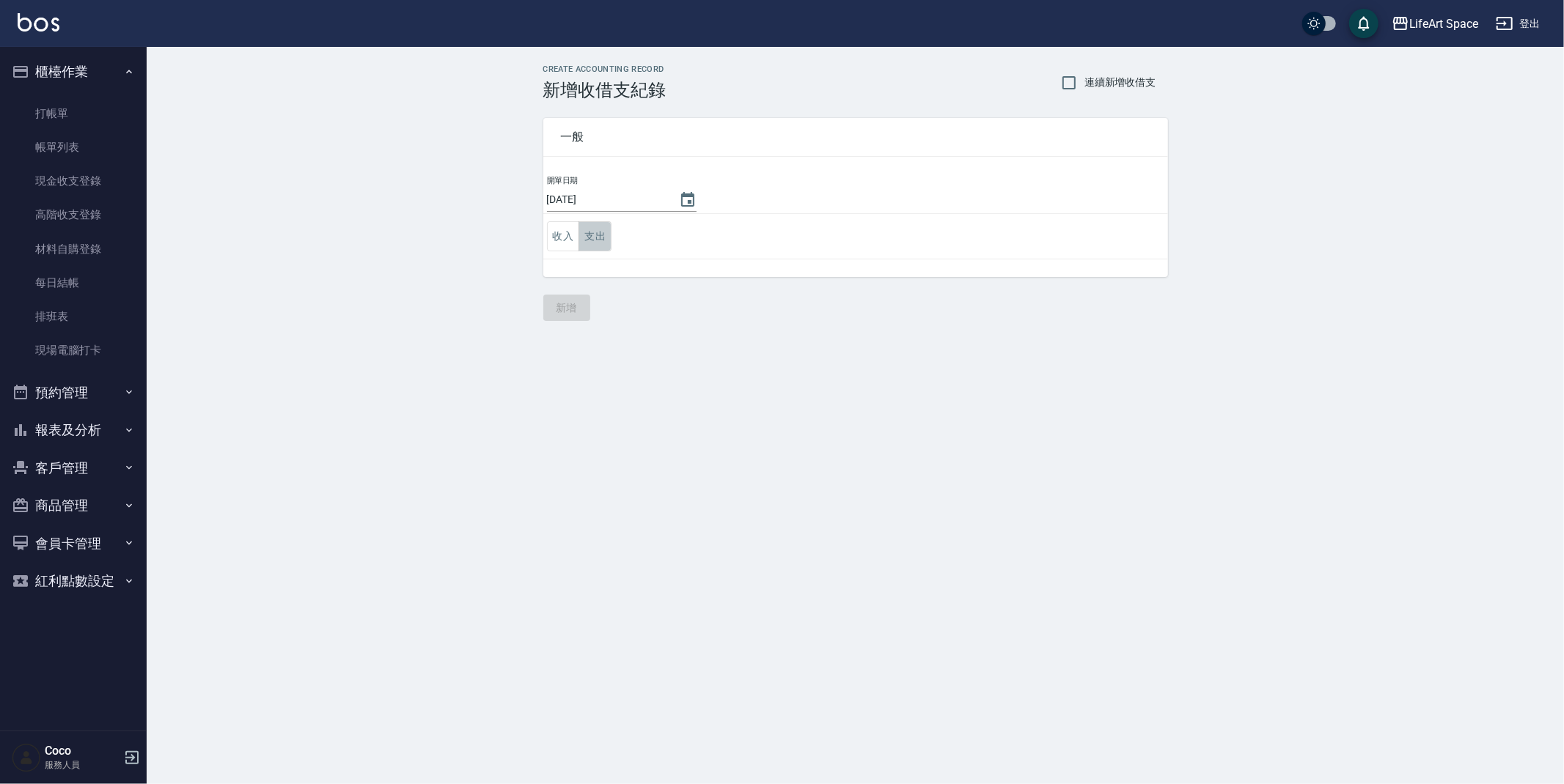
click at [600, 230] on button "支出" at bounding box center [595, 236] width 33 height 30
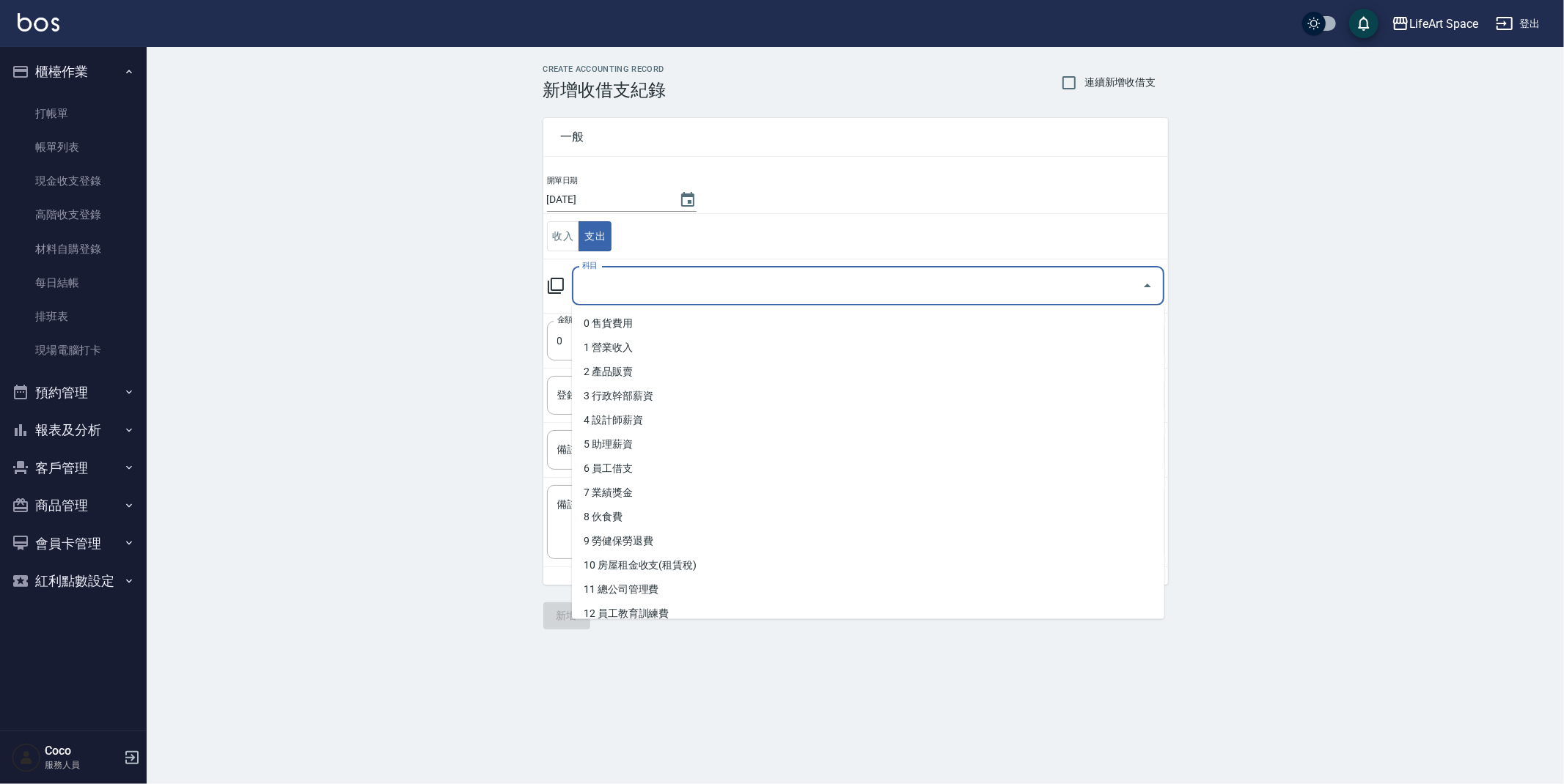
click at [681, 285] on input "科目" at bounding box center [857, 286] width 557 height 26
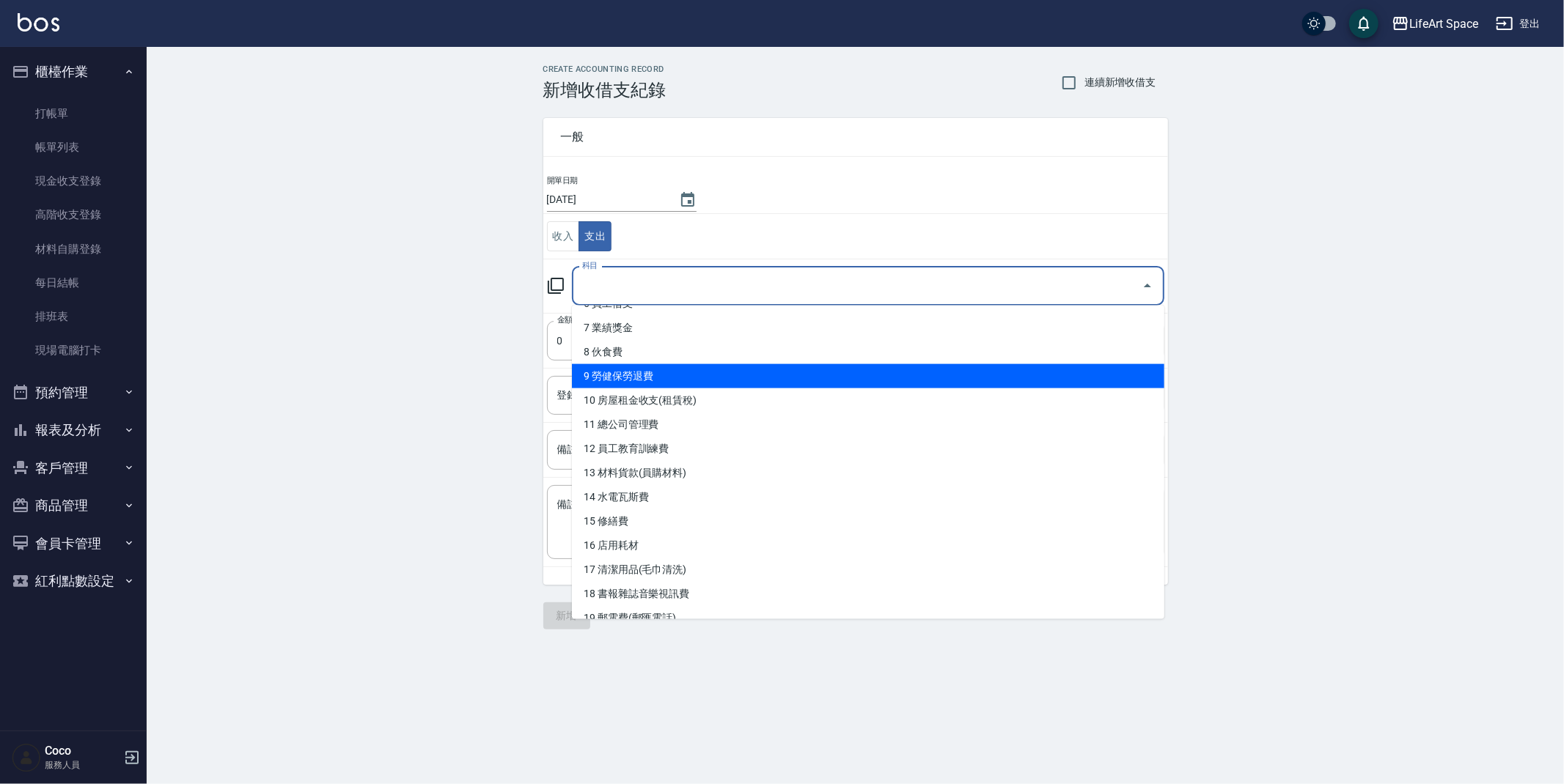
scroll to position [185, 0]
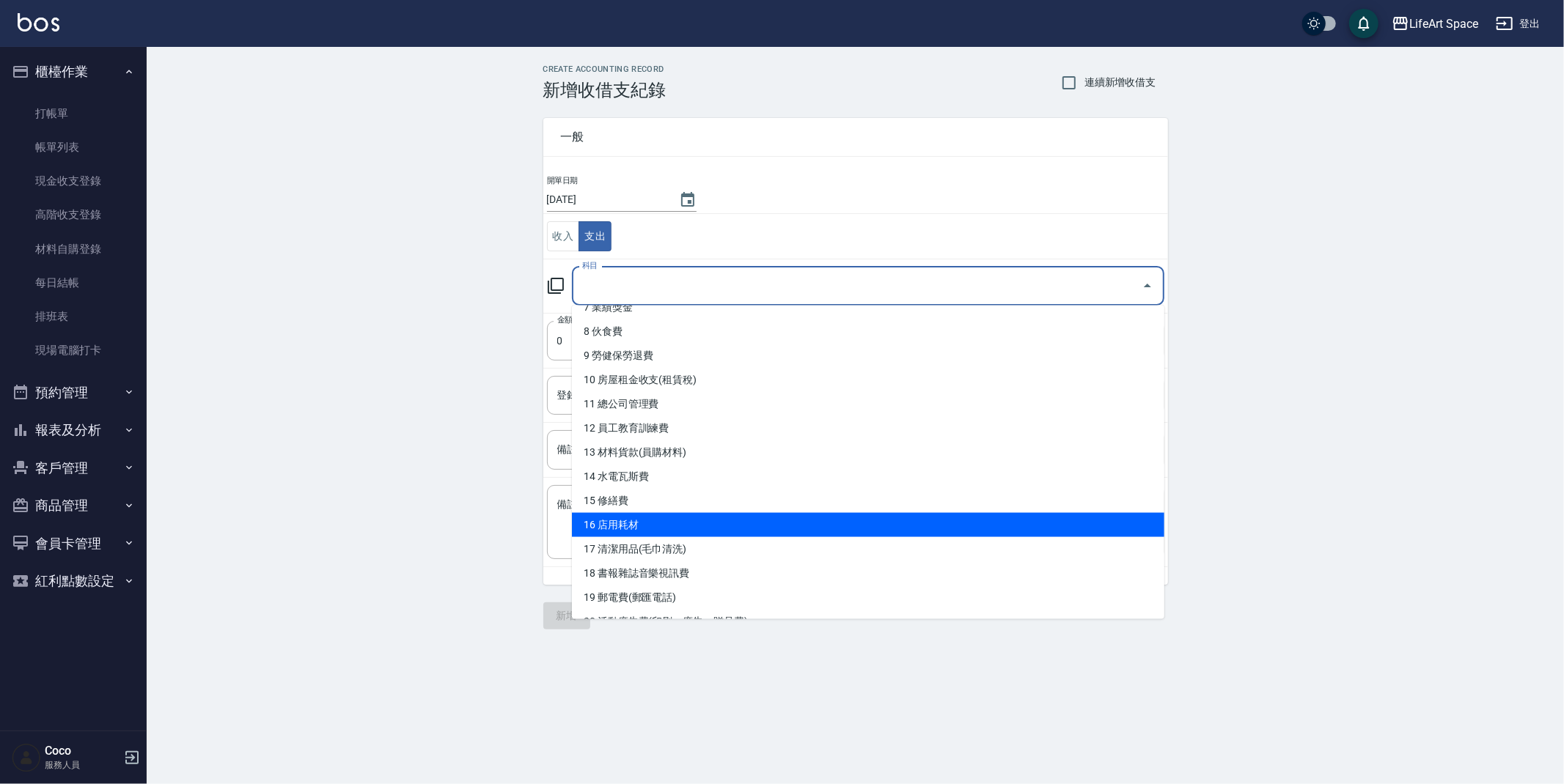
click at [628, 520] on li "16 店用耗材" at bounding box center [868, 525] width 592 height 24
type input "16 店用耗材"
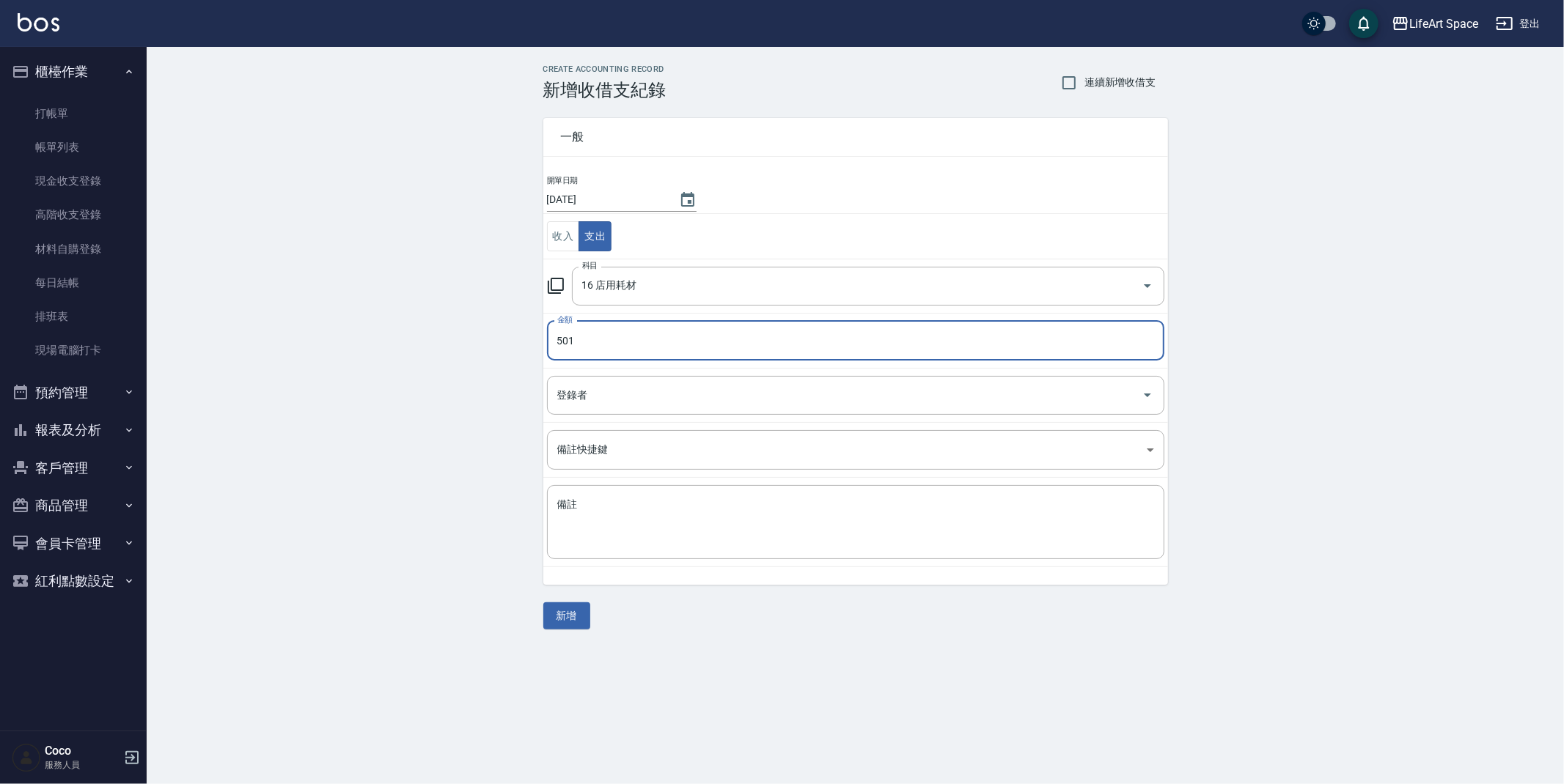
type input "500"
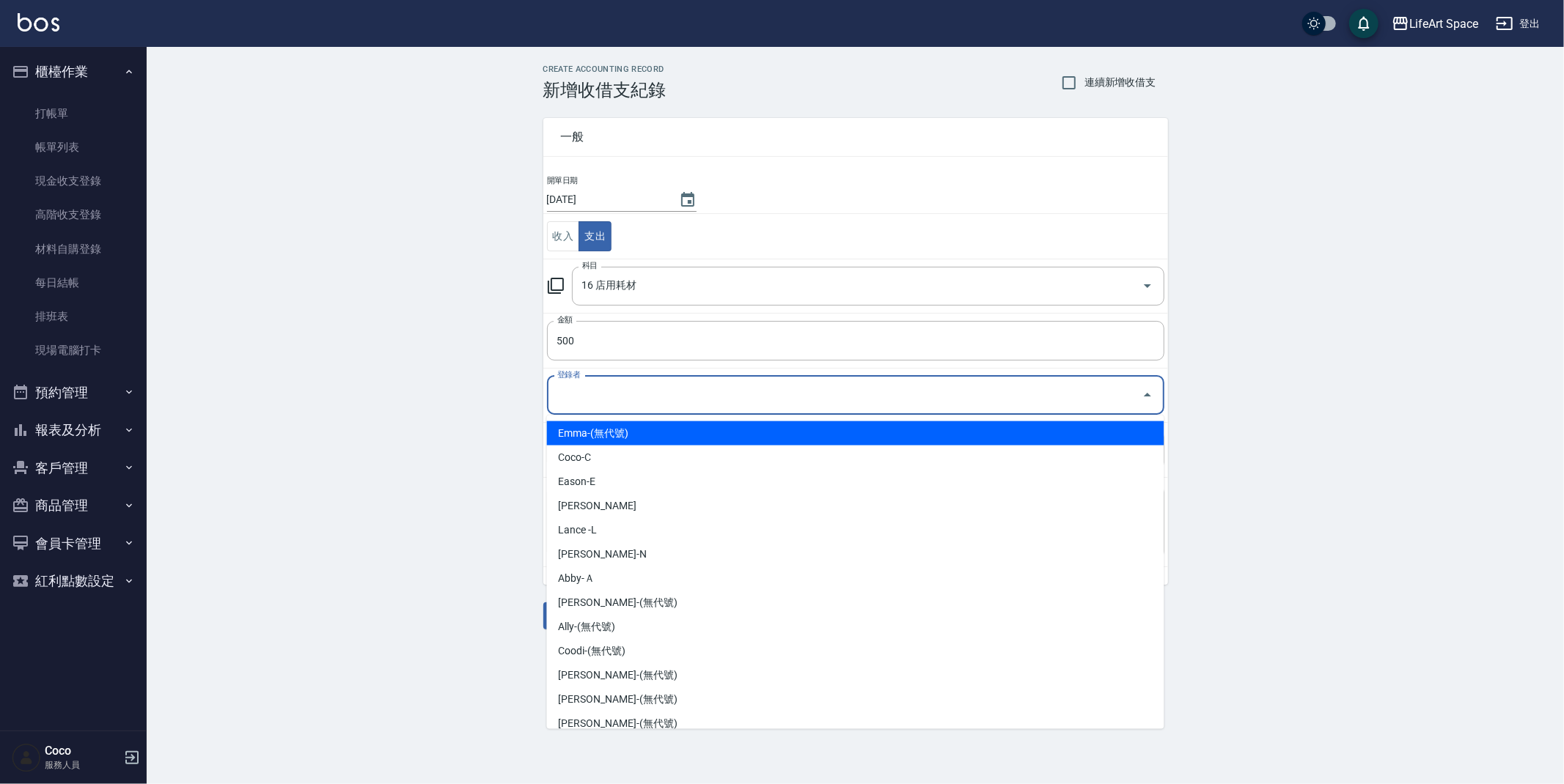
click at [594, 403] on input "登錄者" at bounding box center [845, 395] width 582 height 26
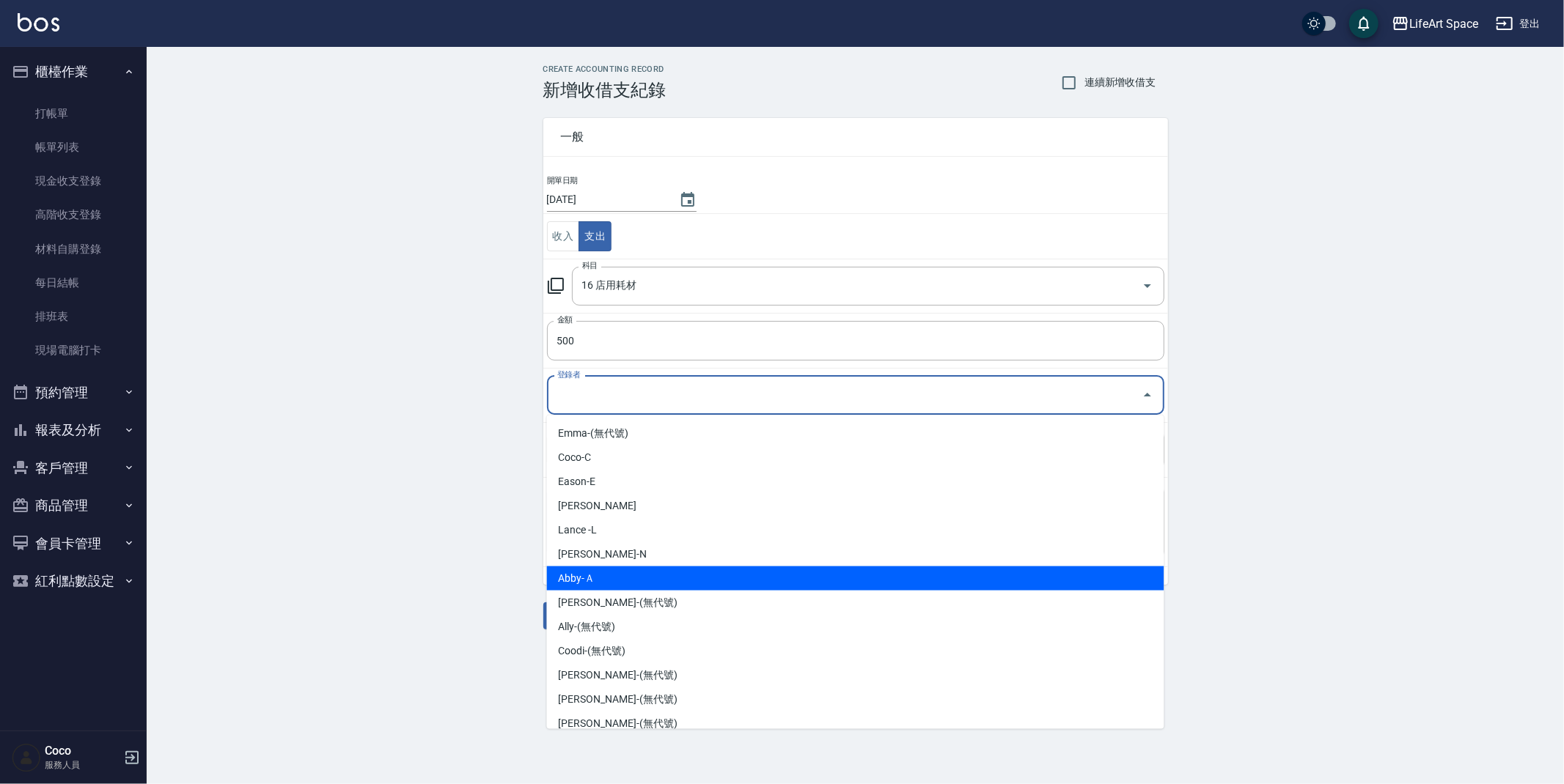
drag, startPoint x: 600, startPoint y: 578, endPoint x: 595, endPoint y: 556, distance: 22.6
click at [596, 573] on li "Abby-Ａ" at bounding box center [855, 579] width 617 height 24
type input "Abby-Ａ"
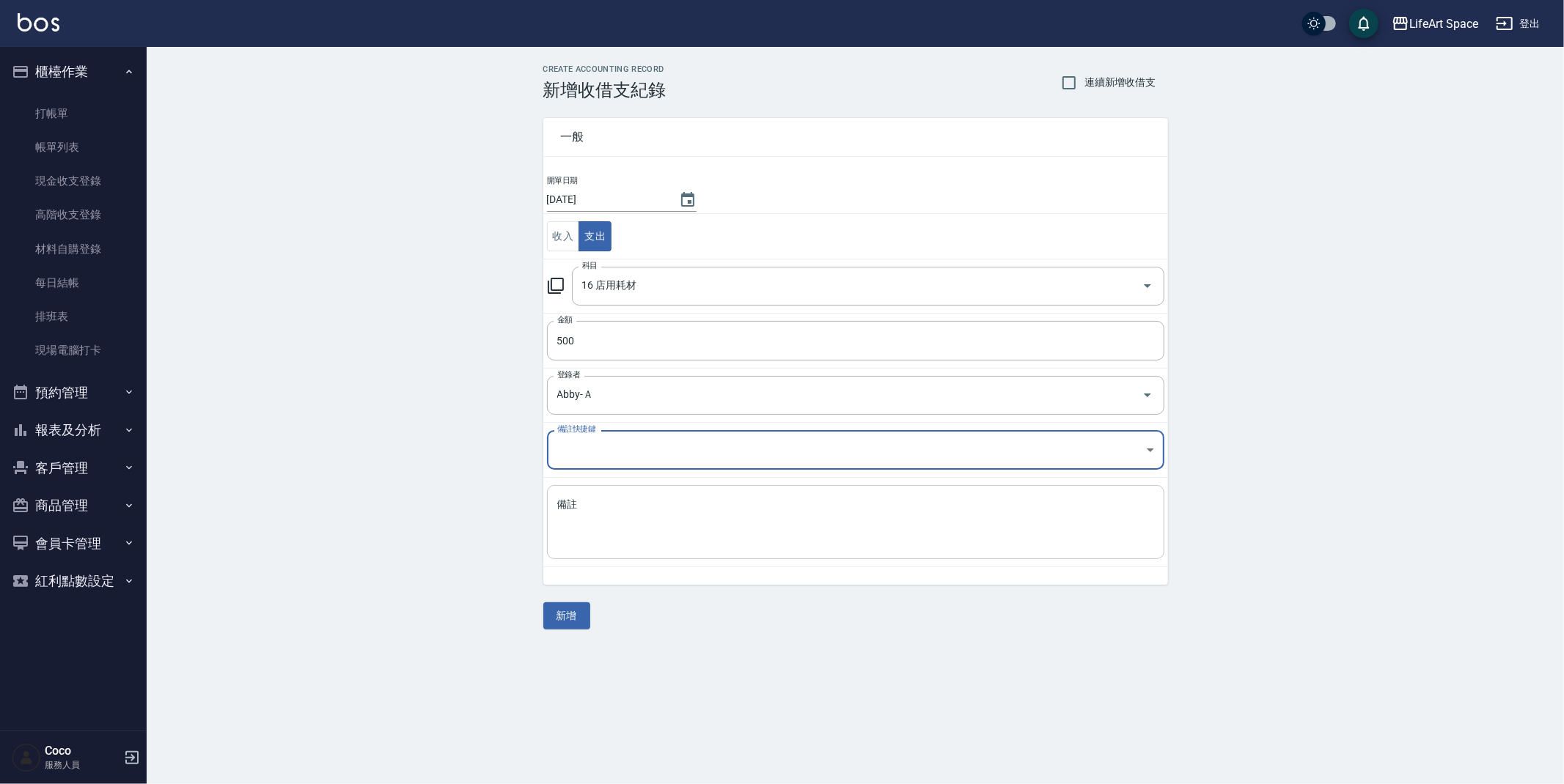
click at [606, 538] on textarea "備註" at bounding box center [855, 522] width 596 height 50
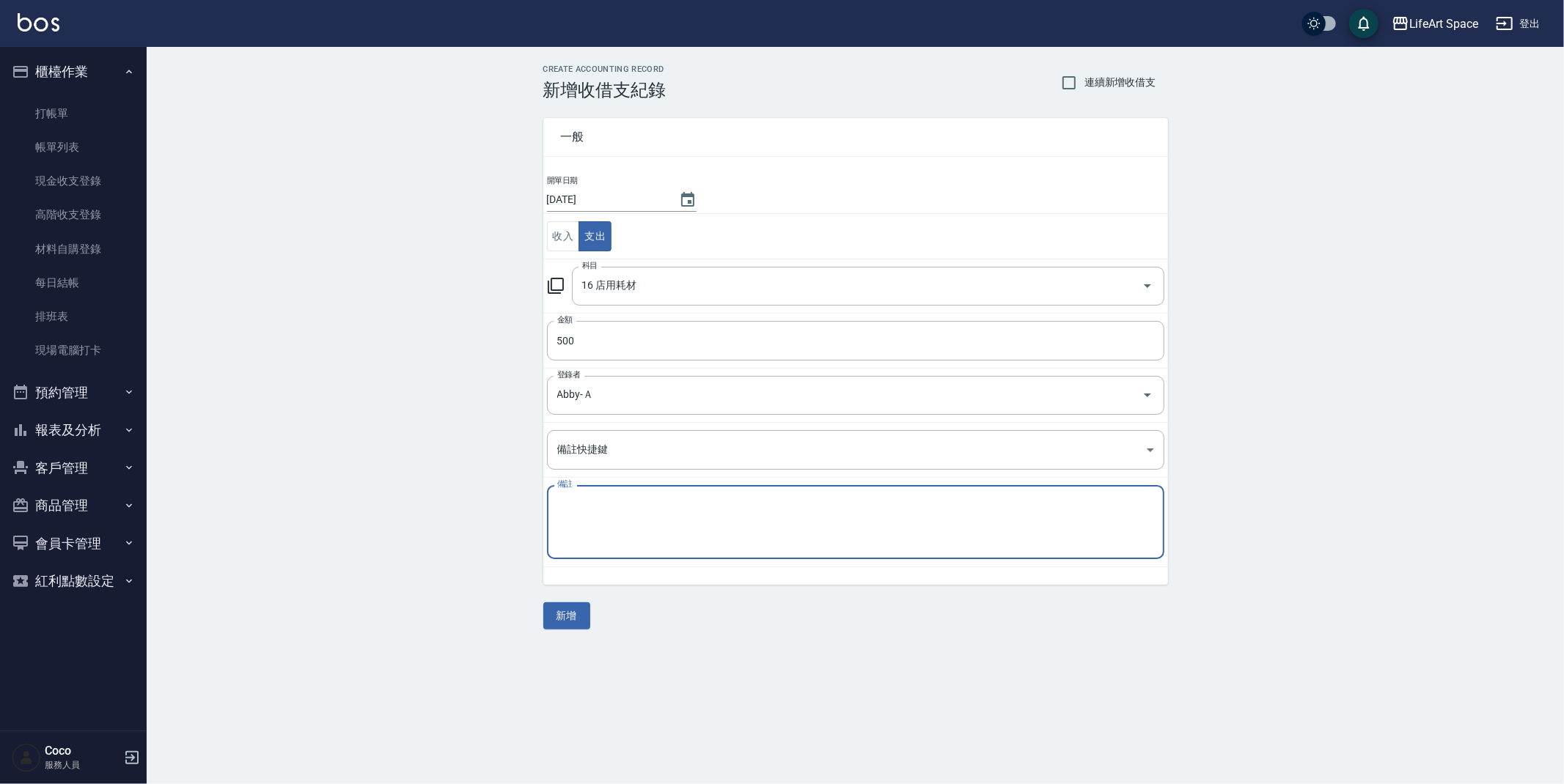
type textarea "f"
type textarea "ㄋ"
type textarea "ㄑ"
type textarea "晴美"
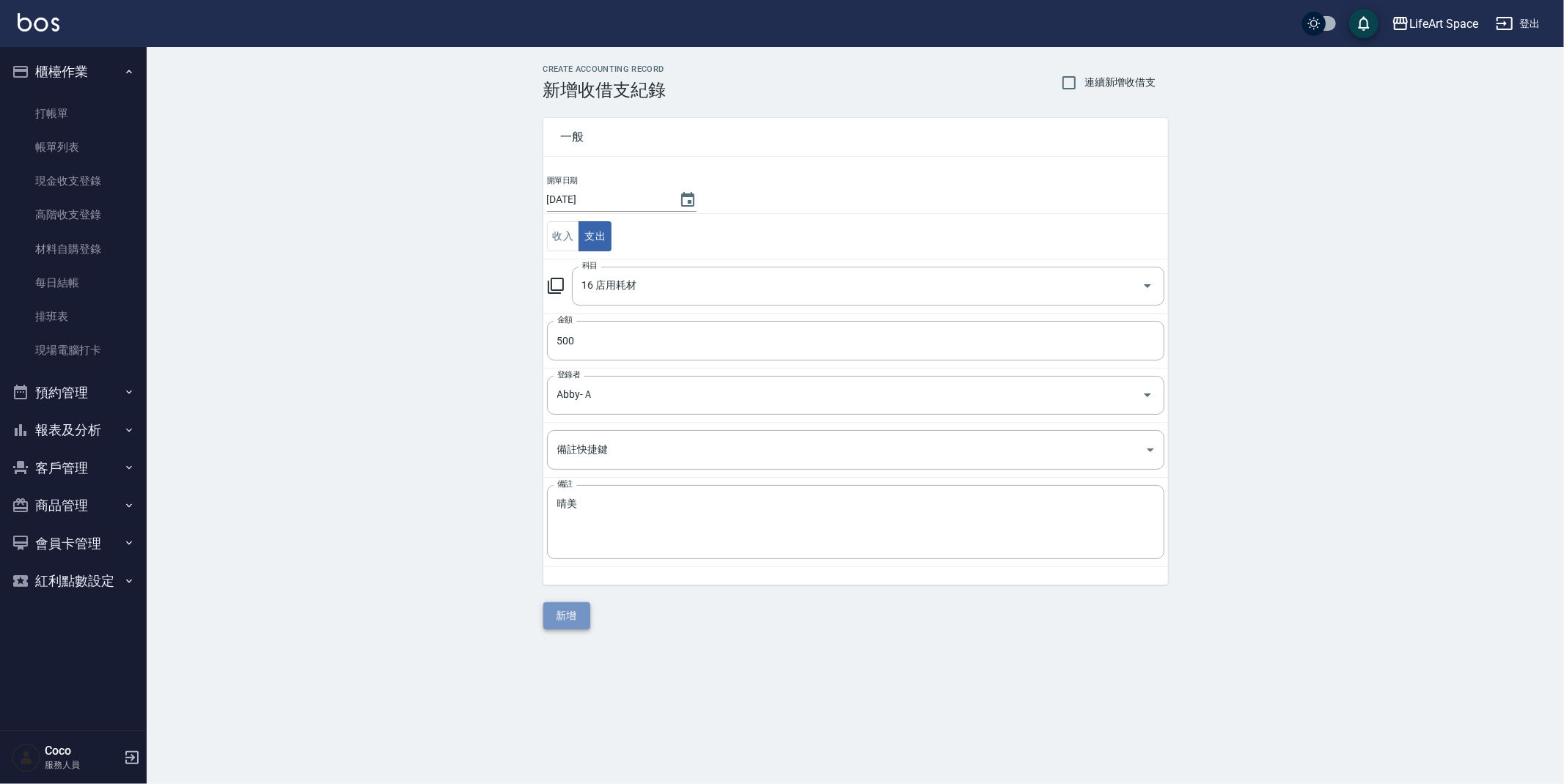
click at [573, 621] on button "新增" at bounding box center [566, 616] width 47 height 27
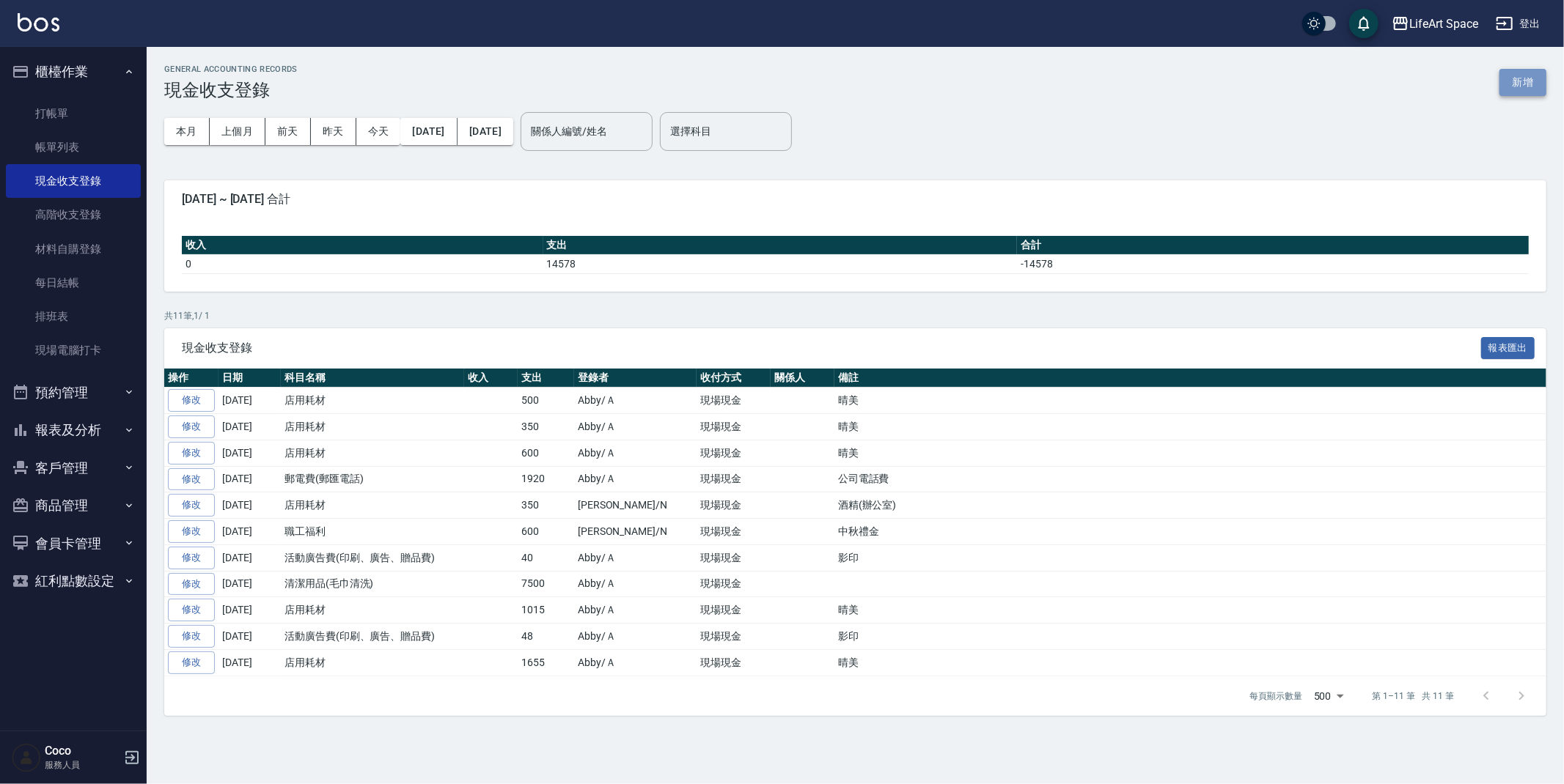
click at [1519, 89] on button "新增" at bounding box center [1523, 82] width 47 height 27
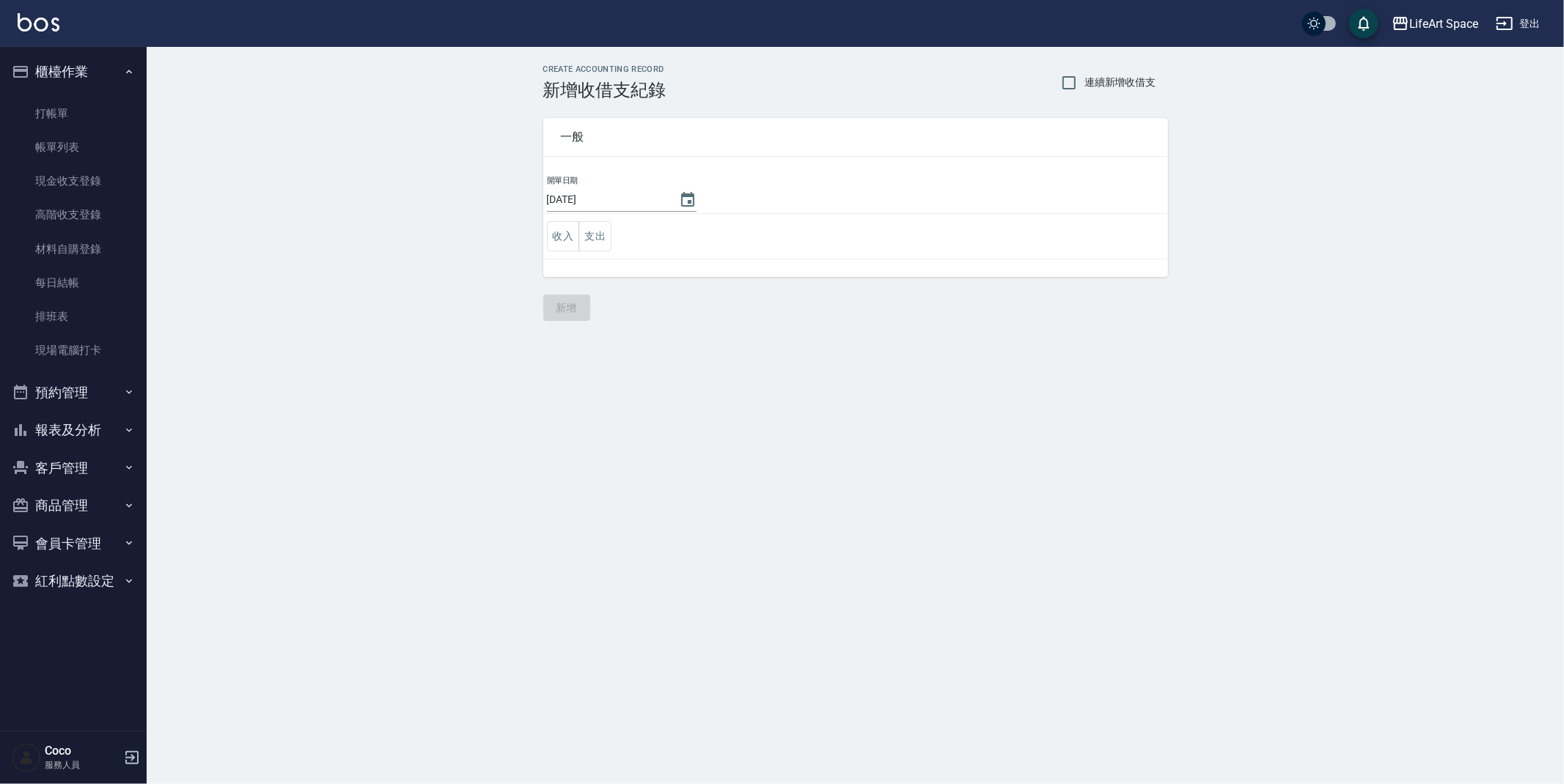
click at [704, 203] on td "開單日期 2025/10/11" at bounding box center [855, 194] width 625 height 40
click at [688, 202] on button "Choose date, selected date is 2025-10-11" at bounding box center [688, 200] width 35 height 35
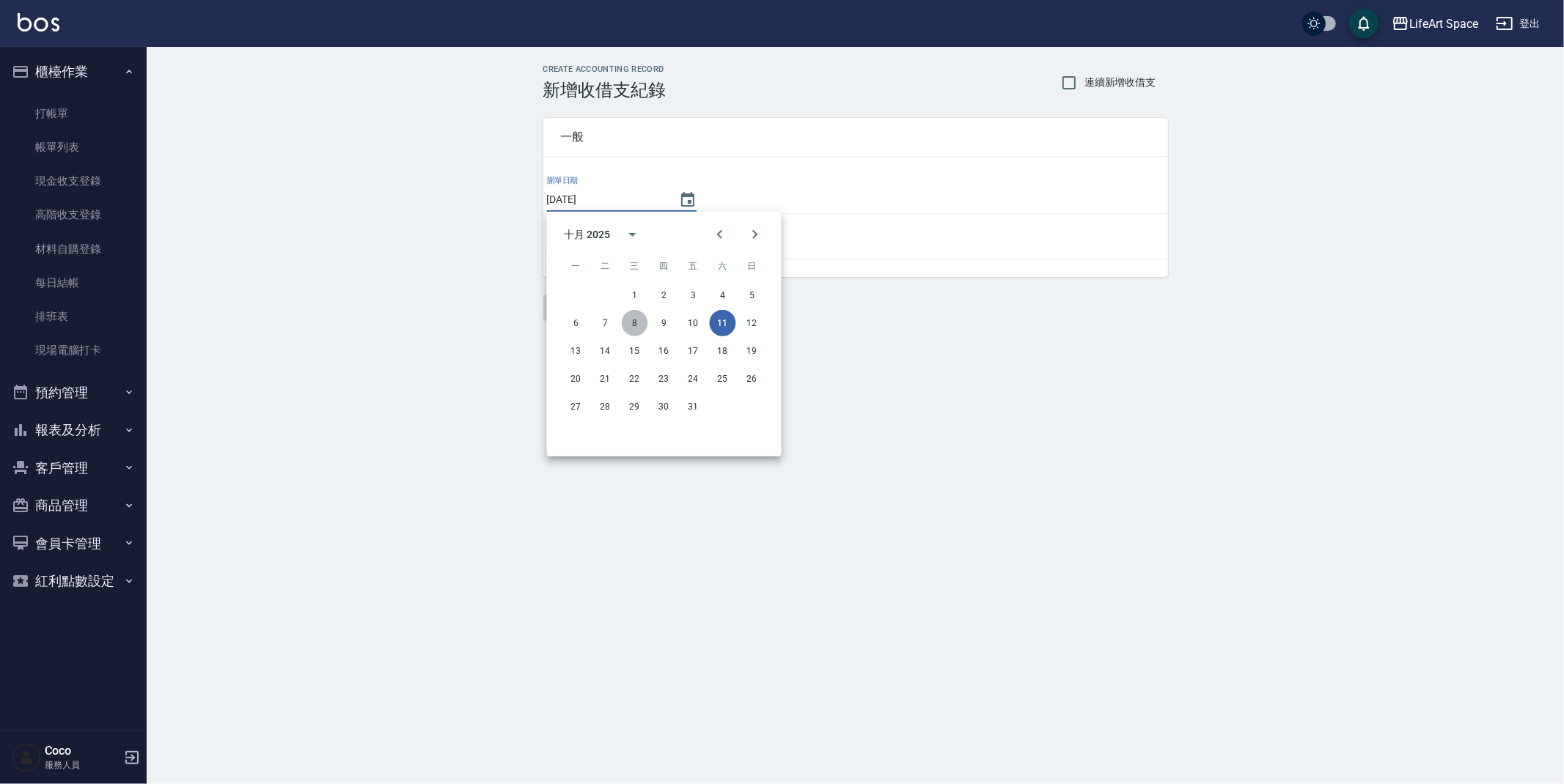
click at [628, 323] on button "8" at bounding box center [635, 324] width 27 height 27
type input "[DATE]"
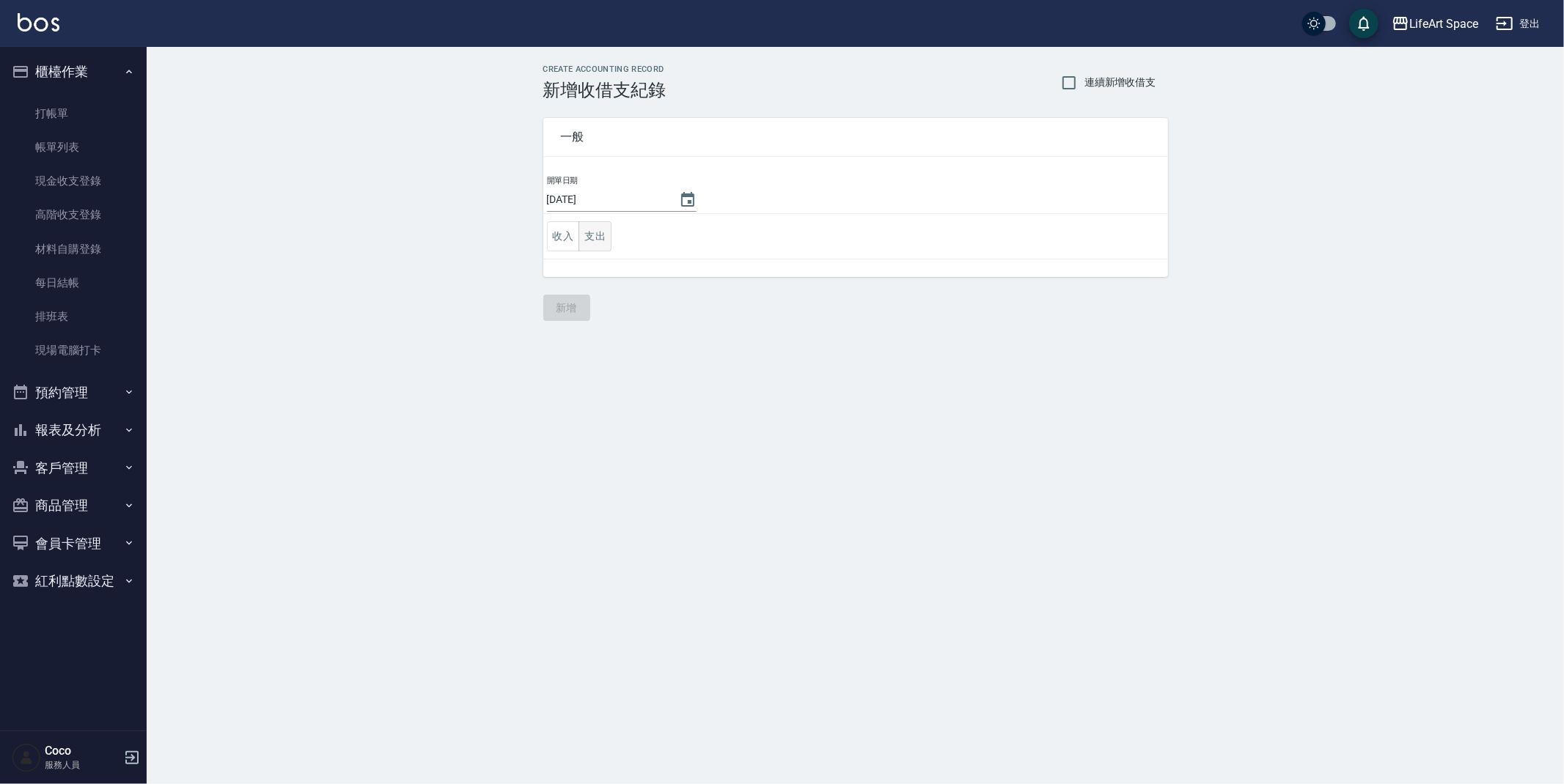
click at [602, 244] on button "支出" at bounding box center [595, 236] width 33 height 30
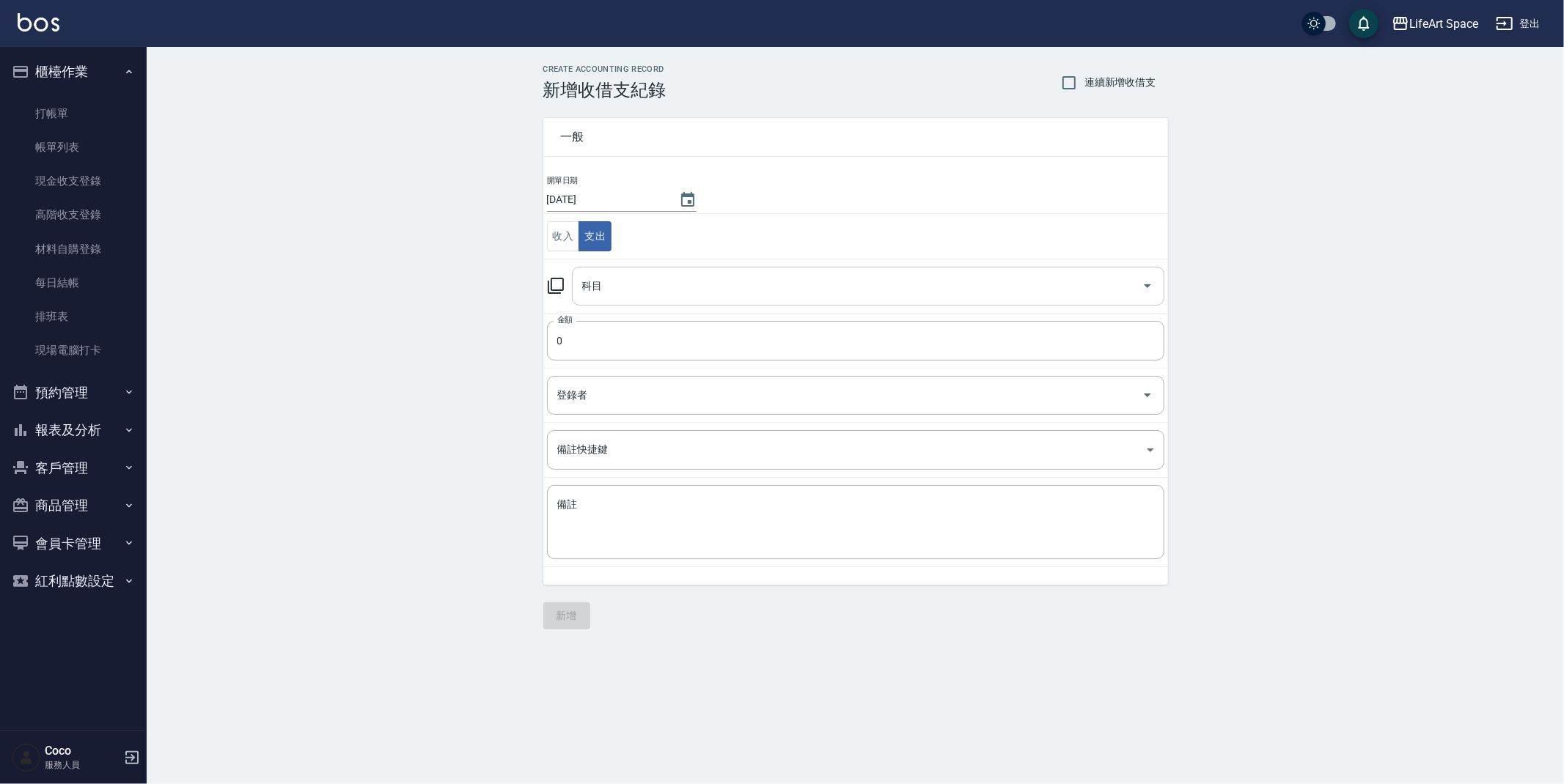
click at [595, 295] on input "科目" at bounding box center [857, 286] width 557 height 26
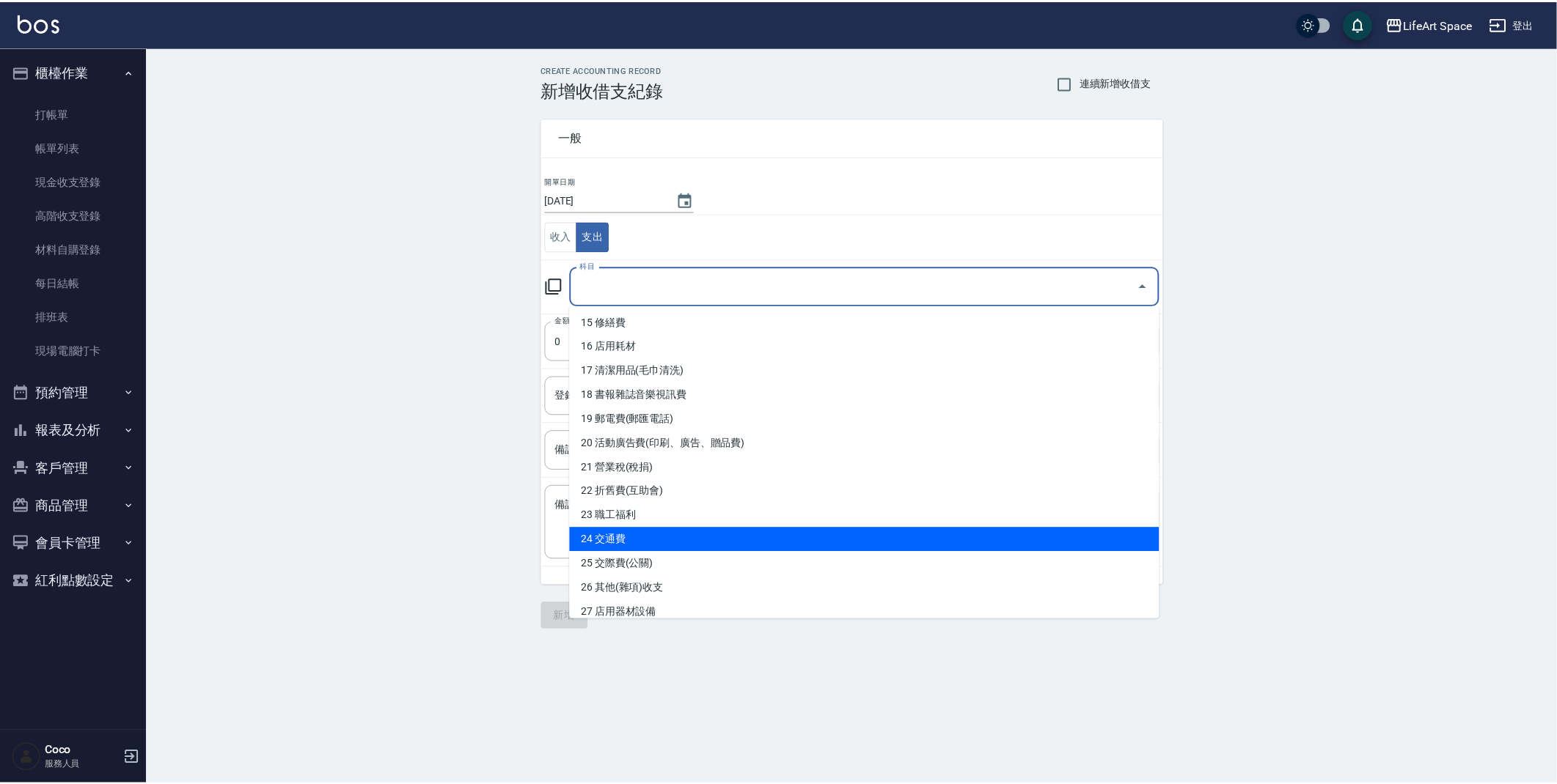
scroll to position [418, 0]
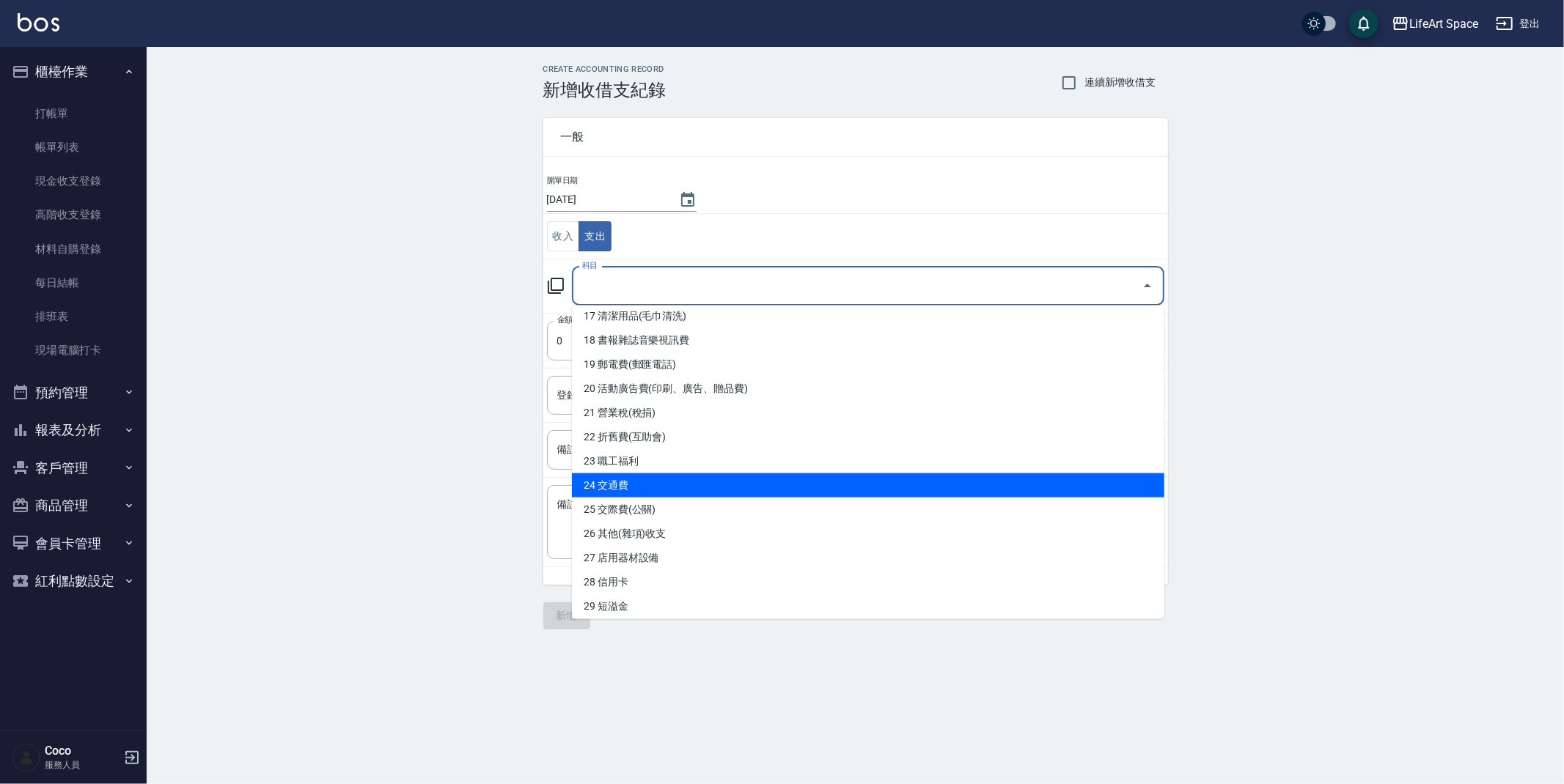
click at [646, 485] on li "24 交通費" at bounding box center [868, 485] width 592 height 24
type input "24 交通費"
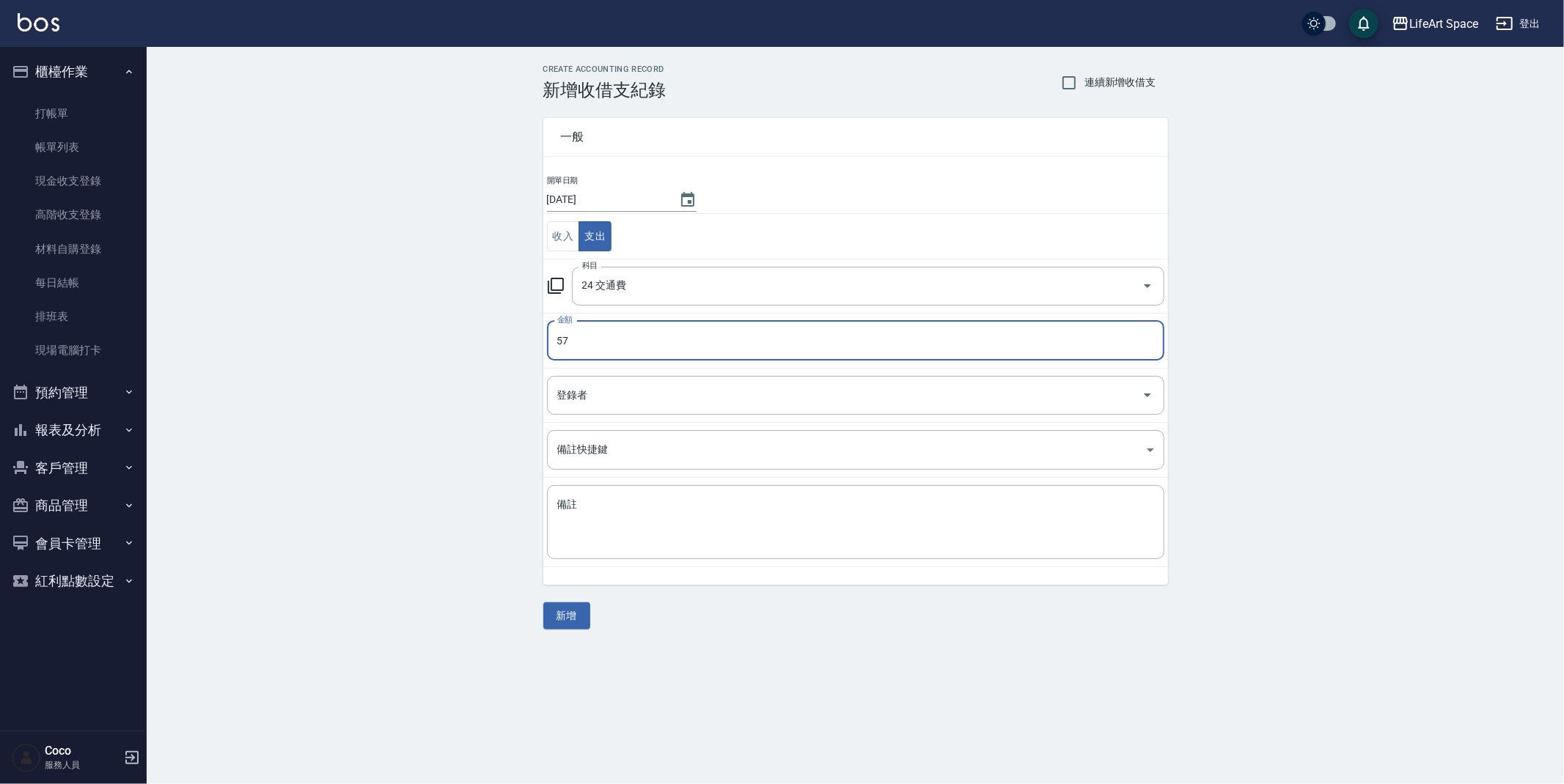
type input "56"
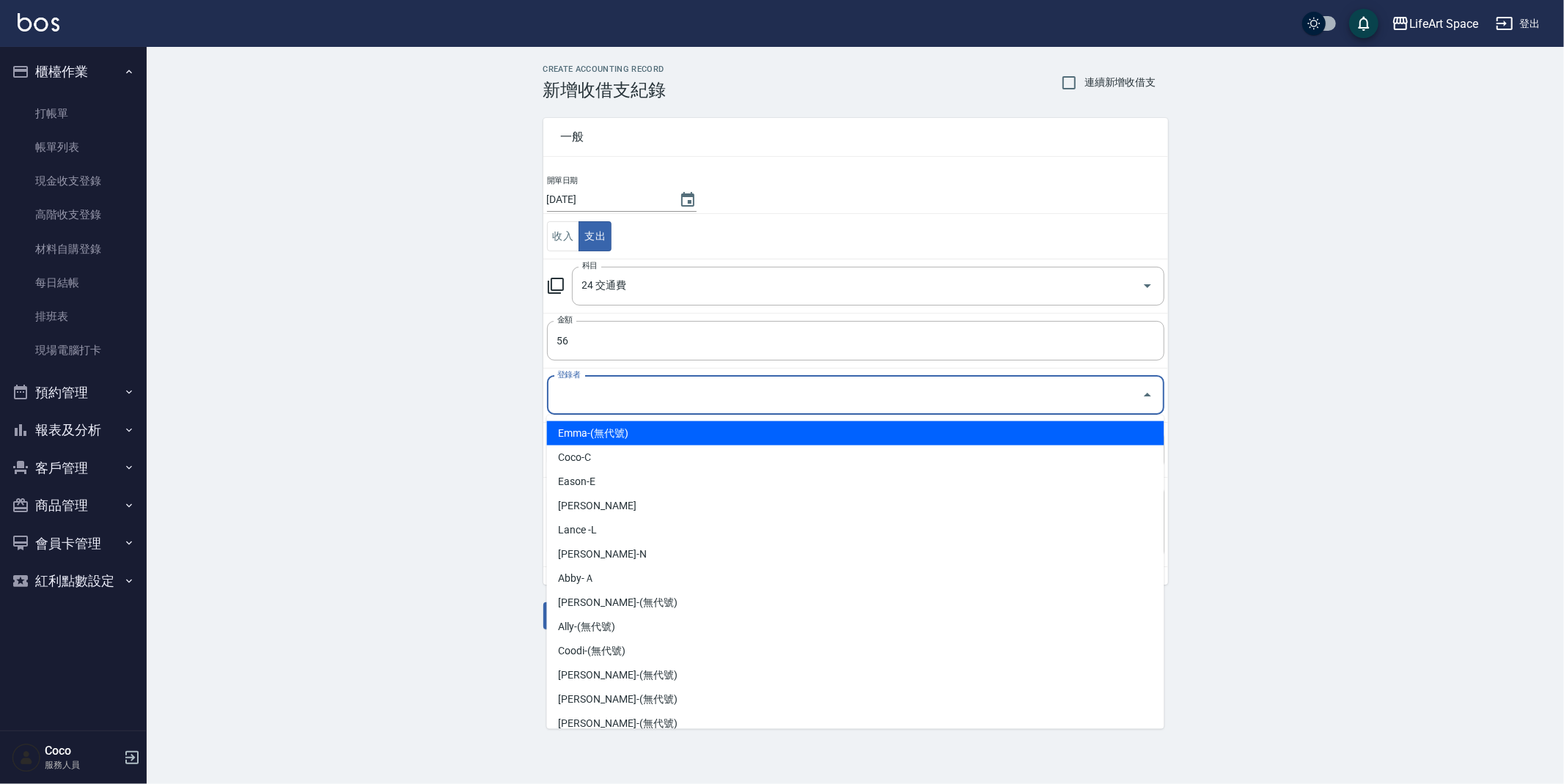
click at [628, 397] on input "登錄者" at bounding box center [845, 395] width 582 height 26
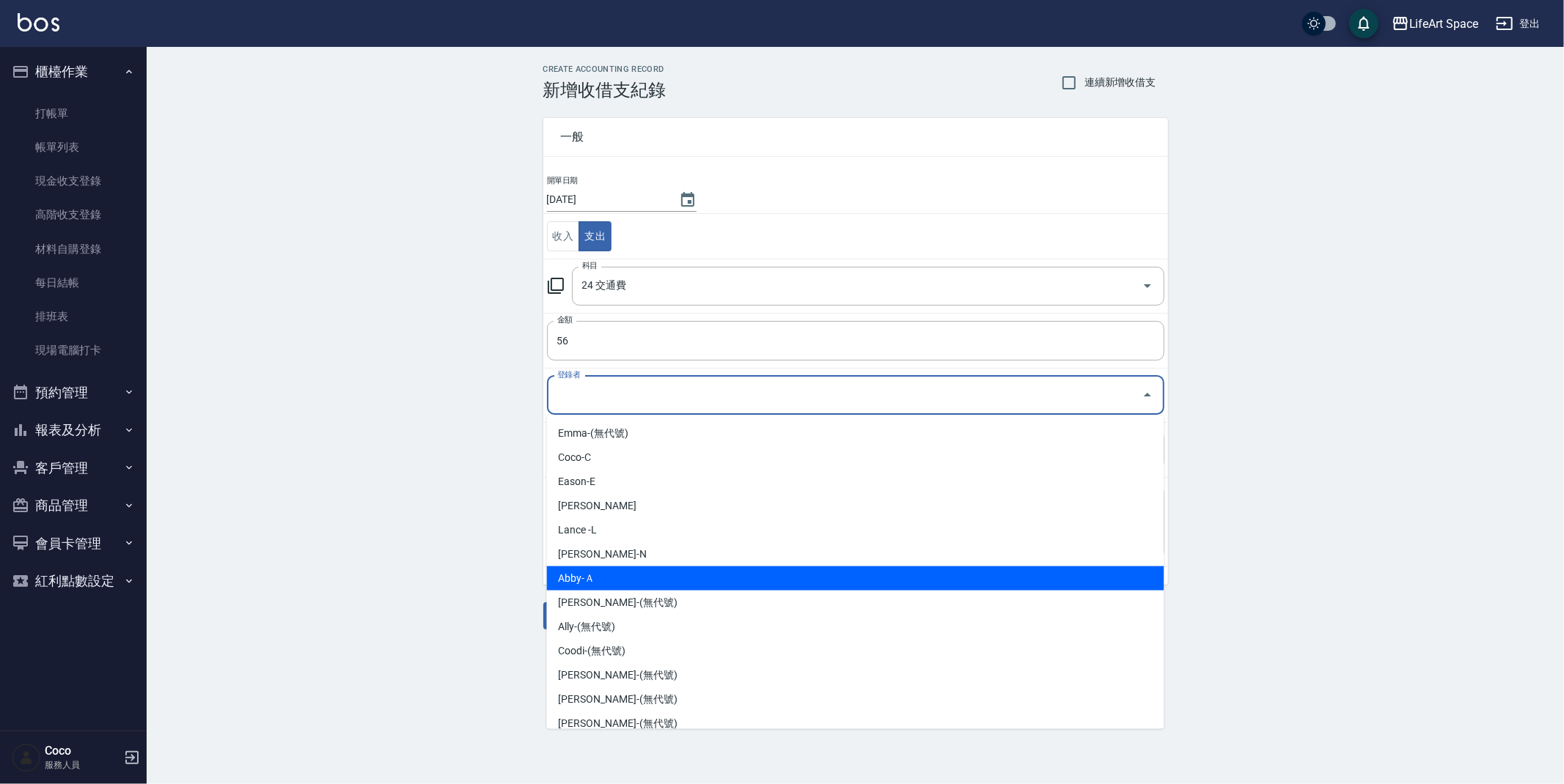
click at [617, 573] on li "Abby-Ａ" at bounding box center [855, 579] width 617 height 24
type input "Abby-Ａ"
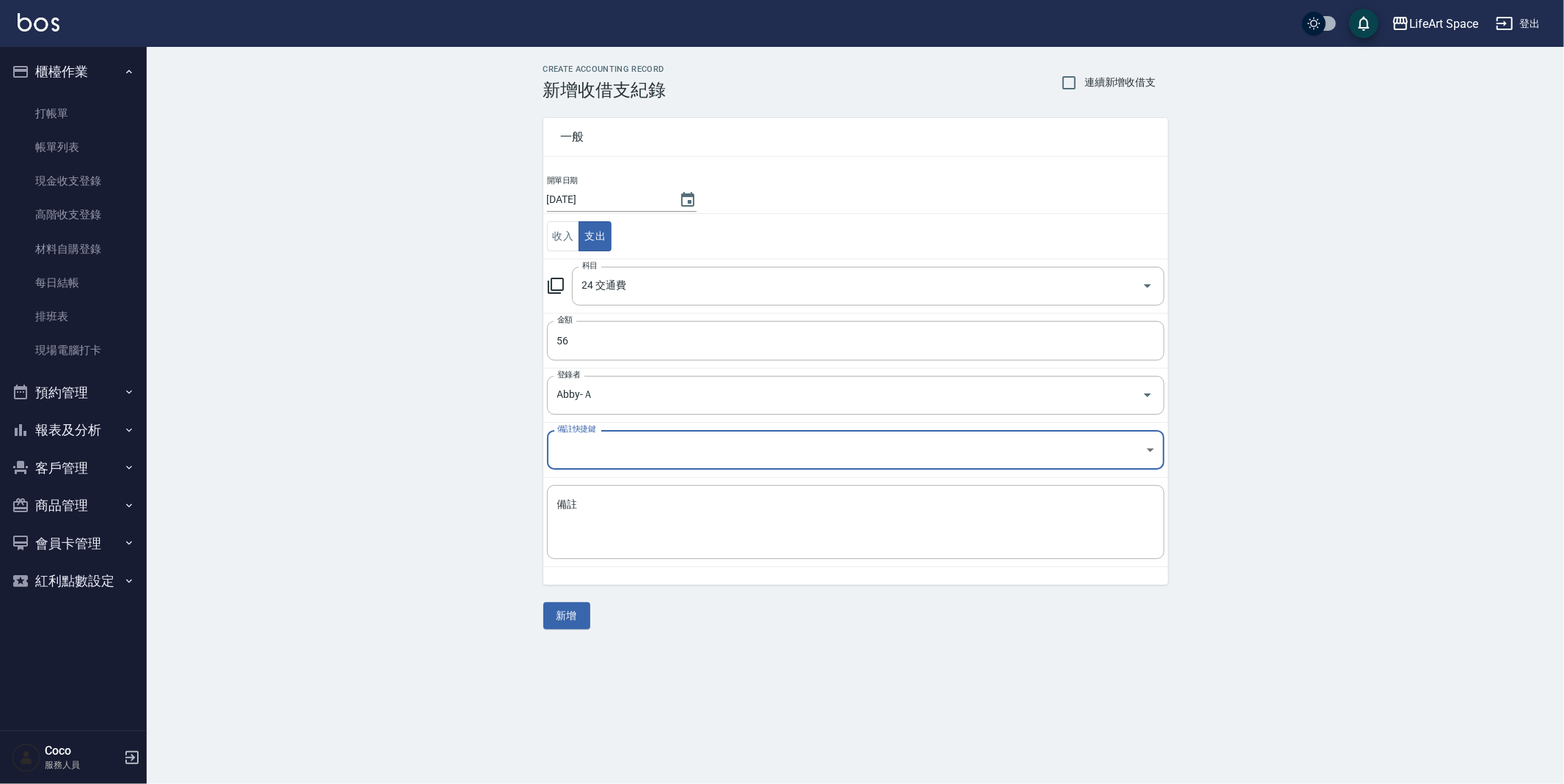
drag, startPoint x: 802, startPoint y: 364, endPoint x: 735, endPoint y: 431, distance: 94.8
click at [802, 364] on td "金額 56 金額" at bounding box center [855, 341] width 625 height 55
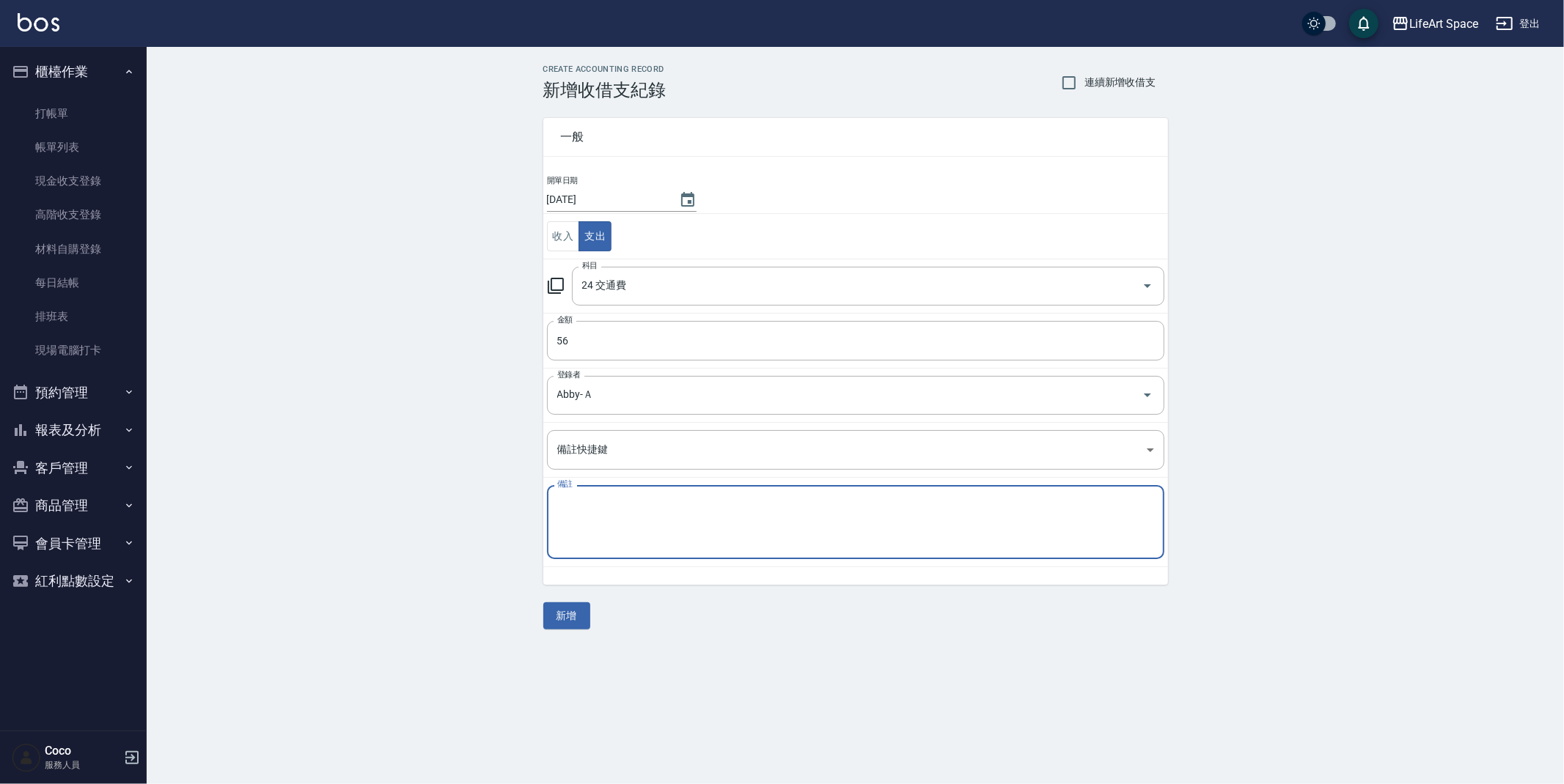
click at [686, 501] on textarea "備註" at bounding box center [855, 522] width 596 height 50
type textarea "c"
type textarea "運費"
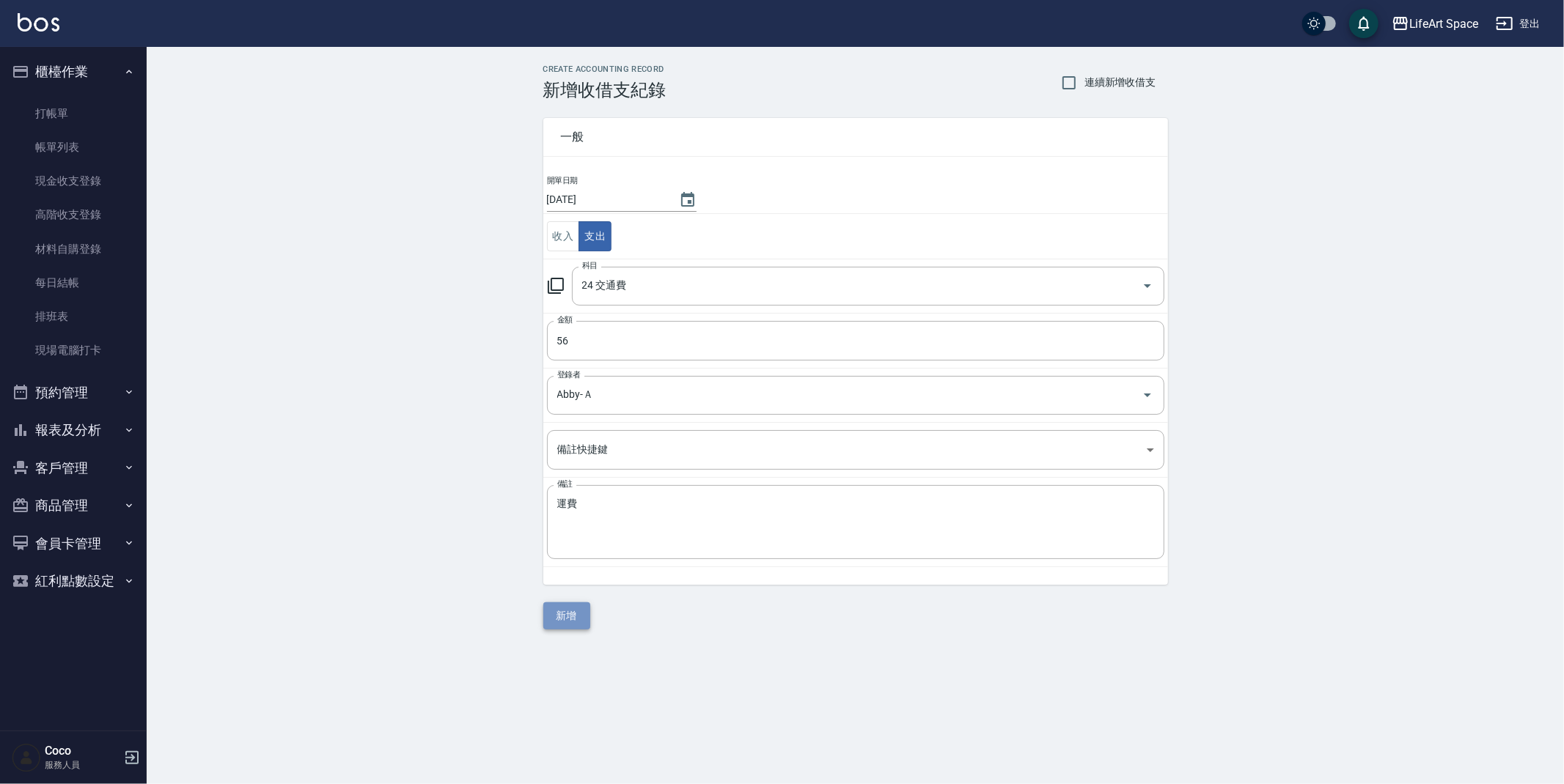
click at [580, 621] on button "新增" at bounding box center [566, 616] width 47 height 27
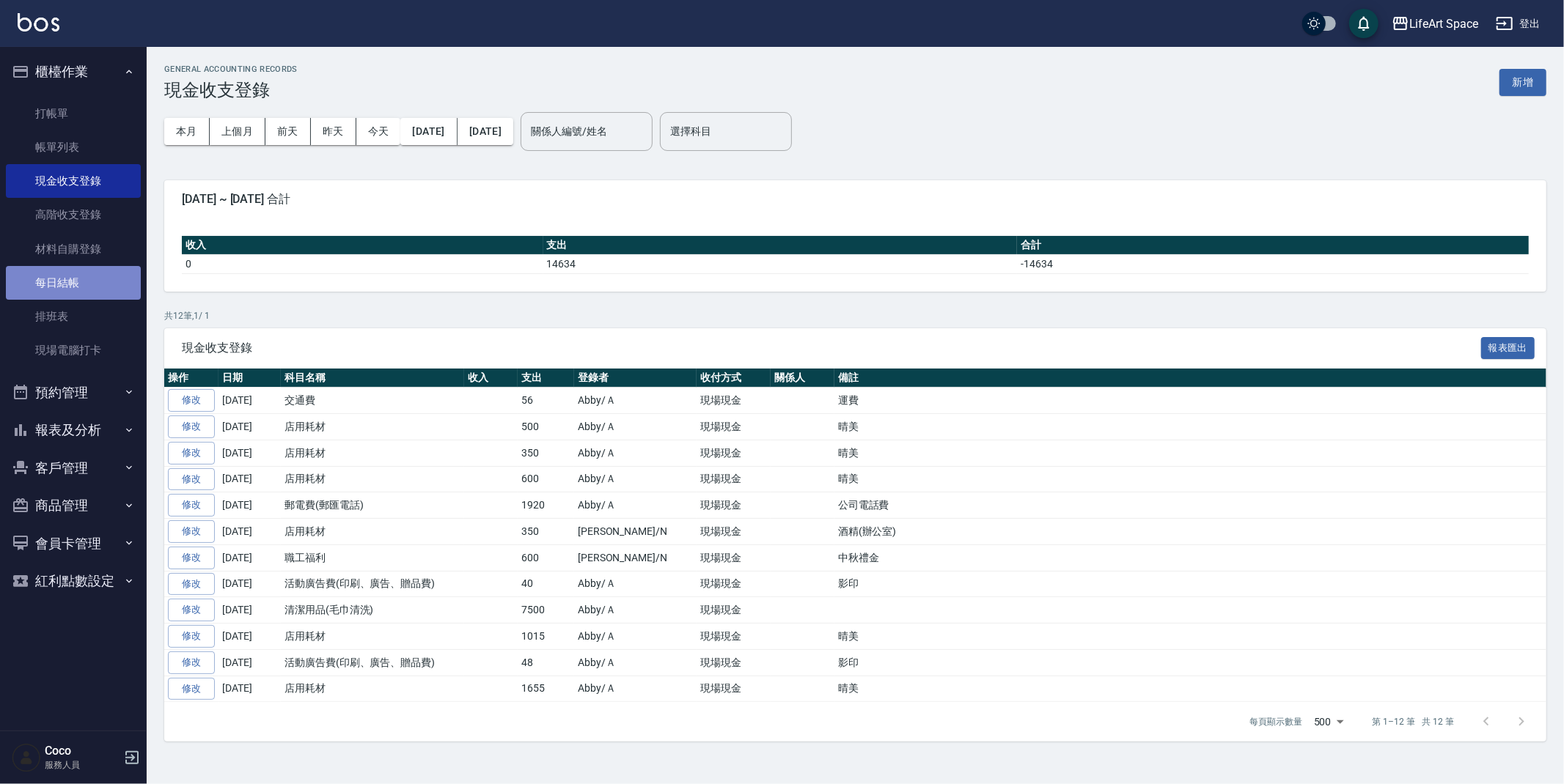
click at [101, 277] on link "每日結帳" at bounding box center [73, 283] width 135 height 34
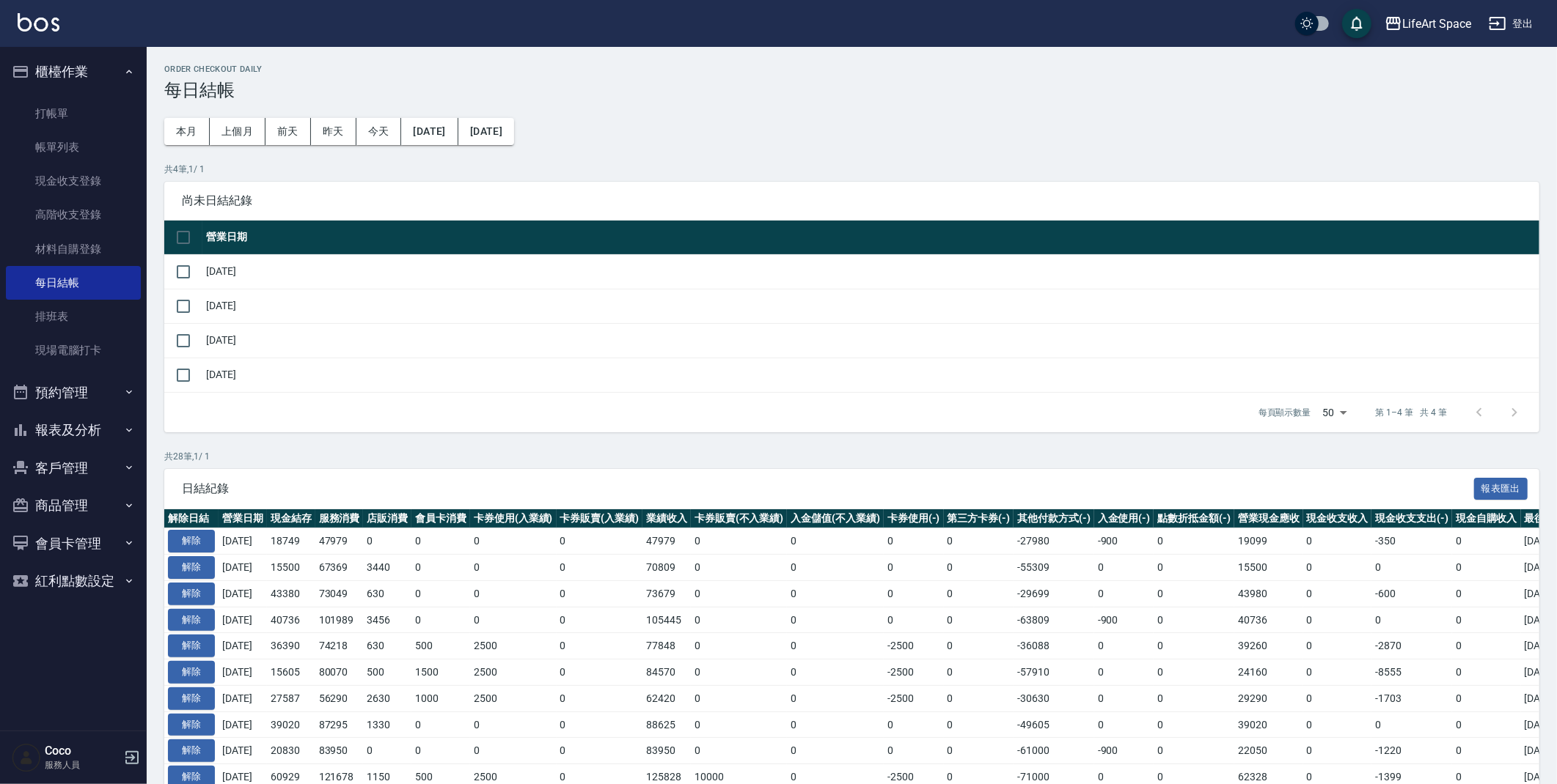
click at [200, 264] on td at bounding box center [183, 271] width 38 height 35
click at [184, 277] on input "checkbox" at bounding box center [183, 272] width 31 height 31
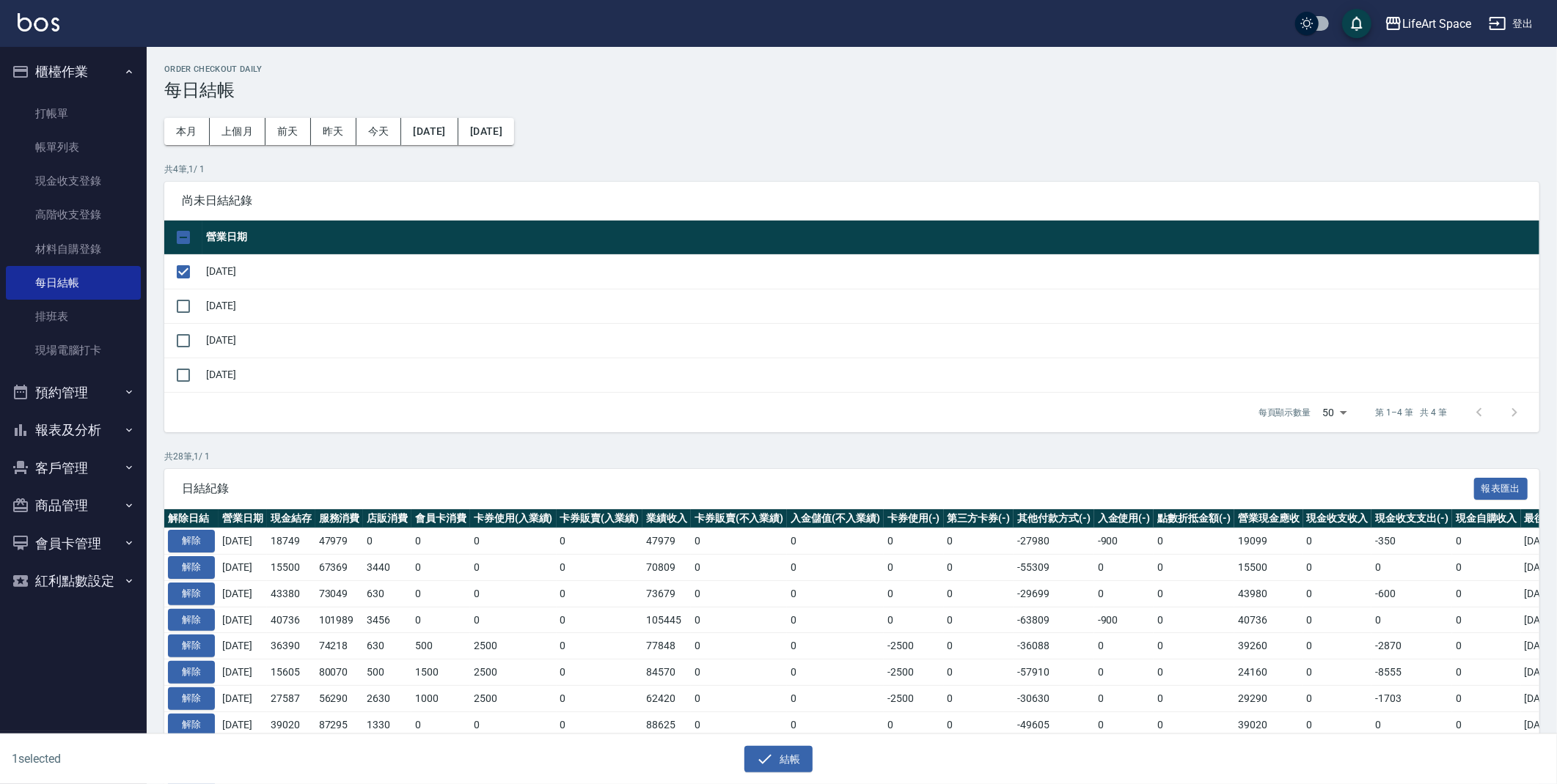
click at [774, 777] on div "1 selected 結帳" at bounding box center [778, 760] width 1557 height 50
click at [773, 754] on button "結帳" at bounding box center [778, 760] width 68 height 27
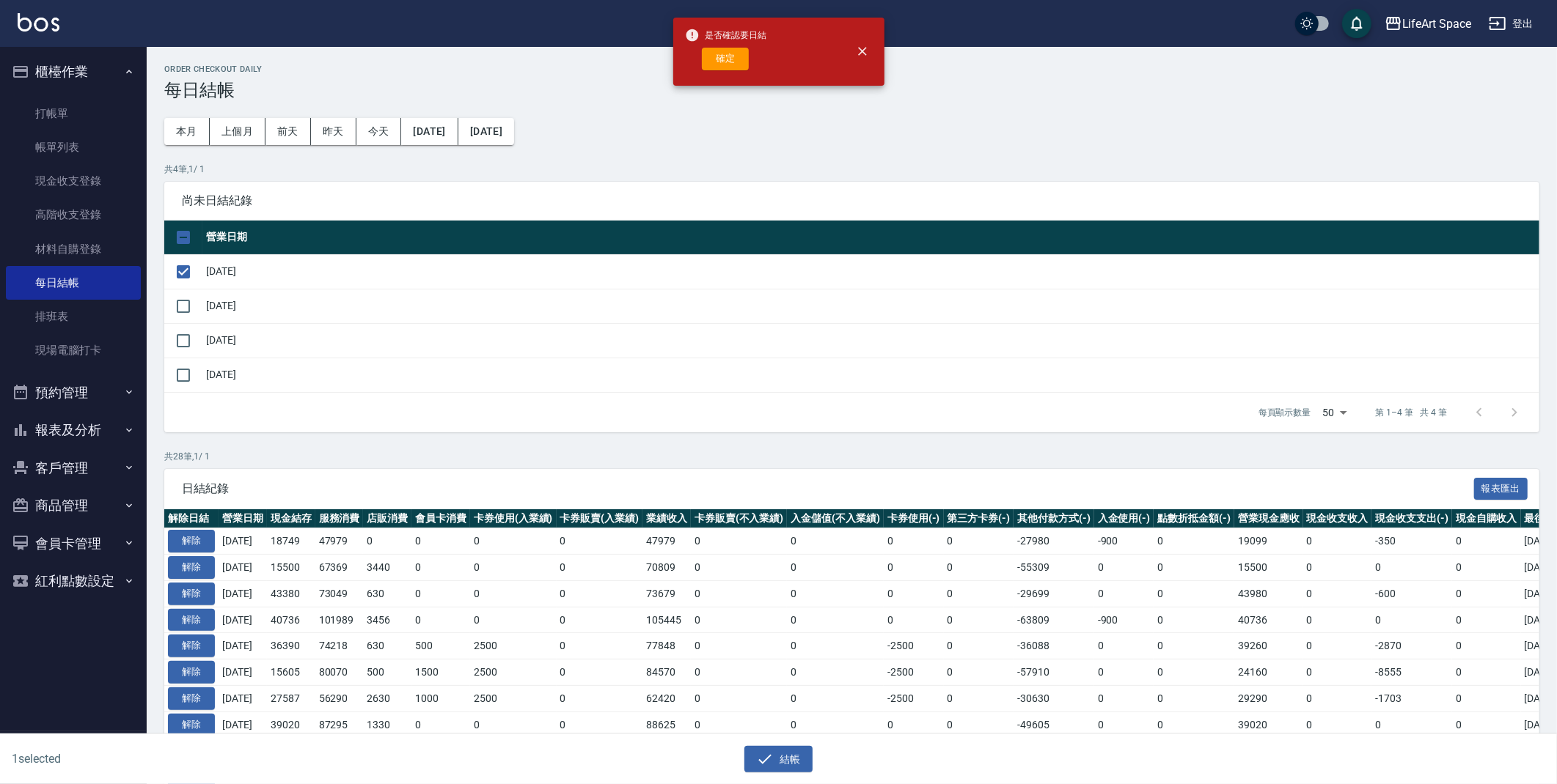
click at [727, 76] on div "是否確認要日結 確定" at bounding box center [725, 52] width 82 height 59
click at [730, 66] on div "是否確認要日結 確定" at bounding box center [725, 52] width 82 height 59
click at [728, 53] on button "確定" at bounding box center [725, 58] width 47 height 23
checkbox input "false"
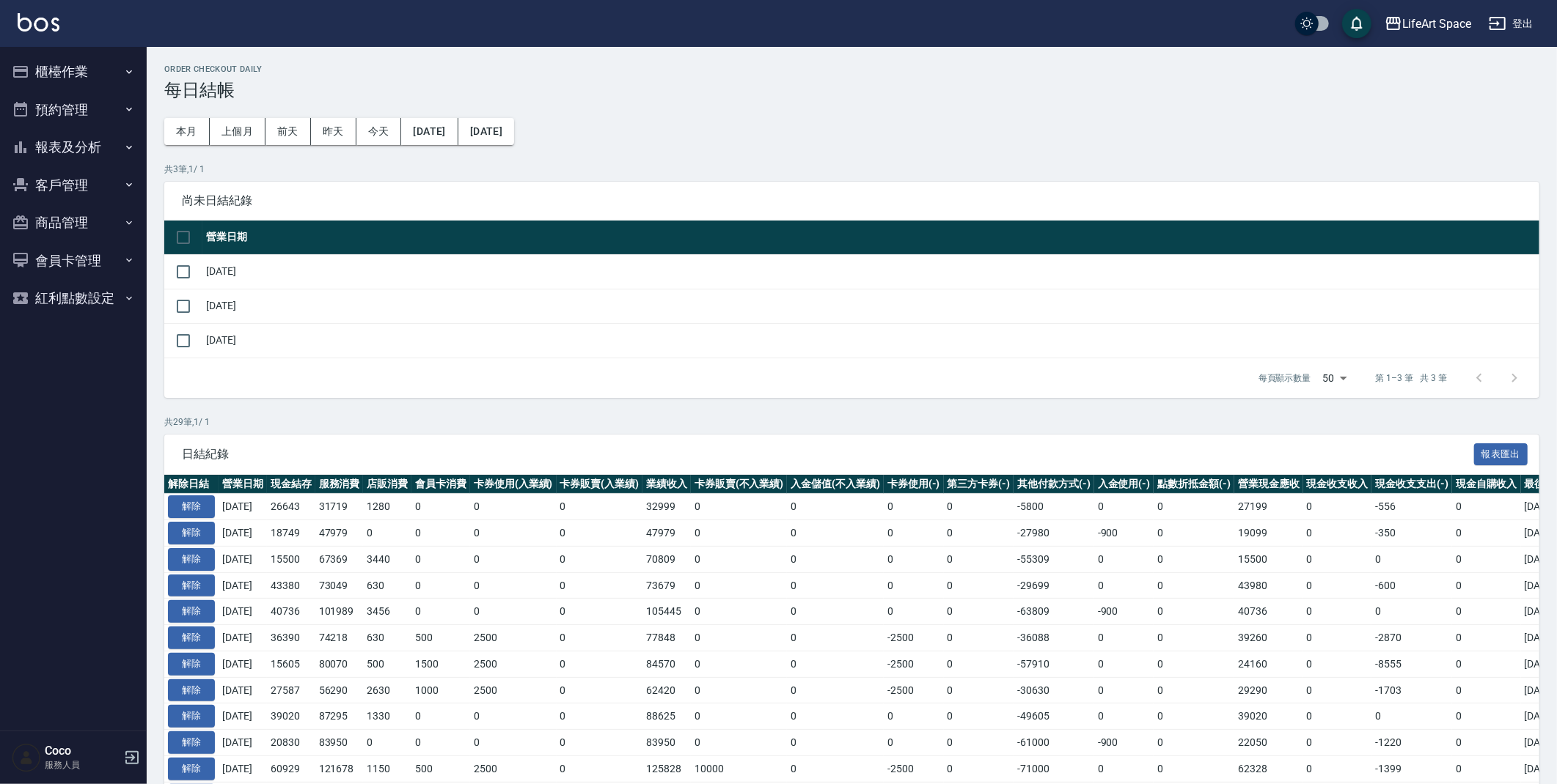
click at [59, 81] on button "櫃檯作業" at bounding box center [73, 72] width 135 height 38
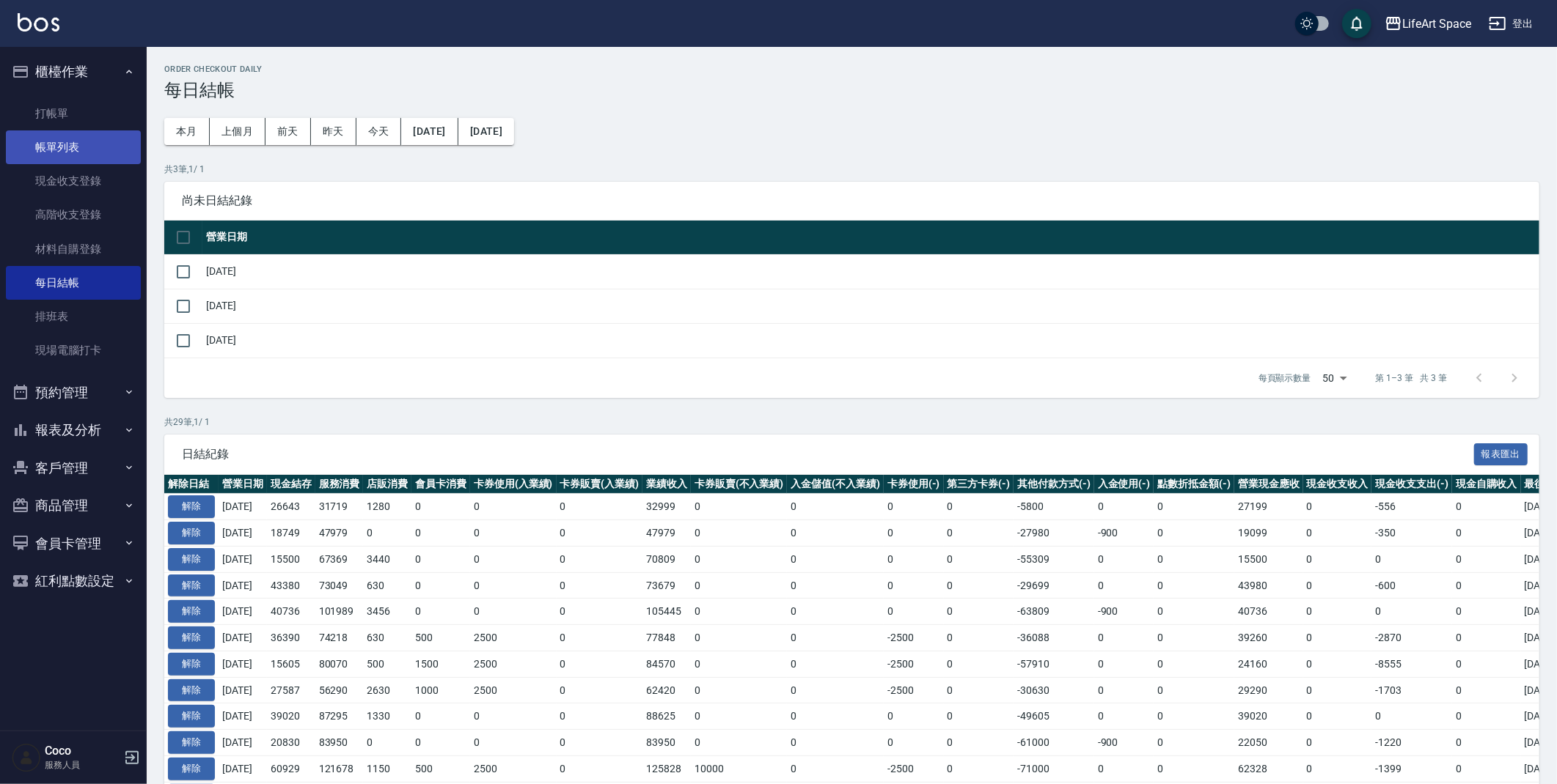
click at [76, 141] on link "帳單列表" at bounding box center [73, 148] width 135 height 34
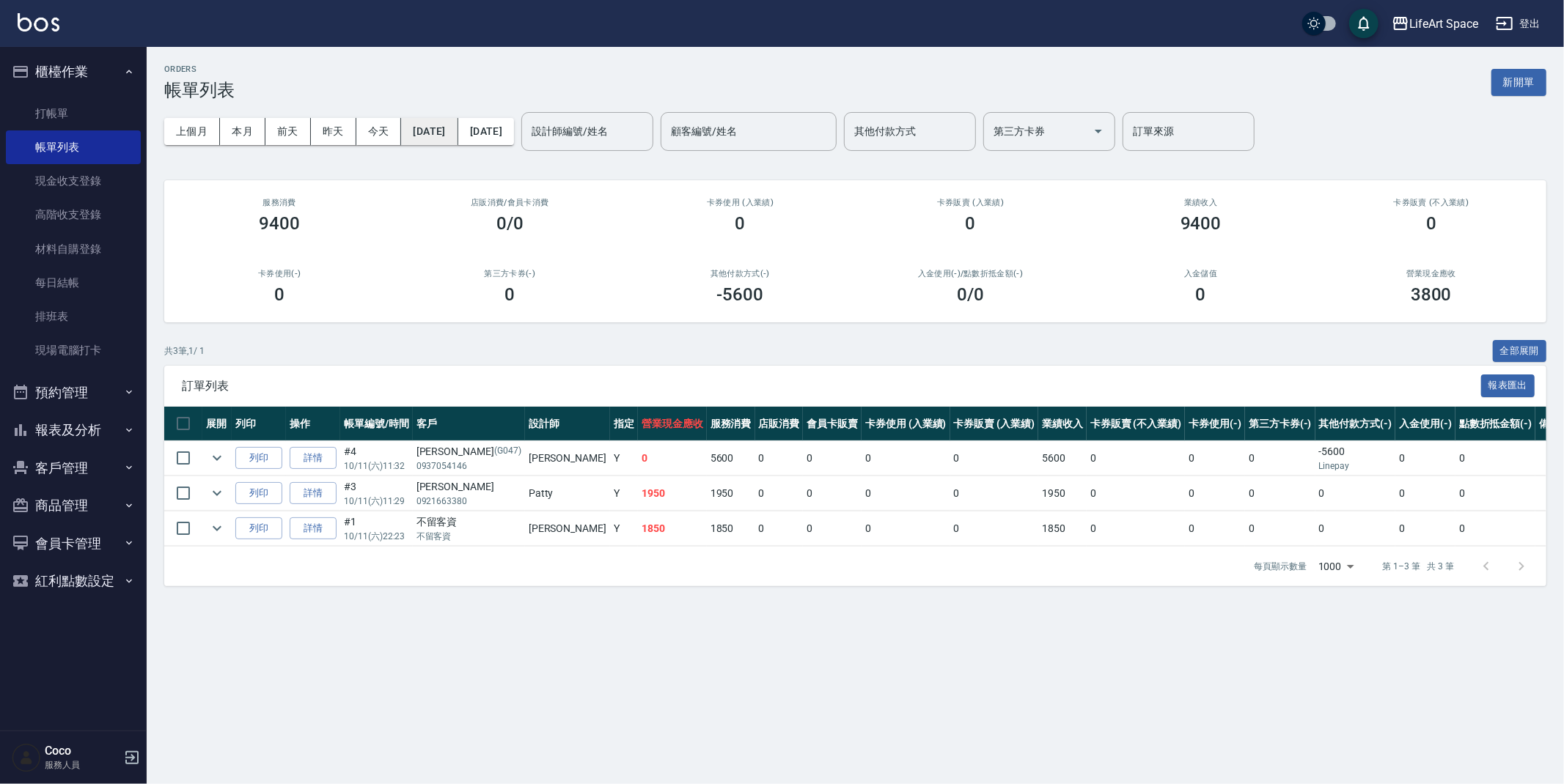
click at [458, 130] on button "[DATE]" at bounding box center [429, 132] width 56 height 27
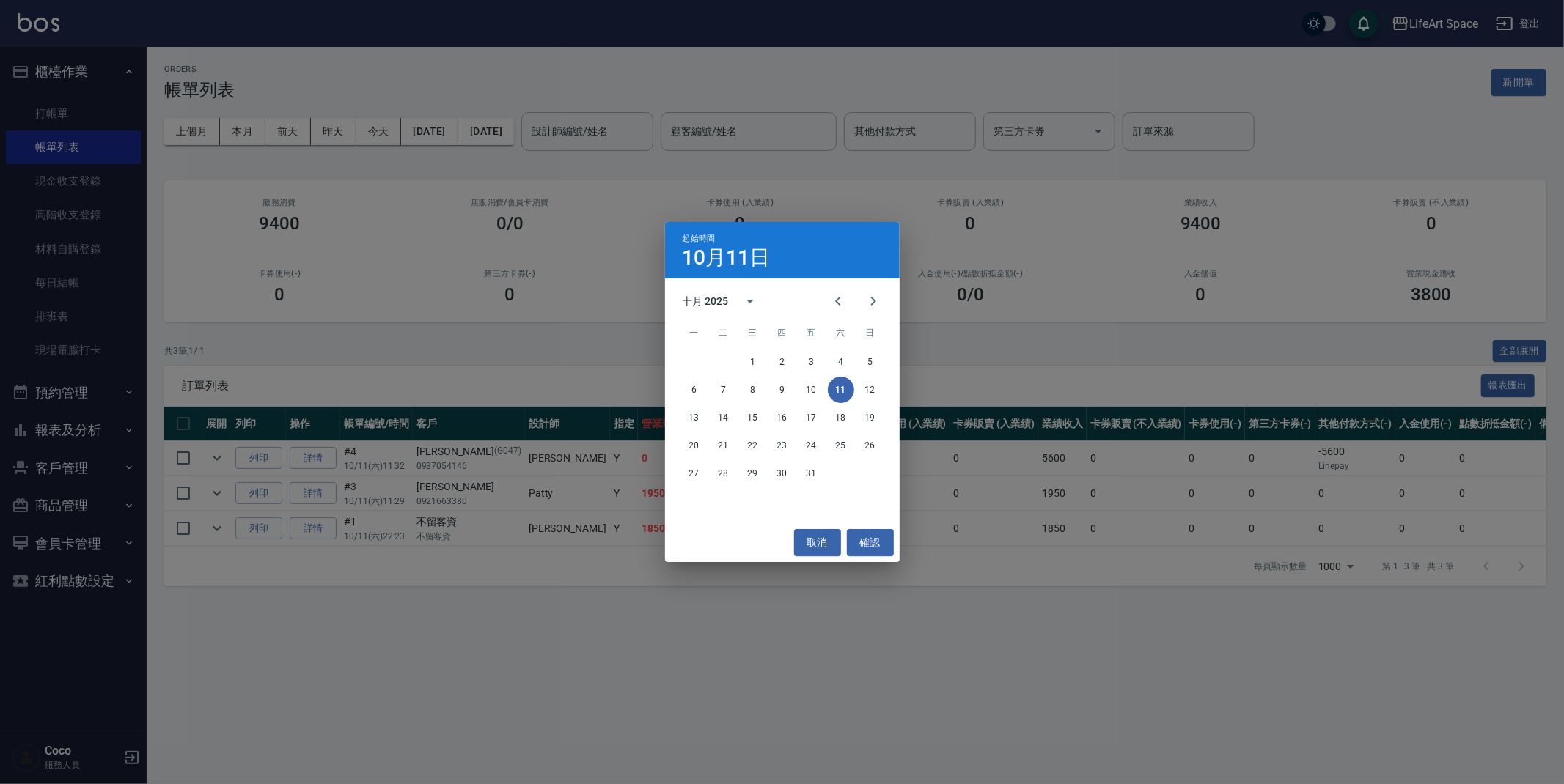
click at [766, 384] on div "6 7 8 9 10 11 12" at bounding box center [782, 390] width 234 height 27
click at [775, 384] on button "9" at bounding box center [783, 390] width 27 height 27
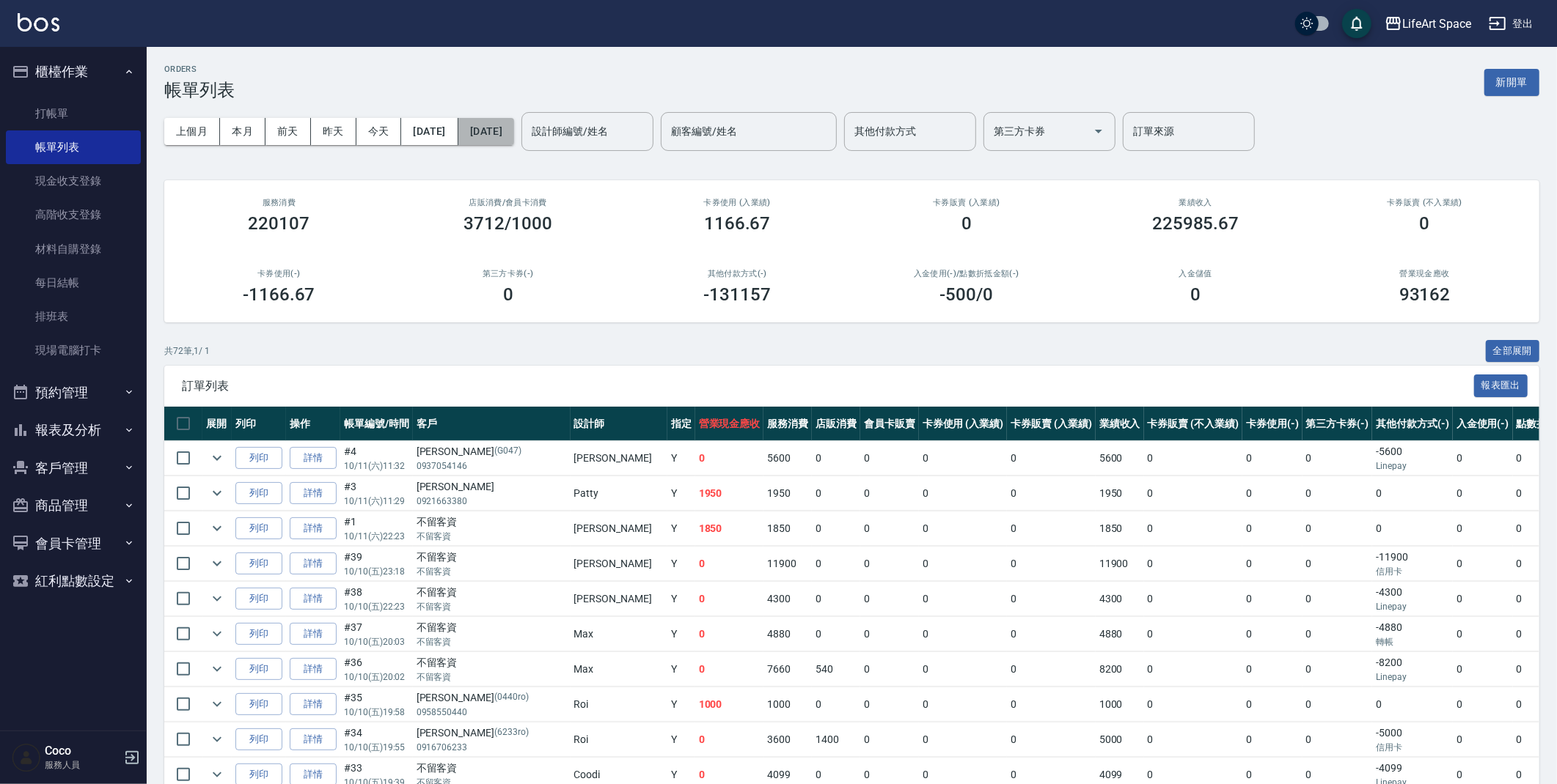
click at [514, 142] on button "[DATE]" at bounding box center [486, 132] width 55 height 27
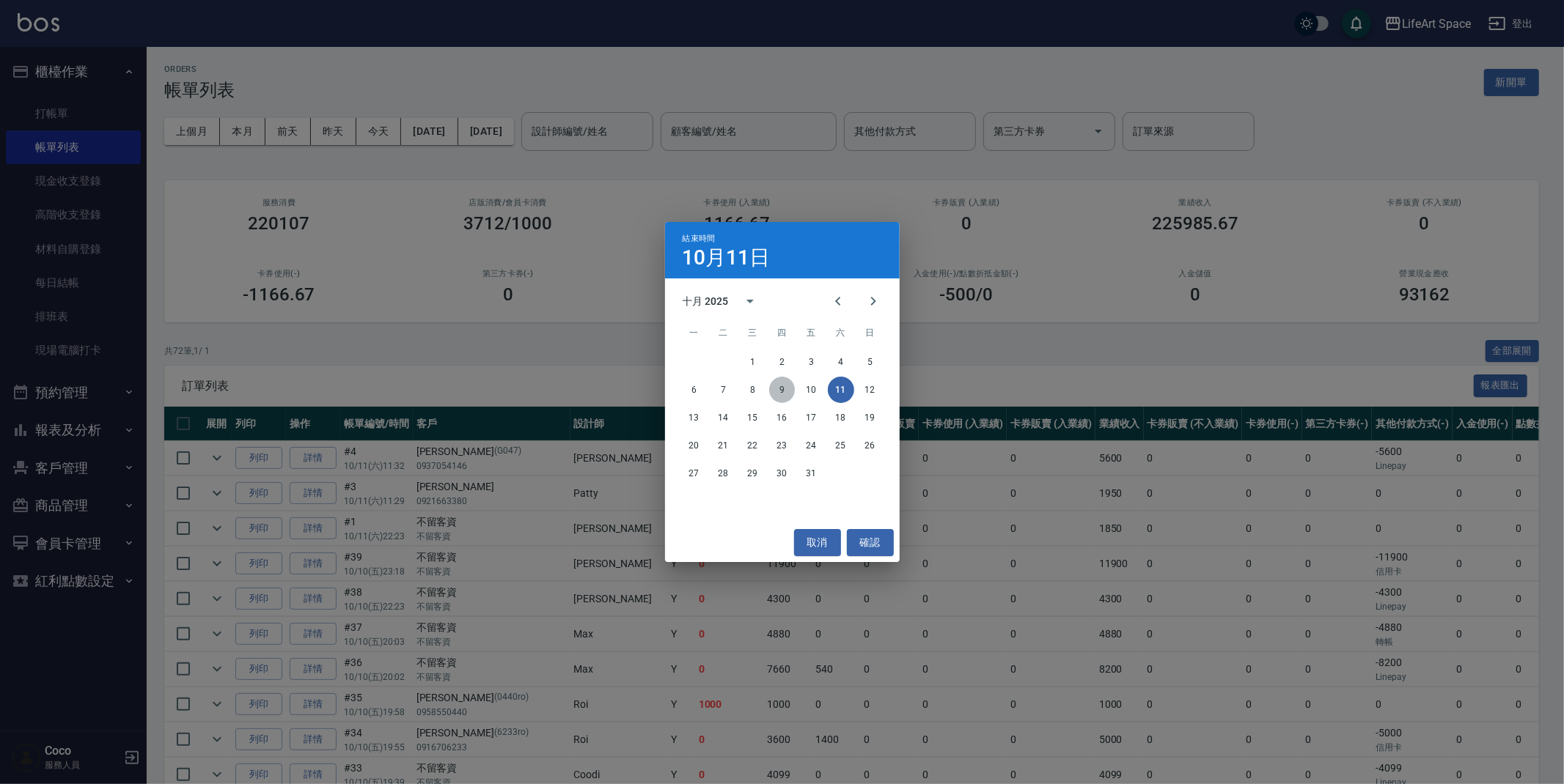
click at [781, 390] on button "9" at bounding box center [783, 390] width 27 height 27
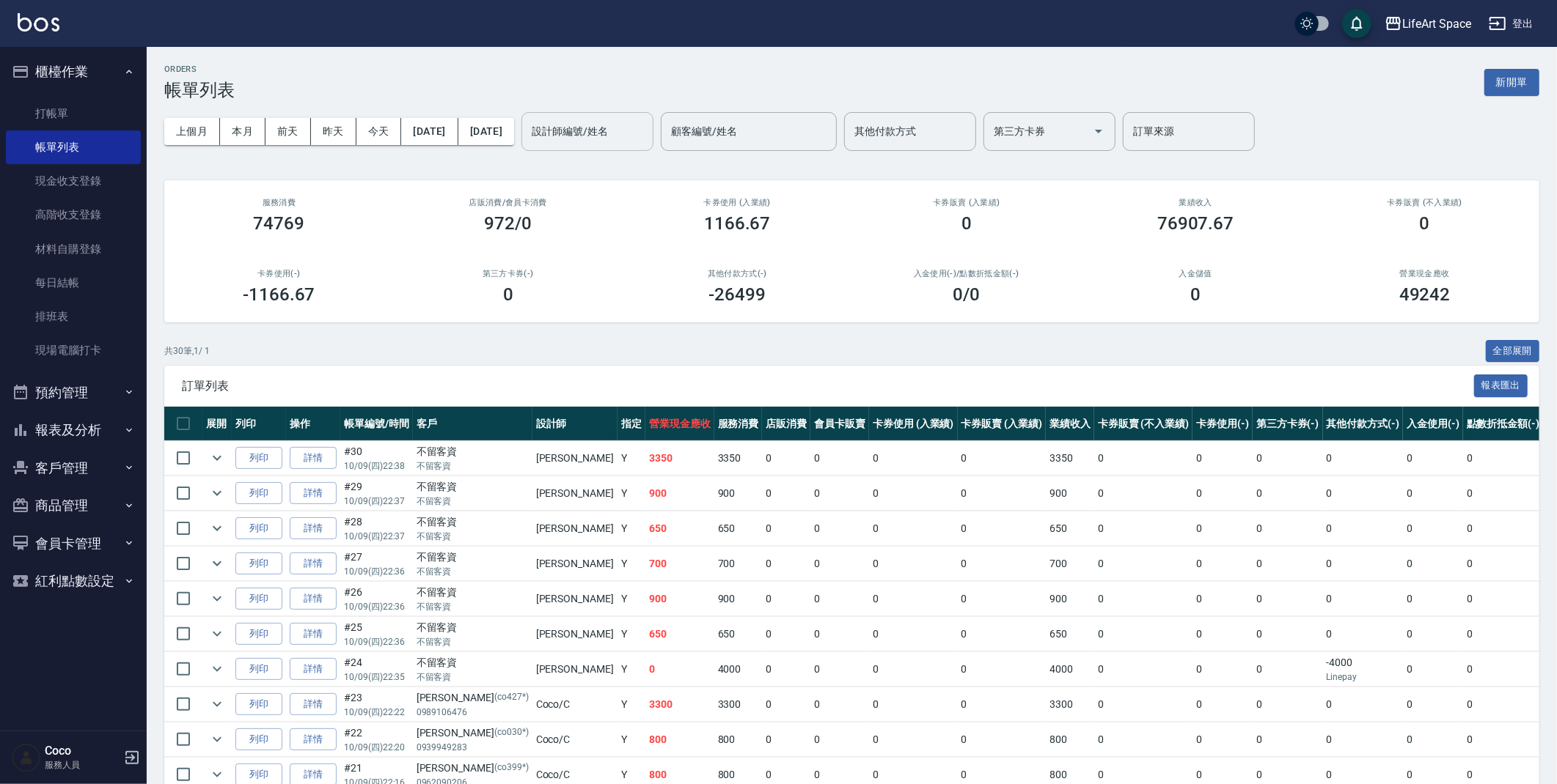
click at [610, 128] on div "設計師編號/姓名 設計師編號/姓名" at bounding box center [587, 132] width 132 height 39
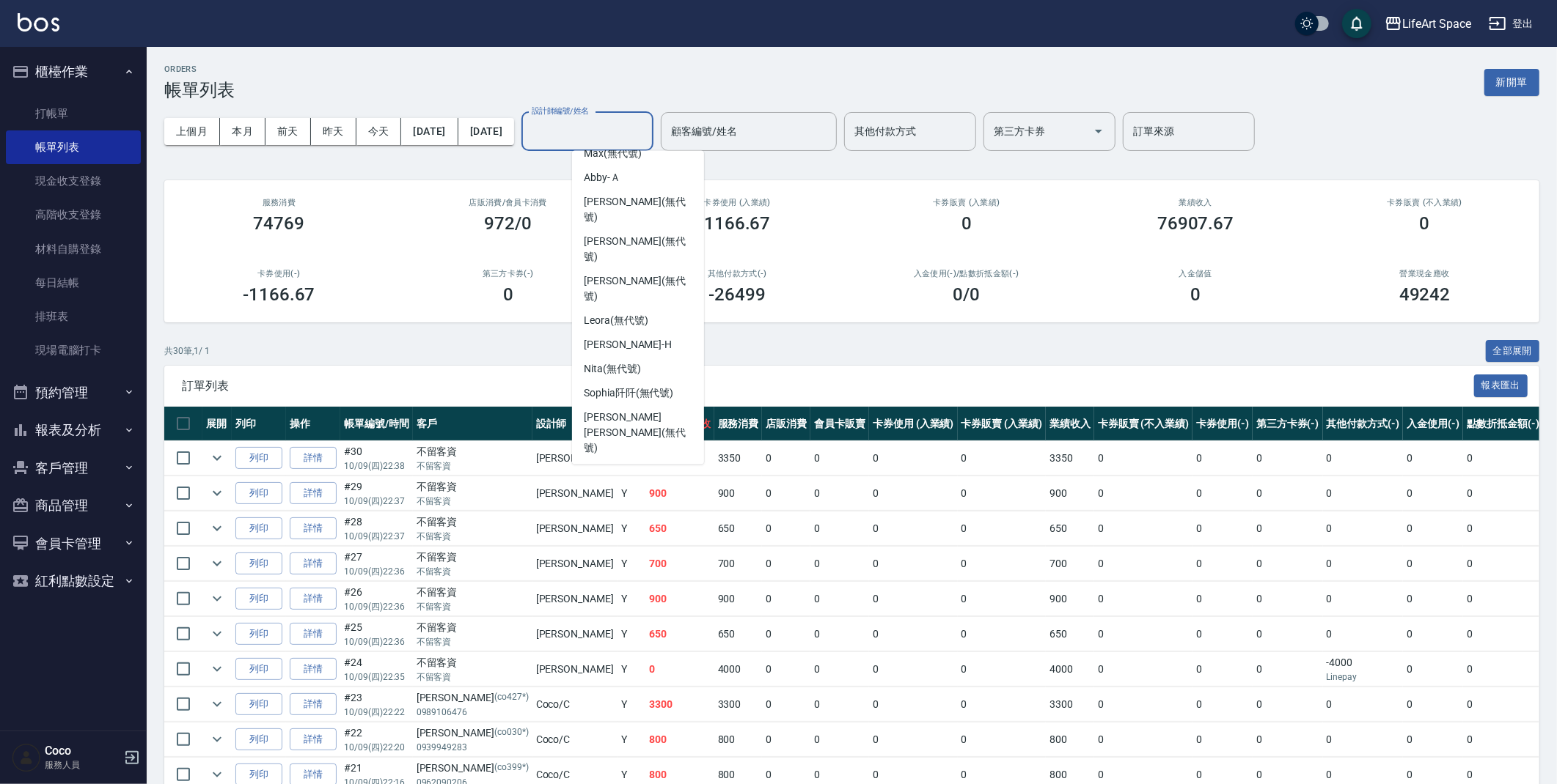
scroll to position [217, 0]
click at [633, 563] on div "Coco -C" at bounding box center [638, 575] width 132 height 24
type input "Coco-C"
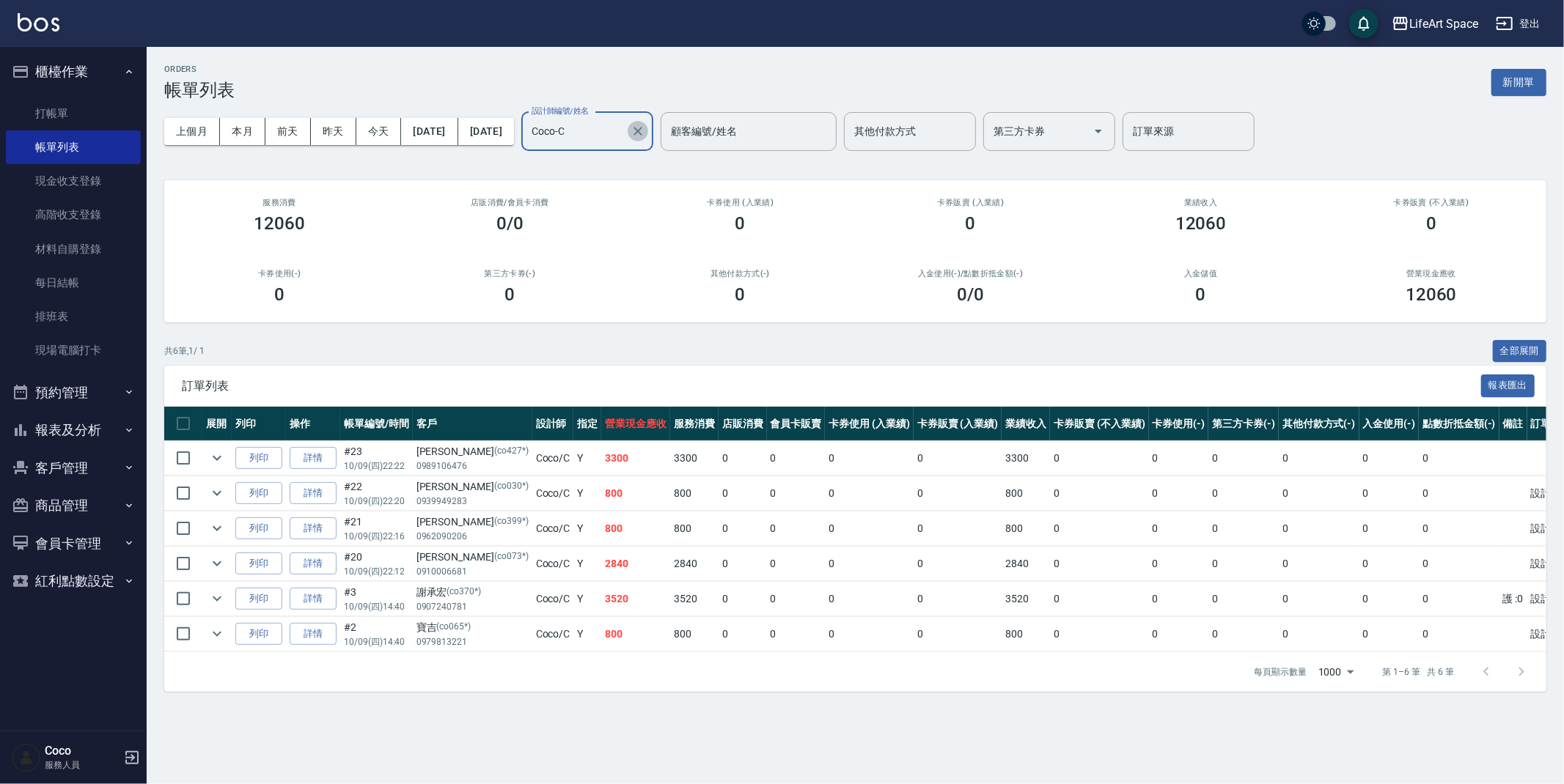
click at [642, 132] on icon "Clear" at bounding box center [638, 132] width 9 height 9
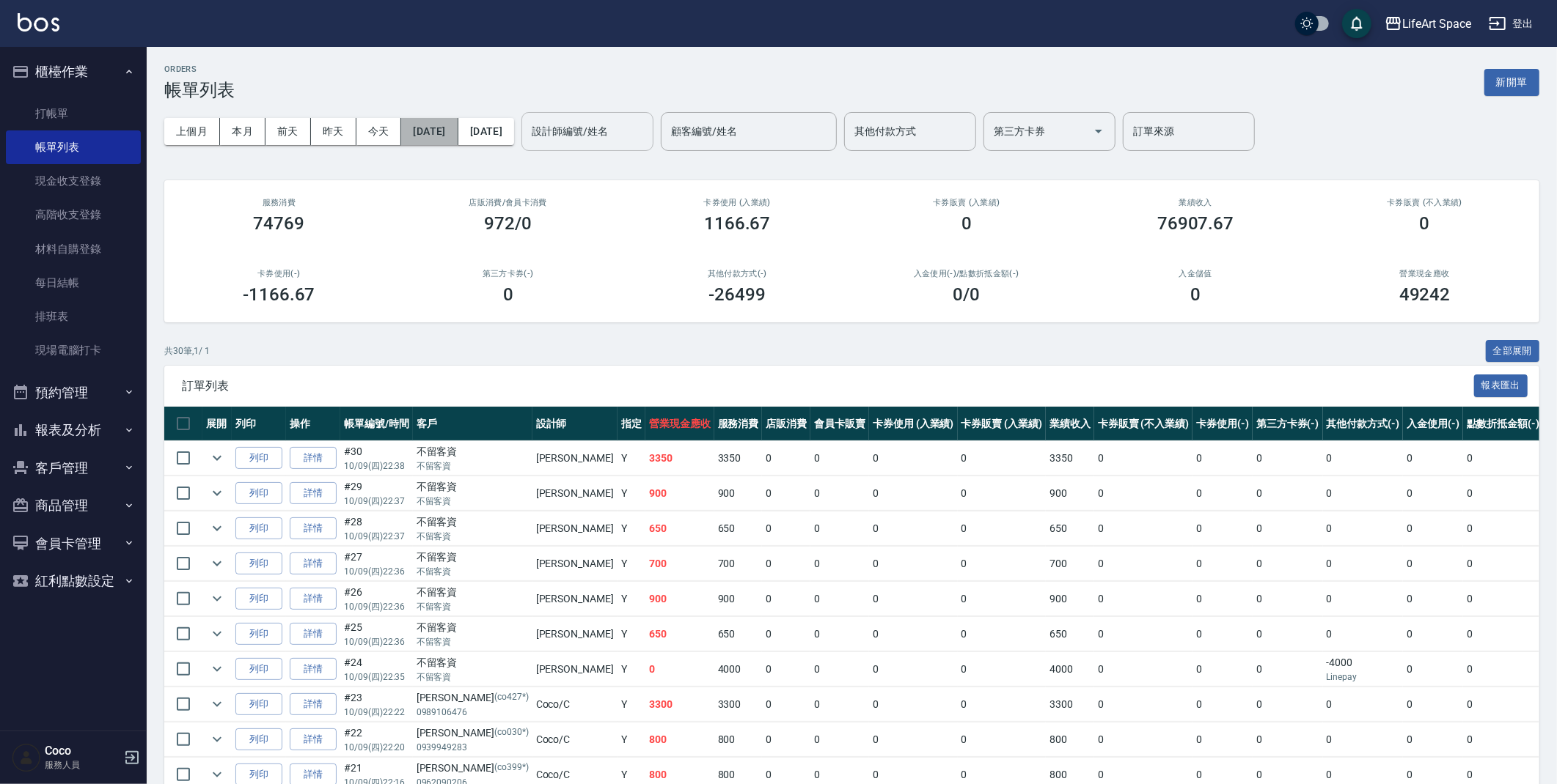
click at [448, 127] on button "[DATE]" at bounding box center [430, 132] width 56 height 27
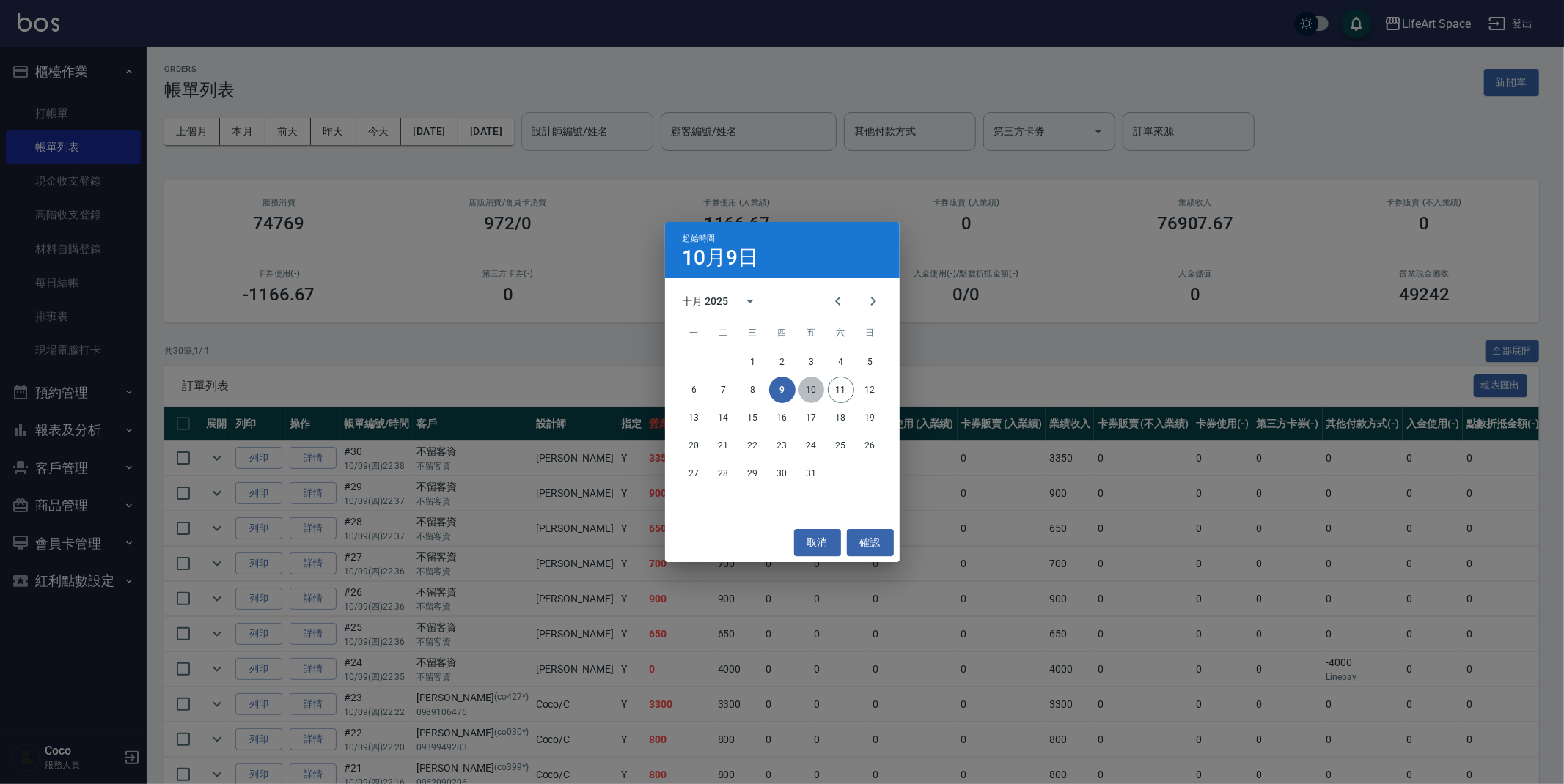
click at [799, 395] on button "10" at bounding box center [812, 390] width 27 height 27
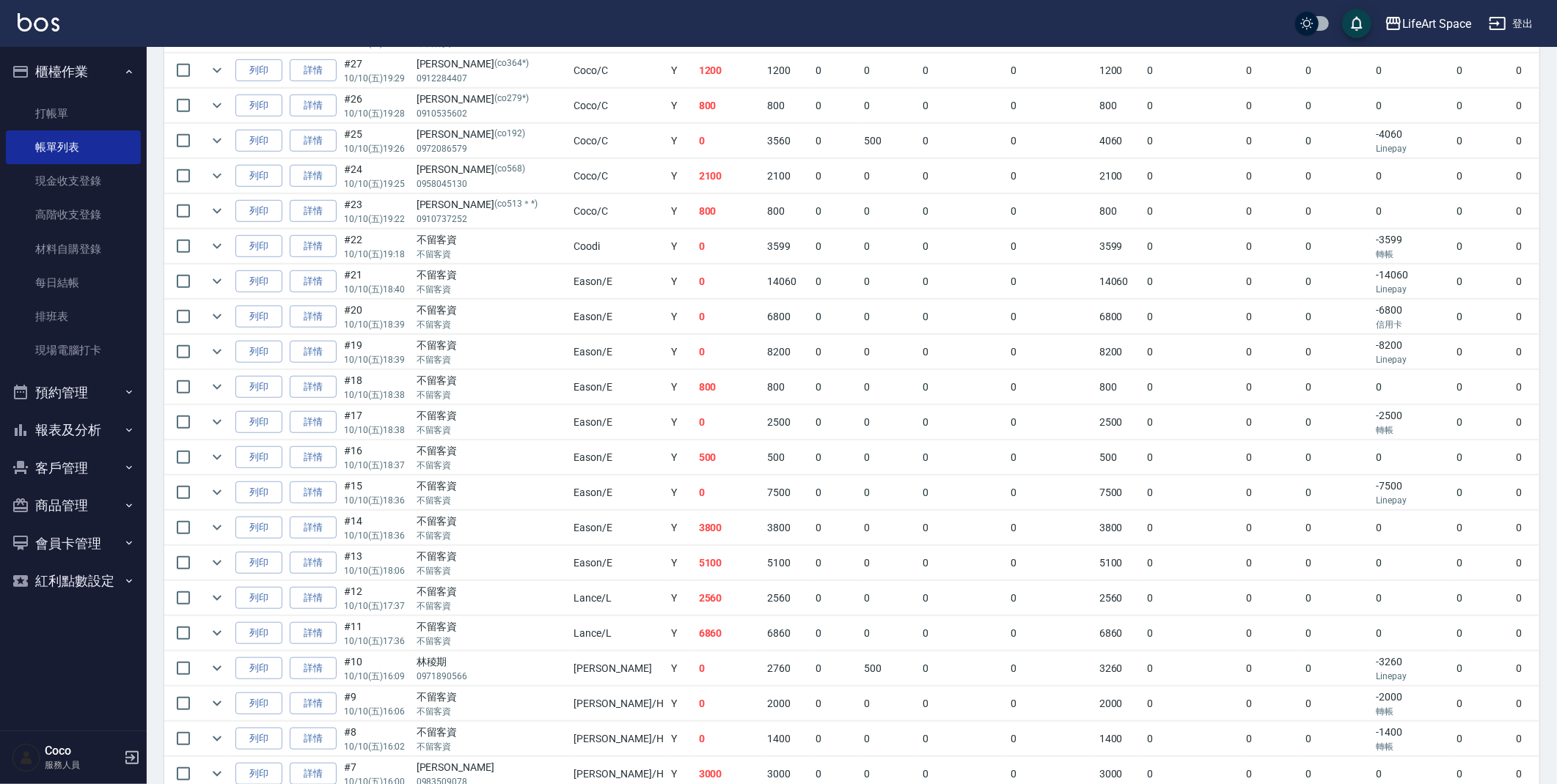
scroll to position [1104, 0]
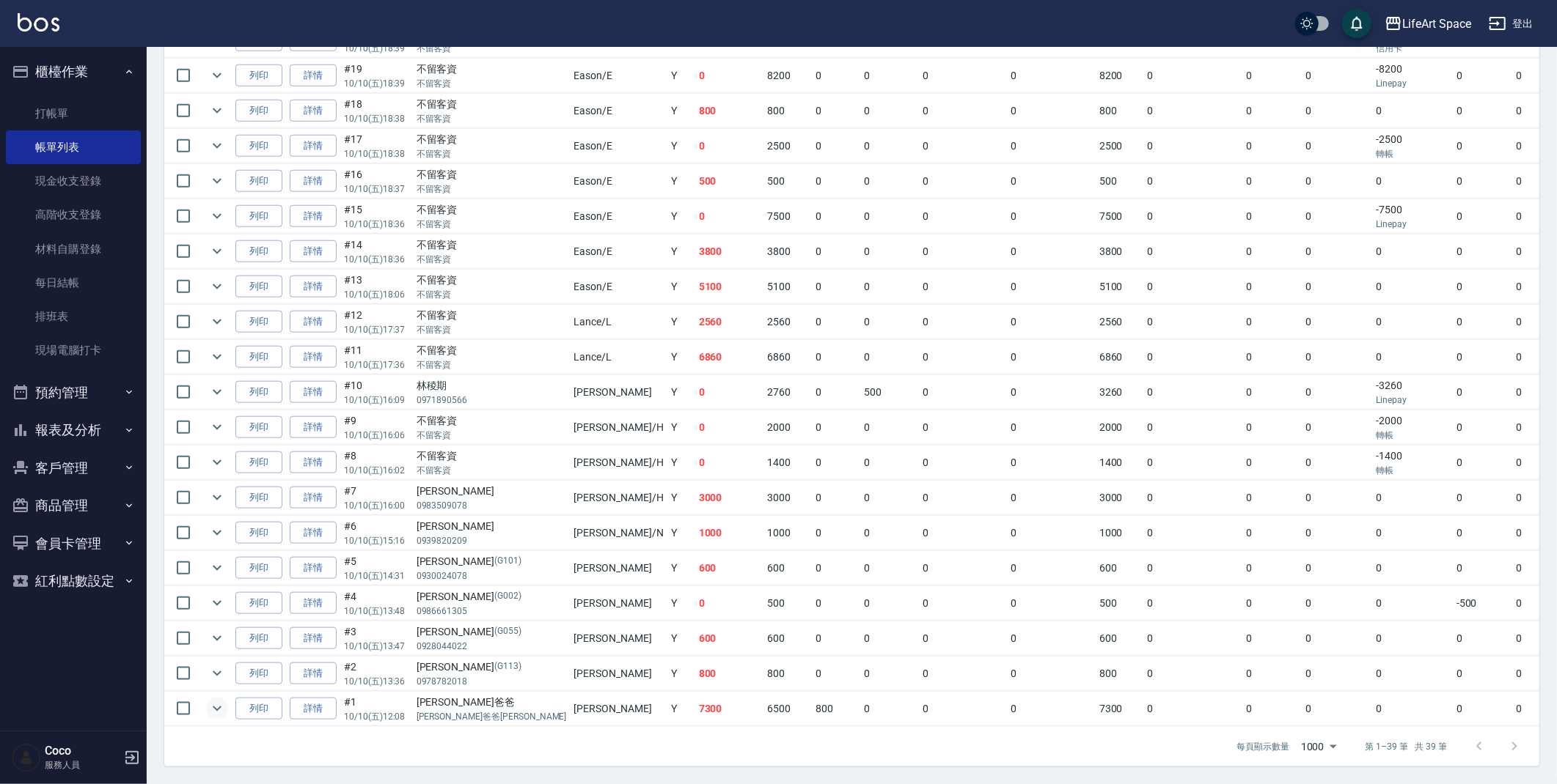
click at [214, 700] on icon "expand row" at bounding box center [217, 709] width 18 height 18
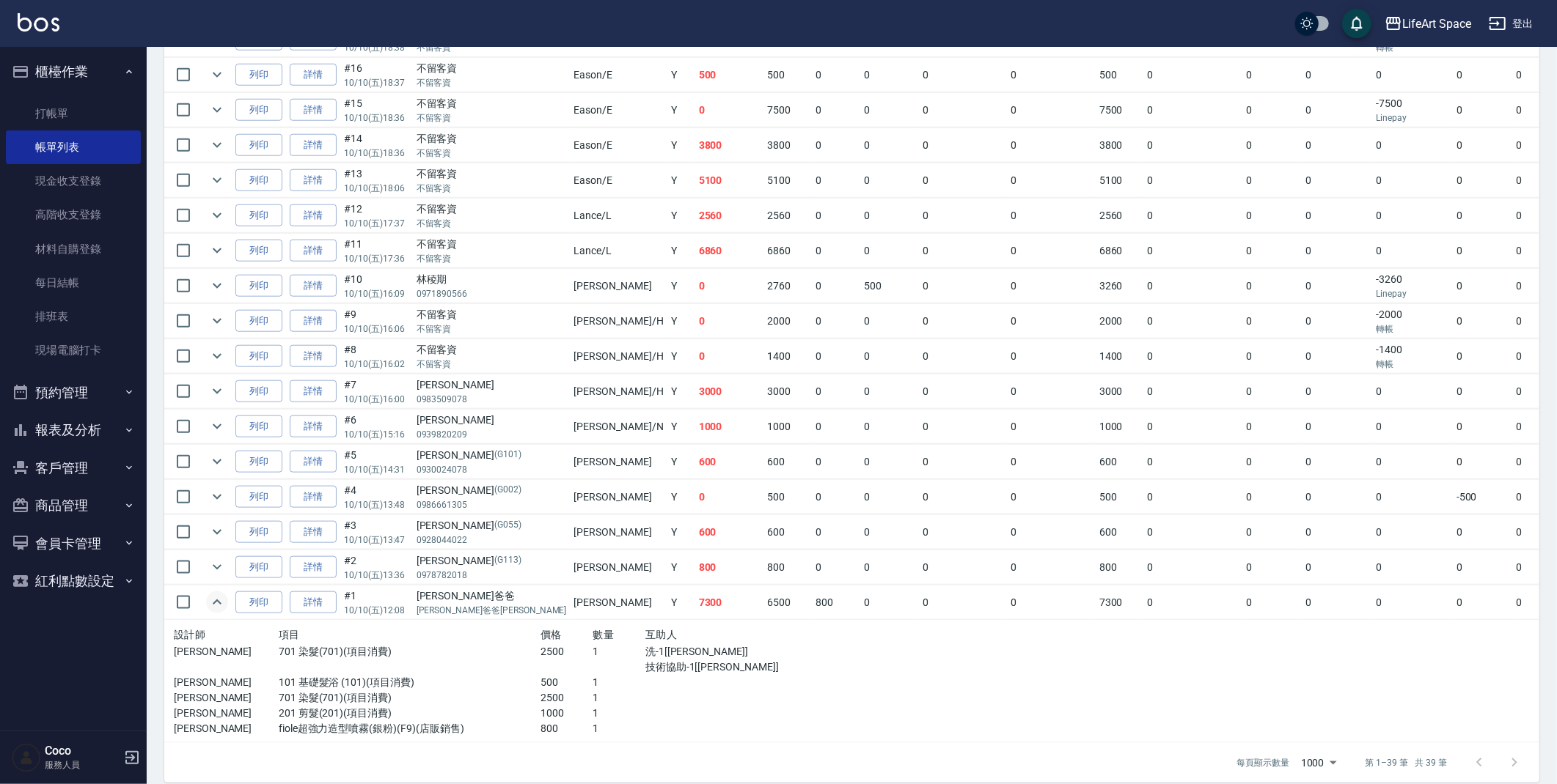
scroll to position [1193, 0]
click at [221, 610] on icon "expand row" at bounding box center [217, 601] width 18 height 18
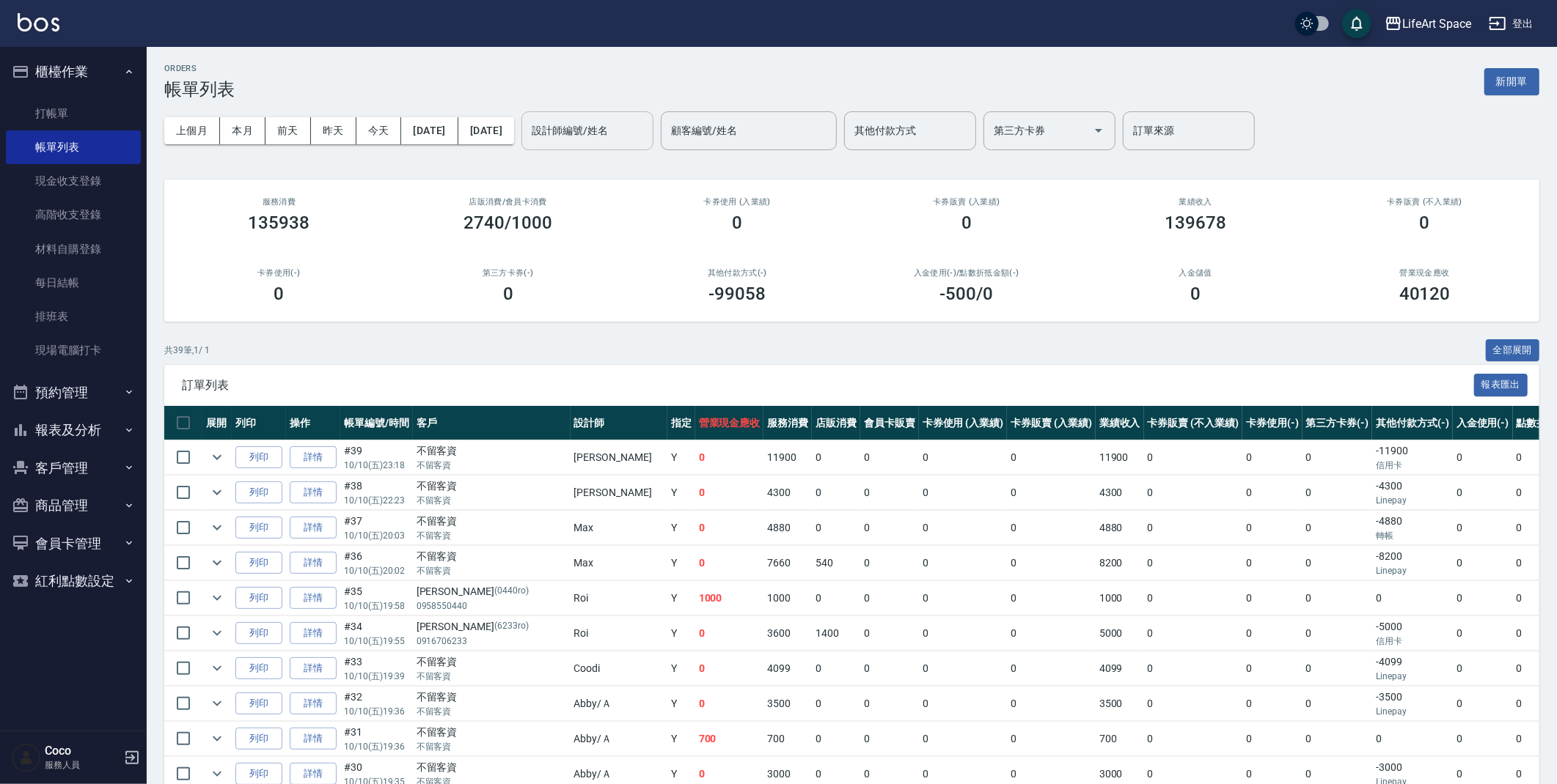
scroll to position [0, 0]
click at [620, 124] on input "設計師編號/姓名" at bounding box center [587, 132] width 119 height 26
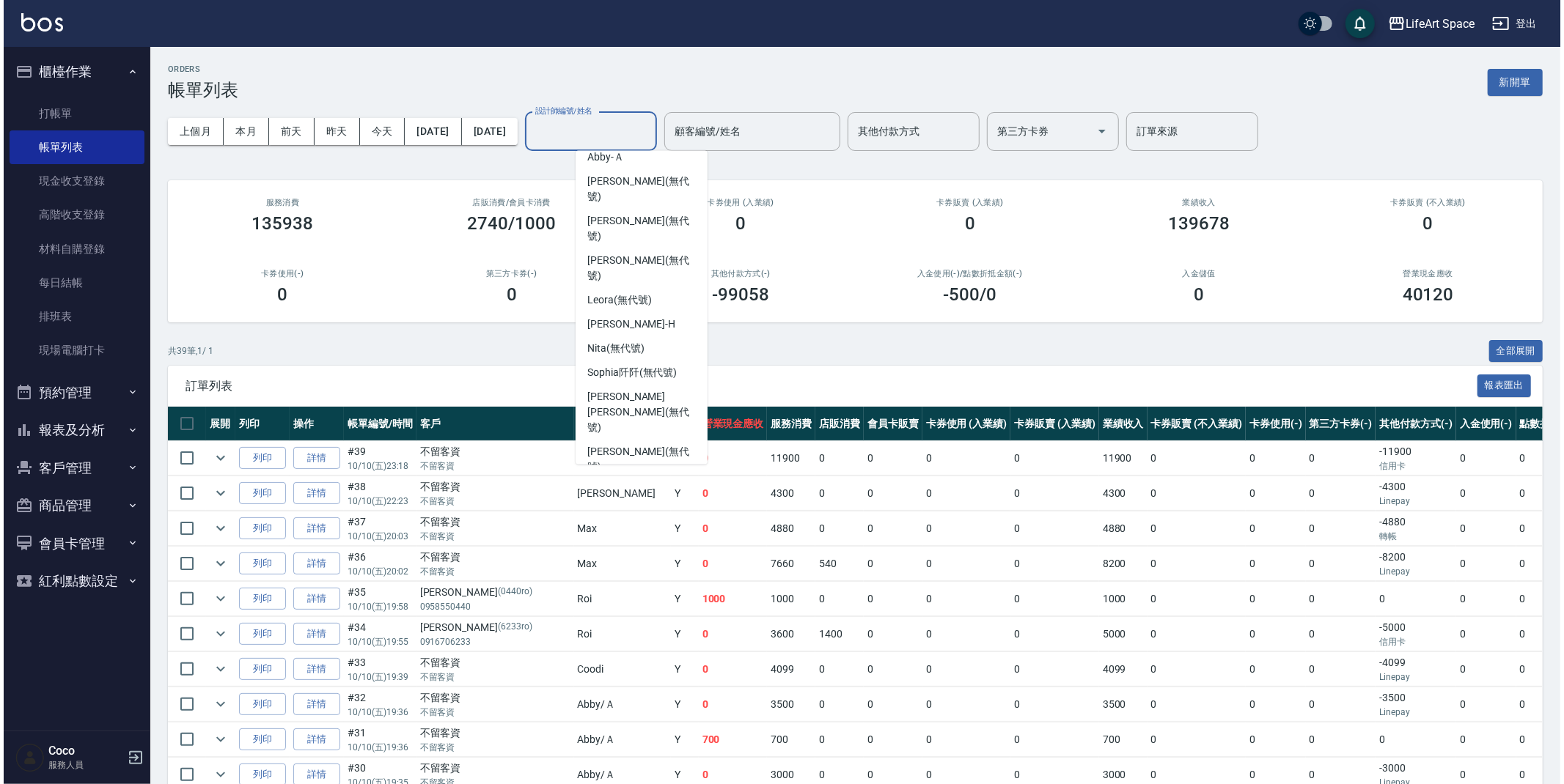
scroll to position [253, 0]
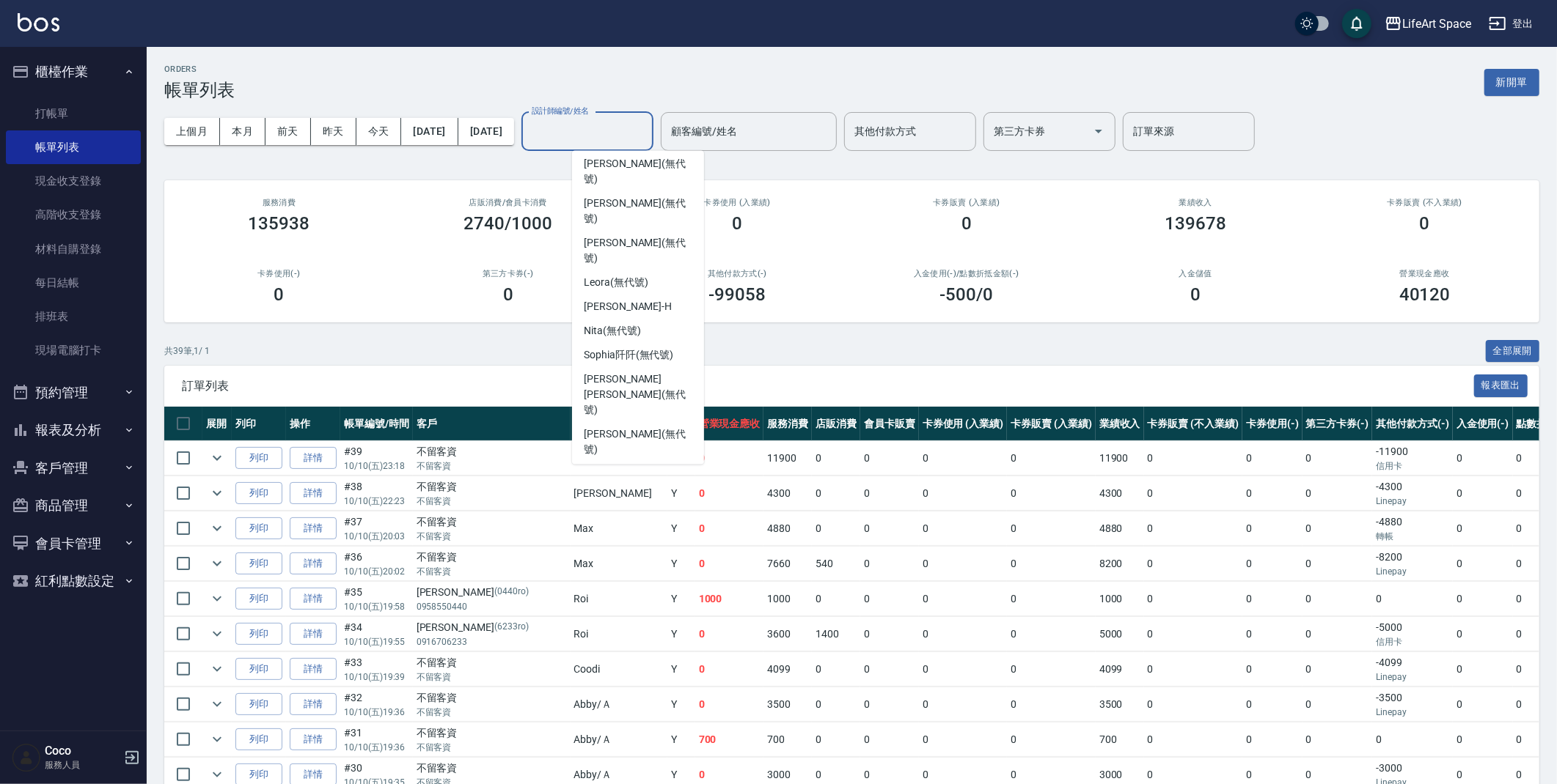
click at [621, 525] on div "Coco -C" at bounding box center [638, 537] width 132 height 24
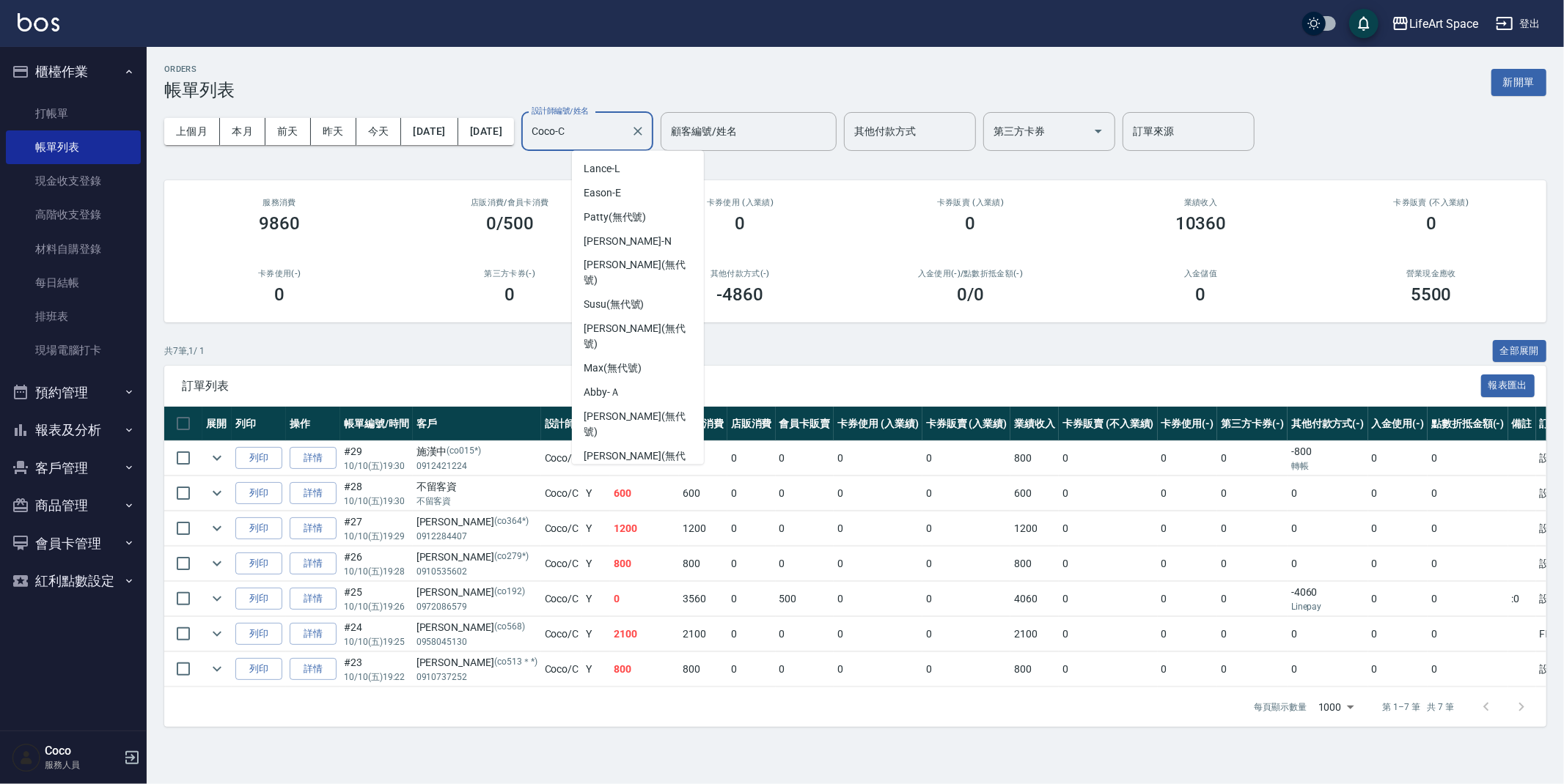
drag, startPoint x: 630, startPoint y: 137, endPoint x: 568, endPoint y: 126, distance: 63.0
click at [568, 126] on div "上個月 本月 [DATE] [DATE] [DATE] [DATE] [DATE] 設計師編號/姓名 Coco-C 設計師編號/姓名 顧客編號/姓名 顧客編號…" at bounding box center [855, 132] width 1382 height 62
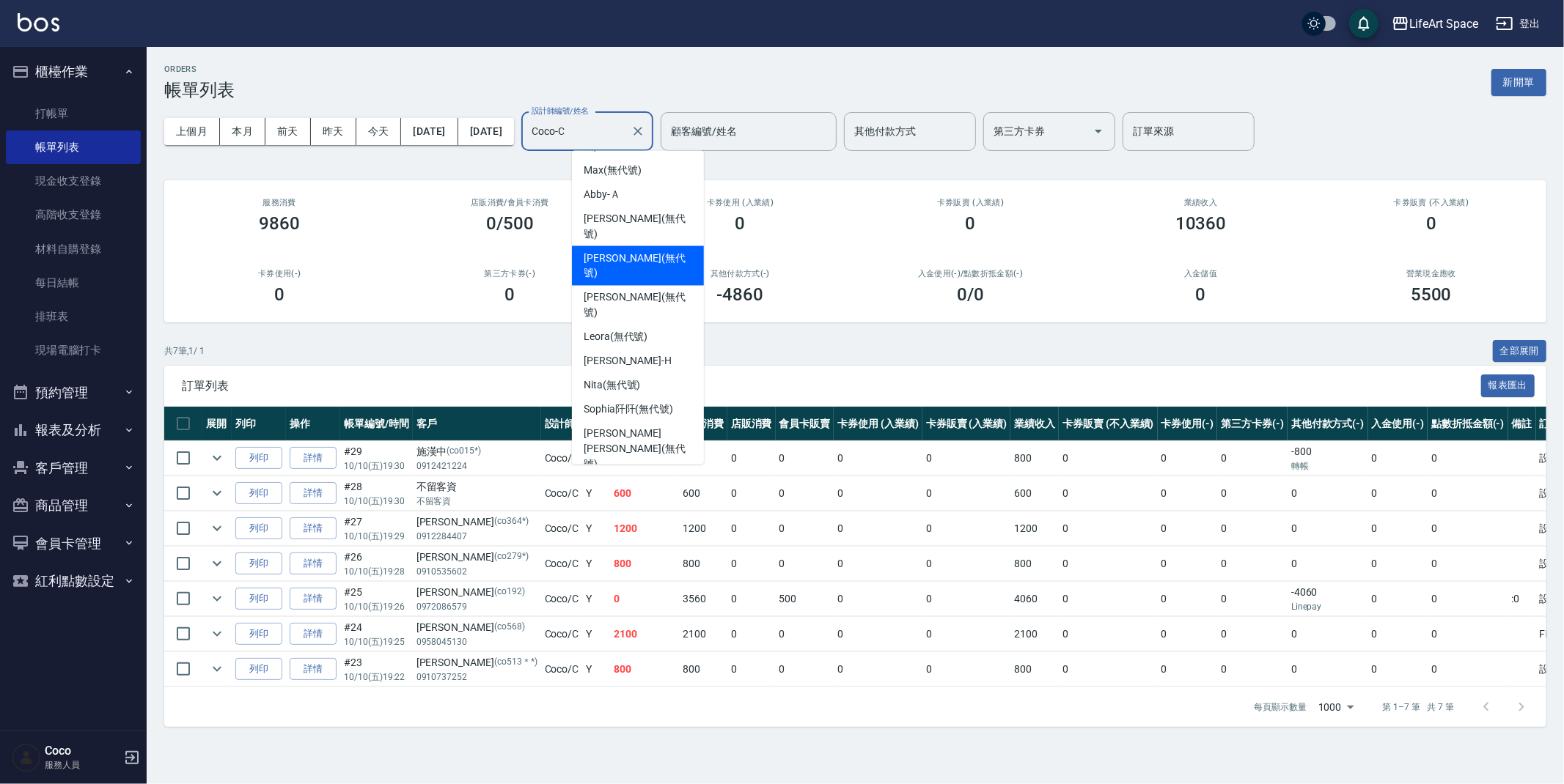
type input "ㄘ"
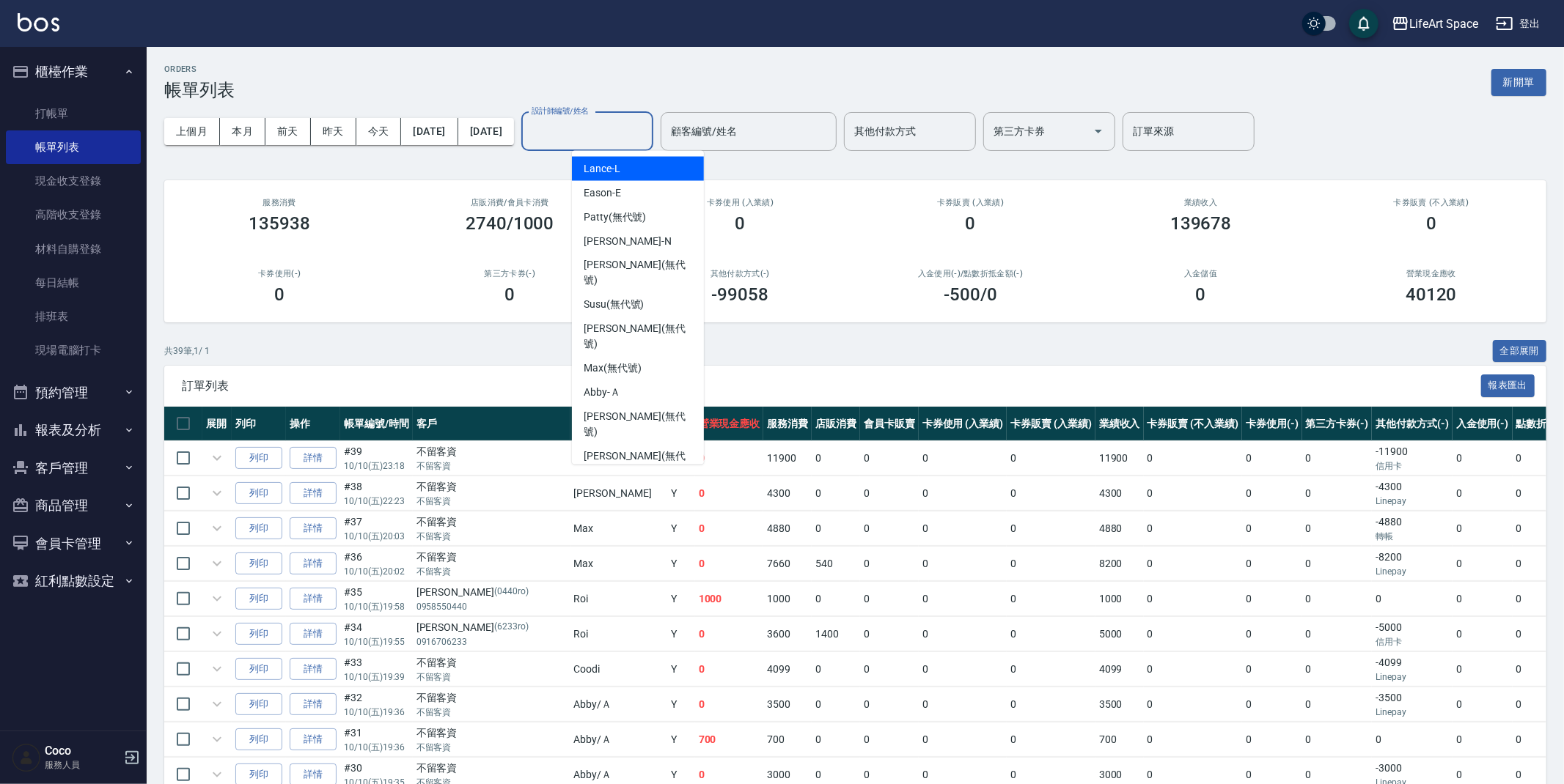
type input "ㄘ"
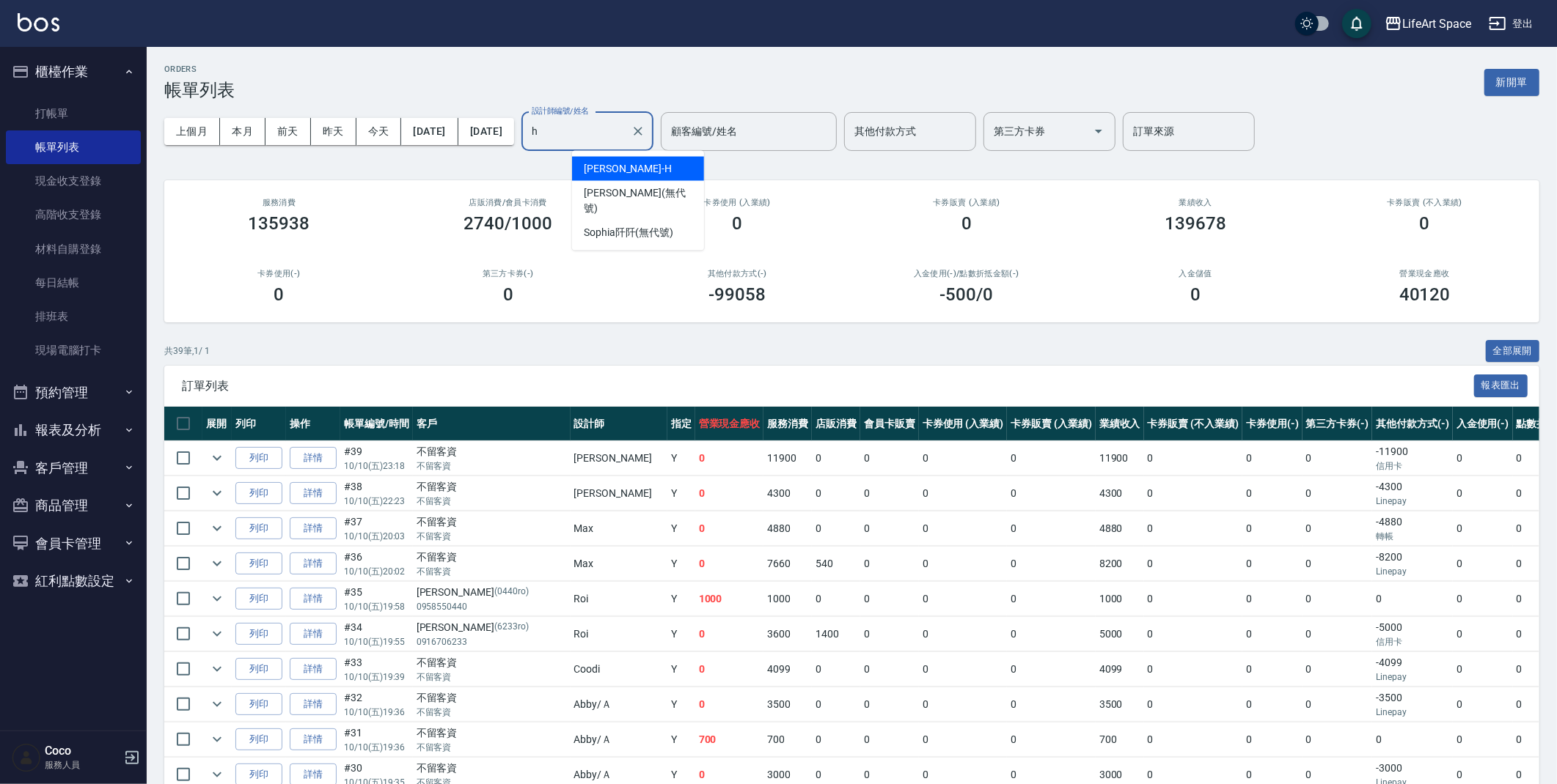
click at [615, 171] on span "[PERSON_NAME]" at bounding box center [628, 168] width 88 height 16
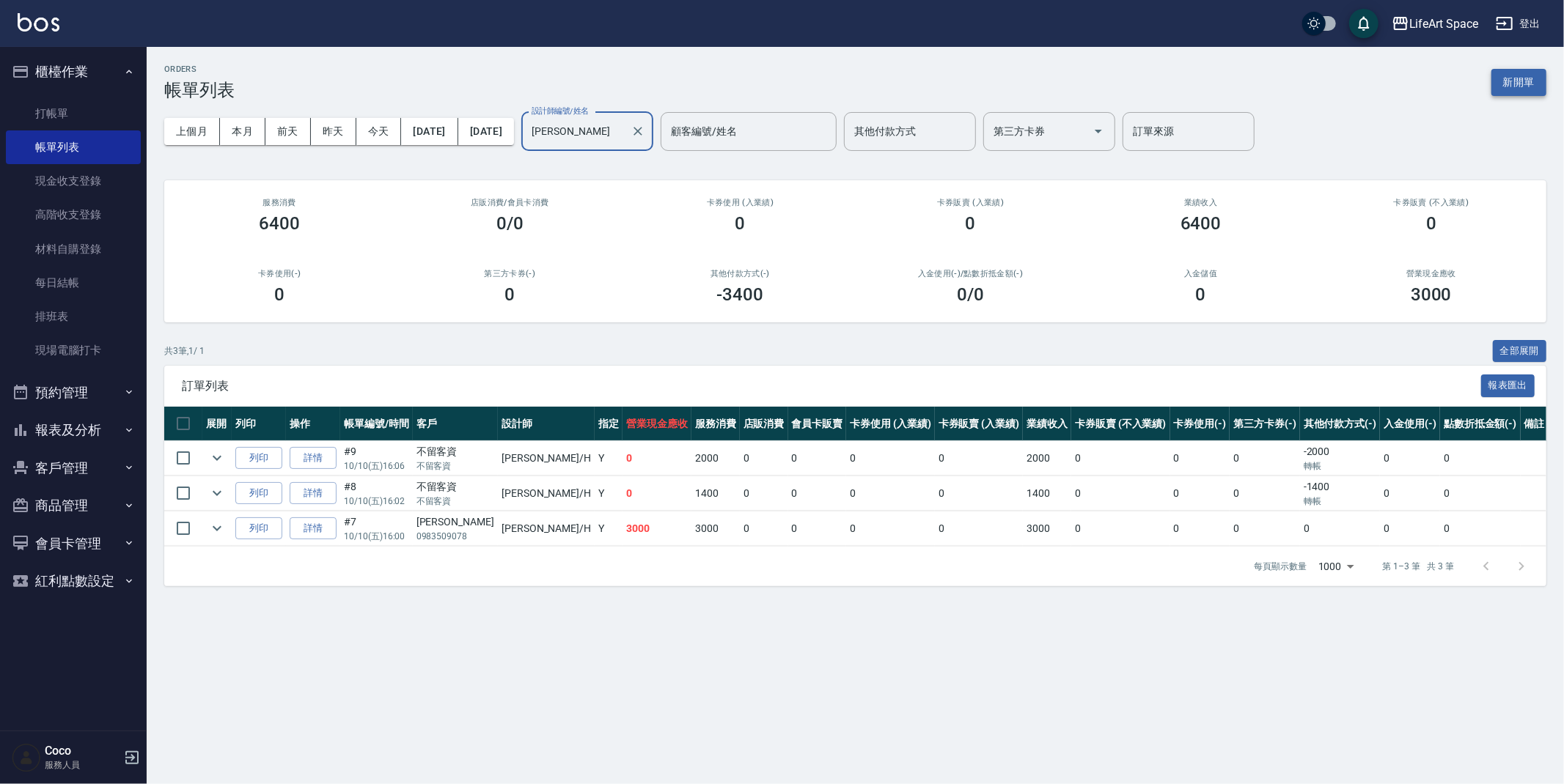
type input "[PERSON_NAME]"
click at [1545, 79] on button "新開單" at bounding box center [1519, 82] width 55 height 27
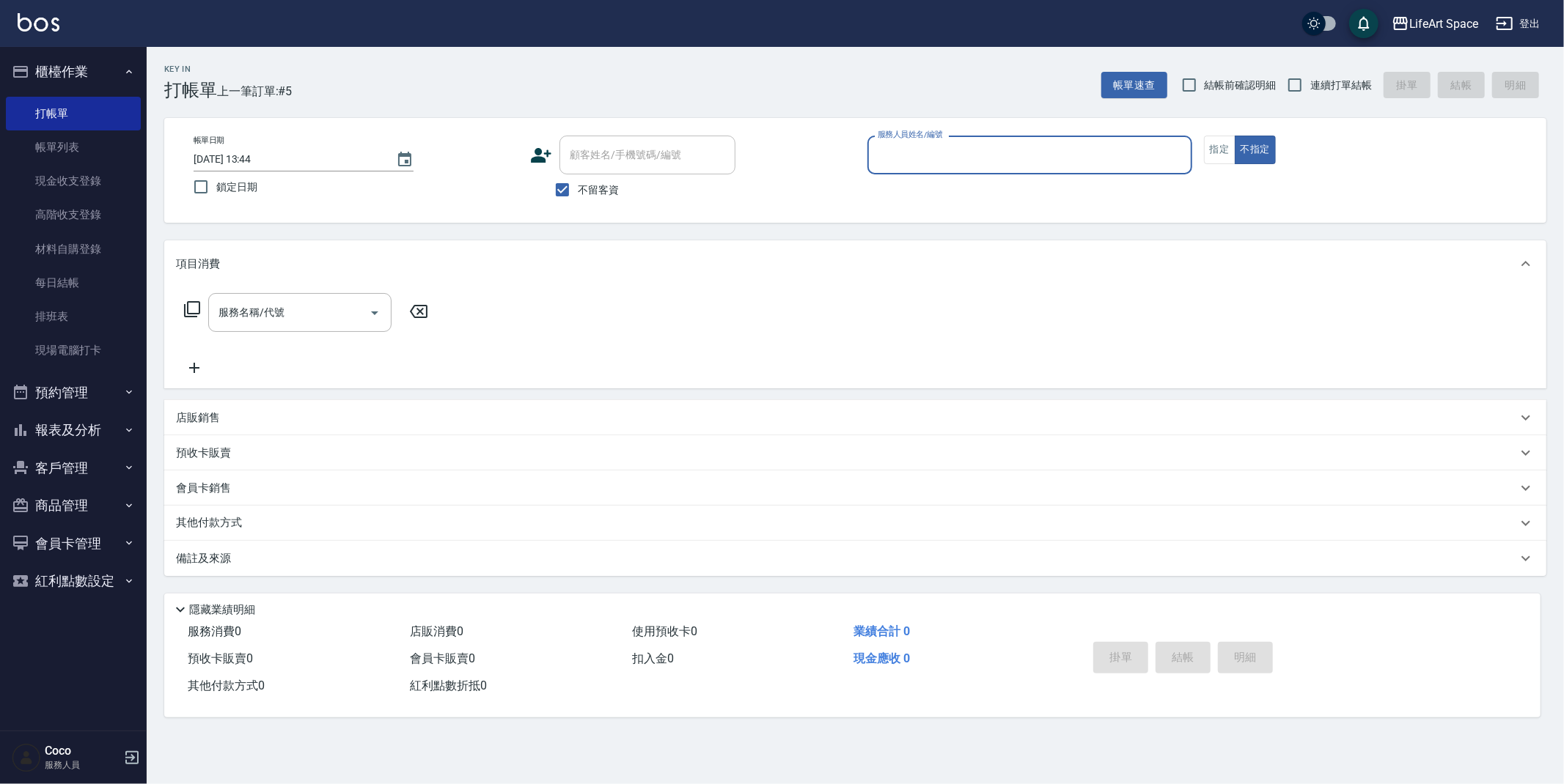
click at [993, 154] on input "服務人員姓名/編號" at bounding box center [1030, 154] width 312 height 26
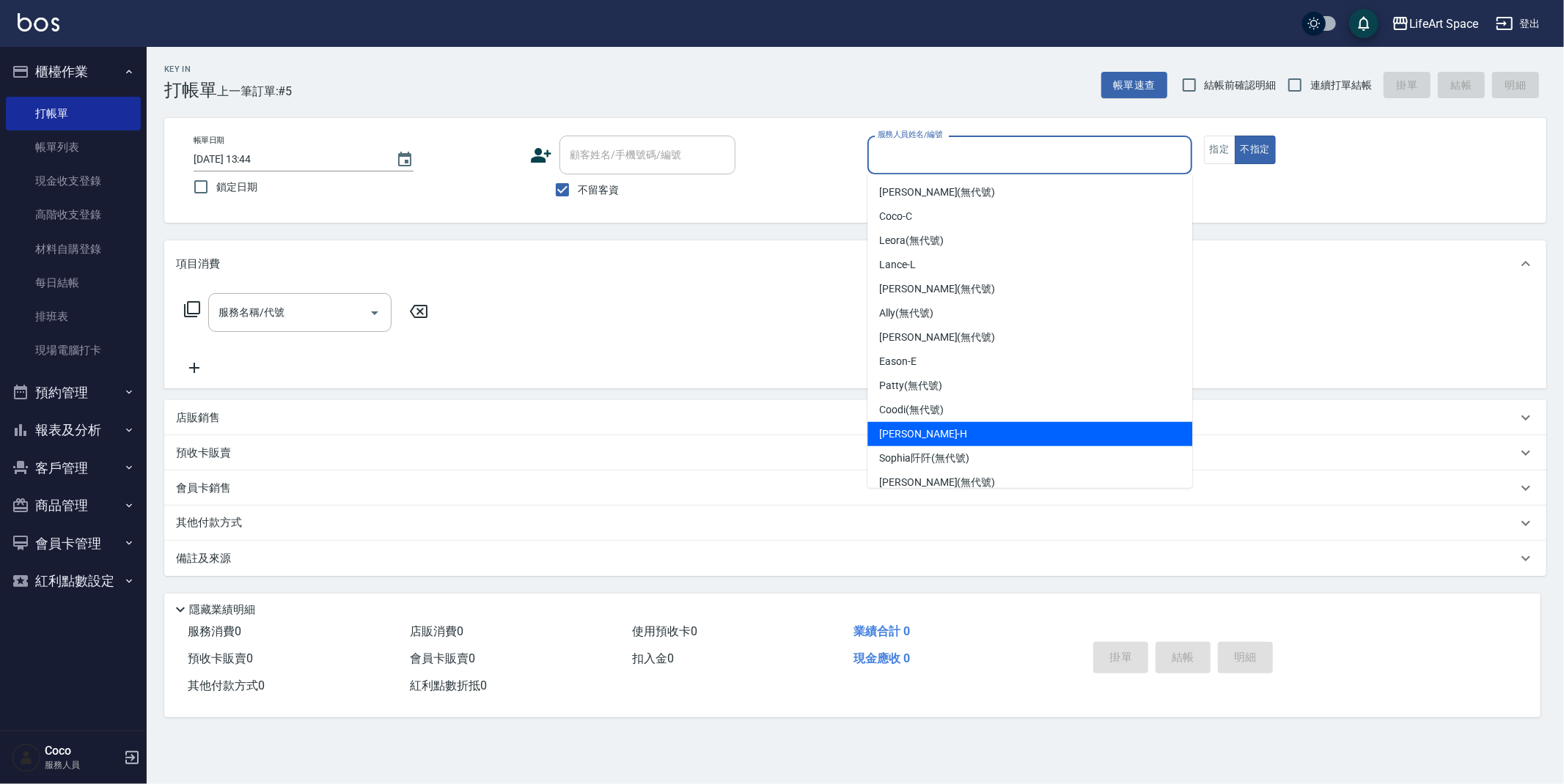
click at [929, 434] on div "[PERSON_NAME]" at bounding box center [1029, 434] width 324 height 24
type input "[PERSON_NAME]"
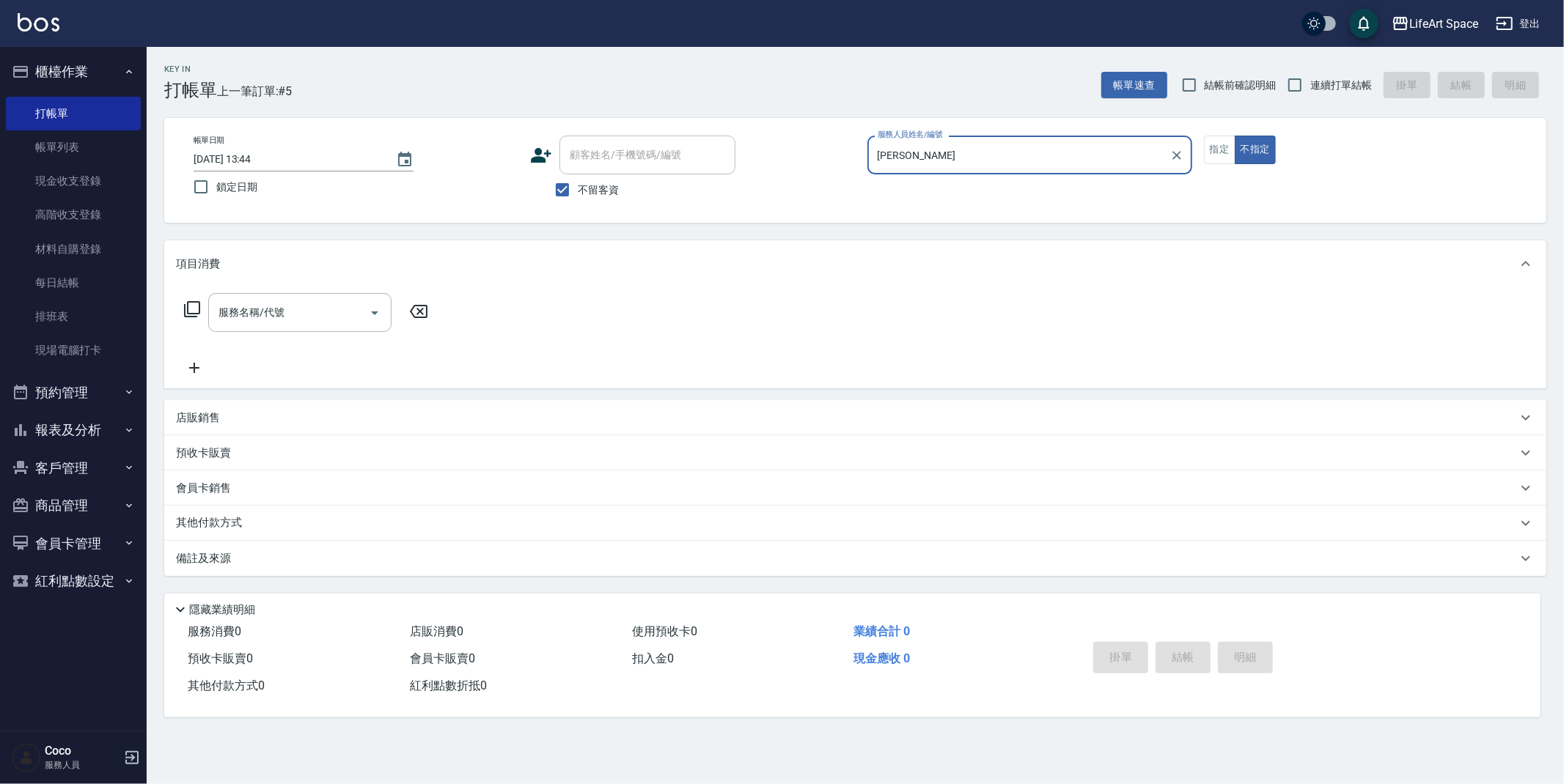
click at [1199, 147] on div "帳單日期 [DATE] 13:44 鎖定日期 顧客姓名/手機號碼/編號 顧客姓名/手機號碼/編號 不留客資 服務人員姓名/編號 [PERSON_NAME]-H…" at bounding box center [855, 171] width 1347 height 69
click at [1206, 147] on button "指定" at bounding box center [1220, 150] width 32 height 29
click at [418, 157] on button "Choose date, selected date is 2025-10-11" at bounding box center [405, 160] width 35 height 35
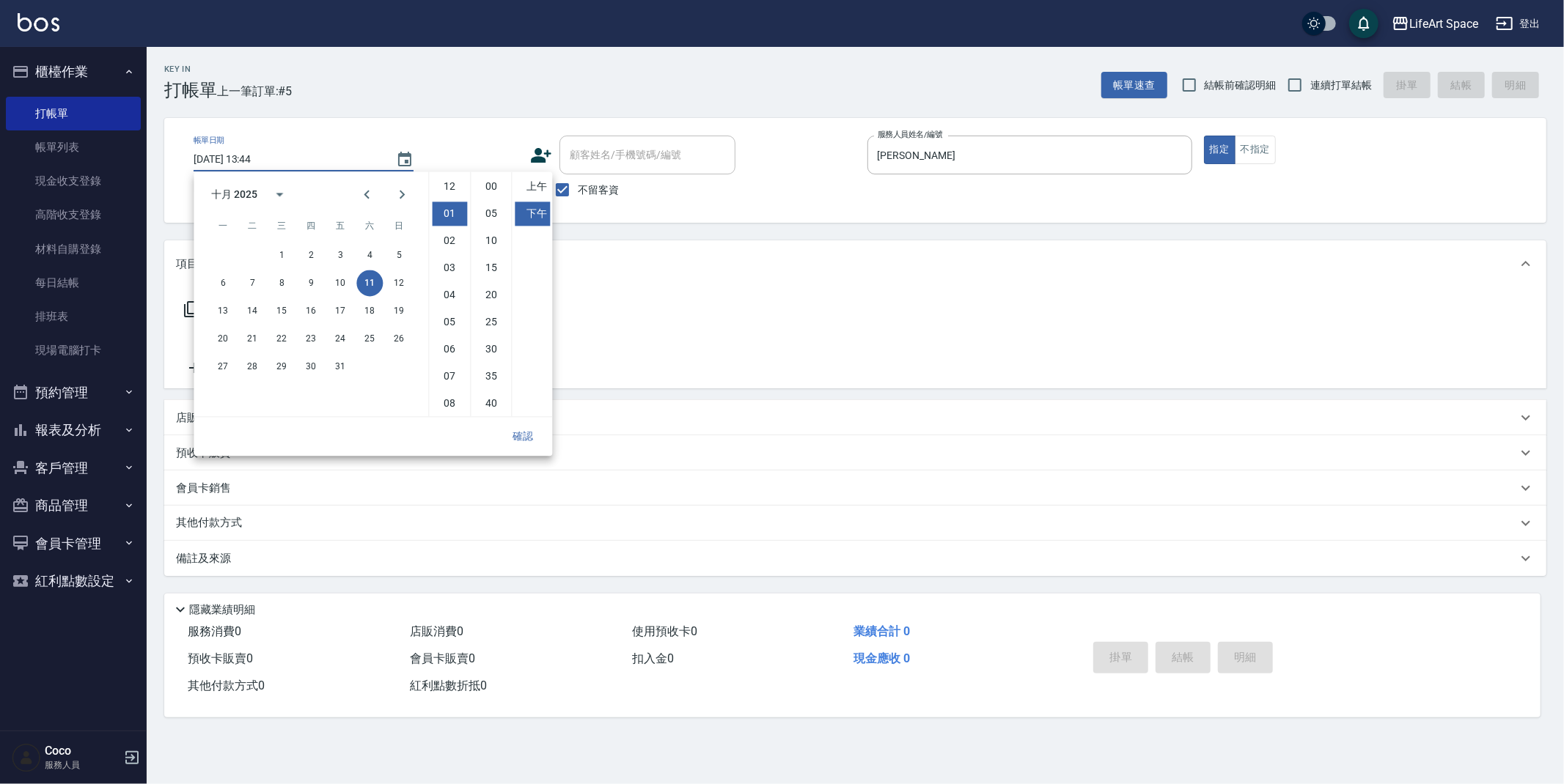
scroll to position [27, 0]
click at [337, 284] on button "10" at bounding box center [340, 283] width 27 height 27
type input "[DATE] 13:44"
click at [534, 434] on button "確認" at bounding box center [523, 436] width 47 height 27
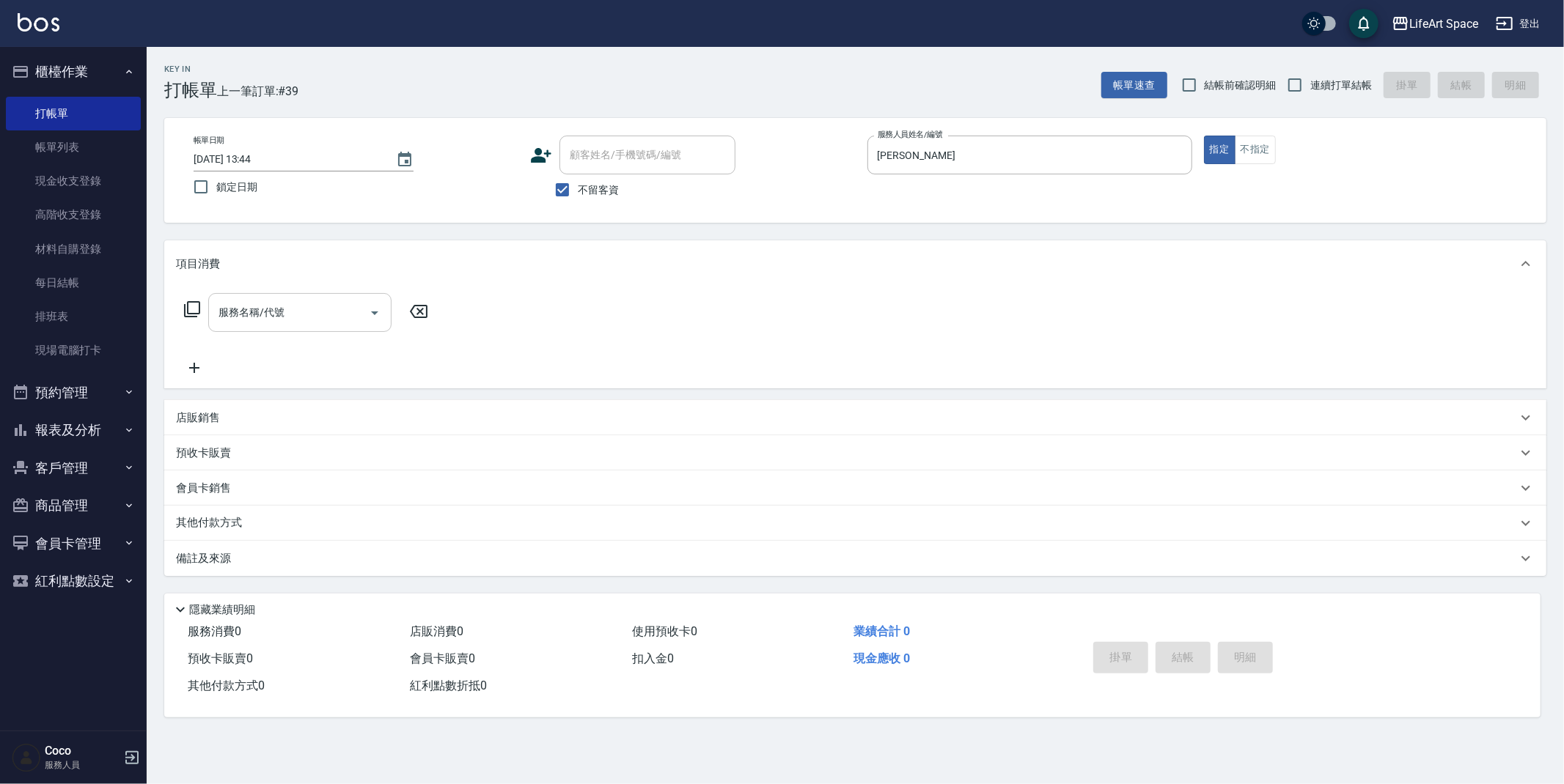
click at [304, 299] on div "服務名稱/代號 服務名稱/代號" at bounding box center [855, 338] width 1382 height 101
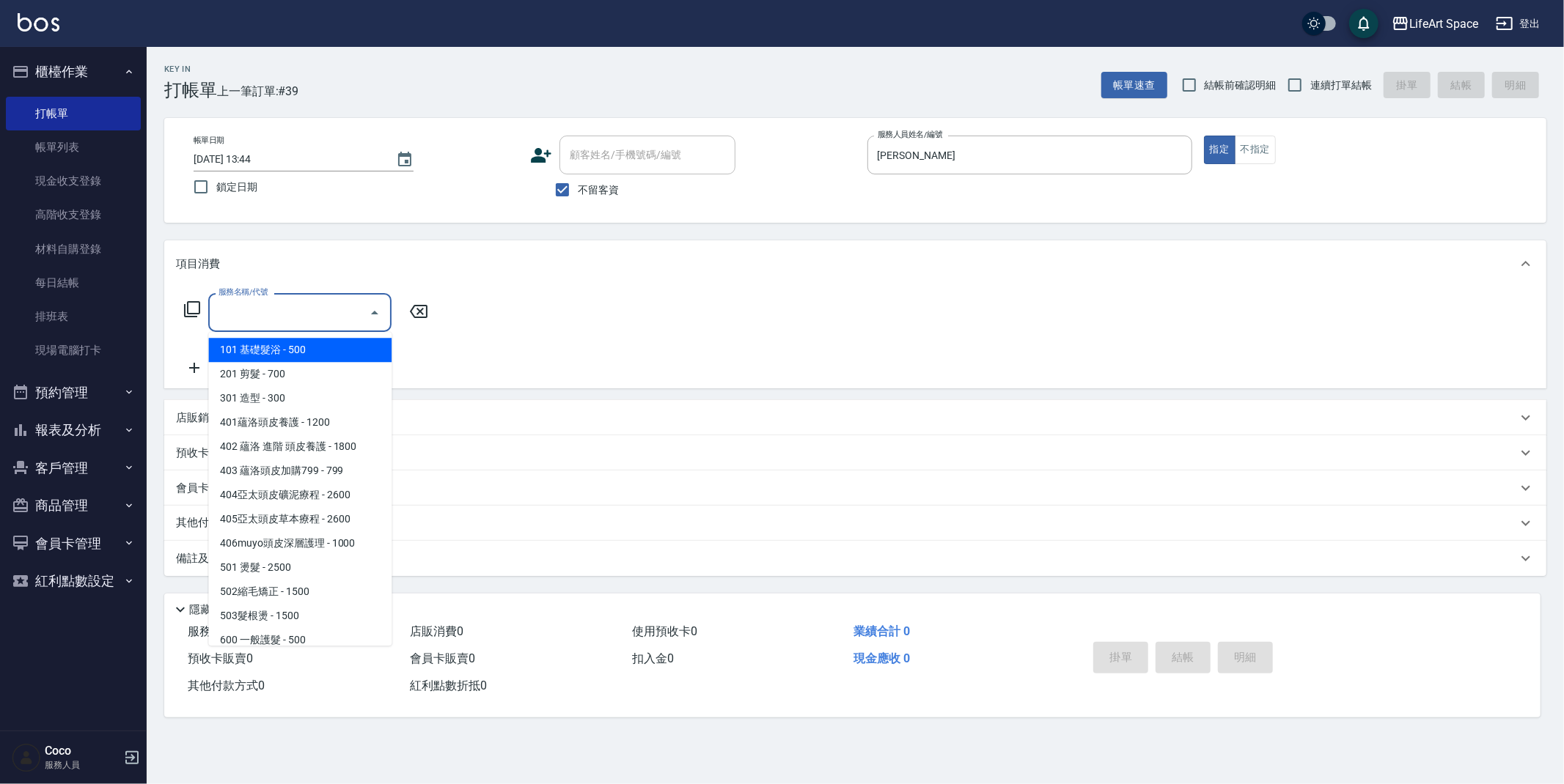
click at [302, 310] on input "服務名稱/代號" at bounding box center [289, 313] width 148 height 26
click at [271, 368] on span "201 剪髮 - 700" at bounding box center [300, 374] width 183 height 24
type input "201 剪髮(201)"
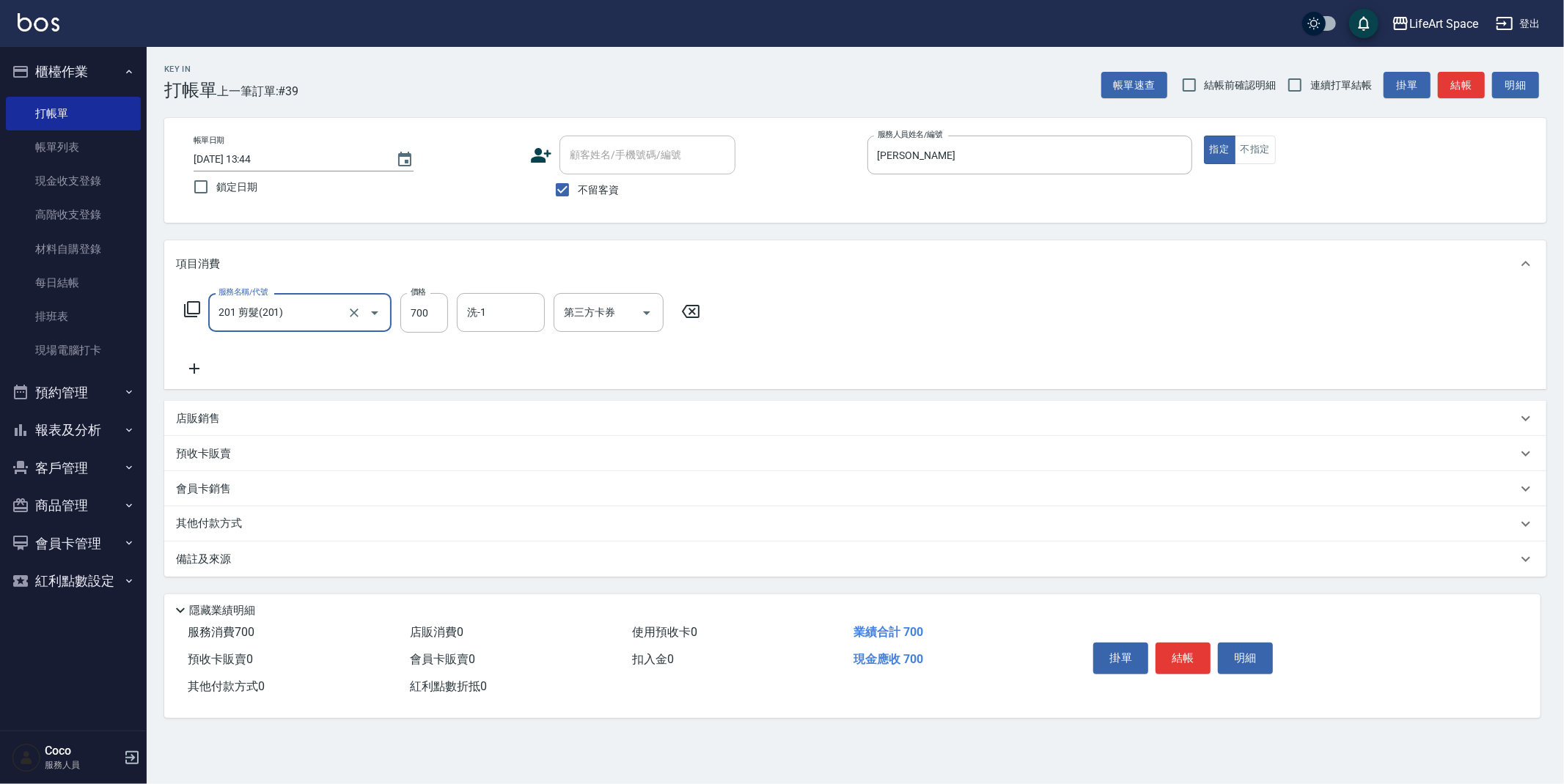
drag, startPoint x: 440, startPoint y: 318, endPoint x: 498, endPoint y: 258, distance: 83.5
click at [440, 318] on input "700" at bounding box center [424, 313] width 47 height 40
type input "800"
click at [1172, 659] on button "結帳" at bounding box center [1183, 658] width 55 height 31
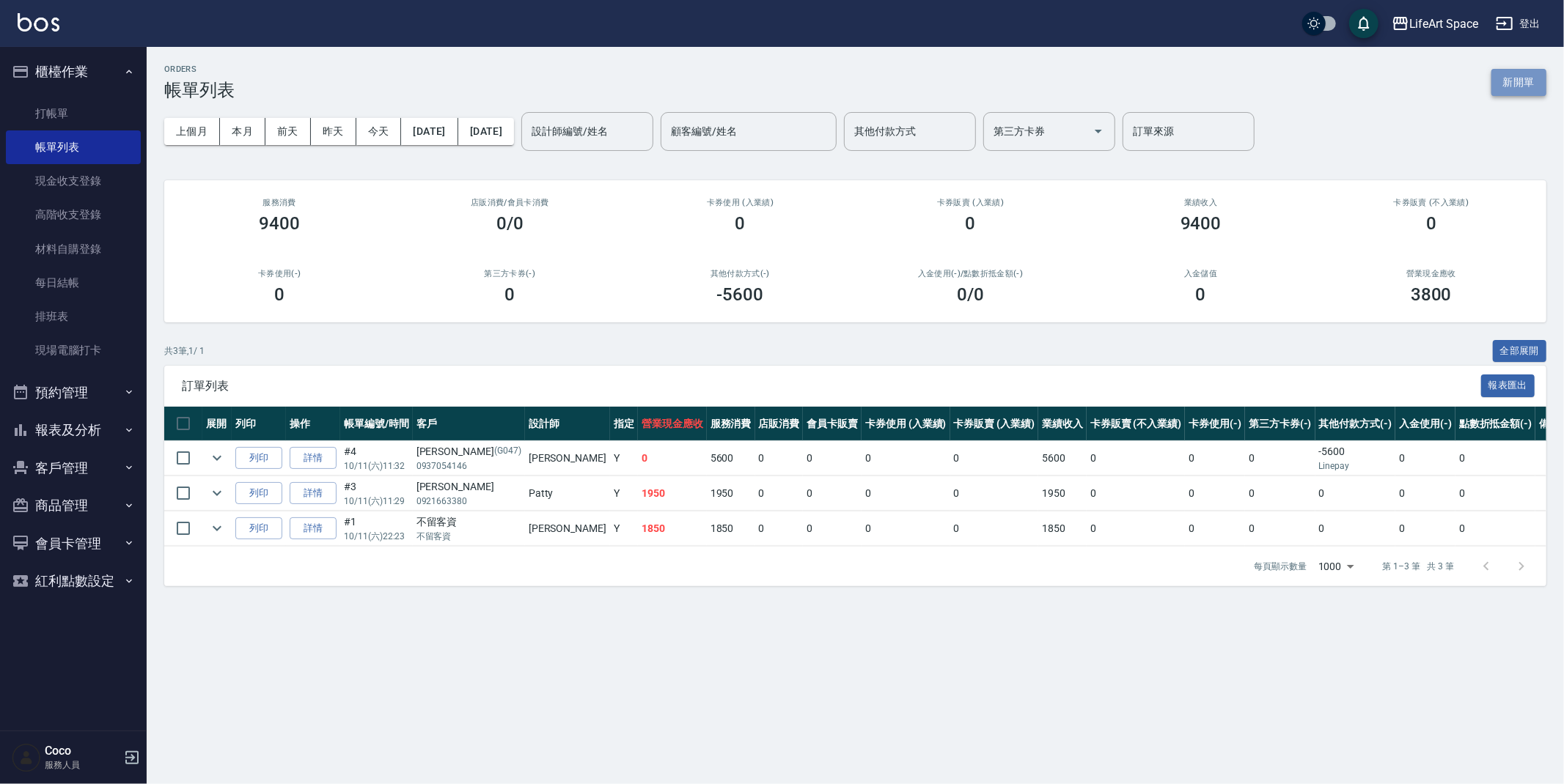
click at [1536, 79] on button "新開單" at bounding box center [1519, 82] width 55 height 27
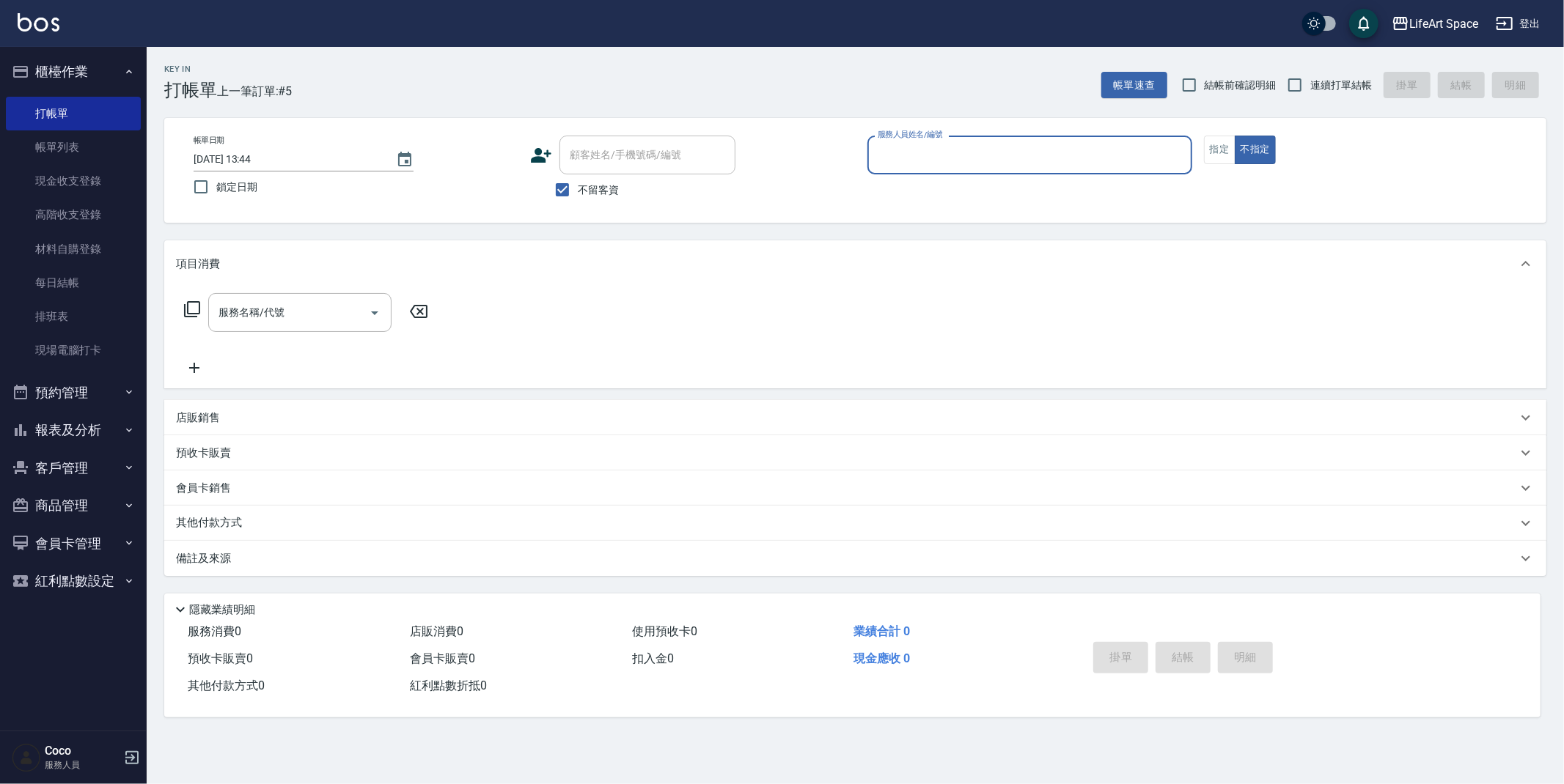
click at [887, 159] on input "服務人員姓名/編號" at bounding box center [1030, 154] width 312 height 26
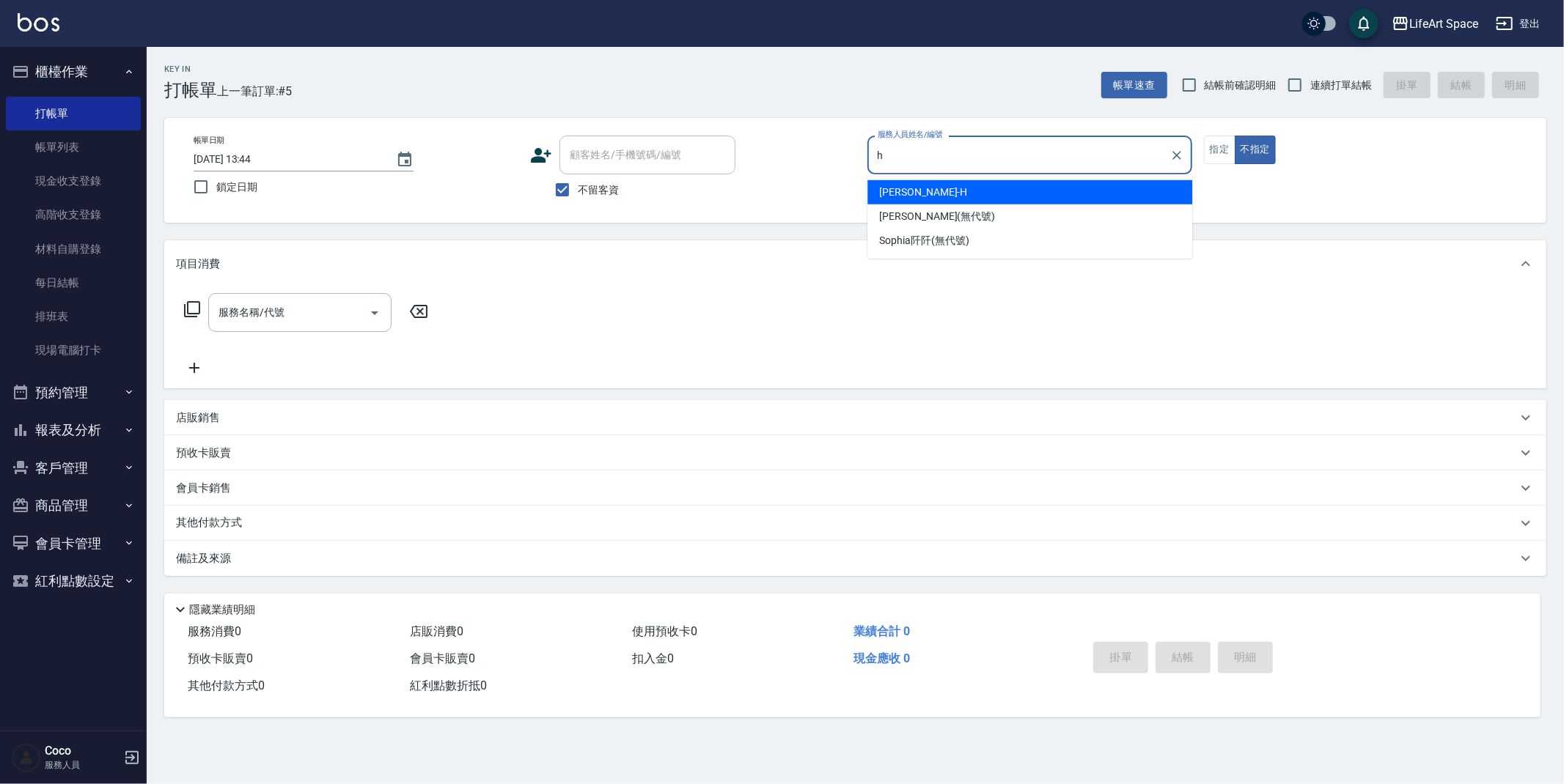
click at [904, 189] on span "[PERSON_NAME]" at bounding box center [922, 192] width 88 height 16
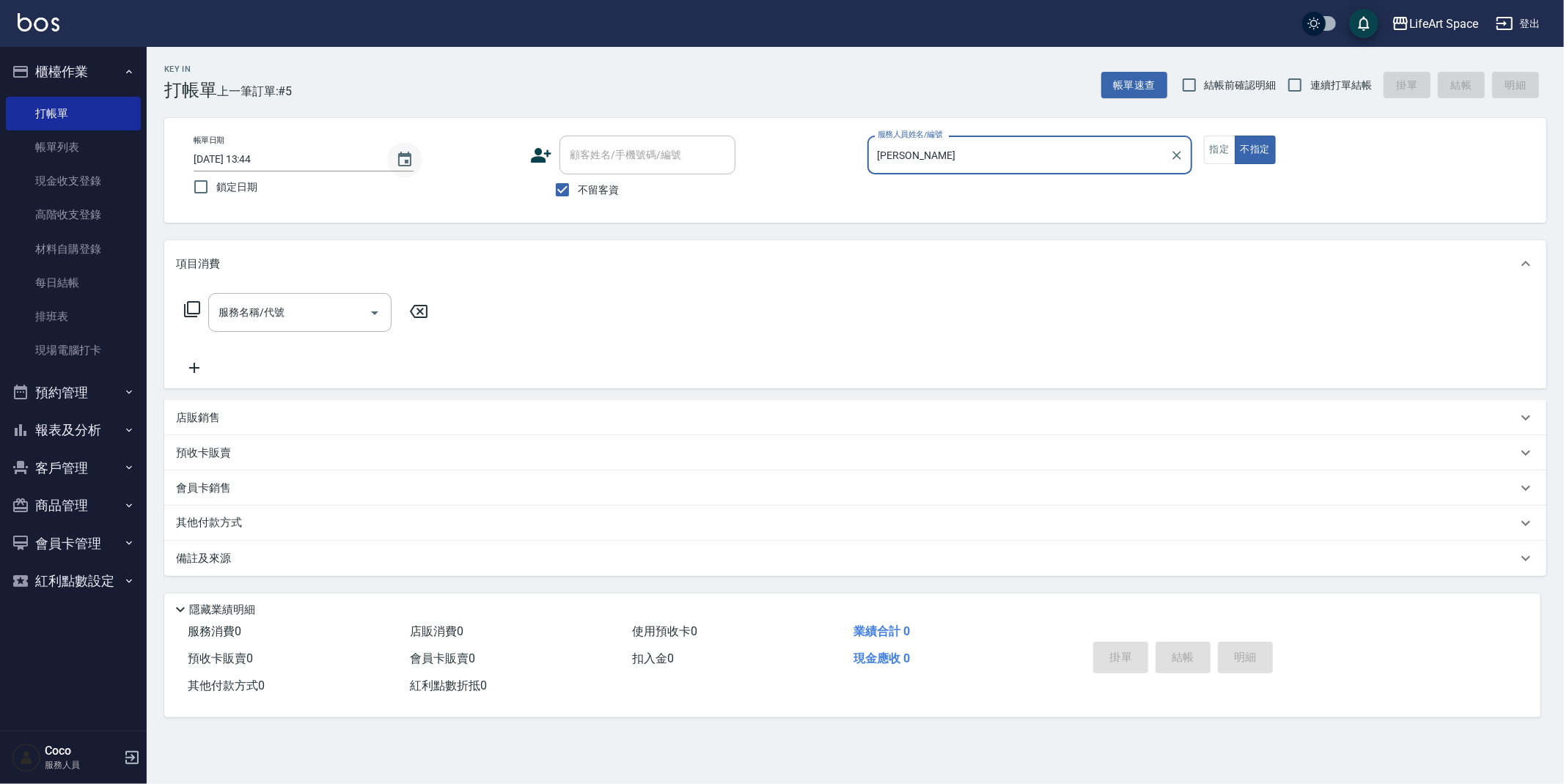
type input "[PERSON_NAME]"
click at [409, 162] on icon "Choose date, selected date is 2025-10-11" at bounding box center [405, 160] width 18 height 18
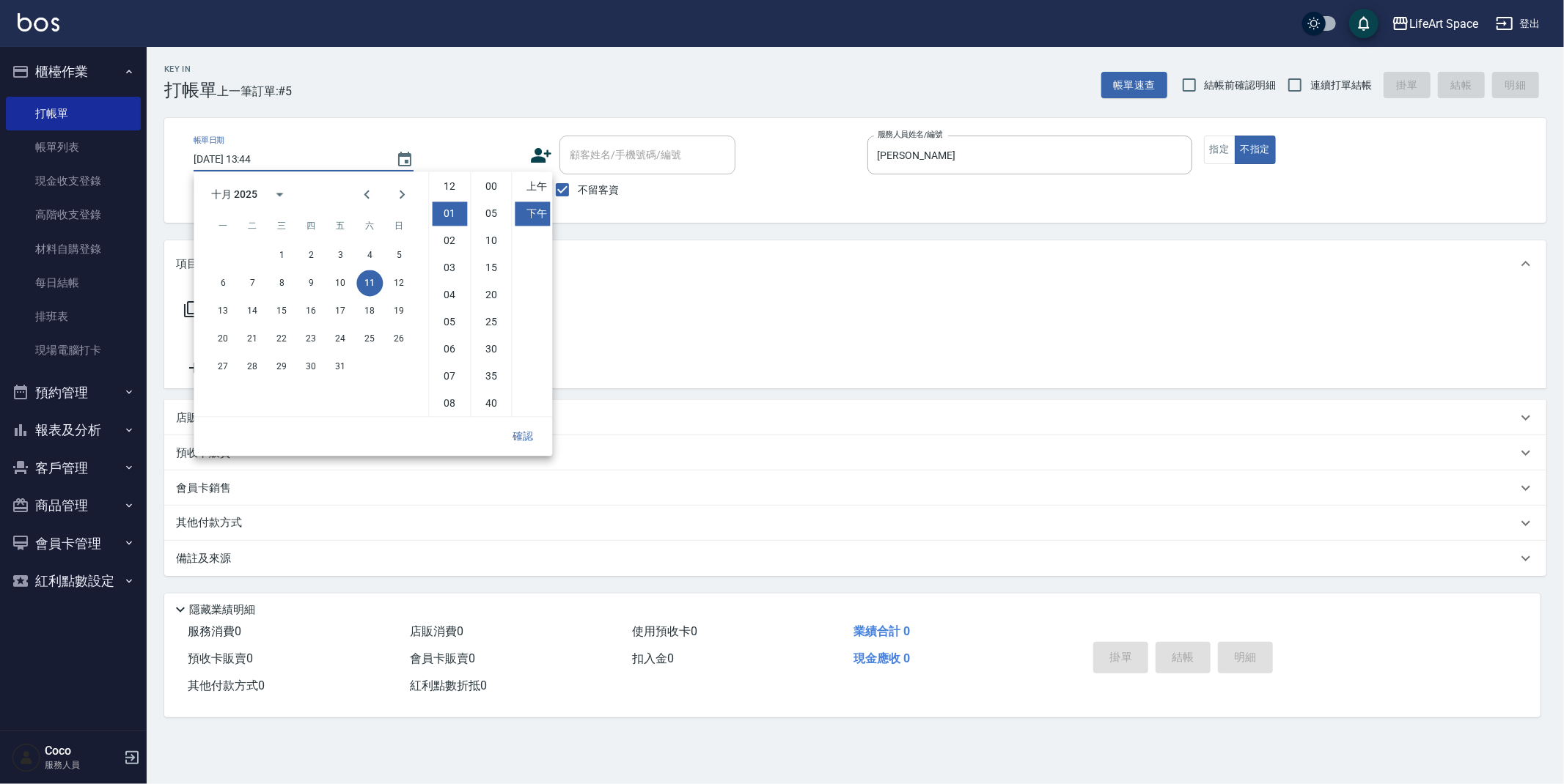
scroll to position [27, 0]
click at [342, 273] on button "10" at bounding box center [340, 283] width 27 height 27
type input "2025/10/10 13:44"
click at [526, 432] on button "確認" at bounding box center [523, 436] width 47 height 27
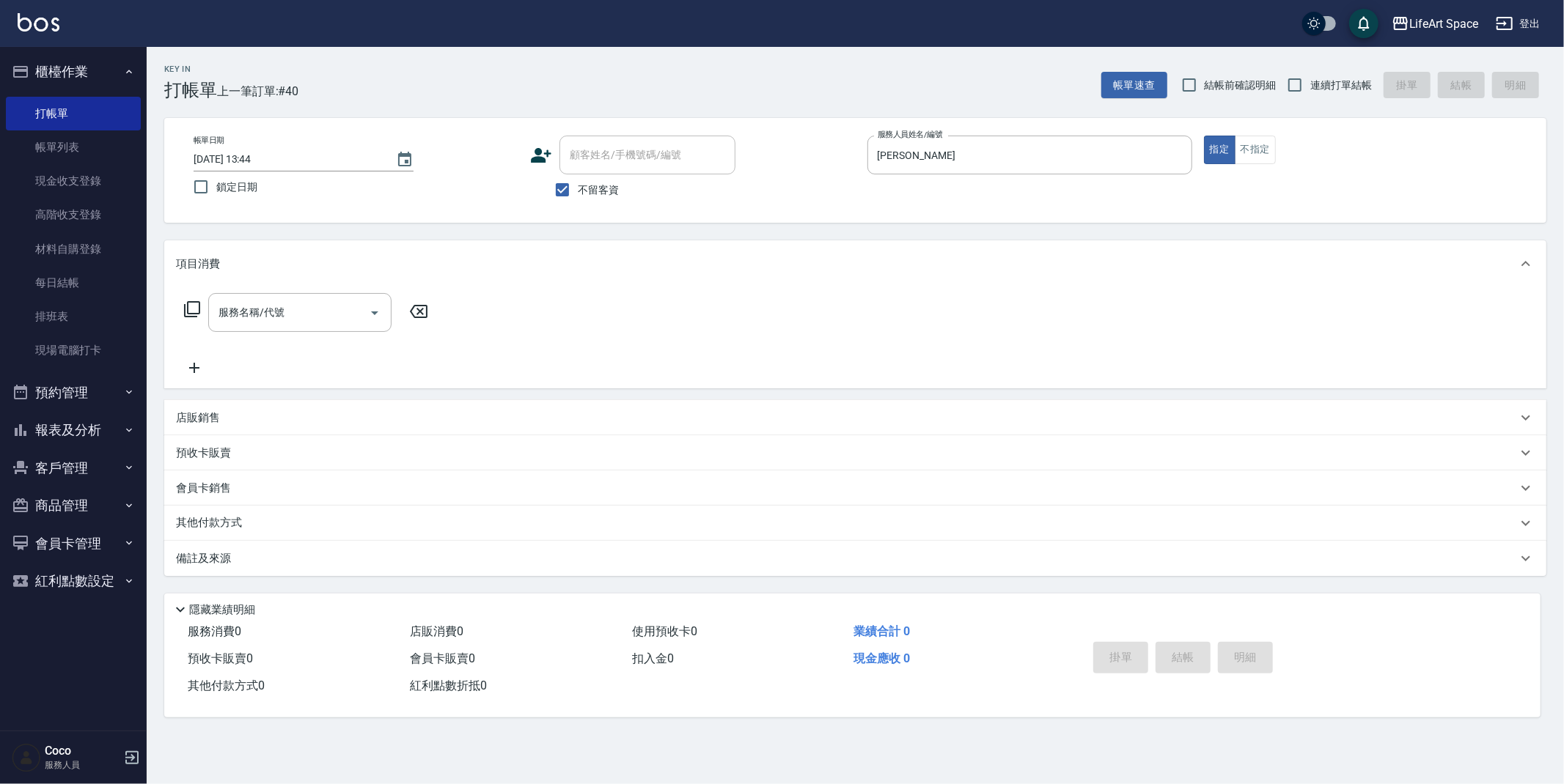
click at [264, 305] on div "服務名稱/代號 服務名稱/代號" at bounding box center [300, 313] width 183 height 39
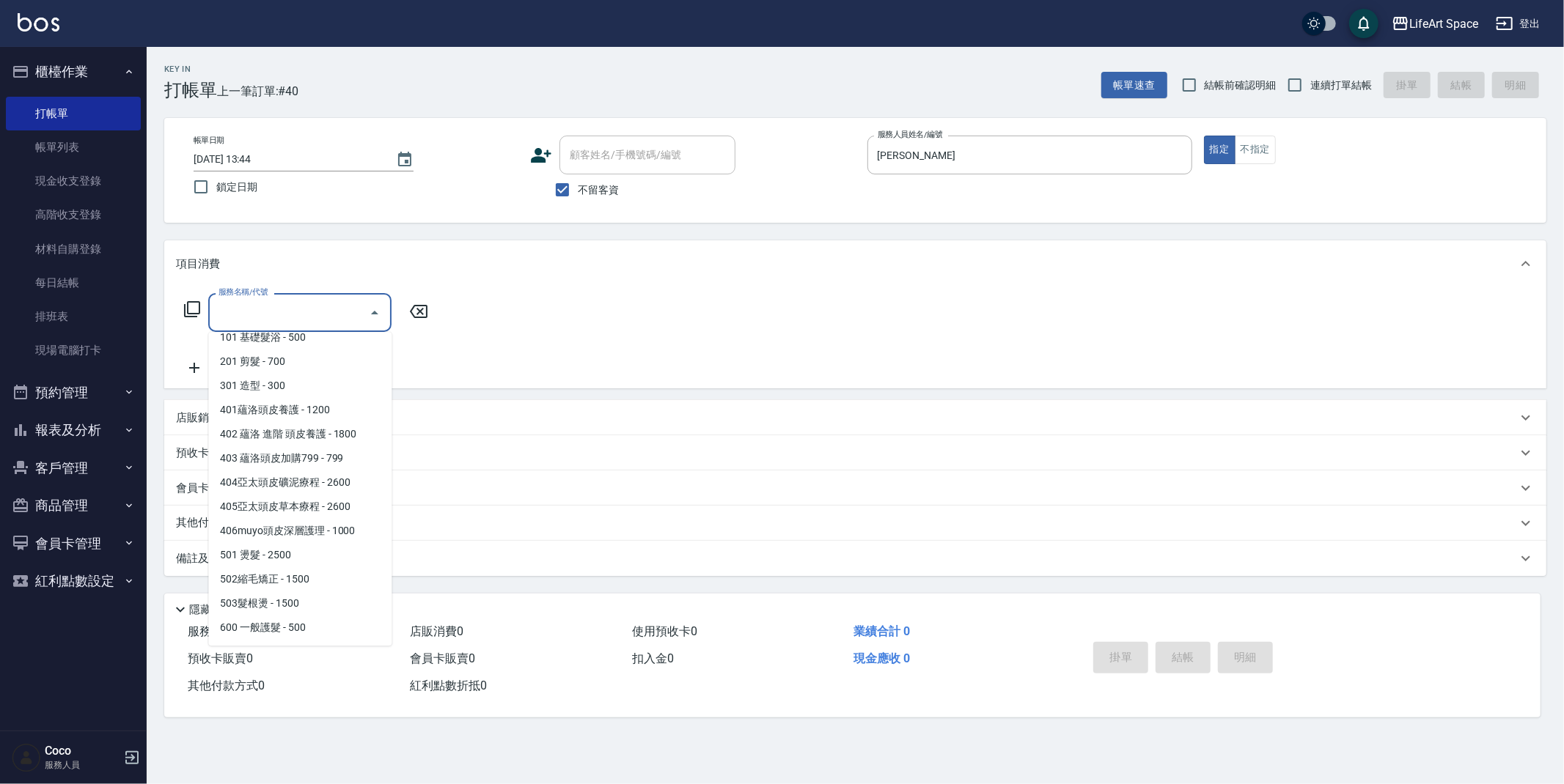
scroll to position [0, 0]
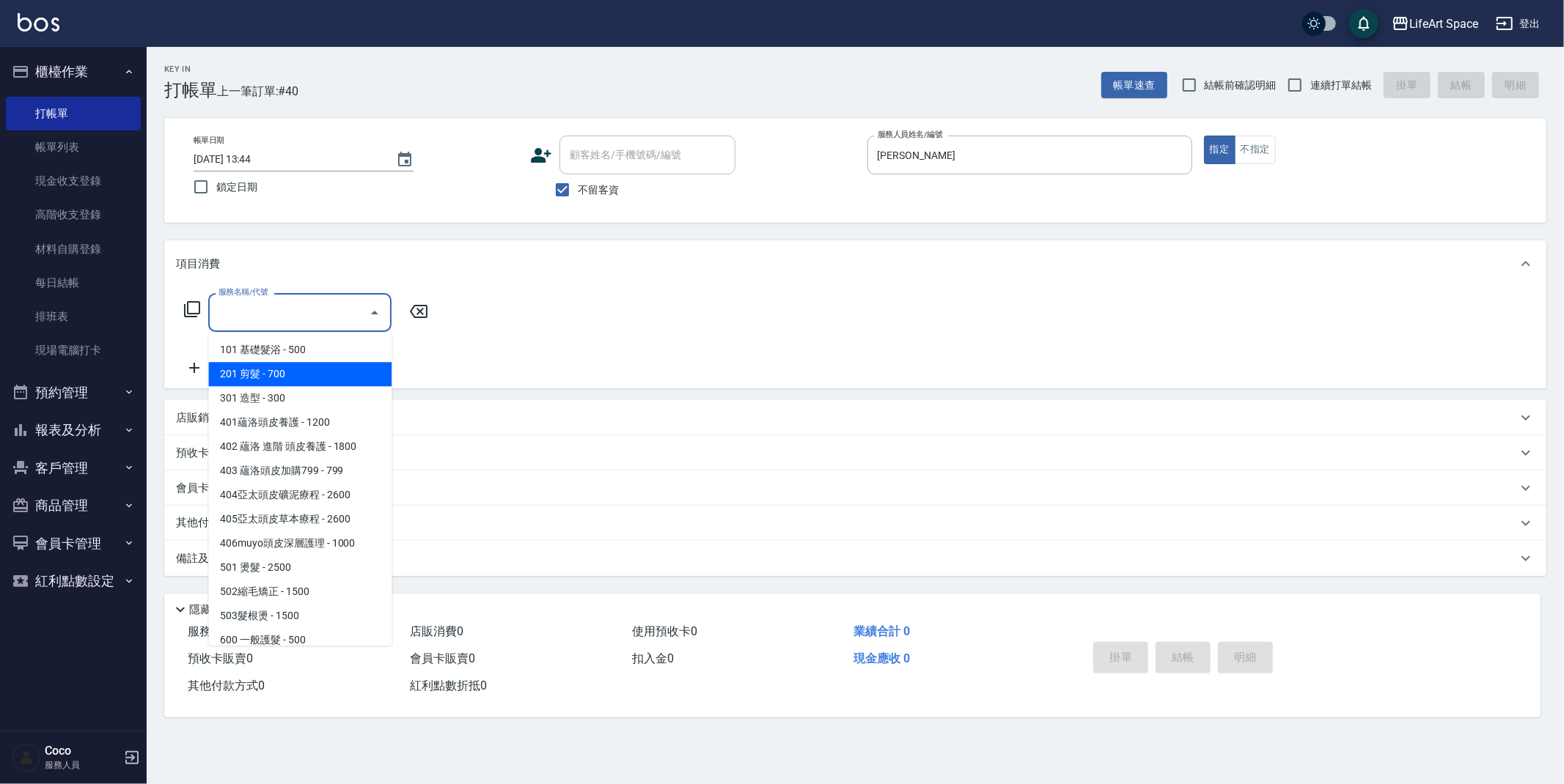
click at [283, 372] on span "201 剪髮 - 700" at bounding box center [300, 374] width 183 height 24
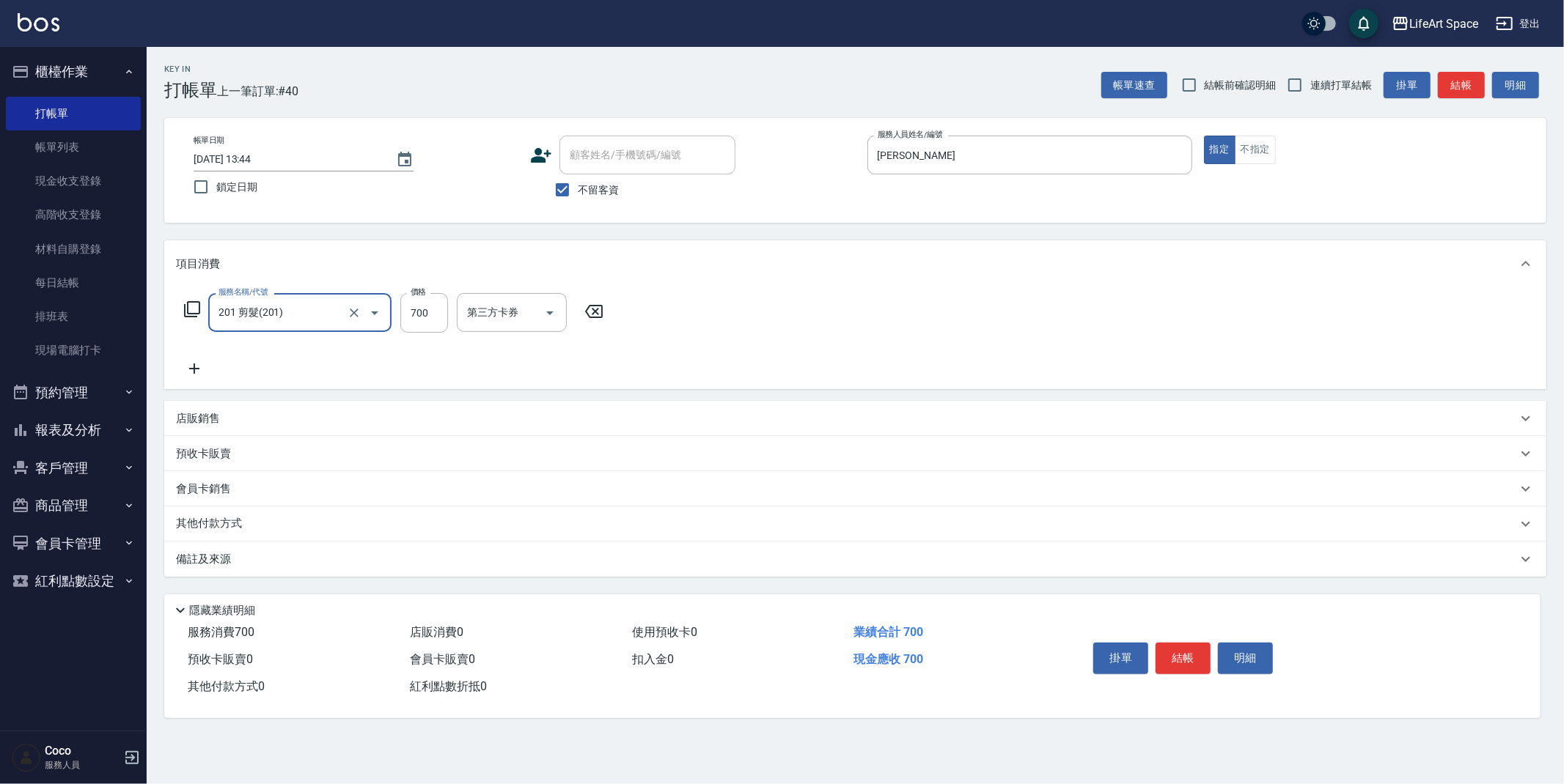
type input "201 剪髮(201)"
click at [426, 322] on input "700" at bounding box center [424, 313] width 47 height 40
type input "1600"
click at [242, 524] on p "其他付款方式" at bounding box center [212, 524] width 73 height 16
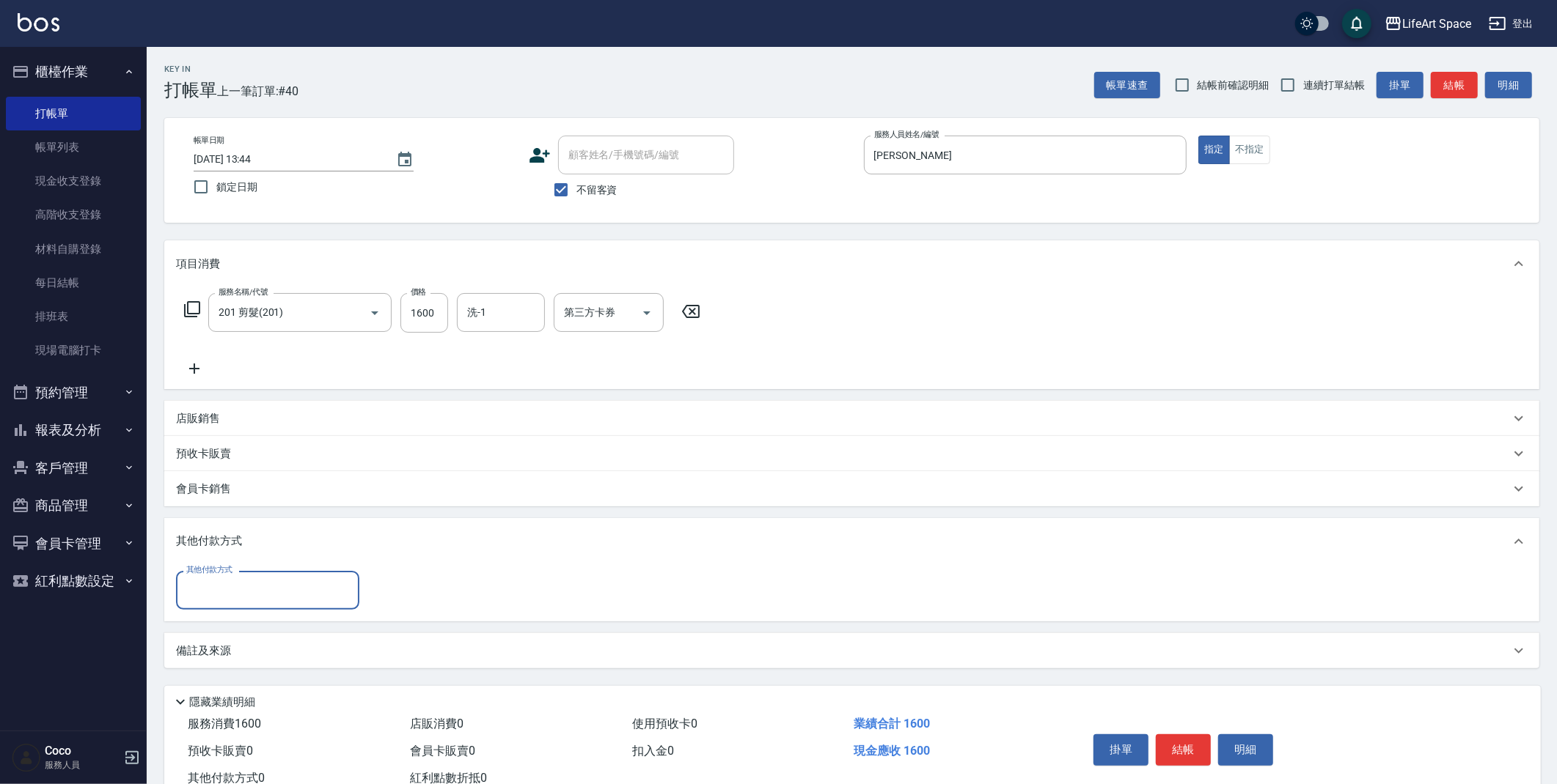
click at [353, 601] on div "其他付款方式" at bounding box center [268, 590] width 183 height 39
click at [291, 633] on span "轉帳" at bounding box center [268, 627] width 183 height 24
type input "轉帳"
type input "1600"
click at [1163, 742] on button "結帳" at bounding box center [1183, 751] width 55 height 31
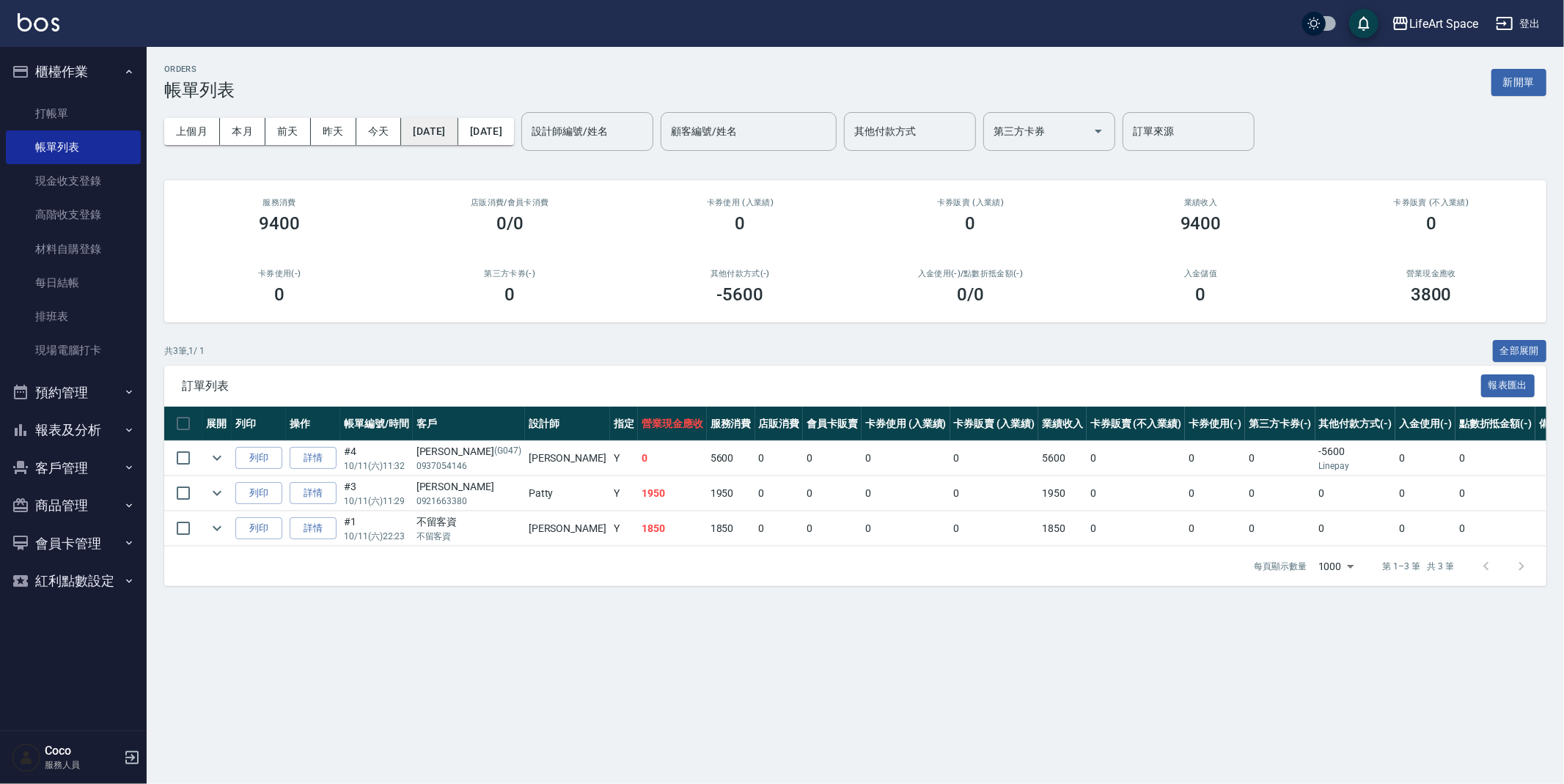
click at [458, 132] on button "[DATE]" at bounding box center [429, 132] width 56 height 27
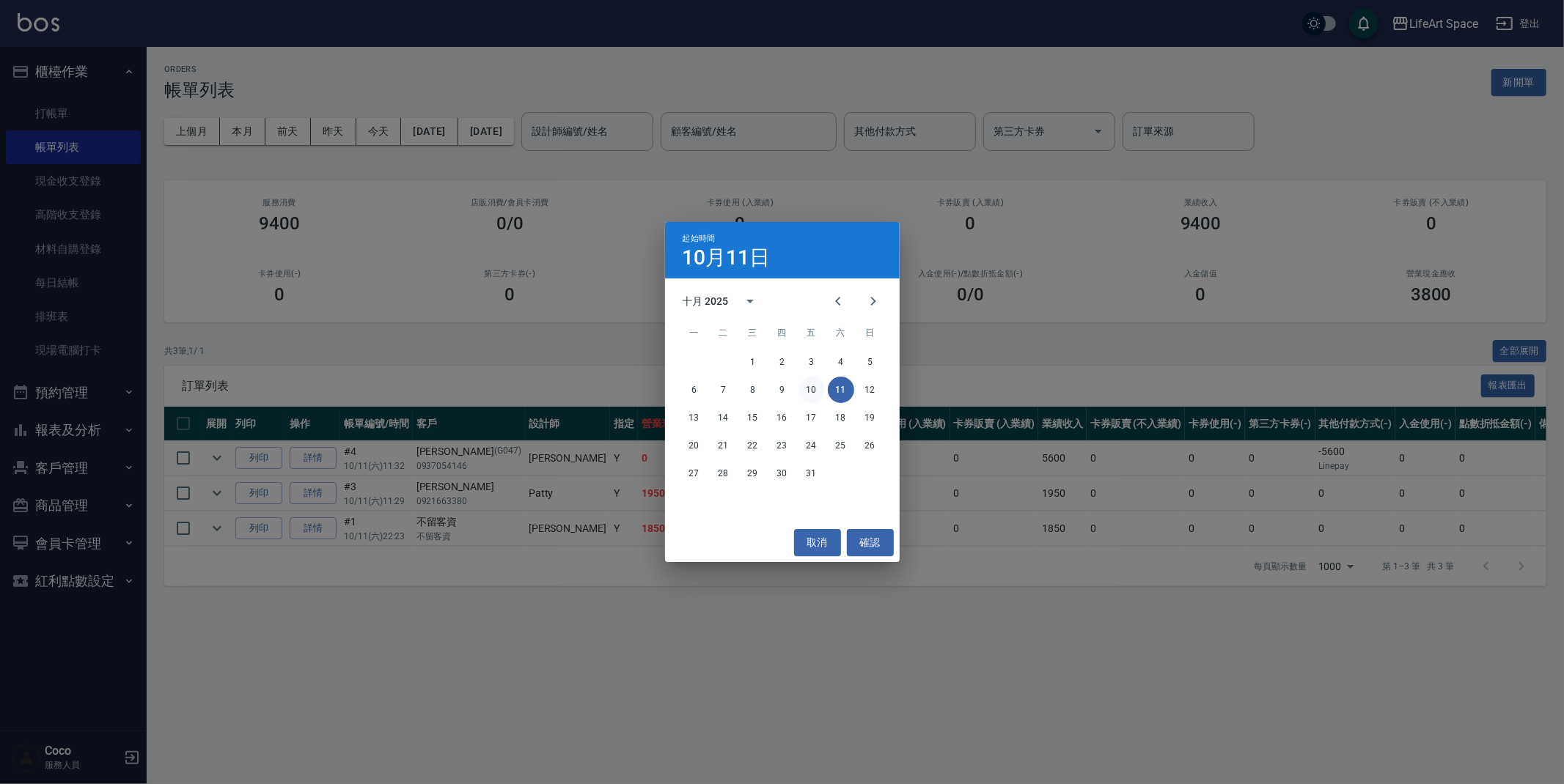
click at [803, 384] on button "10" at bounding box center [812, 390] width 27 height 27
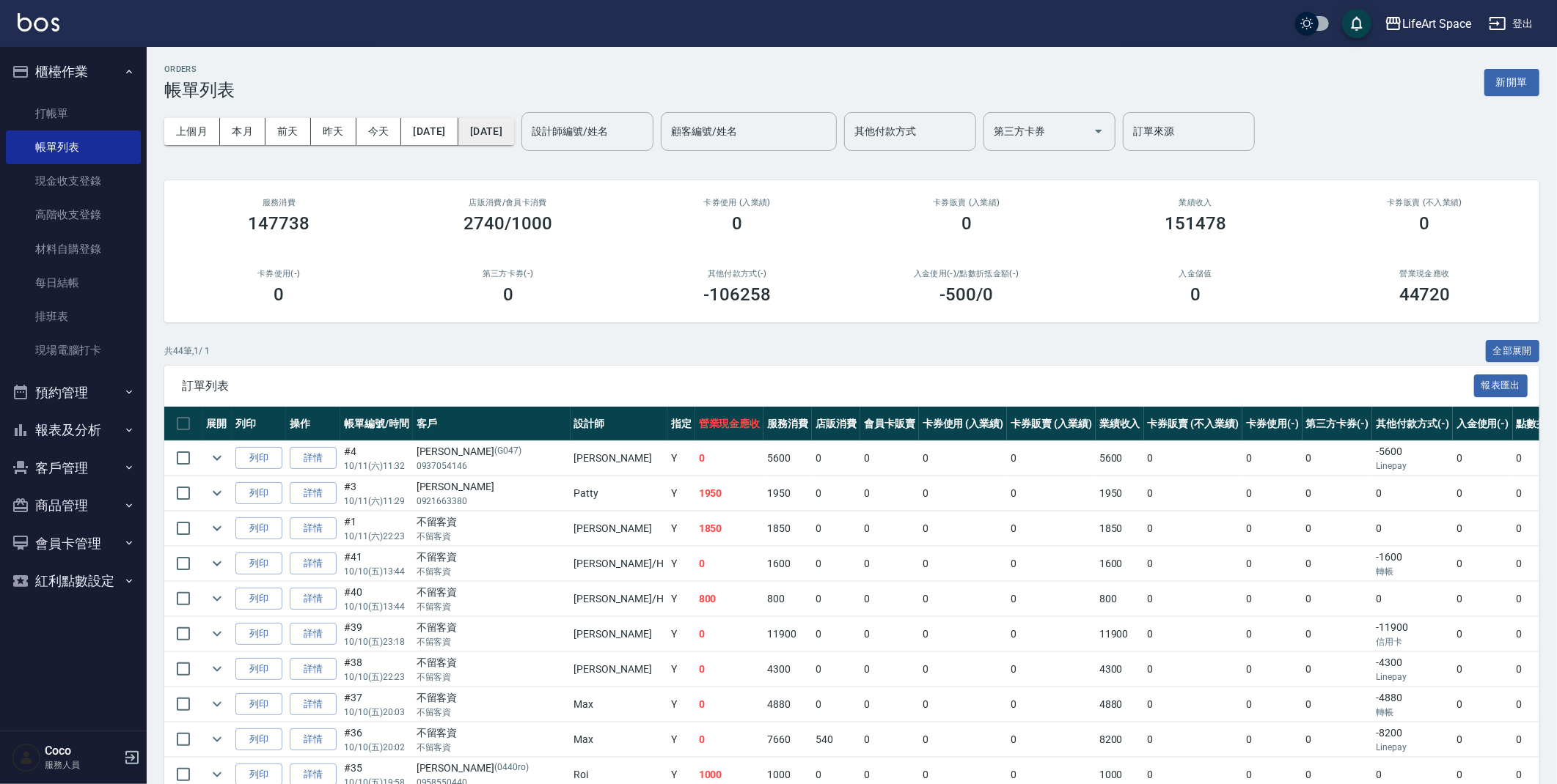
click at [514, 129] on button "[DATE]" at bounding box center [486, 132] width 55 height 27
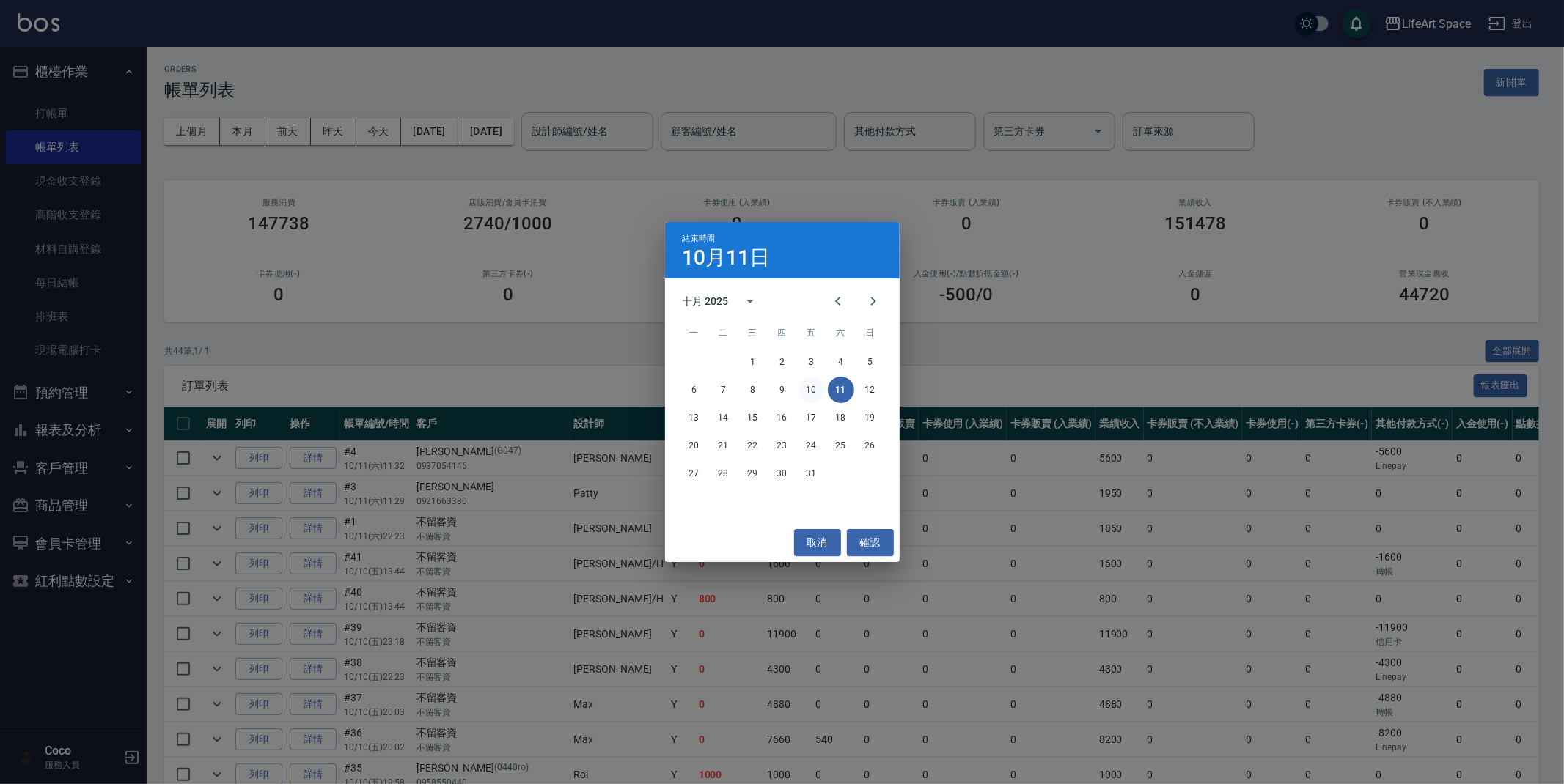
click at [817, 389] on button "10" at bounding box center [812, 390] width 27 height 27
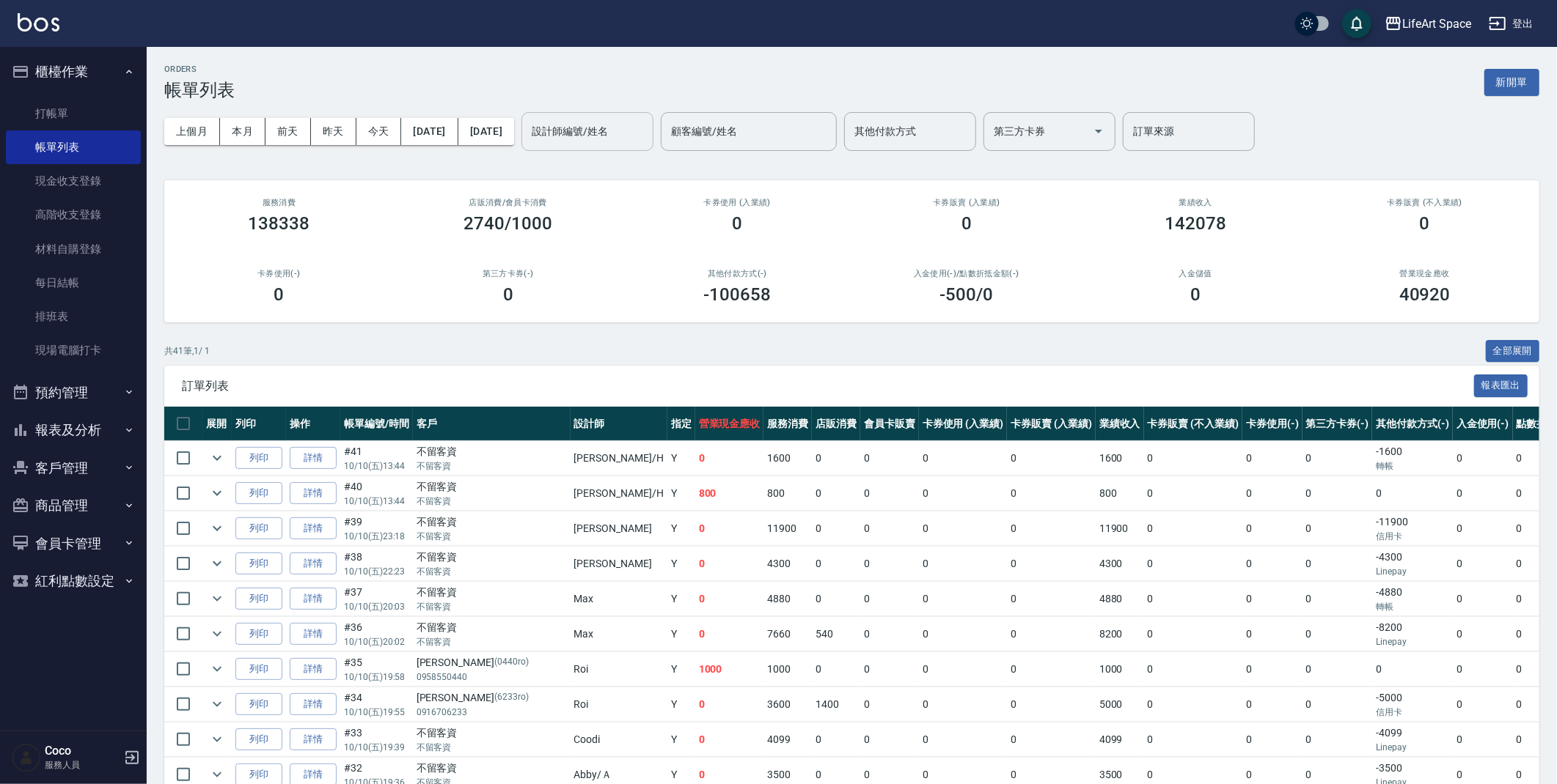
click at [614, 137] on input "設計師編號/姓名" at bounding box center [587, 132] width 119 height 26
click at [644, 169] on div "Gina (無代號)" at bounding box center [638, 177] width 132 height 40
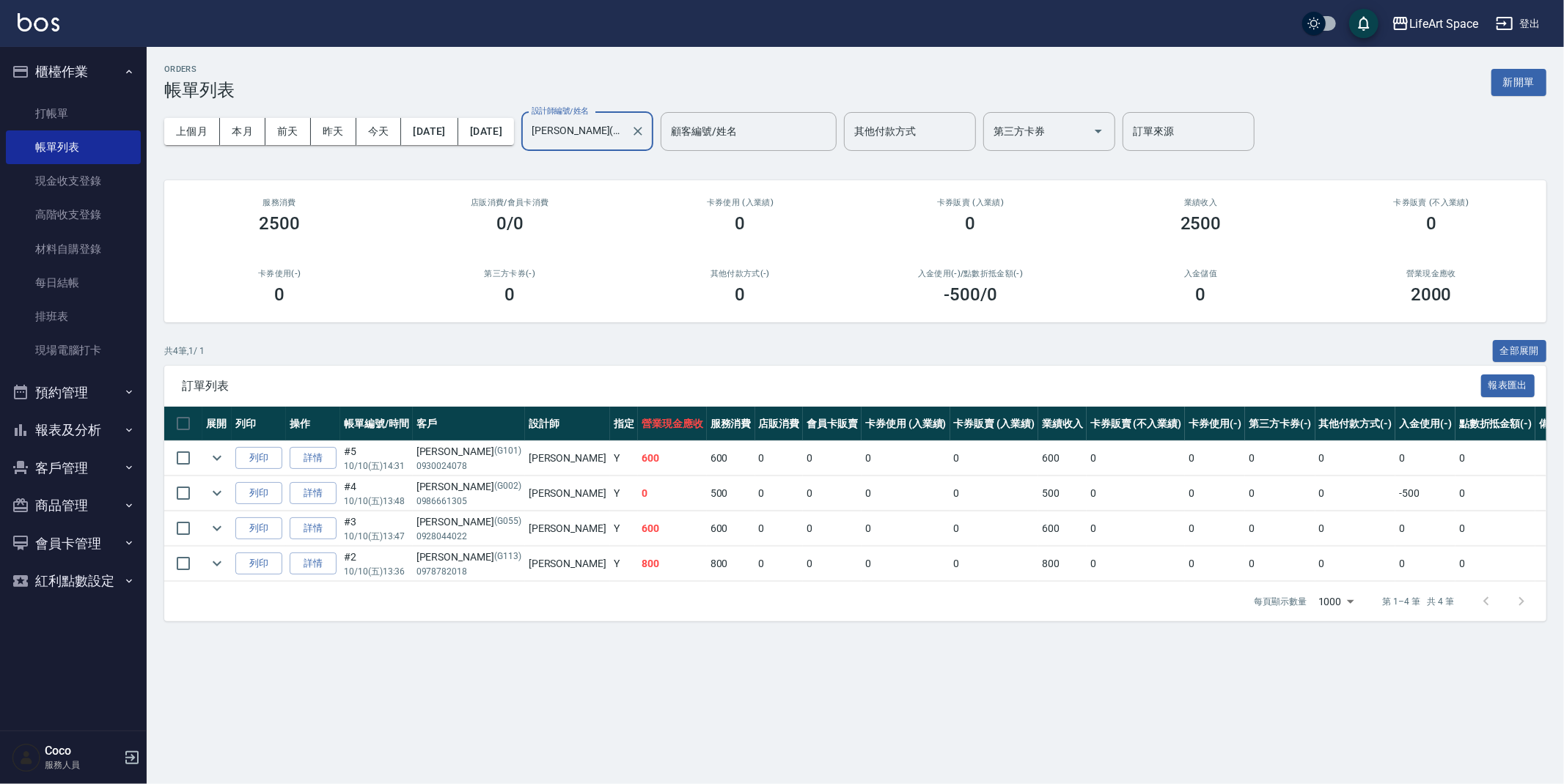
type input "Gina(無代號)"
click at [1531, 89] on button "新開單" at bounding box center [1519, 82] width 55 height 27
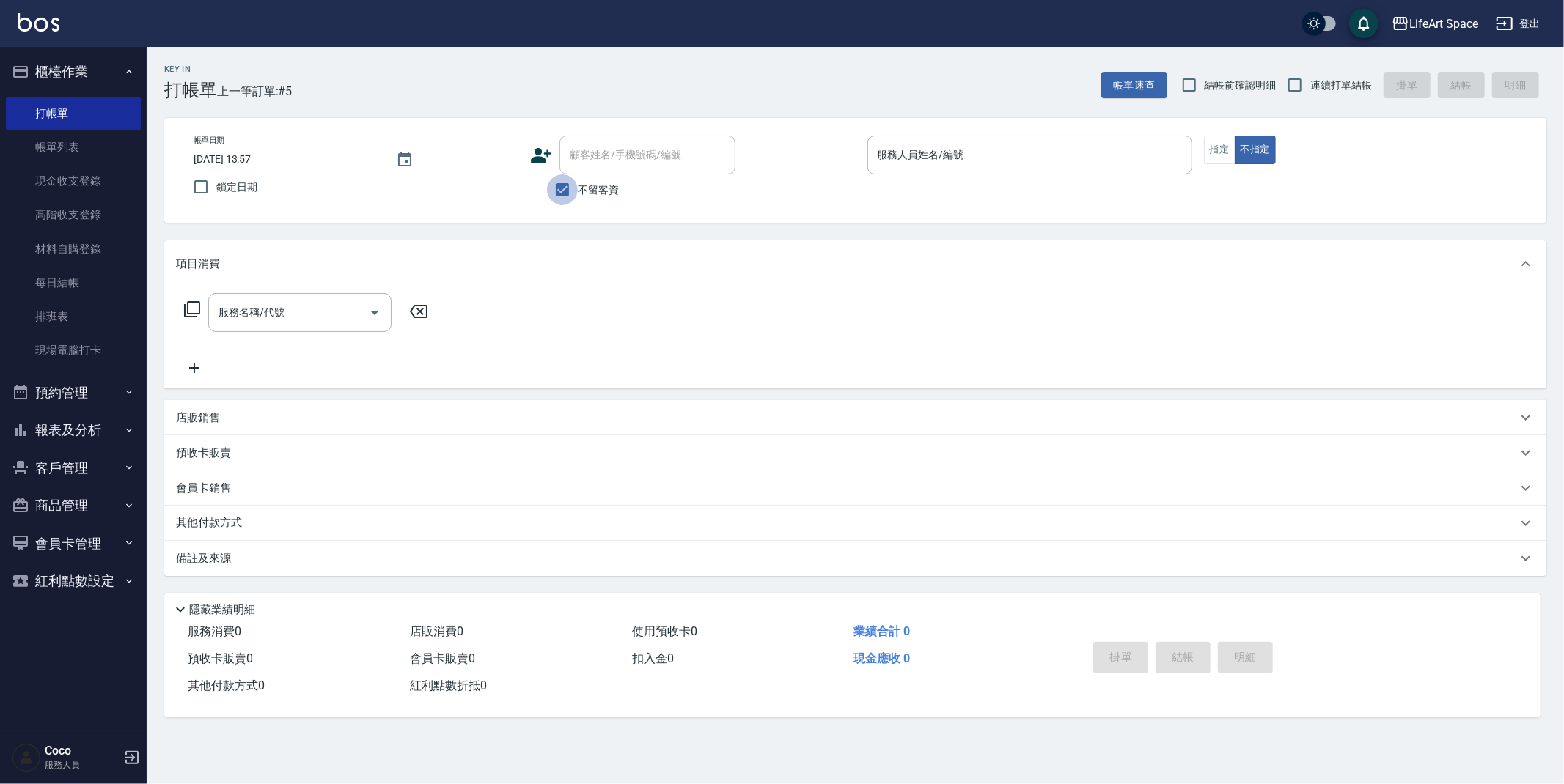
click at [573, 185] on input "不留客資" at bounding box center [562, 190] width 31 height 31
checkbox input "false"
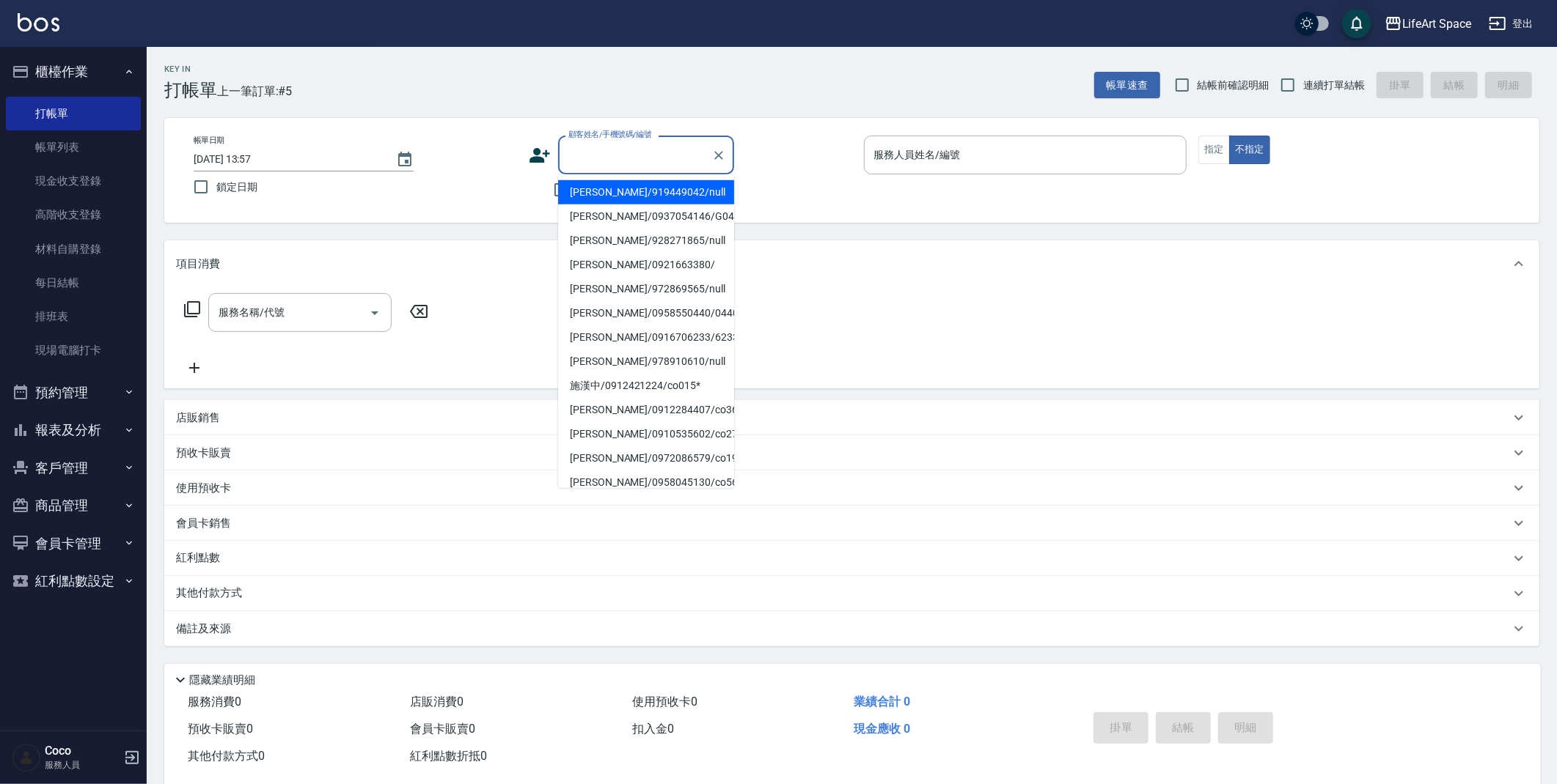
click at [580, 164] on input "顧客姓名/手機號碼/編號" at bounding box center [635, 154] width 140 height 26
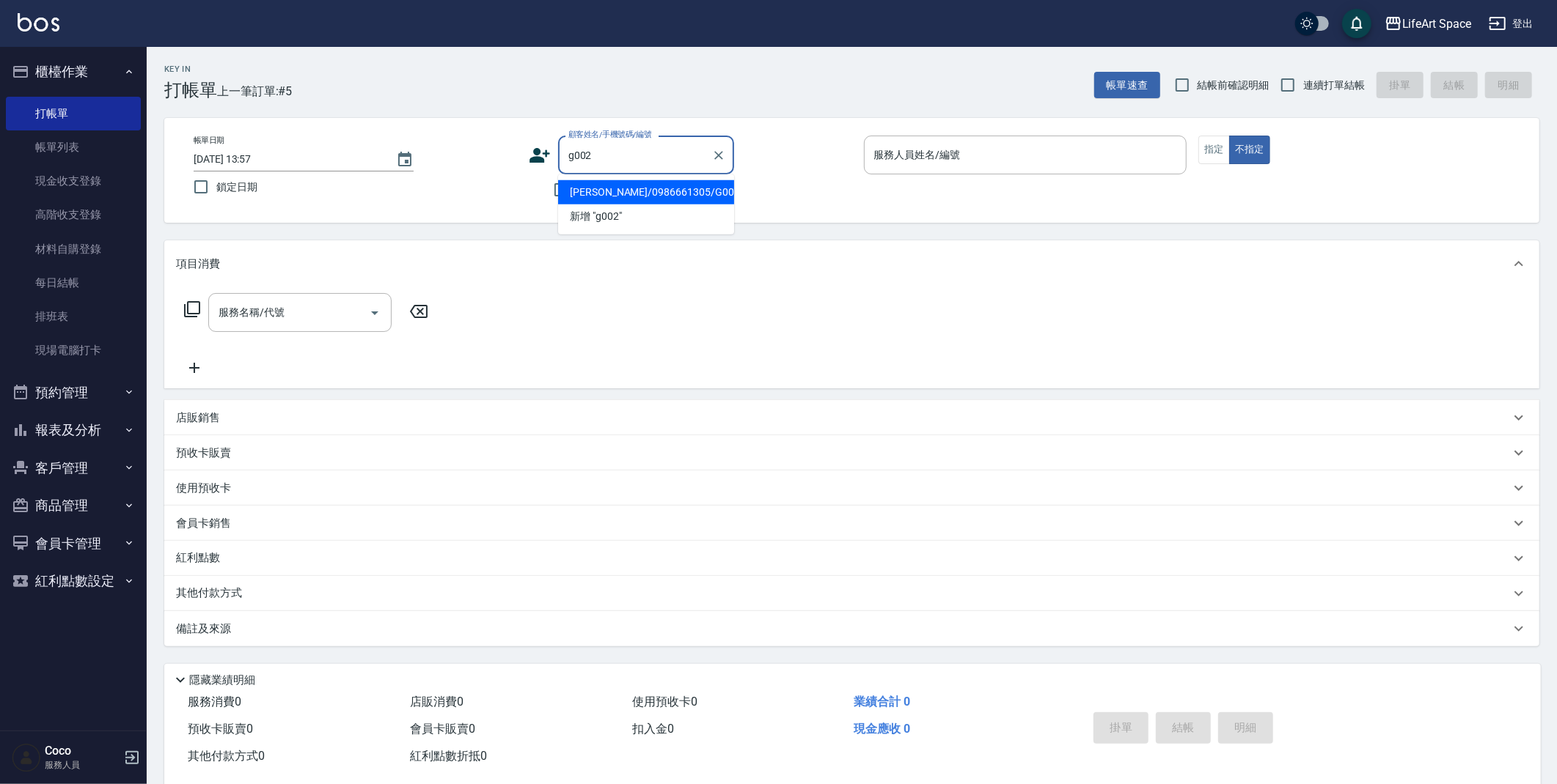
click at [615, 195] on li "陳芊芊/0986661305/G002" at bounding box center [646, 192] width 176 height 24
type input "陳芊芊/0986661305/G002"
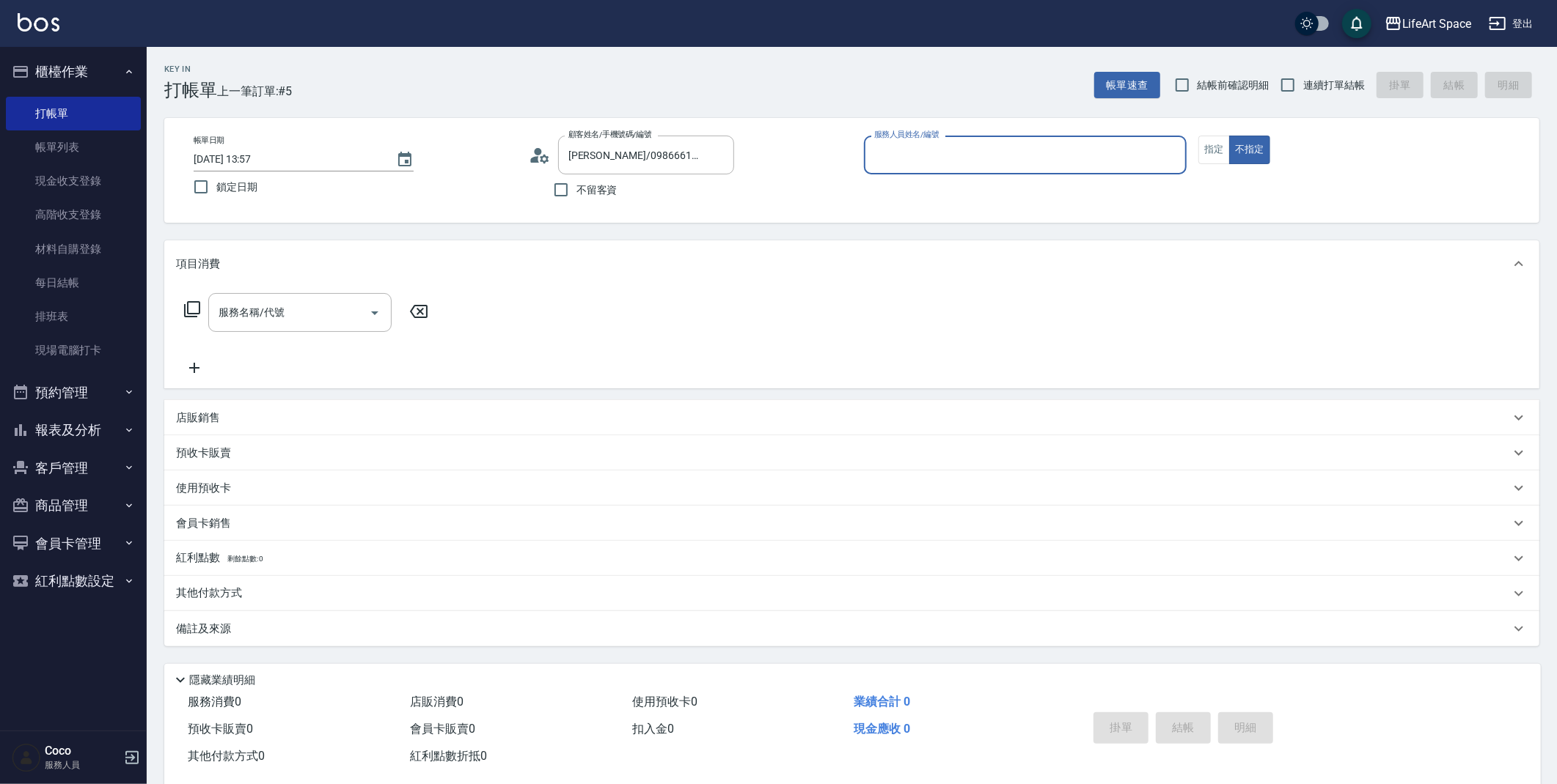
type input "Gina(無代號)"
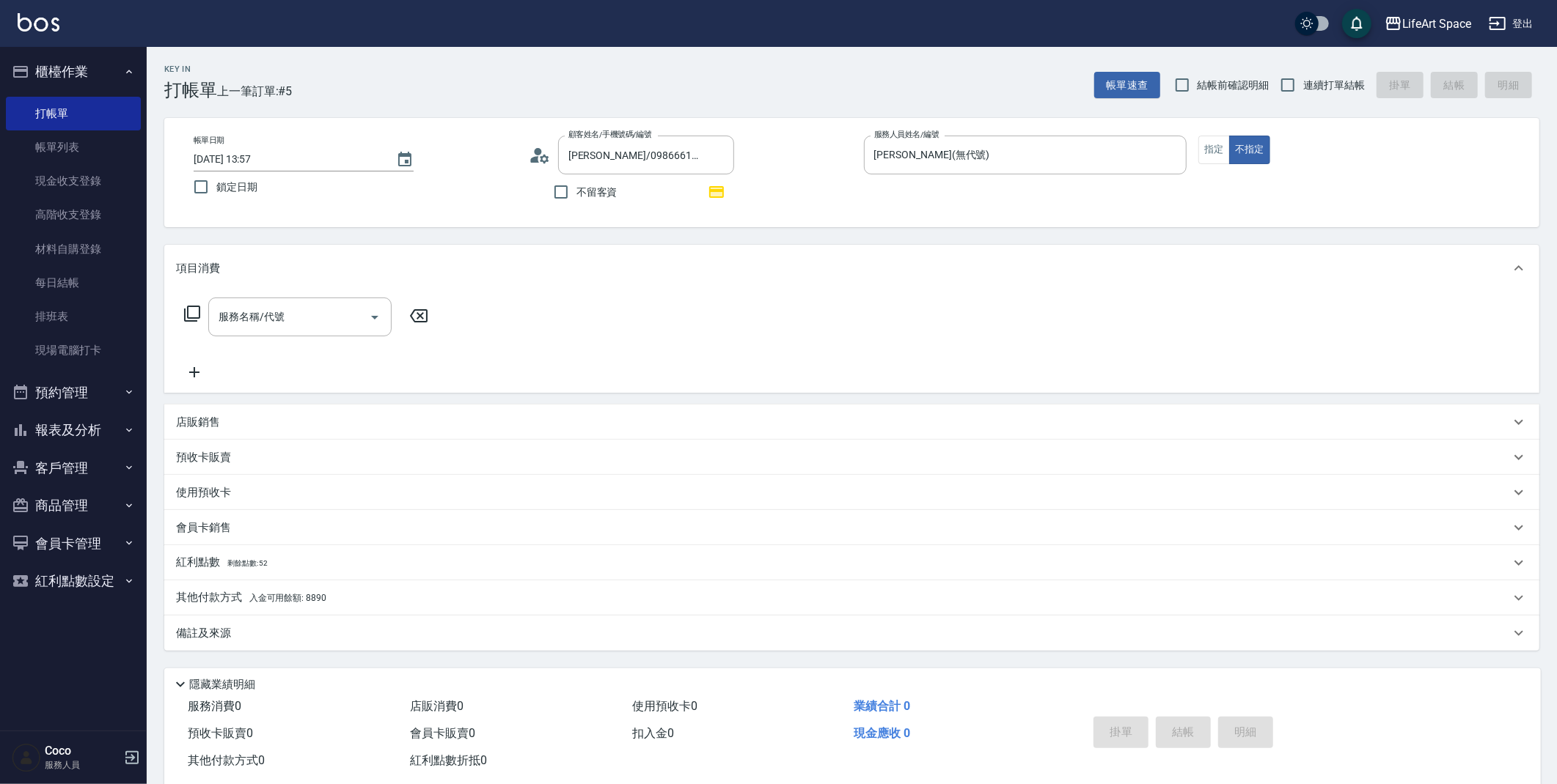
click at [316, 601] on span "入金可用餘額: 8890" at bounding box center [288, 598] width 77 height 10
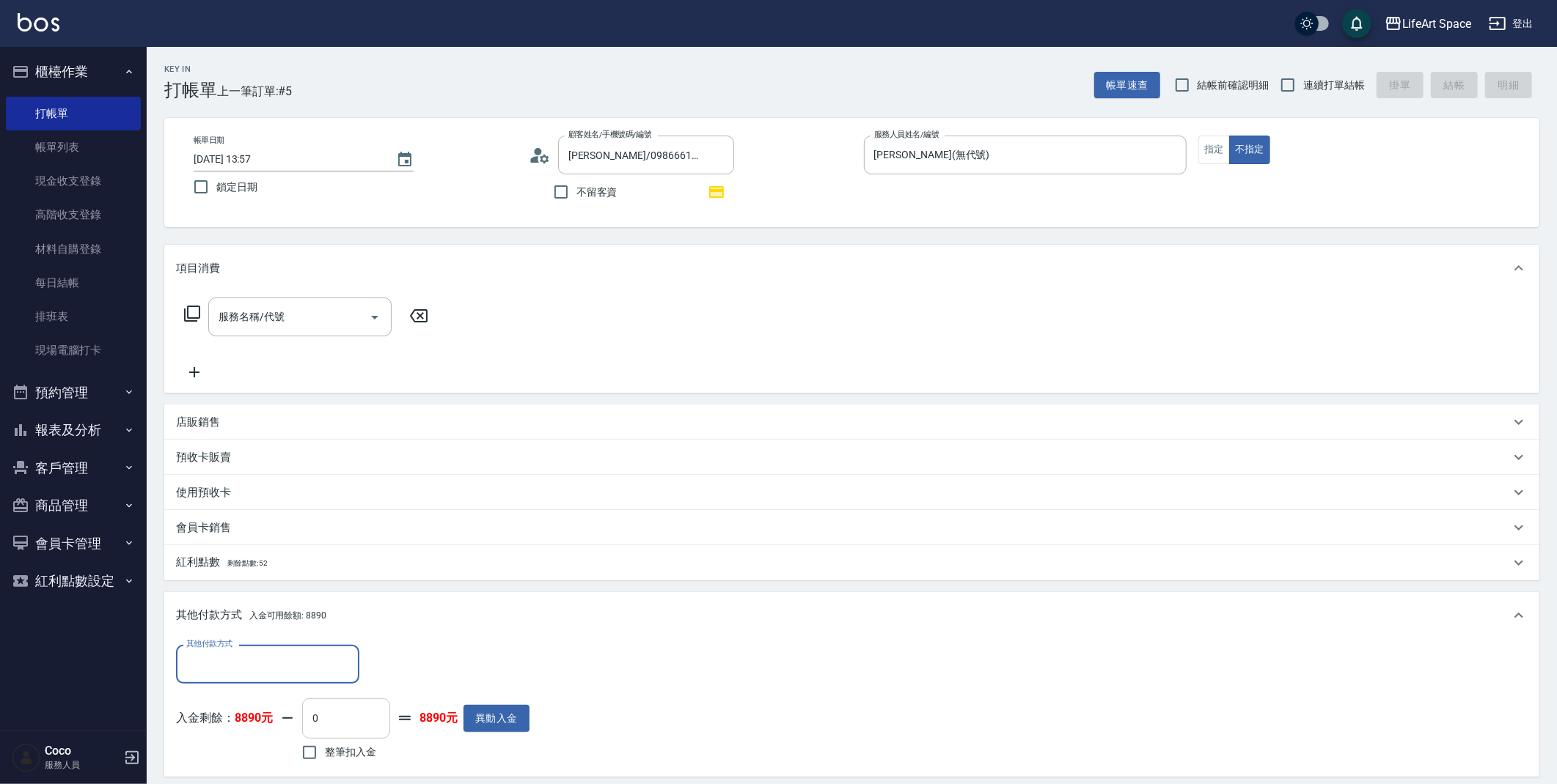
click at [369, 729] on input "0" at bounding box center [346, 718] width 88 height 40
type input "0"
drag, startPoint x: 314, startPoint y: 352, endPoint x: 309, endPoint y: 358, distance: 7.8
click at [315, 352] on div "服務名稱/代號 服務名稱/代號" at bounding box center [306, 339] width 261 height 83
click at [334, 330] on div "服務名稱/代號" at bounding box center [300, 317] width 183 height 39
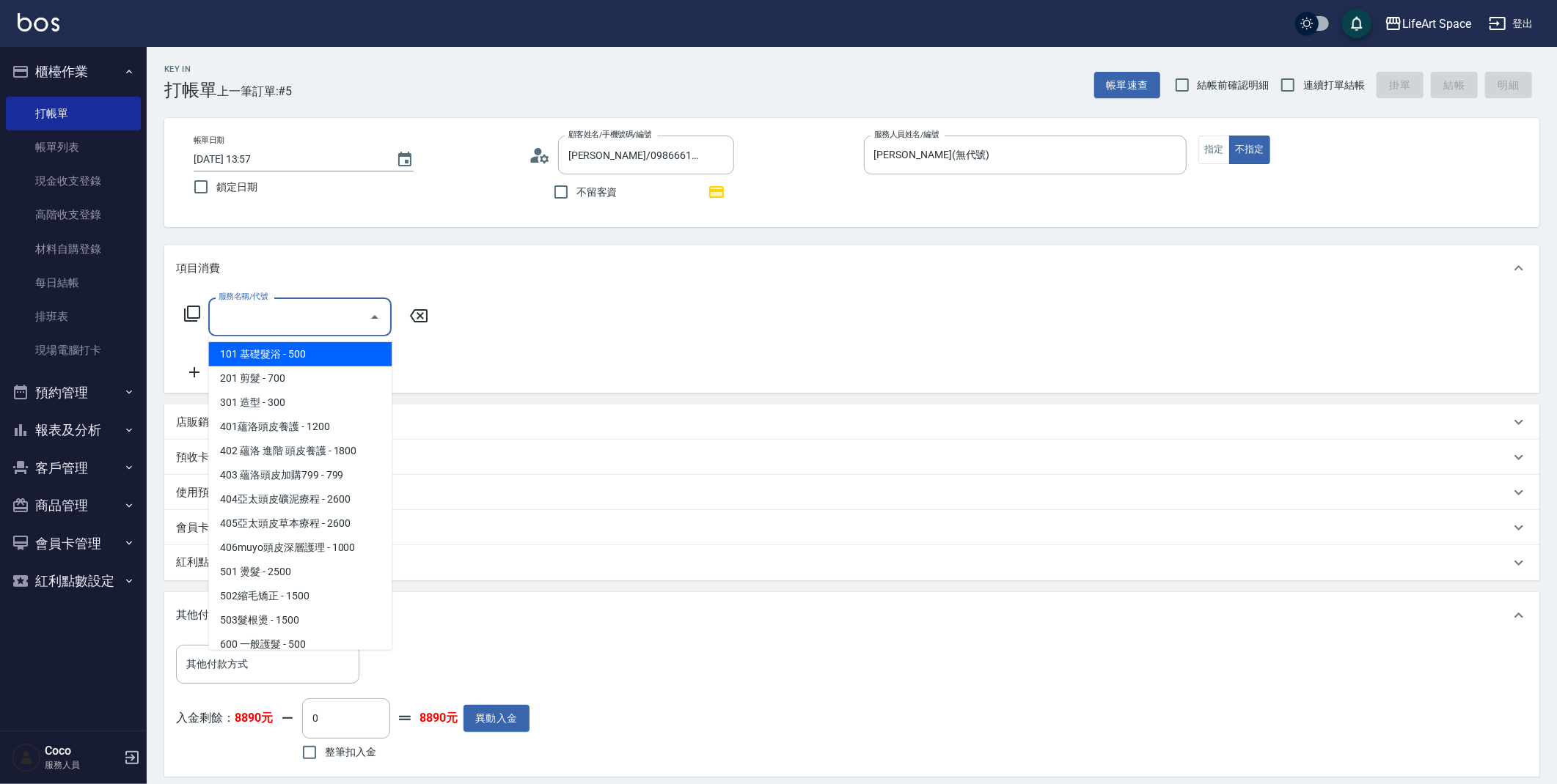
click at [333, 365] on span "101 基礎髮浴 - 500" at bounding box center [300, 354] width 183 height 24
type input "101 基礎髮浴 (101)"
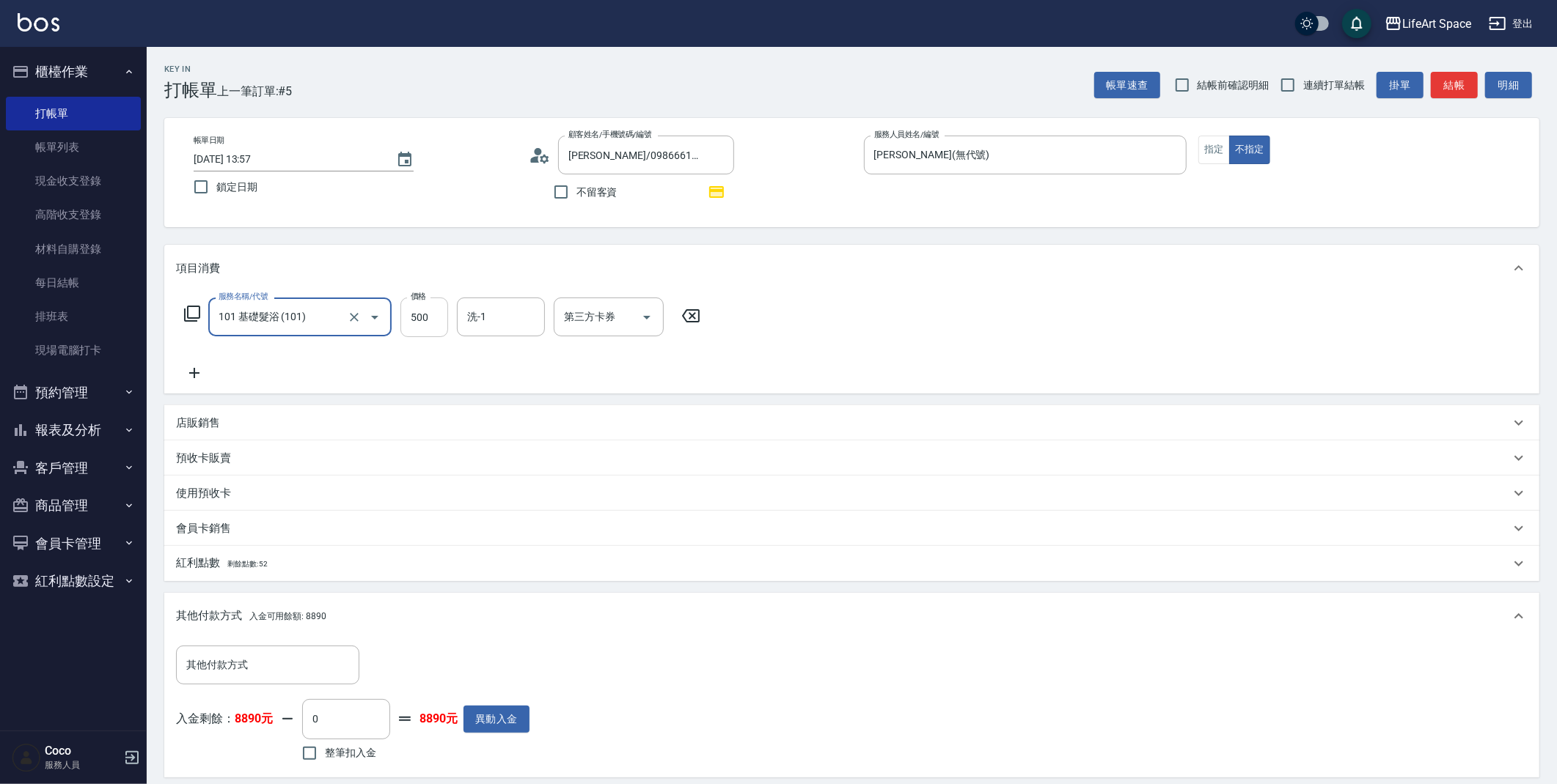
click at [422, 316] on input "500" at bounding box center [424, 318] width 47 height 40
type input "400"
drag, startPoint x: 339, startPoint y: 716, endPoint x: 348, endPoint y: 720, distance: 9.8
click at [348, 720] on input "0" at bounding box center [346, 719] width 88 height 40
type input "400"
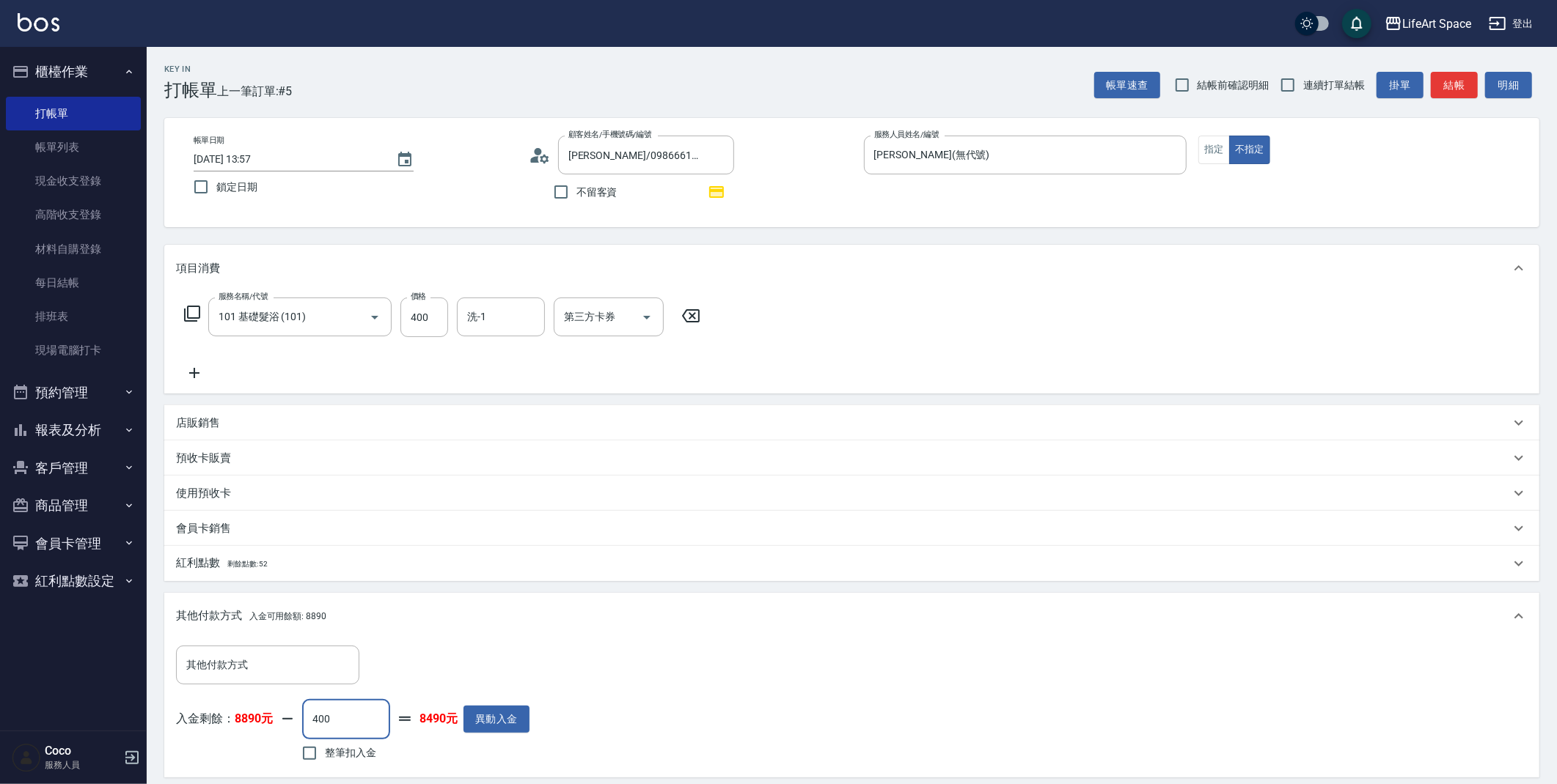
click at [256, 214] on div "帳單日期 2025/10/11 13:57 鎖定日期 顧客姓名/手機號碼/編號 陳芊芊/0986661305/G002 顧客姓名/手機號碼/編號 不留客資 服…" at bounding box center [852, 173] width 1375 height 109
type input "2025/10/10 13:57"
click at [1448, 80] on button "結帳" at bounding box center [1453, 85] width 47 height 27
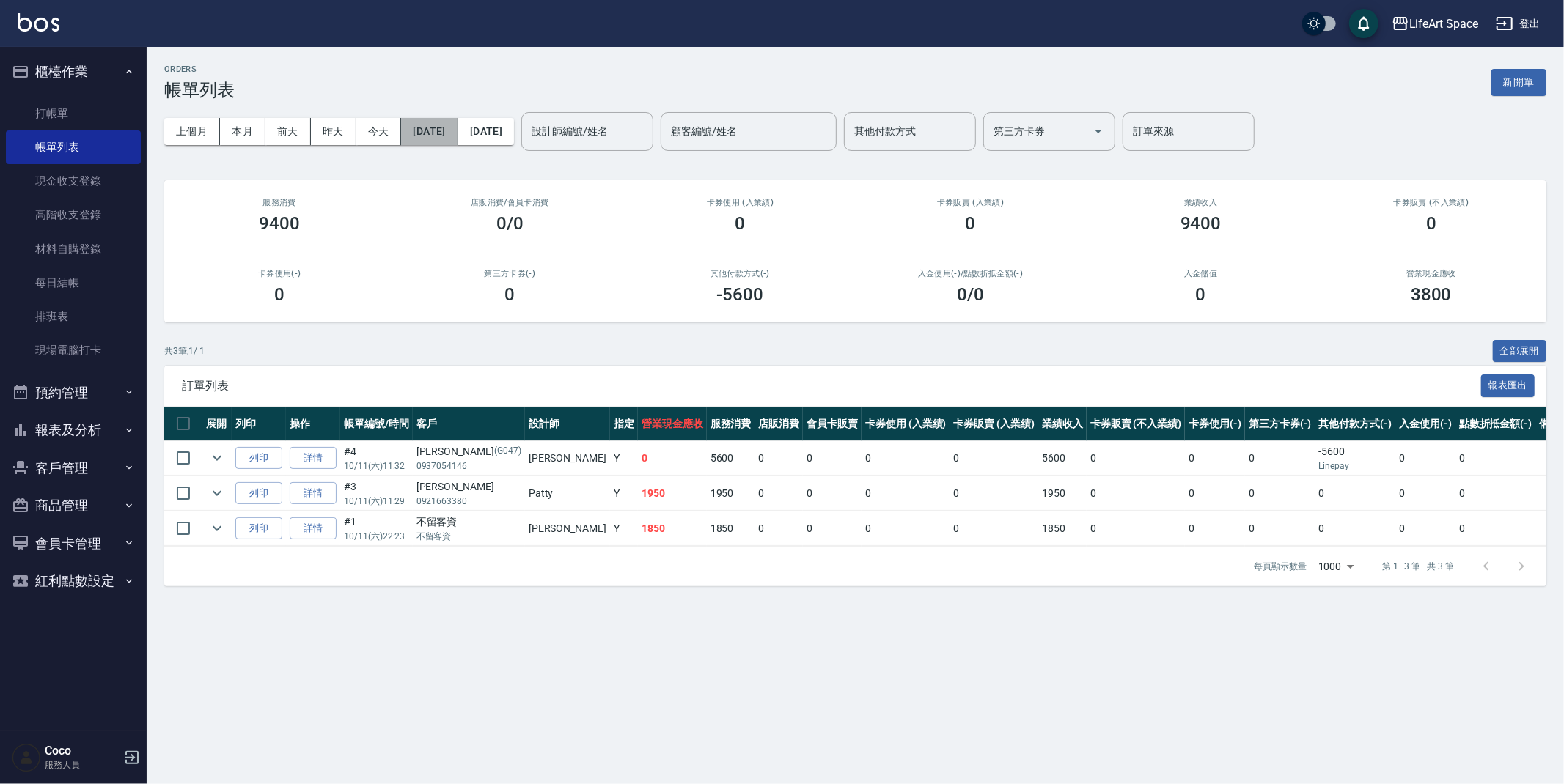
click at [447, 141] on button "[DATE]" at bounding box center [429, 132] width 56 height 27
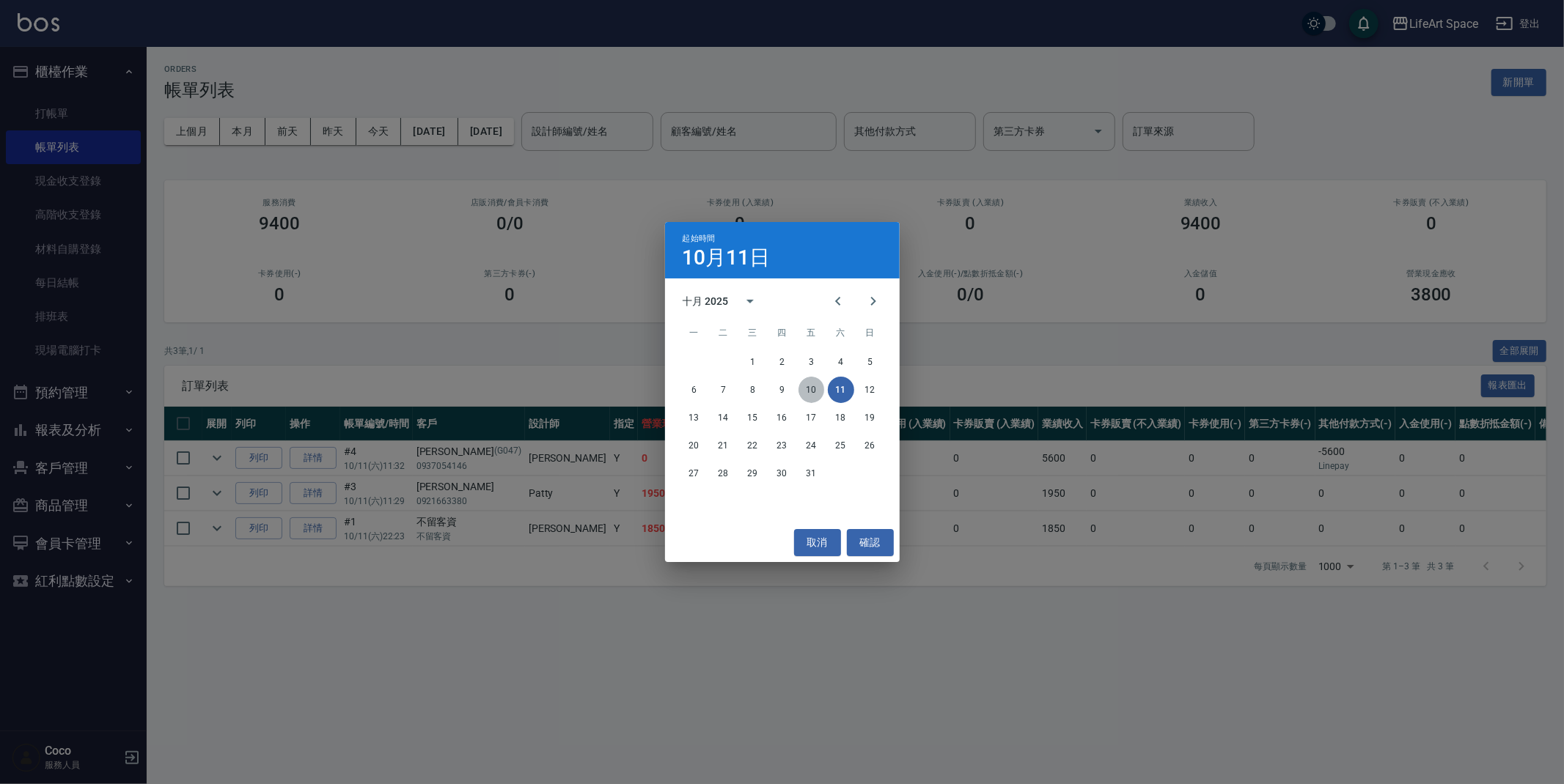
click at [819, 383] on button "10" at bounding box center [812, 390] width 27 height 27
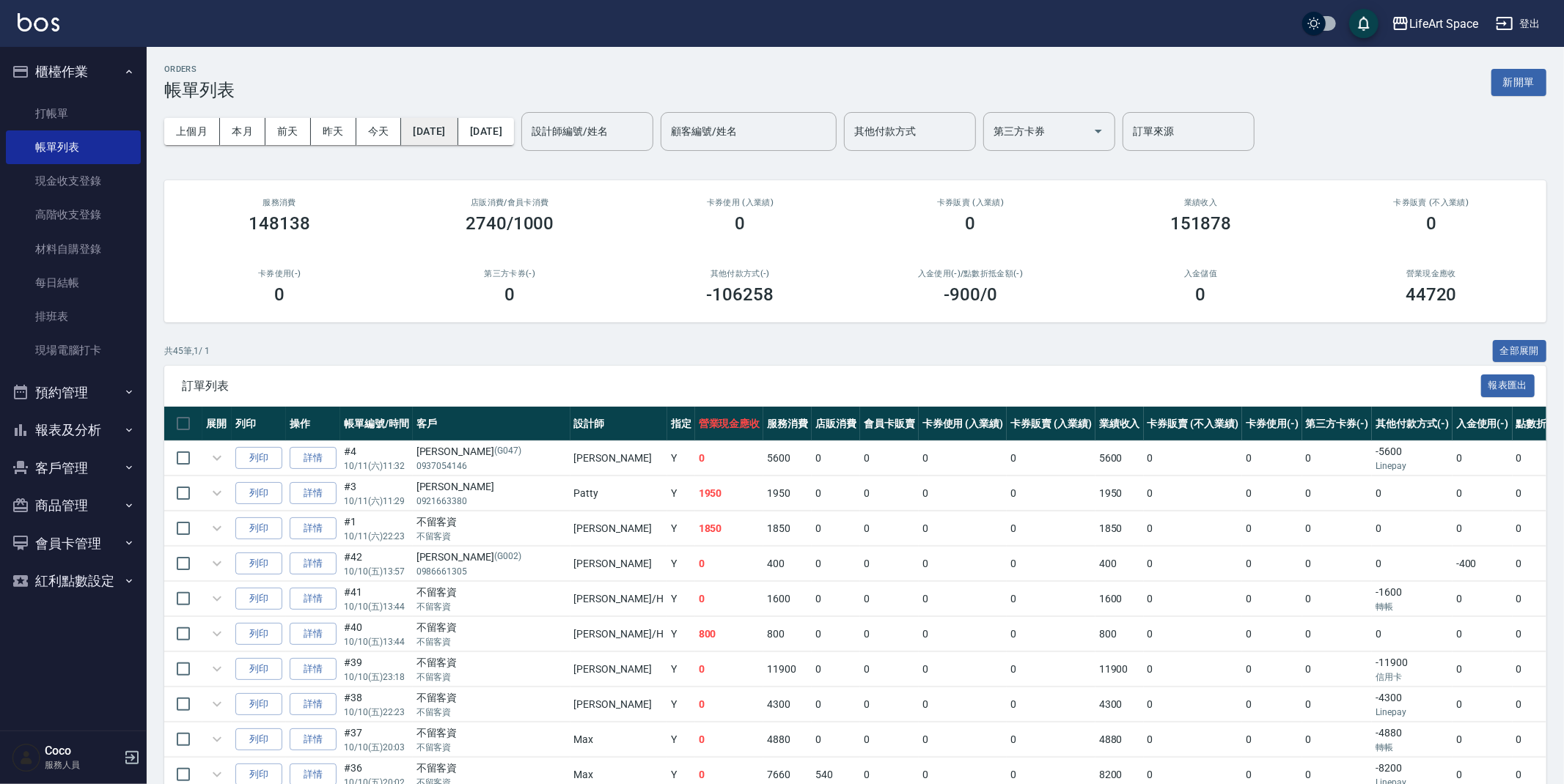
click at [458, 130] on button "[DATE]" at bounding box center [429, 132] width 56 height 27
click at [514, 135] on button "[DATE]" at bounding box center [486, 132] width 55 height 27
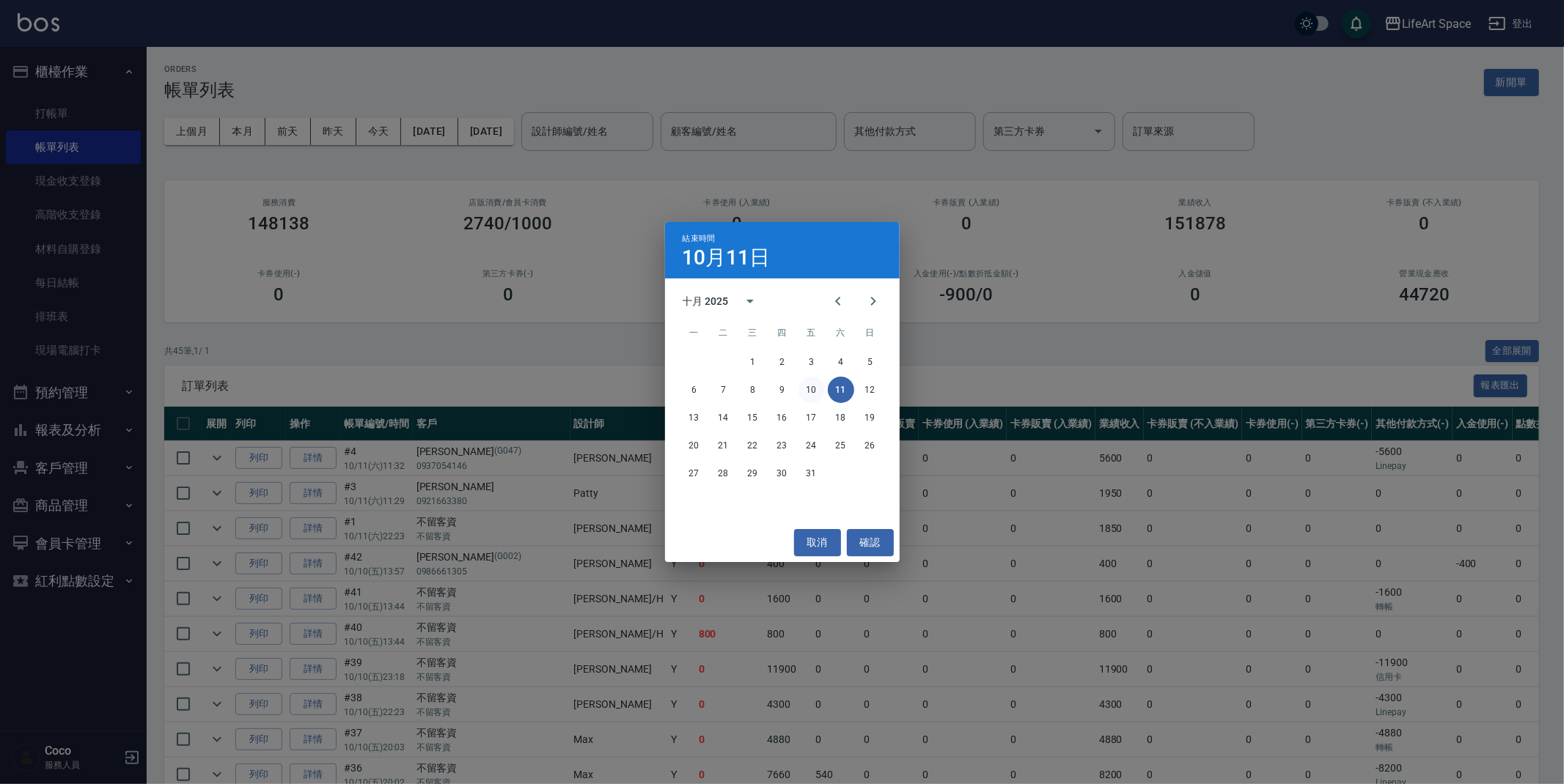
click at [809, 384] on button "10" at bounding box center [812, 390] width 27 height 27
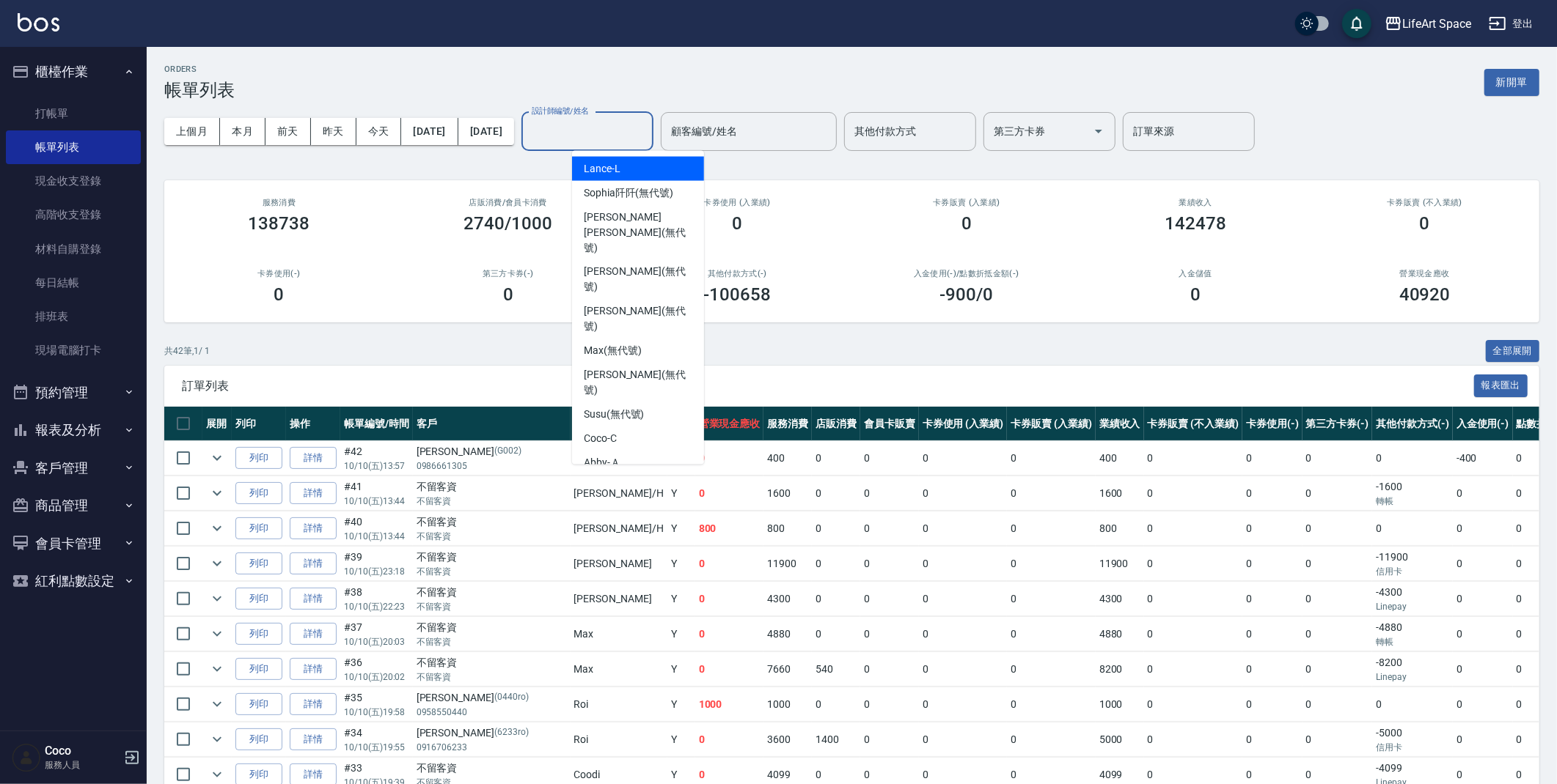
click at [647, 143] on input "設計師編號/姓名" at bounding box center [587, 132] width 119 height 26
click at [969, 129] on input "其他付款方式" at bounding box center [910, 132] width 119 height 26
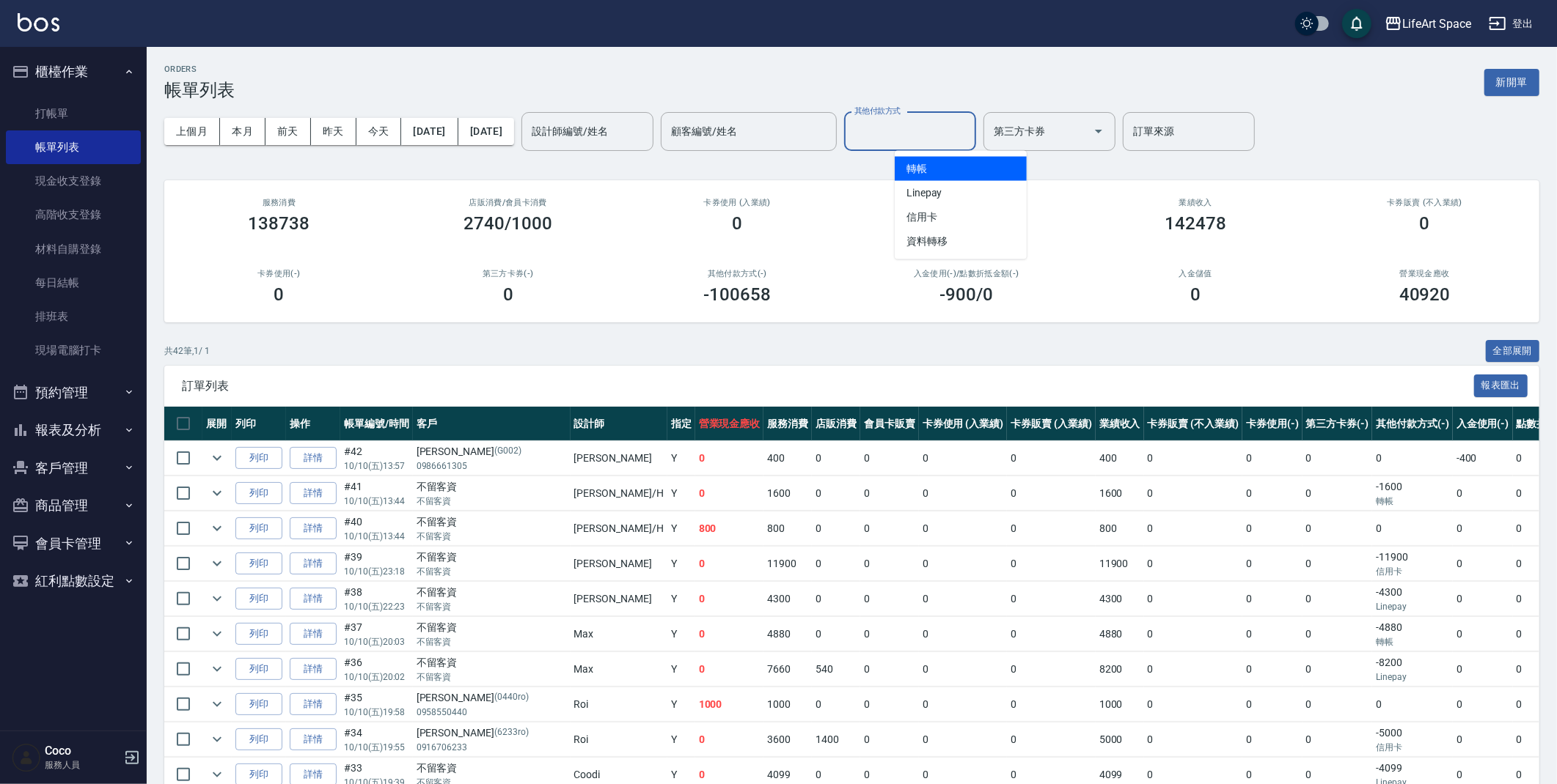
click at [964, 167] on span "轉帳" at bounding box center [960, 168] width 132 height 24
type input "轉帳"
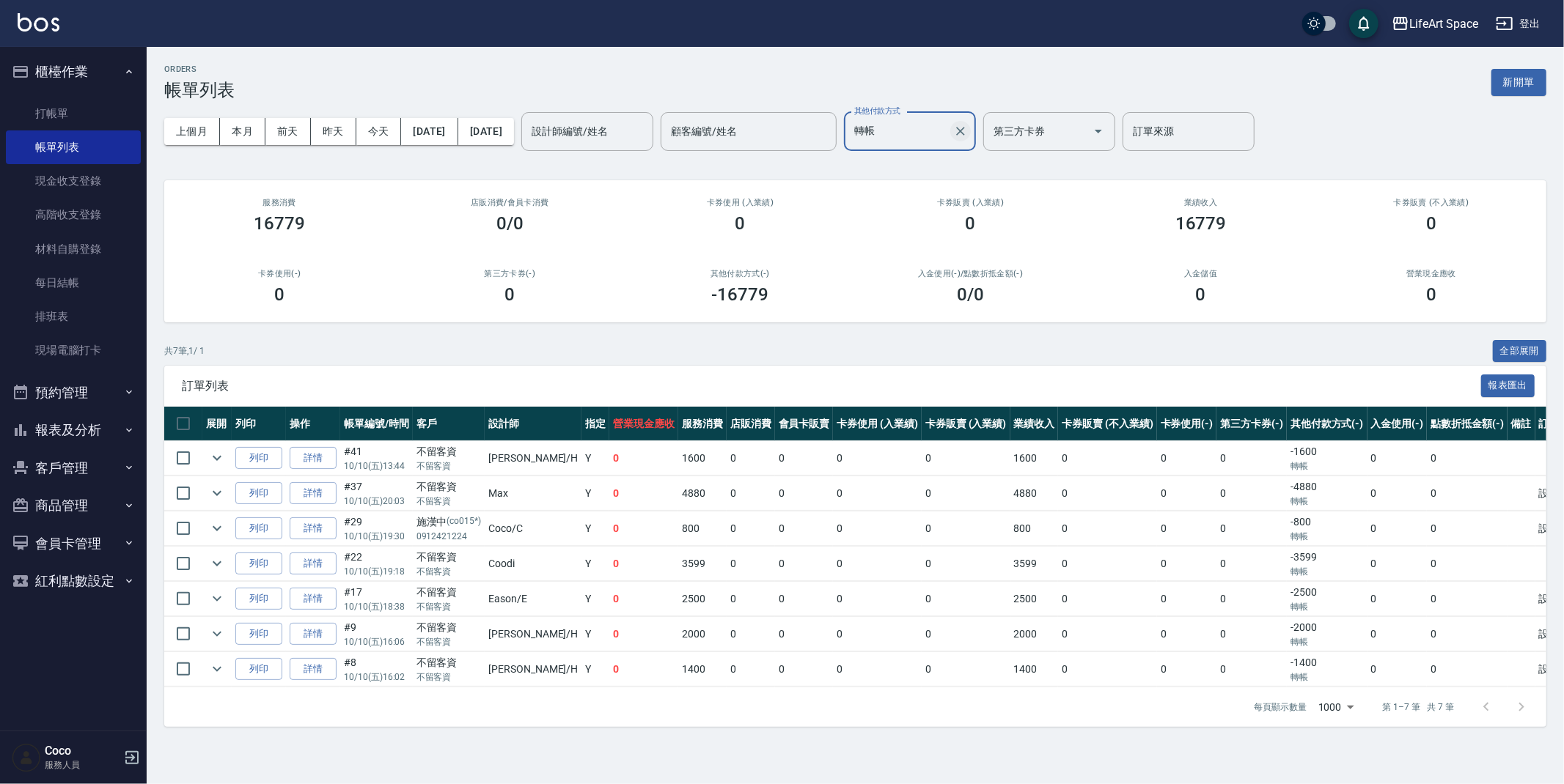
click at [968, 126] on icon "Clear" at bounding box center [961, 132] width 15 height 15
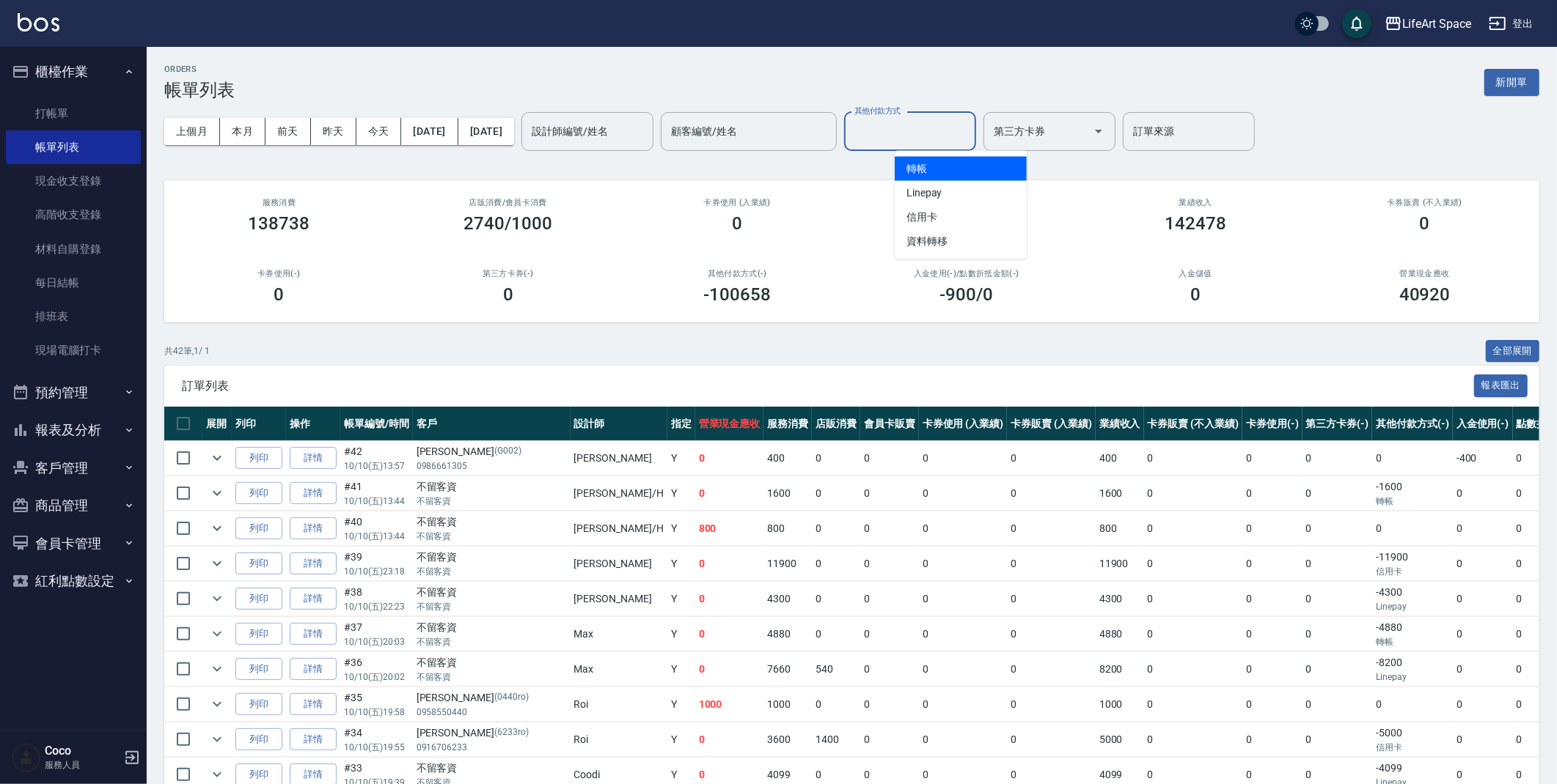
click at [969, 126] on input "其他付款方式" at bounding box center [910, 132] width 119 height 26
drag, startPoint x: 991, startPoint y: 196, endPoint x: 1010, endPoint y: 208, distance: 22.5
click at [991, 197] on span "Linepay" at bounding box center [960, 193] width 132 height 24
type input "Linepay"
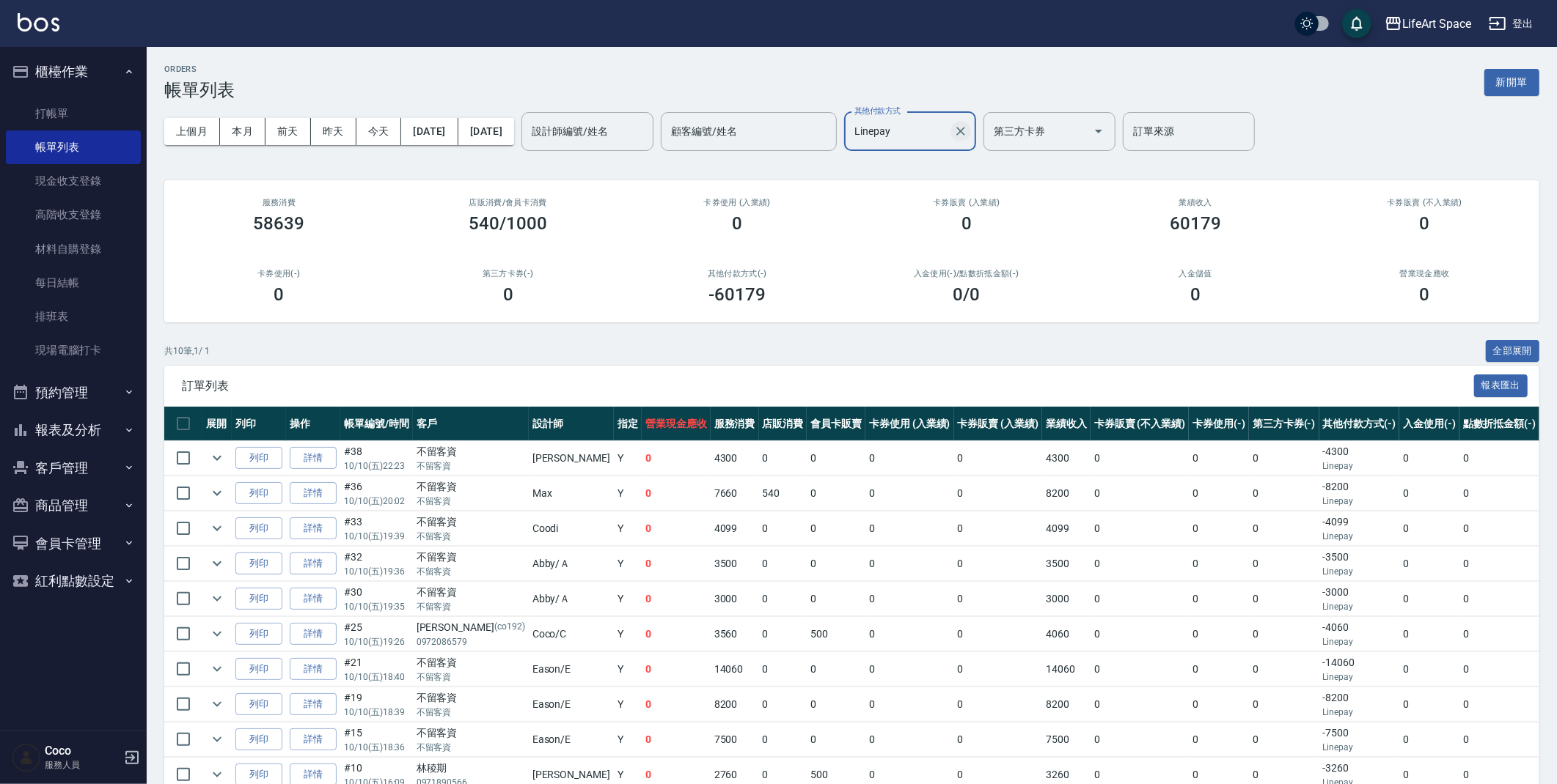
click at [968, 125] on icon "Clear" at bounding box center [961, 132] width 15 height 15
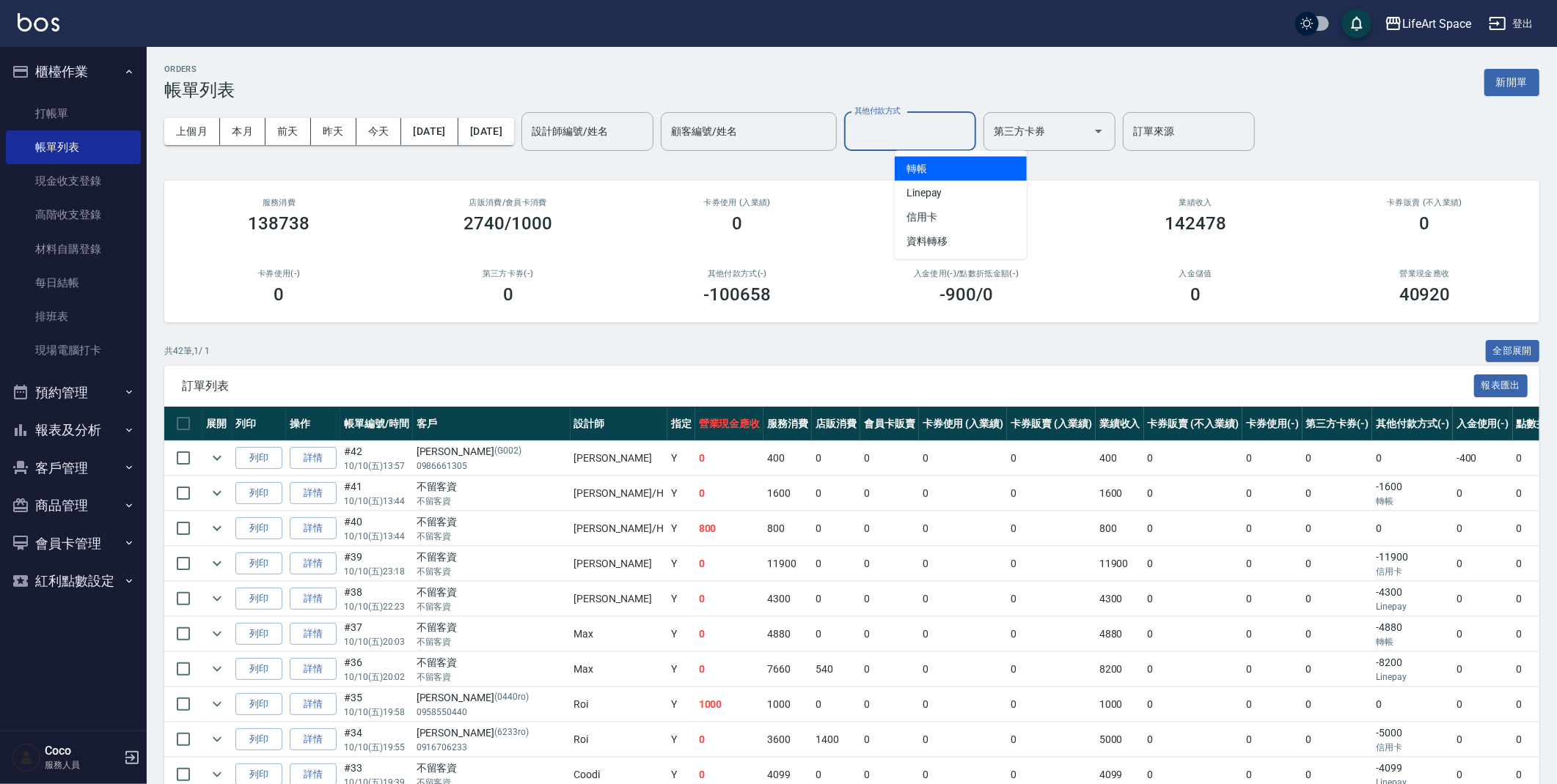
drag, startPoint x: 984, startPoint y: 121, endPoint x: 976, endPoint y: 124, distance: 8.5
click at [969, 123] on input "其他付款方式" at bounding box center [910, 132] width 119 height 26
click at [940, 223] on span "信用卡" at bounding box center [960, 217] width 132 height 24
type input "信用卡"
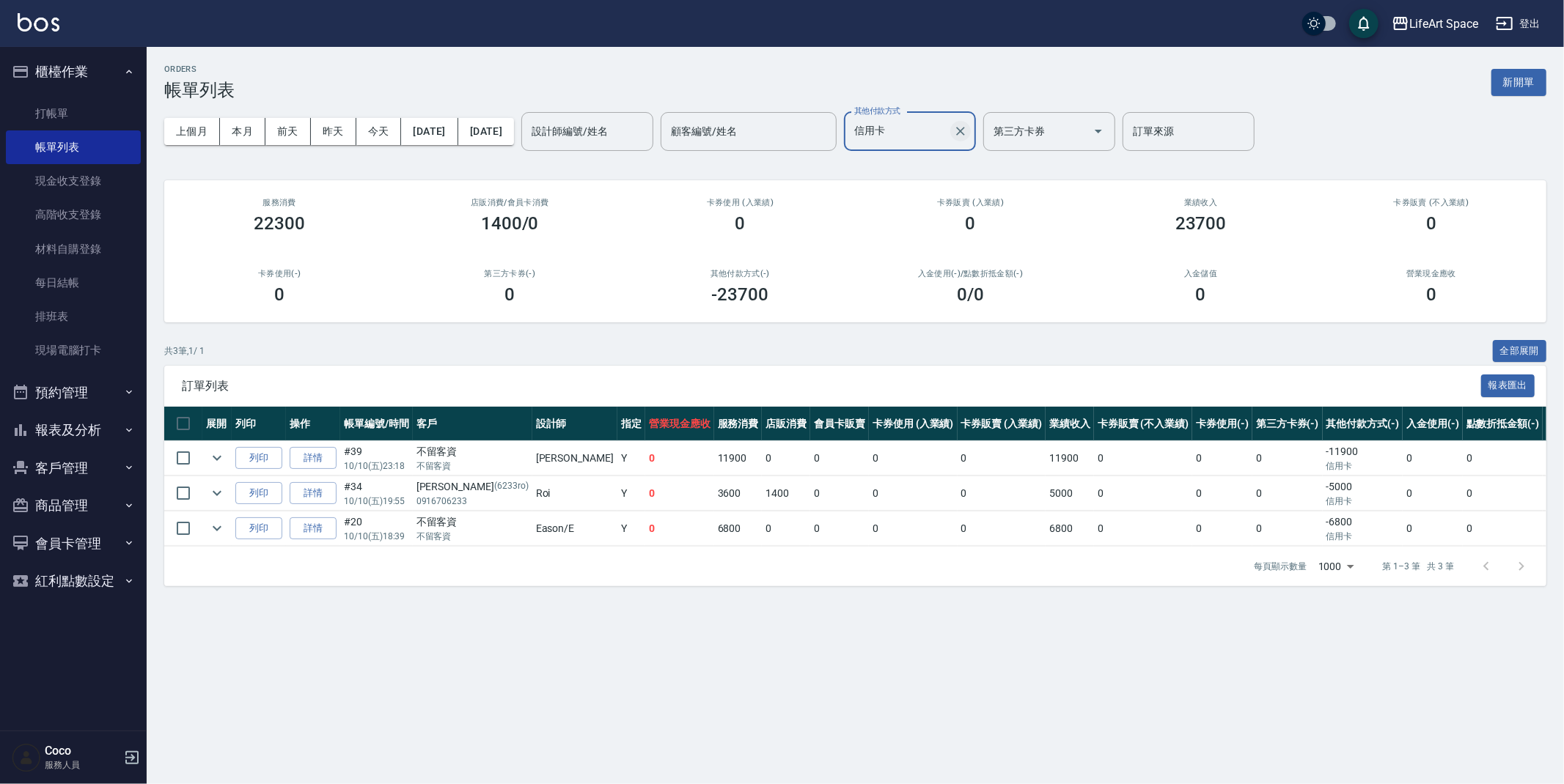
click at [968, 134] on icon "Clear" at bounding box center [961, 132] width 15 height 15
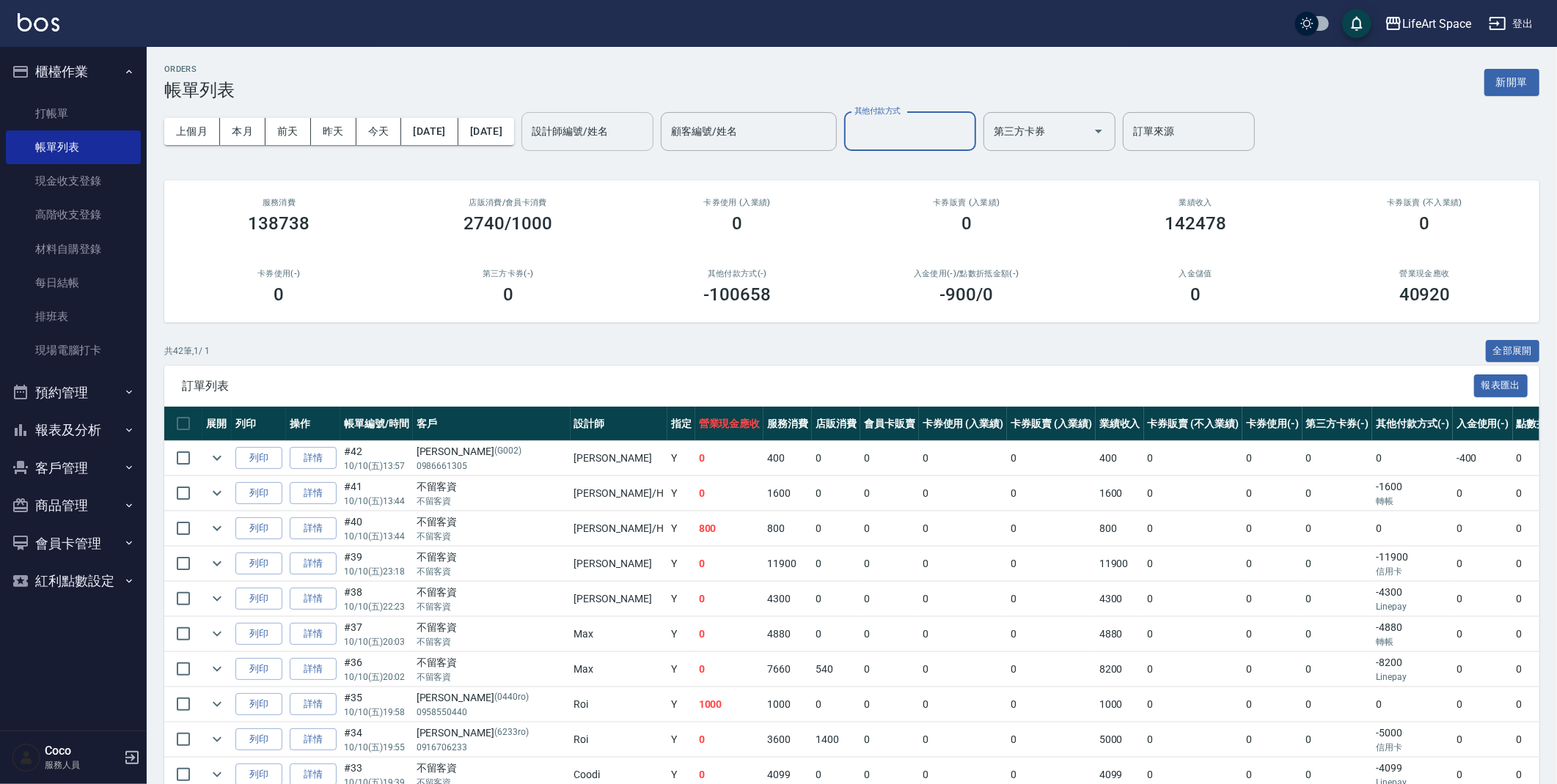
click at [654, 115] on div "設計師編號/姓名" at bounding box center [587, 132] width 132 height 39
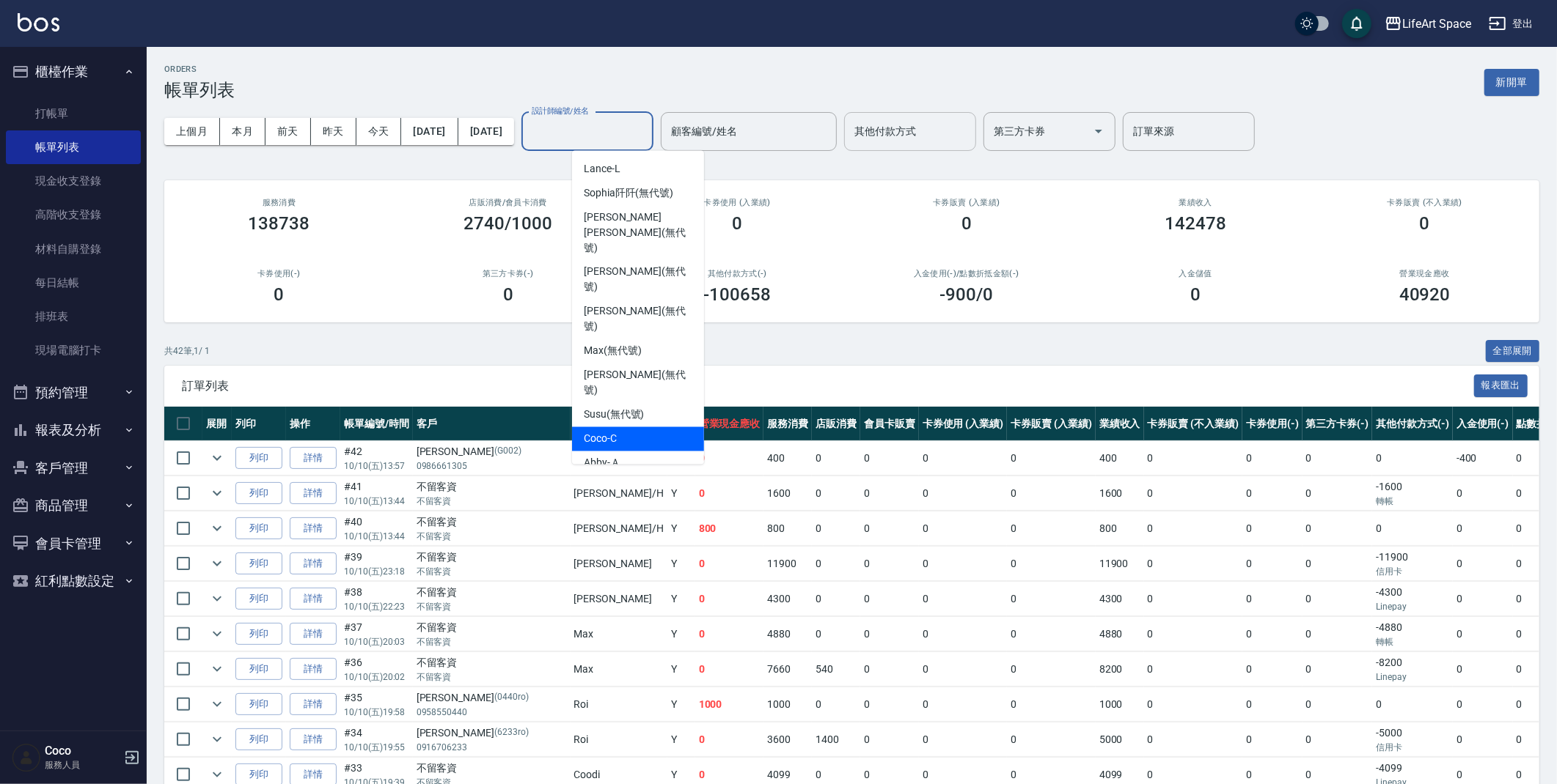
click at [597, 432] on span "Coco -C" at bounding box center [600, 439] width 33 height 16
type input "Coco-C"
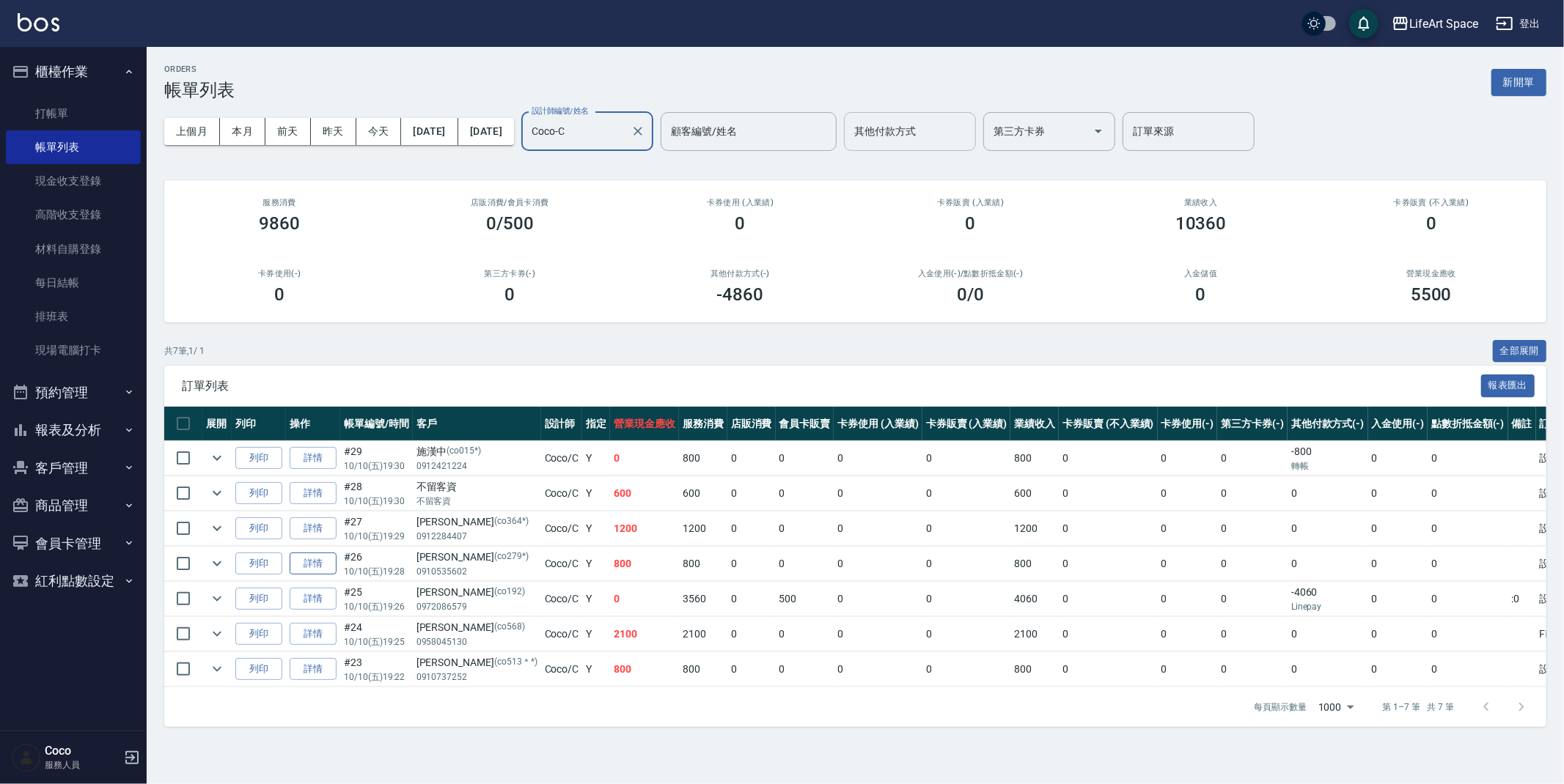
click at [319, 567] on link "詳情" at bounding box center [313, 564] width 47 height 23
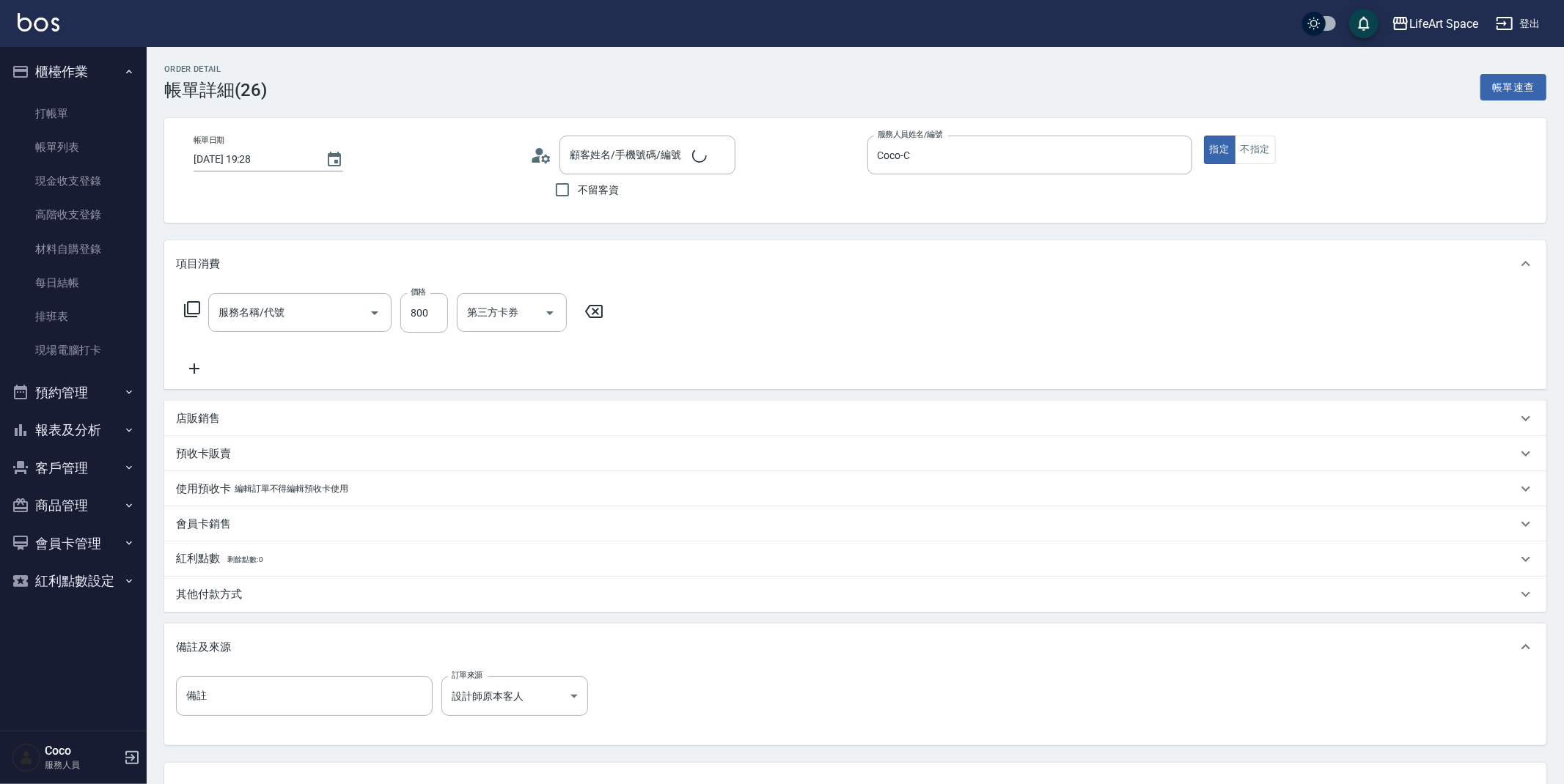
type input "2025/10/10 19:28"
type input "Coco-C"
type input "設計師原本客人"
type input "201 剪髮(201)"
type input "林佳勳/0910535602/co279*"
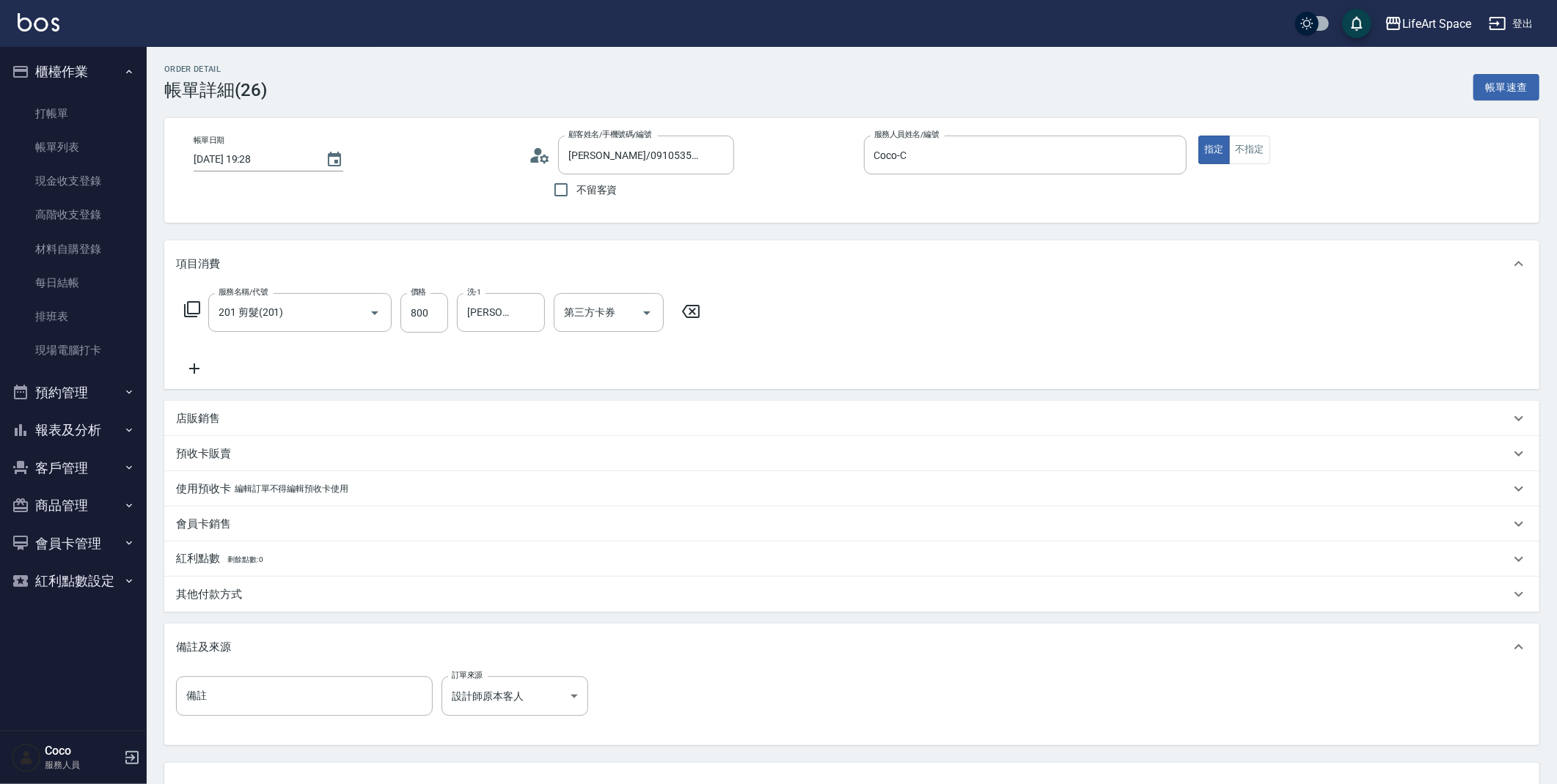
click at [288, 428] on div "店販銷售" at bounding box center [852, 419] width 1375 height 35
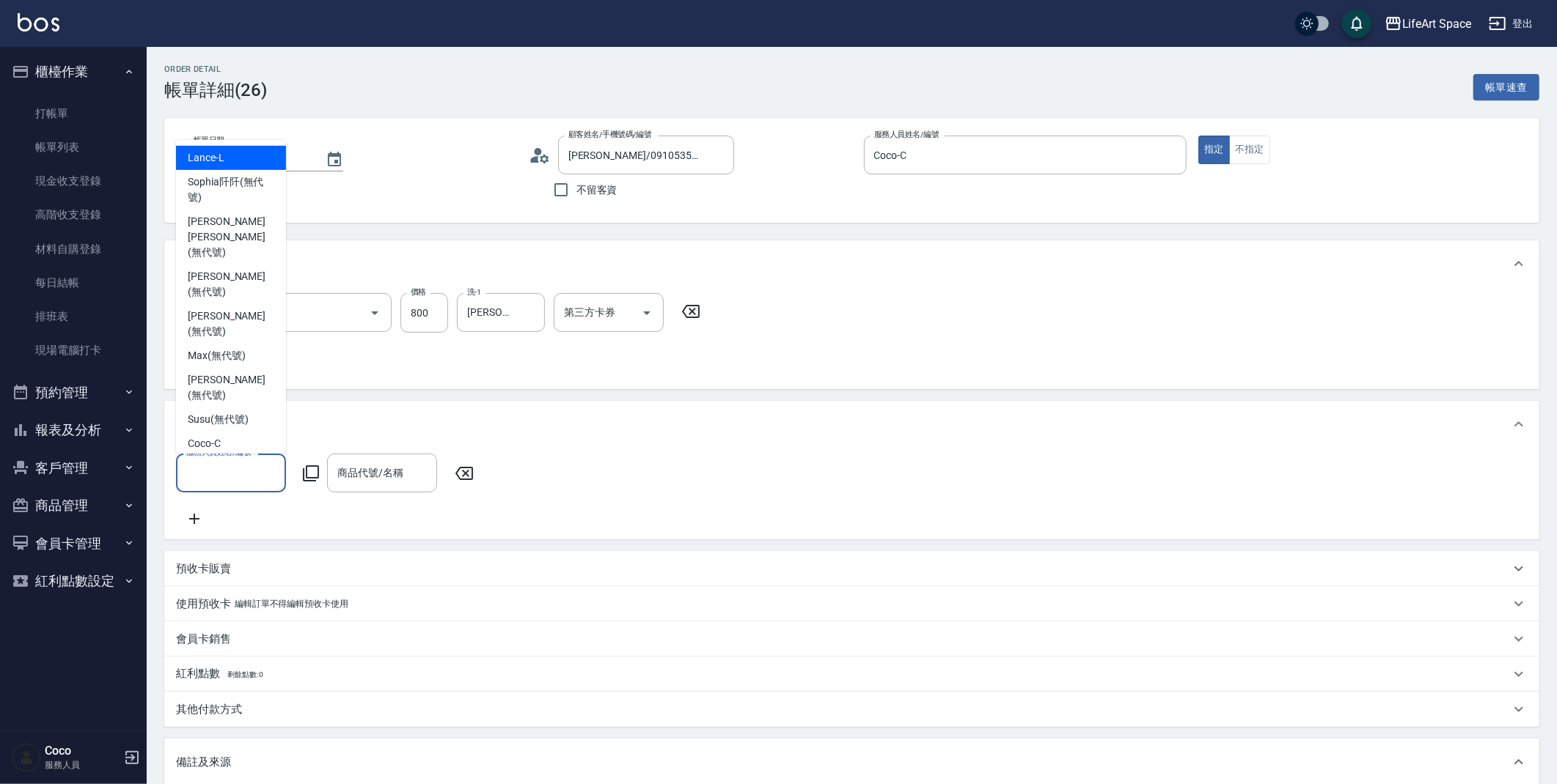
click at [233, 470] on input "服務人員姓名/編號" at bounding box center [231, 473] width 97 height 26
click at [220, 436] on span "Coco -C" at bounding box center [204, 443] width 33 height 16
type input "Coco-C"
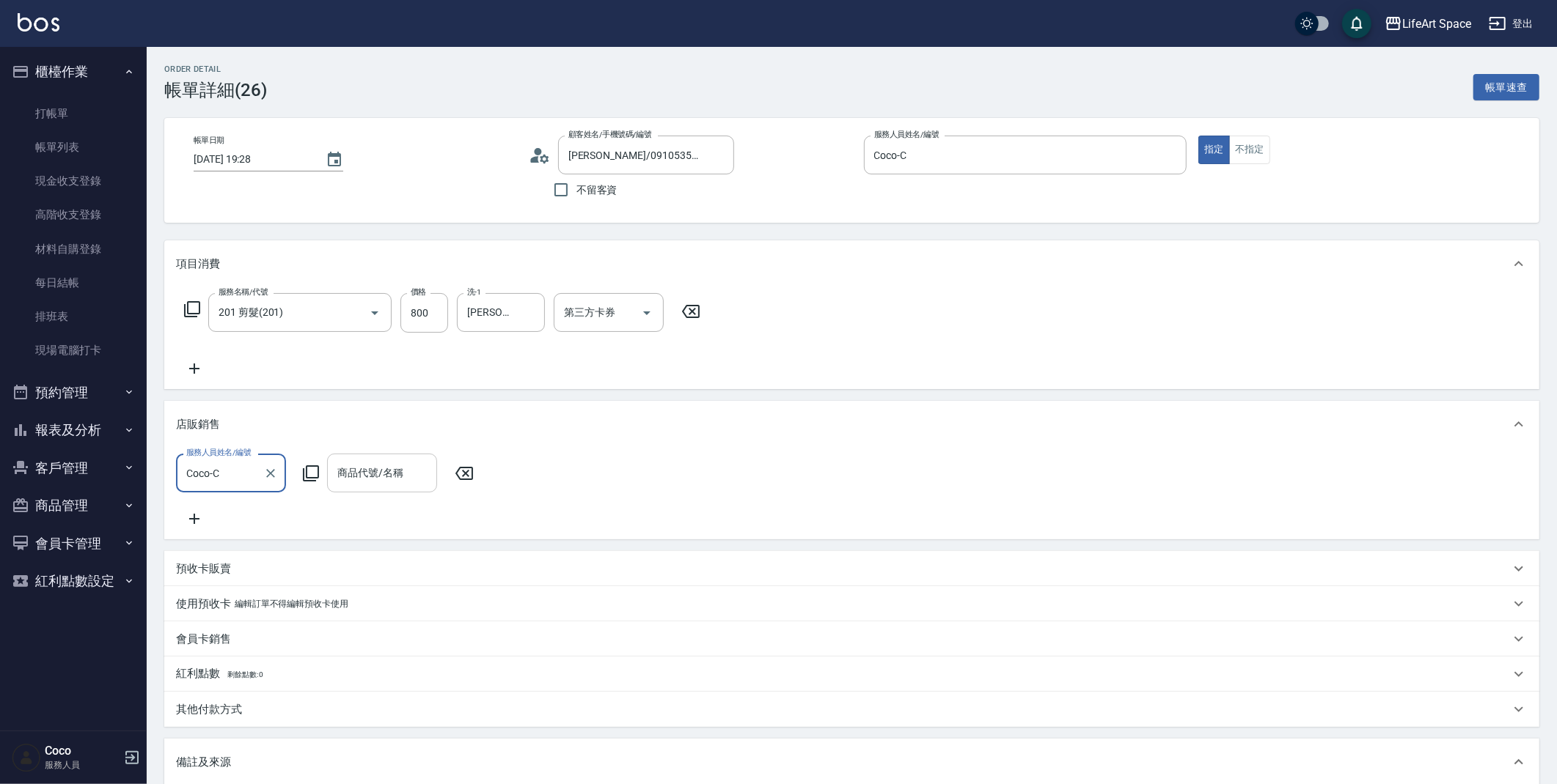
click at [400, 490] on div "商品代號/名稱" at bounding box center [381, 473] width 110 height 39
click at [305, 465] on icon at bounding box center [311, 474] width 18 height 18
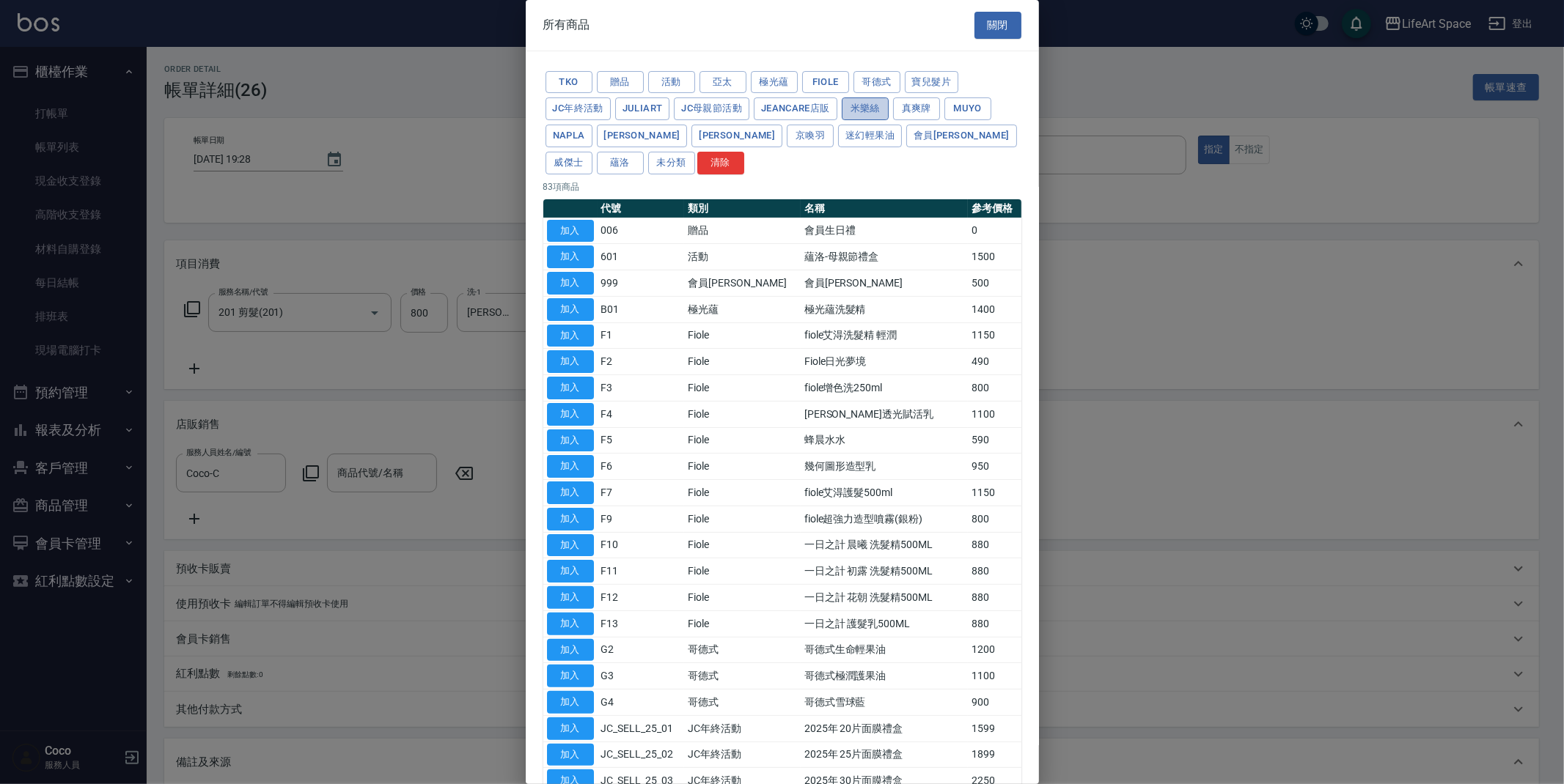
click at [850, 114] on button "米樂絲" at bounding box center [865, 109] width 47 height 23
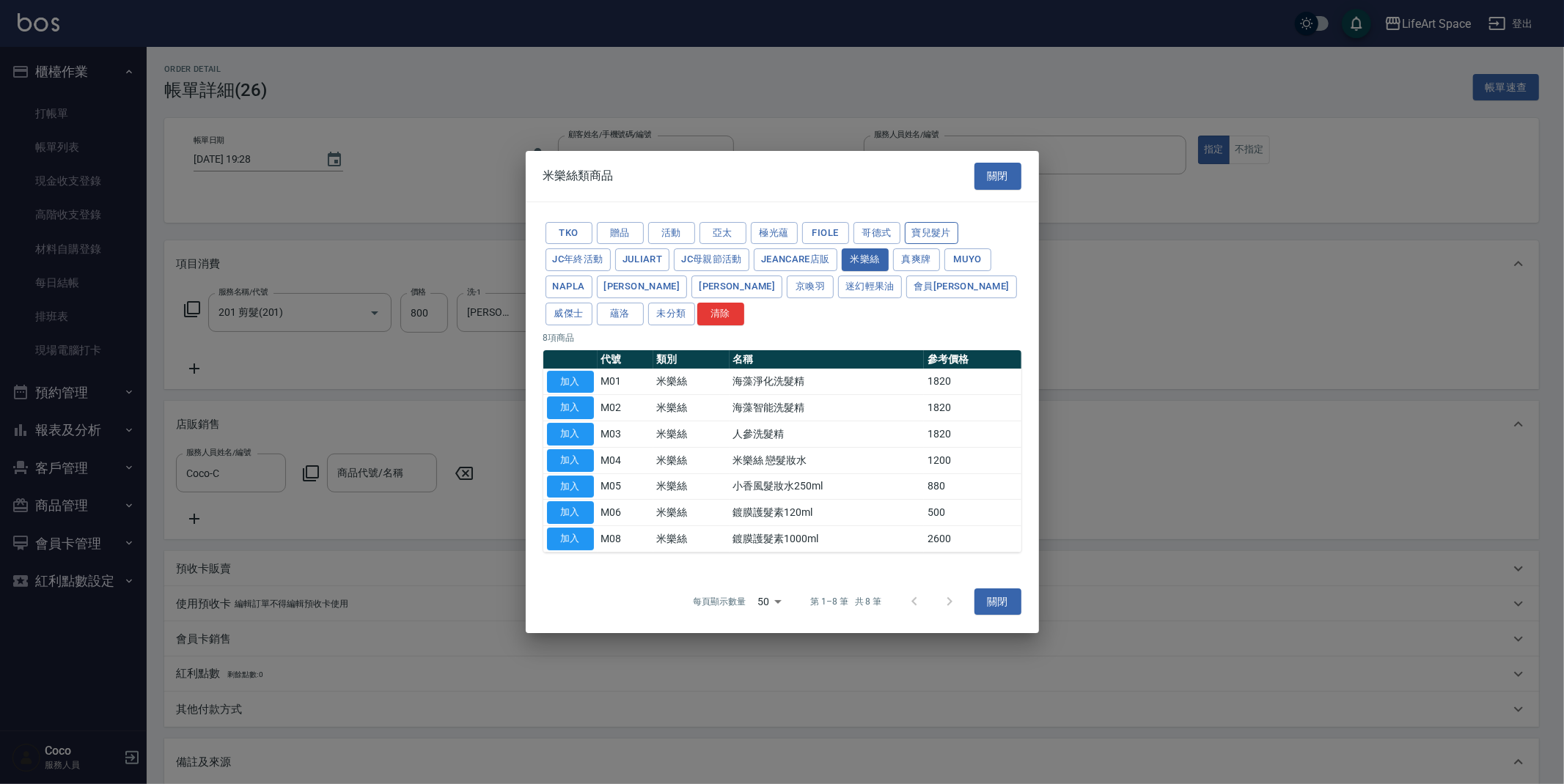
click at [926, 236] on button "寶兒髮片" at bounding box center [931, 234] width 54 height 23
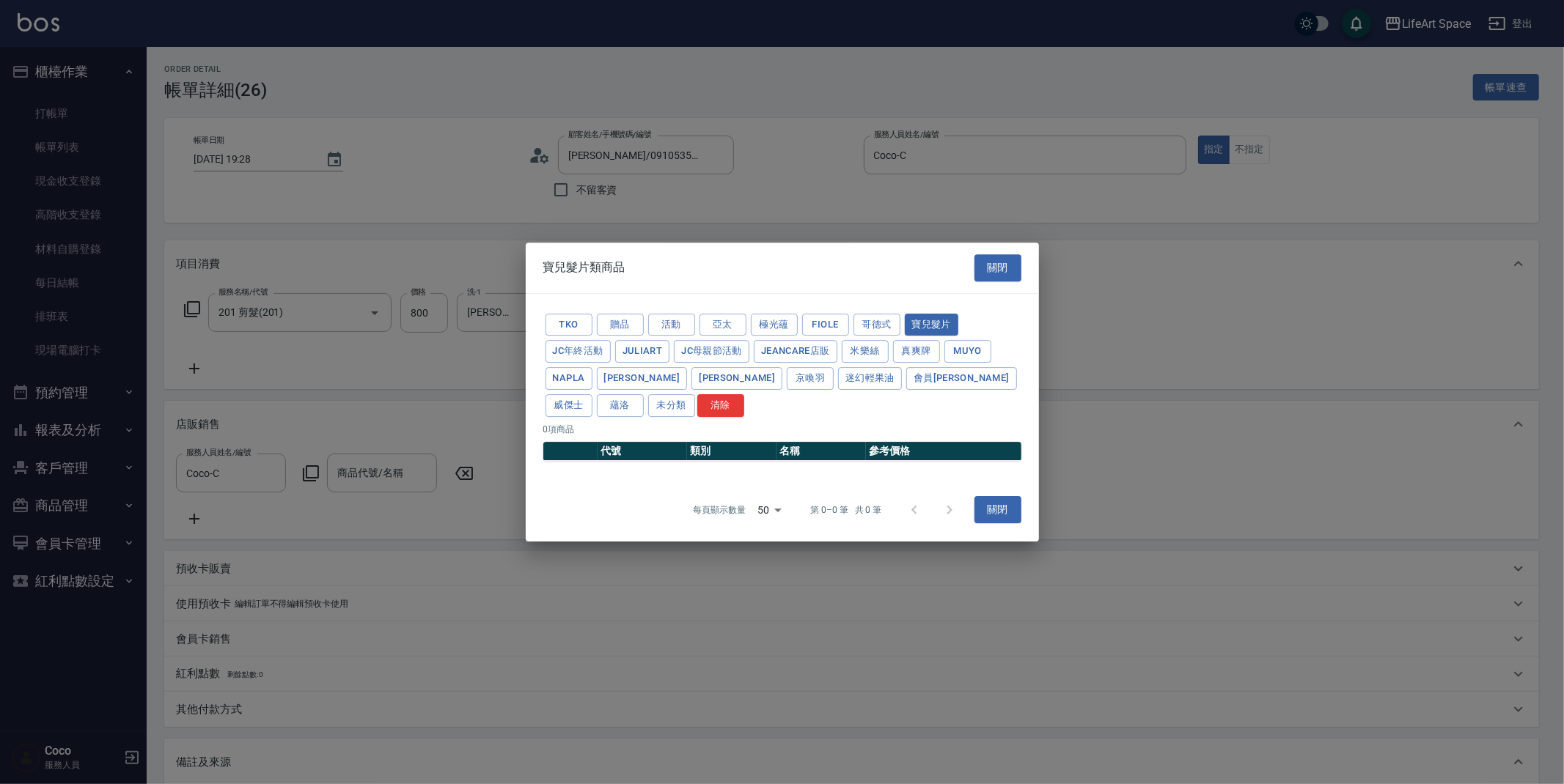
click at [851, 233] on div at bounding box center [782, 392] width 1564 height 784
click at [882, 344] on button "米樂絲" at bounding box center [865, 351] width 47 height 23
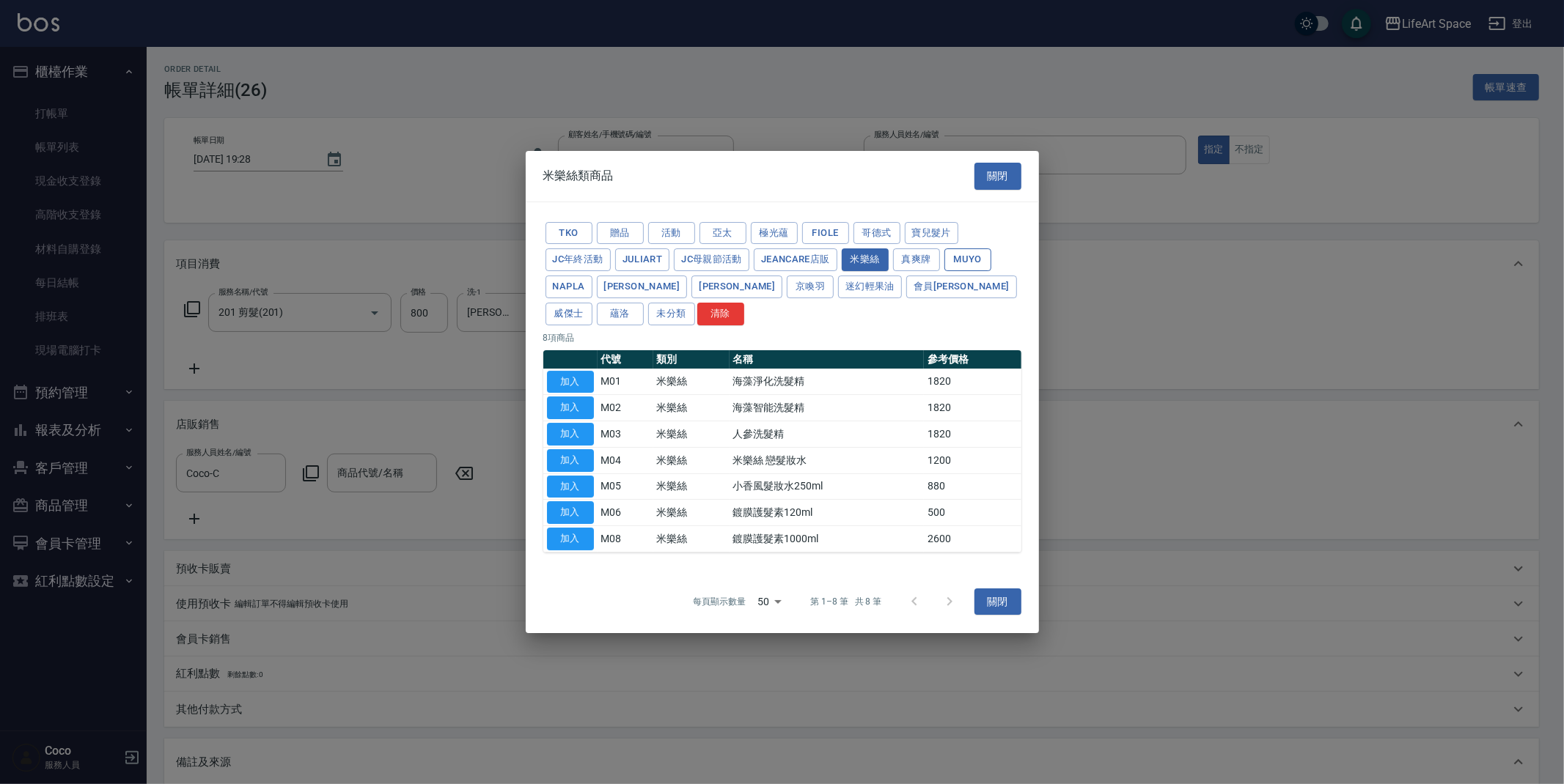
drag, startPoint x: 936, startPoint y: 264, endPoint x: 945, endPoint y: 262, distance: 9.2
click at [936, 263] on button "真爽牌" at bounding box center [916, 259] width 47 height 23
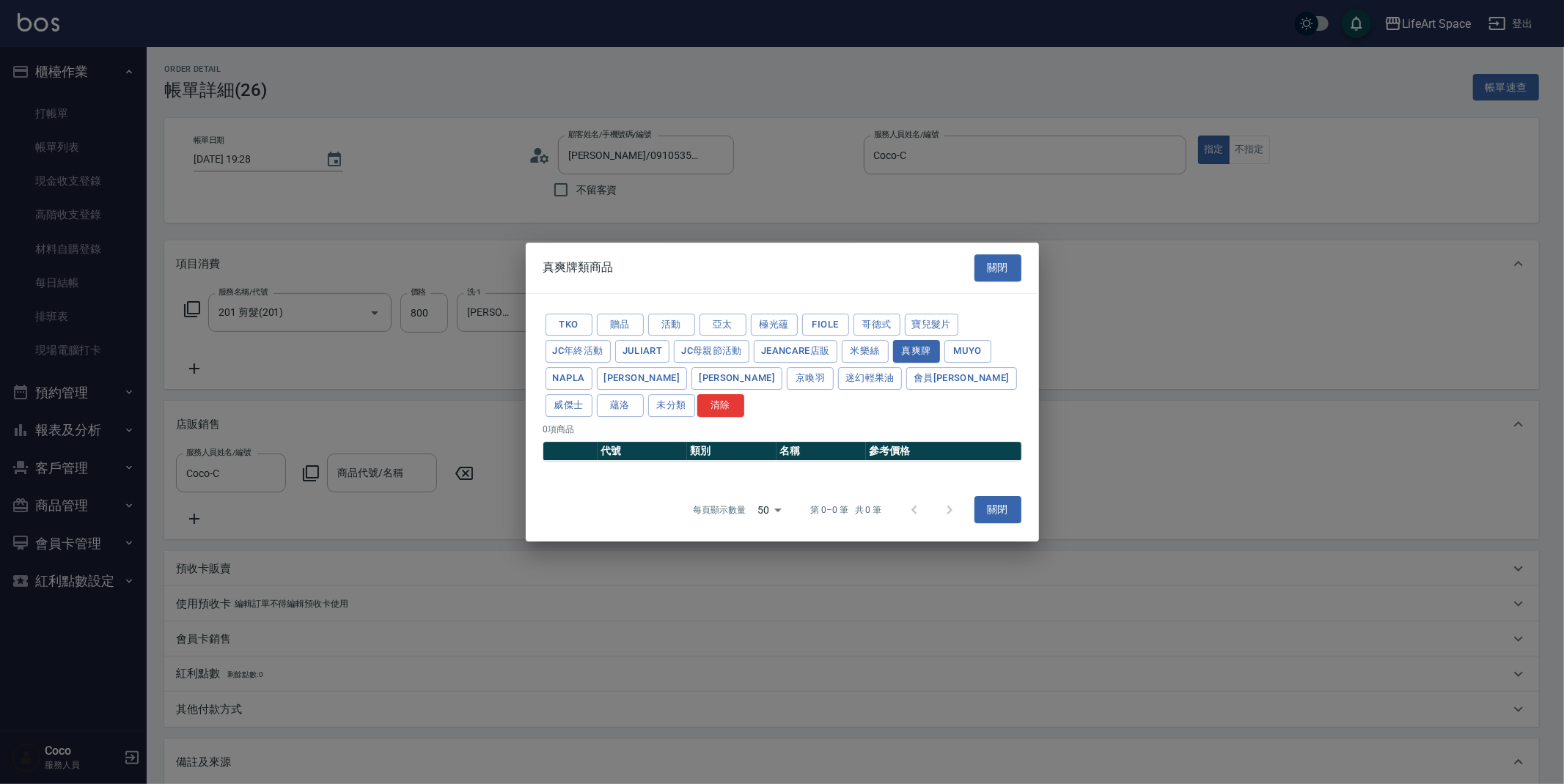
click at [965, 259] on div "真爽牌類商品 關閉" at bounding box center [782, 267] width 513 height 50
click at [602, 370] on button "沛芮亞" at bounding box center [642, 378] width 91 height 23
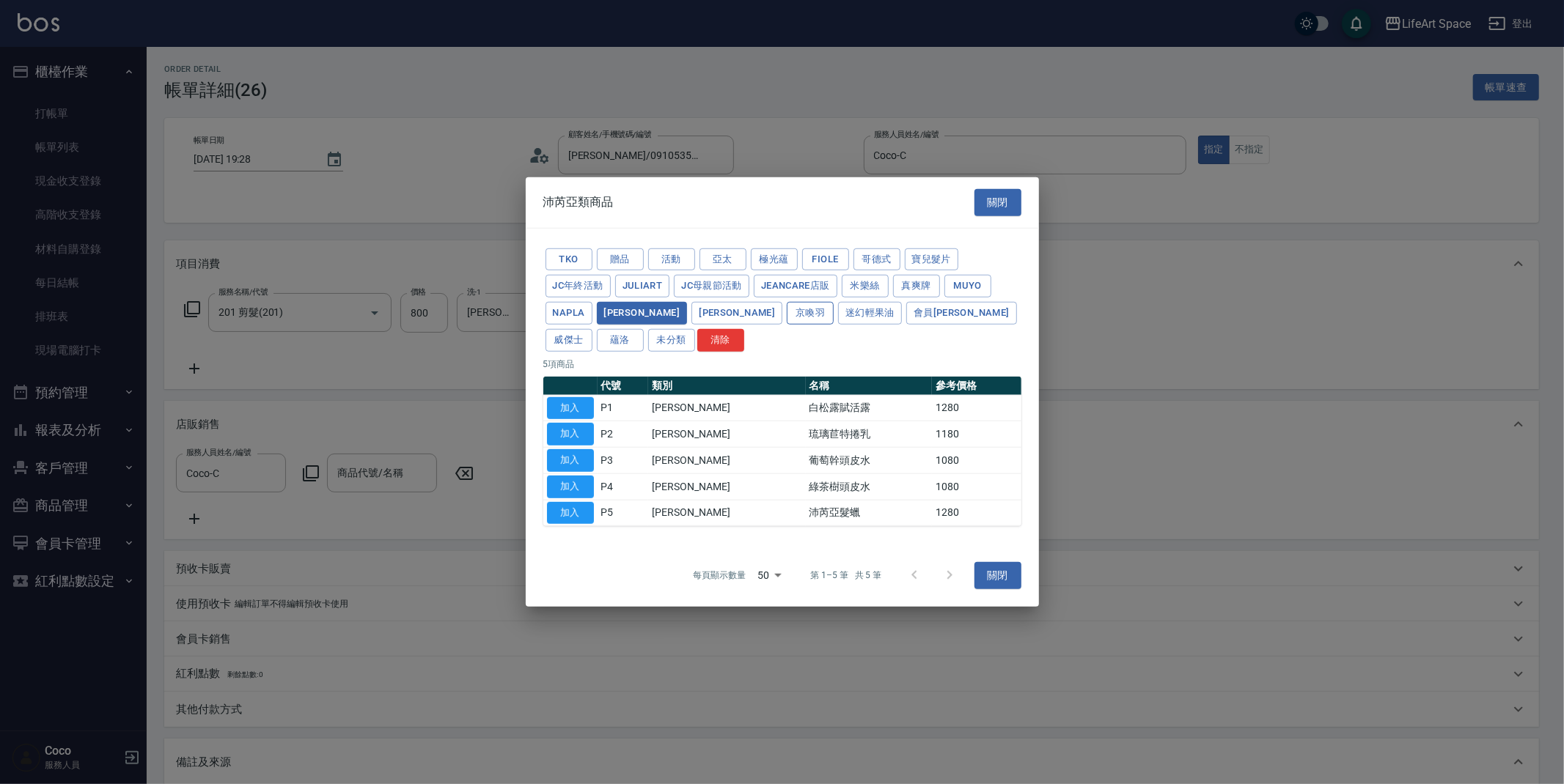
click at [786, 316] on button "京喚羽" at bounding box center [809, 313] width 47 height 23
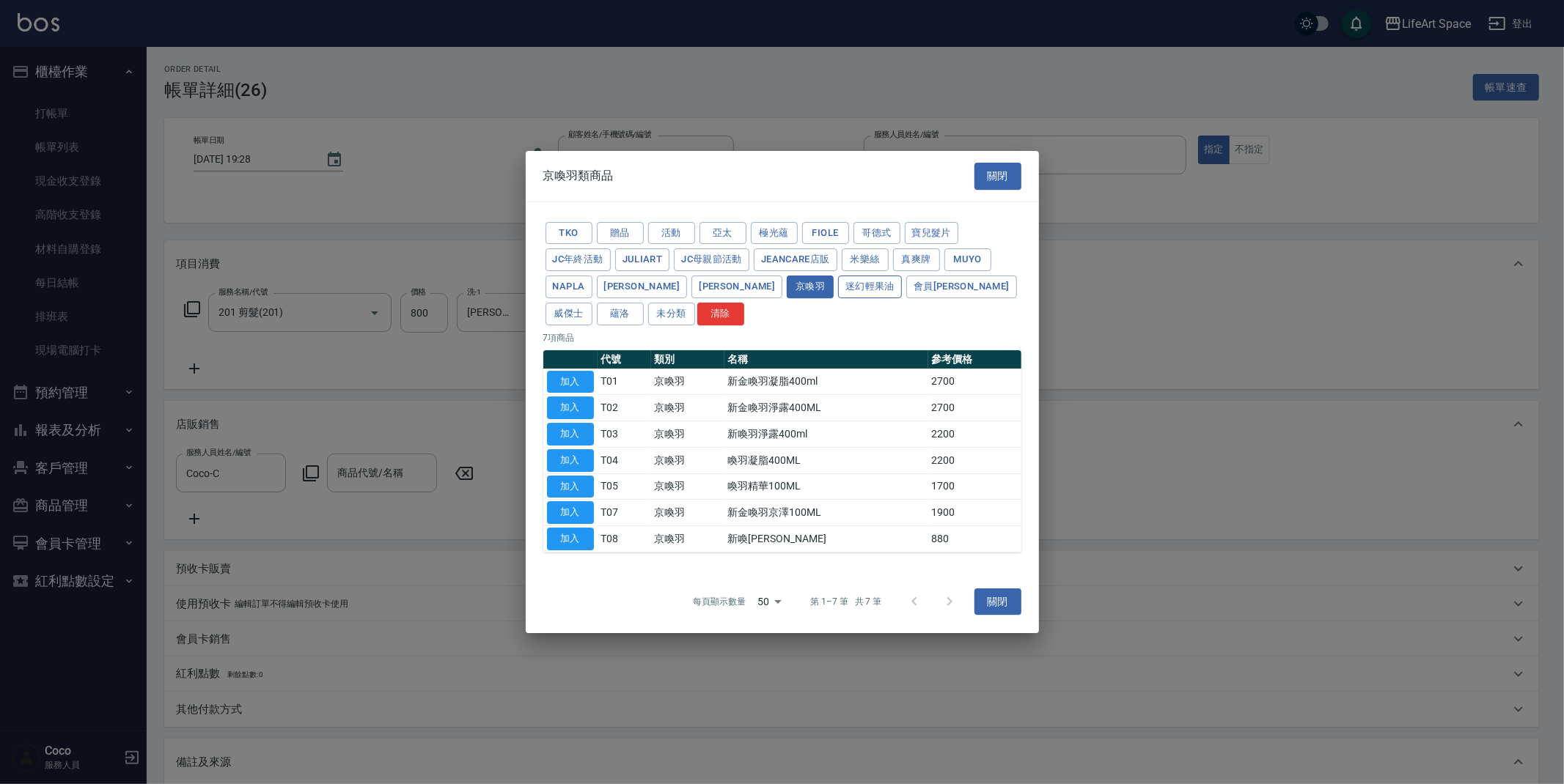
click at [838, 287] on button "迷幻輕果油" at bounding box center [870, 287] width 64 height 23
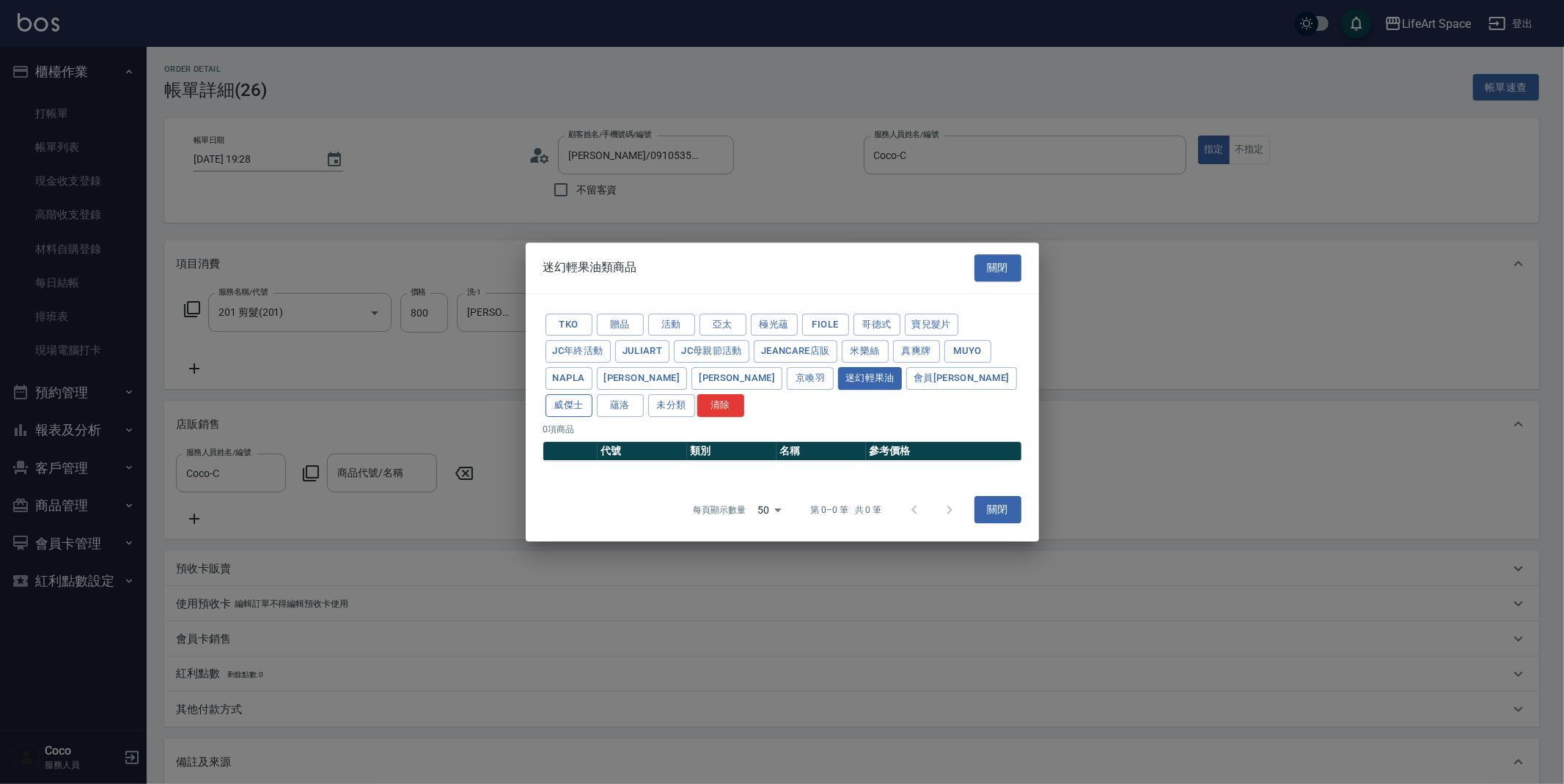
click at [592, 395] on button "威傑士" at bounding box center [568, 406] width 47 height 23
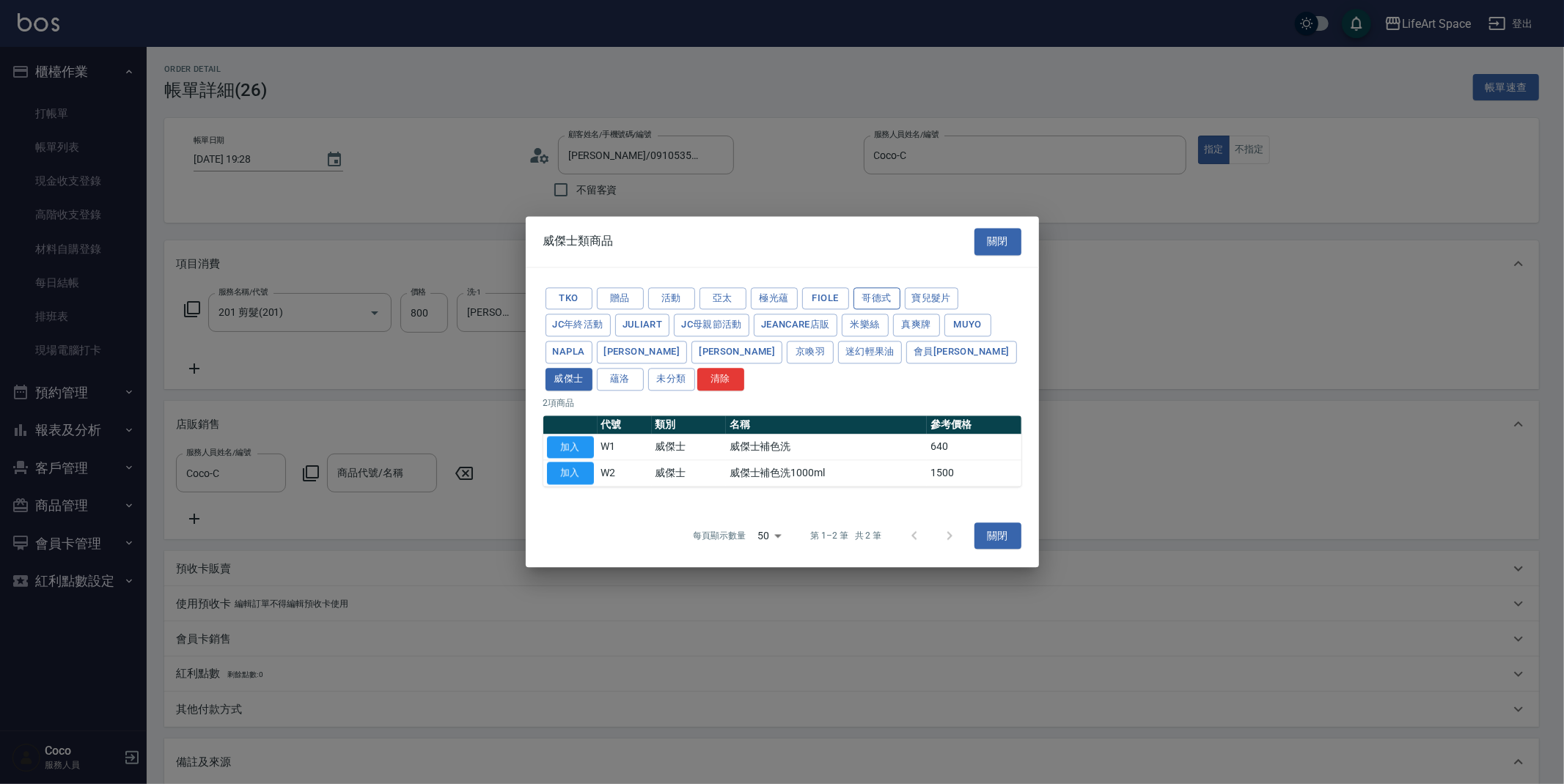
click at [858, 301] on button "哥德式" at bounding box center [877, 299] width 47 height 23
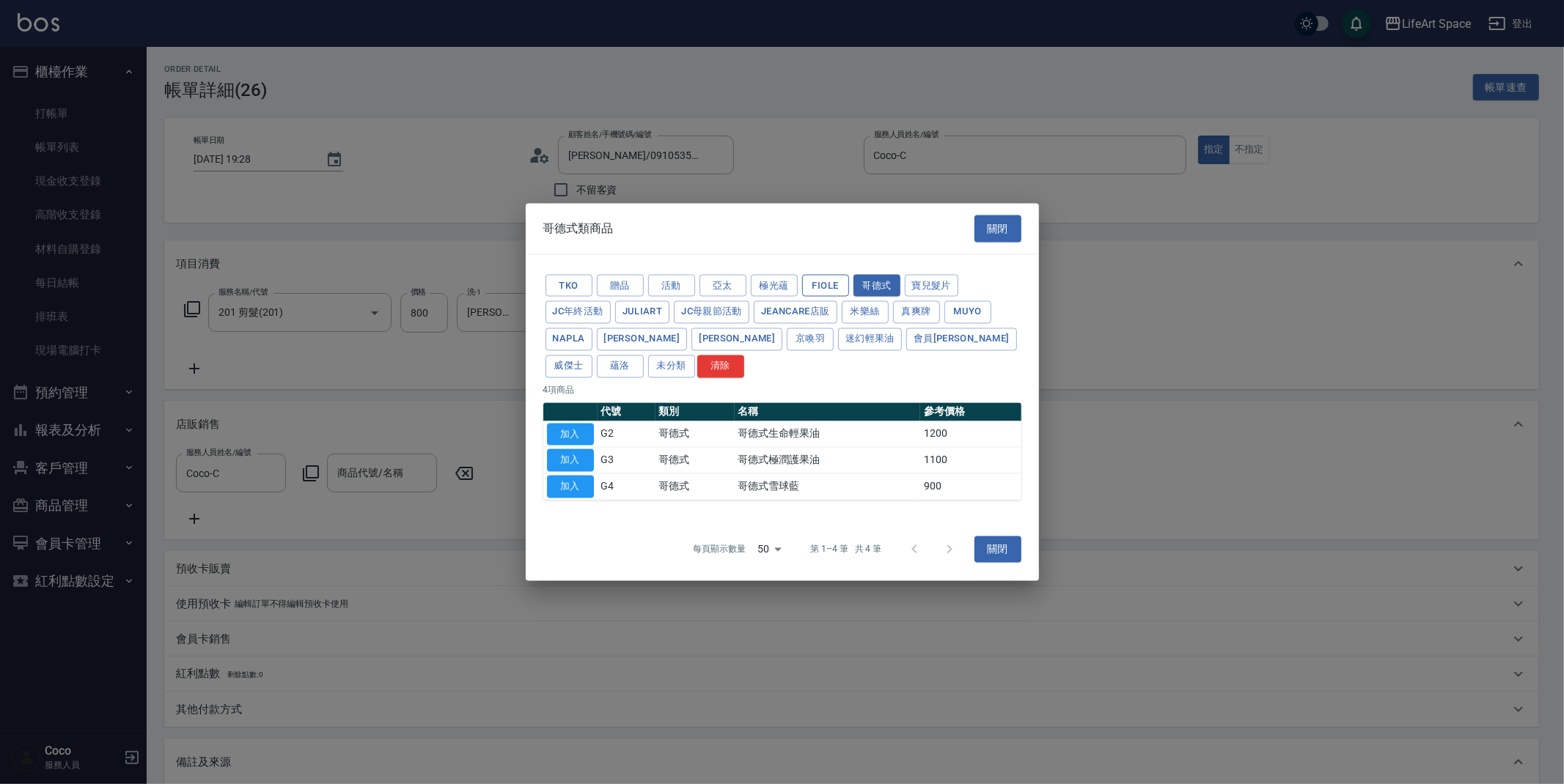
click at [832, 292] on button "Fiole" at bounding box center [825, 285] width 47 height 23
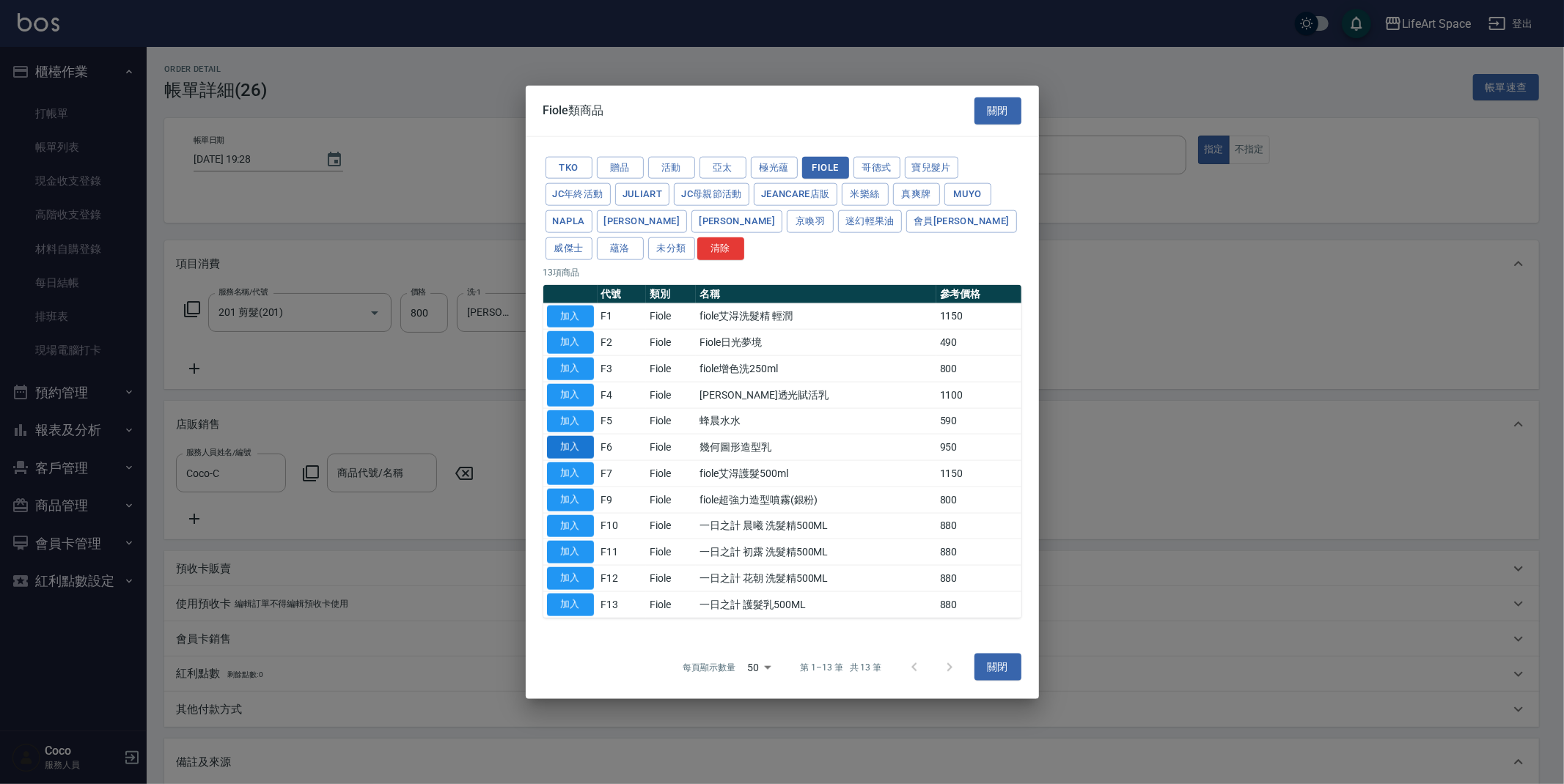
click at [571, 448] on button "加入" at bounding box center [570, 447] width 47 height 23
type input "幾何圖形造型乳"
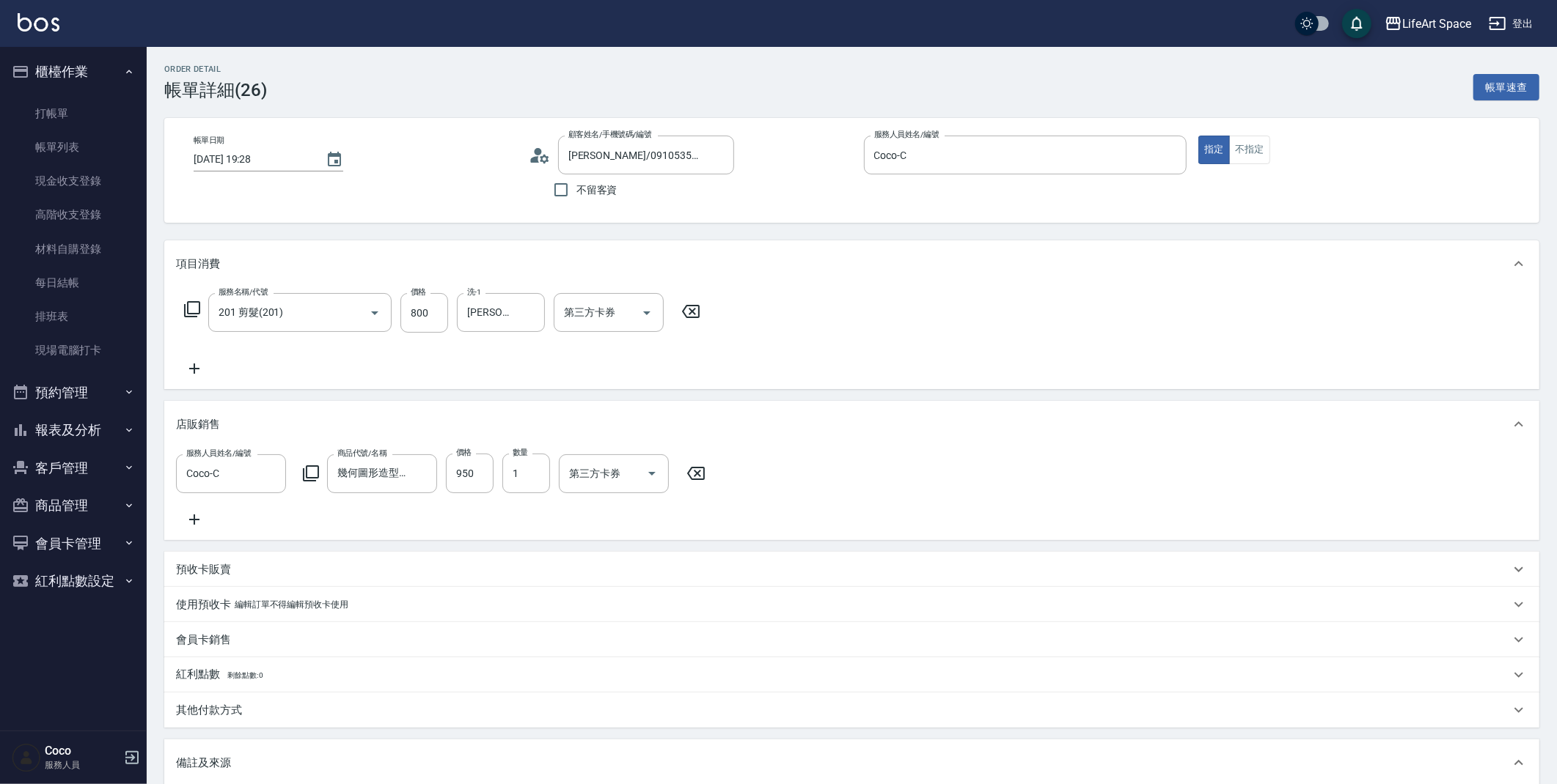
click at [496, 477] on div "服務人員姓名/編號 Coco-C 服務人員姓名/編號 商品代號/名稱 幾何圖形造型乳 商品代號/名稱 價格 950 價格 數量 1 數量 第三方卡券 第三方卡券" at bounding box center [445, 474] width 538 height 40
click at [489, 474] on input "950" at bounding box center [469, 474] width 47 height 40
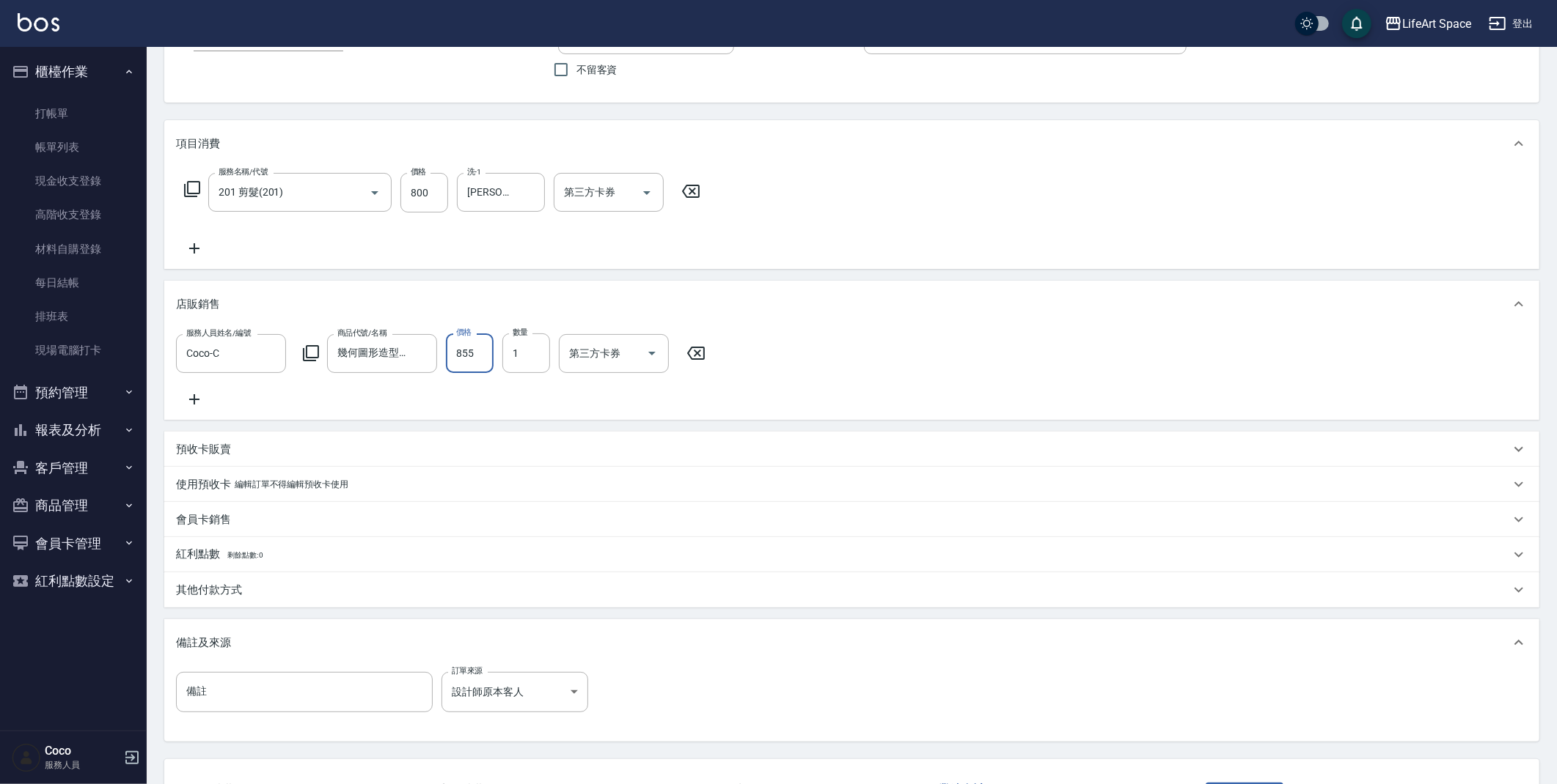
scroll to position [245, 0]
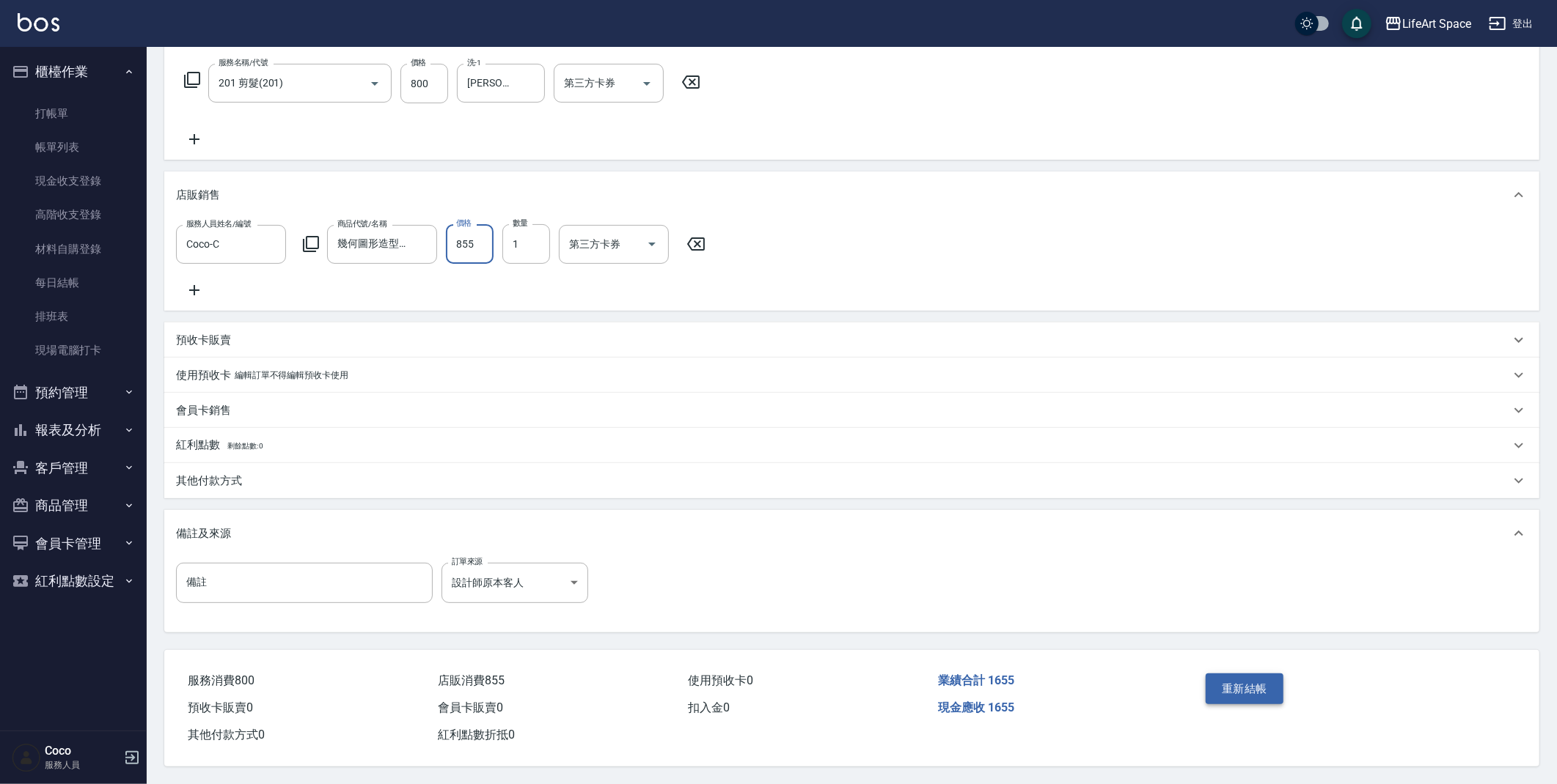
type input "855"
click at [1232, 675] on button "重新結帳" at bounding box center [1244, 689] width 78 height 31
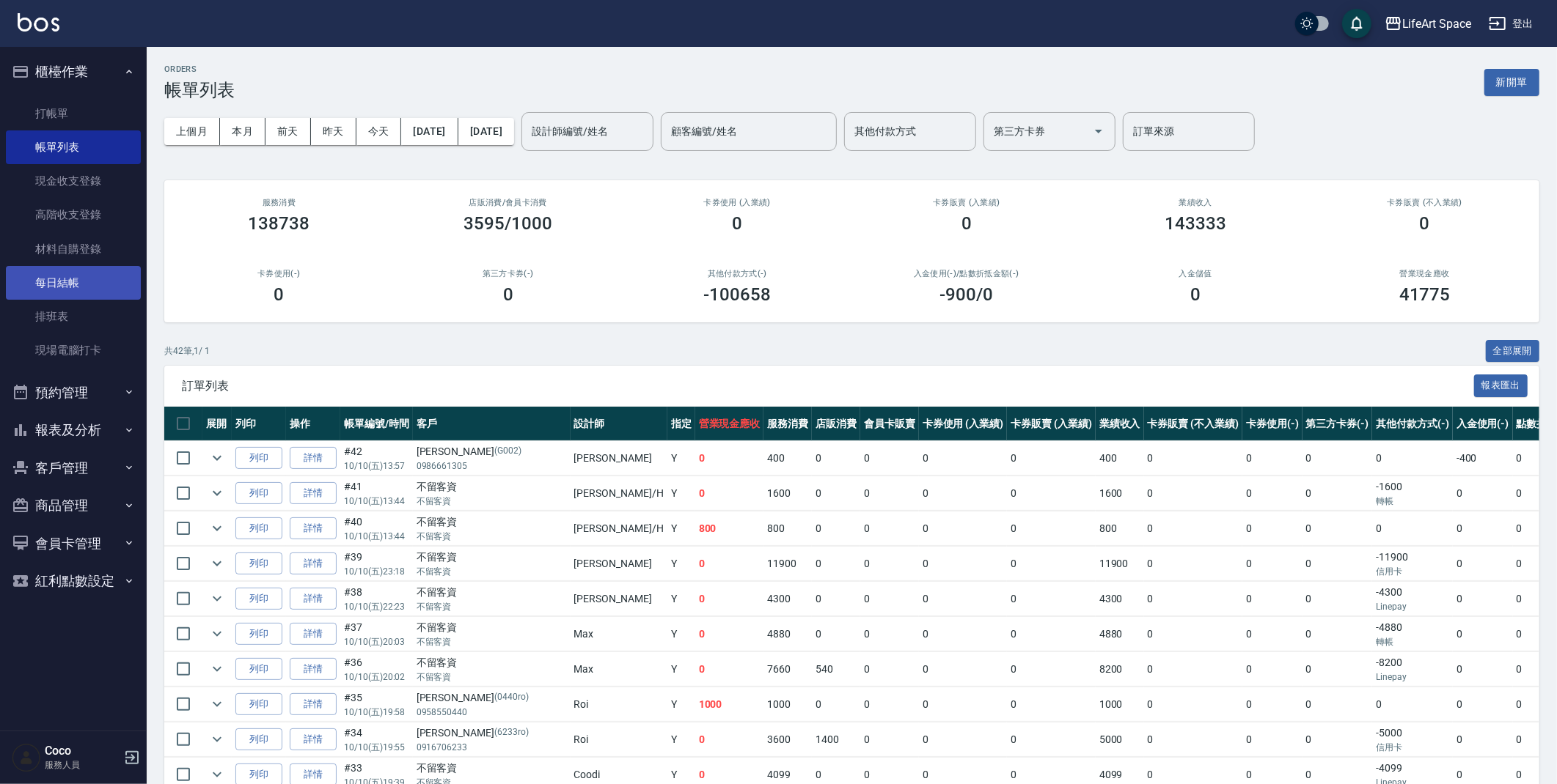
click at [59, 276] on link "每日結帳" at bounding box center [73, 283] width 135 height 34
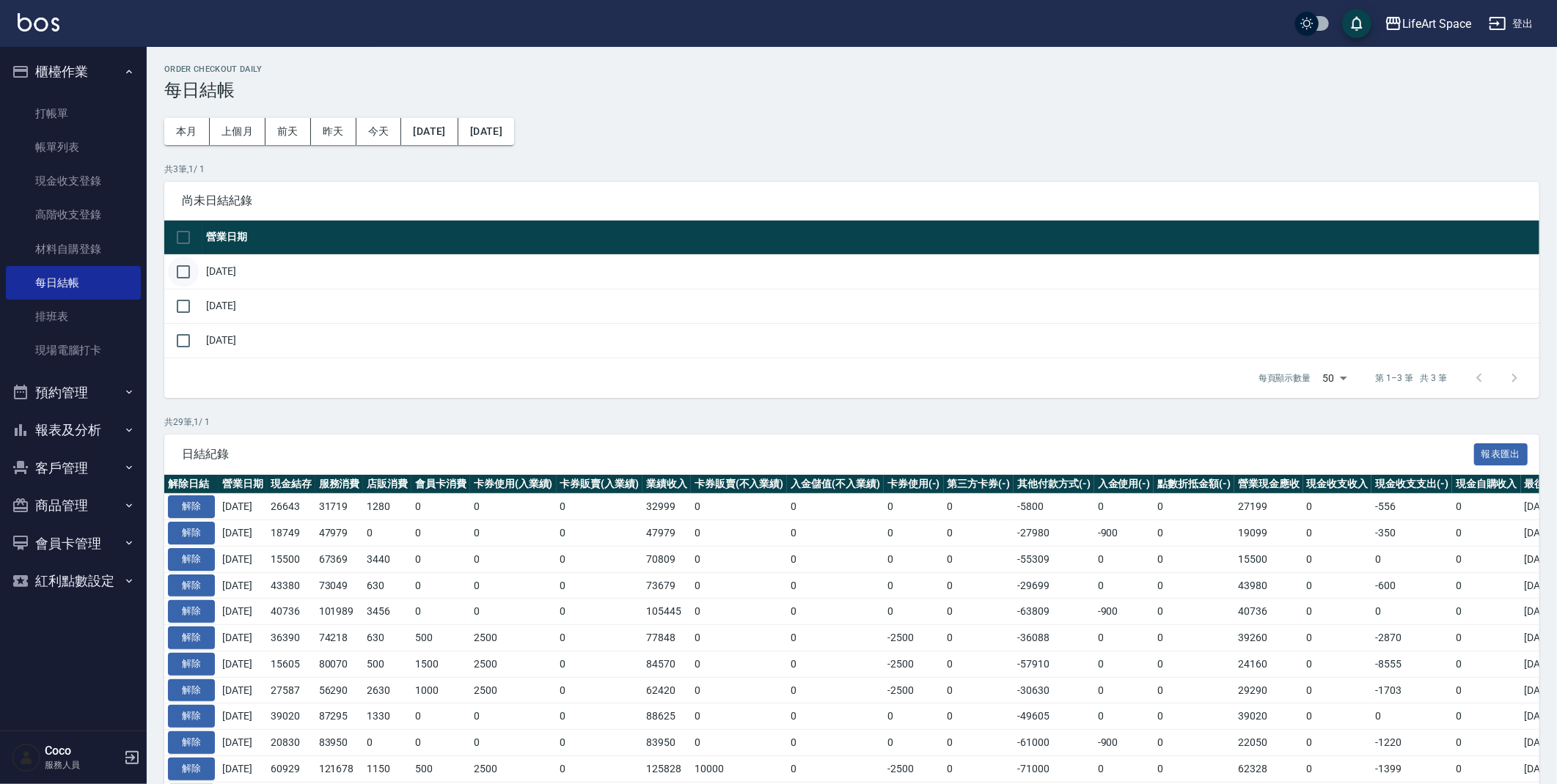
click at [186, 279] on input "checkbox" at bounding box center [183, 272] width 31 height 31
checkbox input "true"
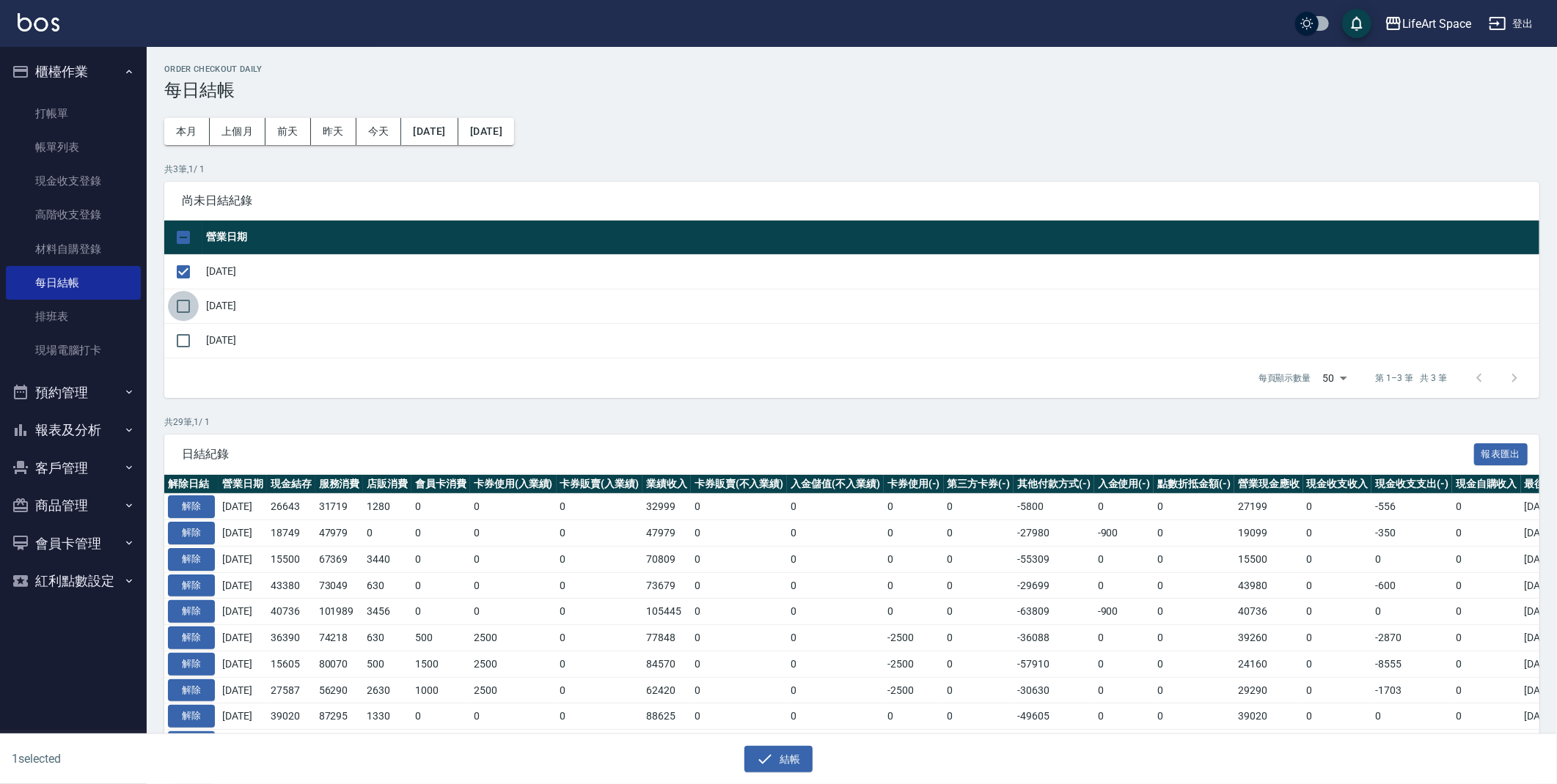
click at [197, 316] on input "checkbox" at bounding box center [183, 307] width 31 height 31
click at [778, 768] on button "結帳" at bounding box center [778, 760] width 68 height 27
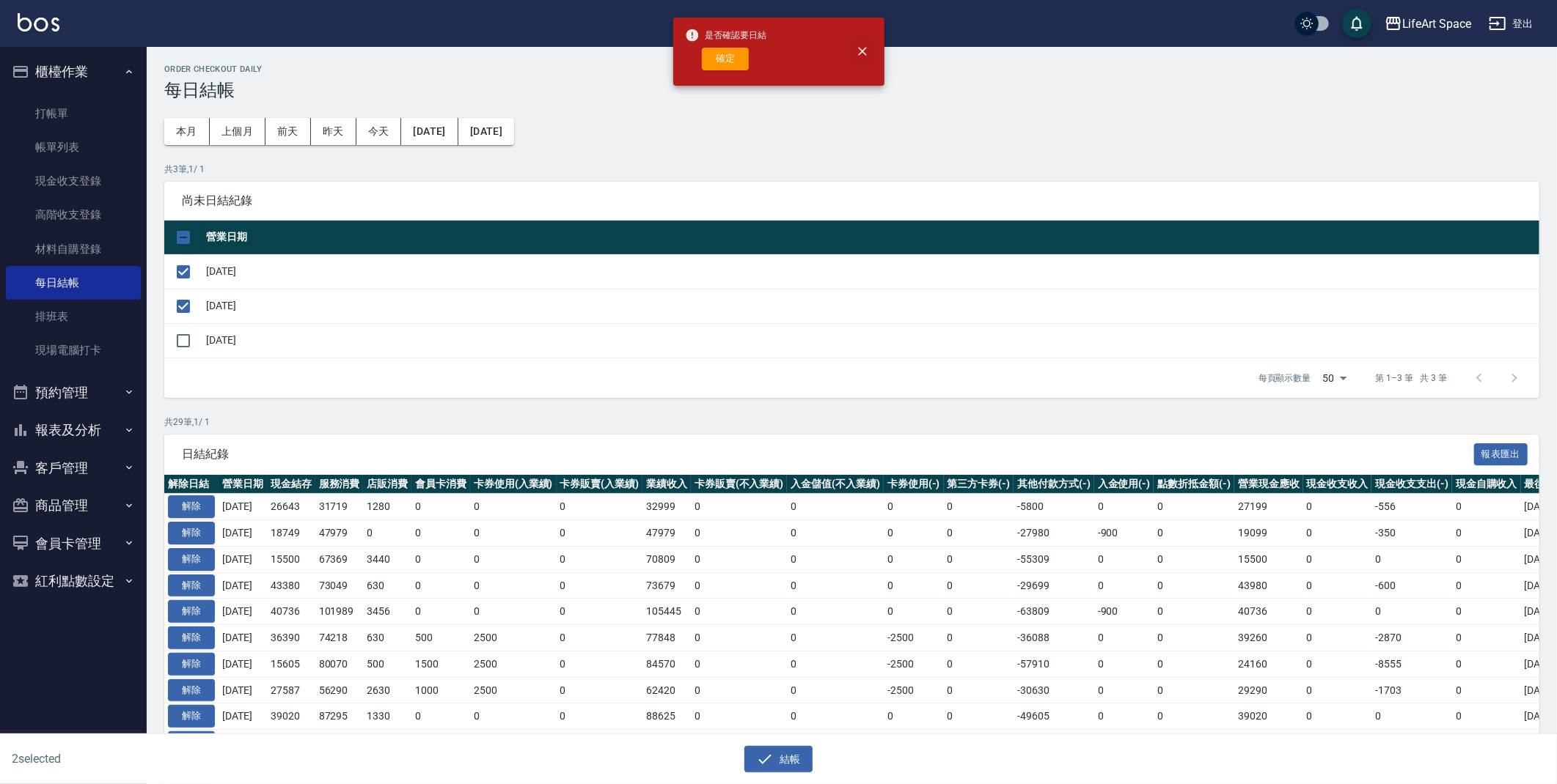
click at [864, 46] on icon "close" at bounding box center [863, 52] width 15 height 15
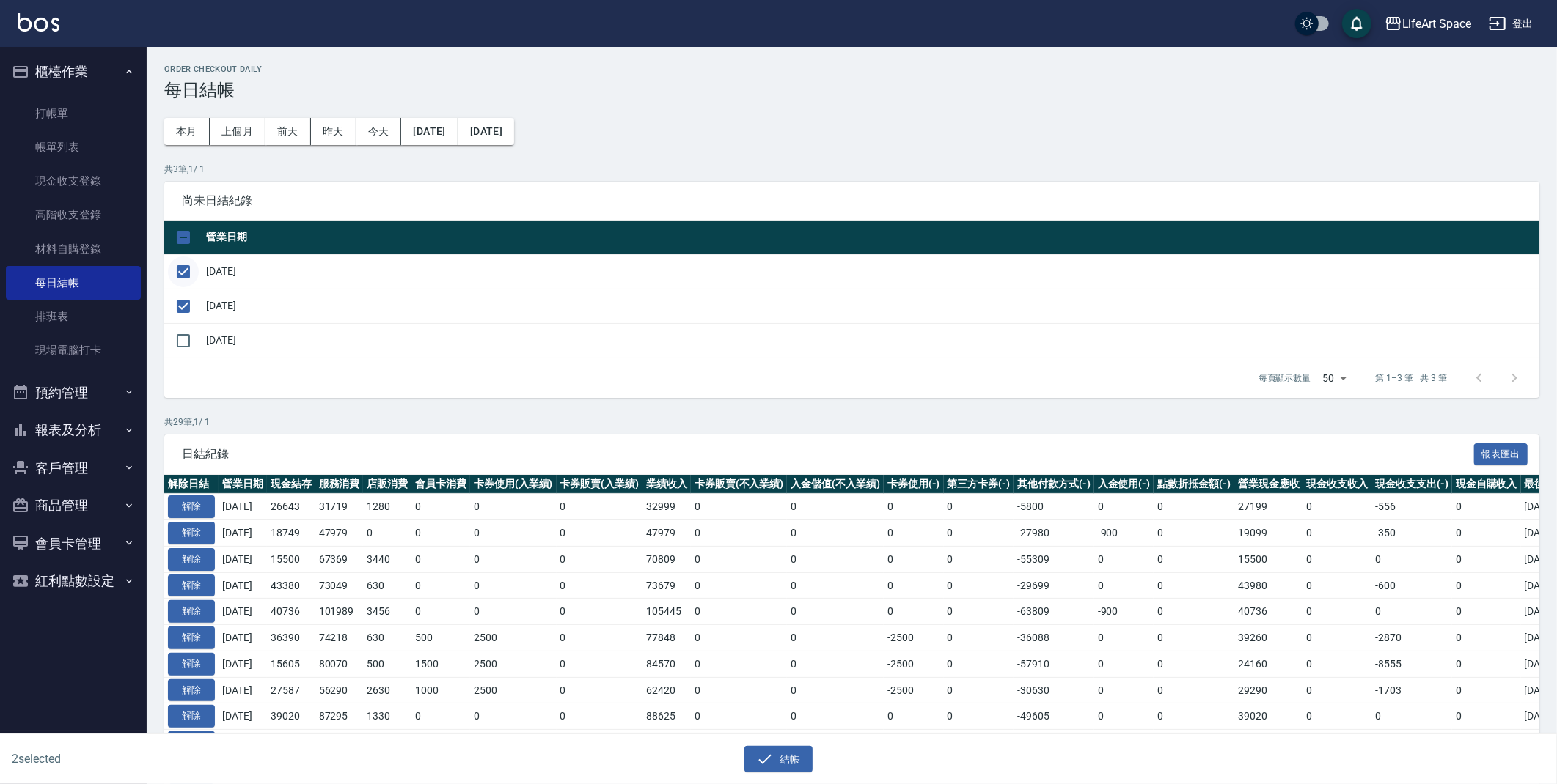
drag, startPoint x: 191, startPoint y: 304, endPoint x: 194, endPoint y: 281, distance: 23.2
click at [191, 303] on input "checkbox" at bounding box center [183, 307] width 31 height 31
checkbox input "false"
click at [191, 273] on input "checkbox" at bounding box center [183, 272] width 31 height 31
checkbox input "false"
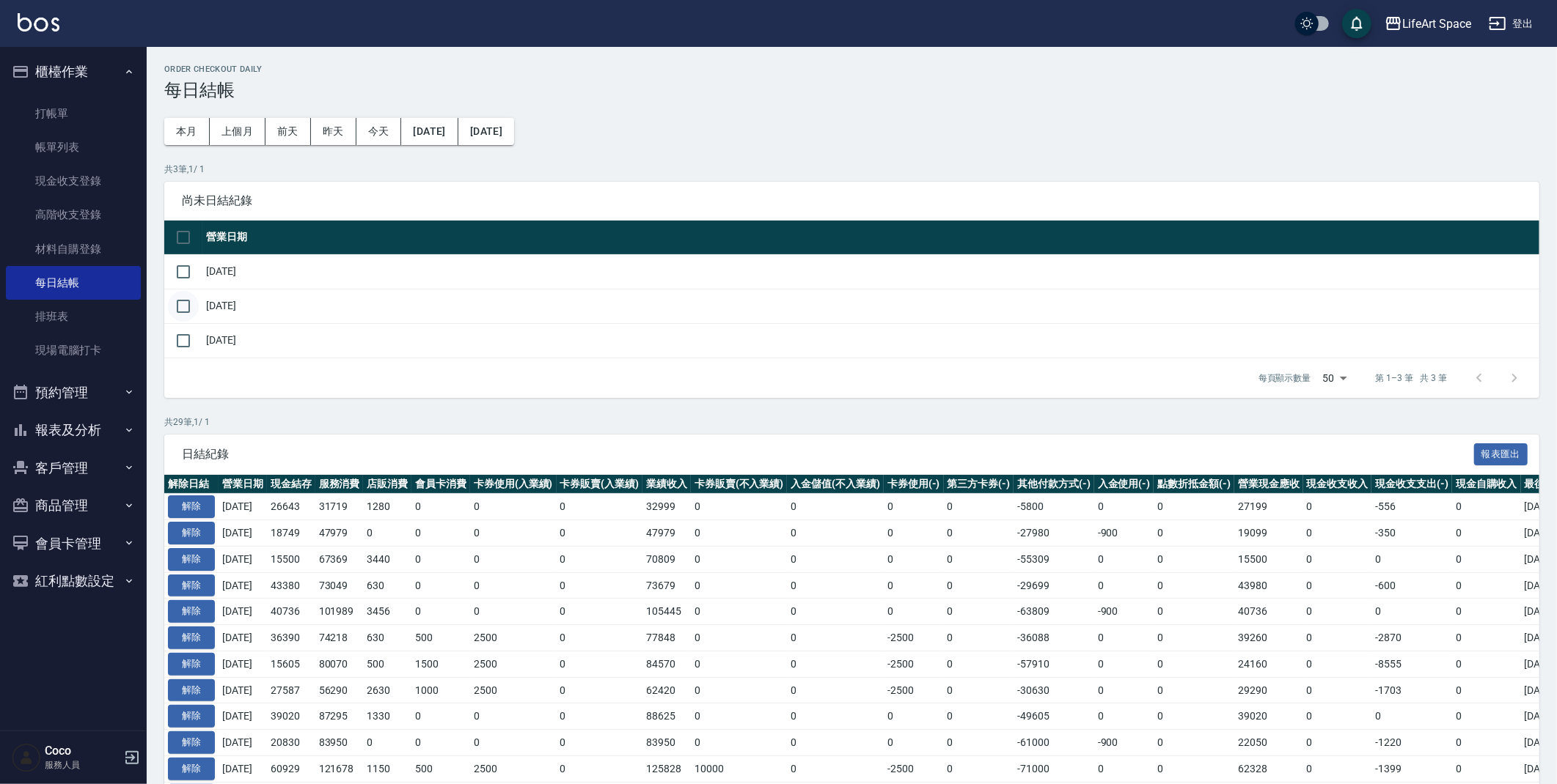
click at [184, 299] on input "checkbox" at bounding box center [183, 307] width 31 height 31
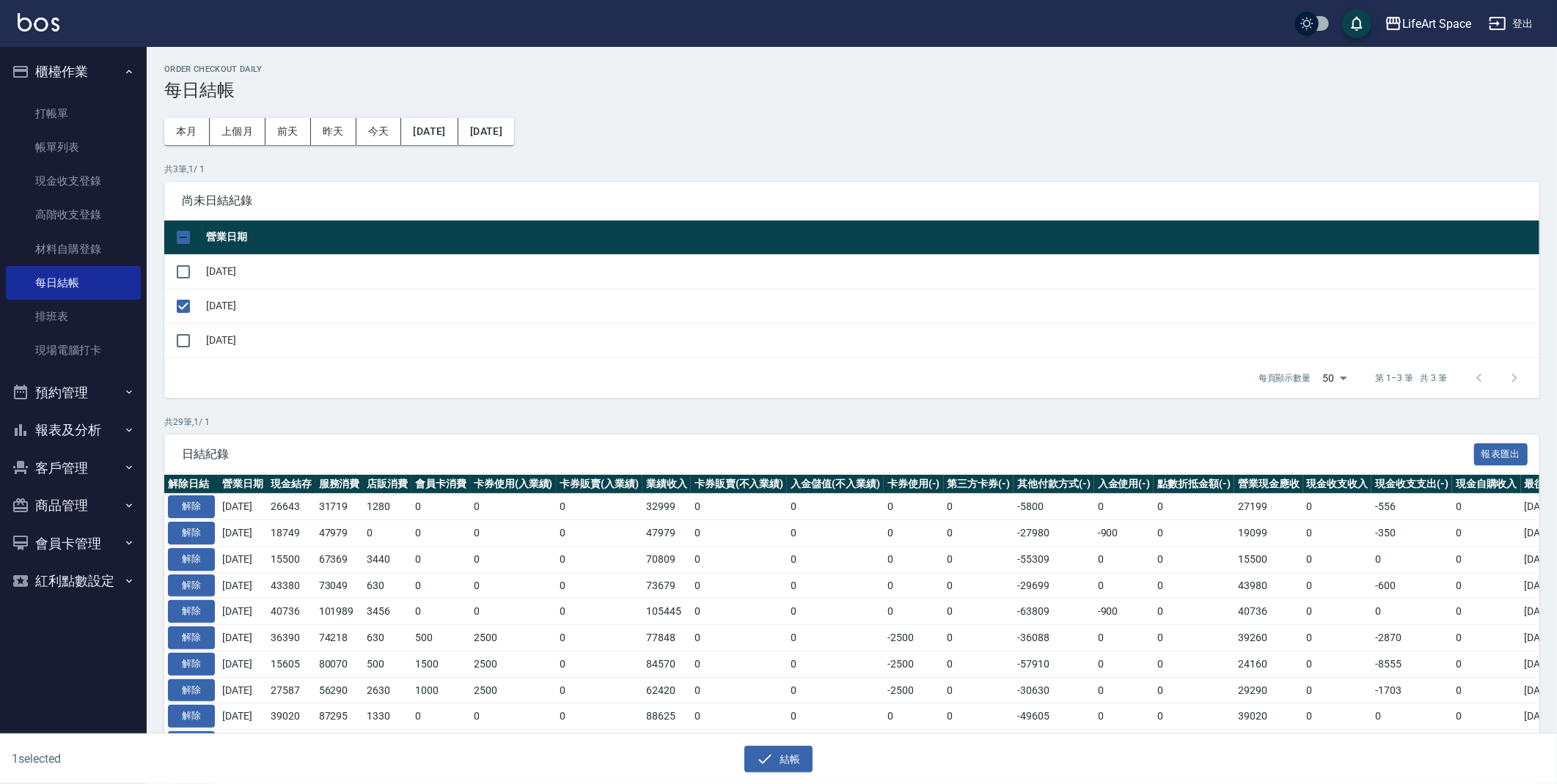
click at [819, 752] on div "結帳" at bounding box center [779, 760] width 761 height 27
click at [795, 760] on button "結帳" at bounding box center [778, 760] width 68 height 27
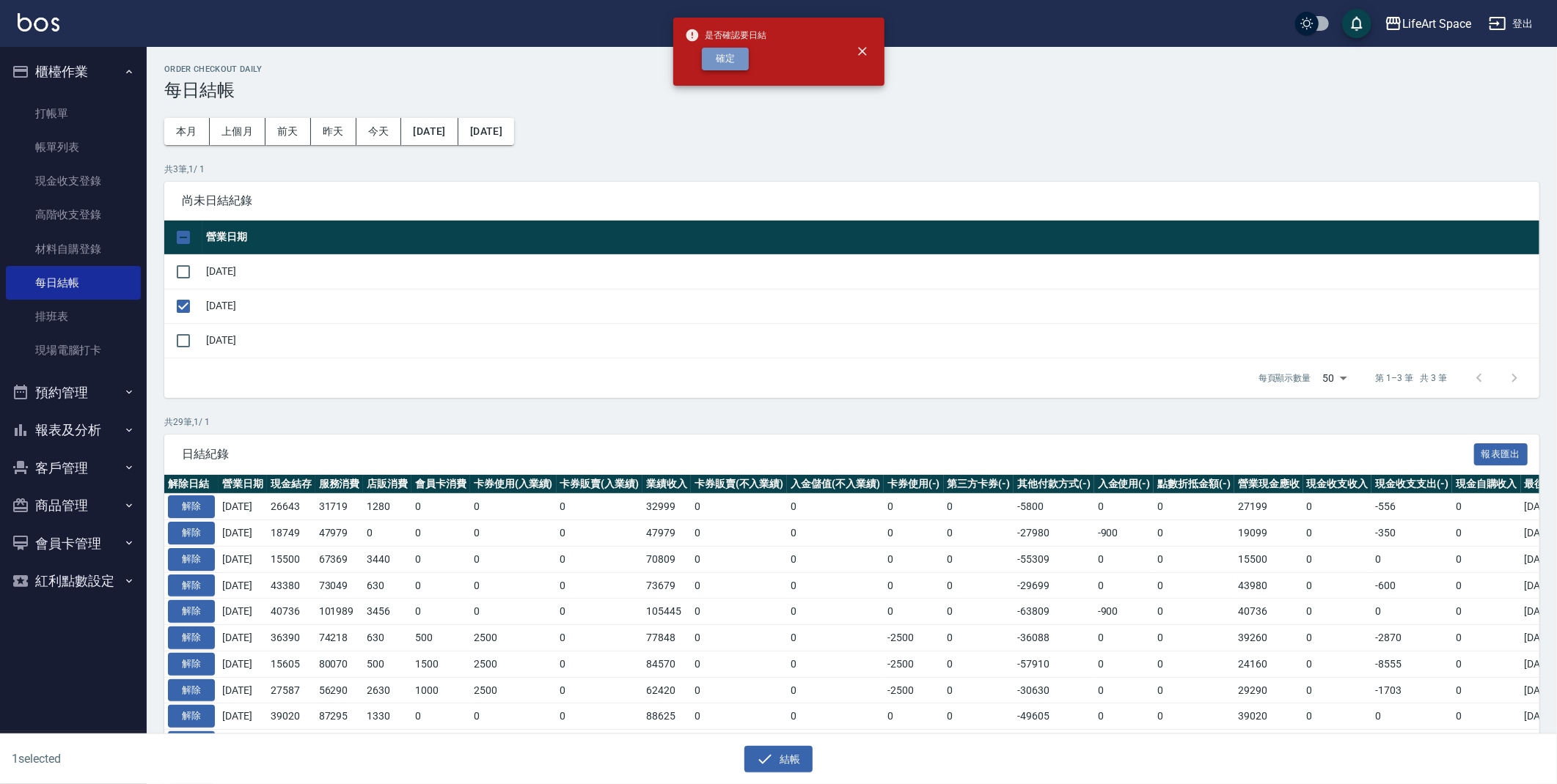
click at [710, 52] on button "確定" at bounding box center [725, 58] width 47 height 23
checkbox input "false"
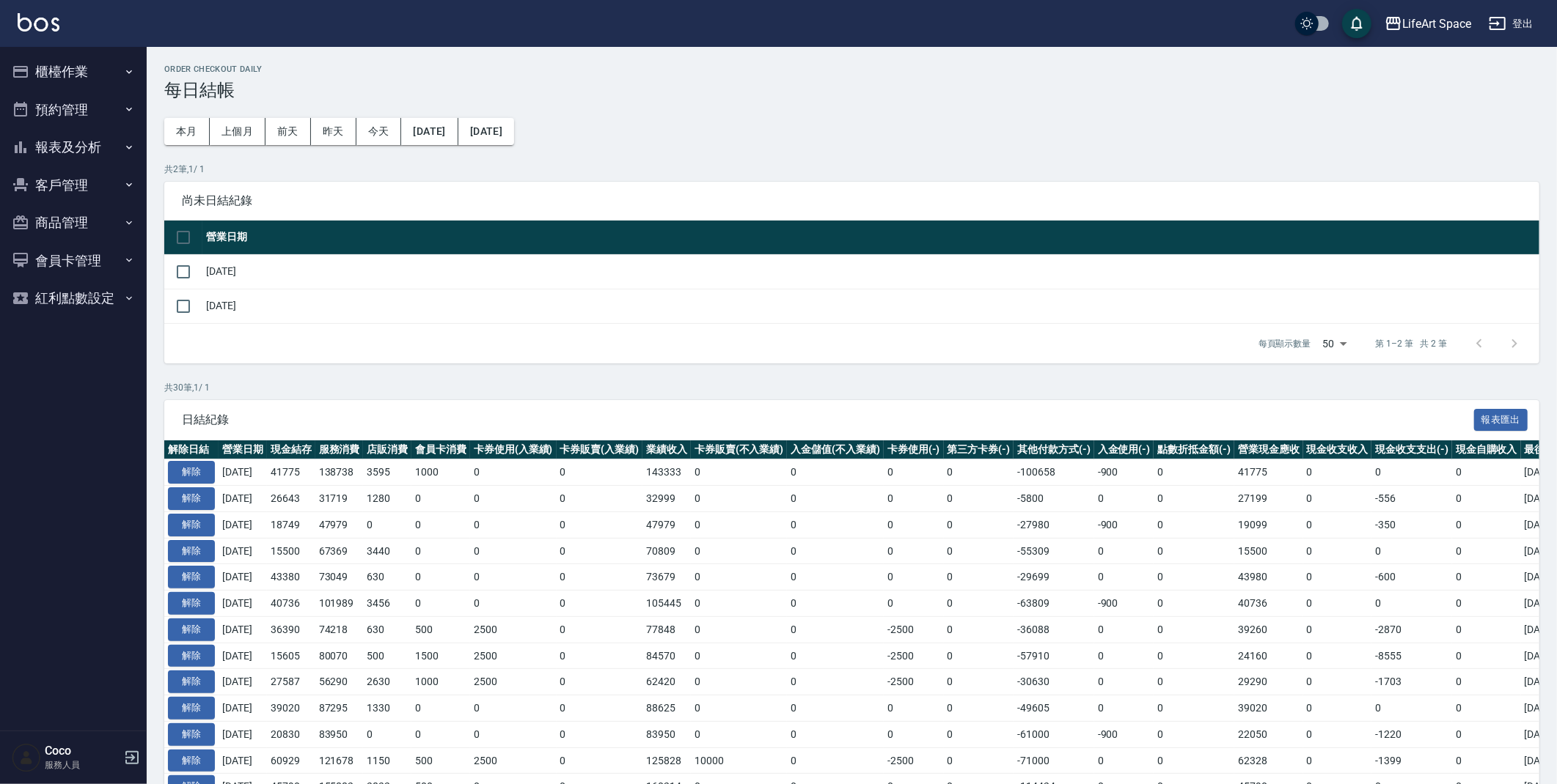
click at [66, 75] on button "櫃檯作業" at bounding box center [73, 72] width 135 height 38
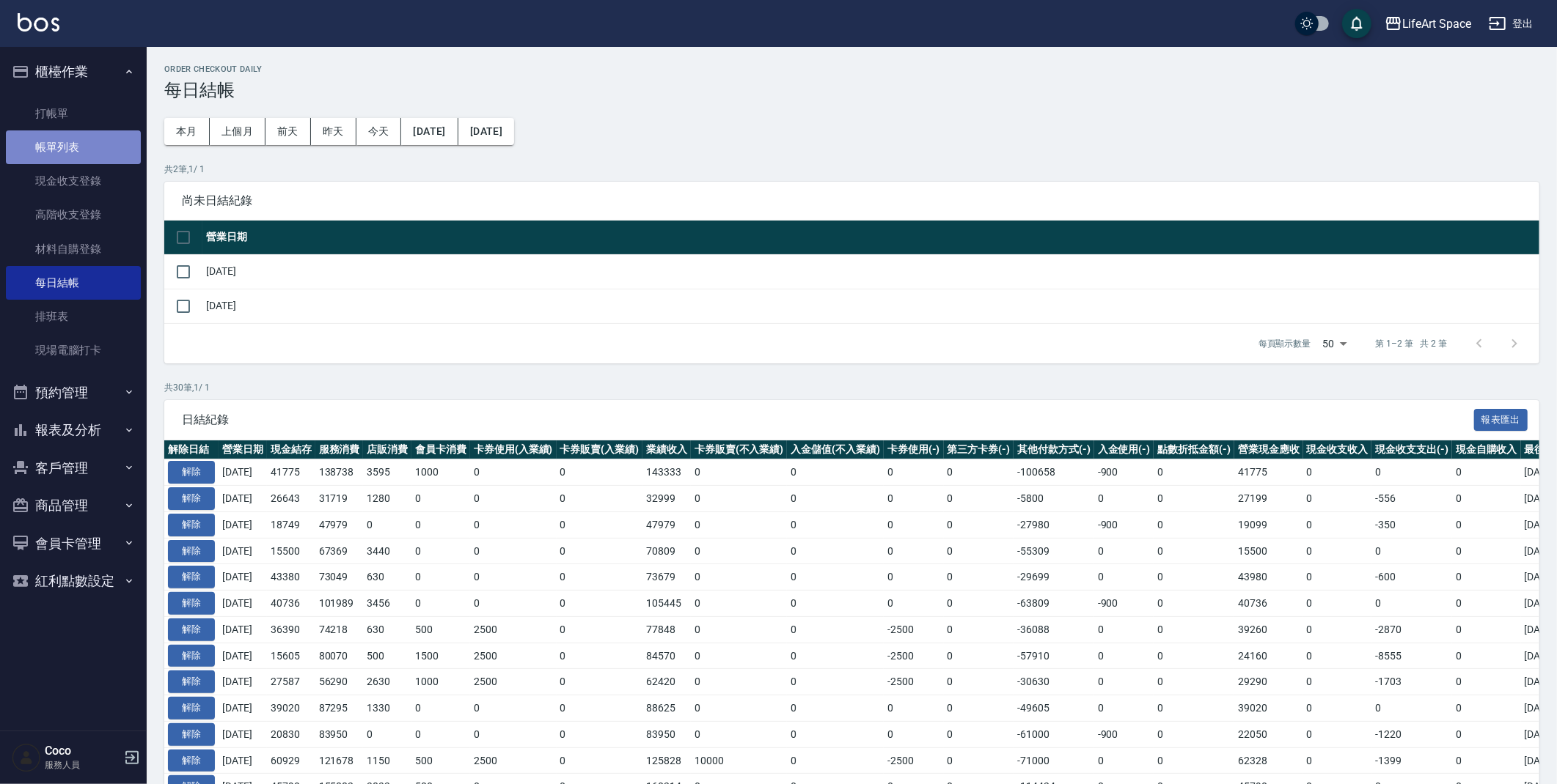
click at [95, 160] on link "帳單列表" at bounding box center [73, 148] width 135 height 34
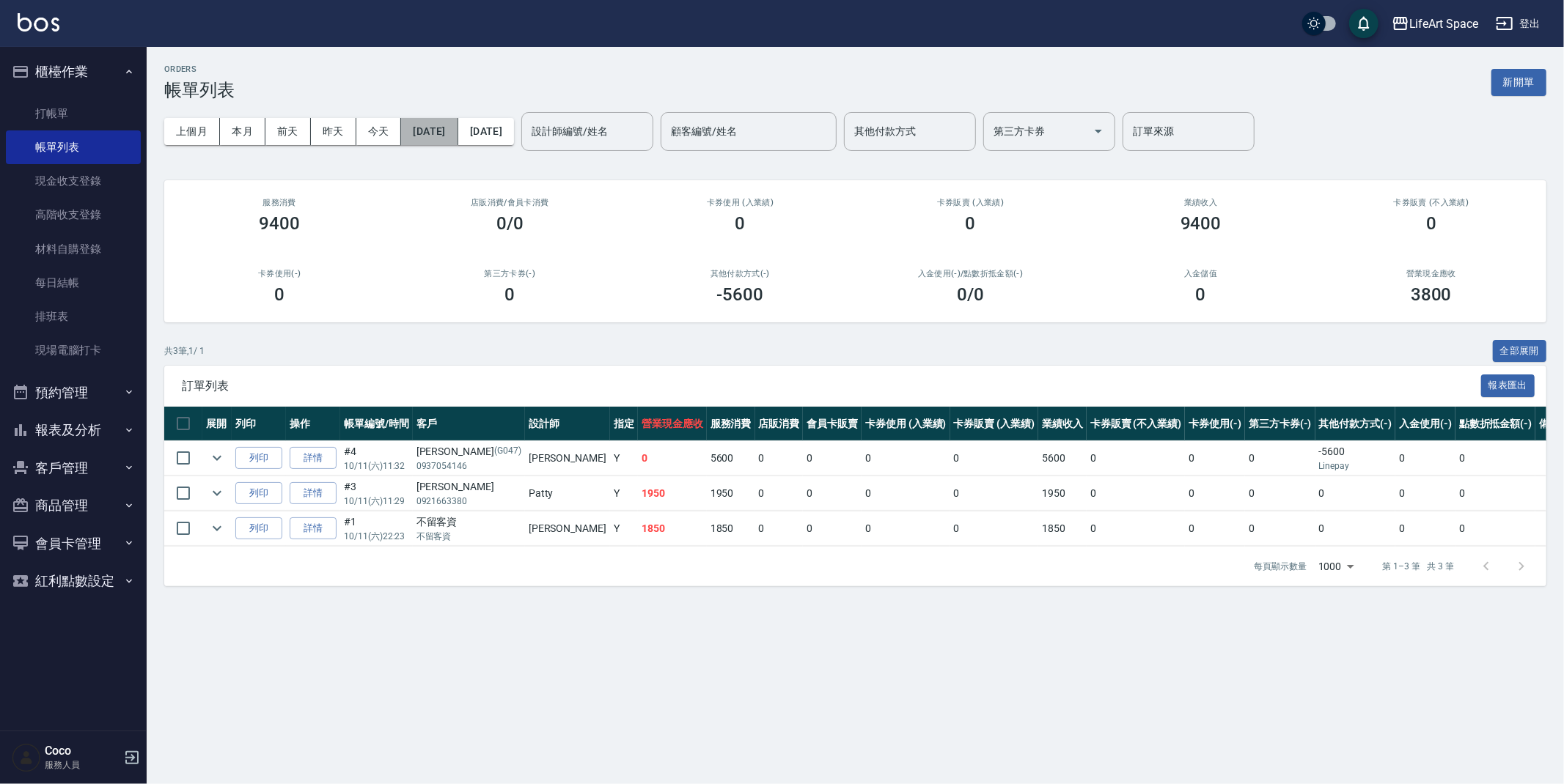
click at [458, 137] on button "[DATE]" at bounding box center [429, 132] width 56 height 27
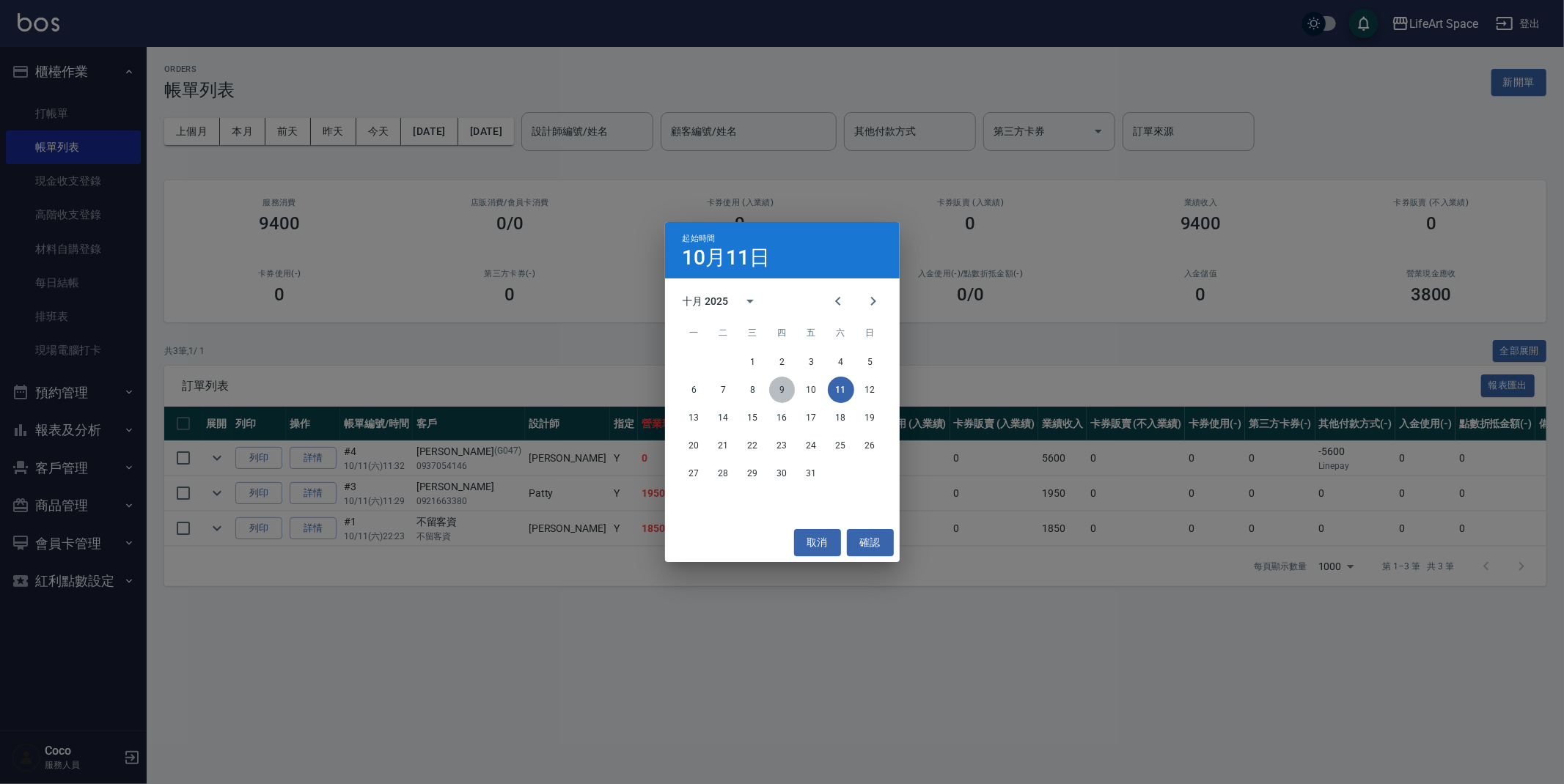
click at [792, 392] on button "9" at bounding box center [783, 390] width 27 height 27
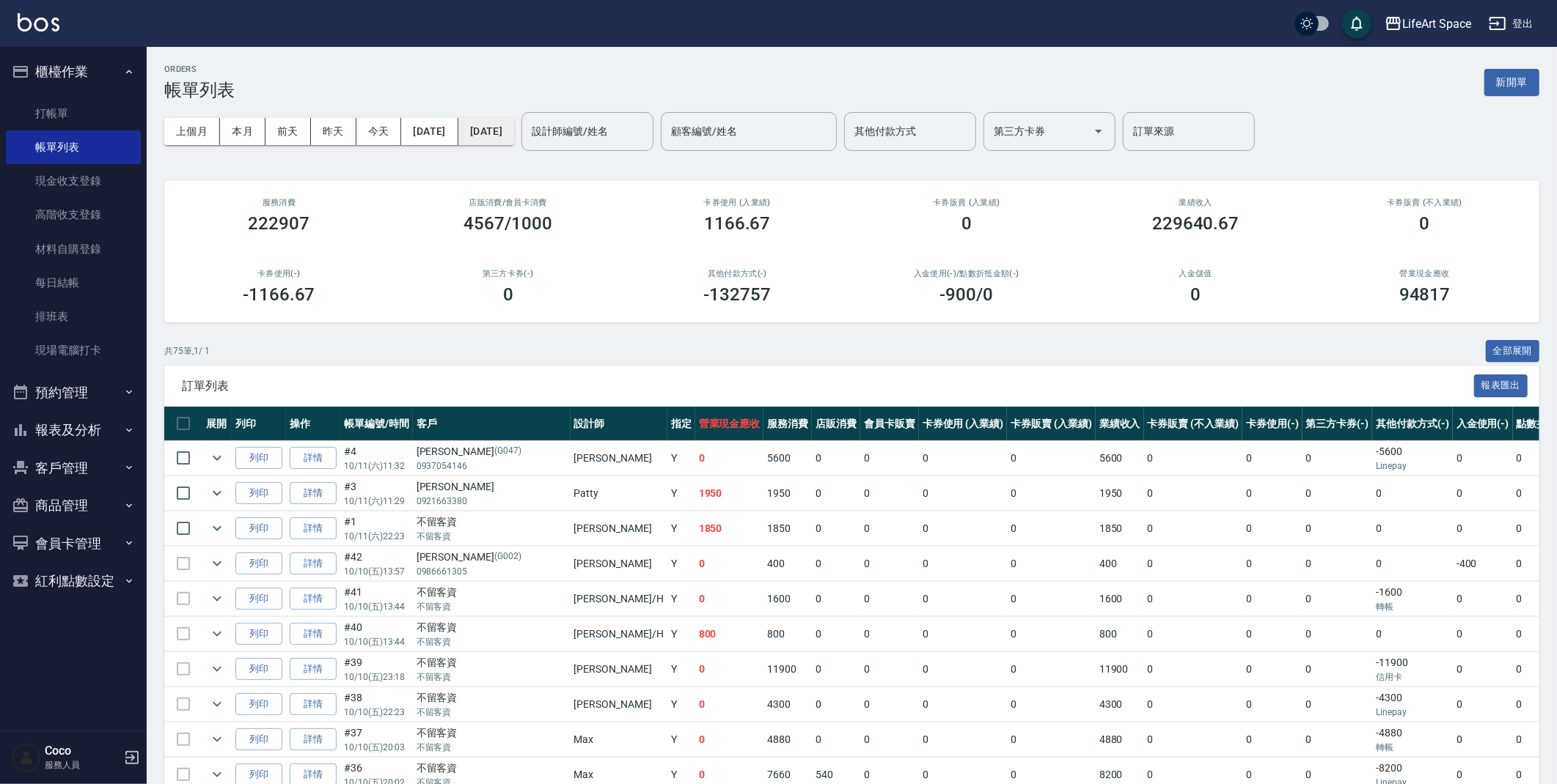
click at [514, 137] on button "[DATE]" at bounding box center [486, 132] width 55 height 27
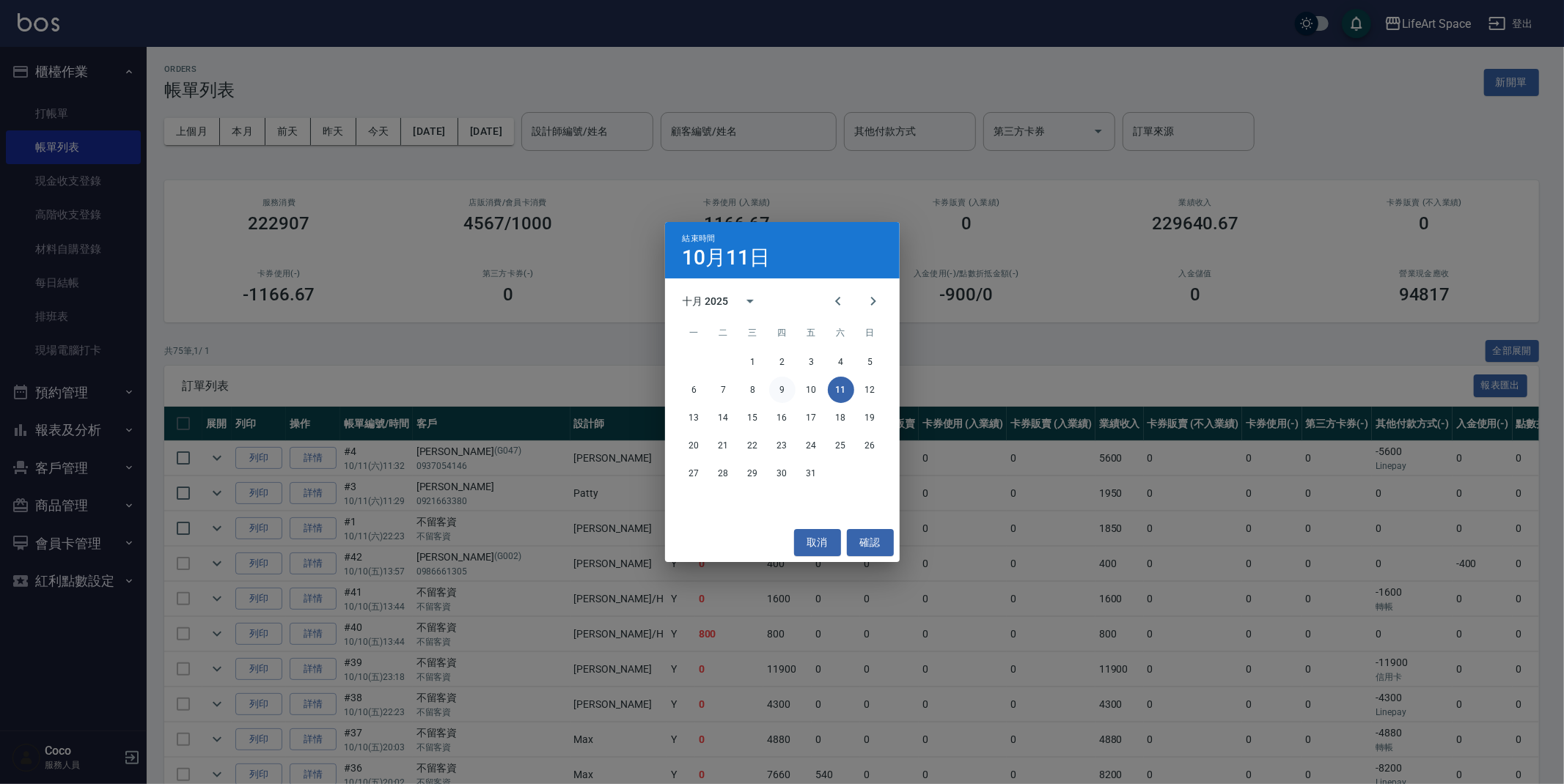
click at [780, 383] on button "9" at bounding box center [783, 390] width 27 height 27
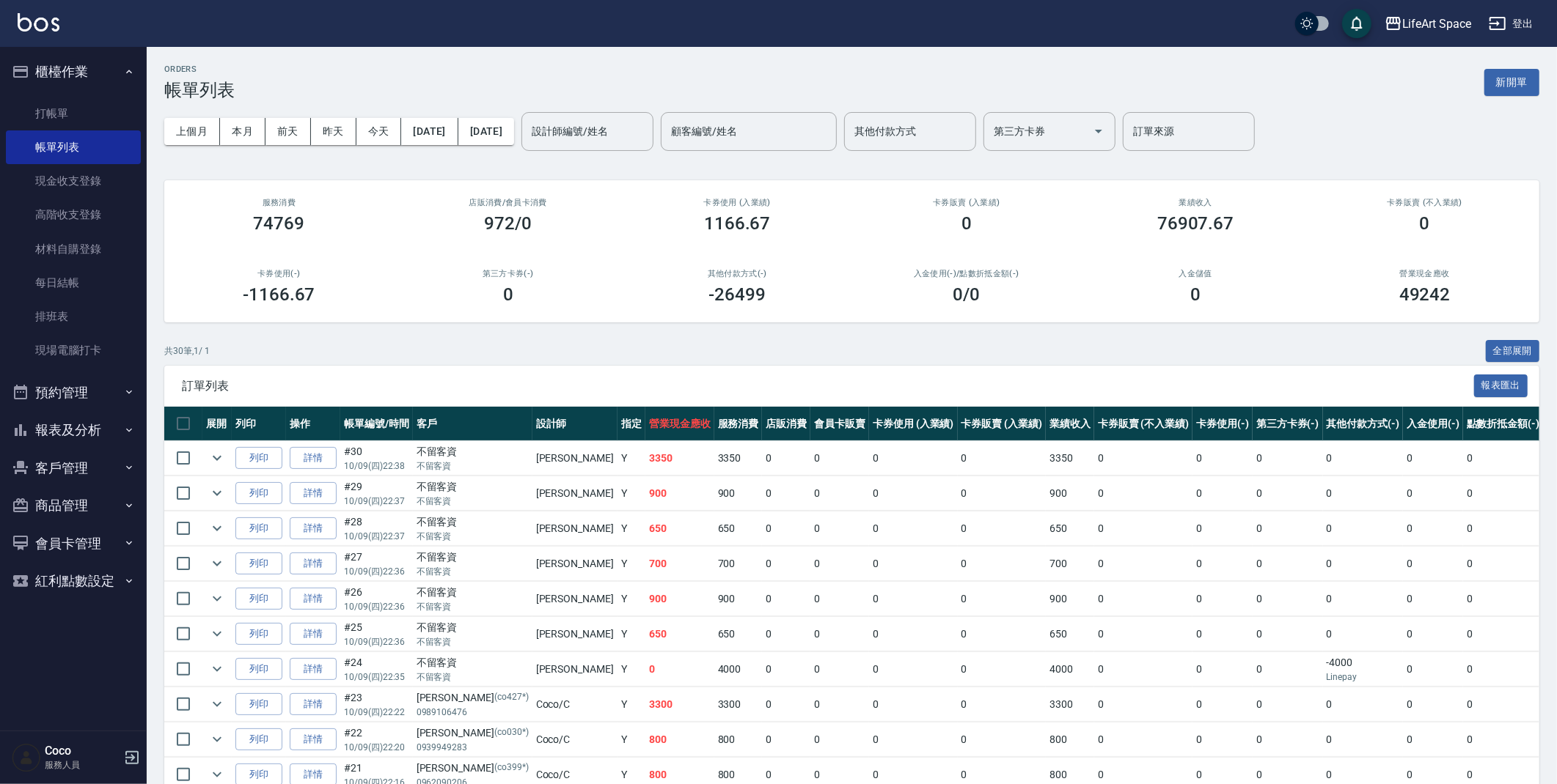
click at [637, 134] on div "設計師編號/姓名 設計師編號/姓名" at bounding box center [587, 132] width 132 height 39
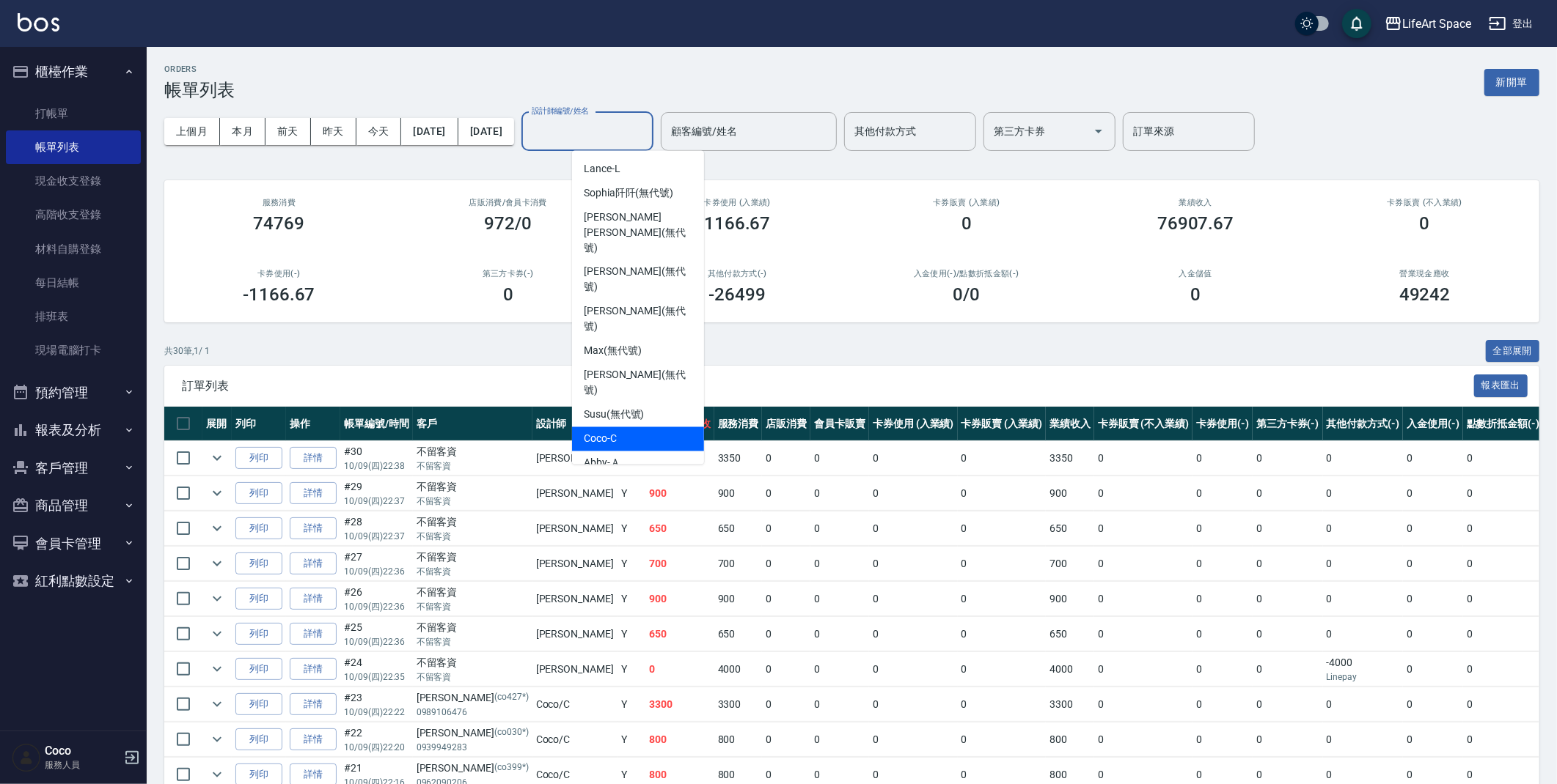
click at [632, 427] on div "Coco -C" at bounding box center [638, 439] width 132 height 24
type input "Coco-C"
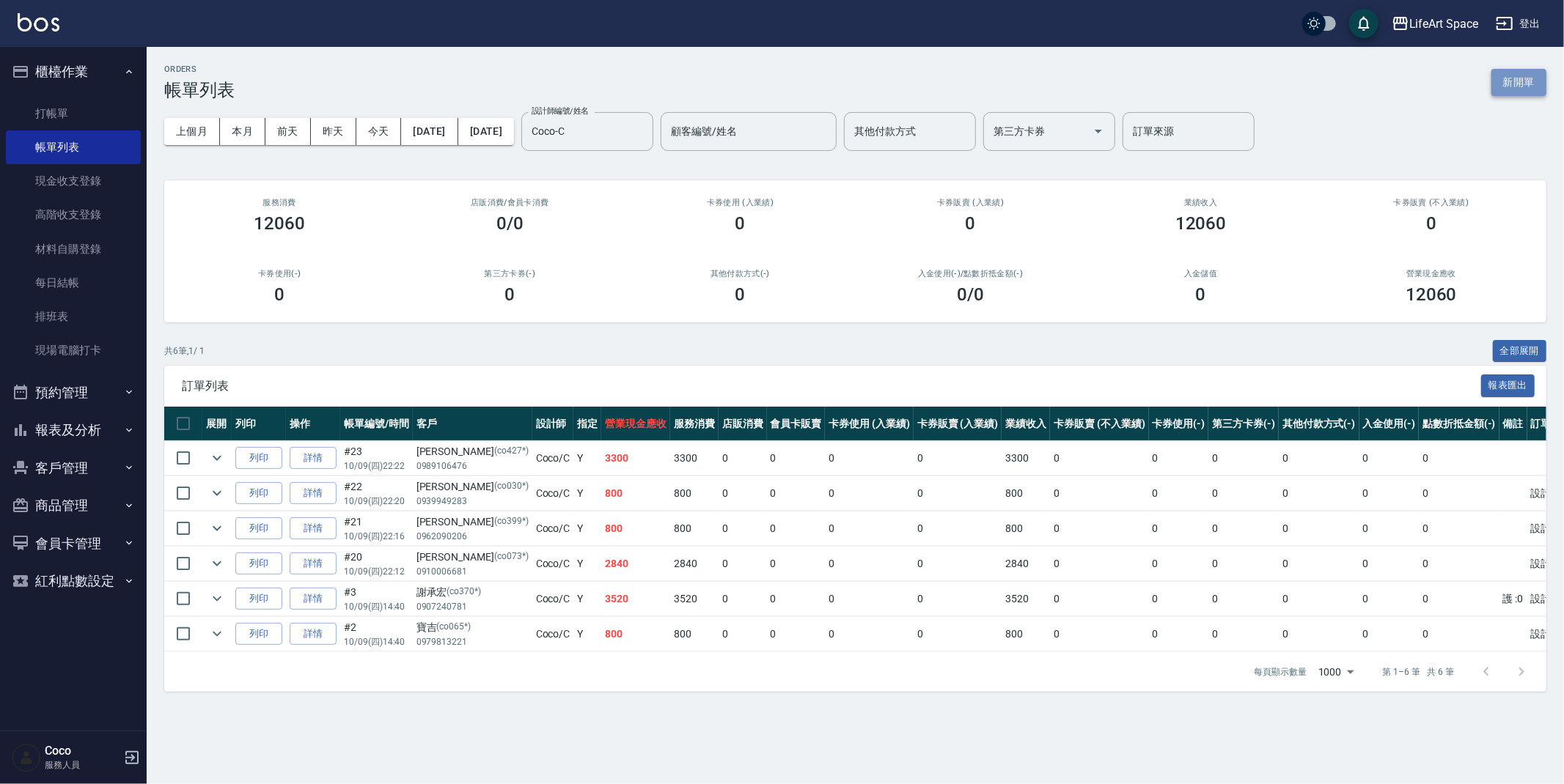
click at [1509, 78] on button "新開單" at bounding box center [1519, 82] width 55 height 27
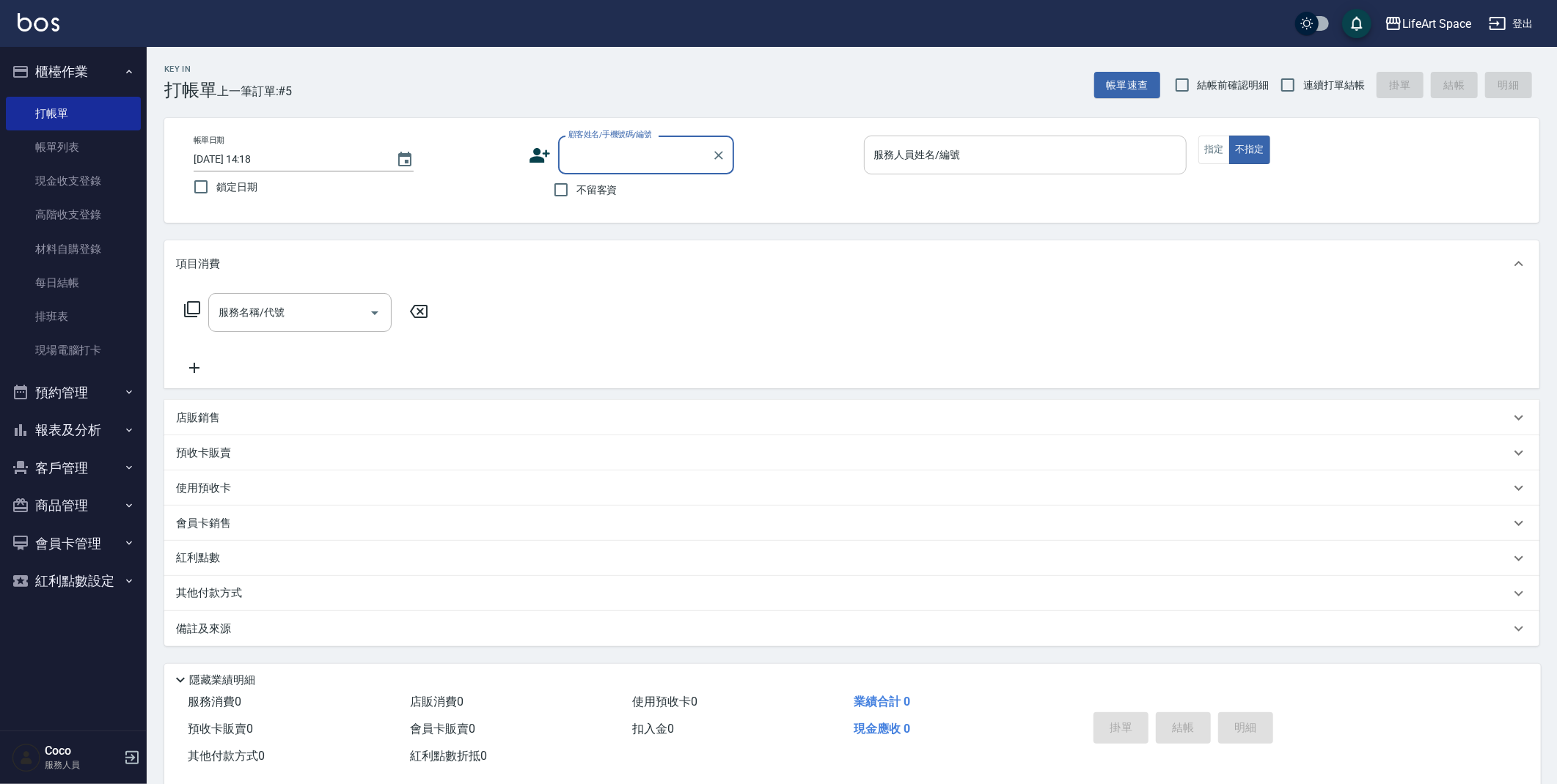
click at [898, 169] on div "服務人員姓名/編號" at bounding box center [1025, 155] width 323 height 39
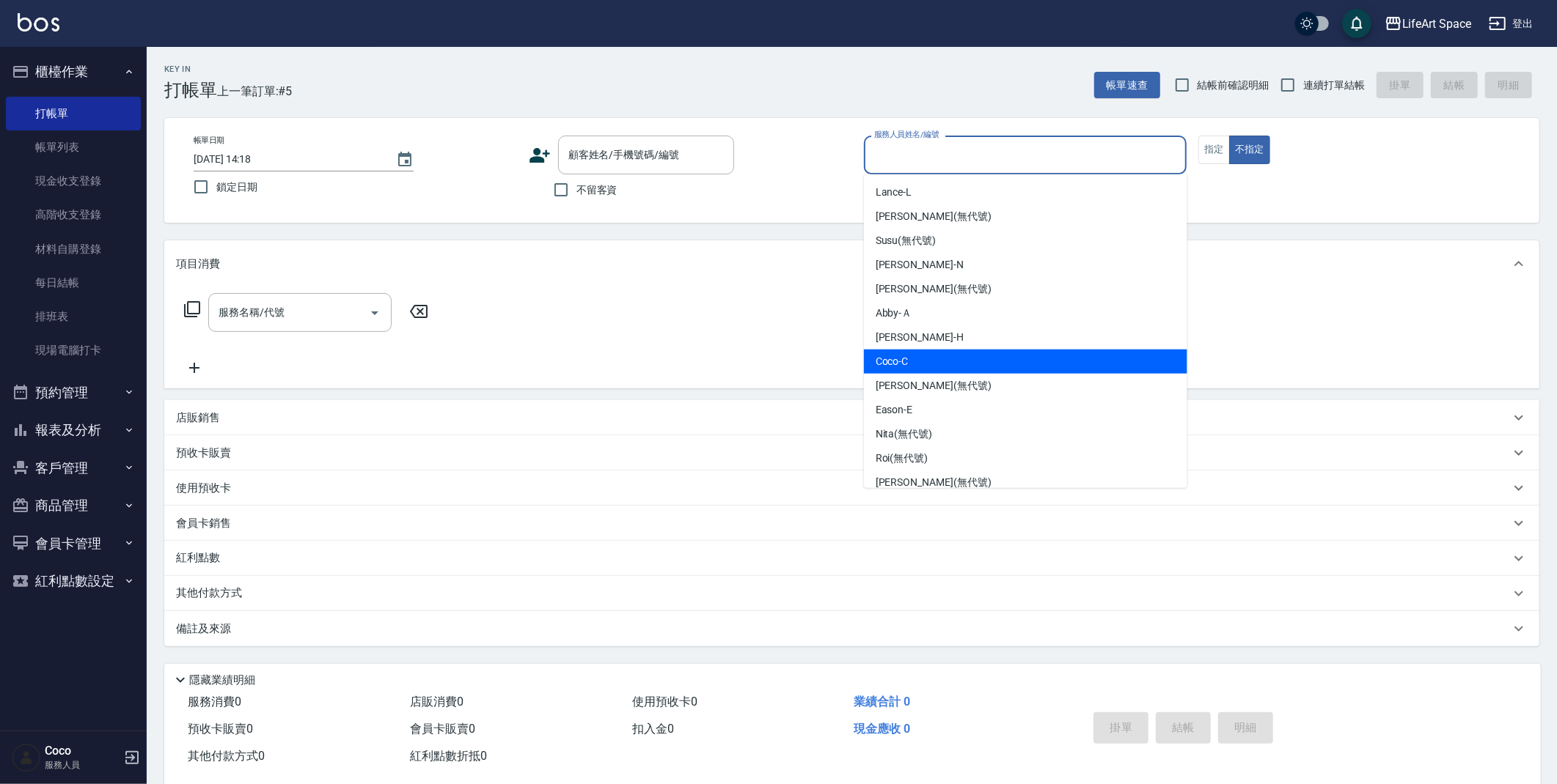
click at [910, 361] on div "Coco -C" at bounding box center [1025, 361] width 323 height 24
type input "Coco-C"
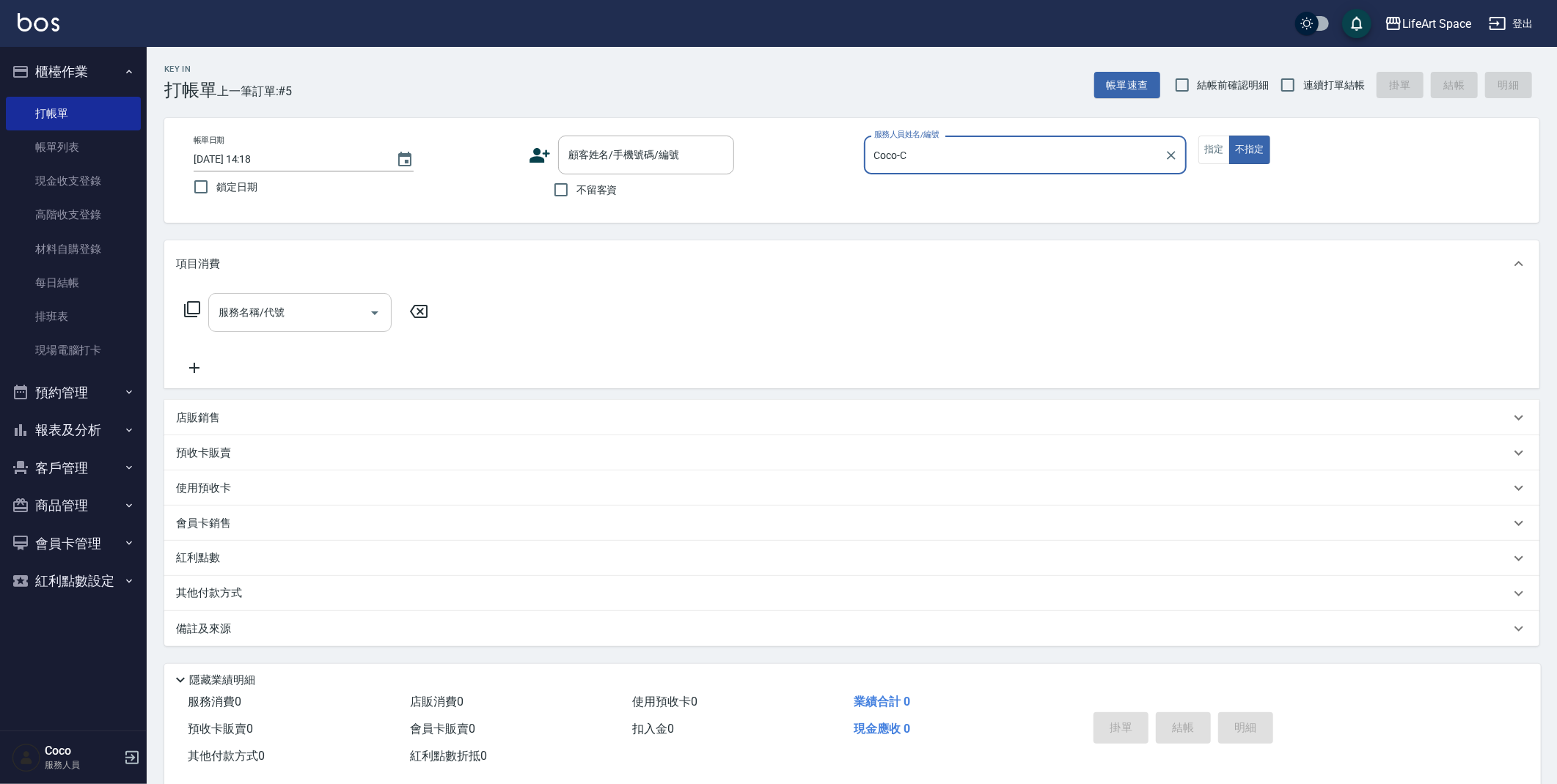
drag, startPoint x: 308, startPoint y: 328, endPoint x: 308, endPoint y: 313, distance: 15.0
click at [308, 314] on div "服務名稱/代號" at bounding box center [300, 313] width 183 height 39
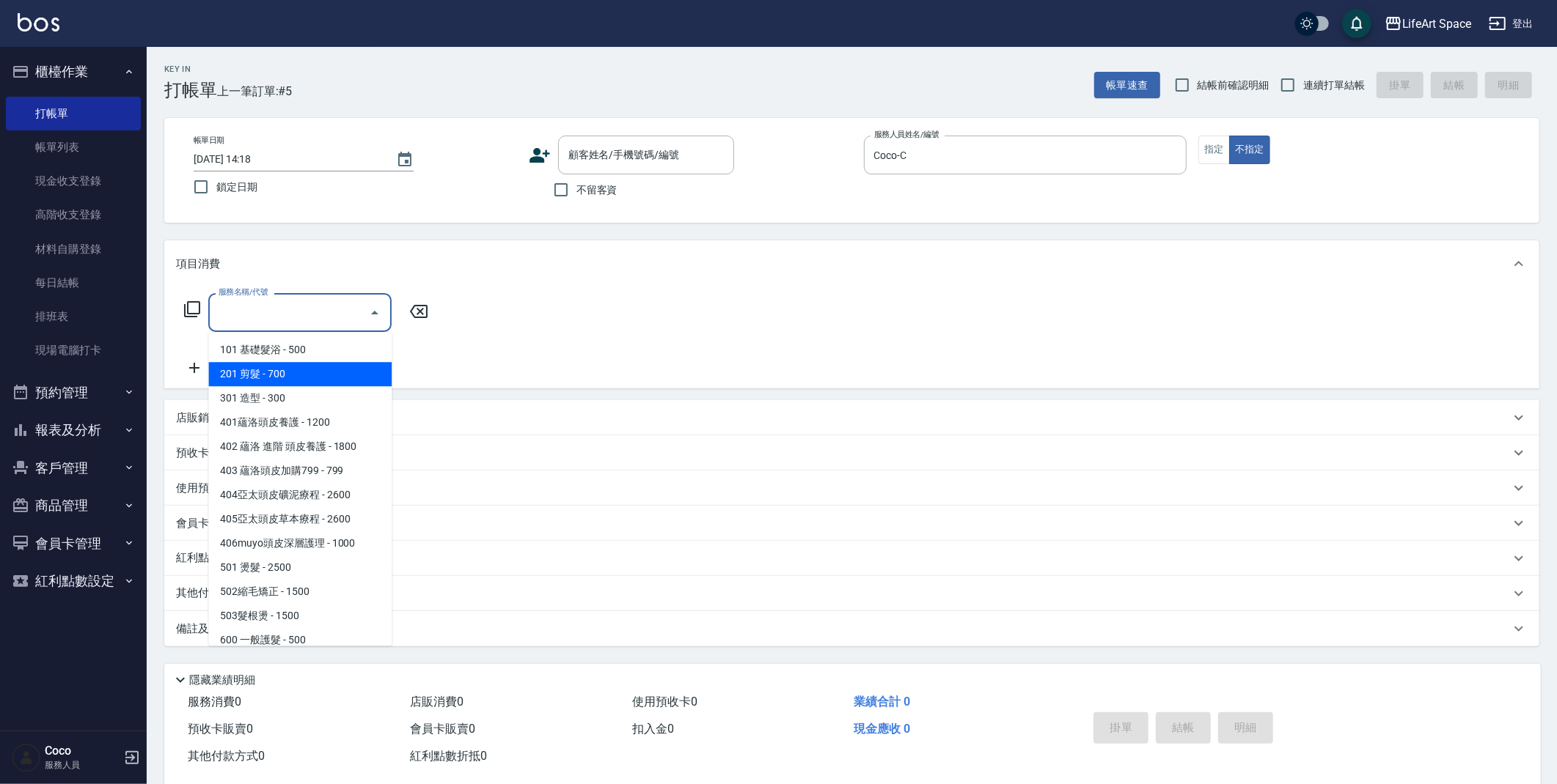
click at [296, 374] on span "201 剪髮 - 700" at bounding box center [300, 374] width 183 height 24
type input "201 剪髮(201)"
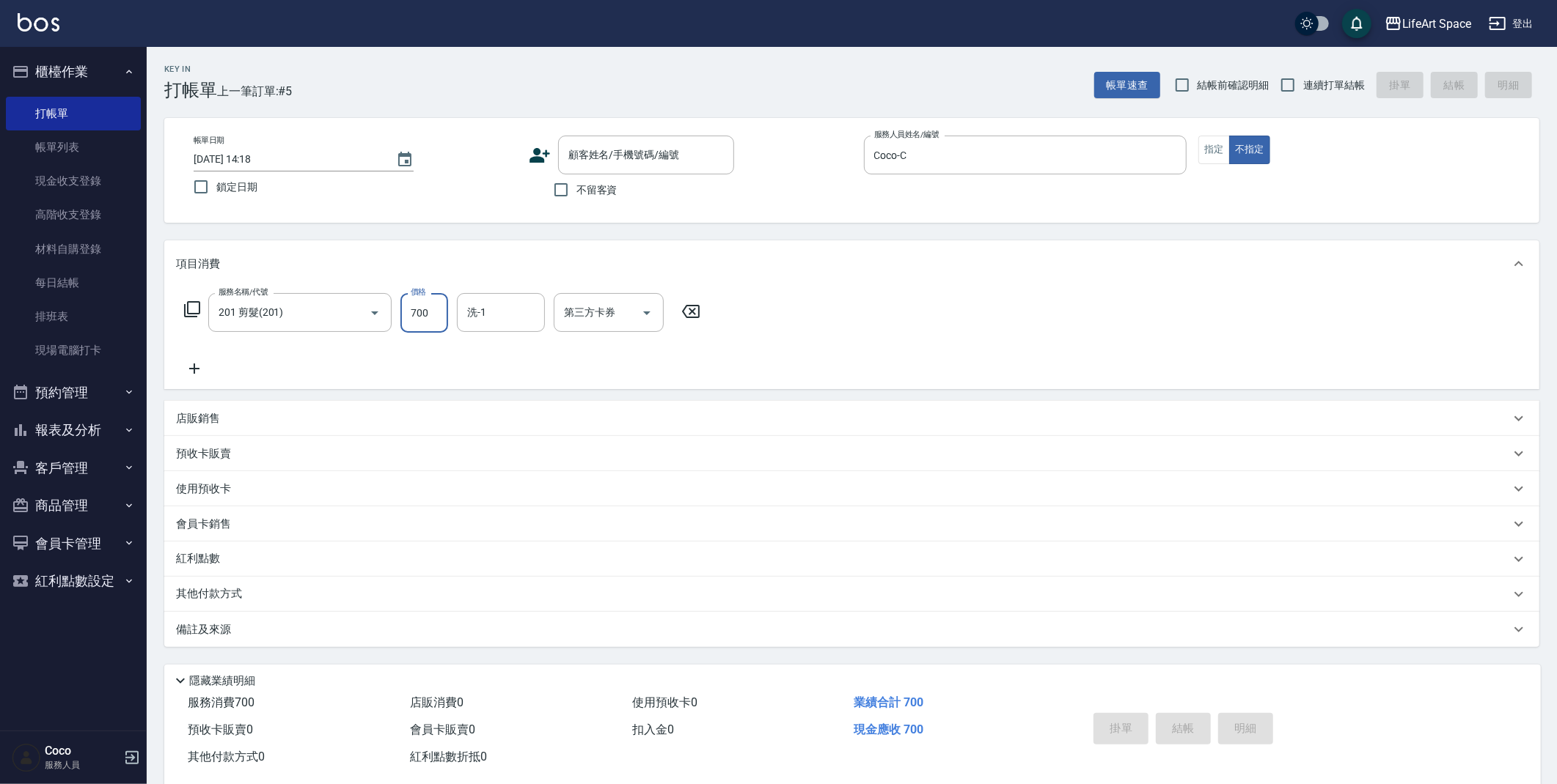
click at [441, 317] on input "700" at bounding box center [424, 313] width 47 height 40
type input "800"
click at [1218, 132] on div "帳單日期 [DATE] 14:18 鎖定日期 顧客姓名/手機號碼/編號 顧客姓名/手機號碼/編號 不留客資 服務人員姓名/編號 Coco-C 服務人員姓名/編…" at bounding box center [852, 171] width 1375 height 105
click at [1218, 144] on button "指定" at bounding box center [1214, 150] width 32 height 29
click at [388, 162] on button "Choose date, selected date is 2025-10-11" at bounding box center [405, 160] width 35 height 35
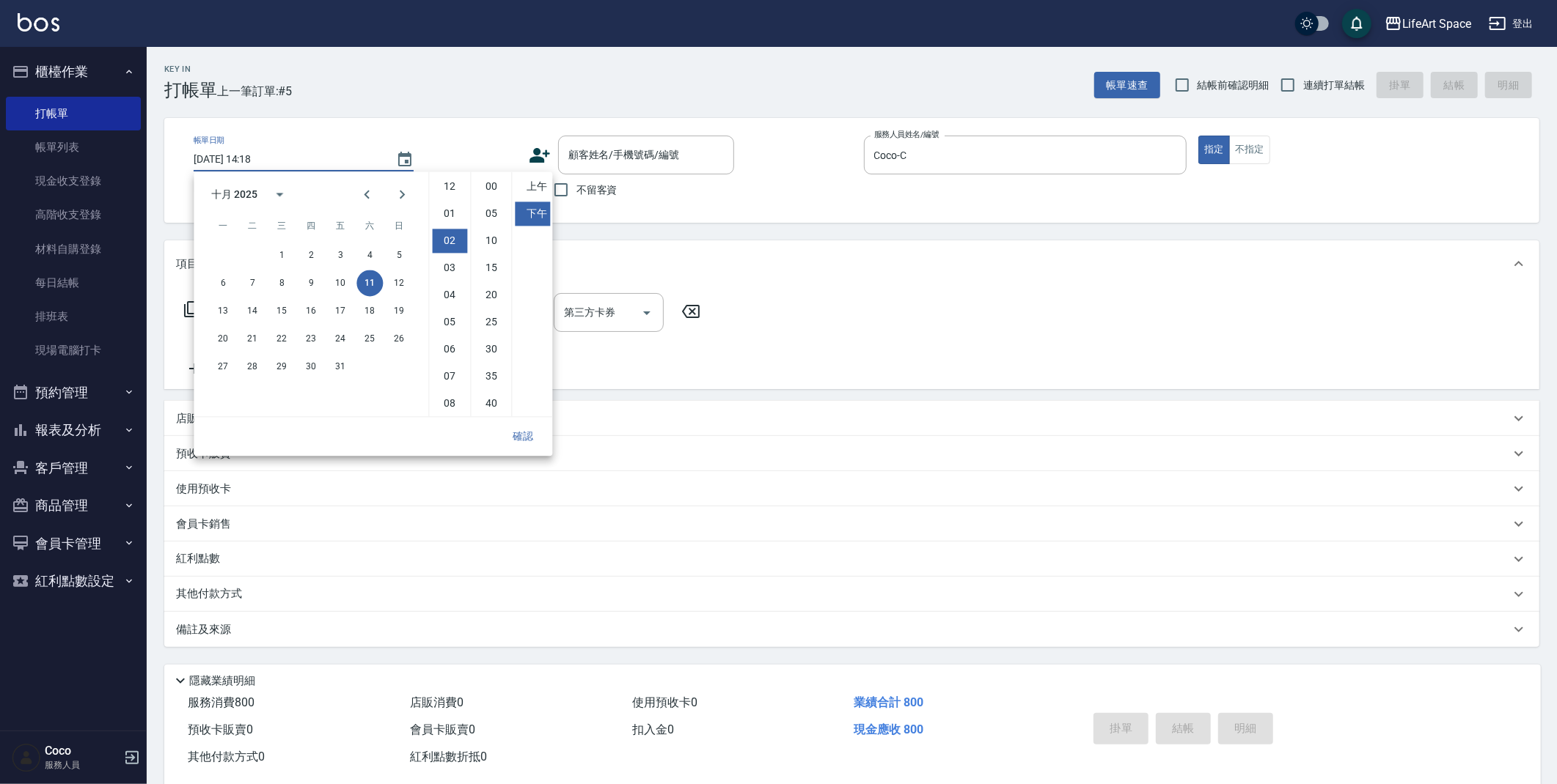
scroll to position [53, 0]
click at [314, 284] on button "9" at bounding box center [311, 283] width 27 height 27
type input "[DATE] 14:18"
click at [532, 429] on button "確認" at bounding box center [523, 436] width 47 height 27
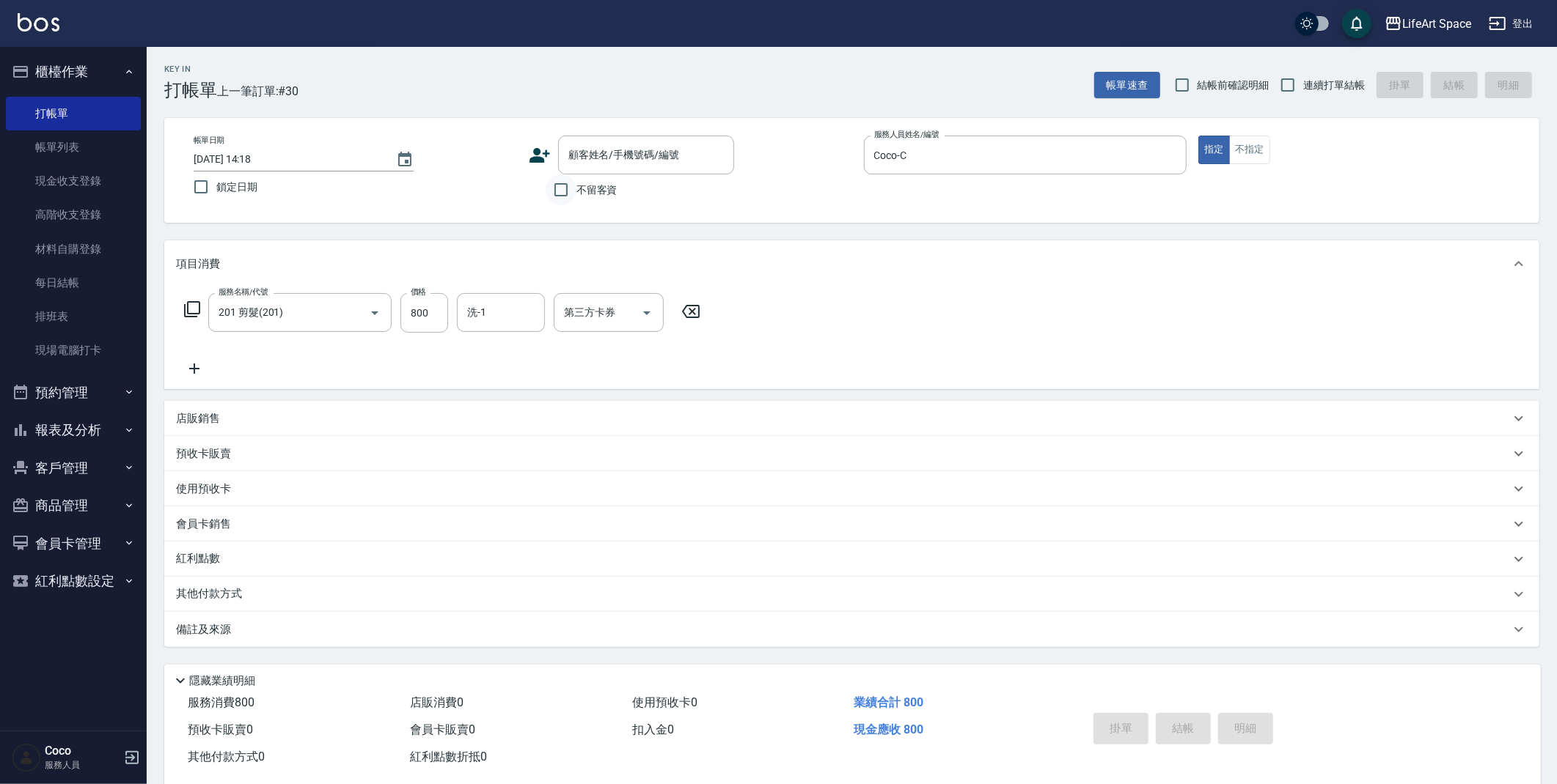
click at [570, 196] on input "不留客資" at bounding box center [561, 190] width 31 height 31
checkbox input "true"
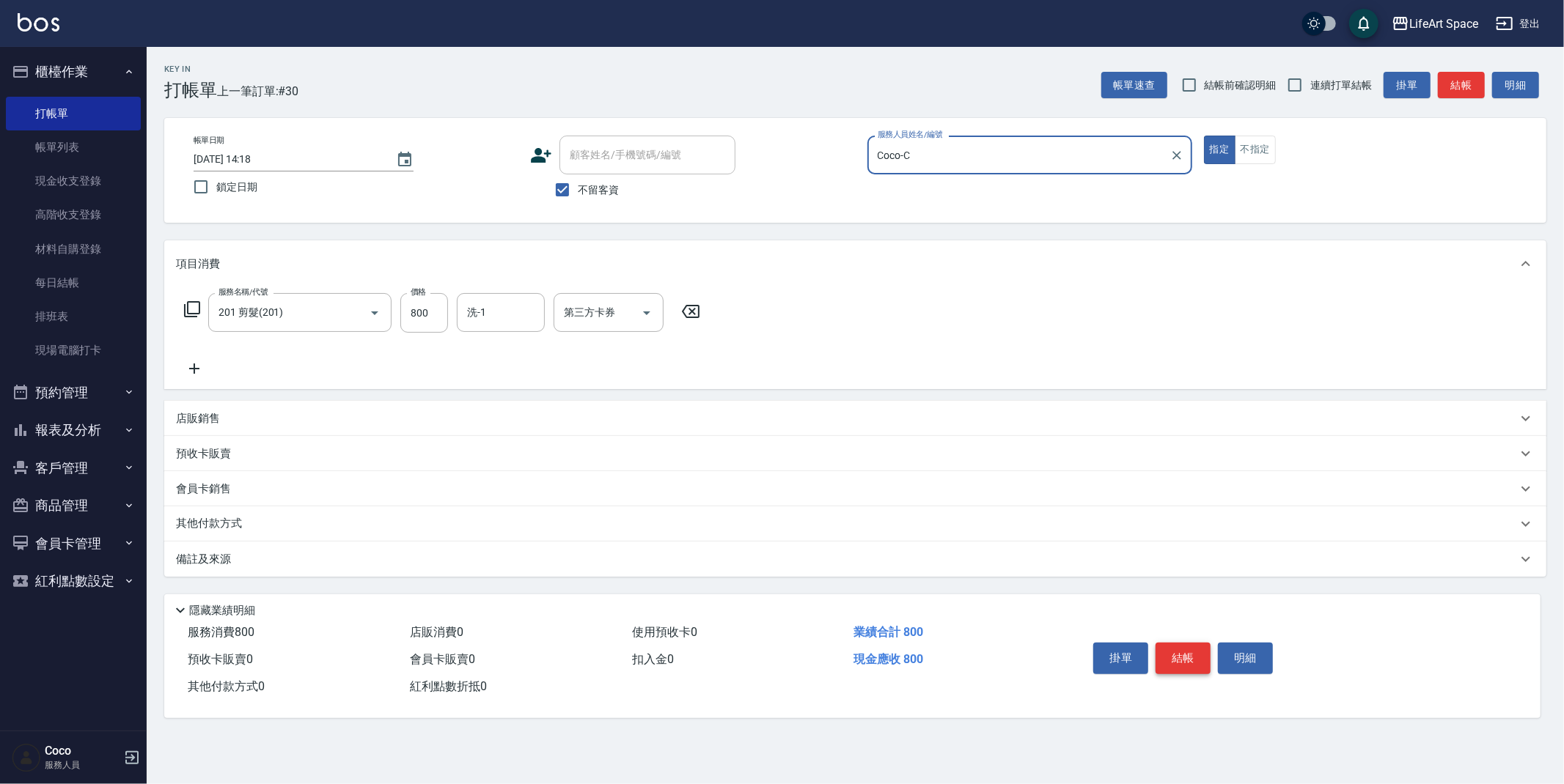
click at [1180, 659] on button "結帳" at bounding box center [1183, 658] width 55 height 31
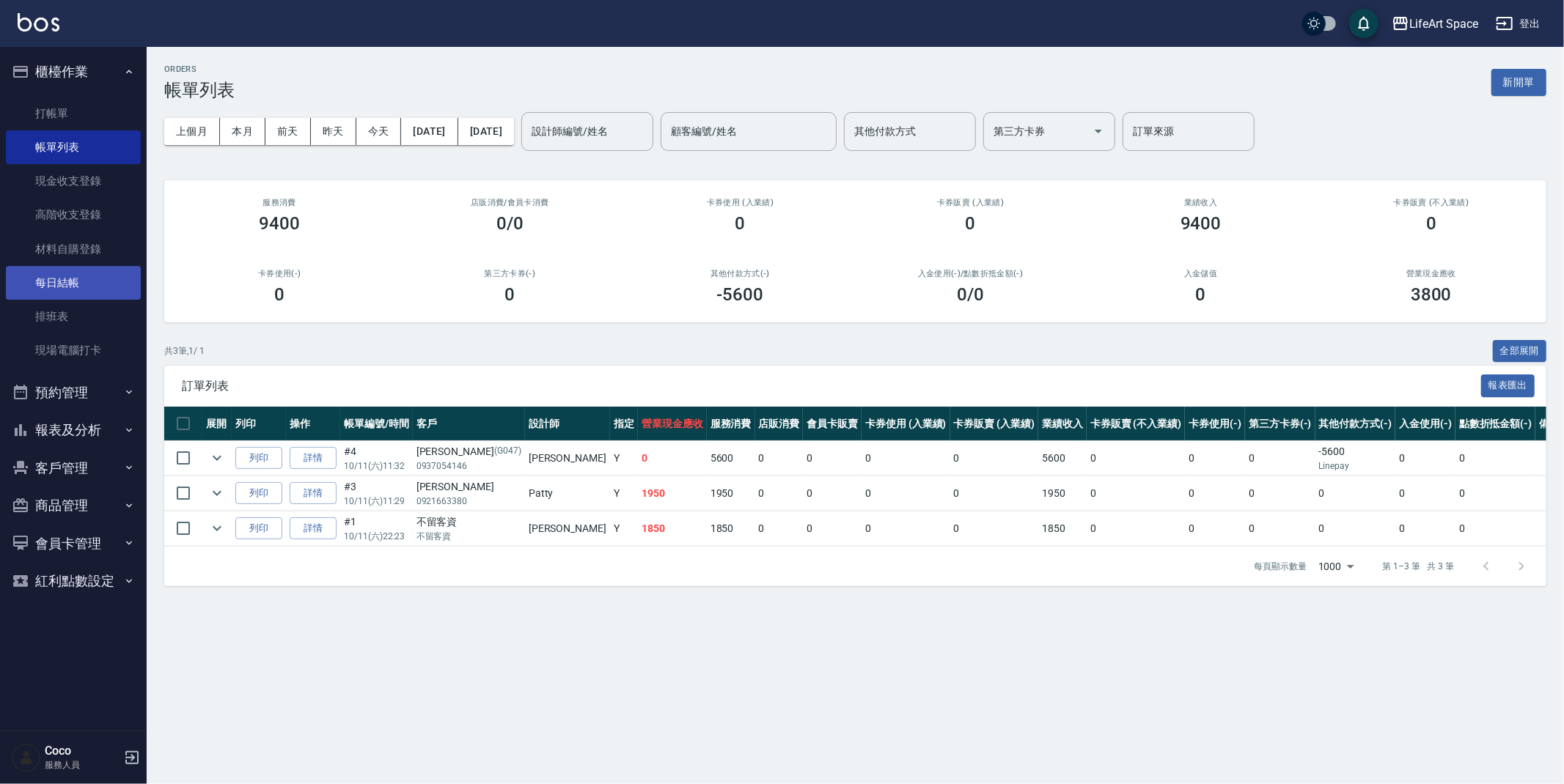
click at [60, 282] on link "每日結帳" at bounding box center [73, 283] width 135 height 34
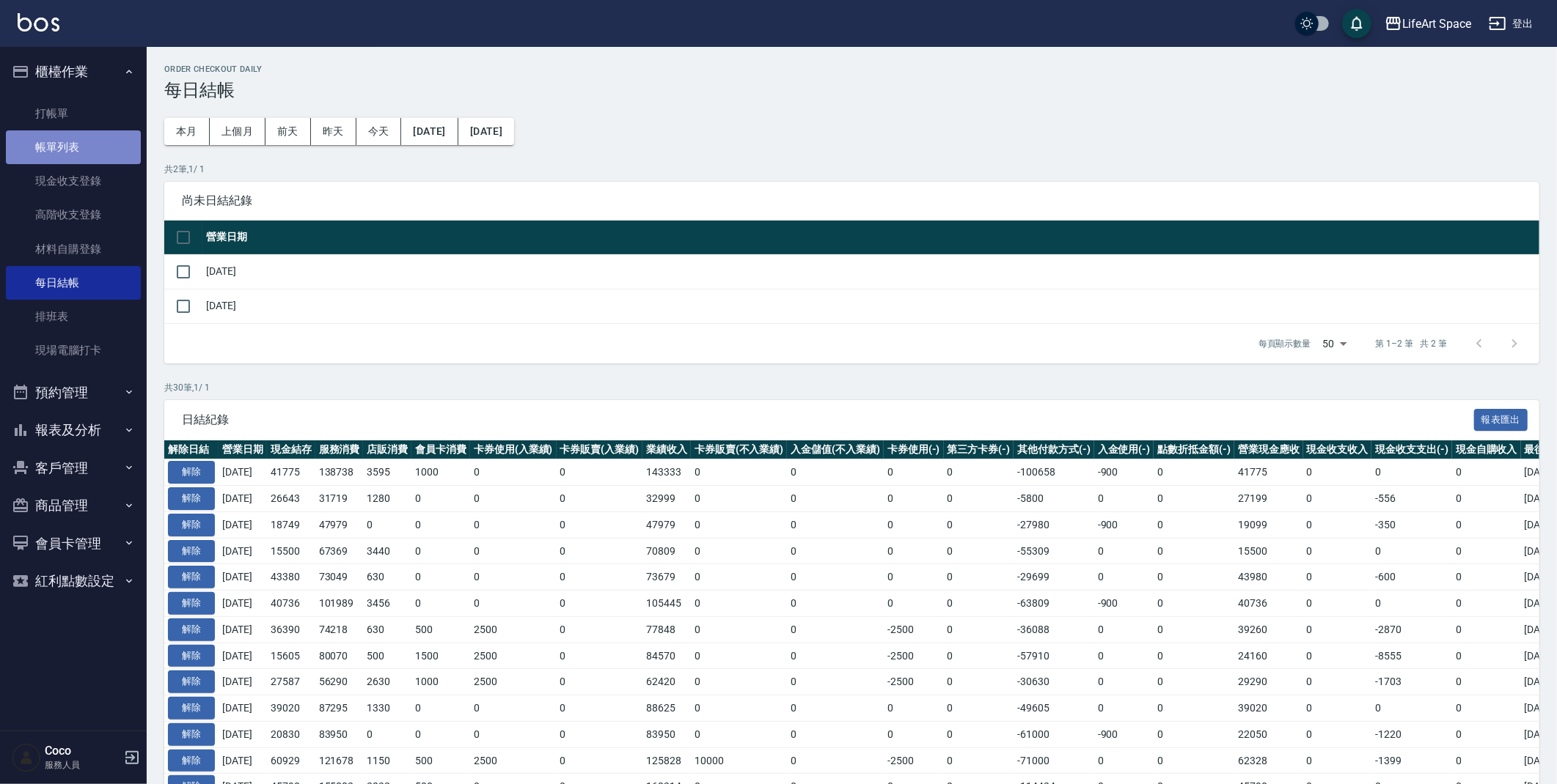
click at [72, 150] on link "帳單列表" at bounding box center [73, 148] width 135 height 34
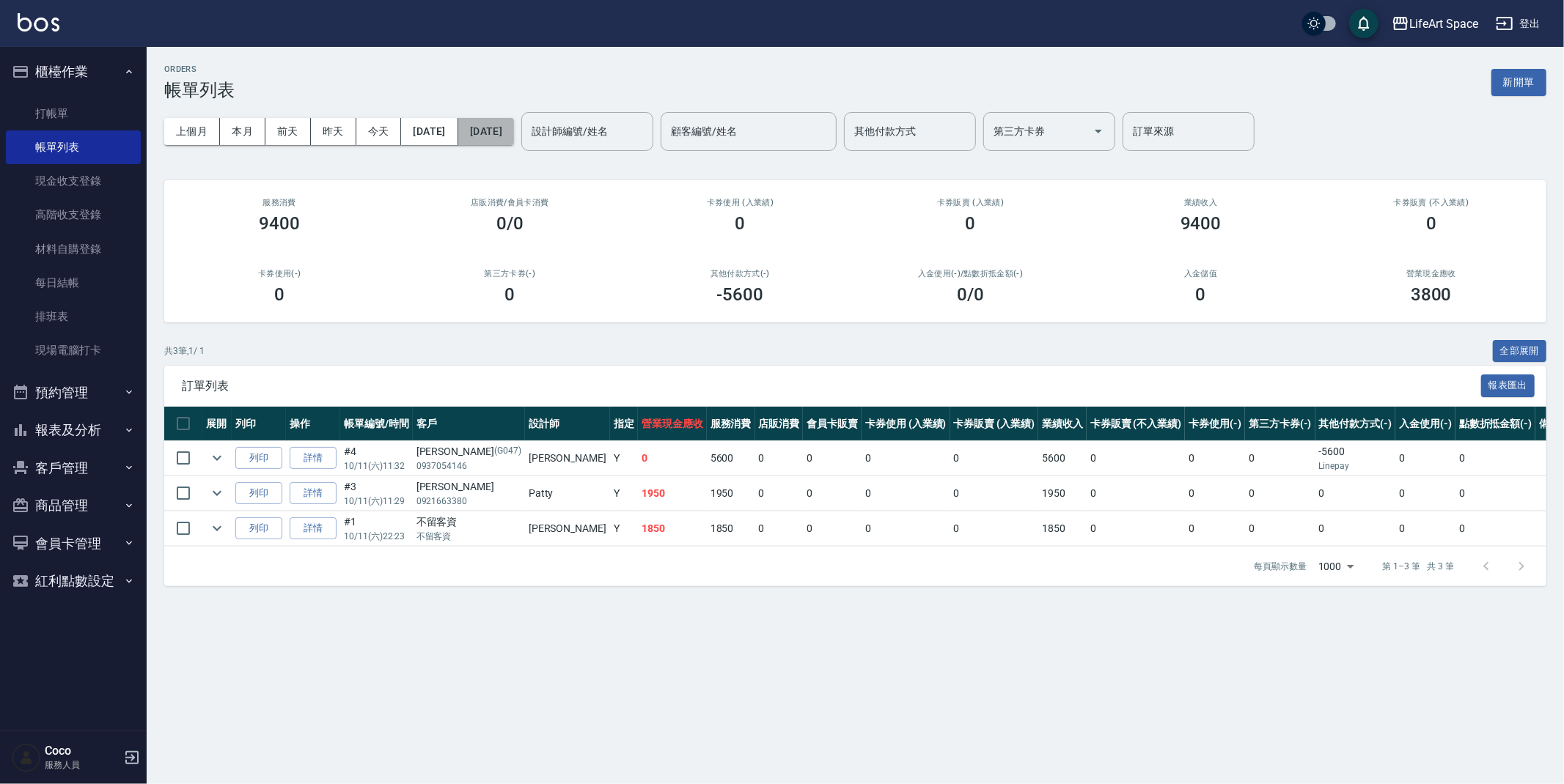
click at [483, 132] on button "[DATE]" at bounding box center [486, 132] width 55 height 27
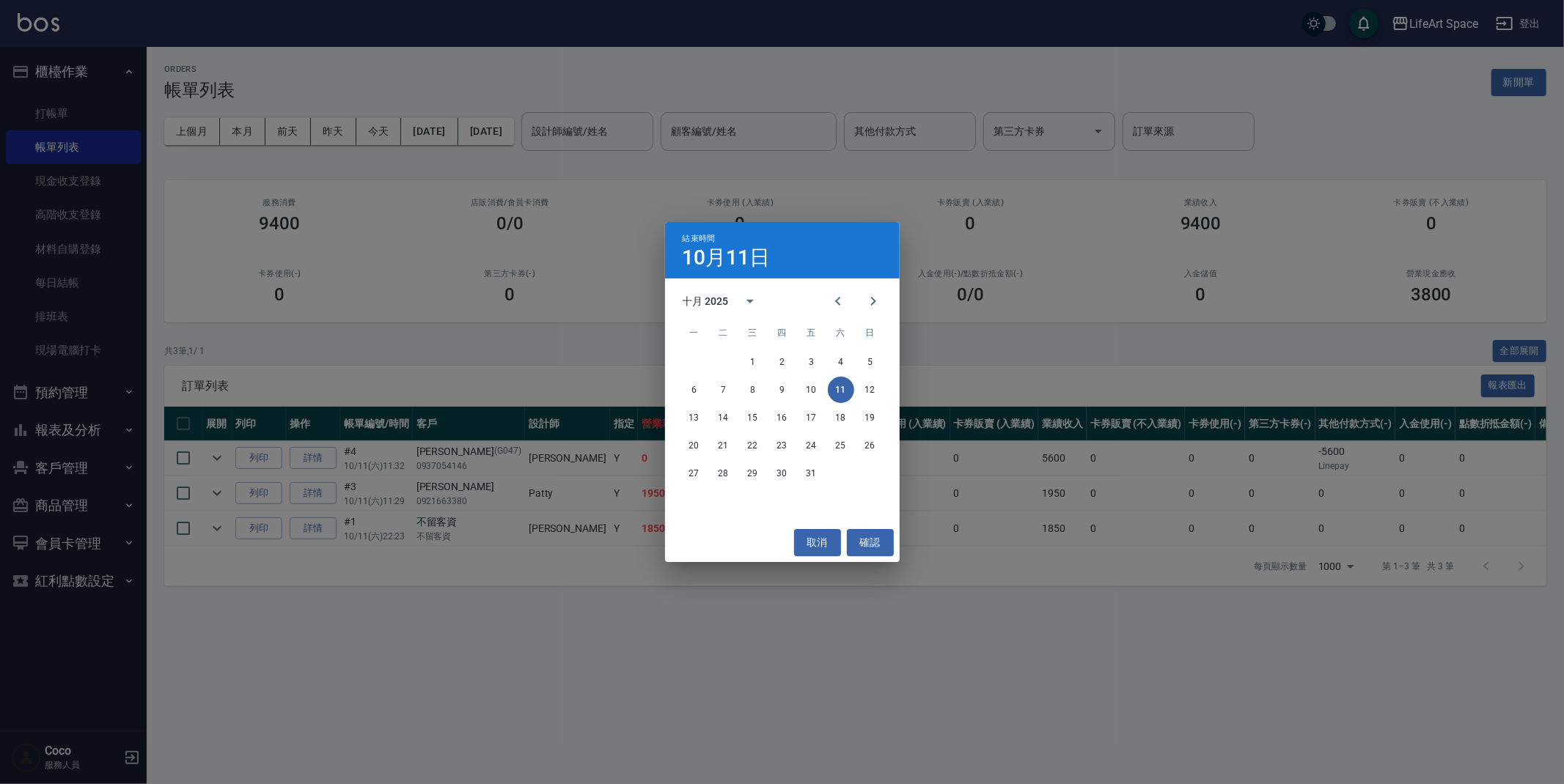
click at [426, 134] on div "結束時間 10月11日 十月 2025 一 二 三 四 五 六 日 1 2 3 4 5 6 7 8 9 10 11 12 13 14 15 16 17 18 …" at bounding box center [782, 392] width 1564 height 784
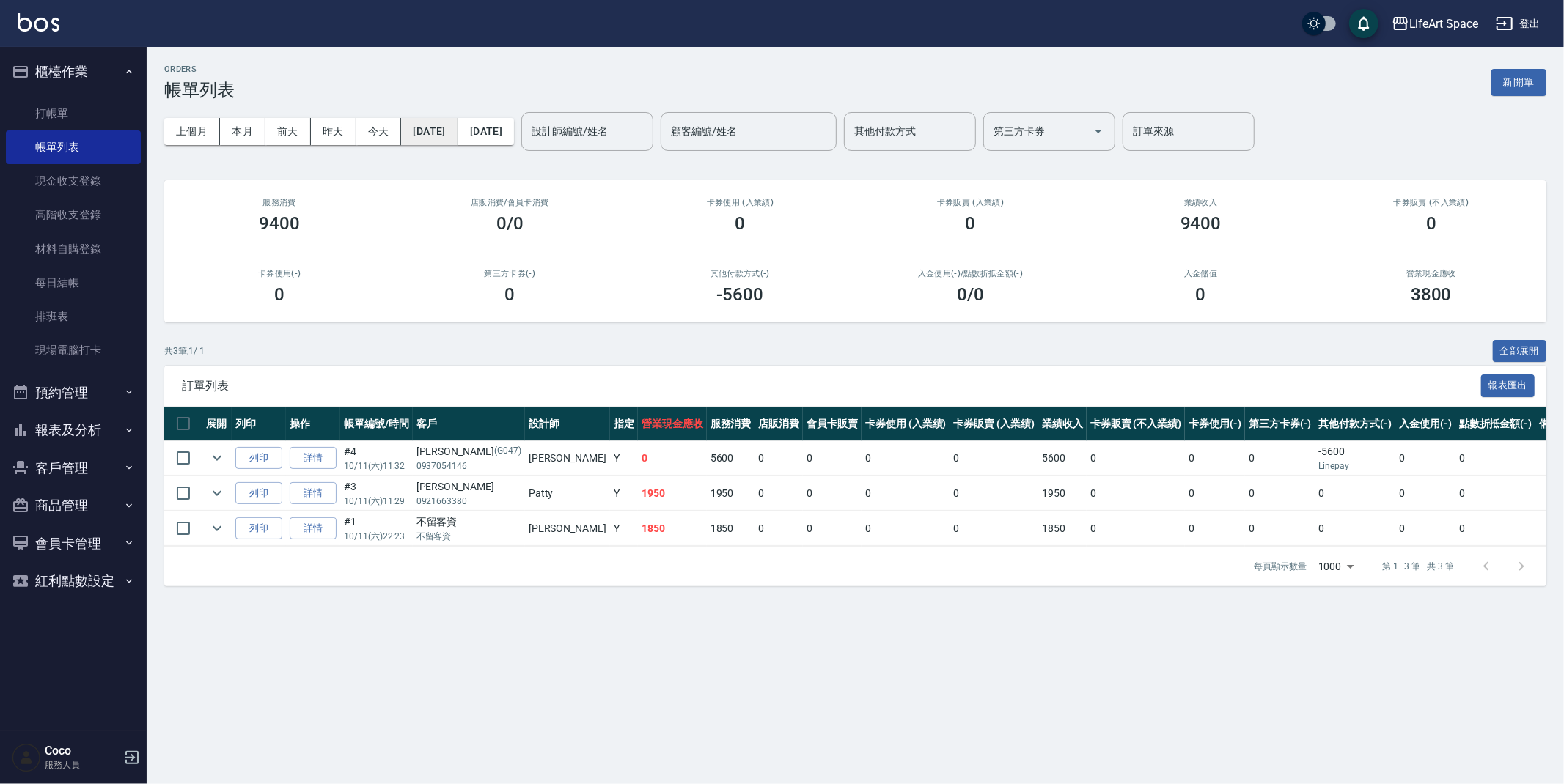
click at [426, 135] on button "[DATE]" at bounding box center [429, 132] width 56 height 27
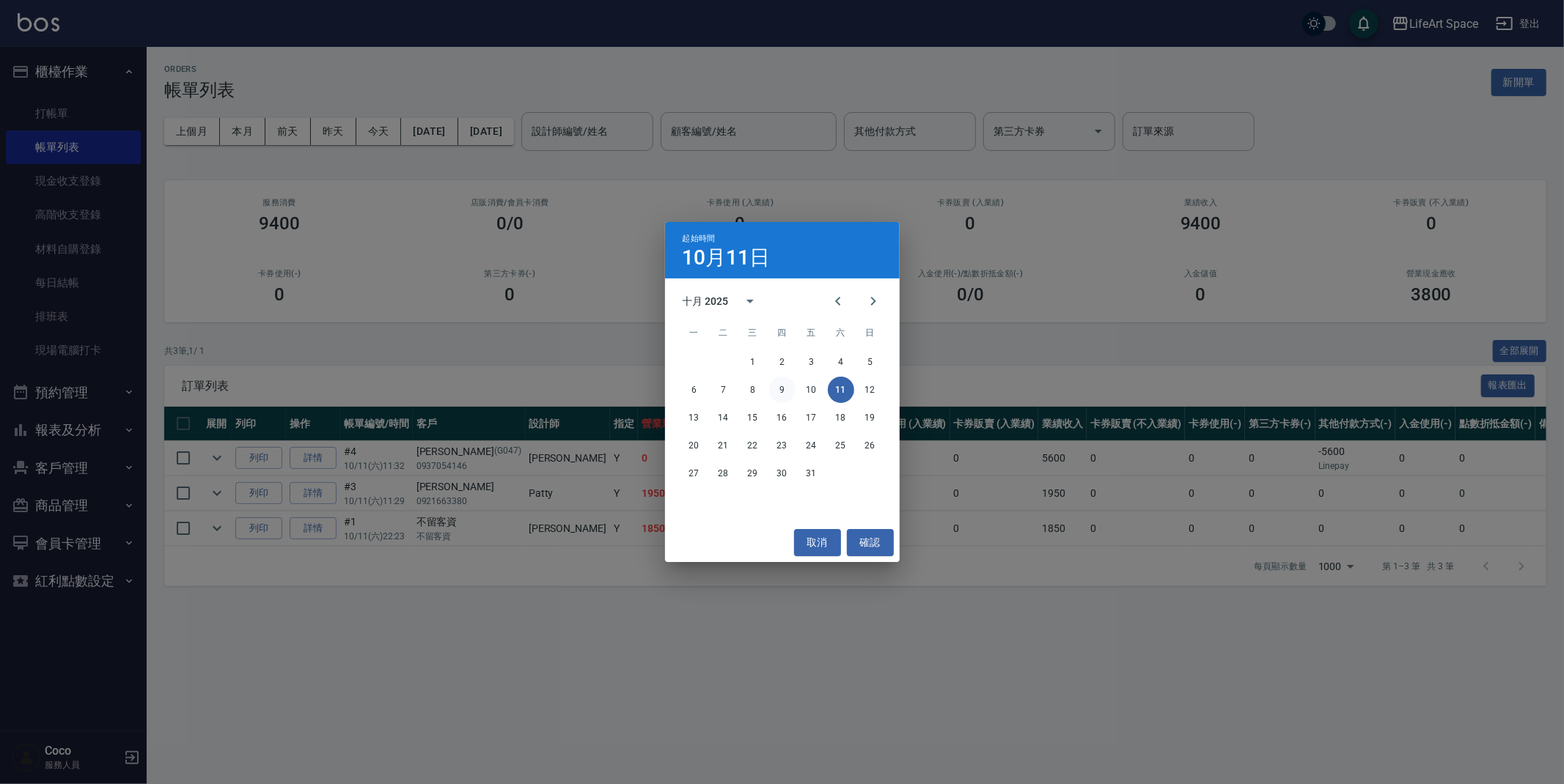
click at [785, 389] on button "9" at bounding box center [783, 390] width 27 height 27
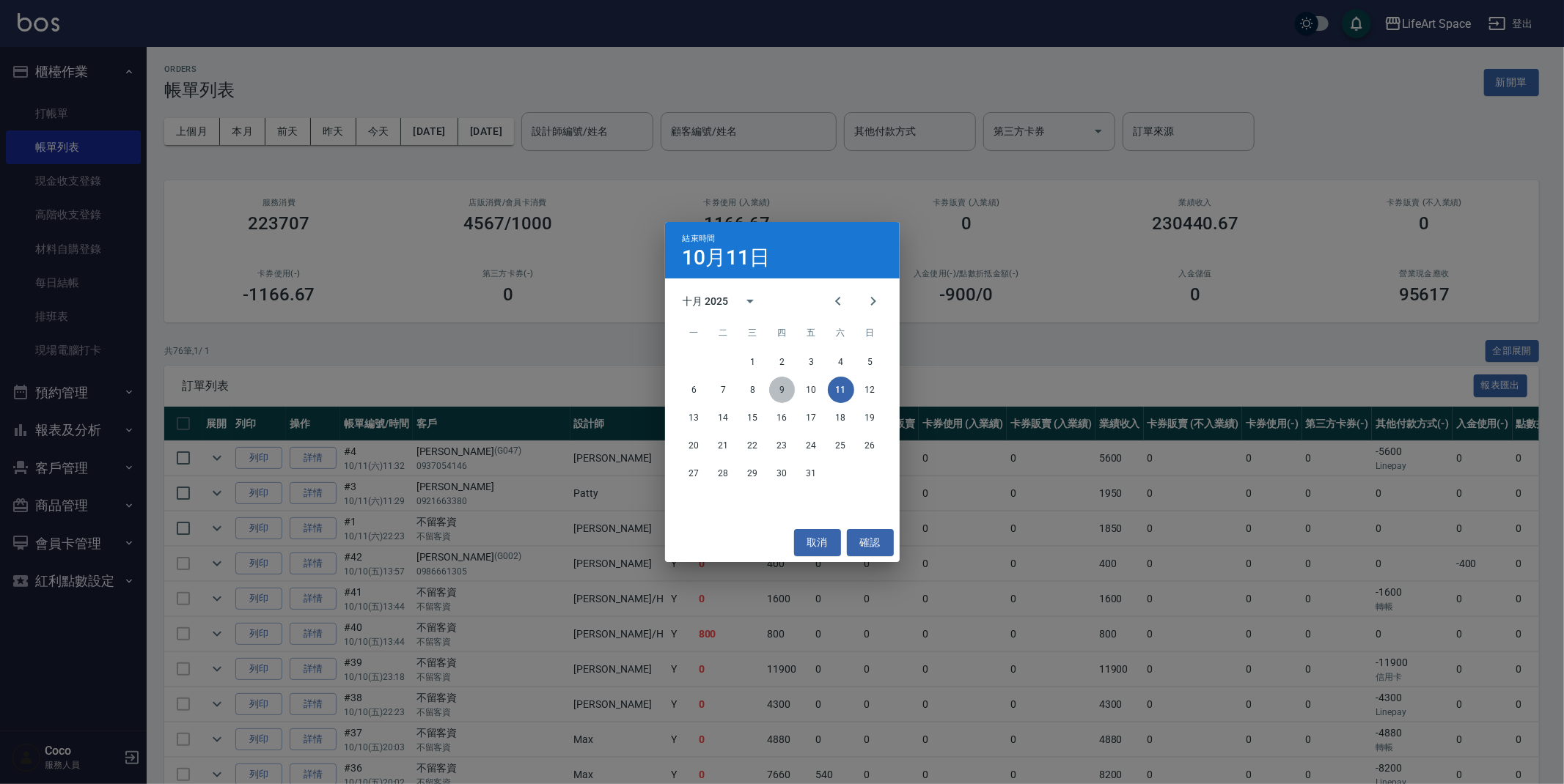
click at [786, 386] on button "9" at bounding box center [783, 390] width 27 height 27
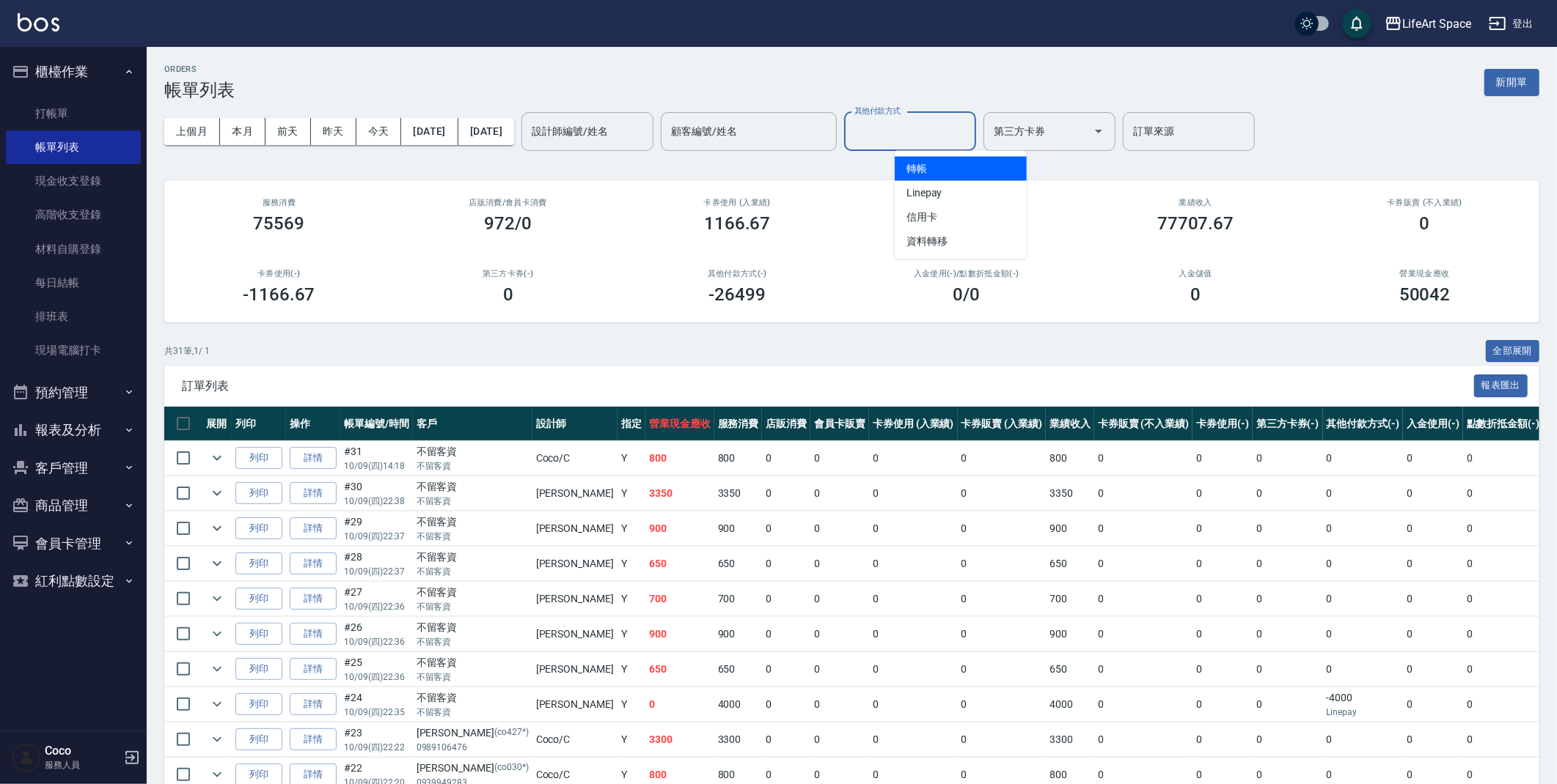
click at [948, 127] on input "其他付款方式" at bounding box center [910, 132] width 119 height 26
click at [942, 171] on span "轉帳" at bounding box center [960, 168] width 132 height 24
type input "轉帳"
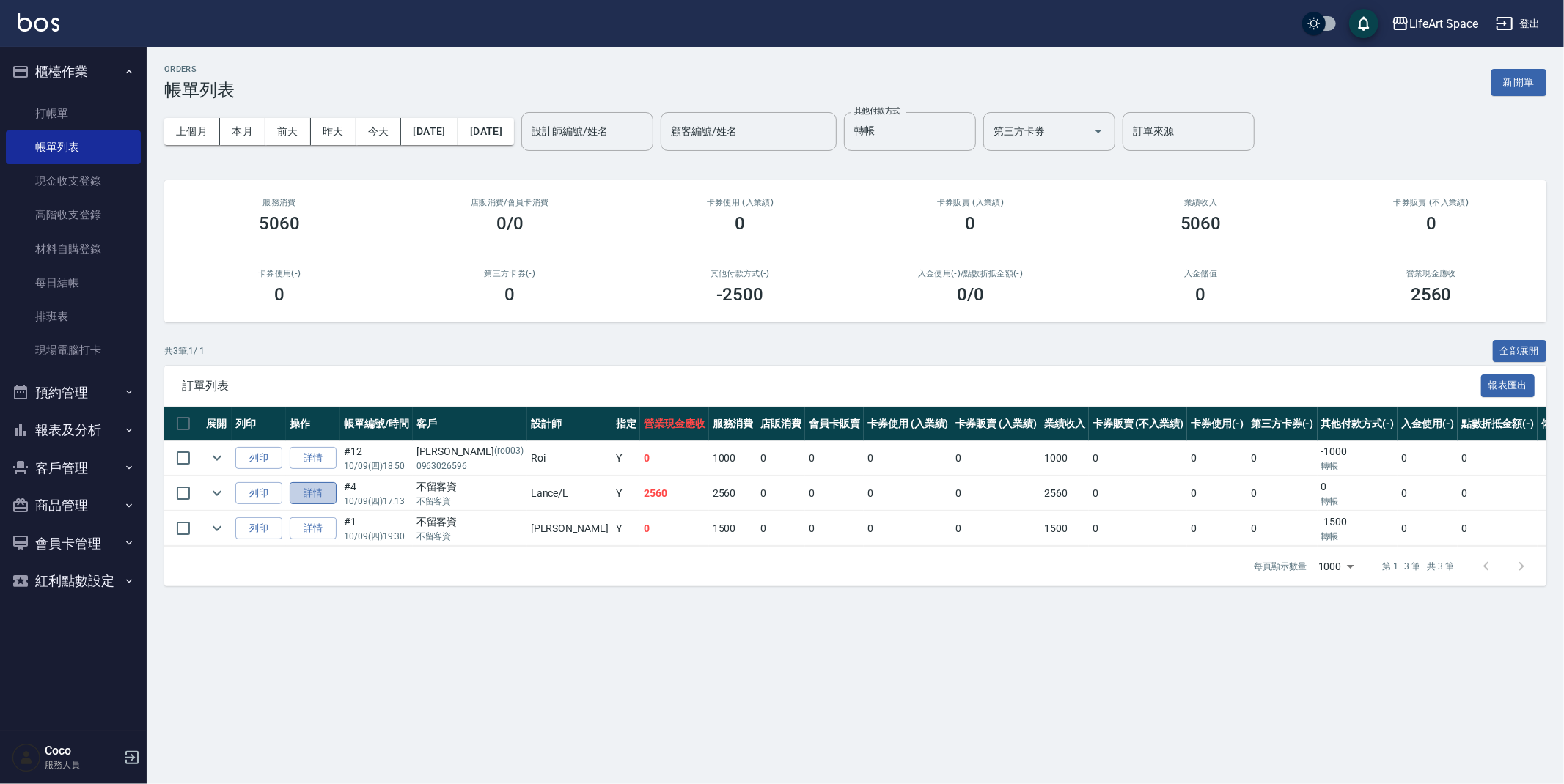
click at [310, 497] on link "詳情" at bounding box center [313, 494] width 47 height 23
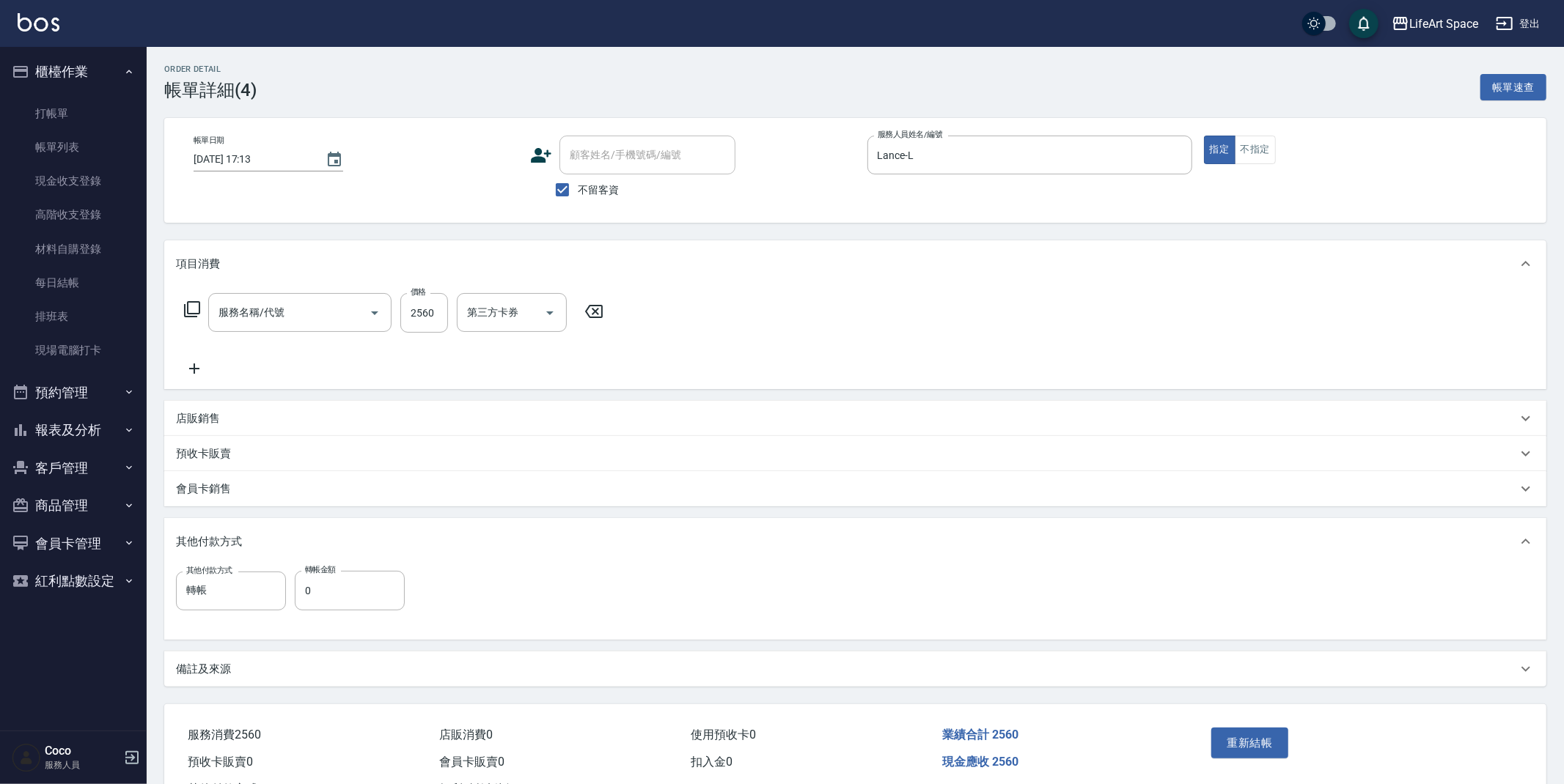
type input "[DATE] 17:13"
checkbox input "true"
type input "Lance-L"
type input "501 燙髮(501)"
click at [336, 587] on input "0" at bounding box center [350, 591] width 110 height 40
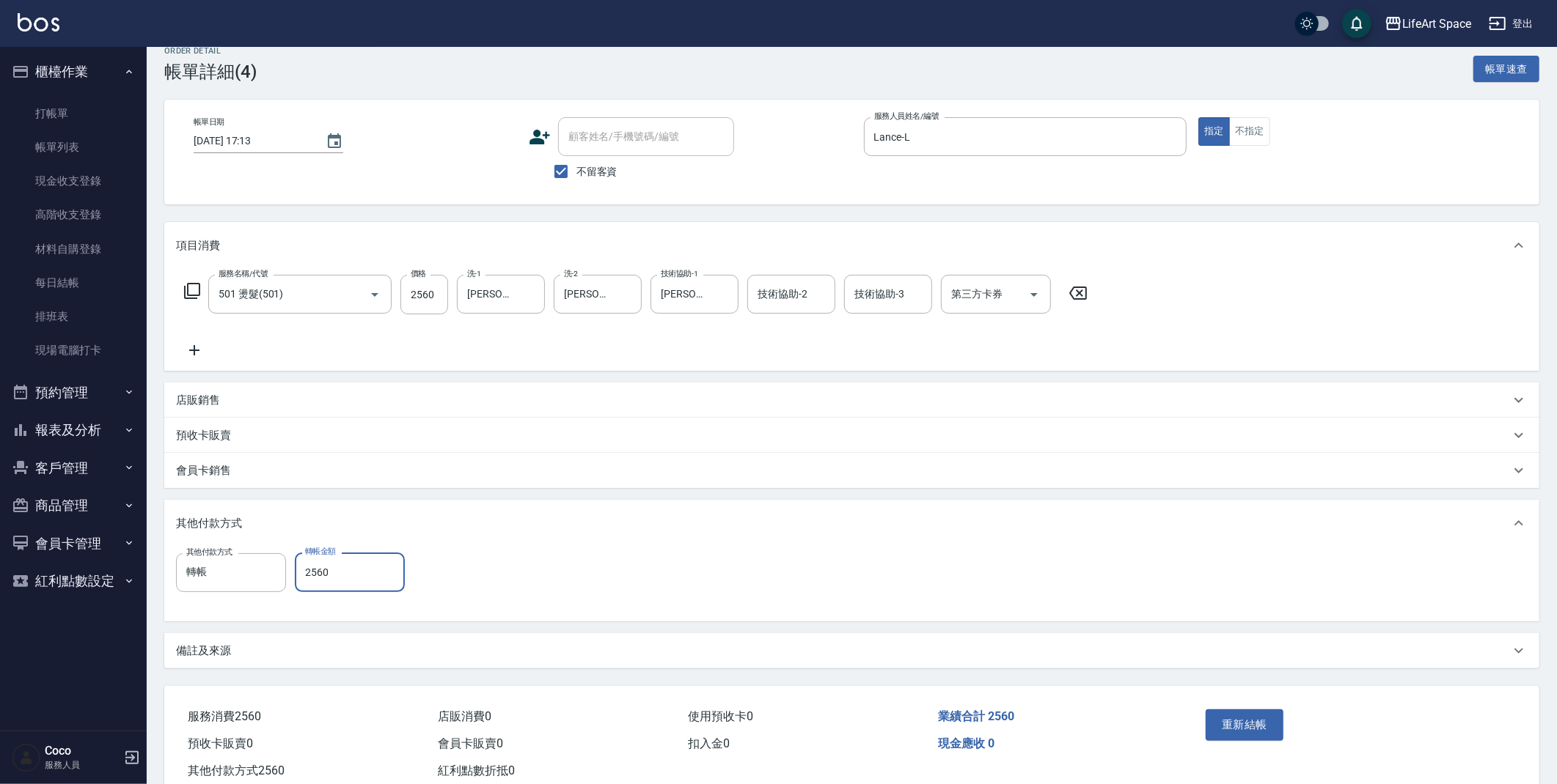
scroll to position [49, 0]
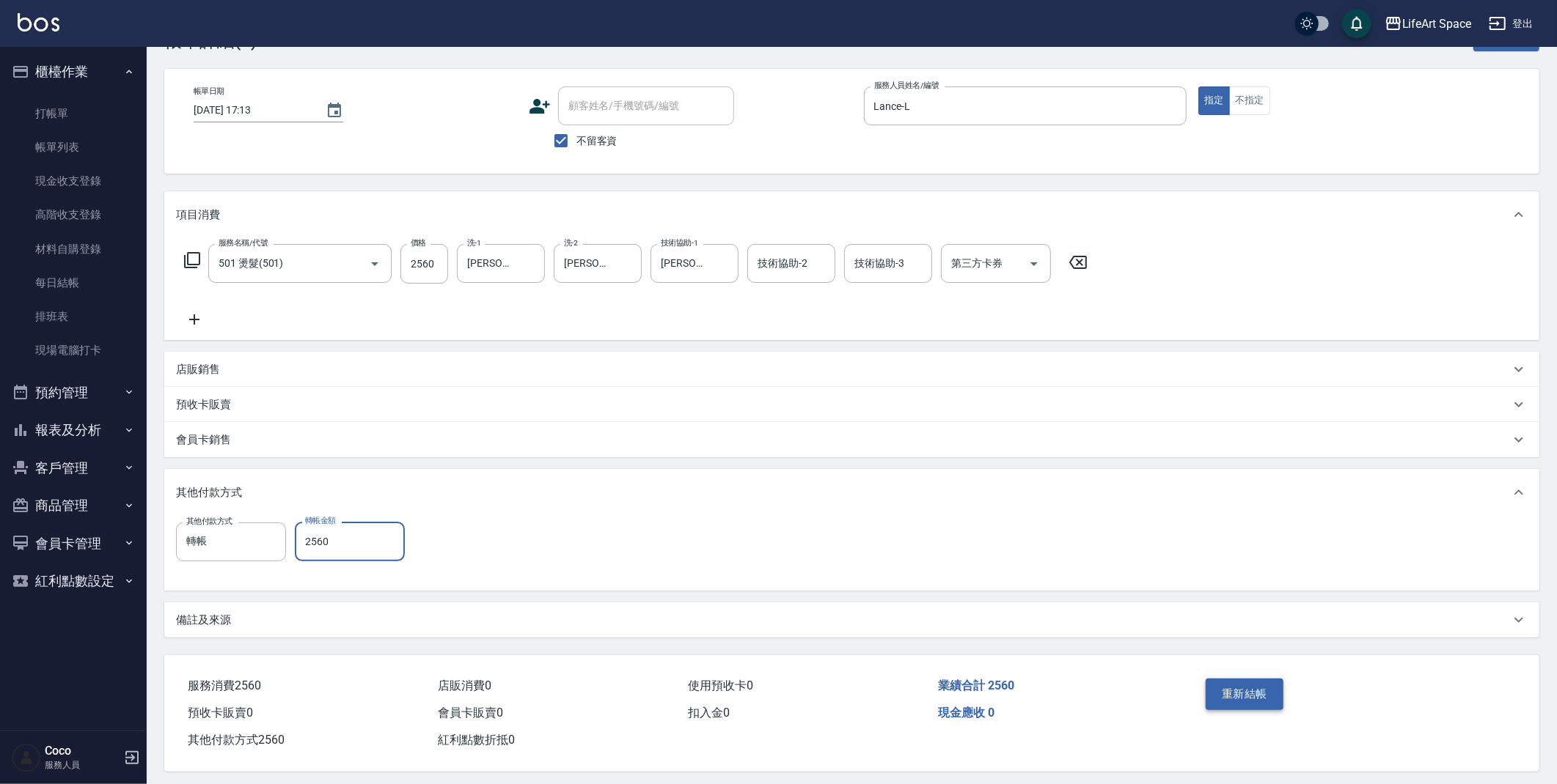
type input "2560"
click at [1257, 691] on button "重新結帳" at bounding box center [1244, 695] width 78 height 31
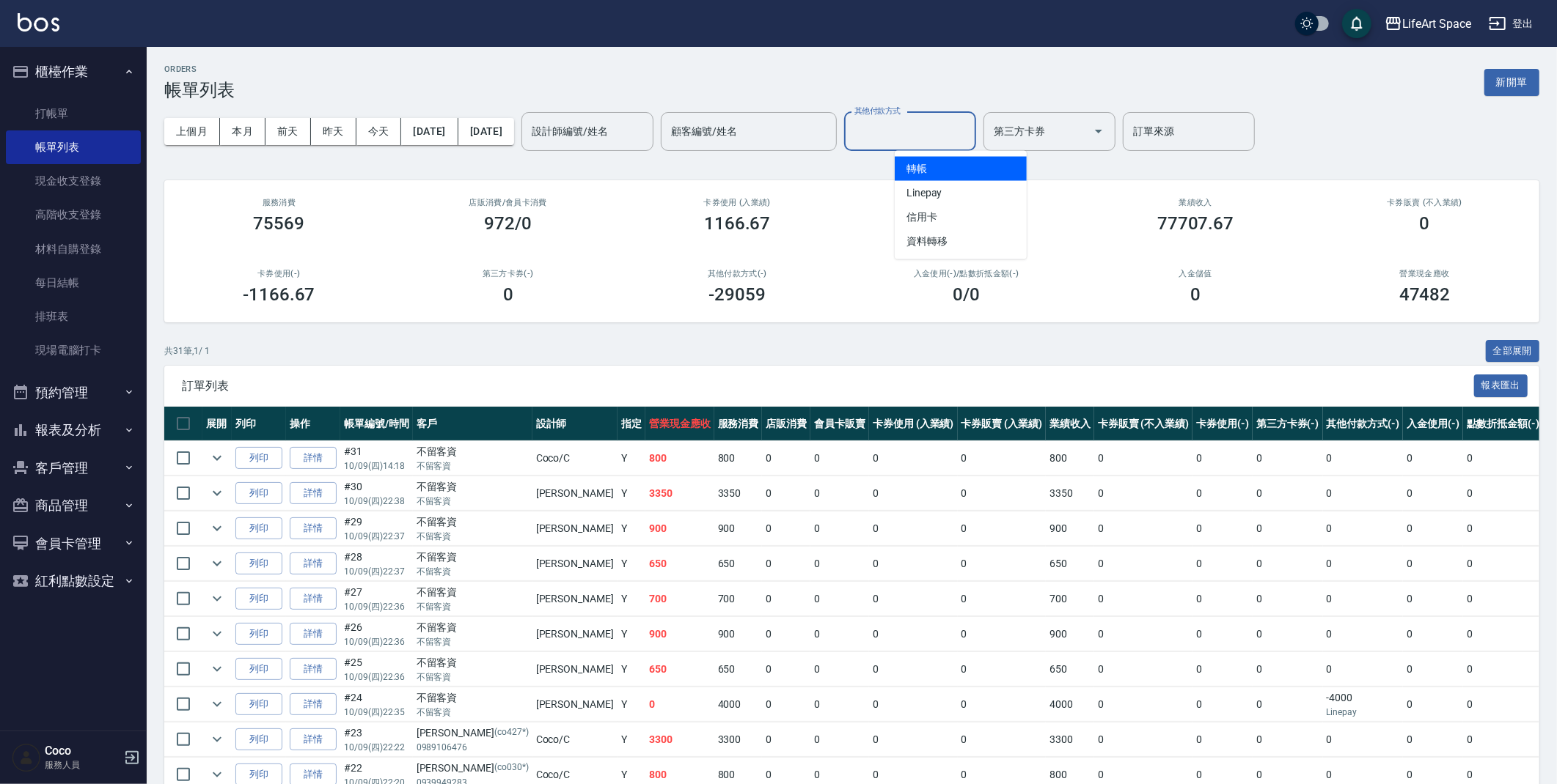
click at [920, 129] on input "其他付款方式" at bounding box center [910, 132] width 119 height 26
click at [919, 192] on span "Linepay" at bounding box center [960, 193] width 132 height 24
type input "Linepay"
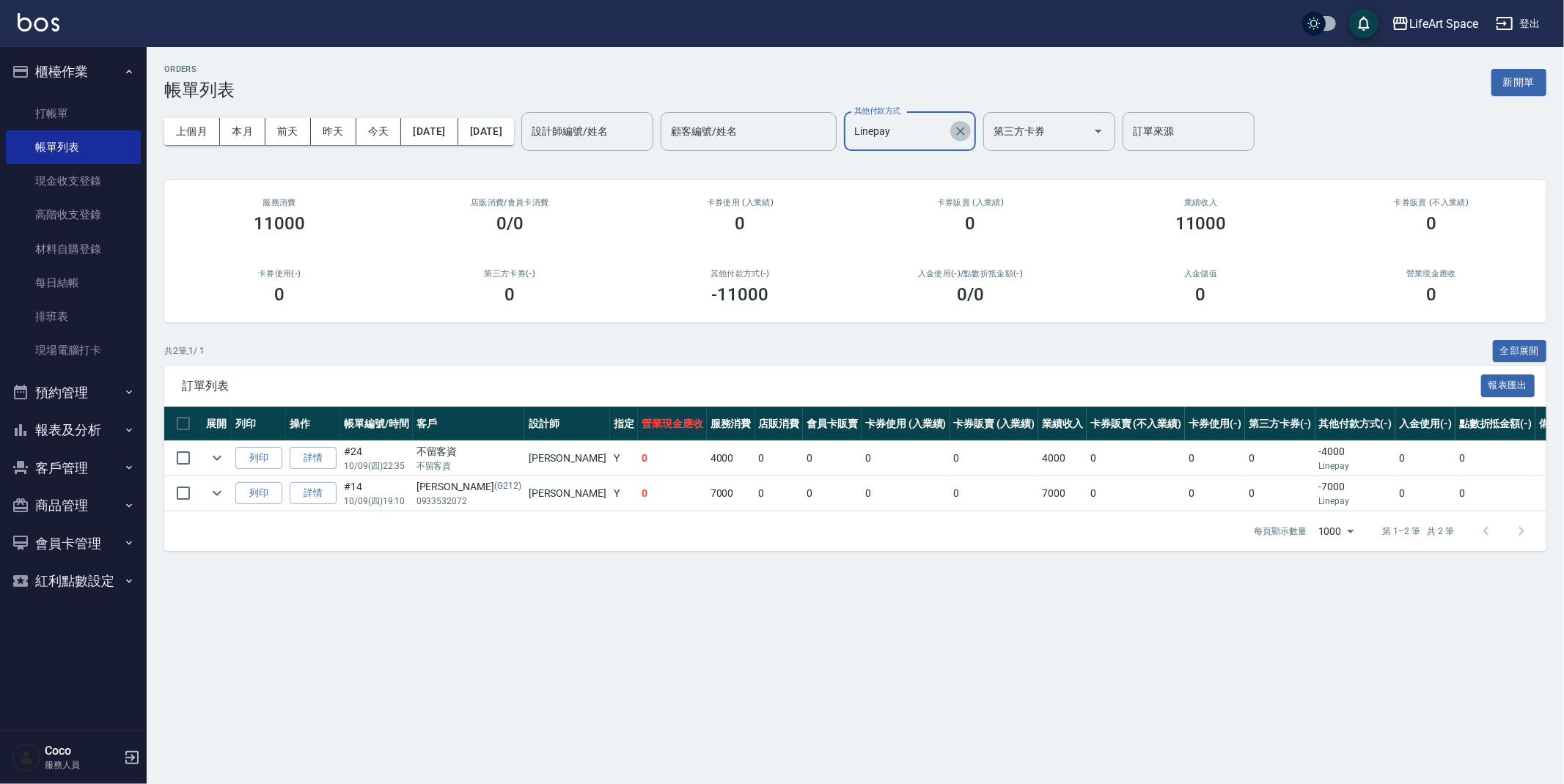
click at [968, 126] on icon "Clear" at bounding box center [961, 132] width 15 height 15
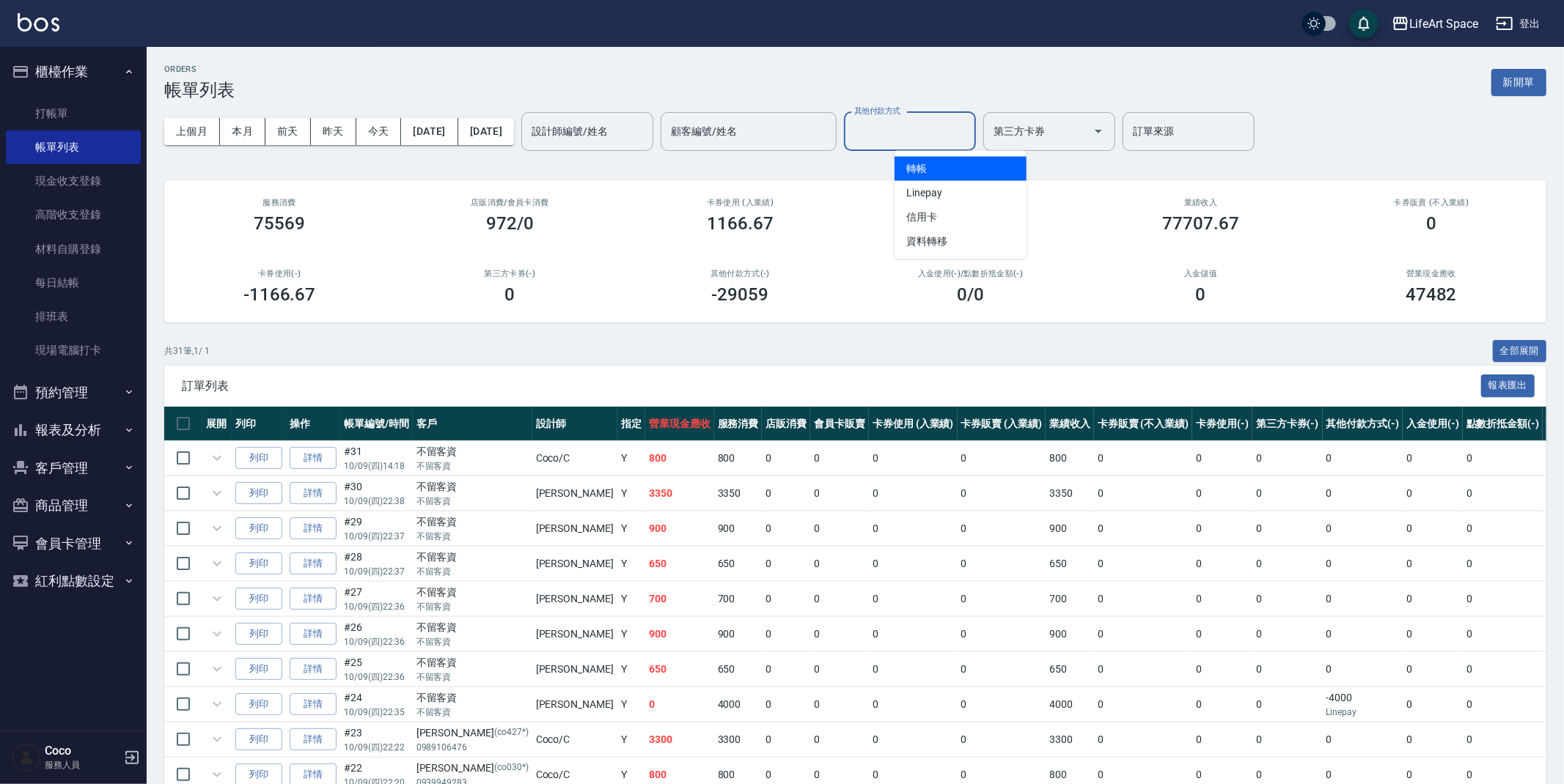
click at [969, 123] on input "其他付款方式" at bounding box center [910, 132] width 119 height 26
click at [962, 216] on span "信用卡" at bounding box center [960, 217] width 132 height 24
type input "信用卡"
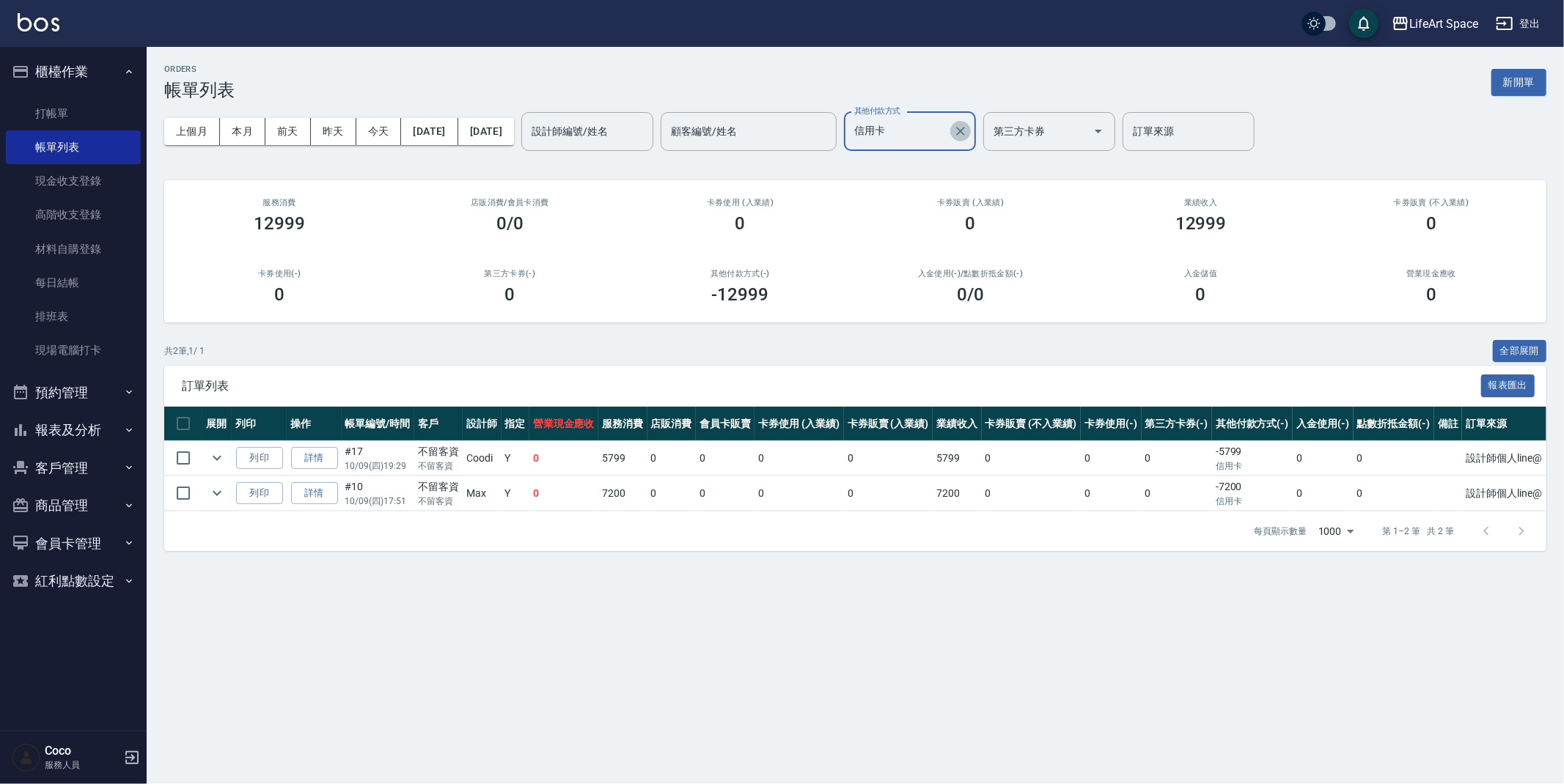
click at [968, 124] on icon "Clear" at bounding box center [961, 132] width 15 height 15
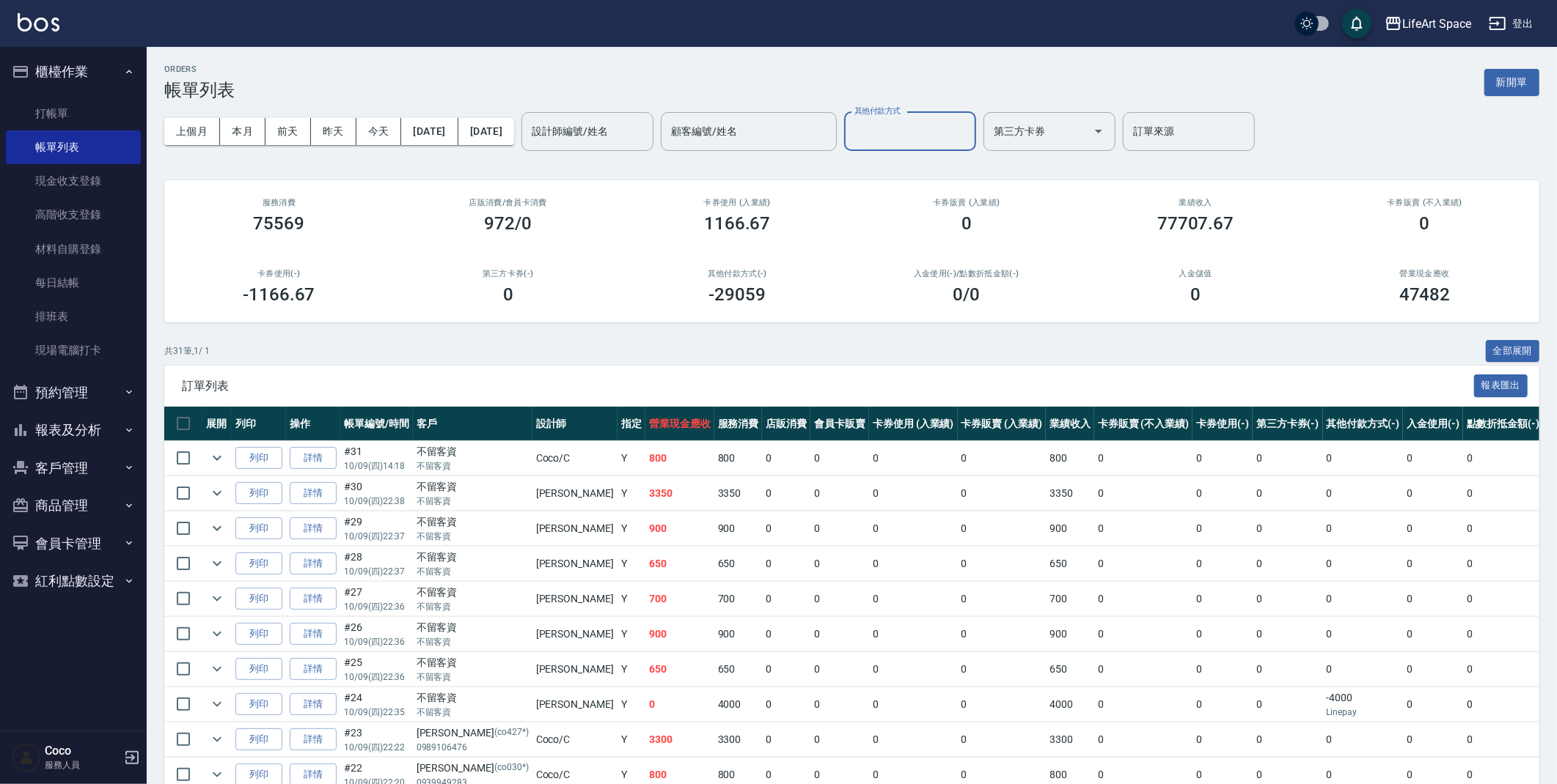
click at [976, 149] on div "其他付款方式" at bounding box center [910, 132] width 132 height 39
click at [963, 166] on span "轉帳" at bounding box center [960, 168] width 132 height 24
type input "轉帳"
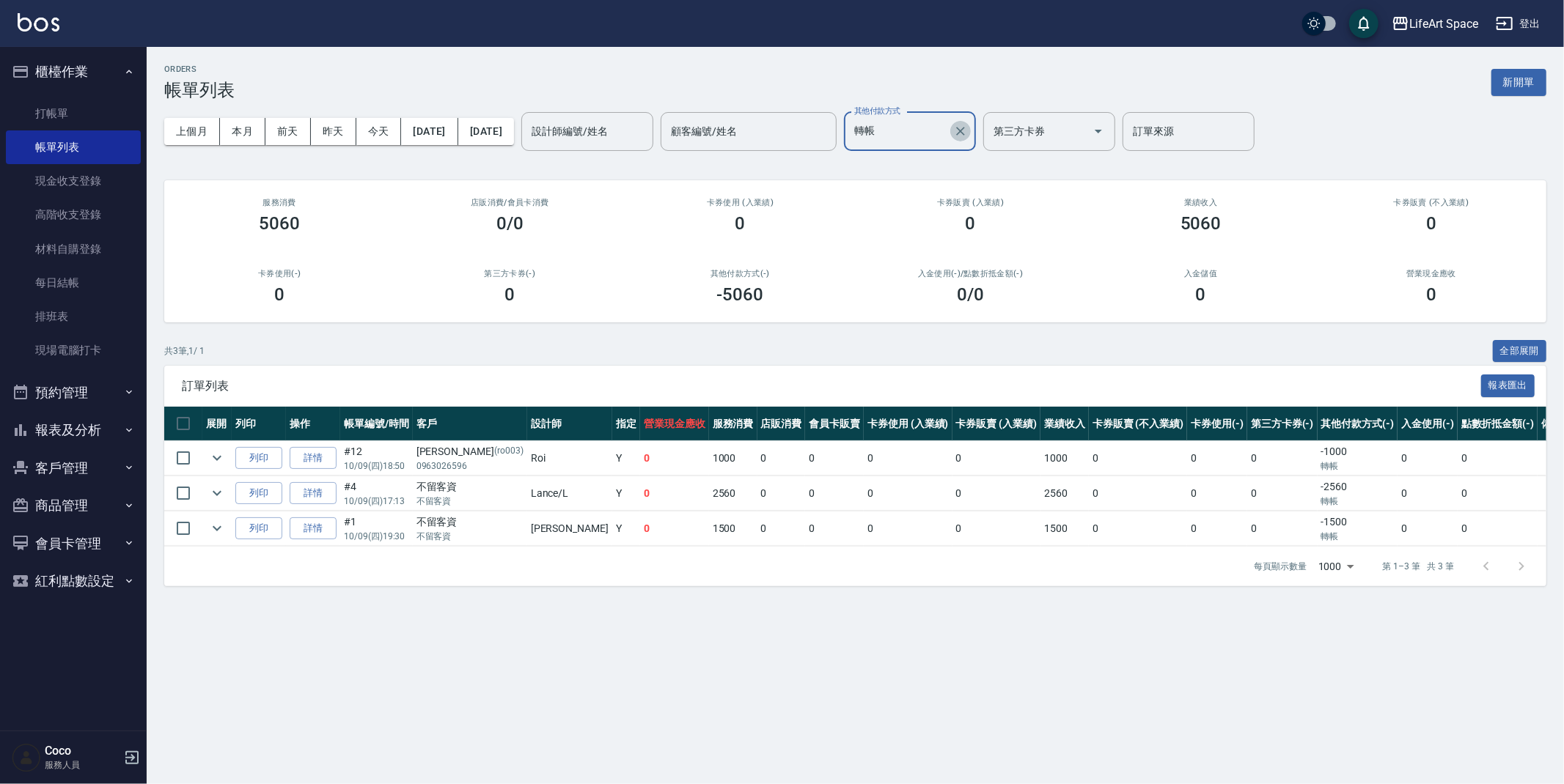
click at [968, 126] on icon "Clear" at bounding box center [961, 132] width 15 height 15
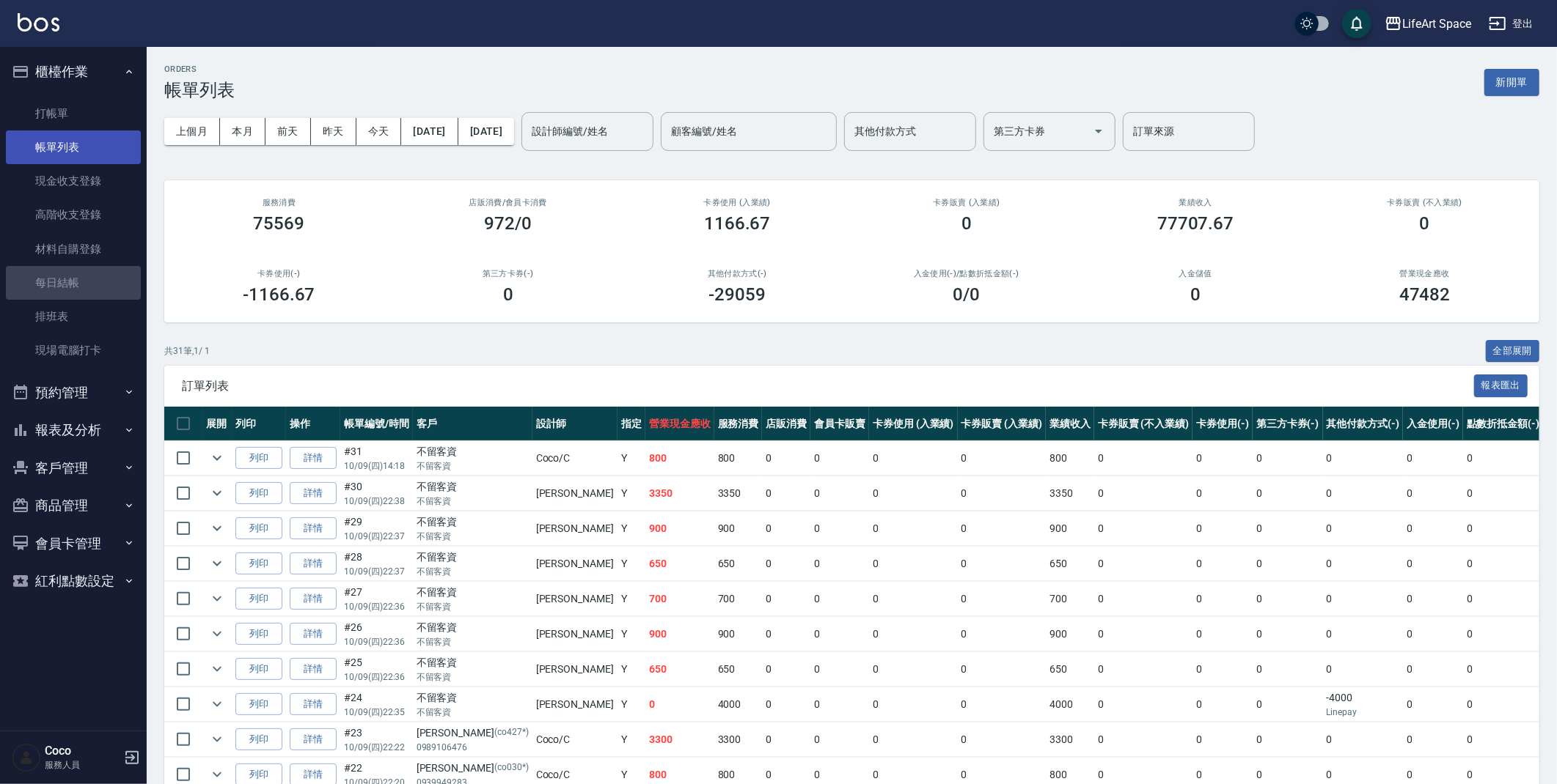
drag, startPoint x: 71, startPoint y: 274, endPoint x: 129, endPoint y: 155, distance: 132.4
click at [71, 274] on link "每日結帳" at bounding box center [73, 283] width 135 height 34
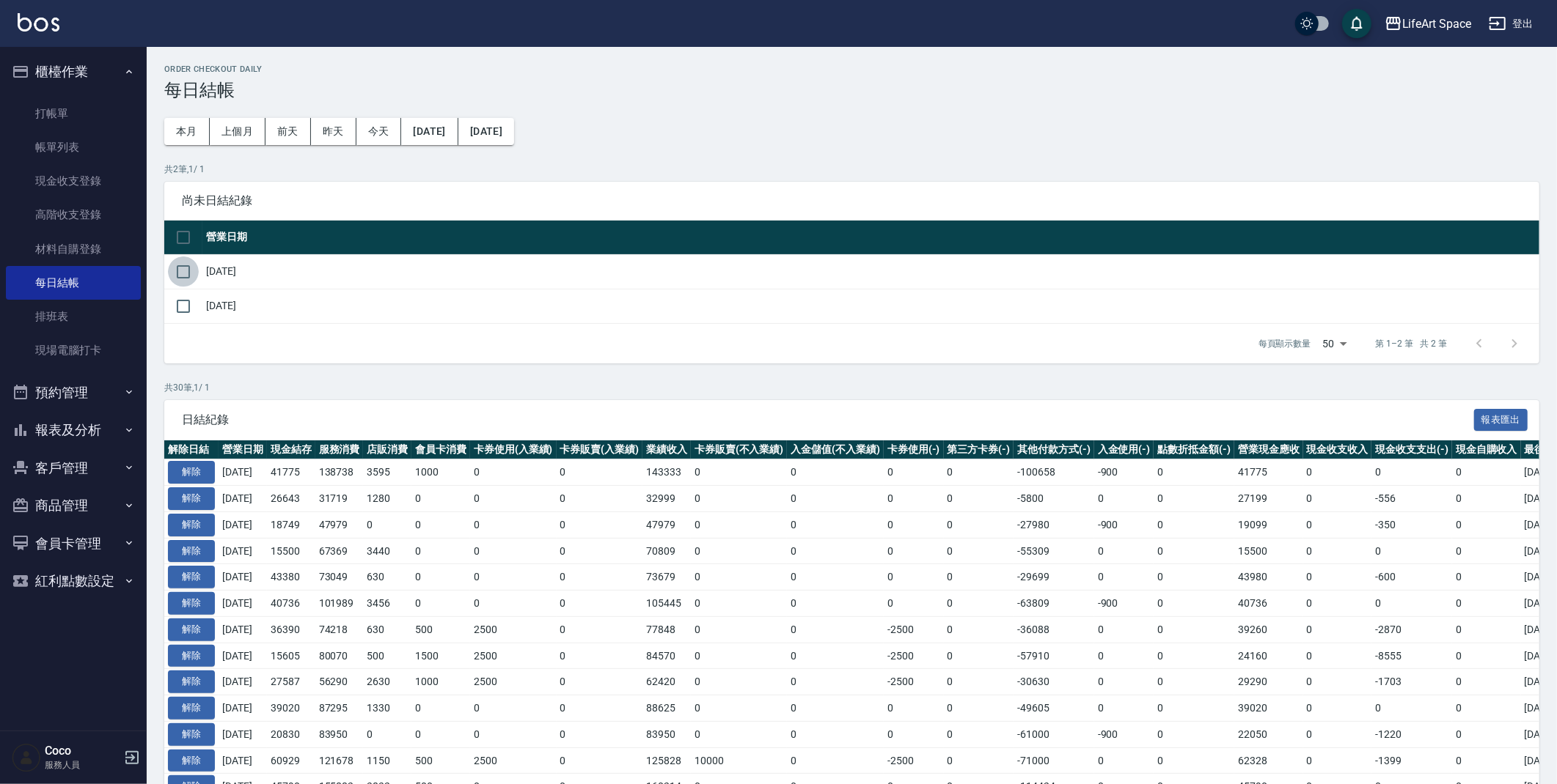
click at [182, 275] on input "checkbox" at bounding box center [183, 272] width 31 height 31
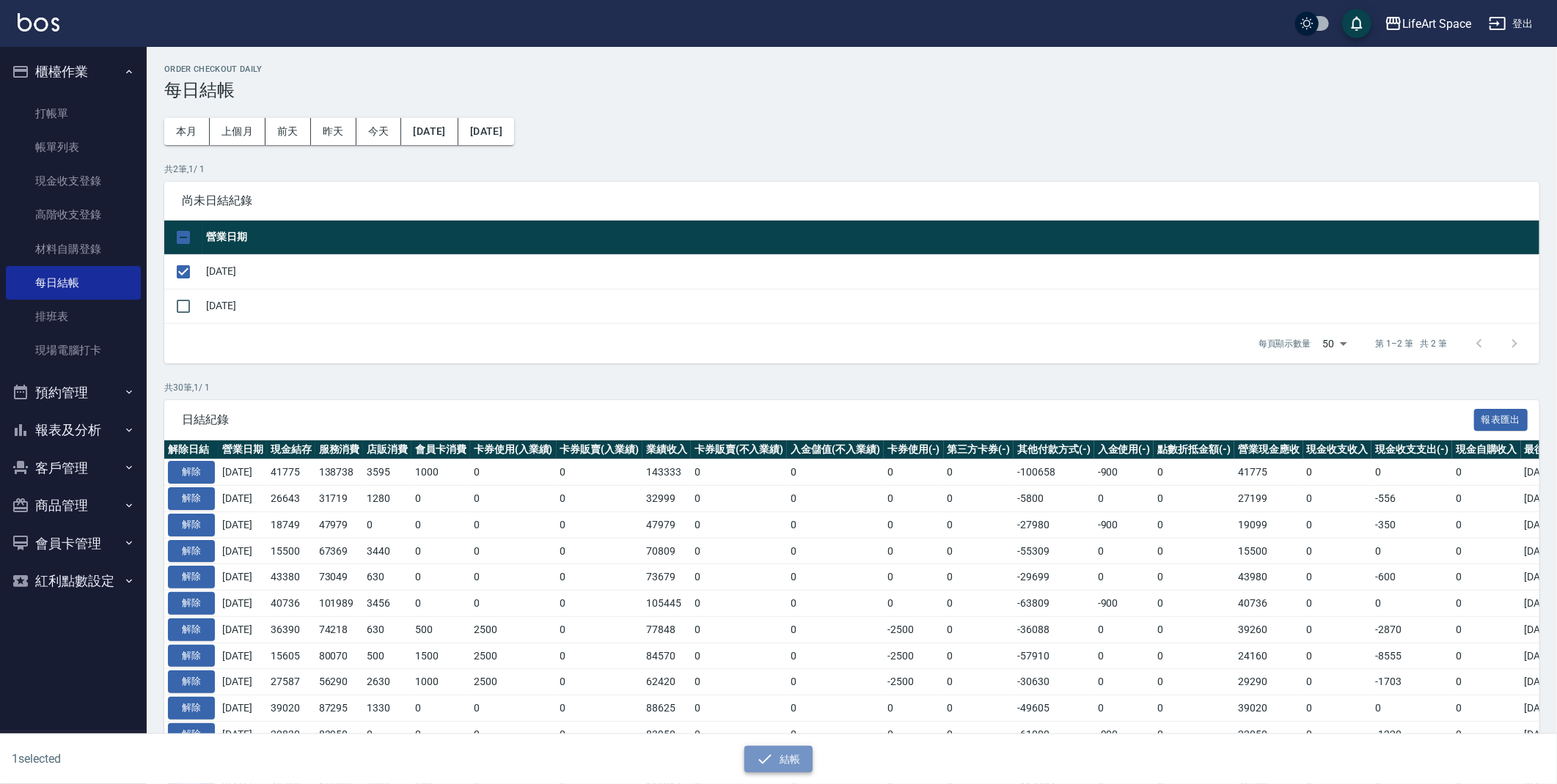
click at [791, 760] on button "結帳" at bounding box center [778, 760] width 68 height 27
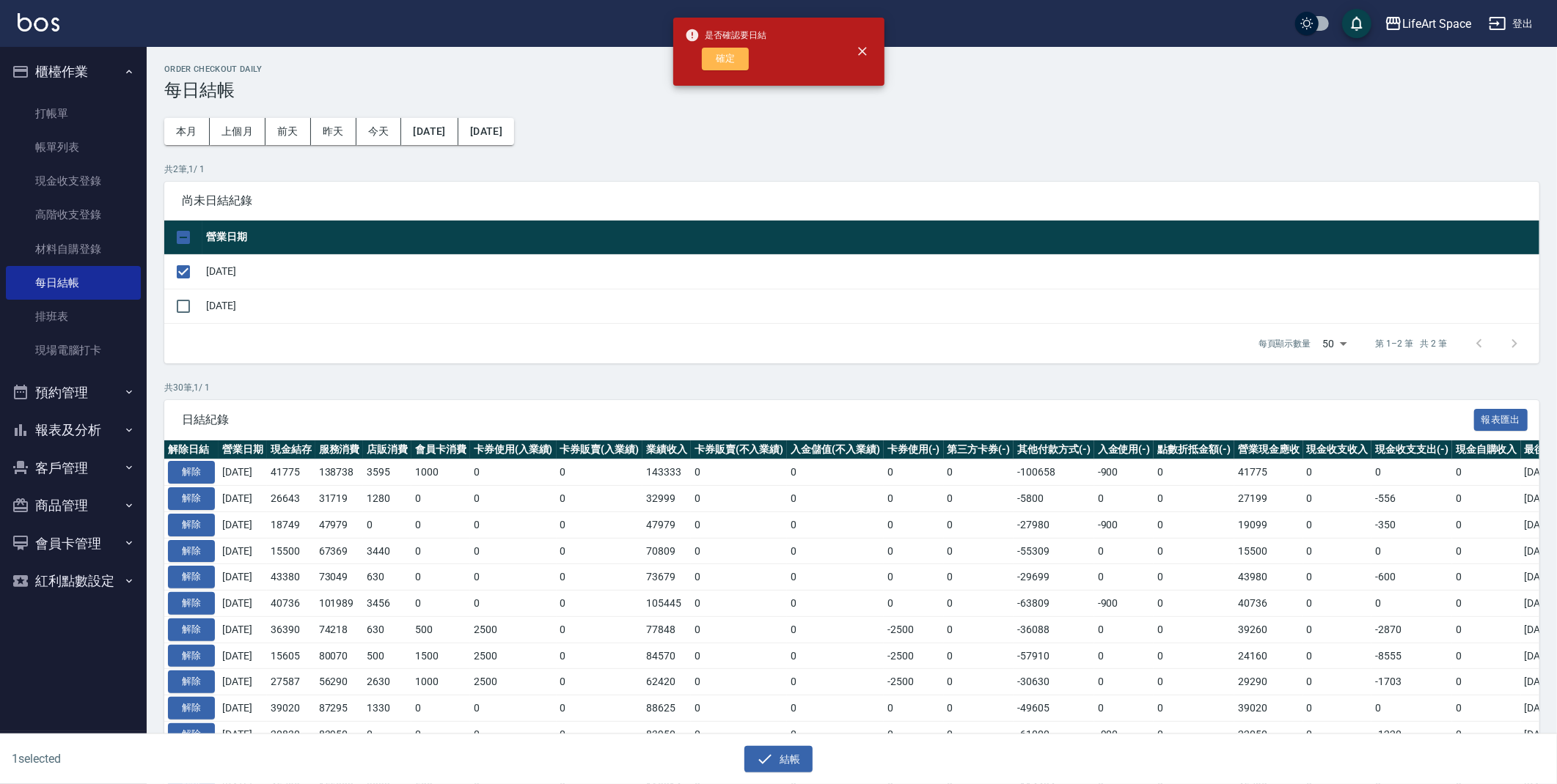
drag, startPoint x: 732, startPoint y: 59, endPoint x: 719, endPoint y: 61, distance: 13.2
click at [733, 58] on button "確定" at bounding box center [725, 58] width 47 height 23
checkbox input "false"
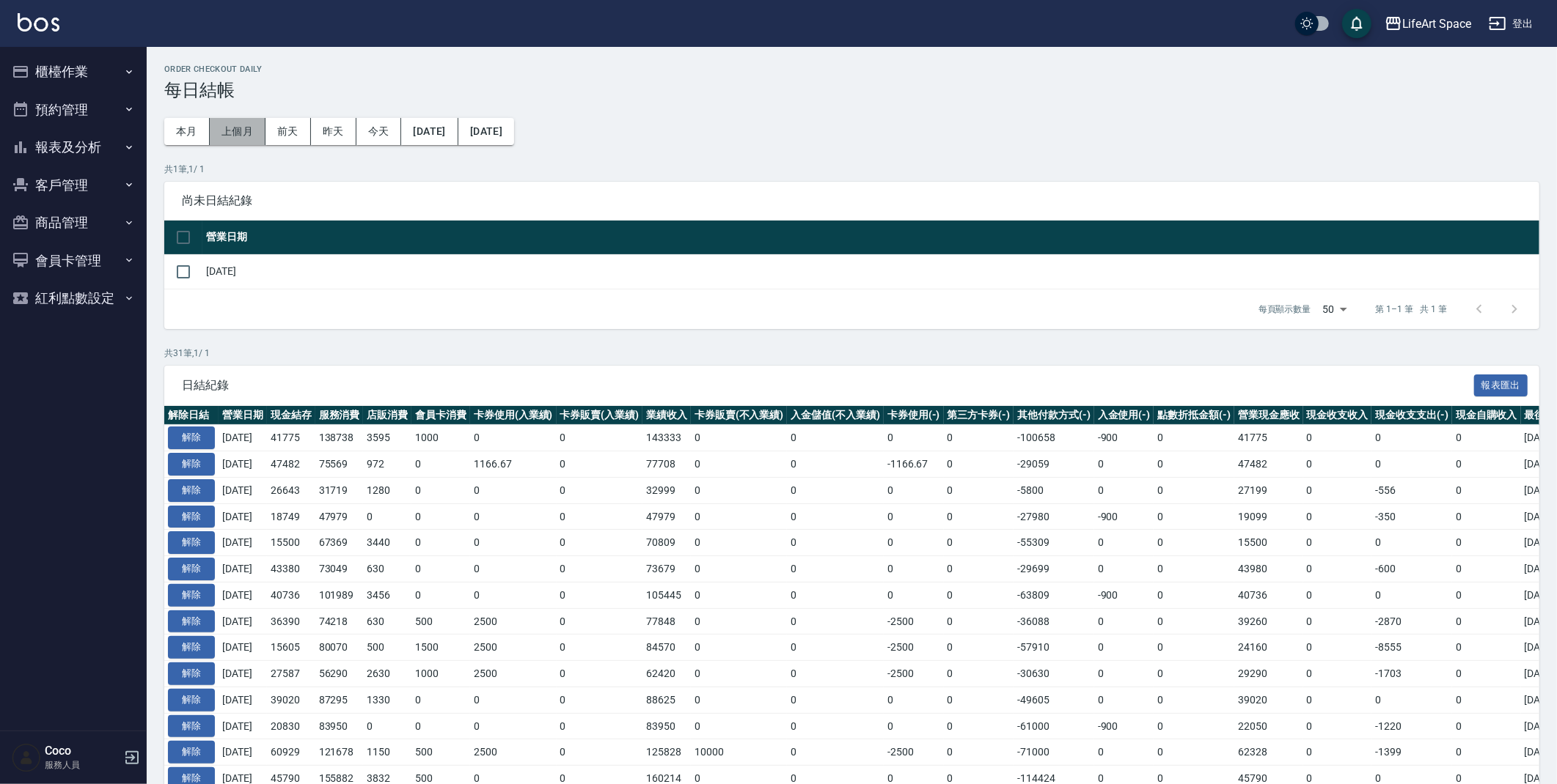
click at [218, 134] on button "上個月" at bounding box center [237, 132] width 55 height 27
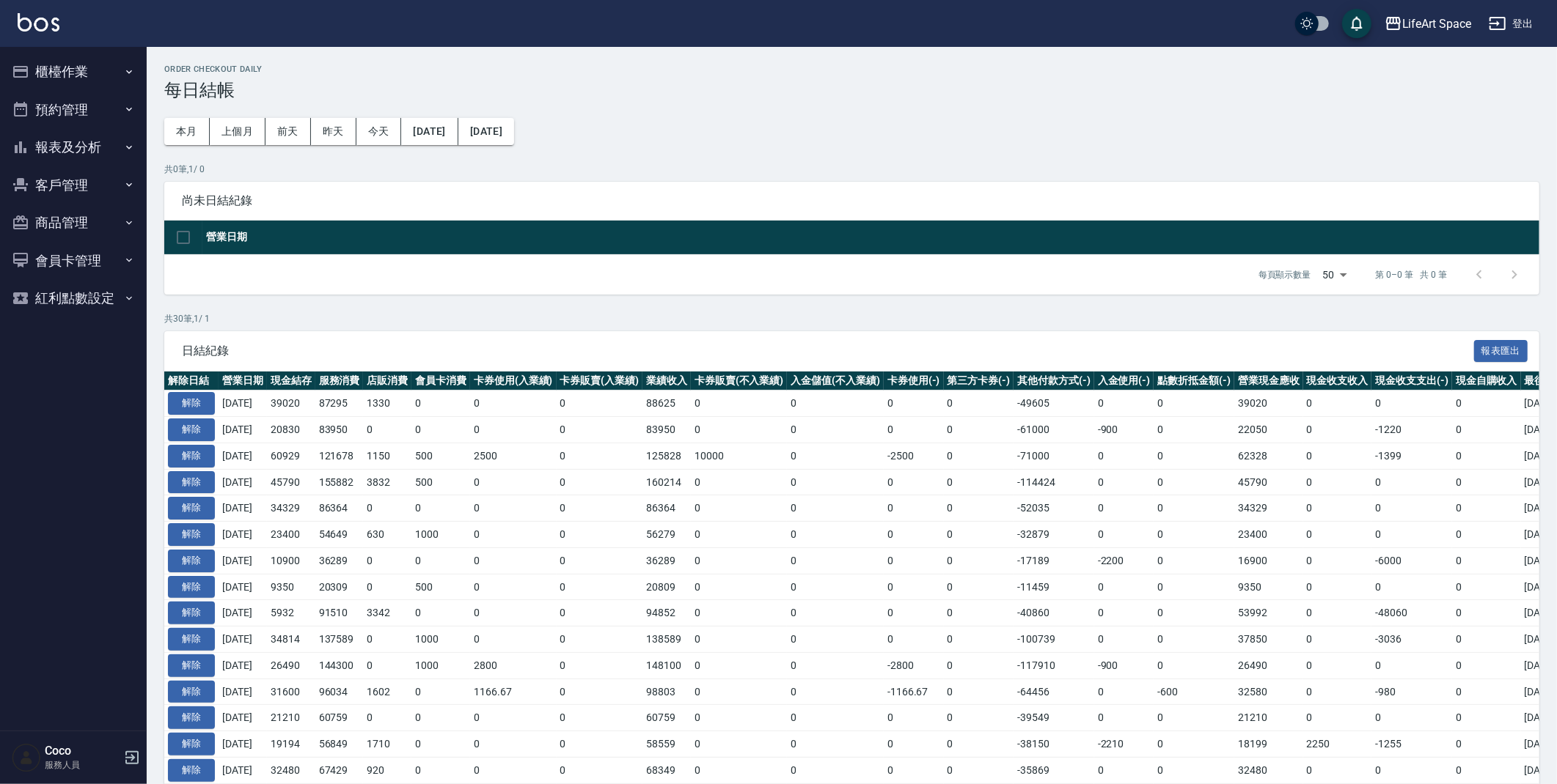
click at [88, 71] on button "櫃檯作業" at bounding box center [73, 72] width 135 height 38
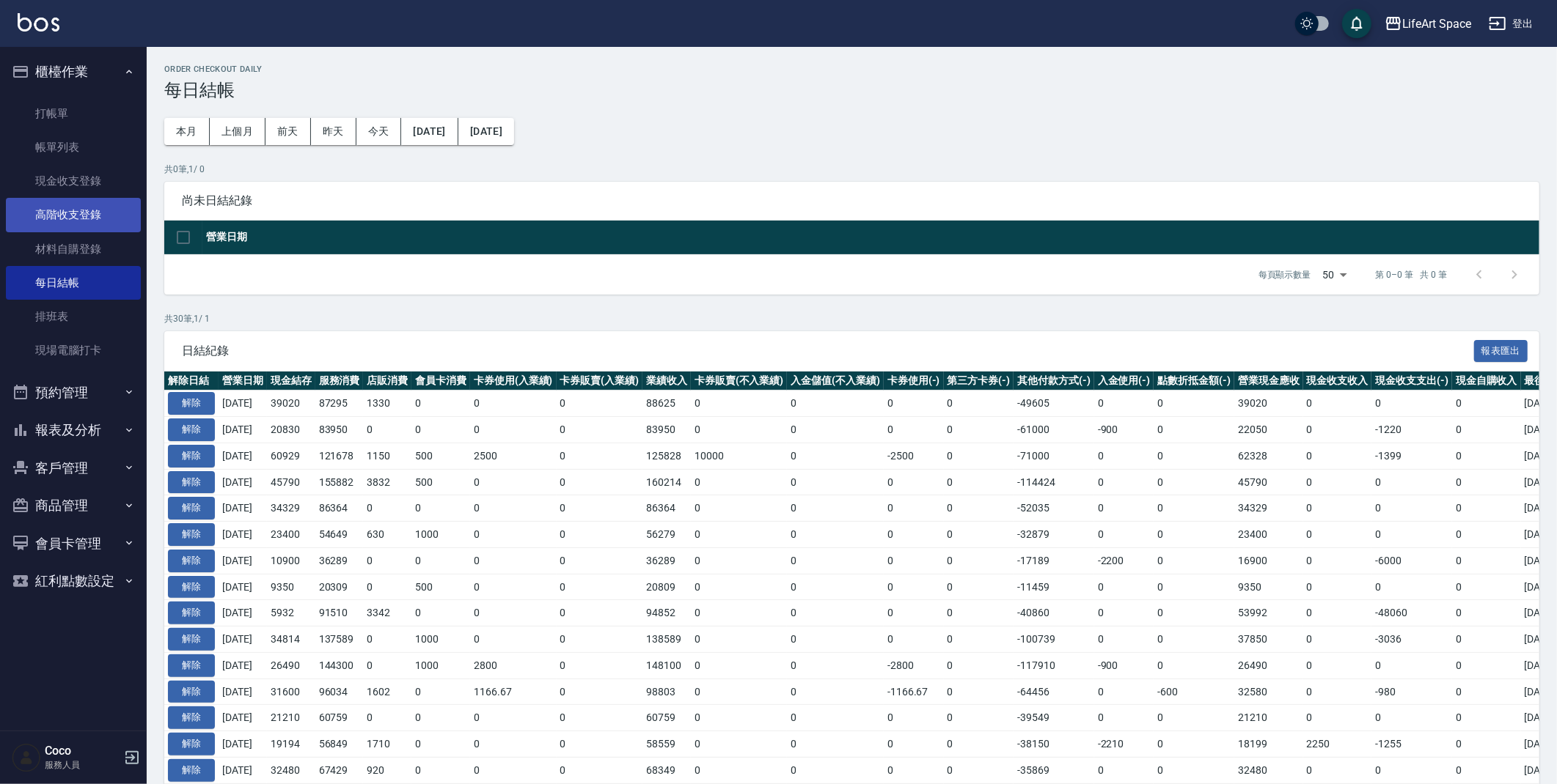
click at [95, 216] on link "高階收支登錄" at bounding box center [73, 215] width 135 height 34
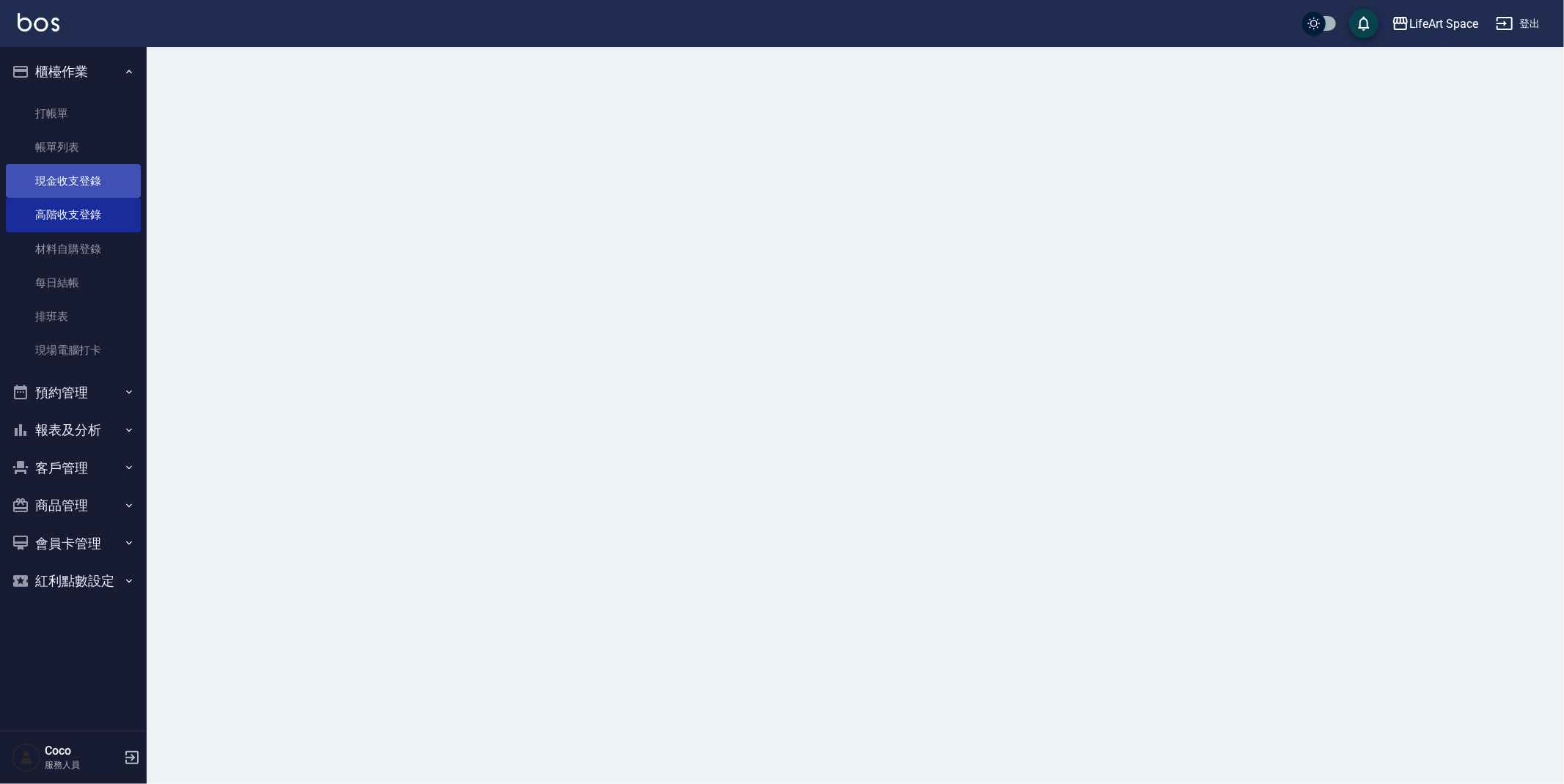
click at [95, 185] on link "現金收支登錄" at bounding box center [73, 181] width 135 height 34
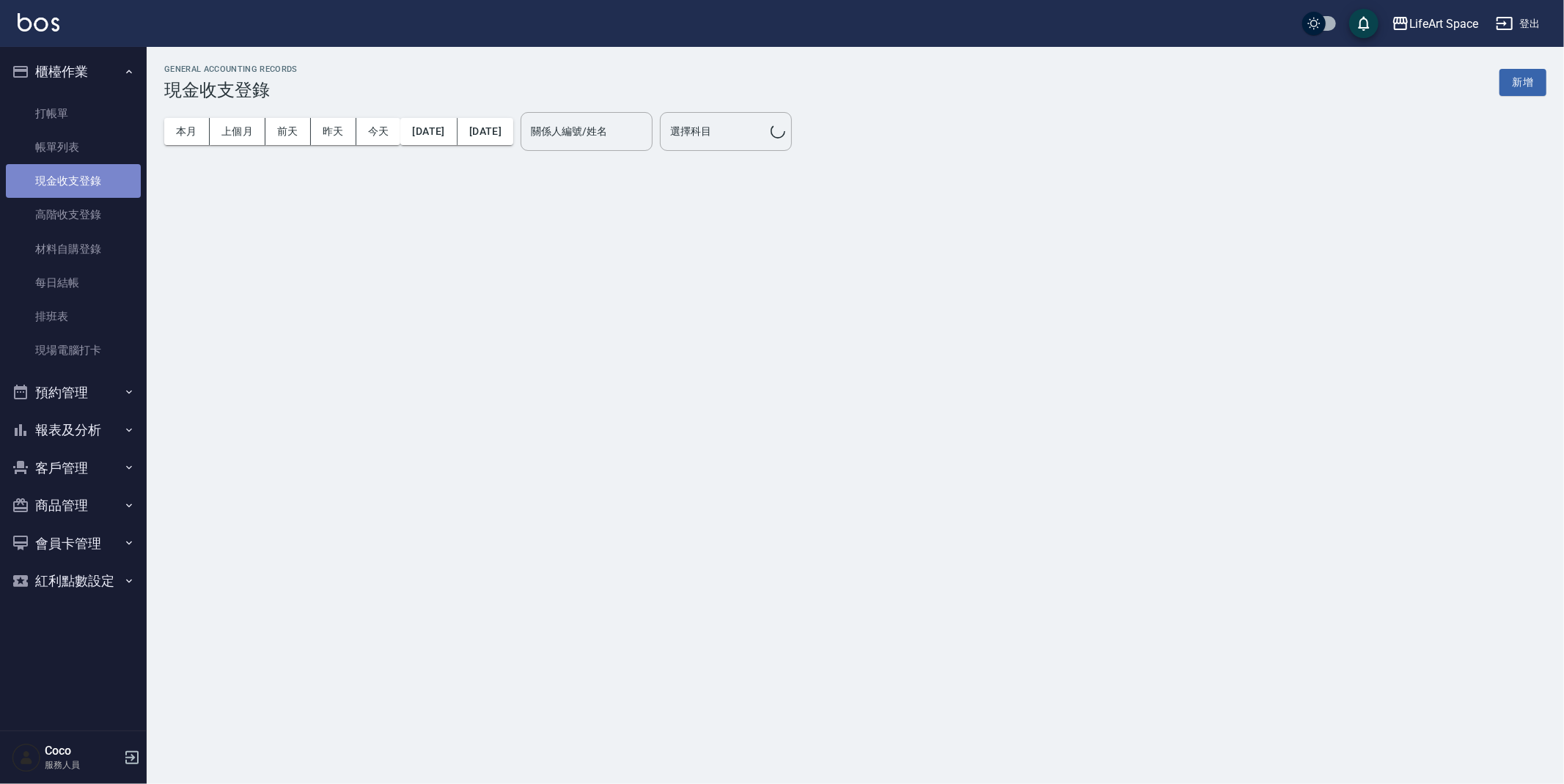
click at [95, 185] on link "現金收支登錄" at bounding box center [73, 181] width 135 height 34
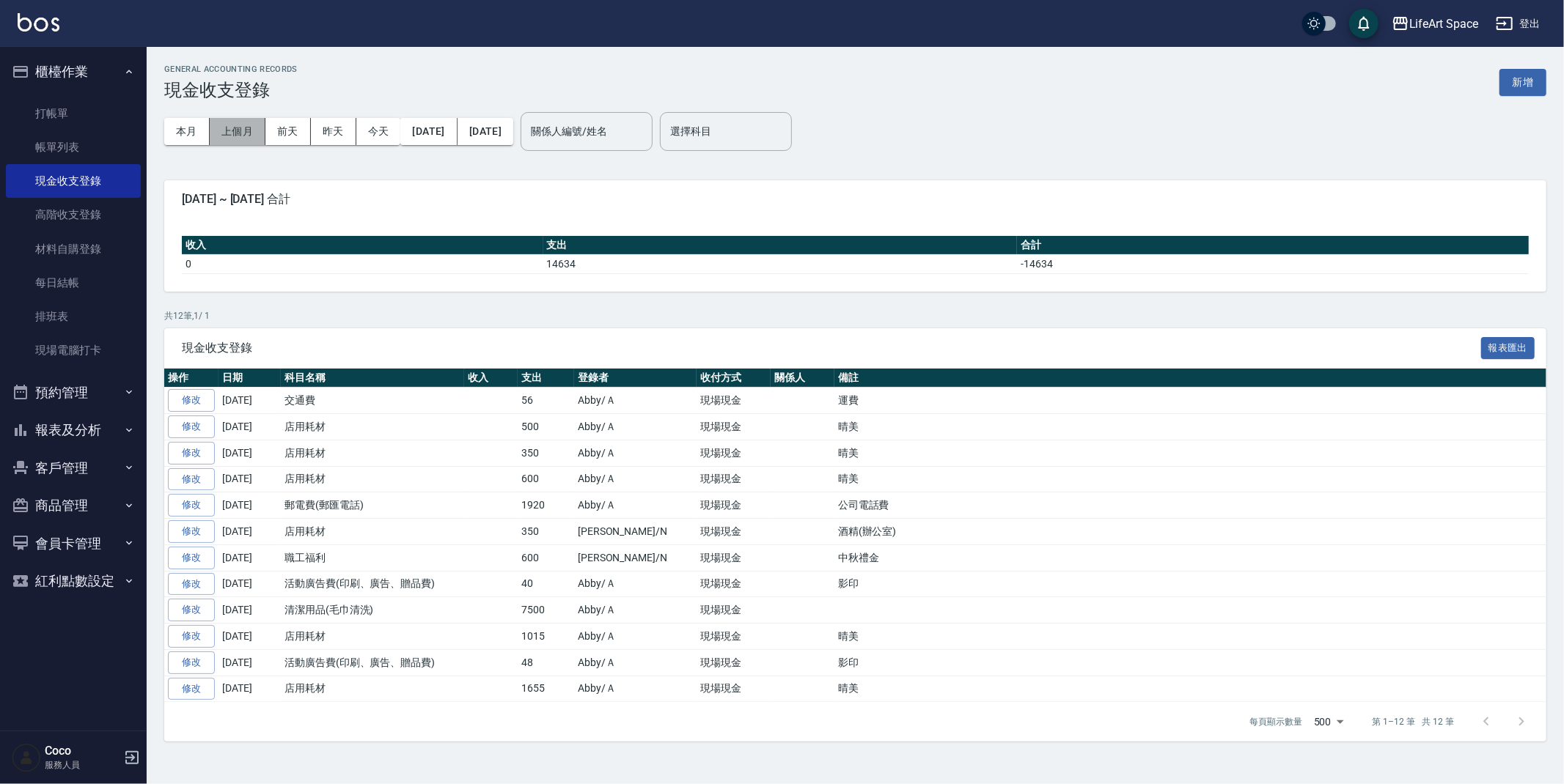
click at [251, 126] on button "上個月" at bounding box center [237, 132] width 55 height 27
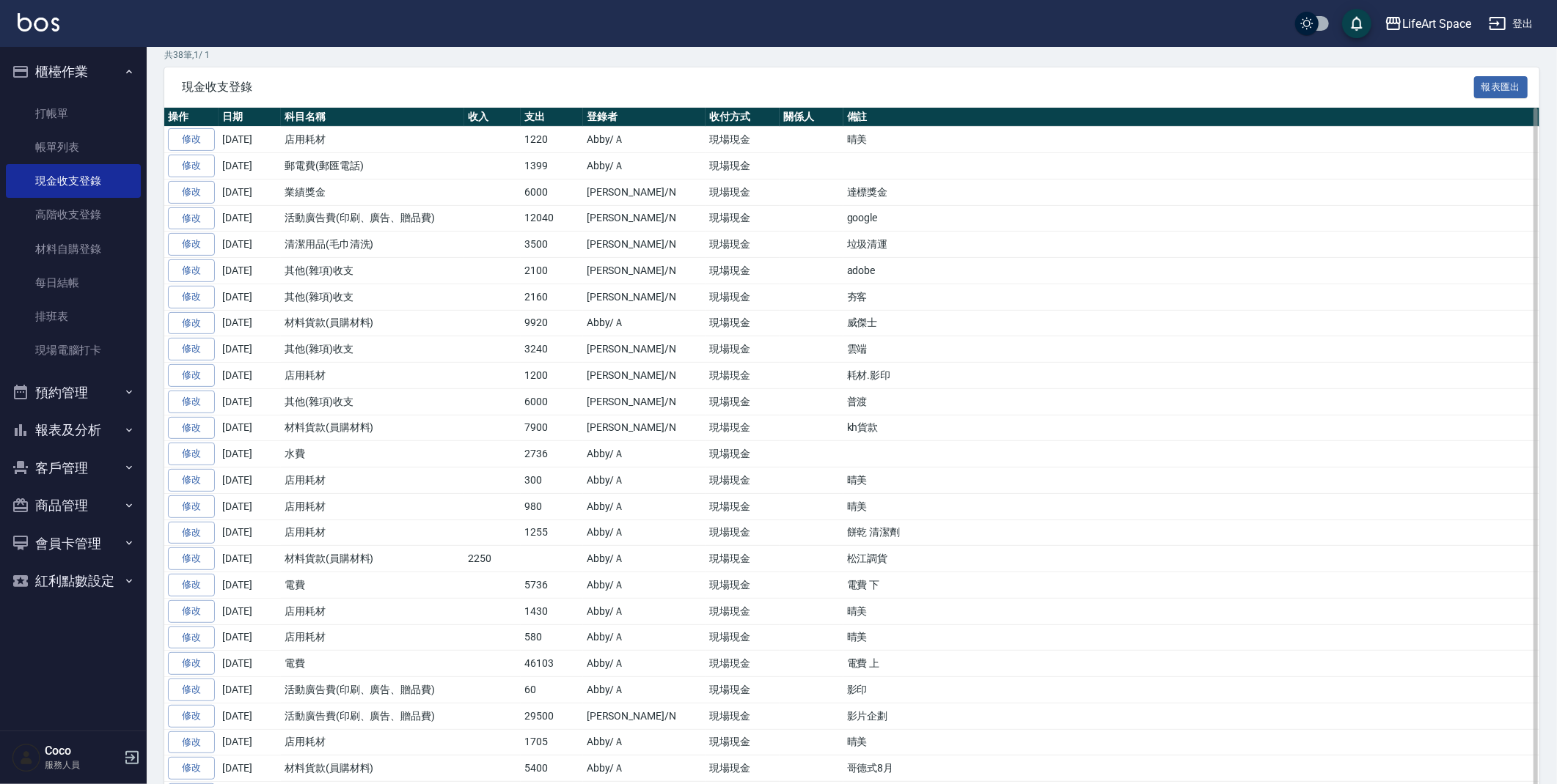
scroll to position [269, 0]
